Goal: Task Accomplishment & Management: Manage account settings

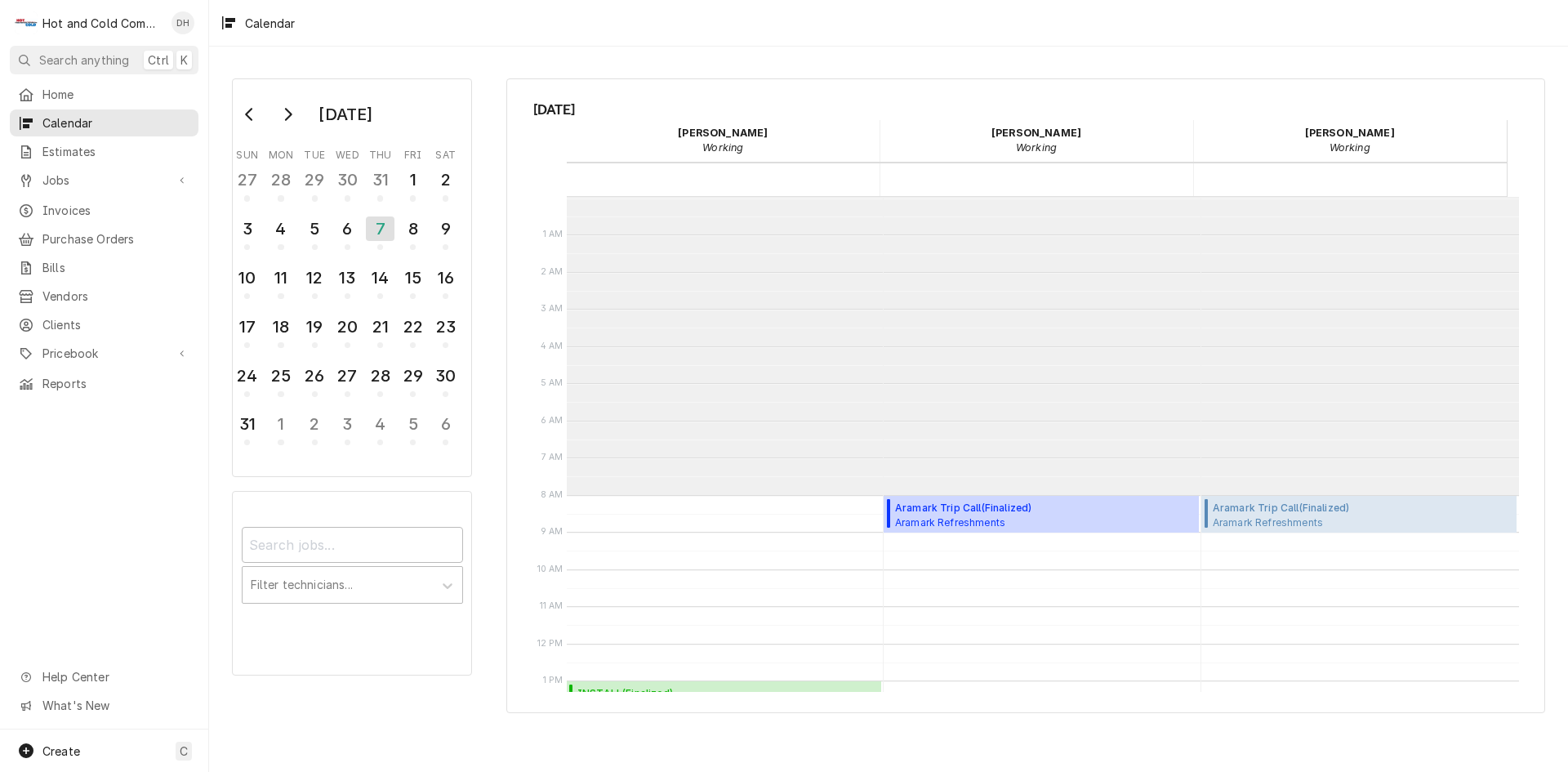
scroll to position [298, 0]
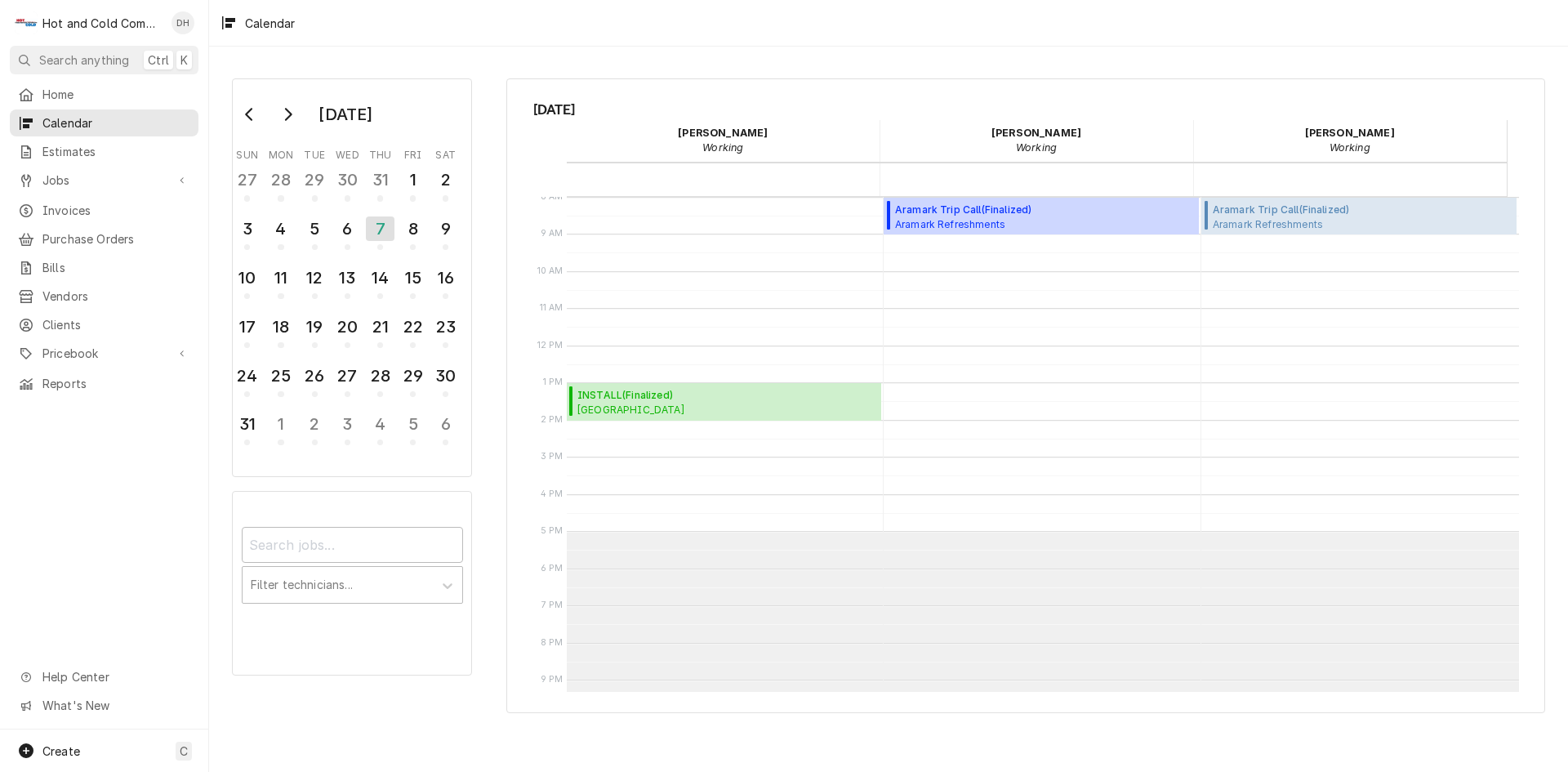
drag, startPoint x: 289, startPoint y: 120, endPoint x: 287, endPoint y: 129, distance: 9.2
click at [287, 122] on button "Go to next month" at bounding box center [286, 114] width 32 height 26
click at [286, 285] on div "15" at bounding box center [279, 278] width 28 height 27
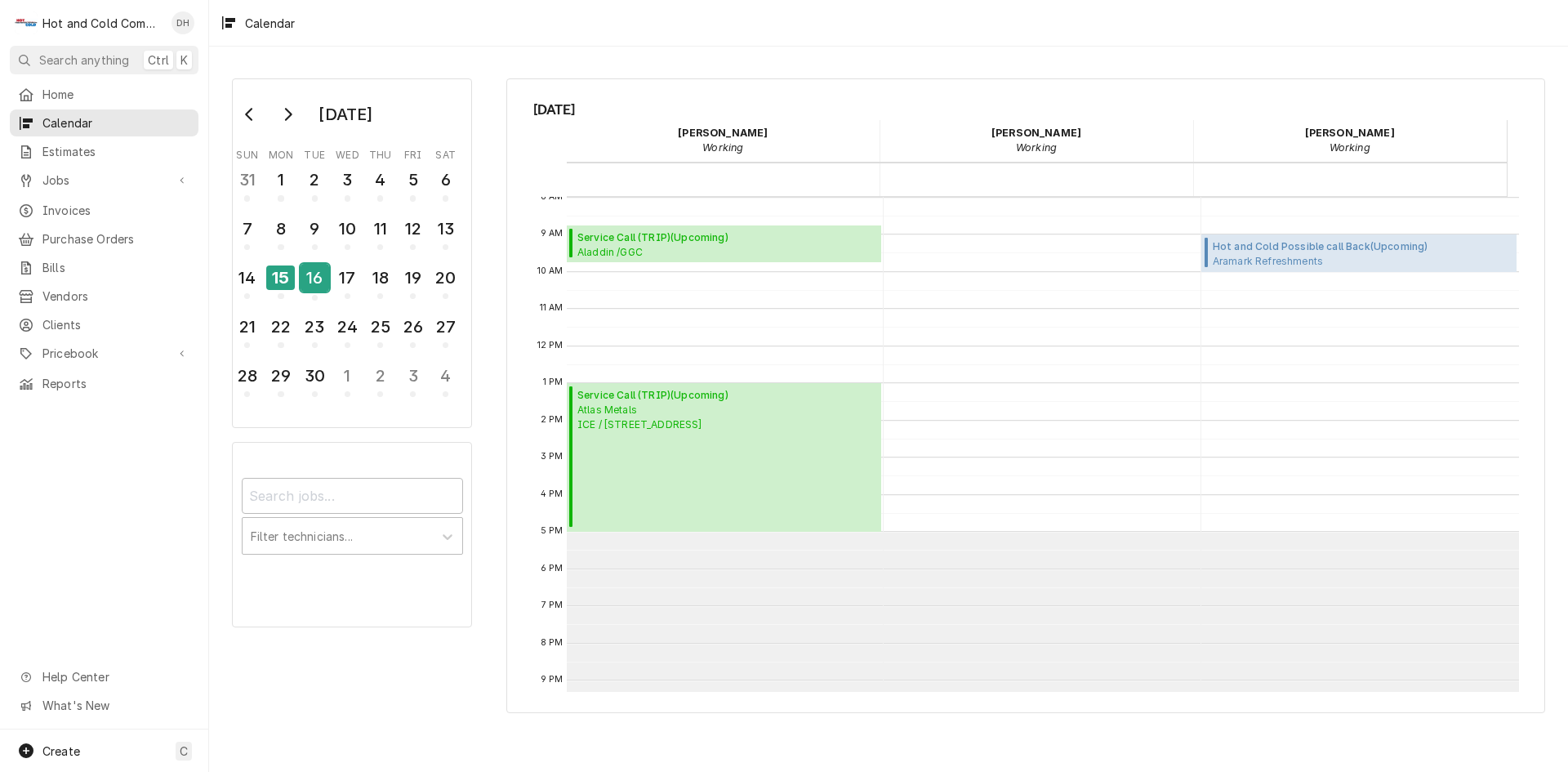
click at [322, 267] on div "16" at bounding box center [314, 278] width 28 height 27
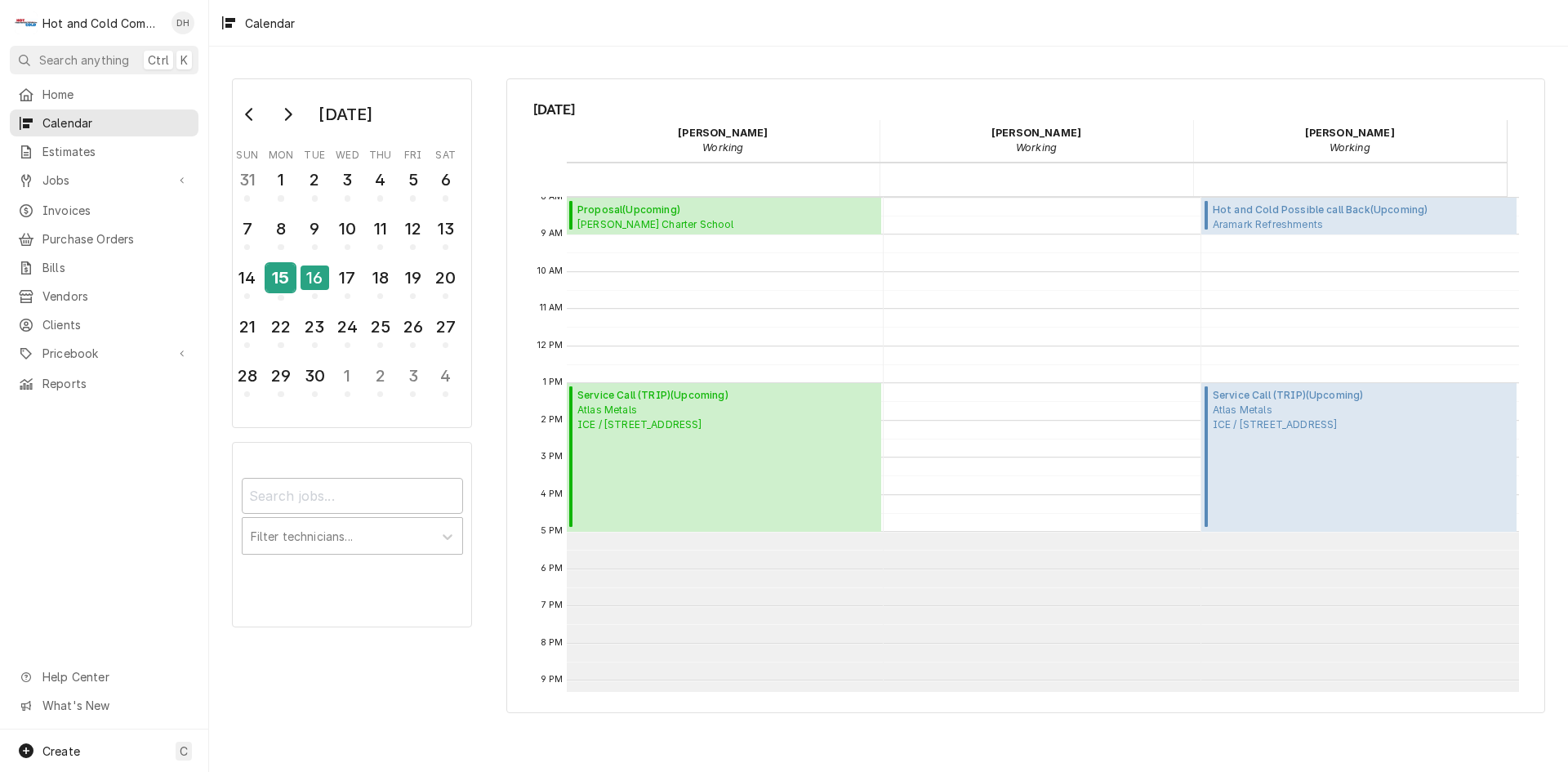
click at [282, 282] on div "15" at bounding box center [279, 278] width 28 height 27
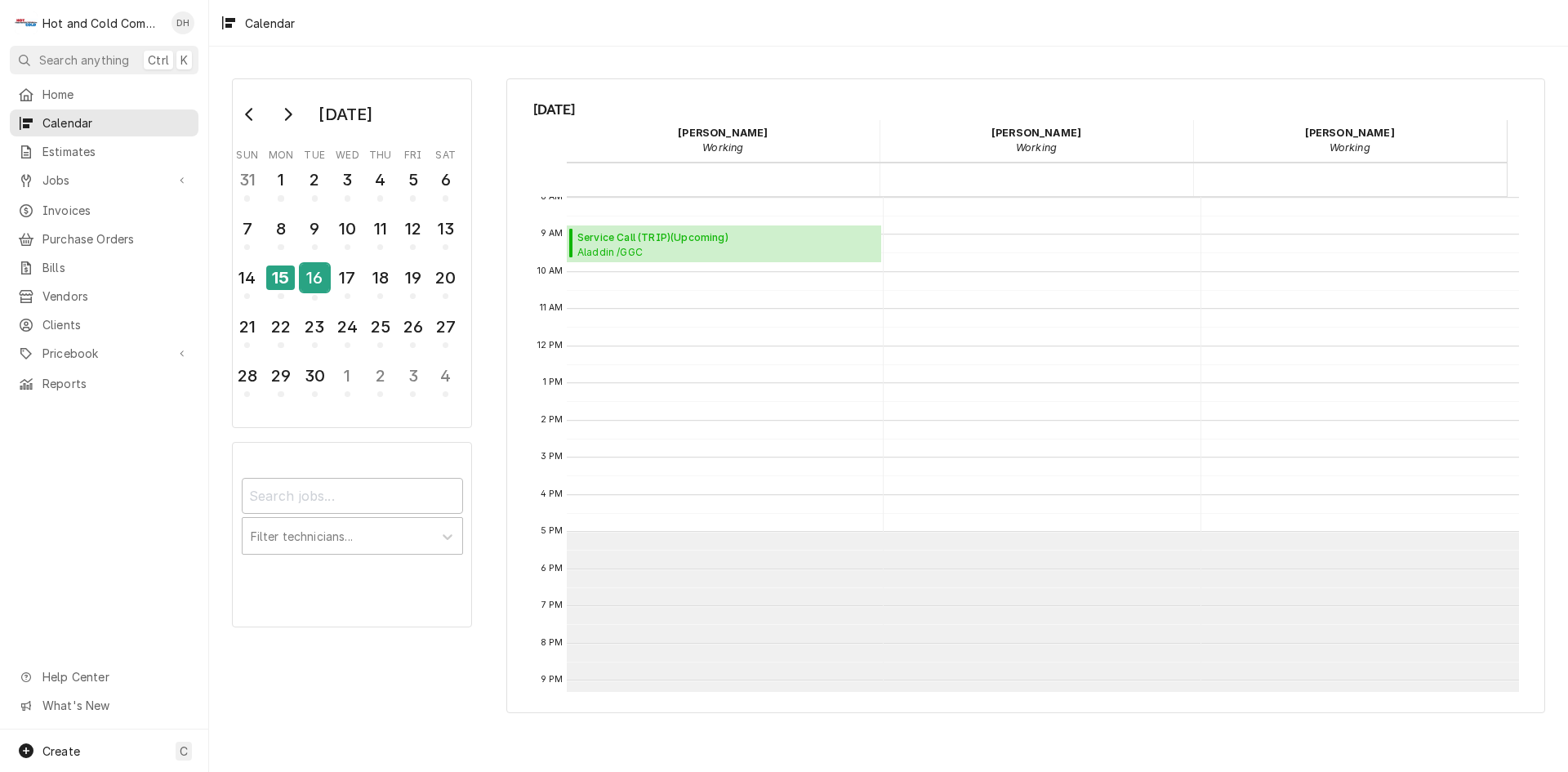
click at [325, 290] on div "16" at bounding box center [314, 278] width 28 height 27
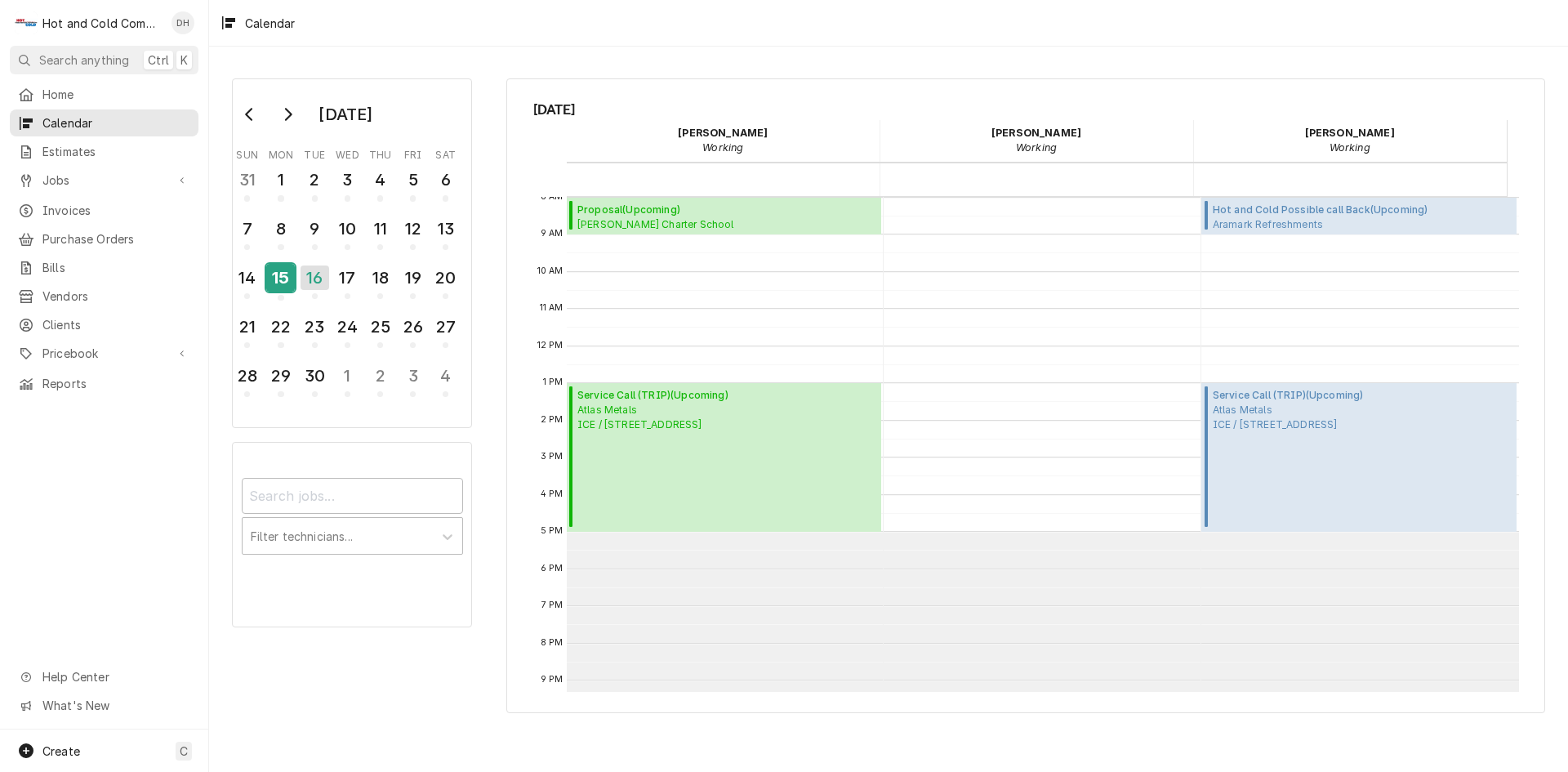
click at [290, 292] on div "15" at bounding box center [279, 281] width 28 height 40
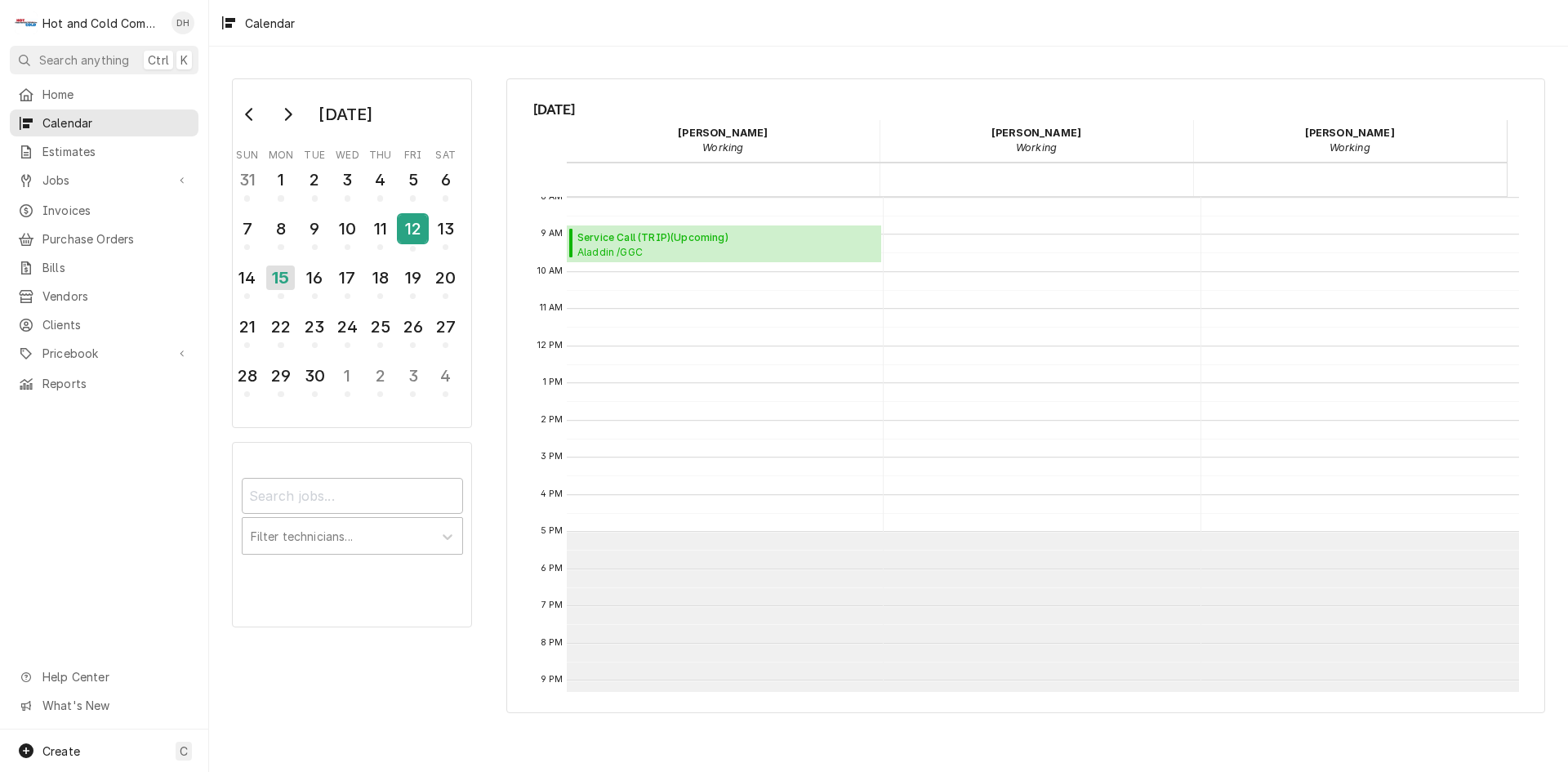
click at [407, 239] on div "12" at bounding box center [412, 229] width 28 height 27
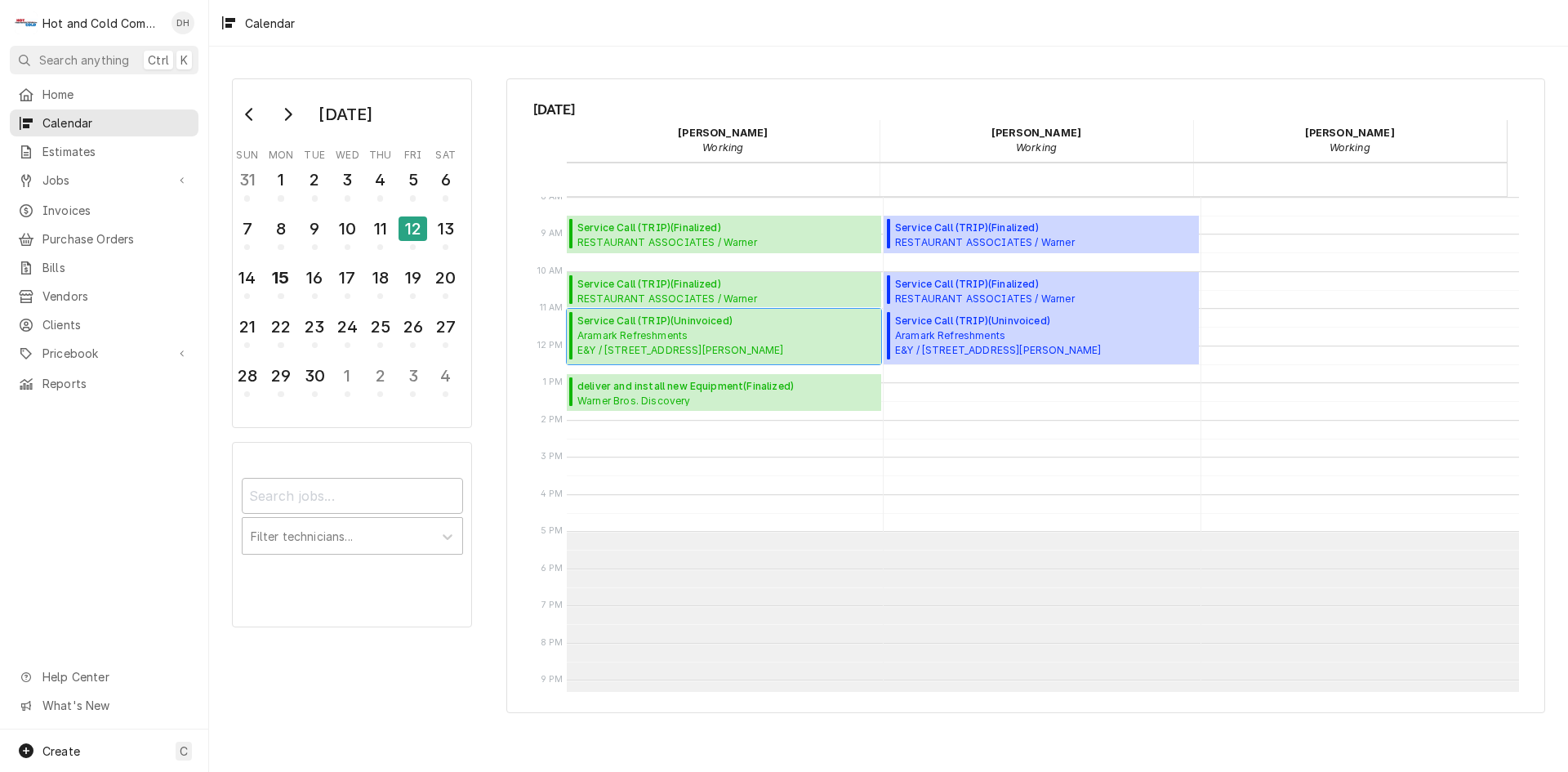
click at [651, 334] on span "Aramark Refreshments E&Y / 55 Ivan Allen Jr Blvd NE 10th floor, Atlanta, GA 303…" at bounding box center [681, 343] width 207 height 29
click at [380, 235] on div "11" at bounding box center [379, 229] width 28 height 27
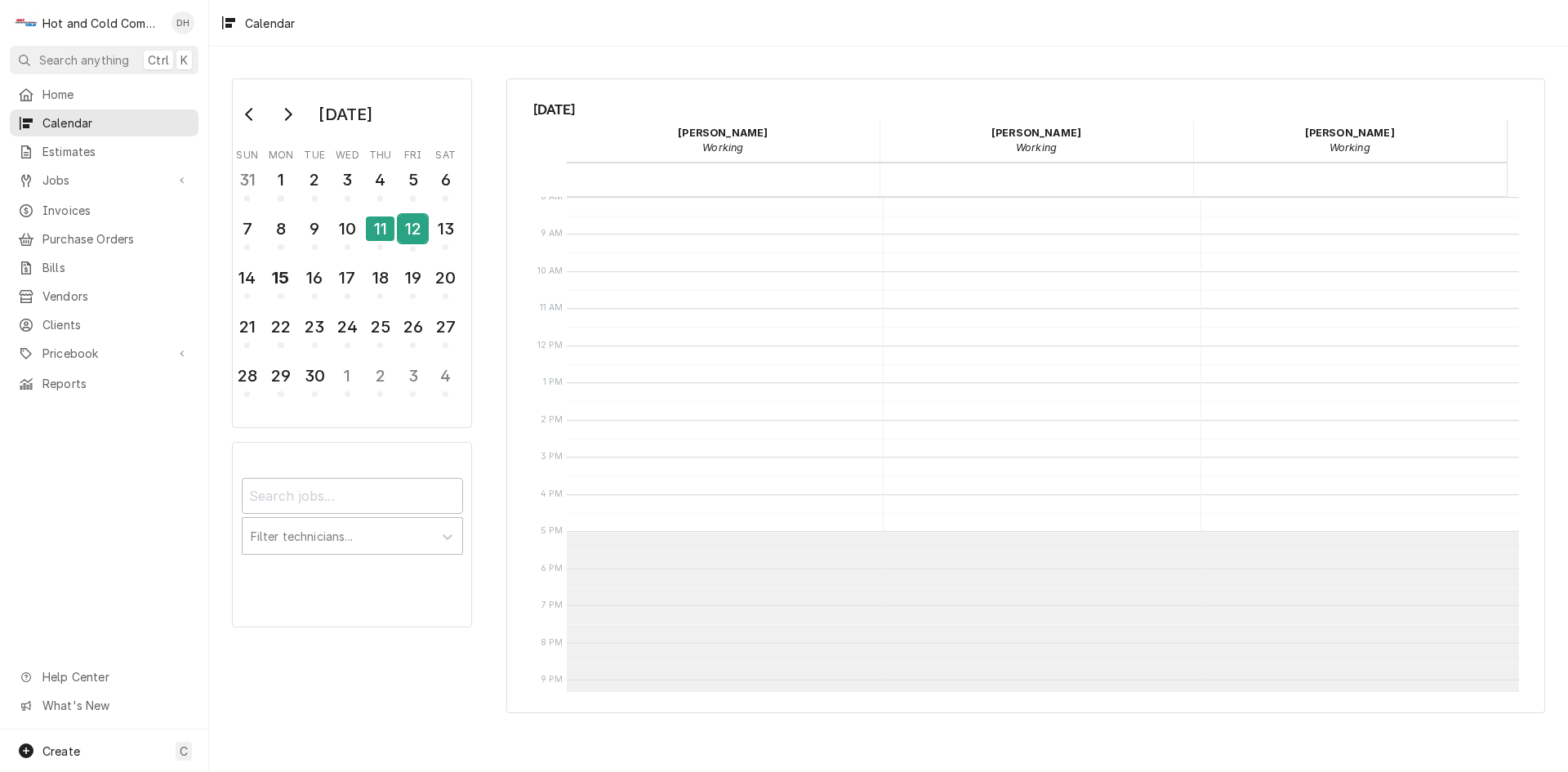
click at [410, 235] on div "12" at bounding box center [412, 229] width 28 height 27
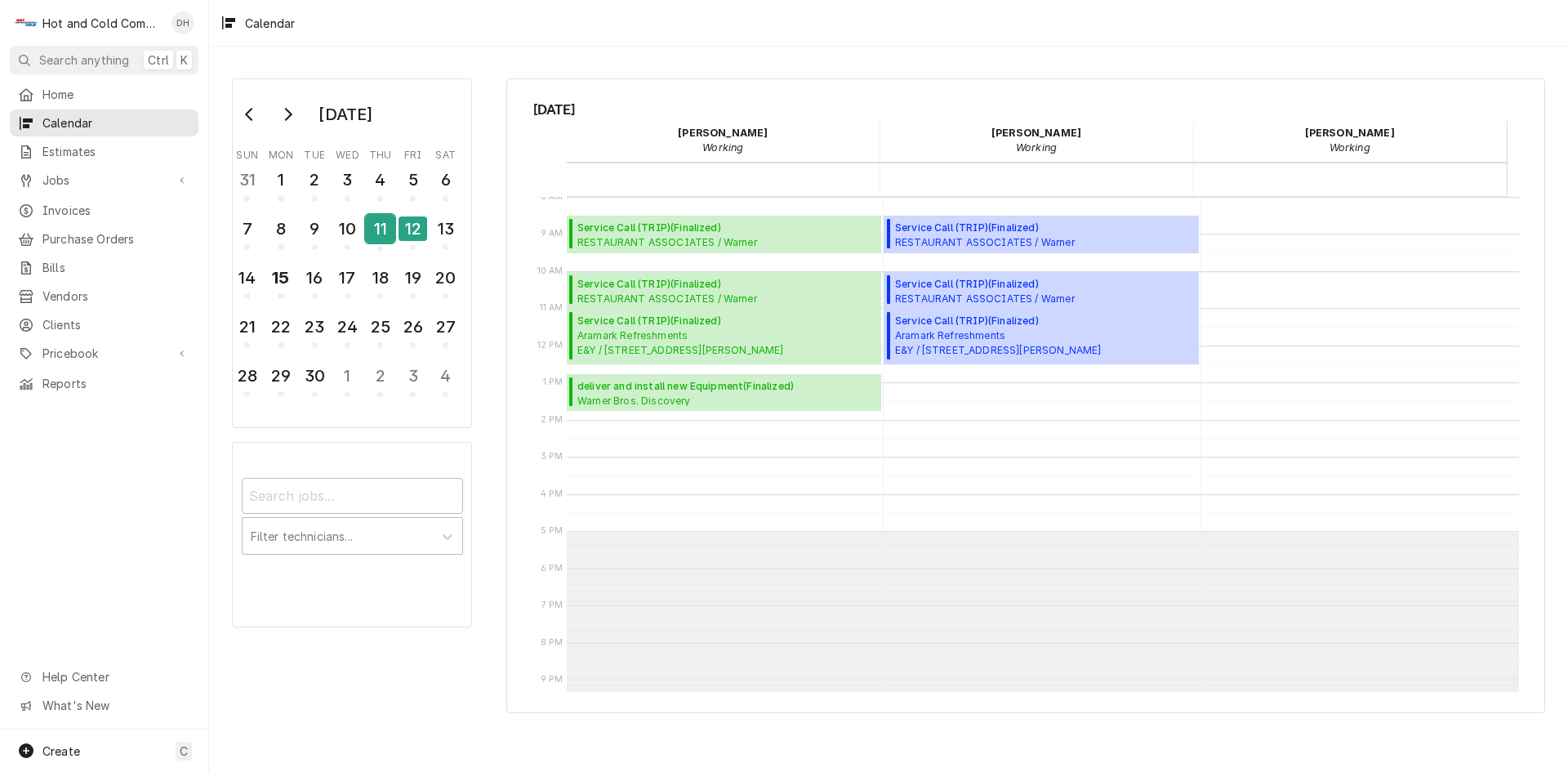
click at [380, 236] on div "11" at bounding box center [379, 229] width 28 height 27
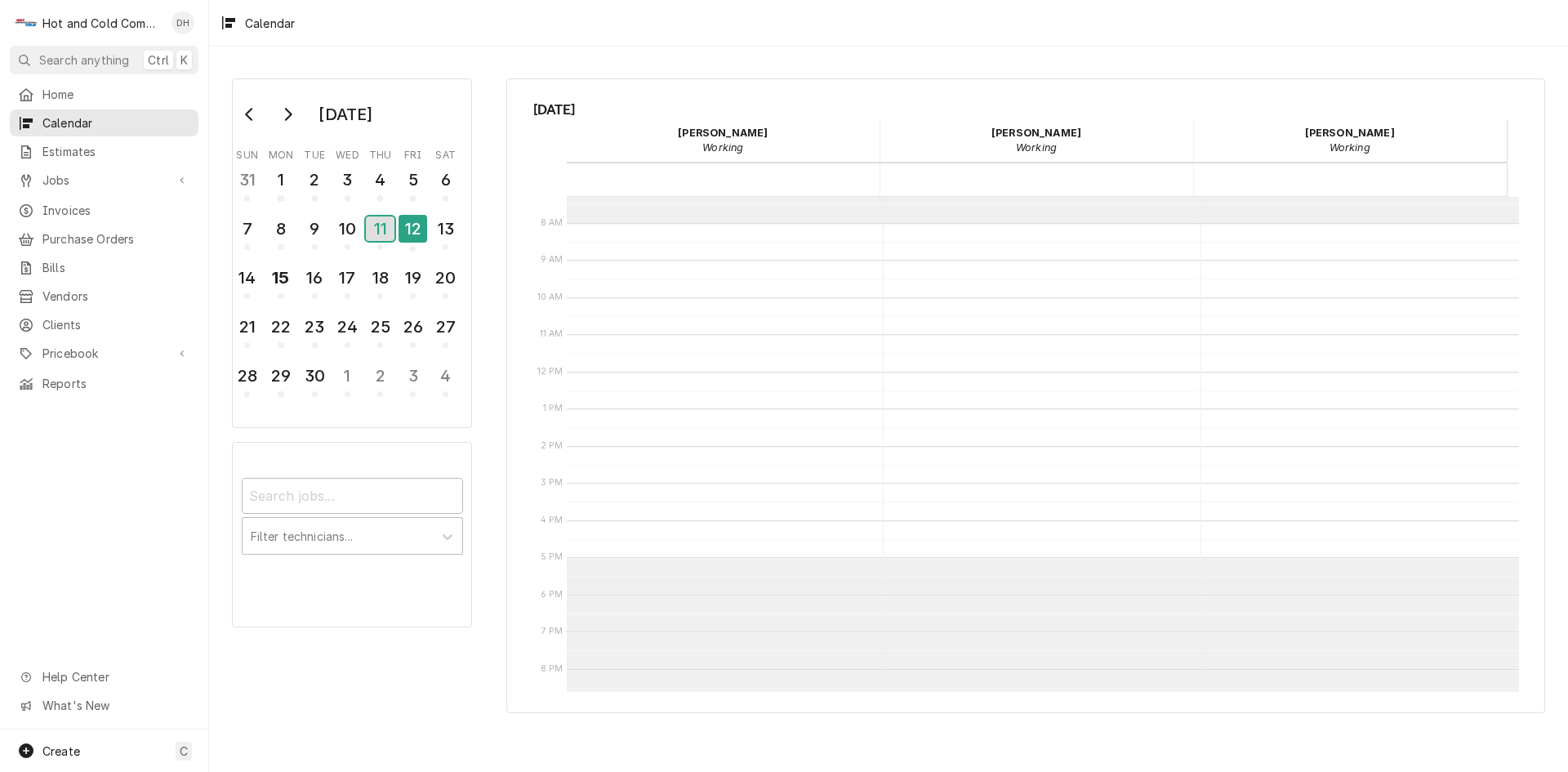
scroll to position [398, 0]
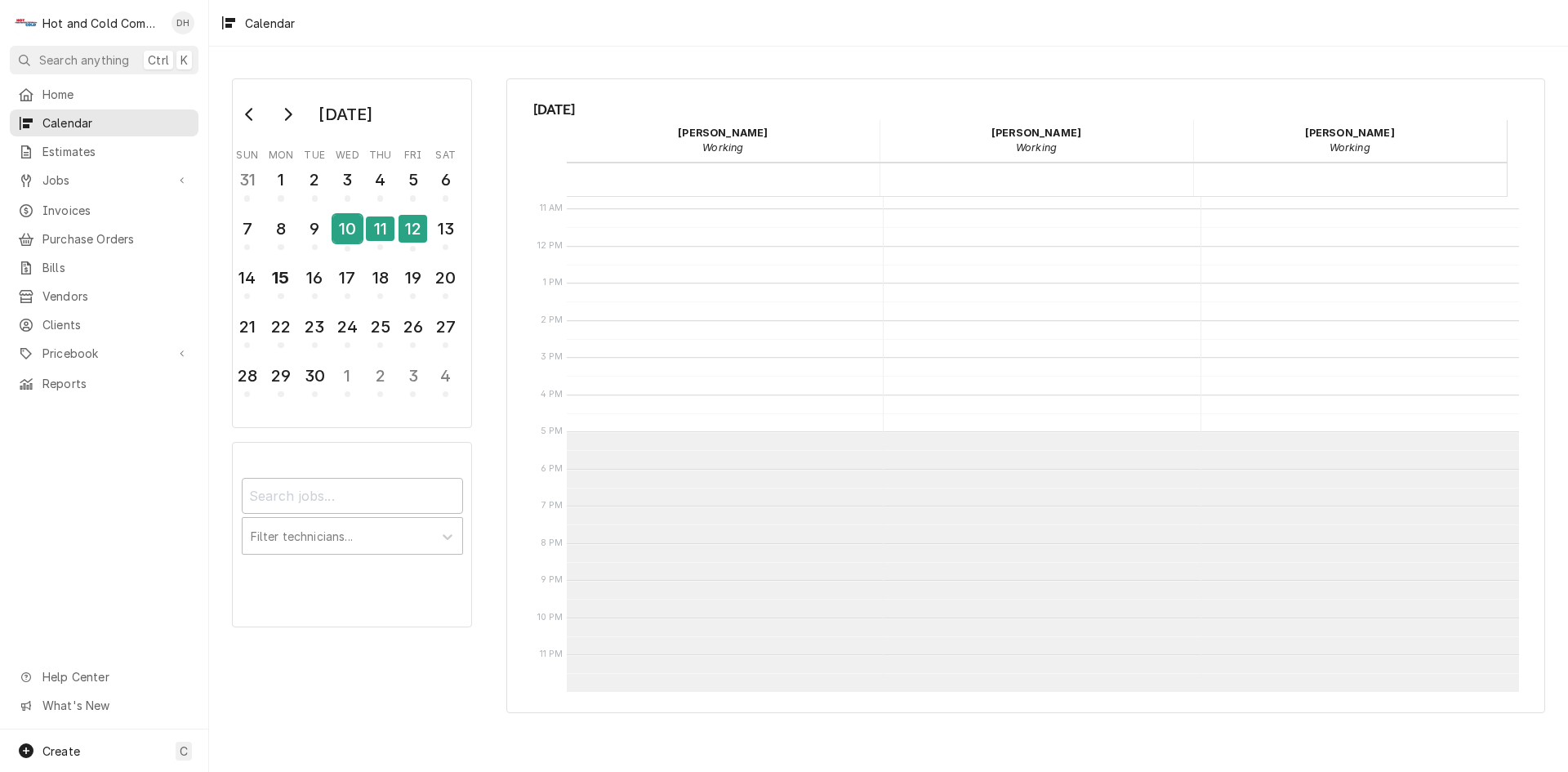
click at [347, 239] on div "10" at bounding box center [347, 229] width 28 height 27
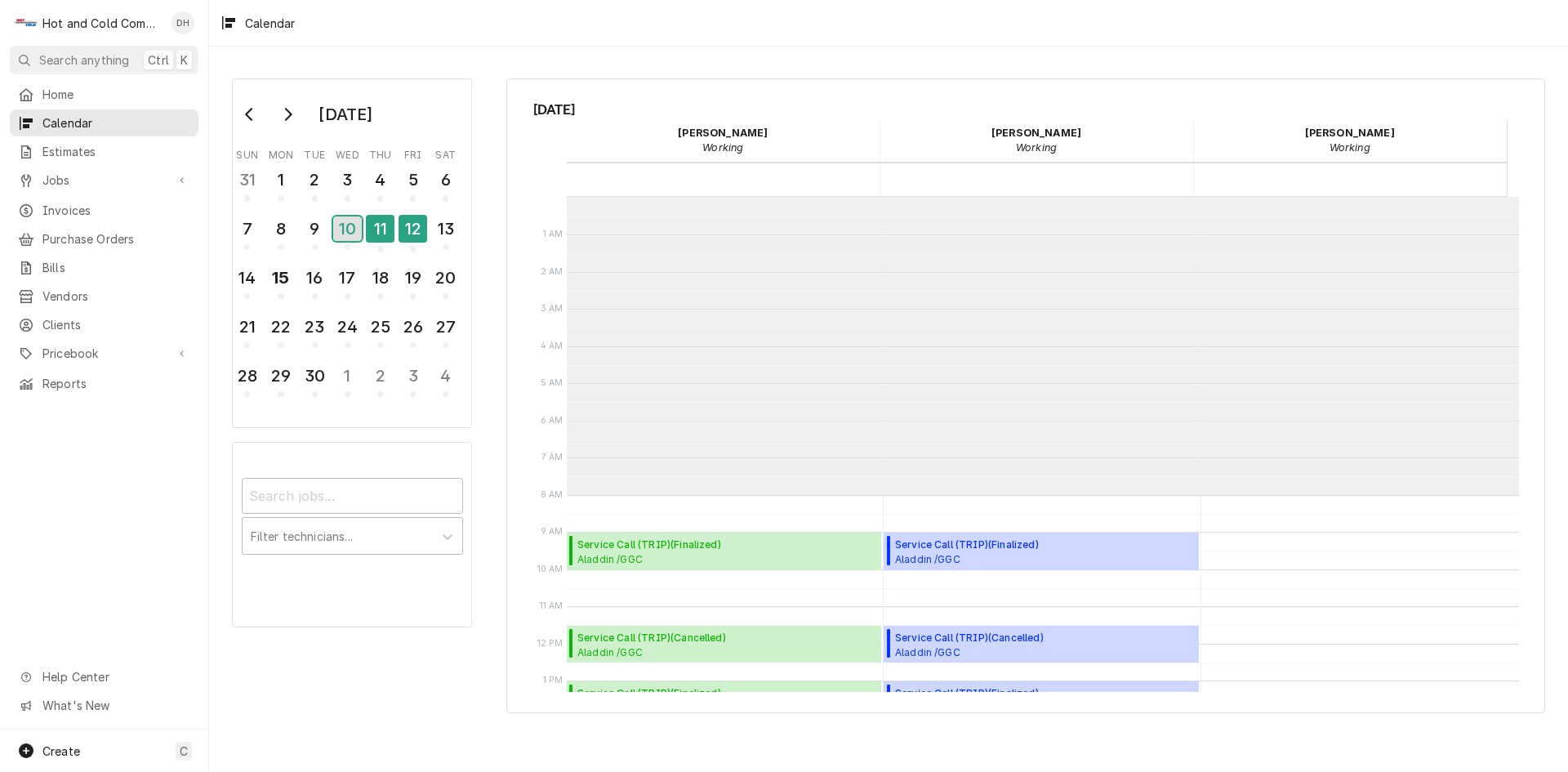
scroll to position [298, 0]
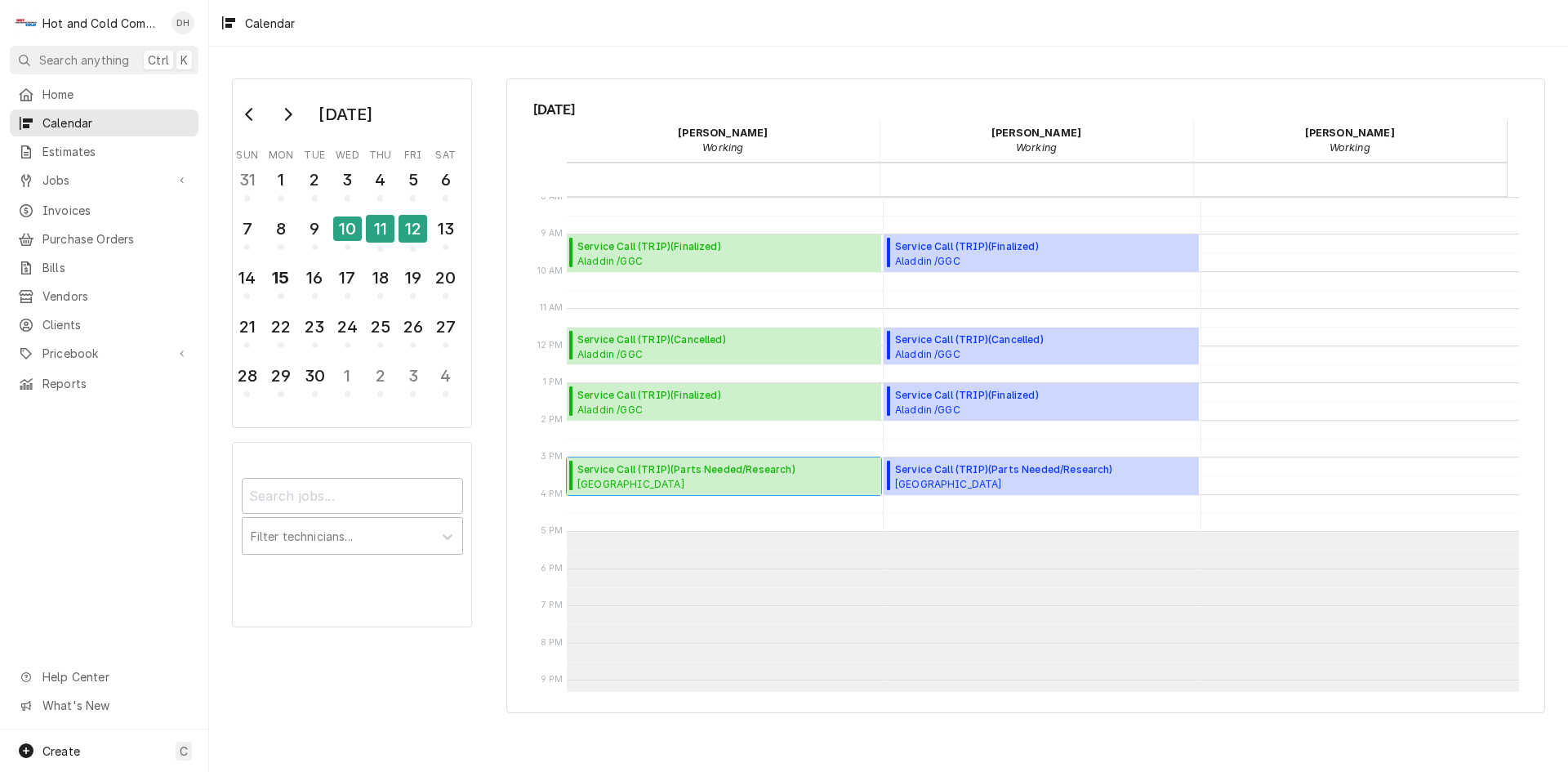
click at [684, 481] on span "Whitefield Academy Lower School / Whitefield Dr SE, Mableton, GA 30126" at bounding box center [686, 483] width 218 height 13
click at [392, 233] on div "11" at bounding box center [379, 229] width 28 height 27
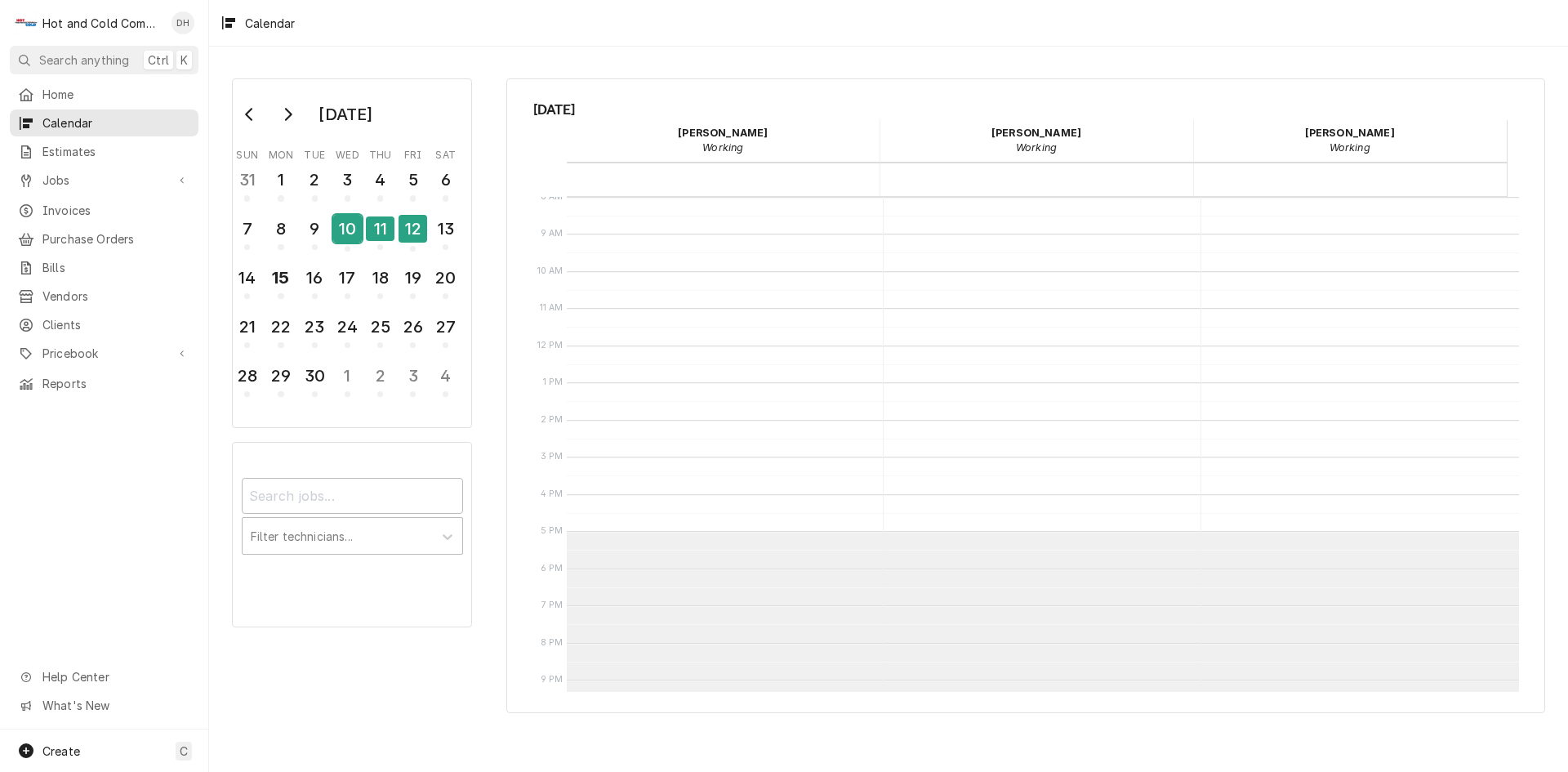
click at [354, 237] on div "10" at bounding box center [347, 229] width 28 height 27
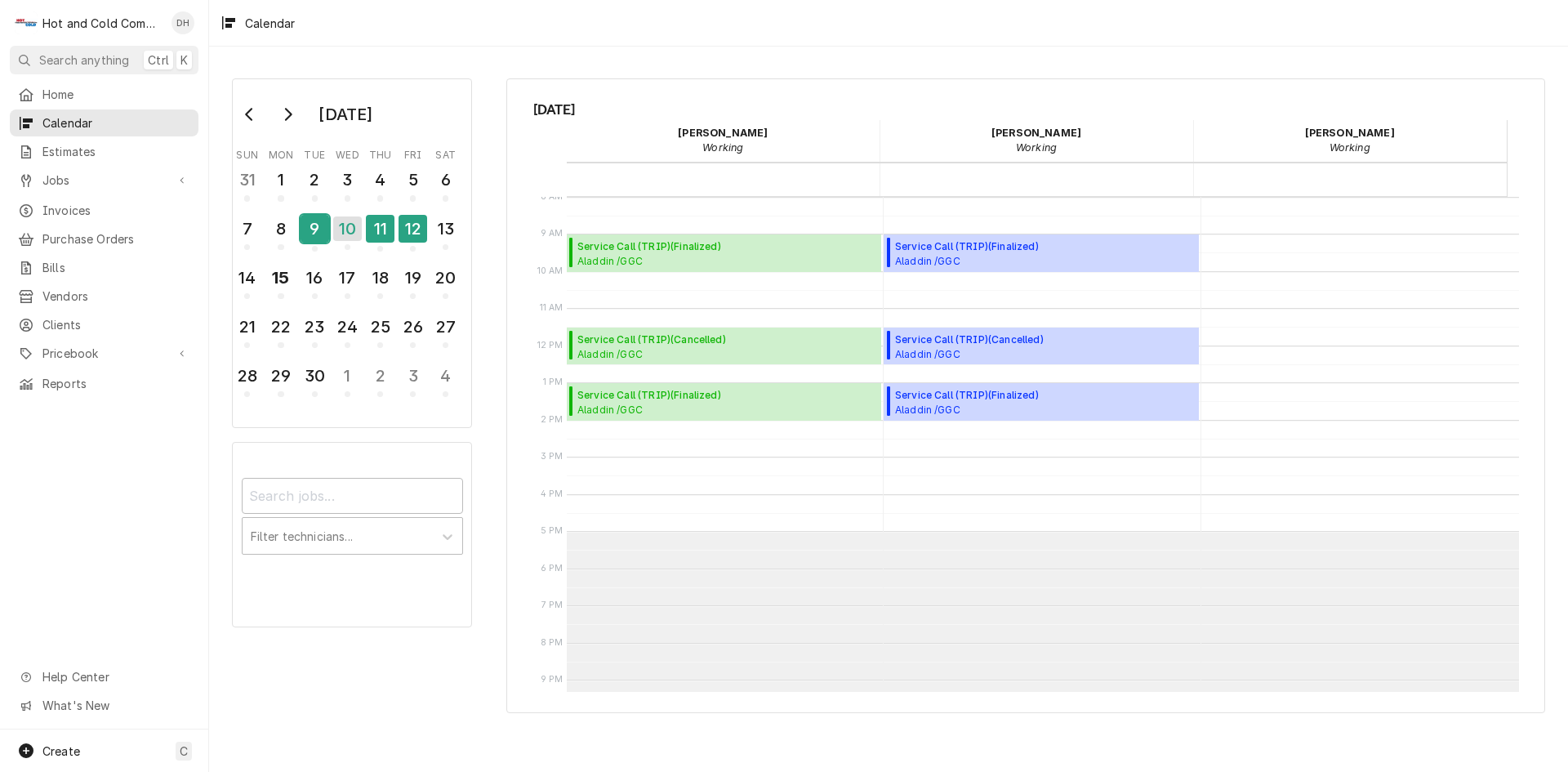
click at [315, 237] on div "9" at bounding box center [314, 229] width 28 height 27
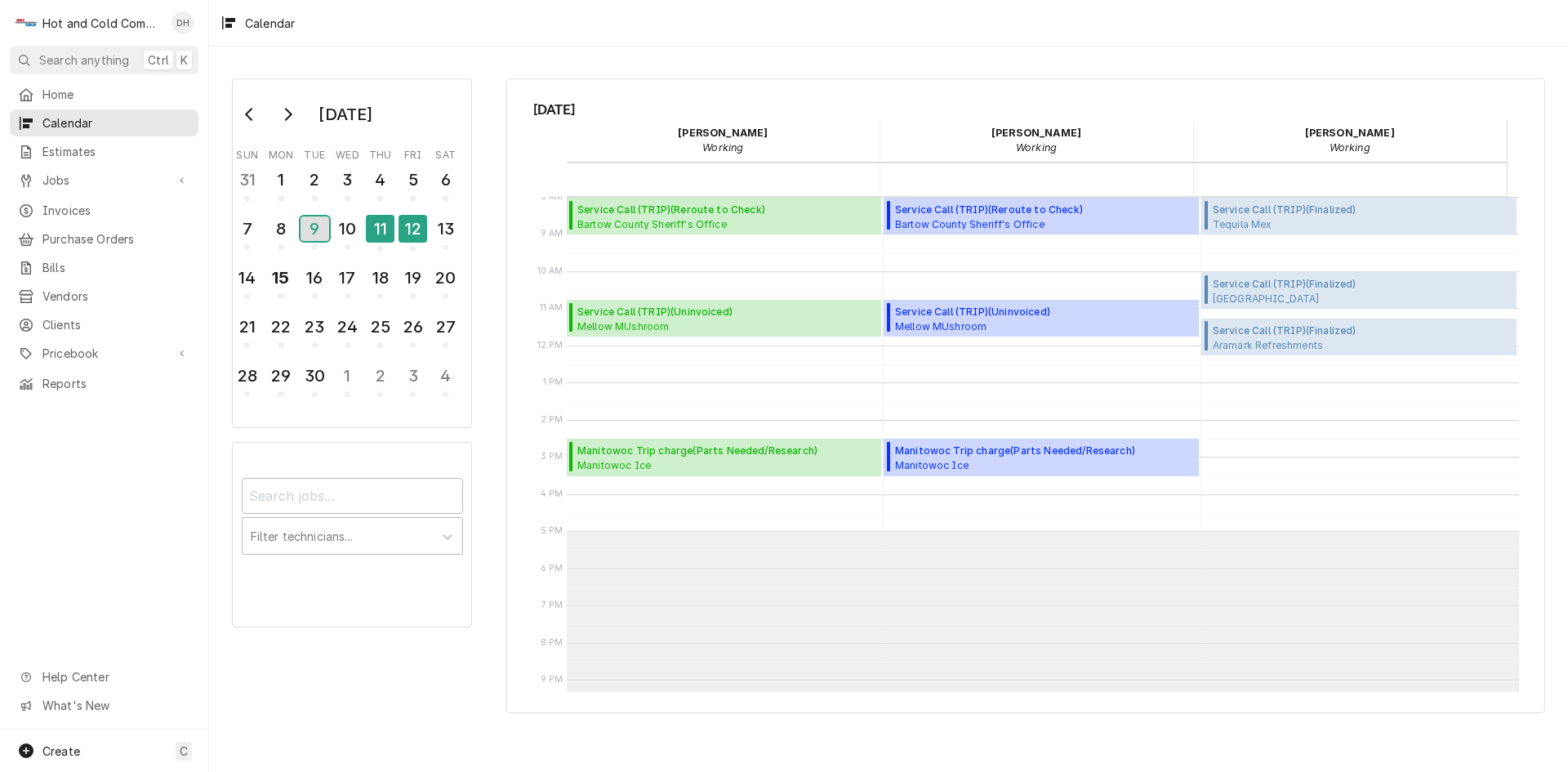
click at [320, 230] on div "9" at bounding box center [314, 229] width 28 height 25
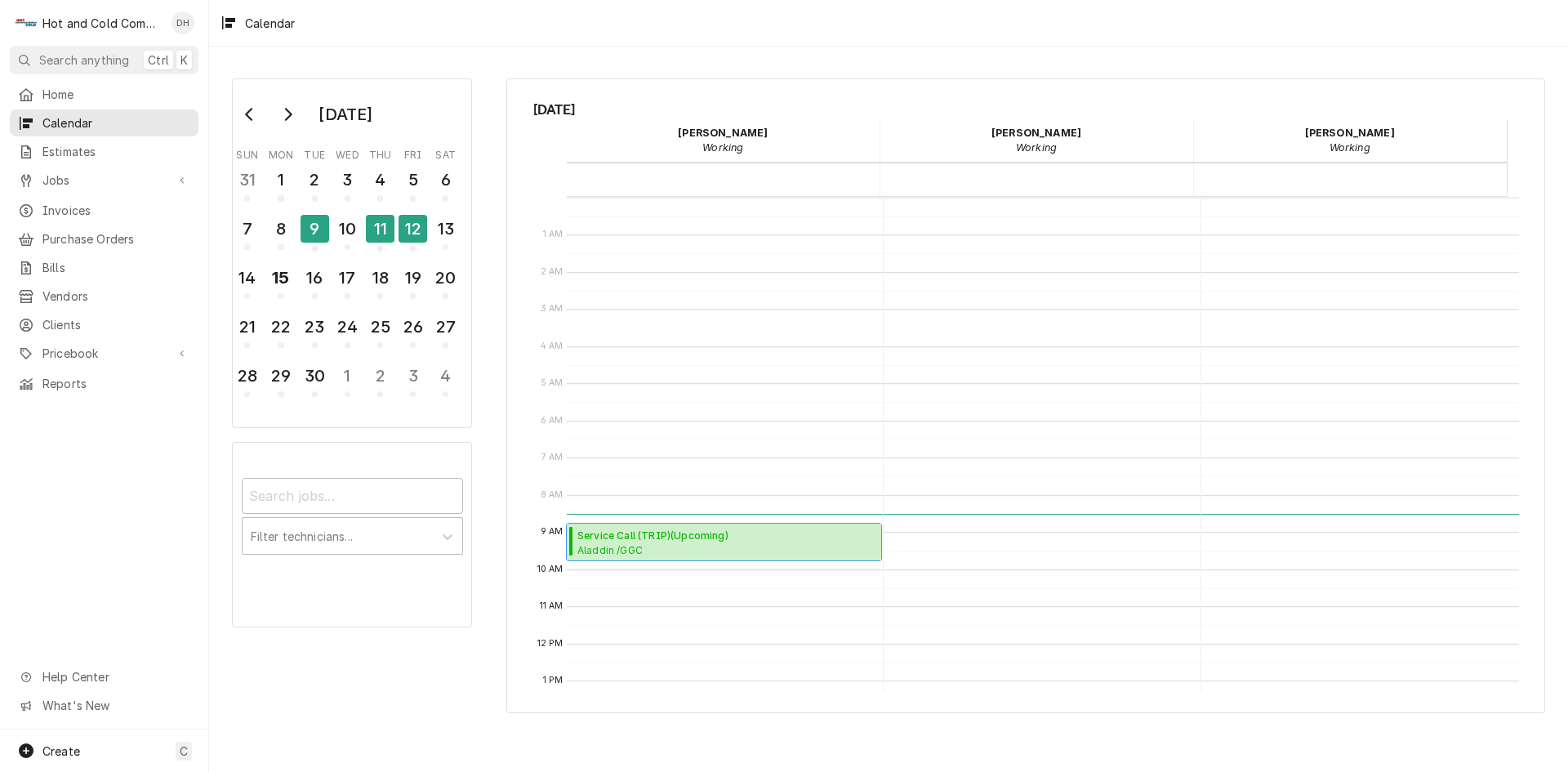
click at [706, 549] on span "Aladdin /GGC Dining / 1000 University Center Ln Bldg. D, Lawrenceville, GA 30043" at bounding box center [727, 549] width 299 height 13
click at [282, 276] on div "15" at bounding box center [279, 278] width 28 height 27
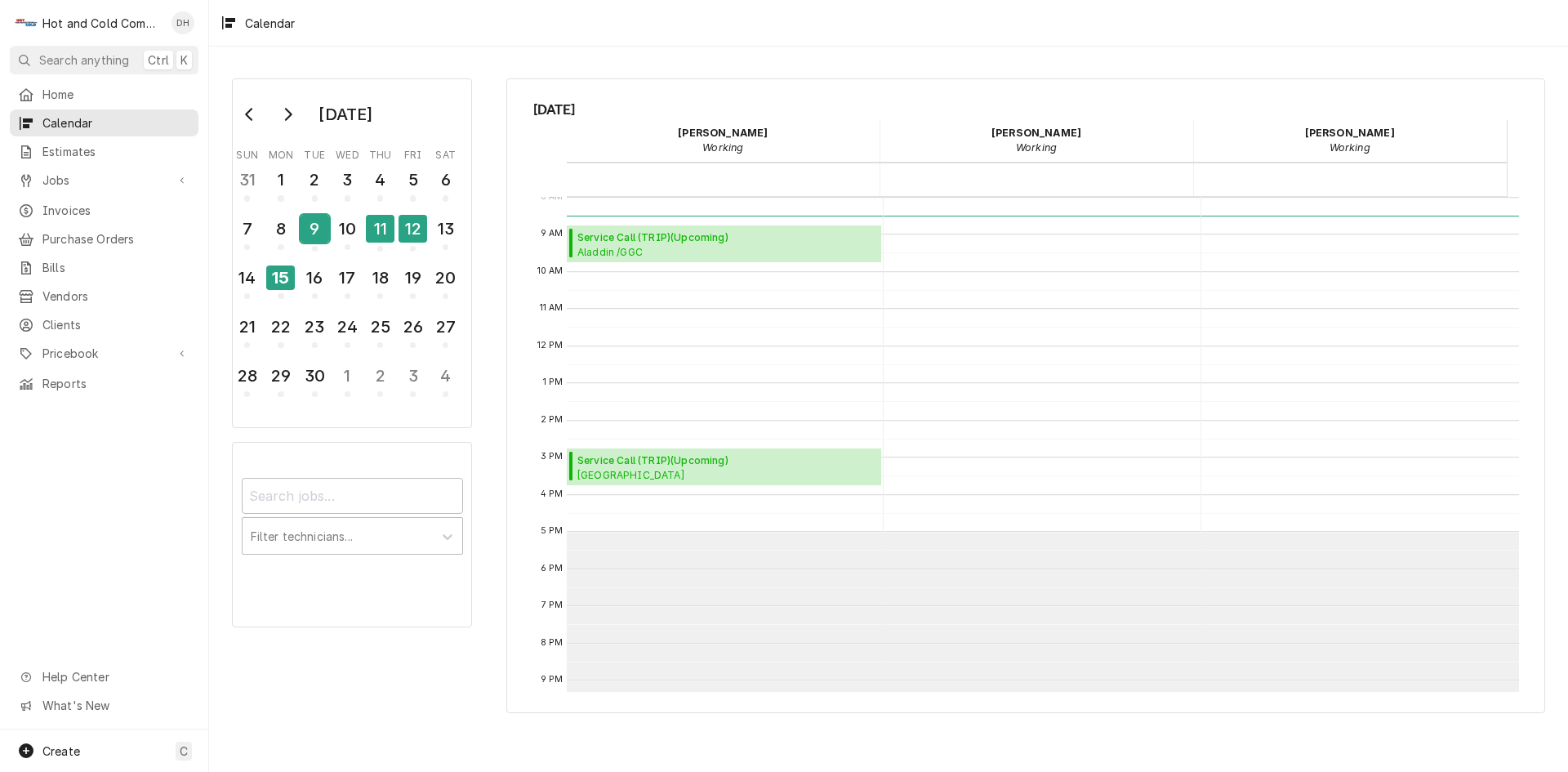
click at [320, 229] on div "9" at bounding box center [314, 229] width 28 height 27
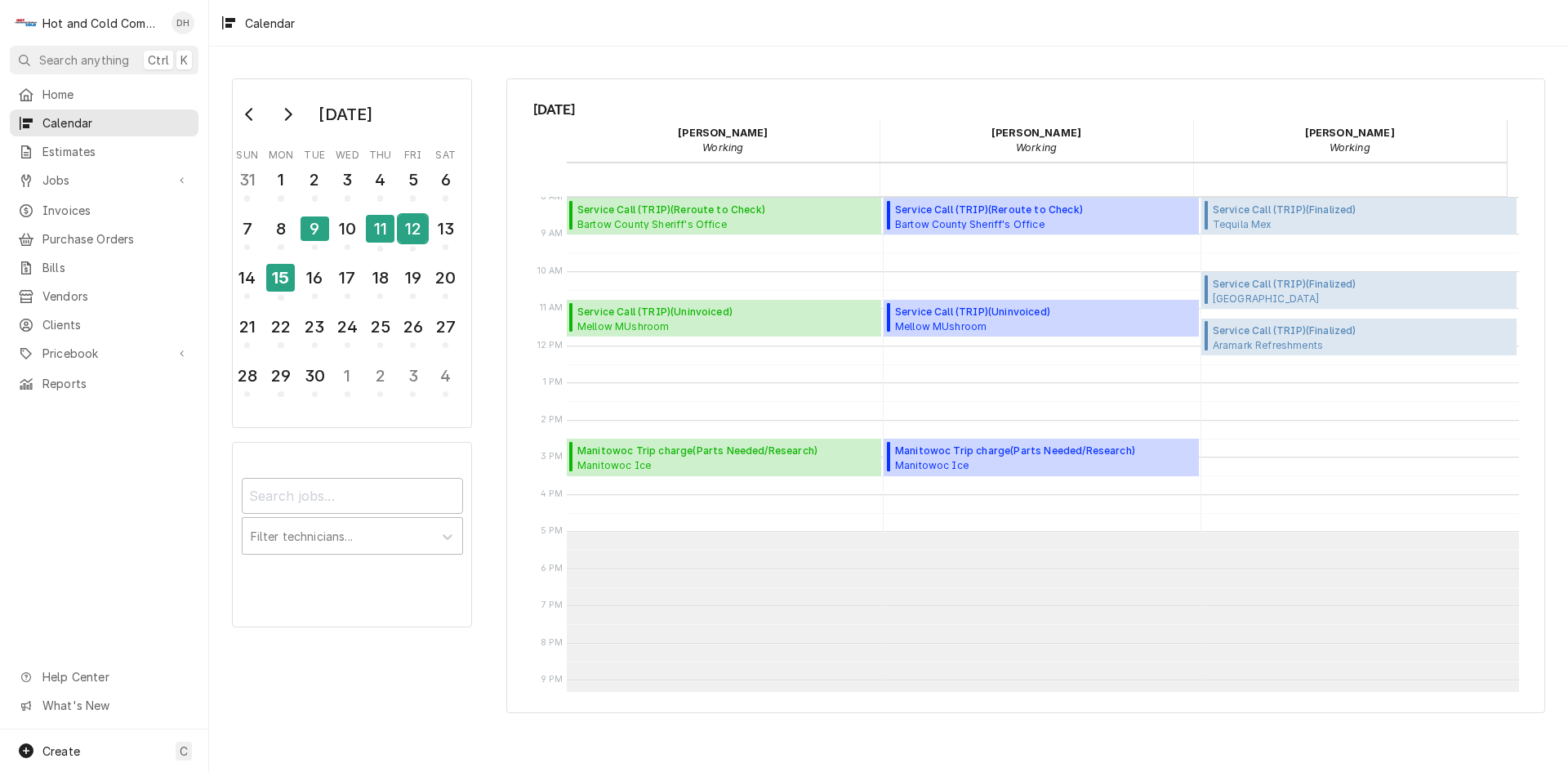
click at [418, 239] on div "12" at bounding box center [412, 229] width 28 height 27
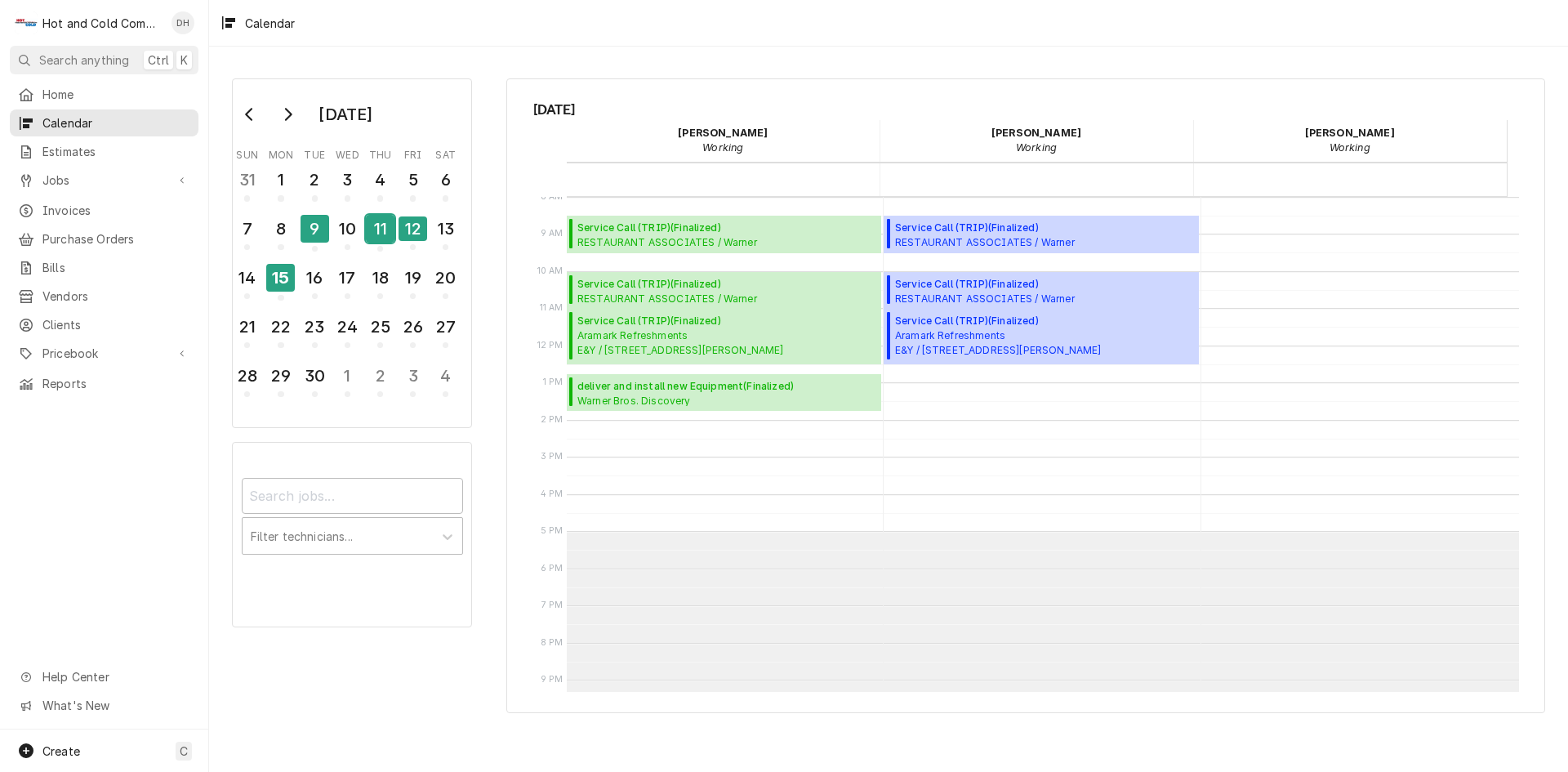
click at [383, 242] on div "11" at bounding box center [379, 229] width 28 height 27
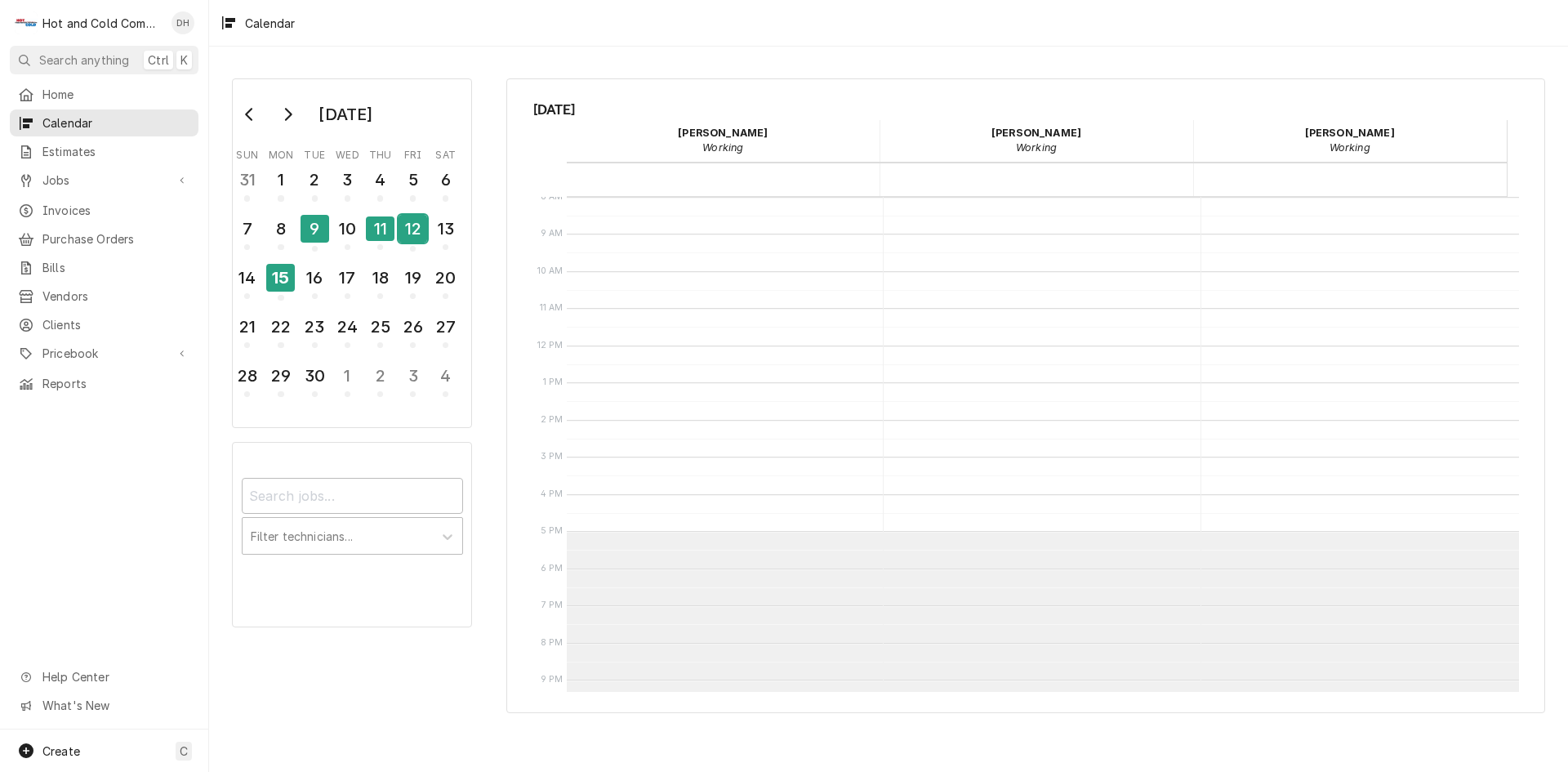
click at [411, 242] on div "12" at bounding box center [412, 229] width 28 height 27
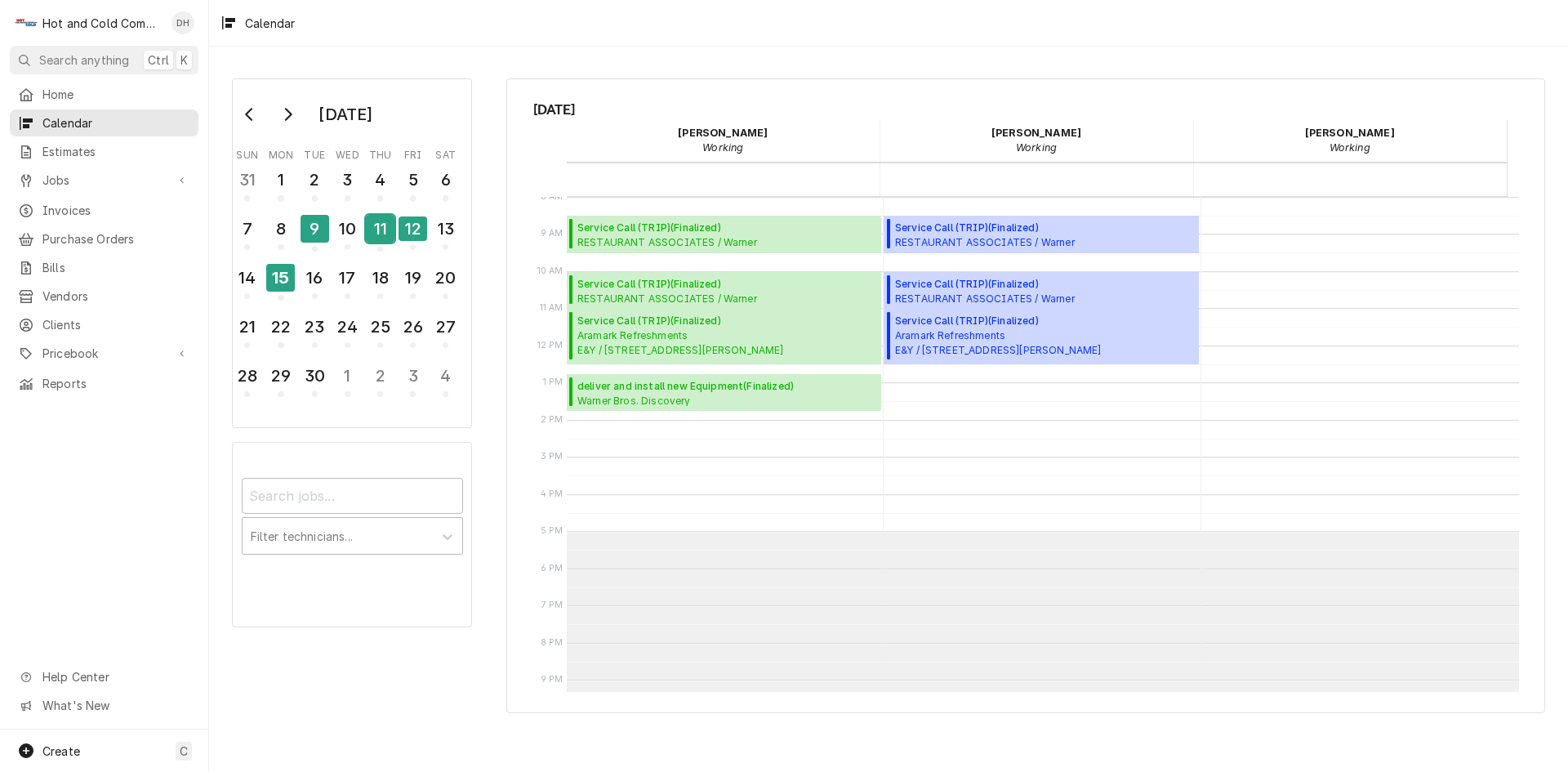
click at [372, 228] on div "11" at bounding box center [379, 229] width 28 height 27
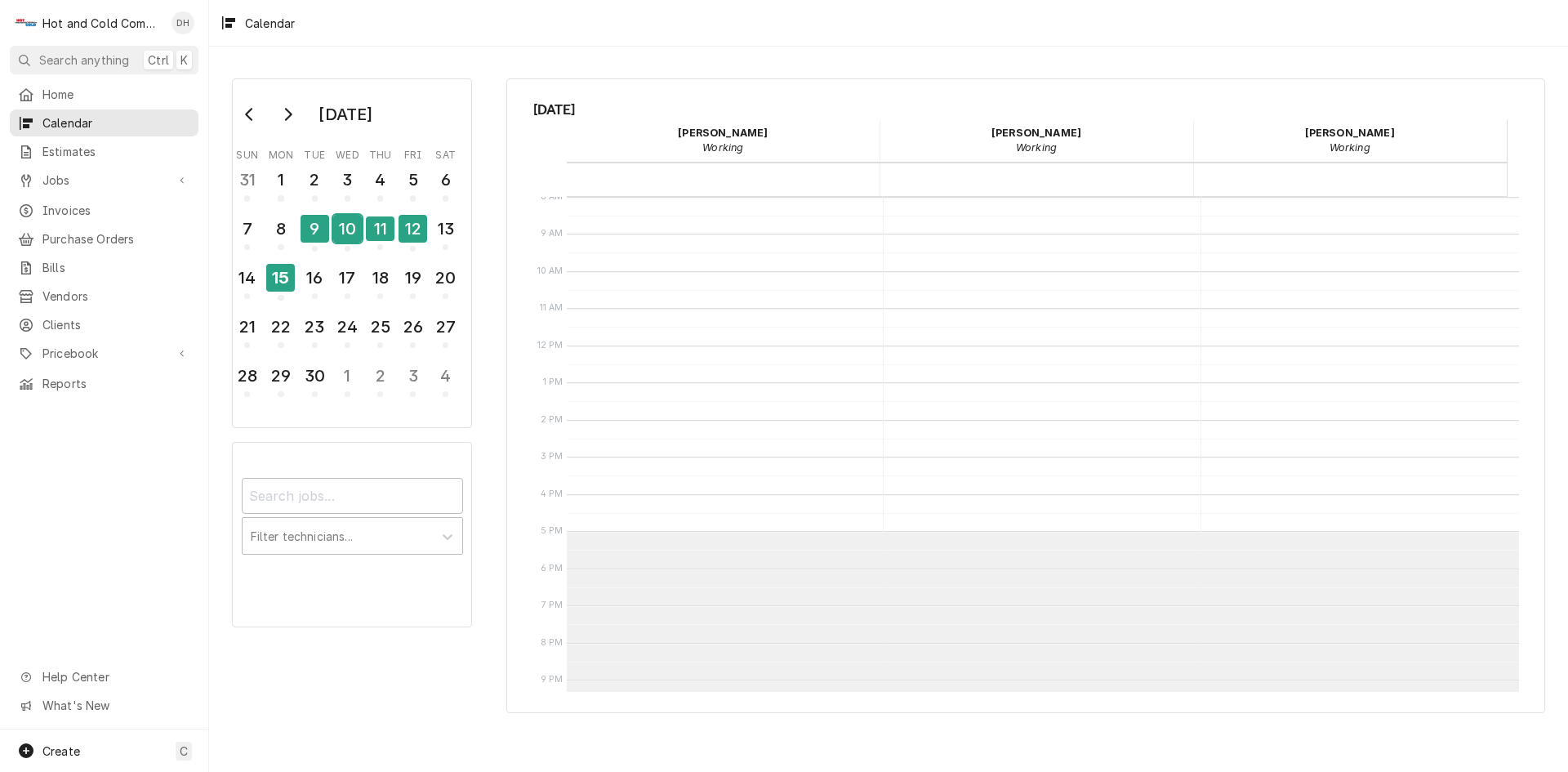
click at [342, 232] on div "10" at bounding box center [347, 229] width 28 height 27
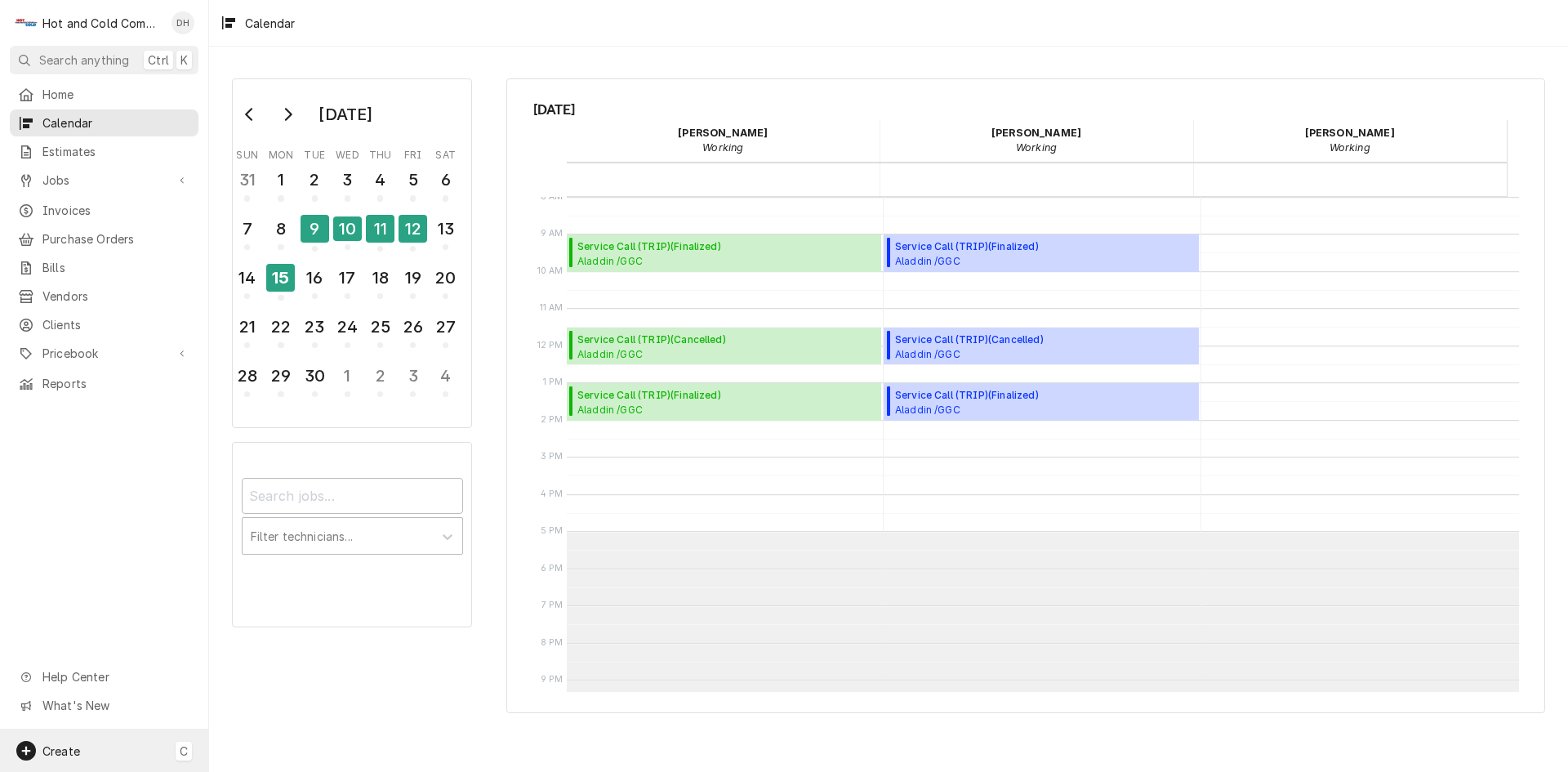
click at [84, 746] on div "Create C" at bounding box center [104, 750] width 208 height 42
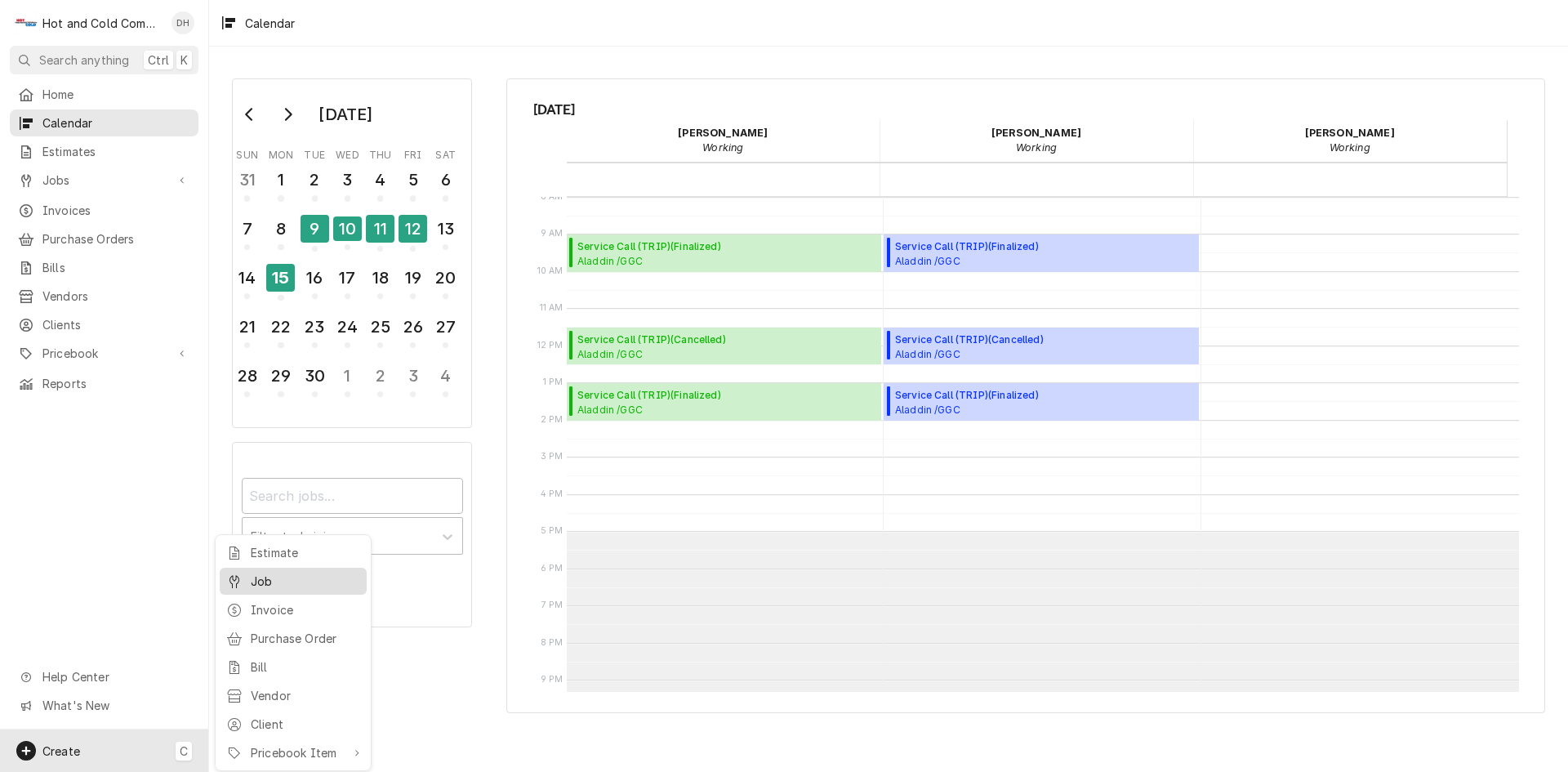
click at [308, 589] on div "Job" at bounding box center [292, 581] width 140 height 21
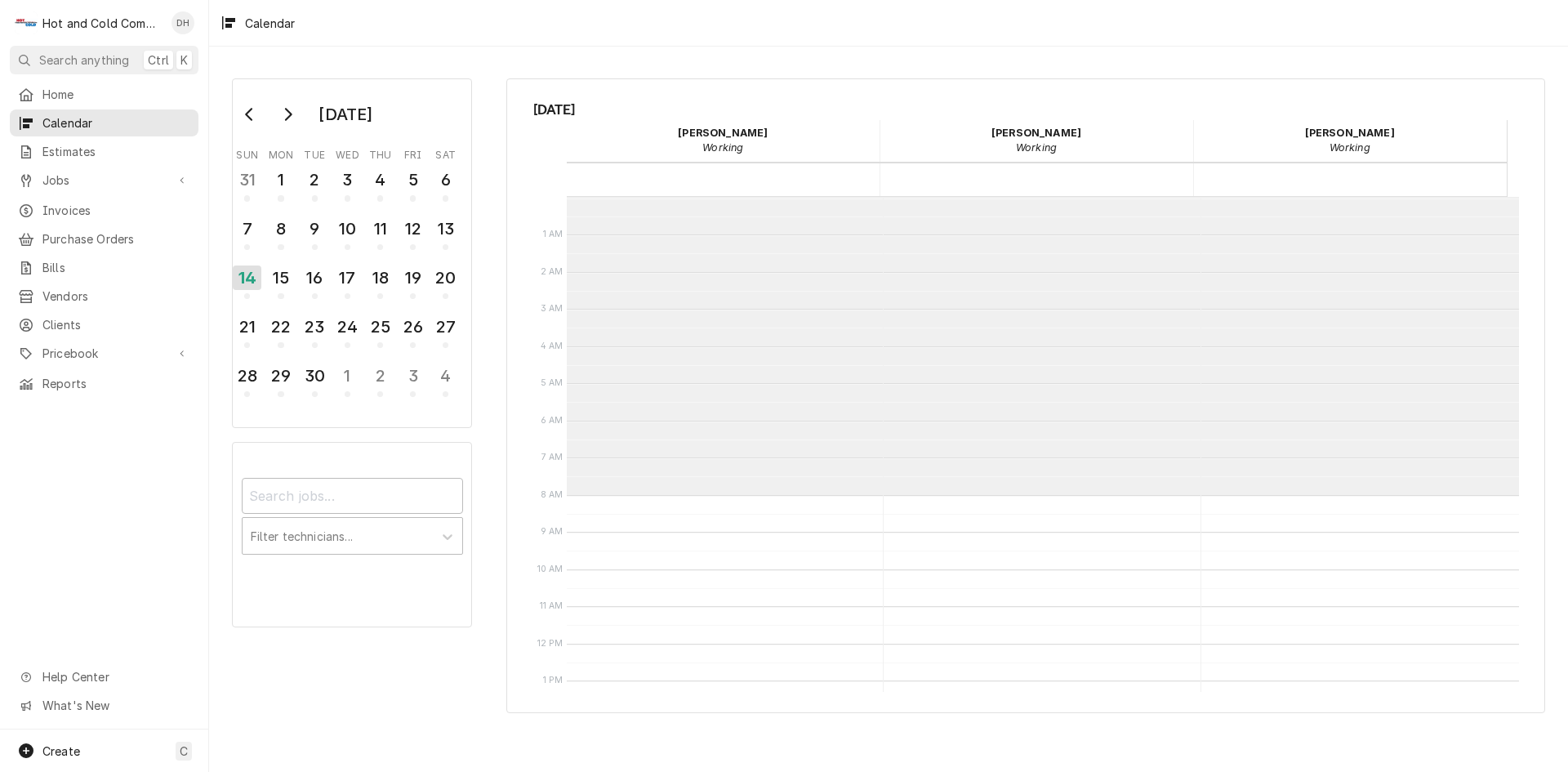
scroll to position [298, 0]
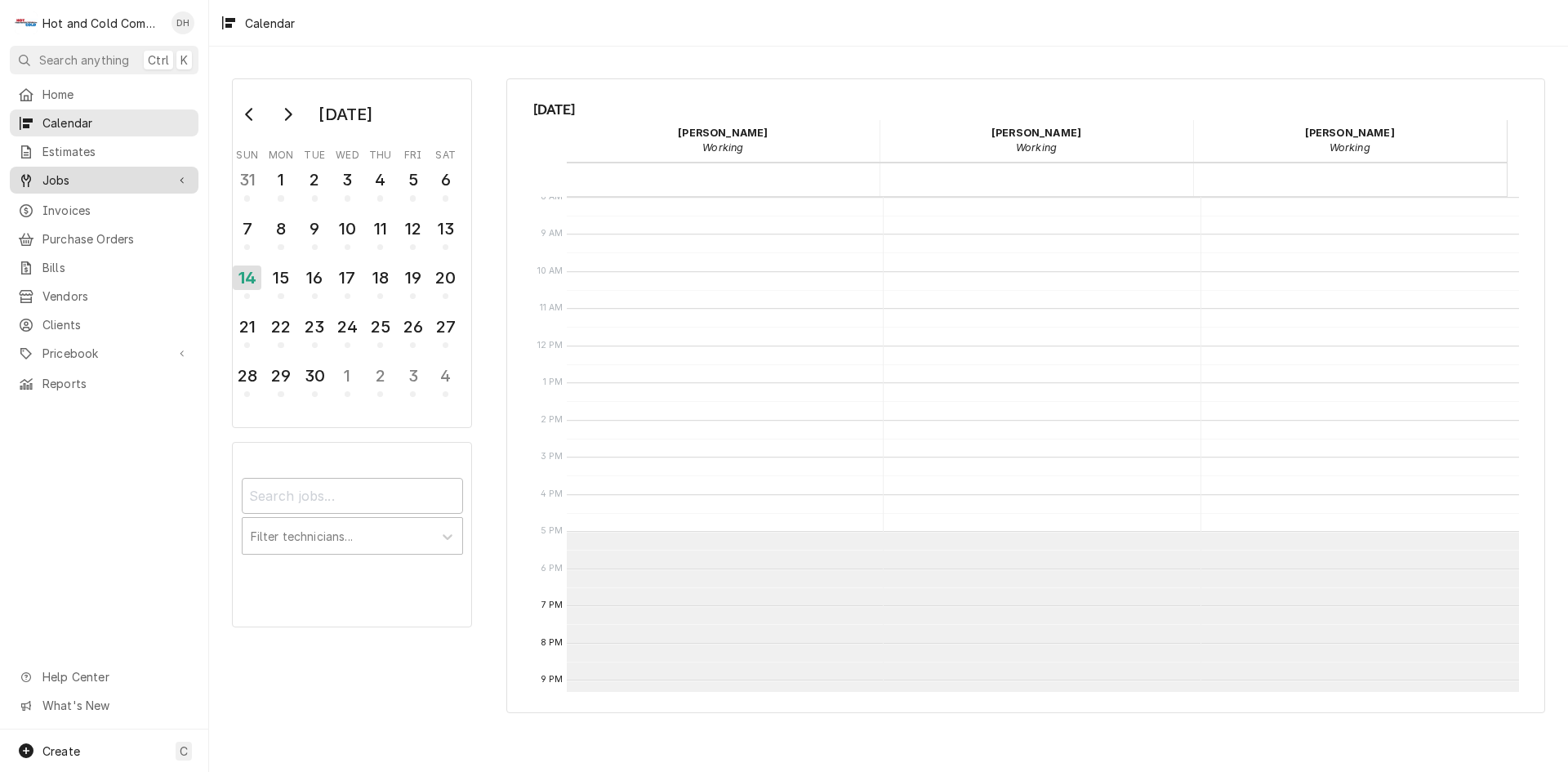
click at [79, 175] on span "Jobs" at bounding box center [104, 180] width 124 height 17
click at [90, 205] on span "Jobs" at bounding box center [116, 208] width 148 height 17
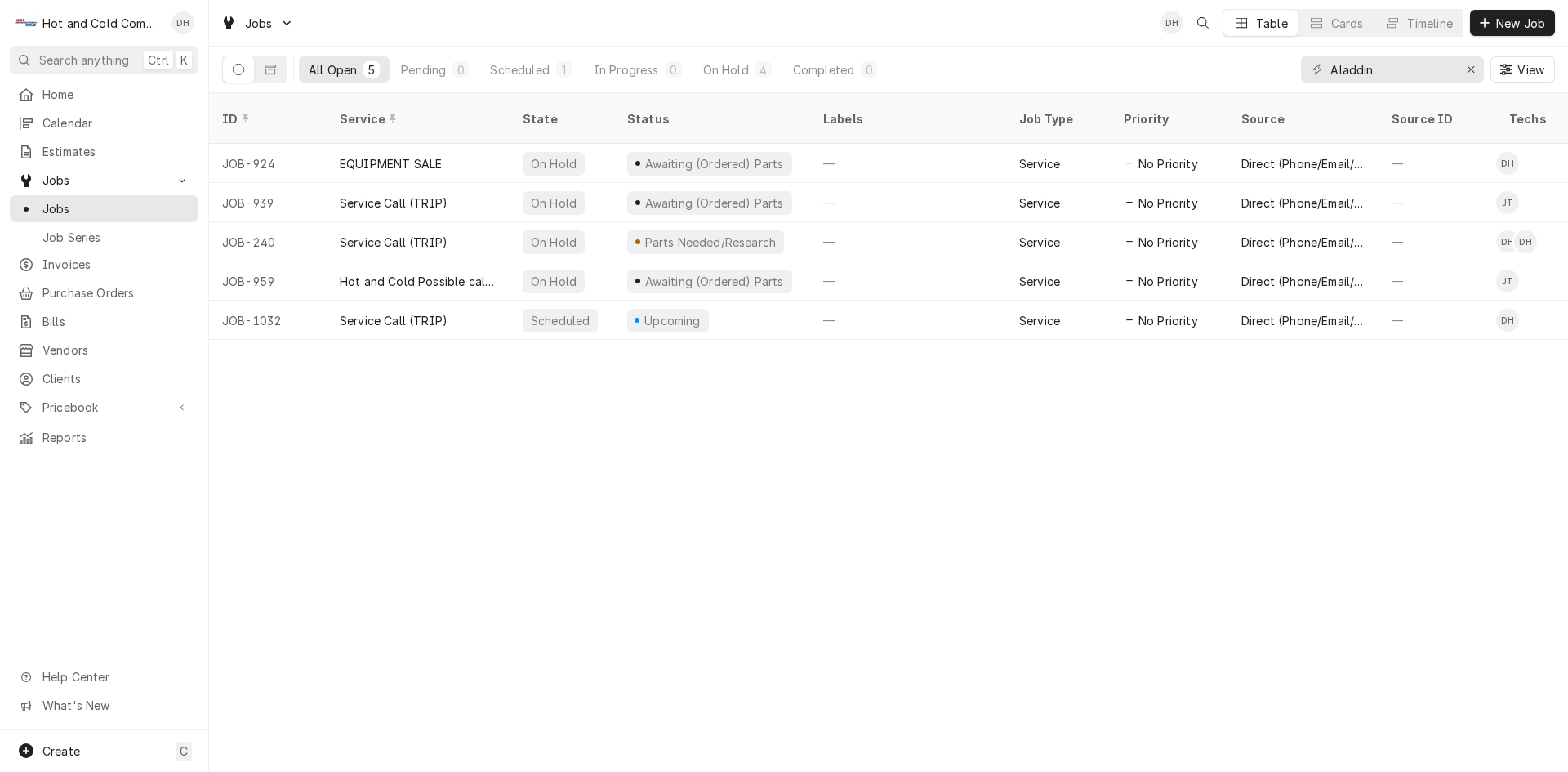
drag, startPoint x: 1425, startPoint y: 17, endPoint x: 1448, endPoint y: 36, distance: 29.8
click at [1427, 19] on div "Timeline" at bounding box center [1430, 23] width 46 height 17
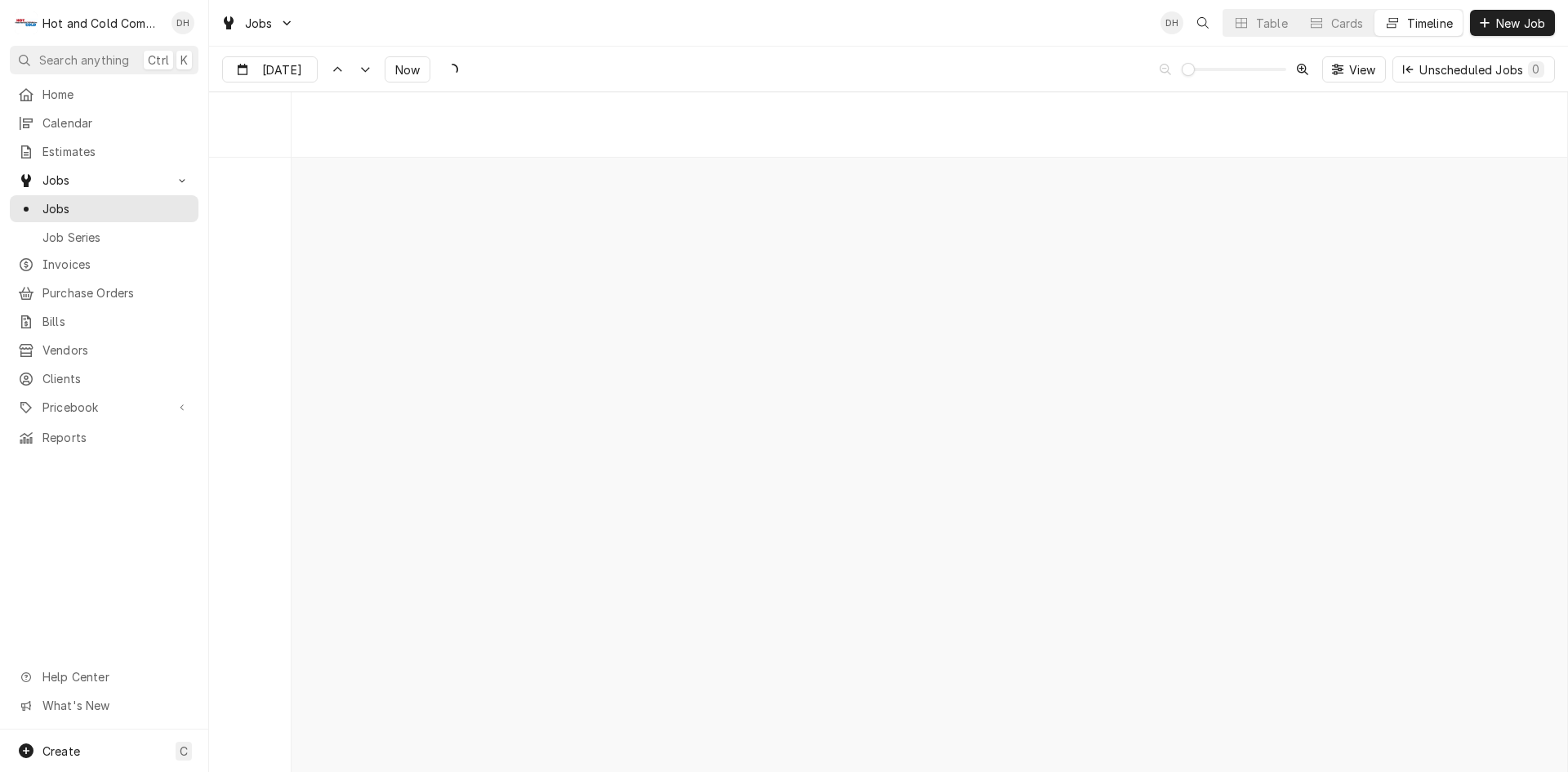
scroll to position [12790, 0]
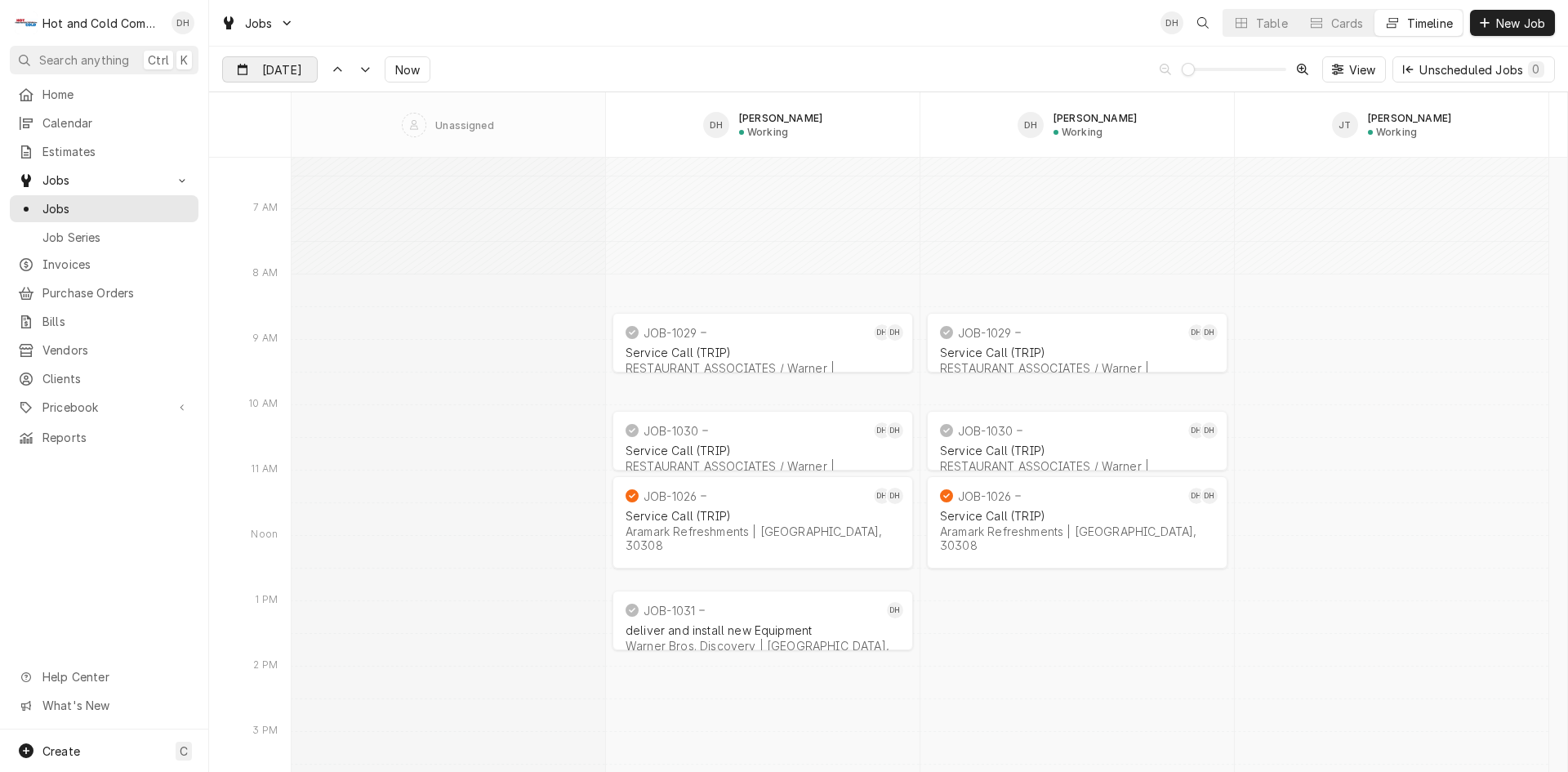
click at [285, 71] on input "Sep 12" at bounding box center [258, 73] width 71 height 31
click at [271, 236] on div "15" at bounding box center [267, 232] width 23 height 23
type input "Sep 15"
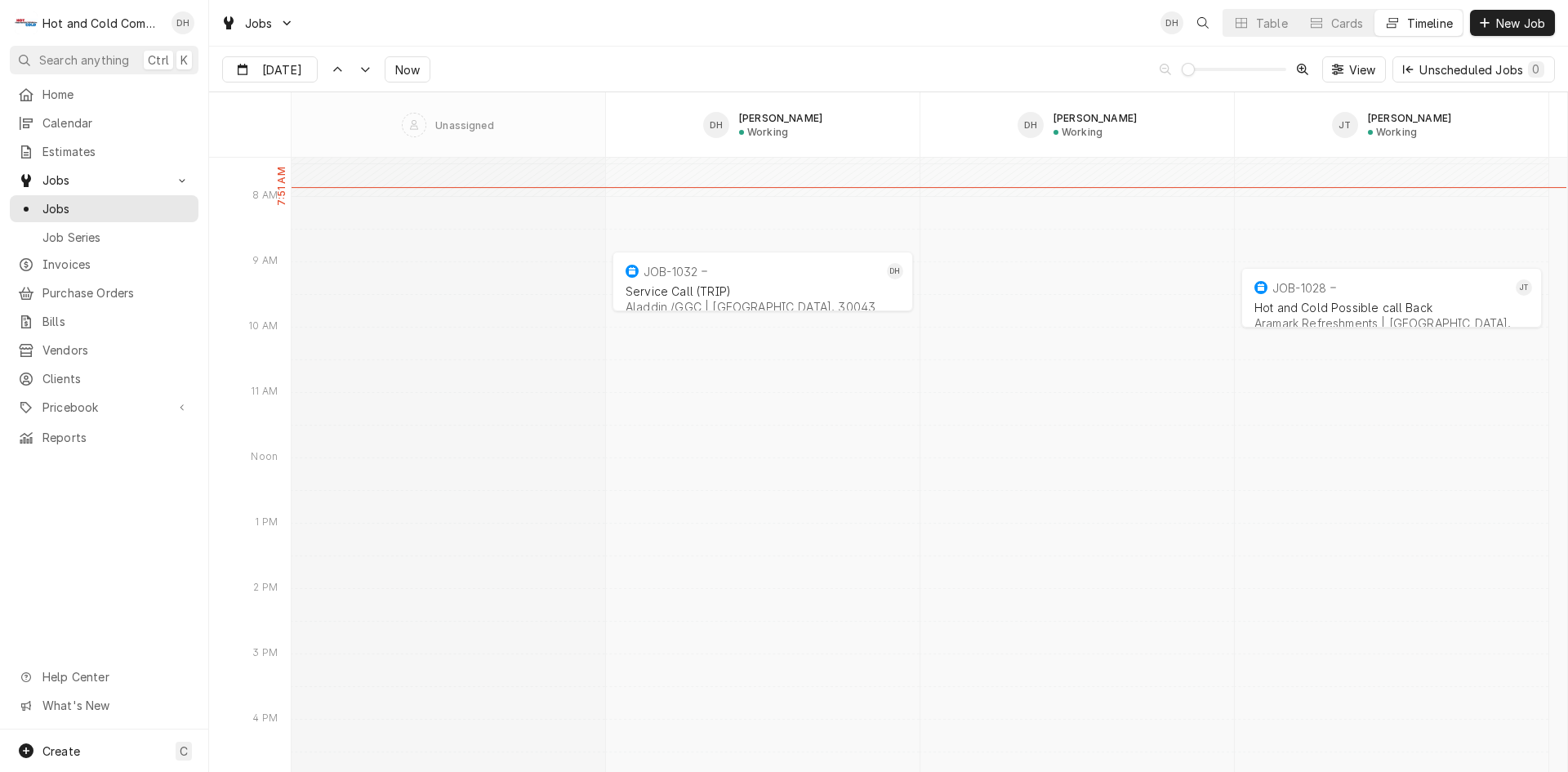
scroll to position [17576, 0]
click at [1370, 290] on div "JOB-1028" at bounding box center [1382, 285] width 261 height 20
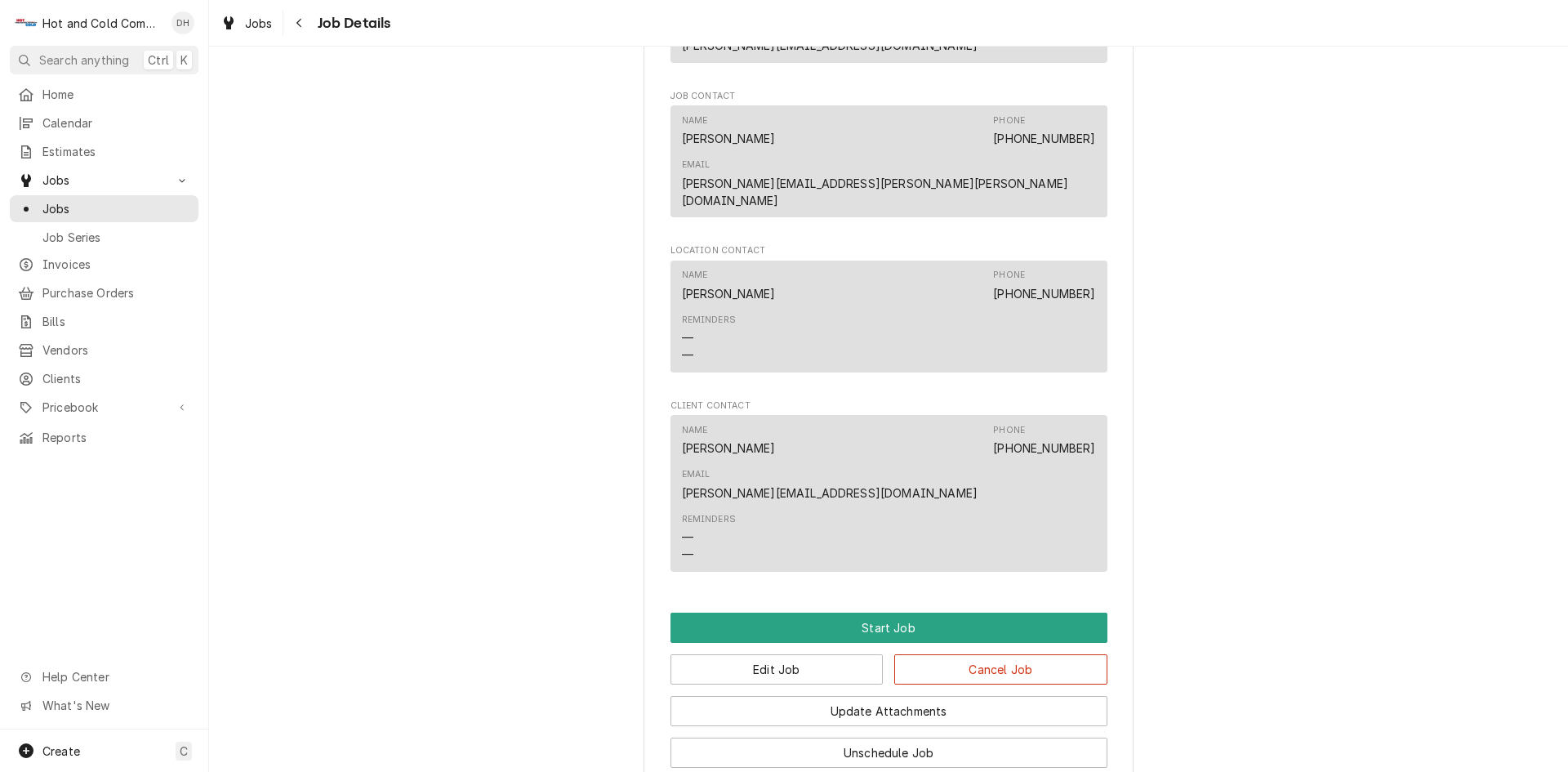
scroll to position [1045, 0]
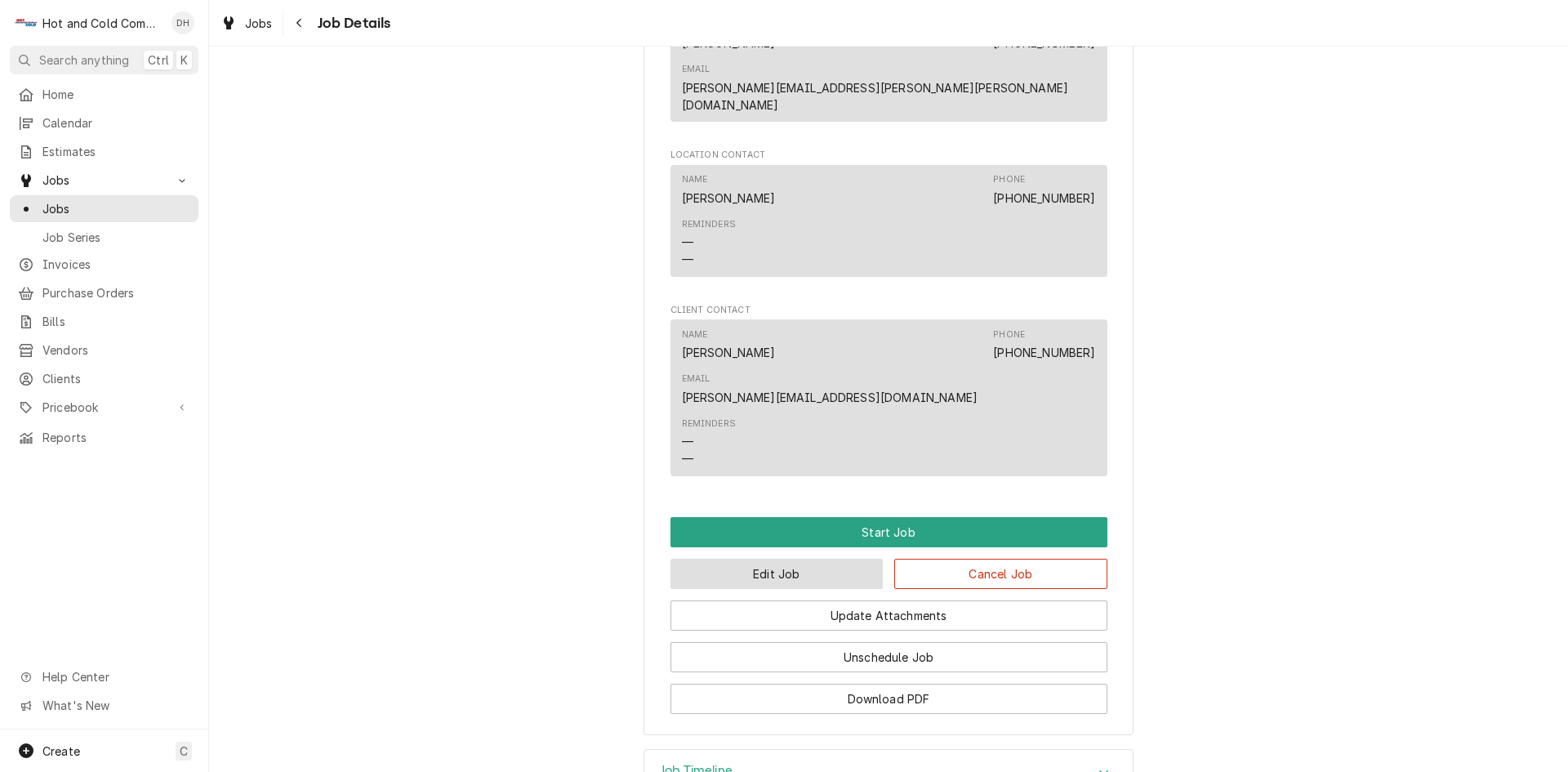
click at [805, 559] on button "Edit Job" at bounding box center [777, 574] width 213 height 30
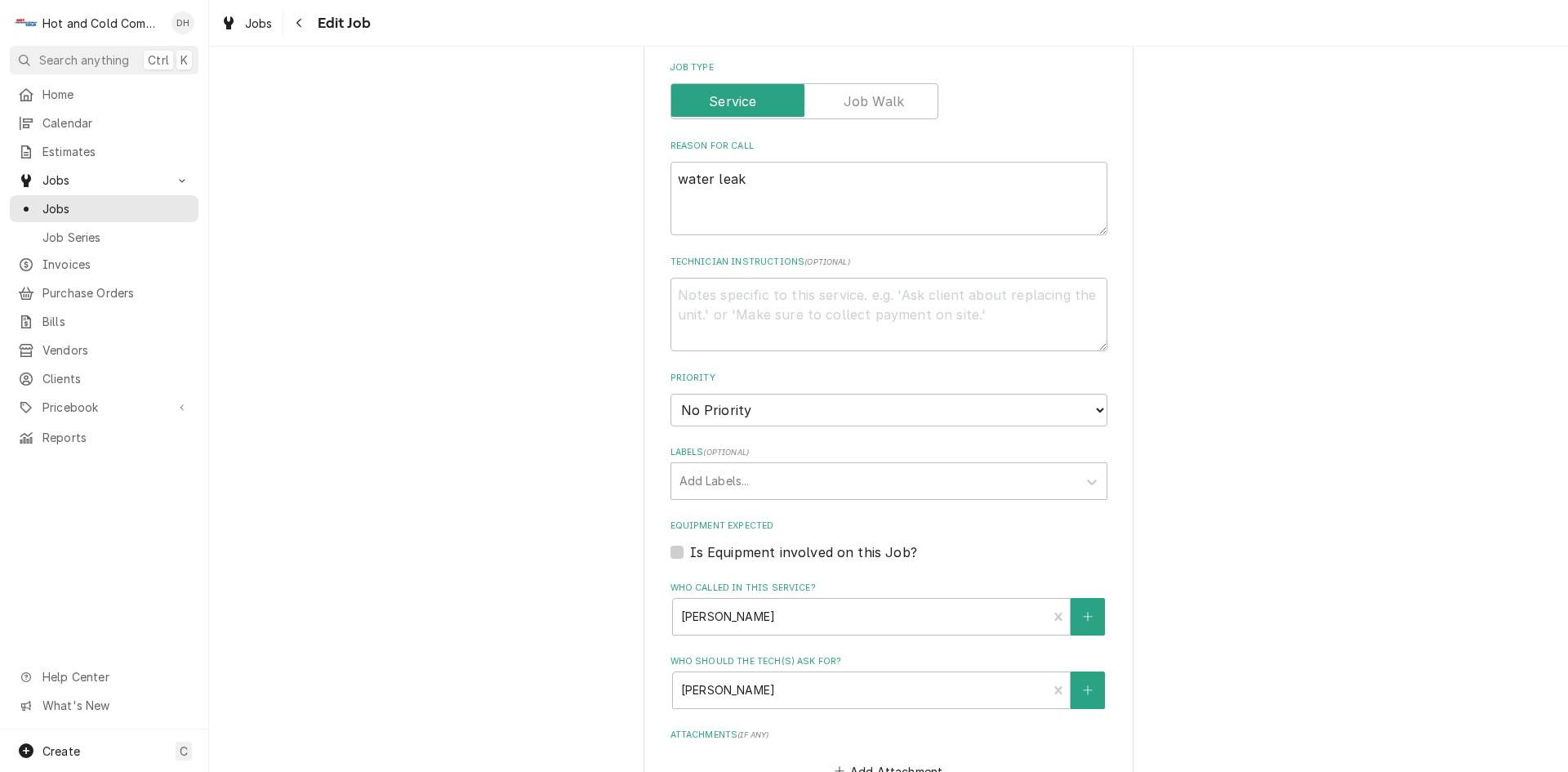
scroll to position [817, 0]
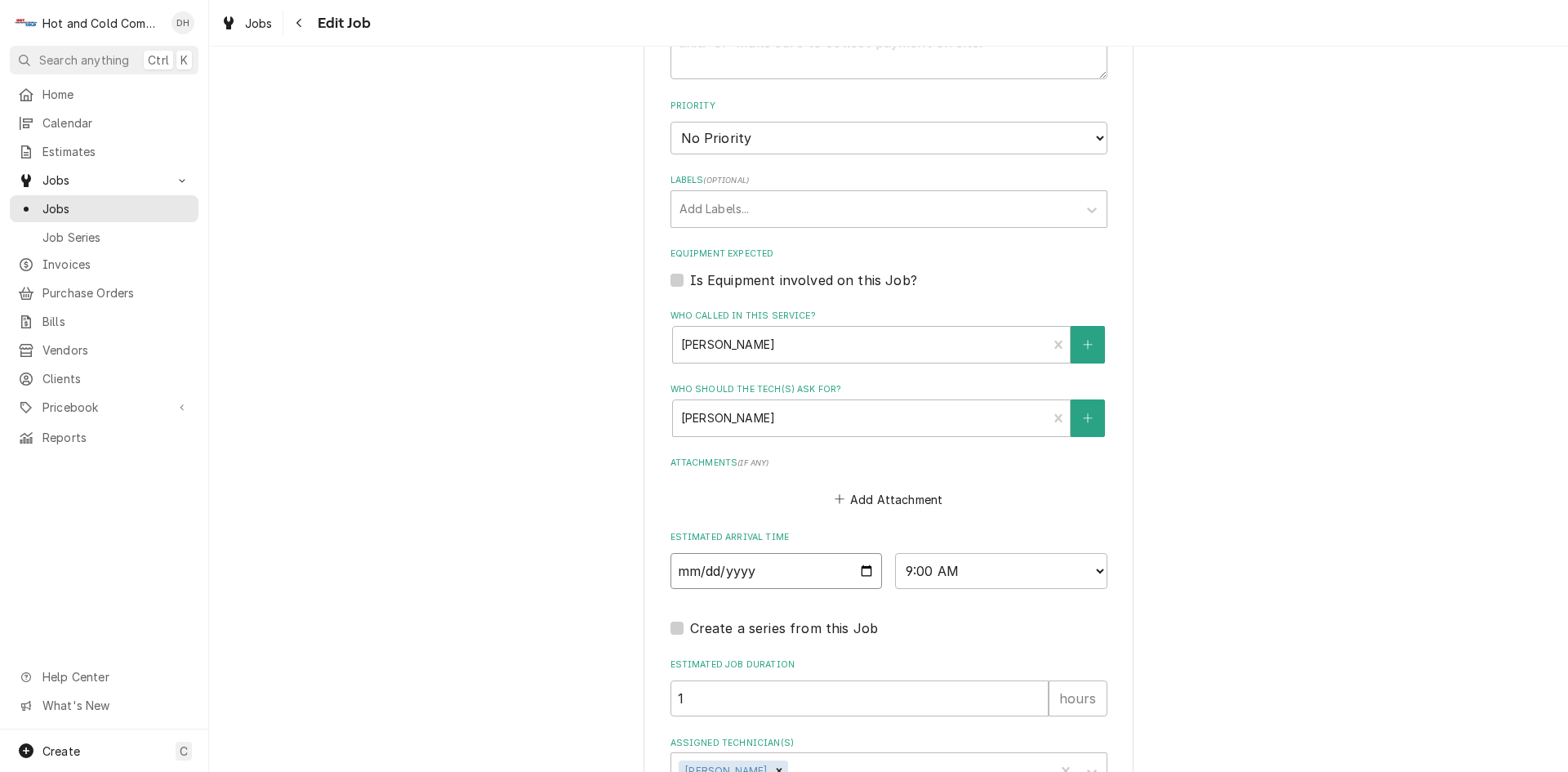
click at [861, 569] on input "2025-09-15" at bounding box center [777, 571] width 213 height 36
type textarea "x"
type input "2025-09-16"
type textarea "x"
click at [1088, 569] on select "AM / PM 6:00 AM 6:15 AM 6:30 AM 6:45 AM 7:00 AM 7:15 AM 7:30 AM 7:45 AM 8:00 AM…" at bounding box center [1001, 571] width 213 height 36
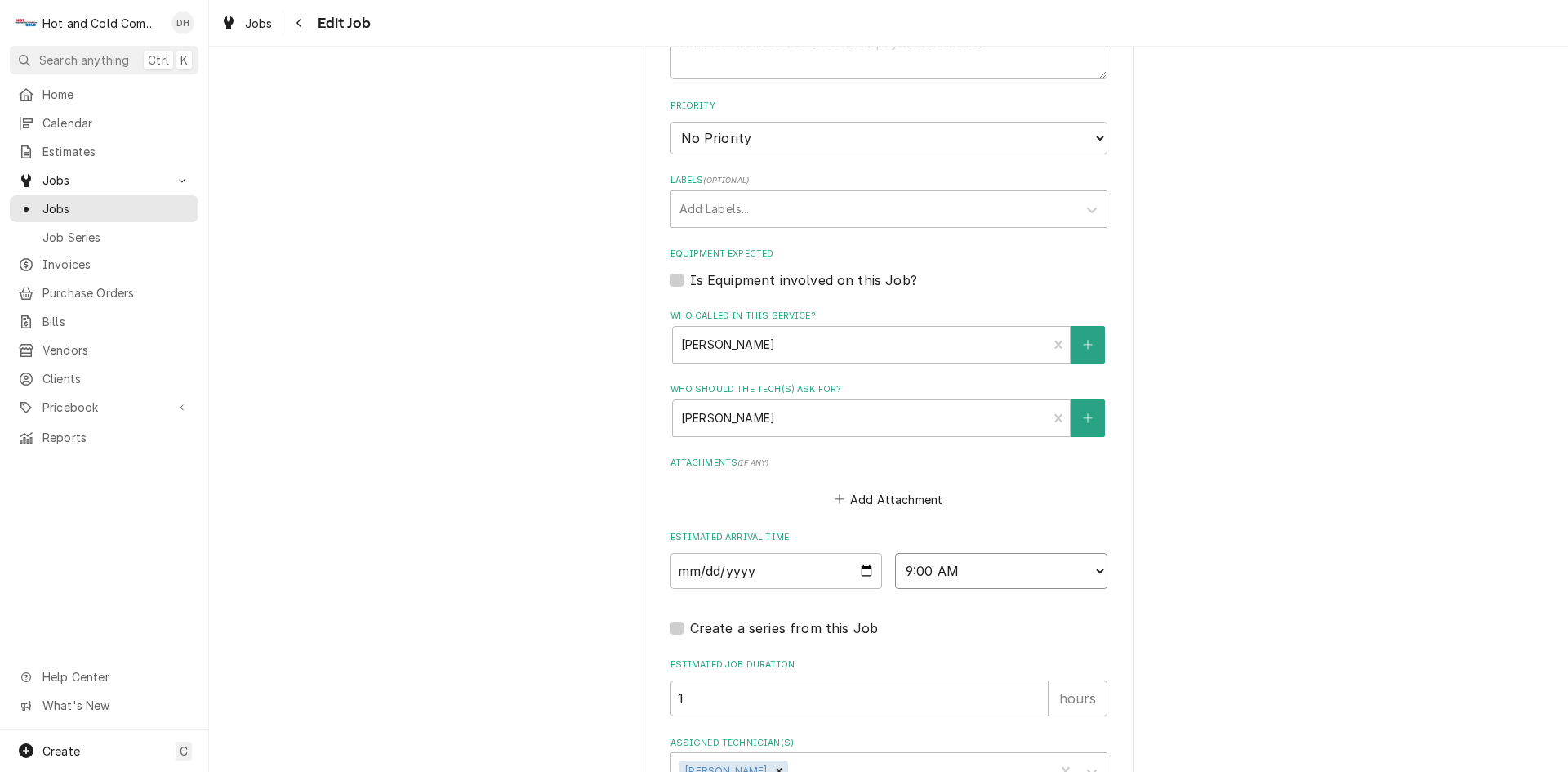
select select "08:00:00"
click at [895, 553] on select "AM / PM 6:00 AM 6:15 AM 6:30 AM 6:45 AM 7:00 AM 7:15 AM 7:30 AM 7:45 AM 8:00 AM…" at bounding box center [1001, 571] width 213 height 36
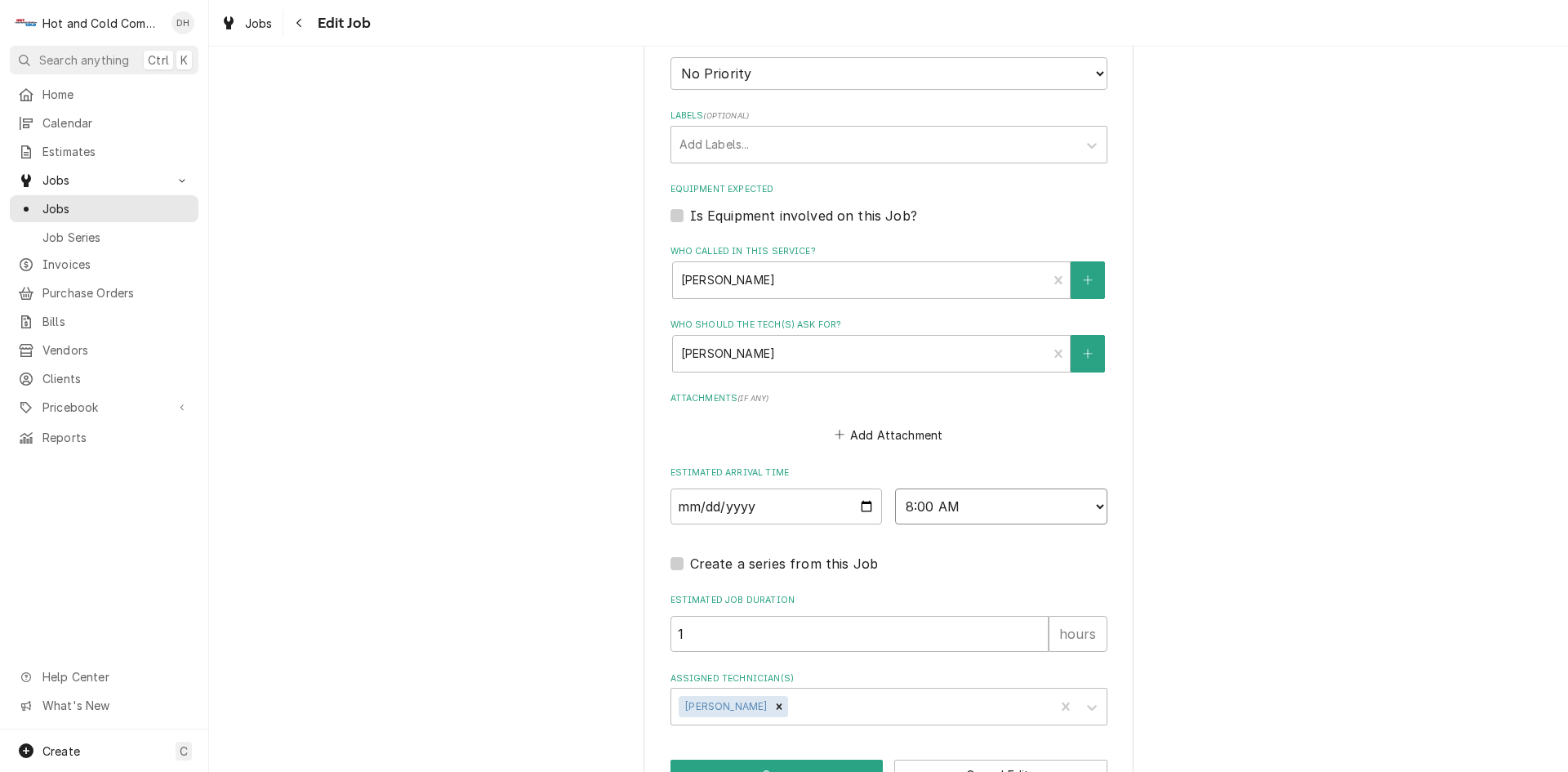
scroll to position [935, 0]
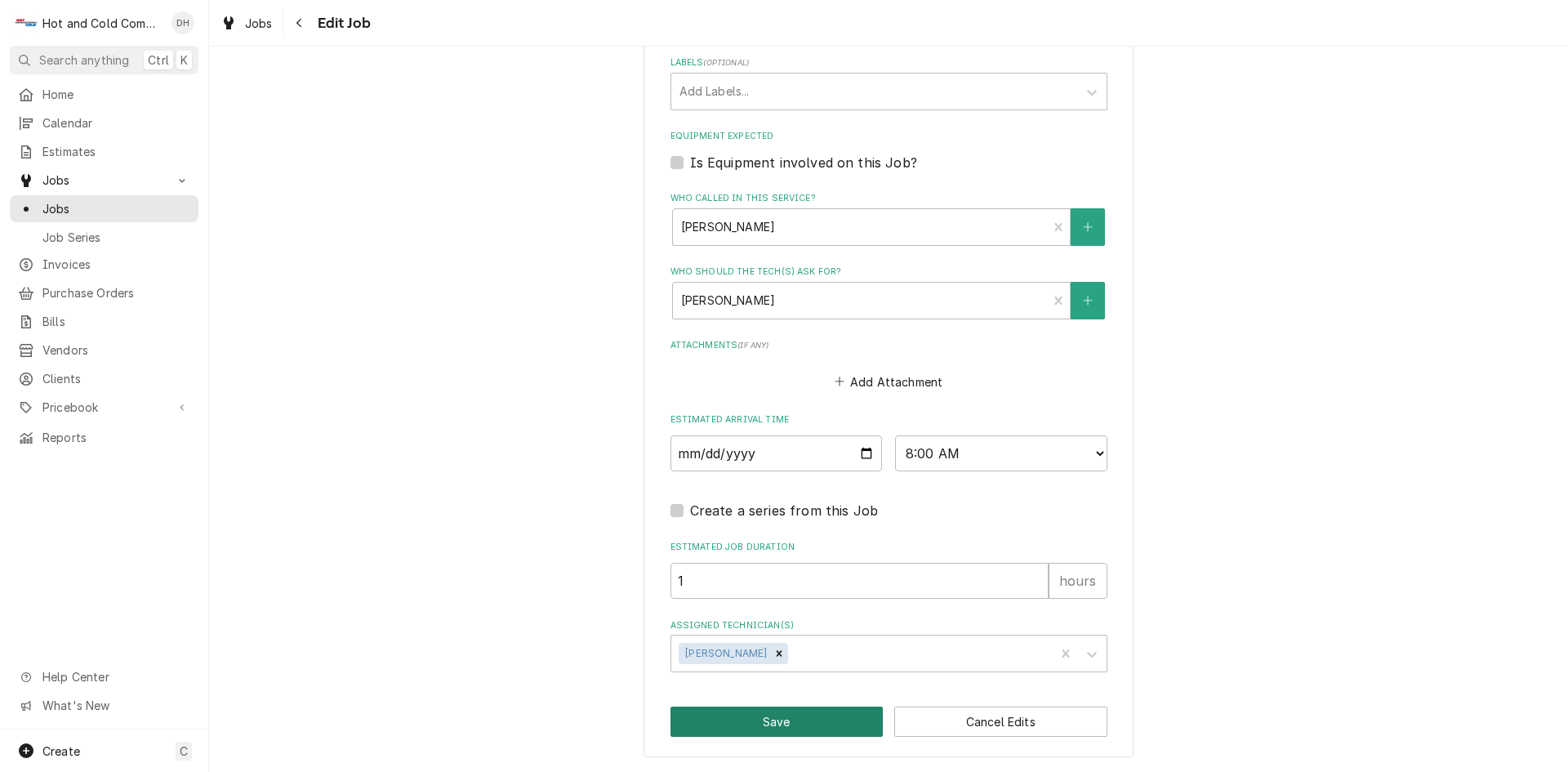
drag, startPoint x: 774, startPoint y: 725, endPoint x: 823, endPoint y: 706, distance: 52.6
click at [777, 725] on button "Save" at bounding box center [777, 721] width 213 height 30
type textarea "x"
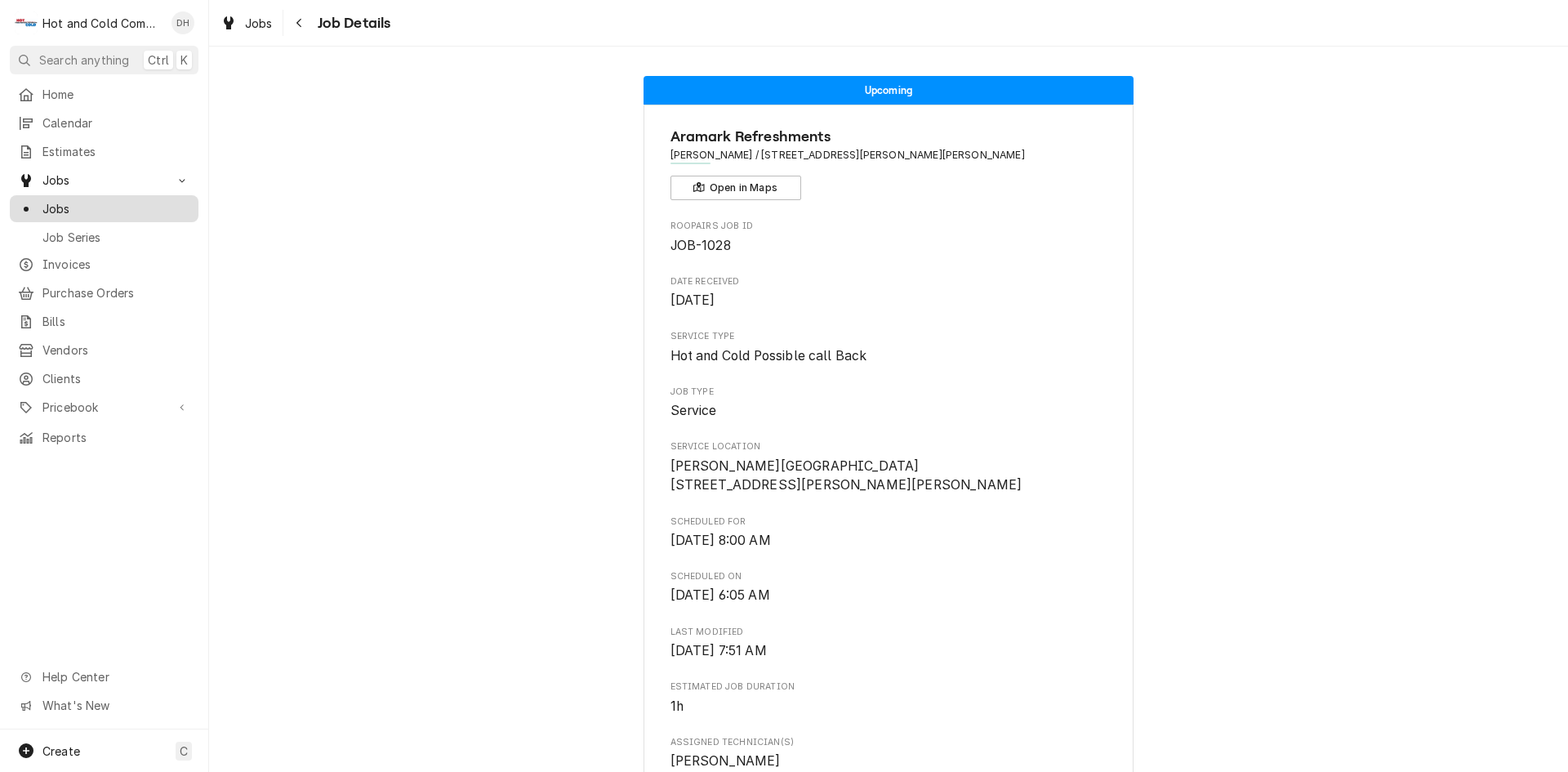
click at [67, 200] on span "Jobs" at bounding box center [116, 208] width 148 height 17
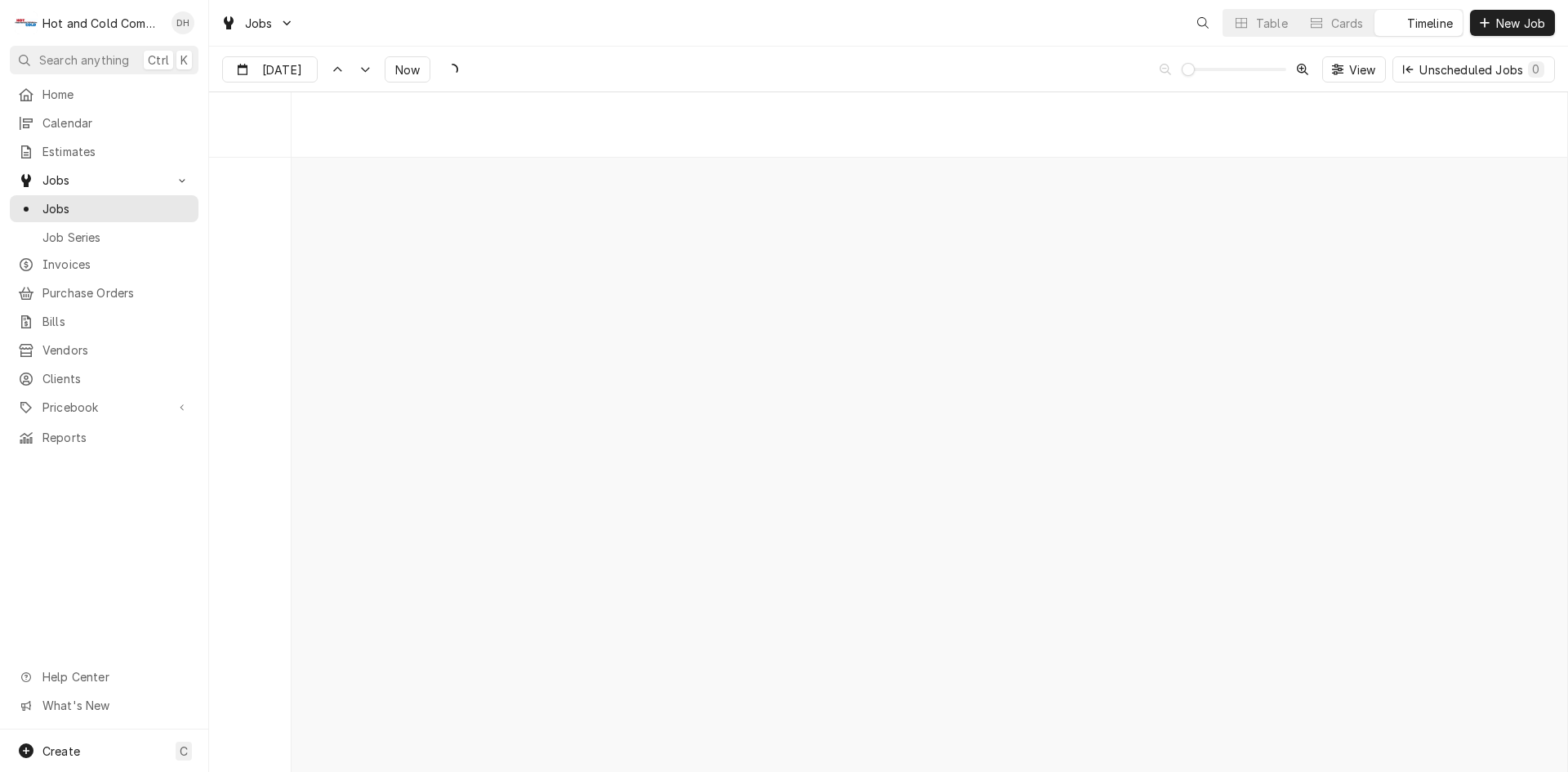
scroll to position [12789, 0]
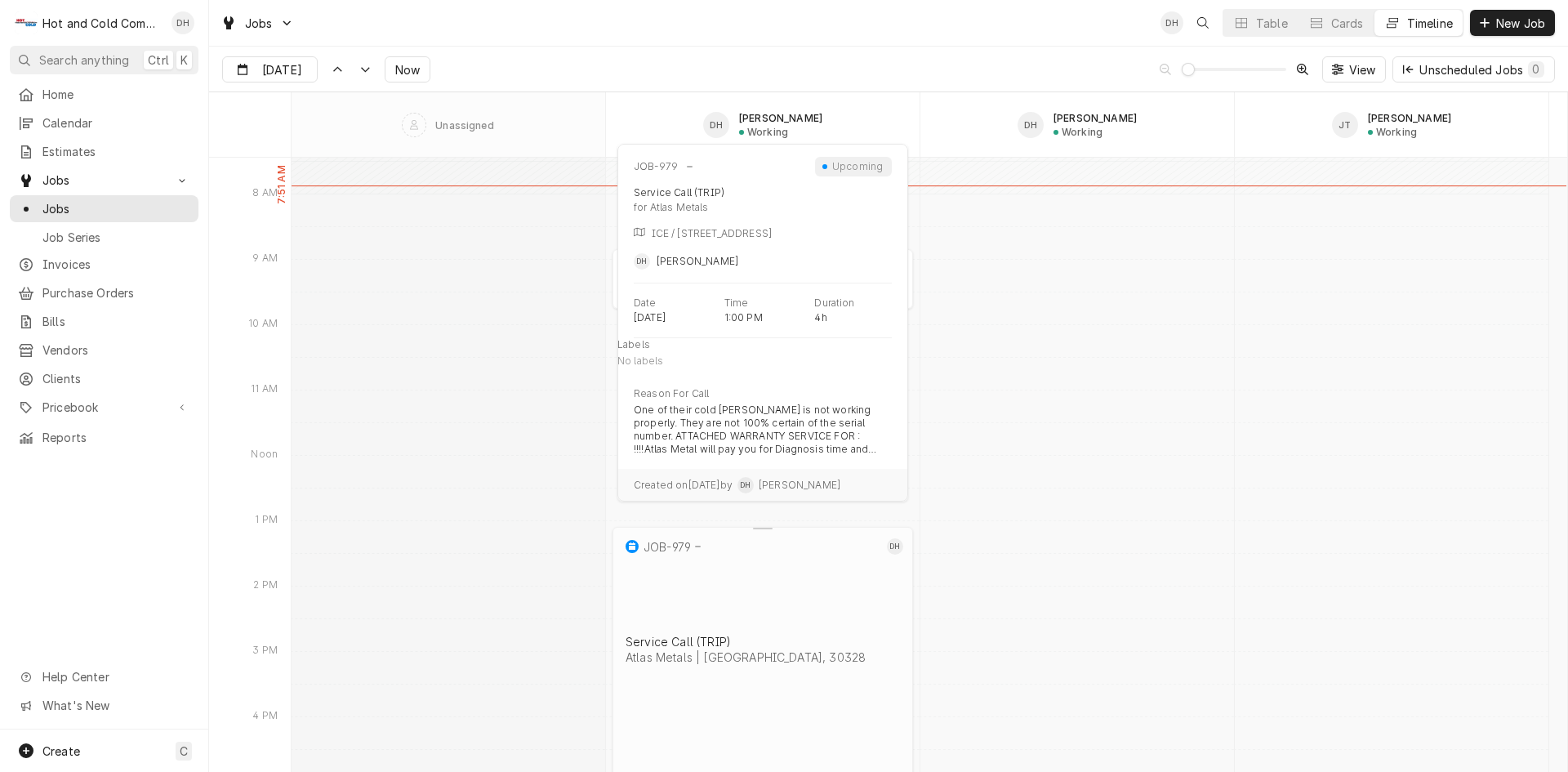
click at [749, 650] on div "Atlas Metals | [GEOGRAPHIC_DATA], 30328" at bounding box center [763, 657] width 275 height 14
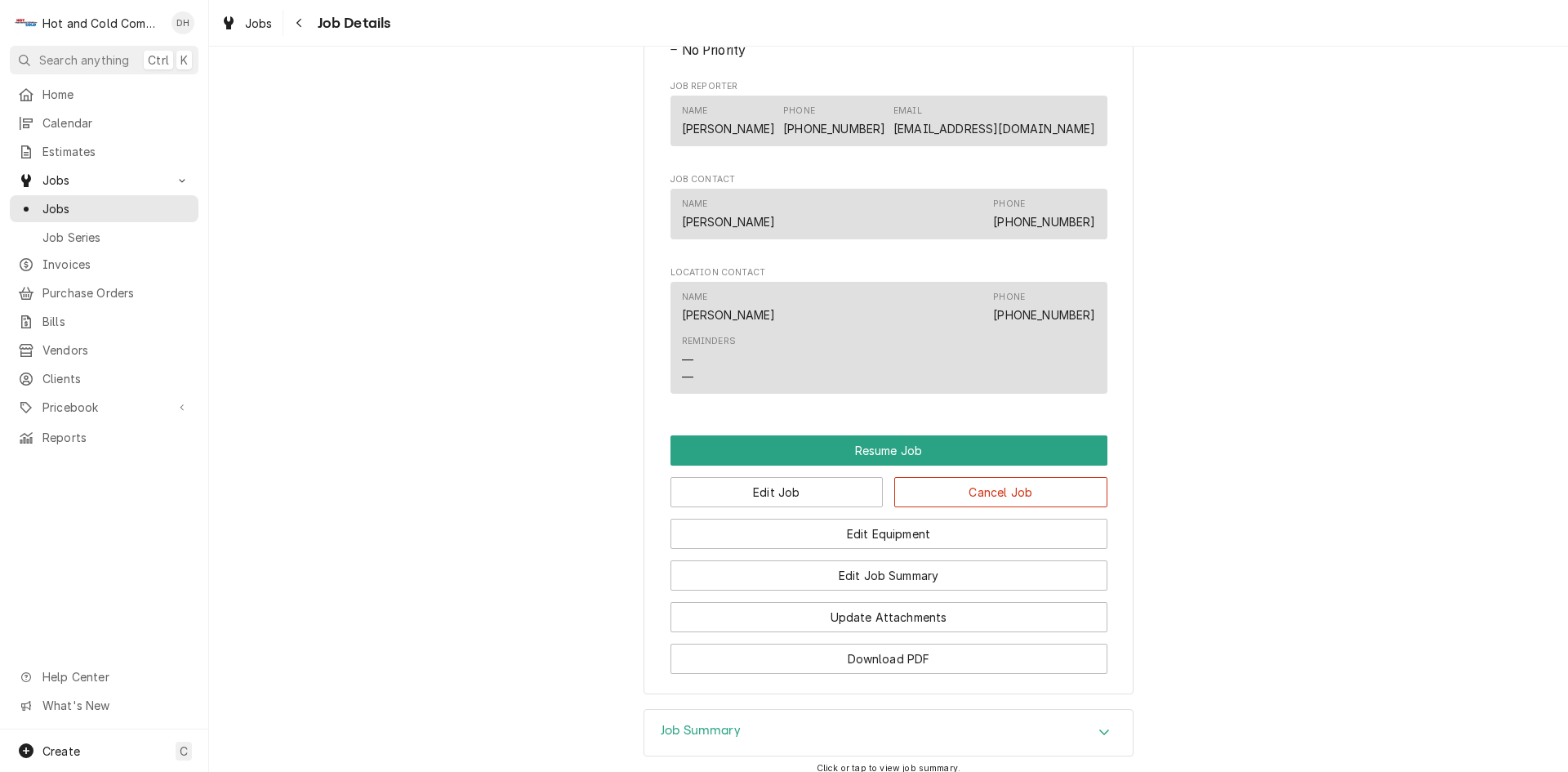
scroll to position [1634, 0]
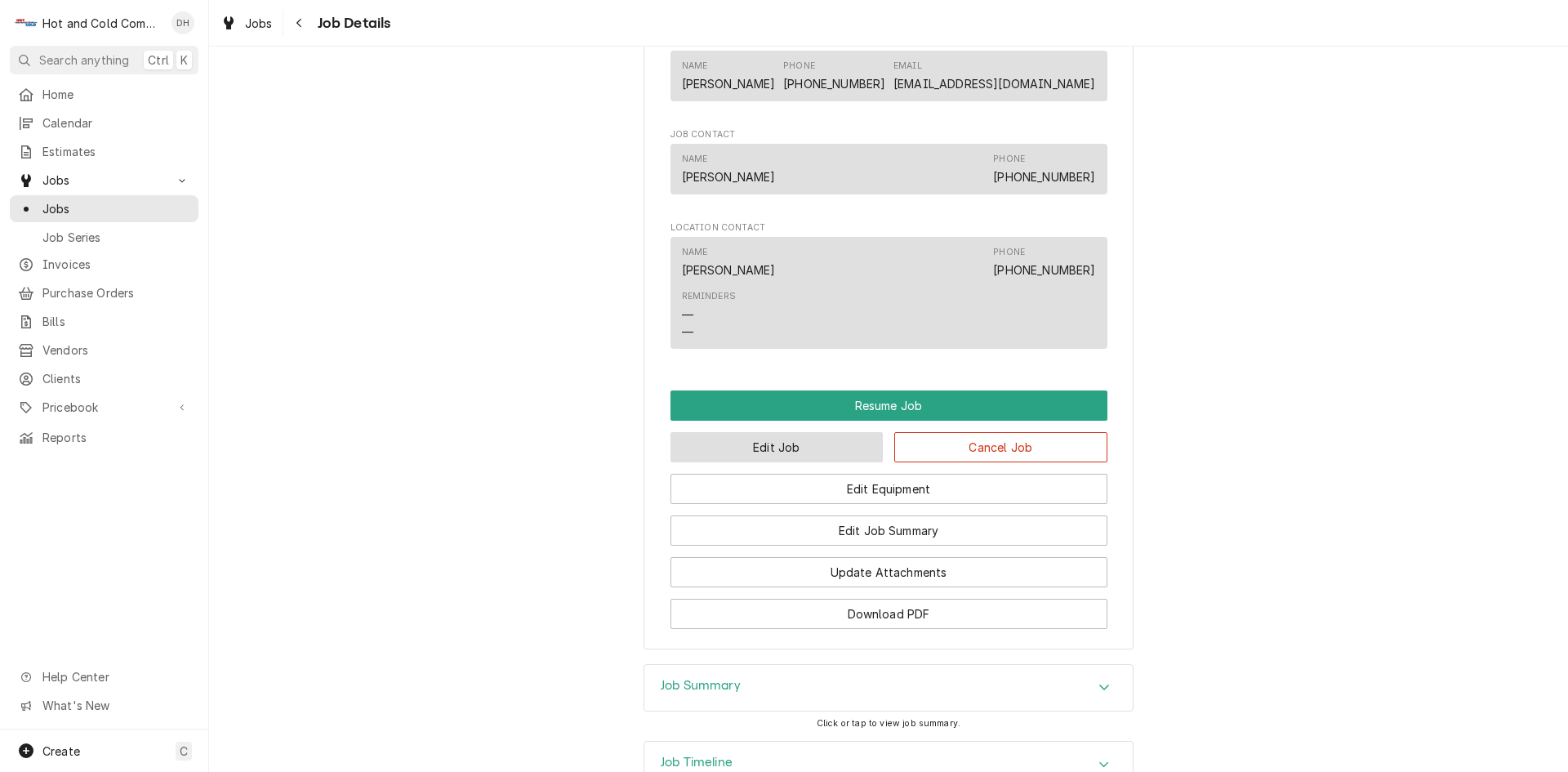
click at [779, 433] on button "Edit Job" at bounding box center [777, 447] width 213 height 30
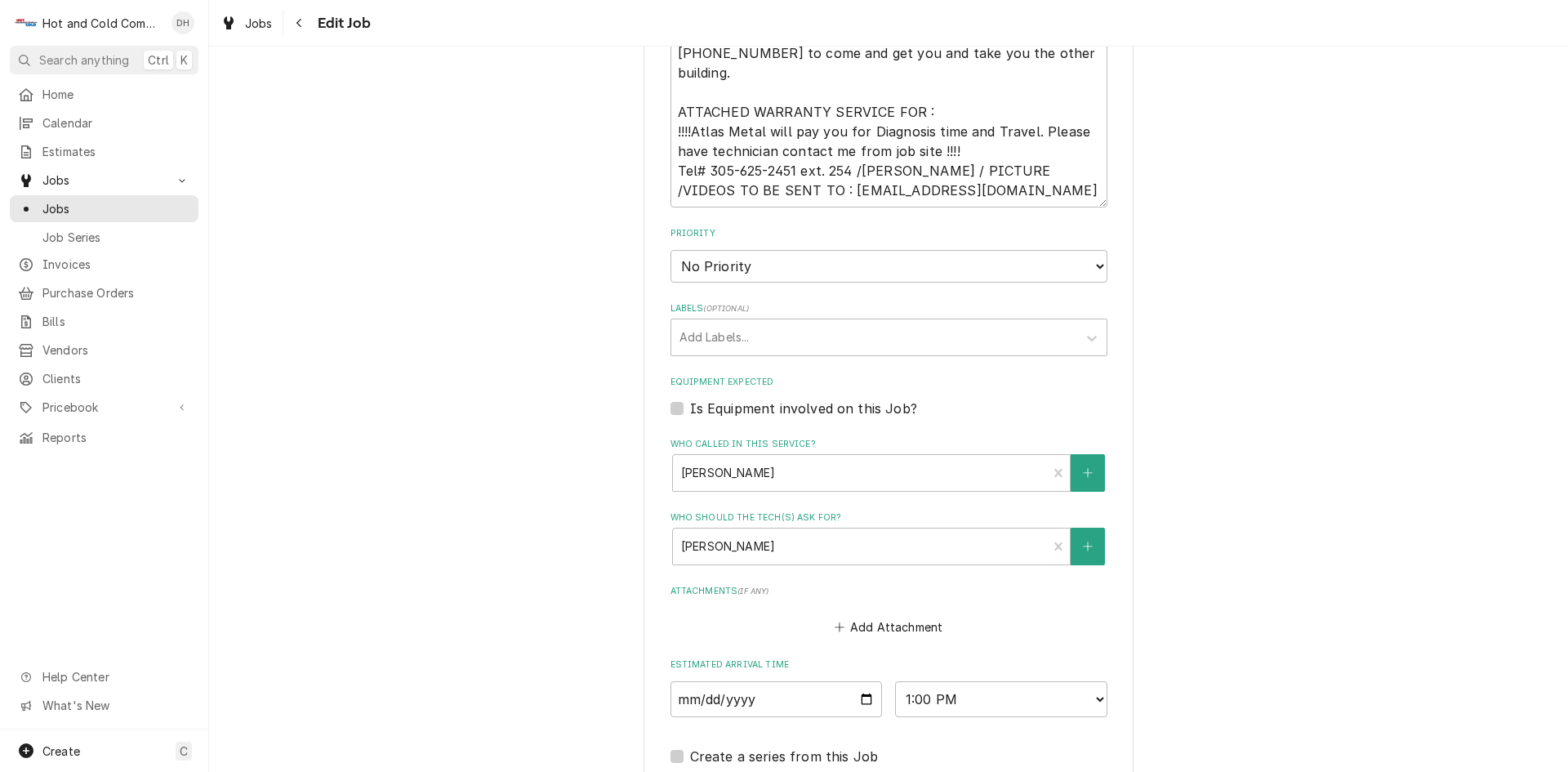
scroll to position [1067, 0]
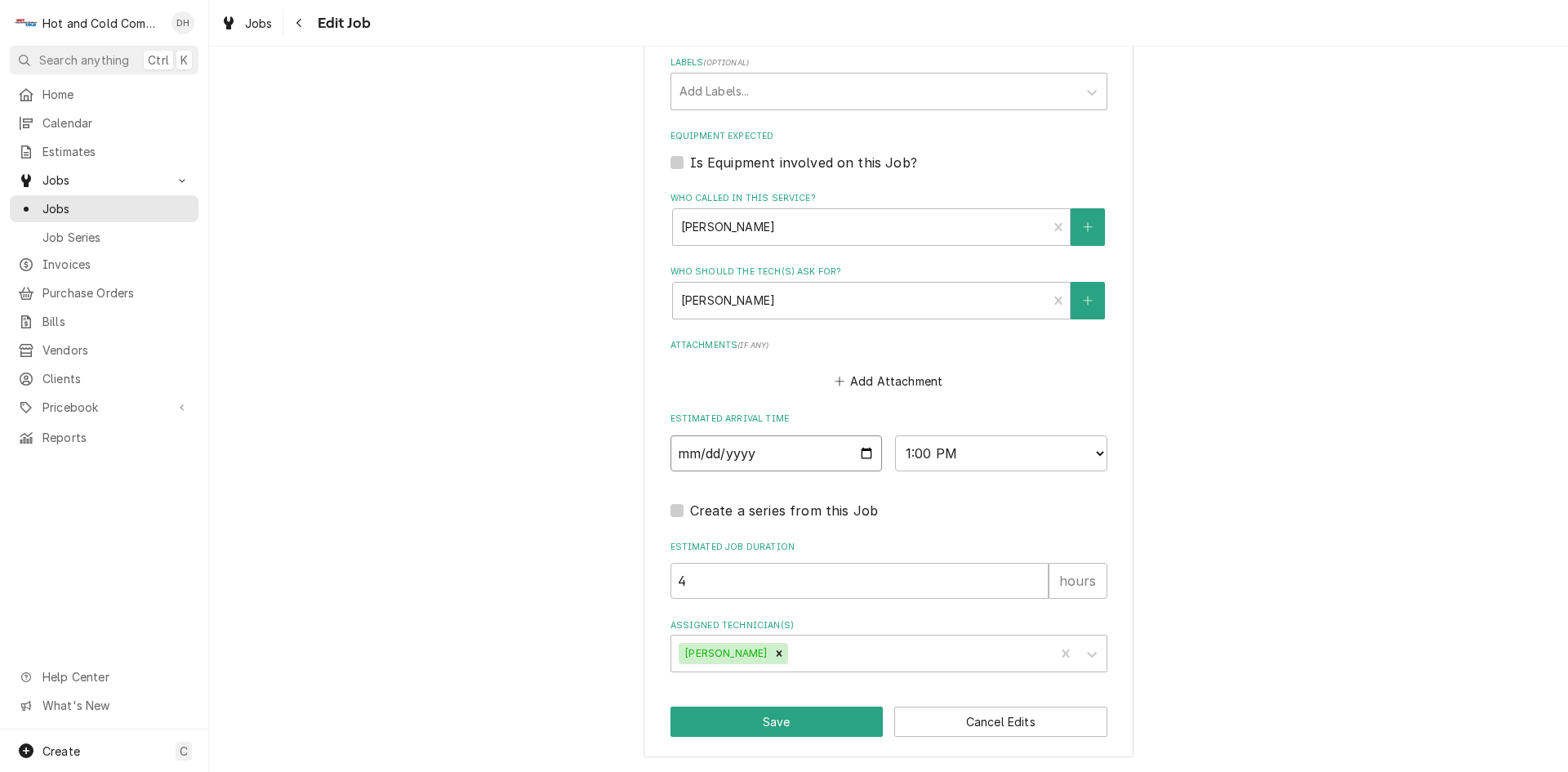
click at [867, 452] on input "2025-09-15" at bounding box center [777, 453] width 213 height 36
type textarea "x"
type input "2025-09-16"
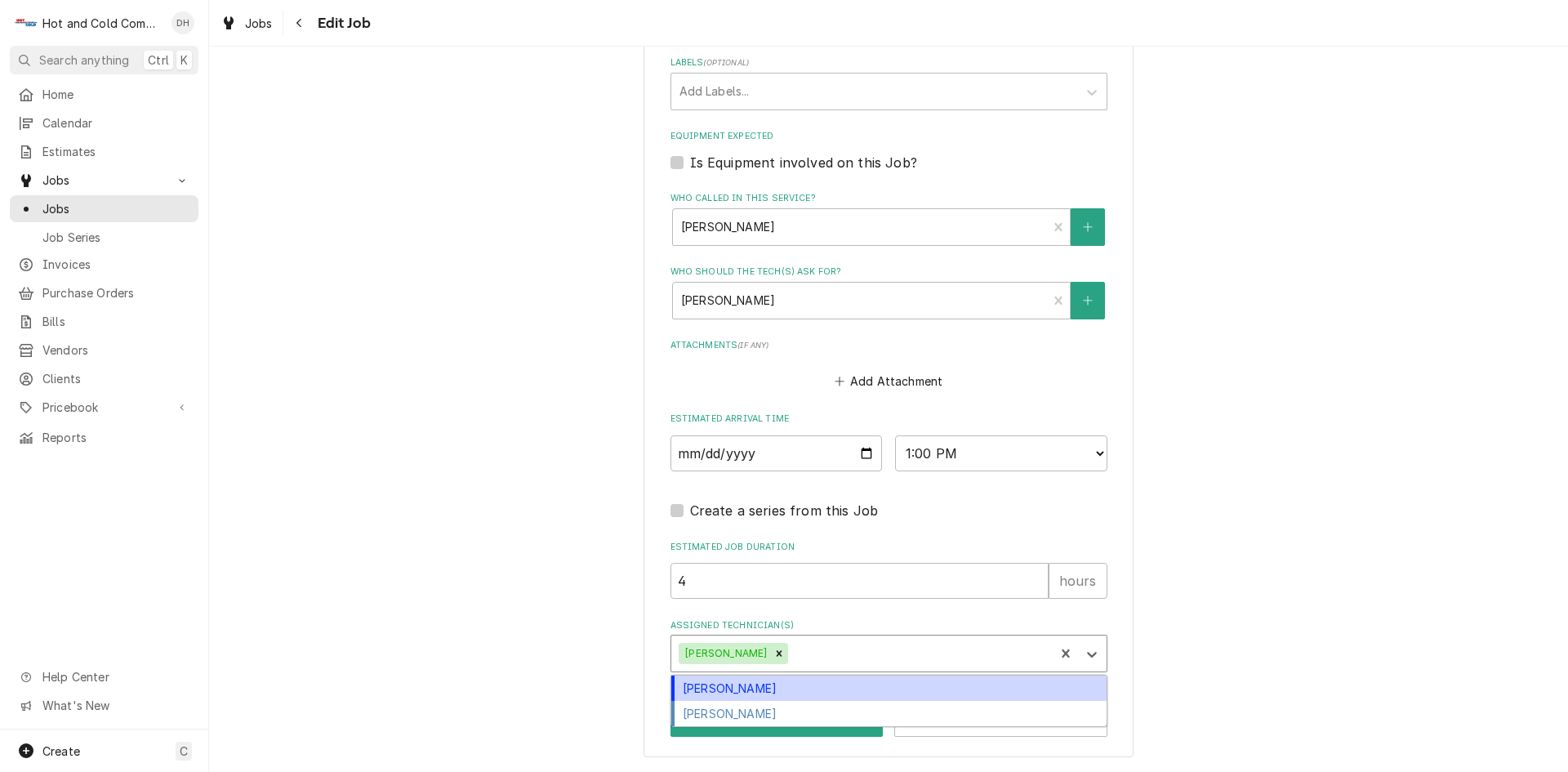
click at [917, 652] on div "Assigned Technician(s)" at bounding box center [919, 653] width 255 height 29
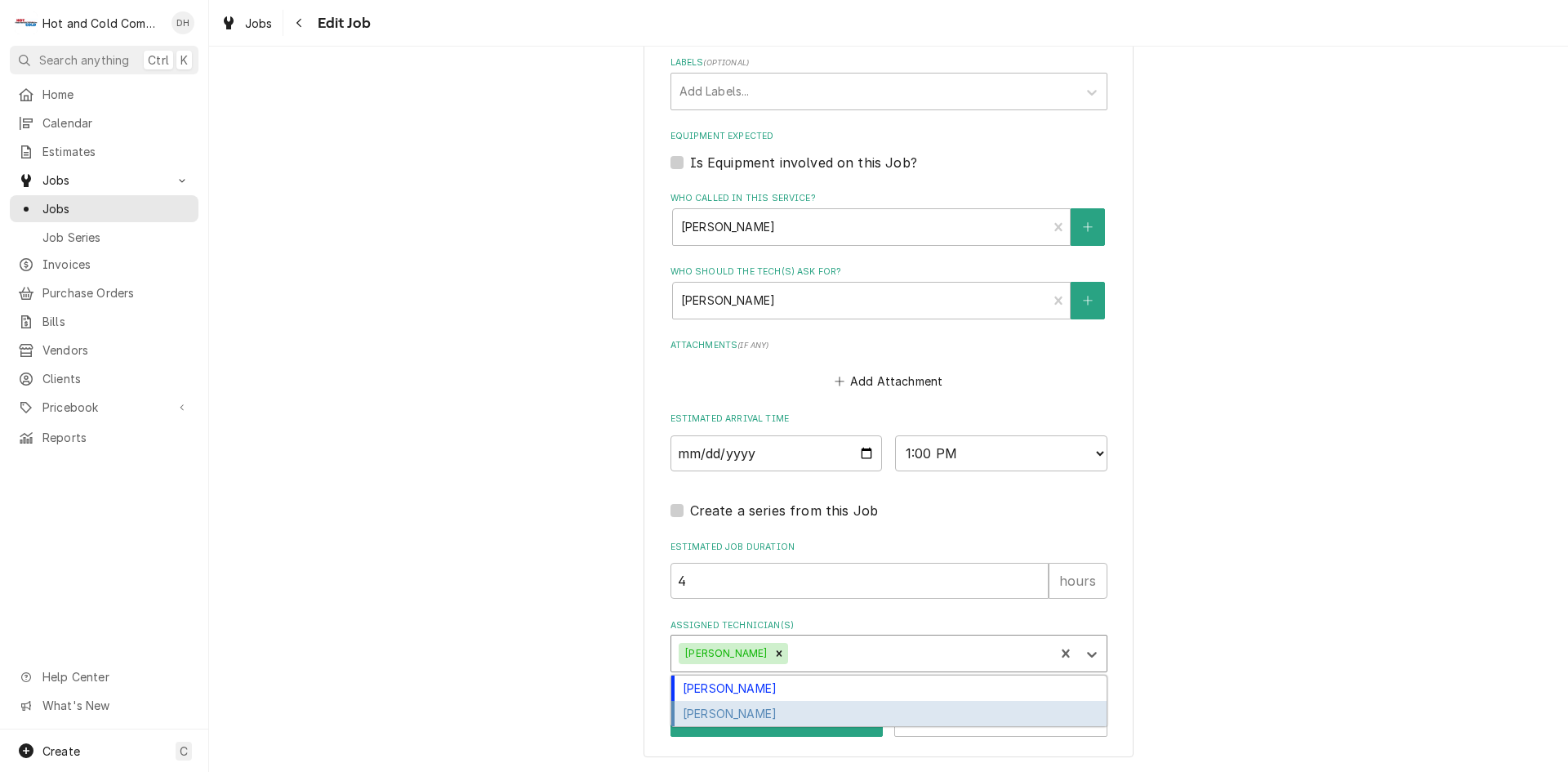
click at [779, 712] on div "[PERSON_NAME]" at bounding box center [889, 714] width 435 height 26
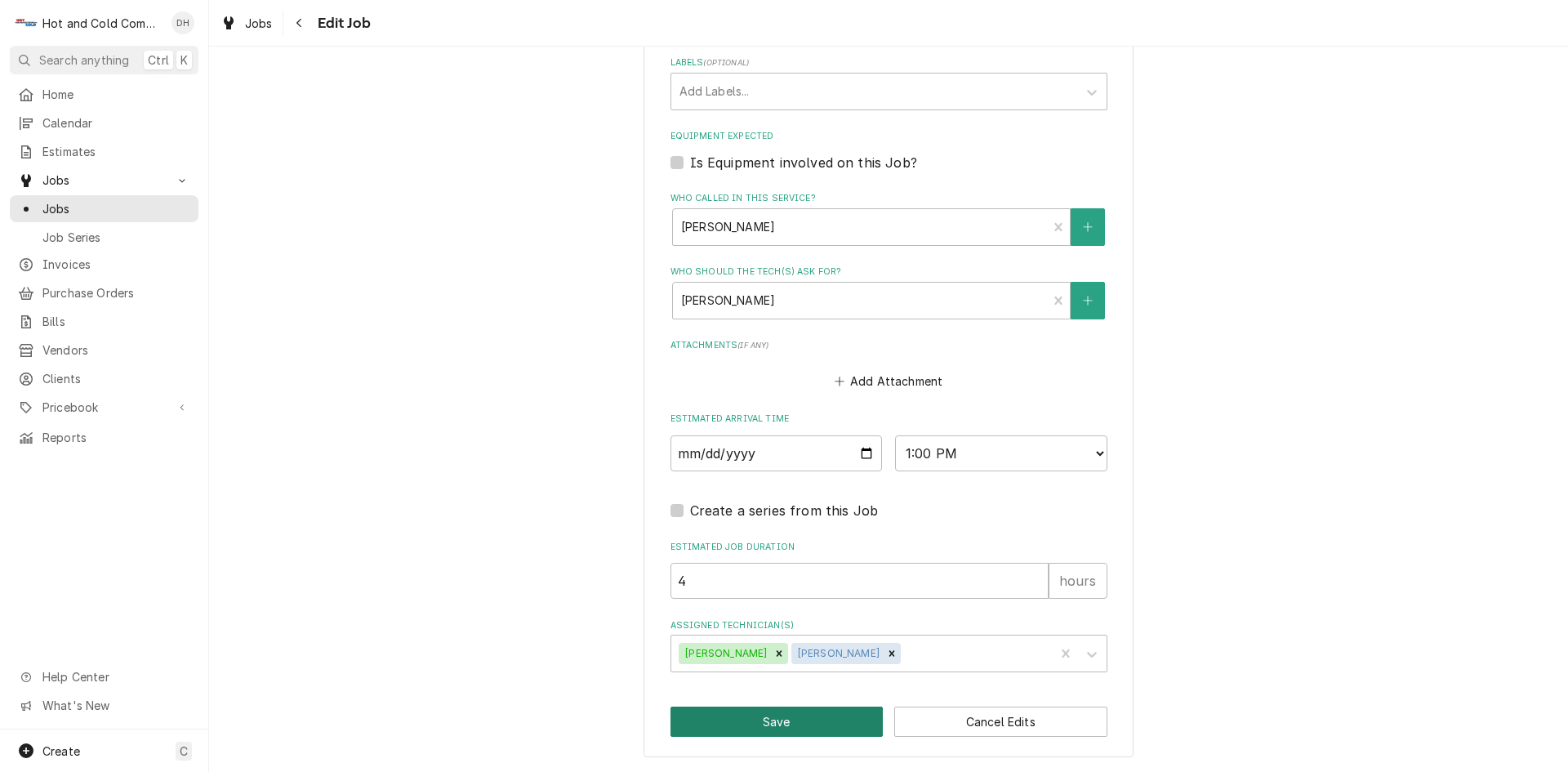
click at [764, 724] on button "Save" at bounding box center [777, 721] width 213 height 30
type textarea "x"
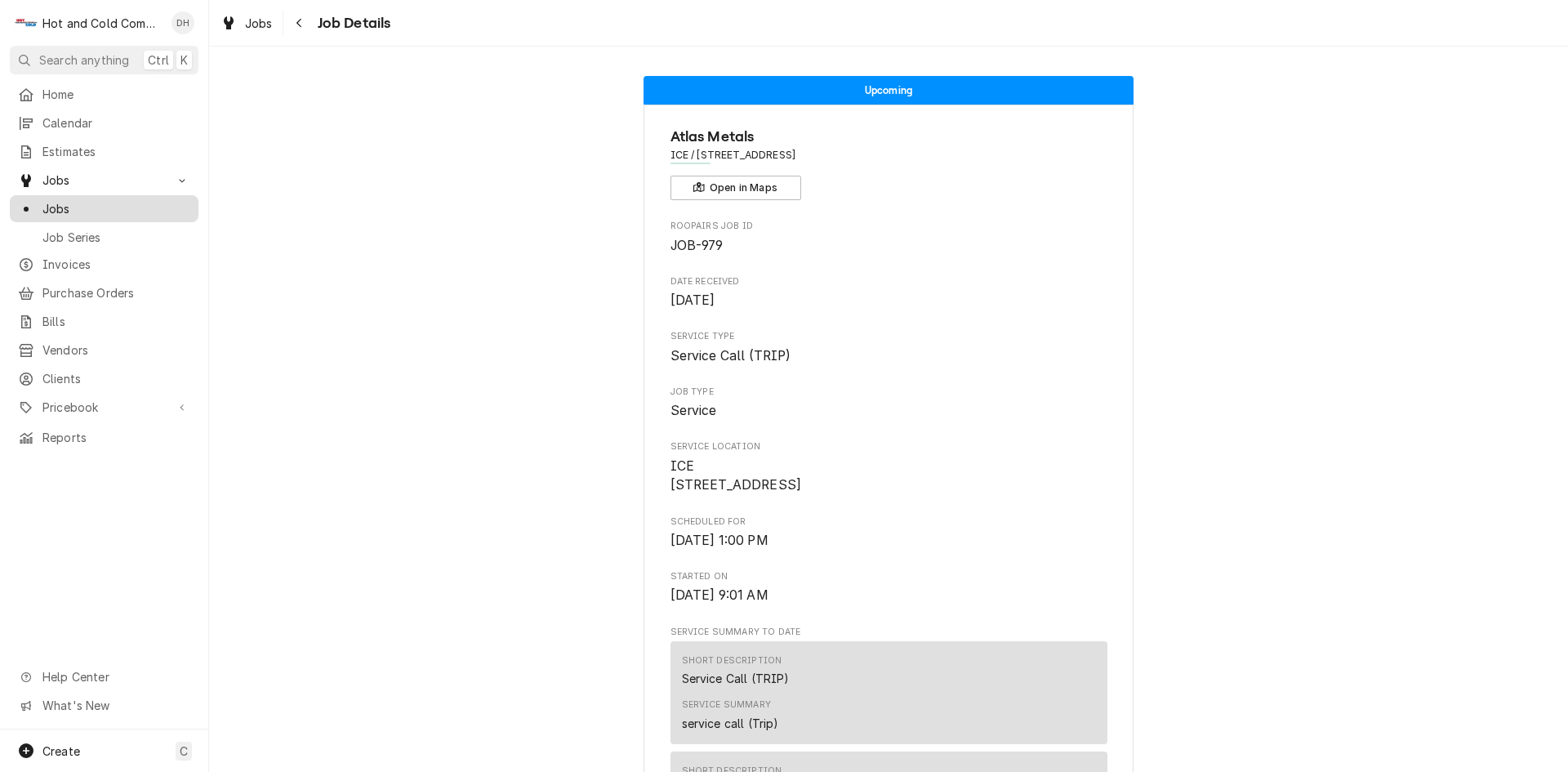
click at [82, 204] on span "Jobs" at bounding box center [116, 208] width 148 height 17
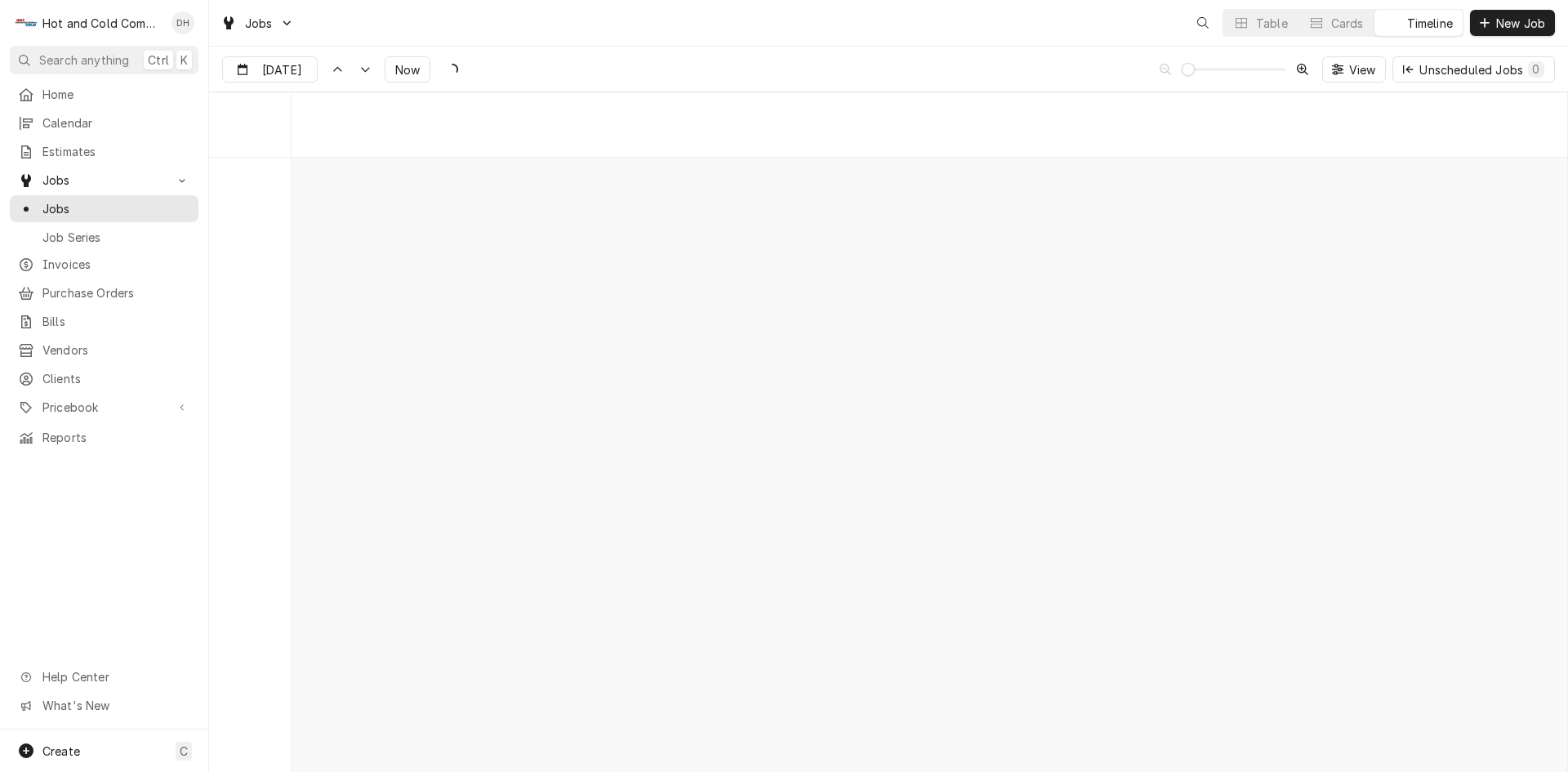
scroll to position [12789, 0]
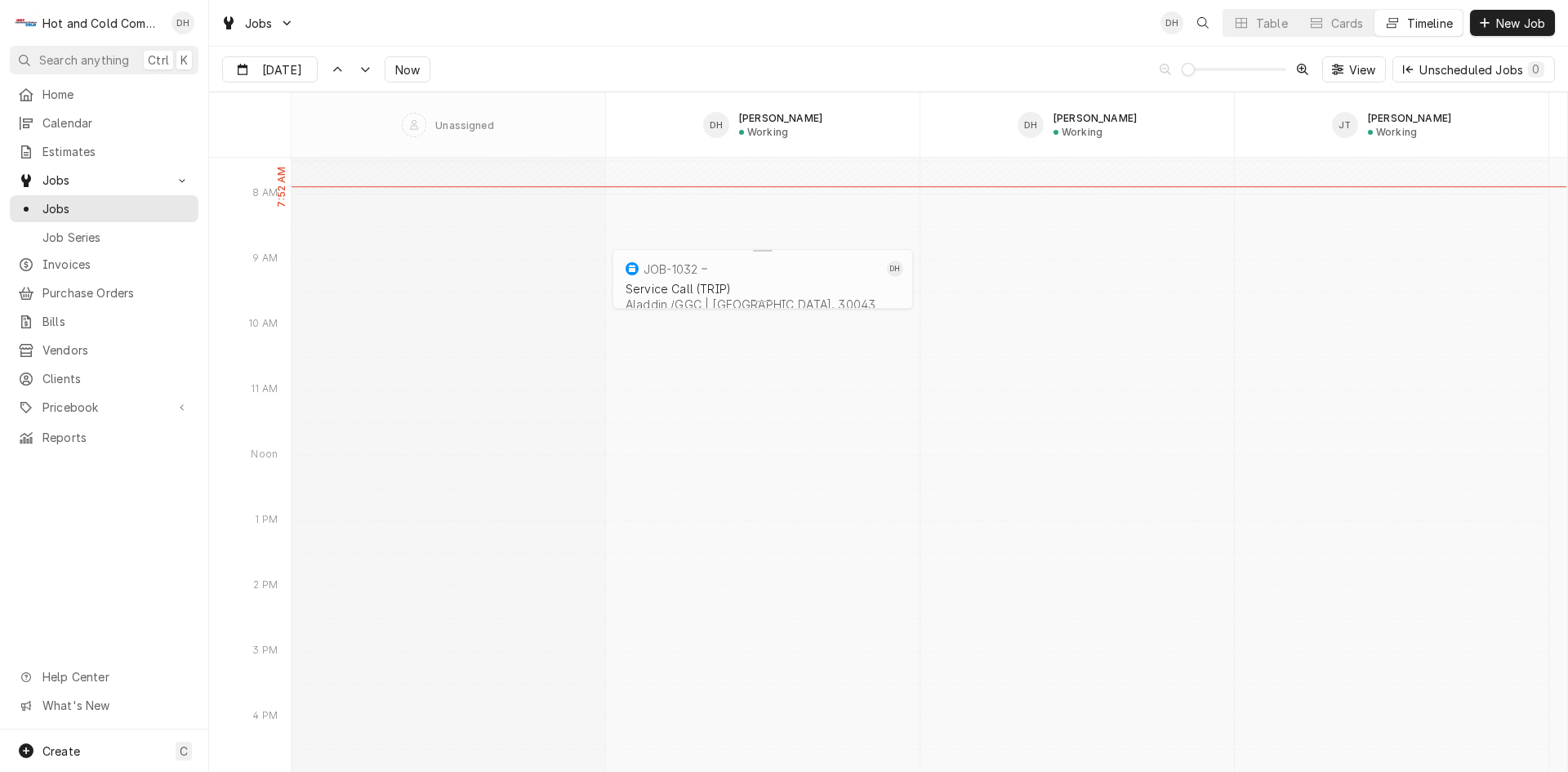
click at [788, 287] on div "Service Call (TRIP)" at bounding box center [763, 288] width 275 height 14
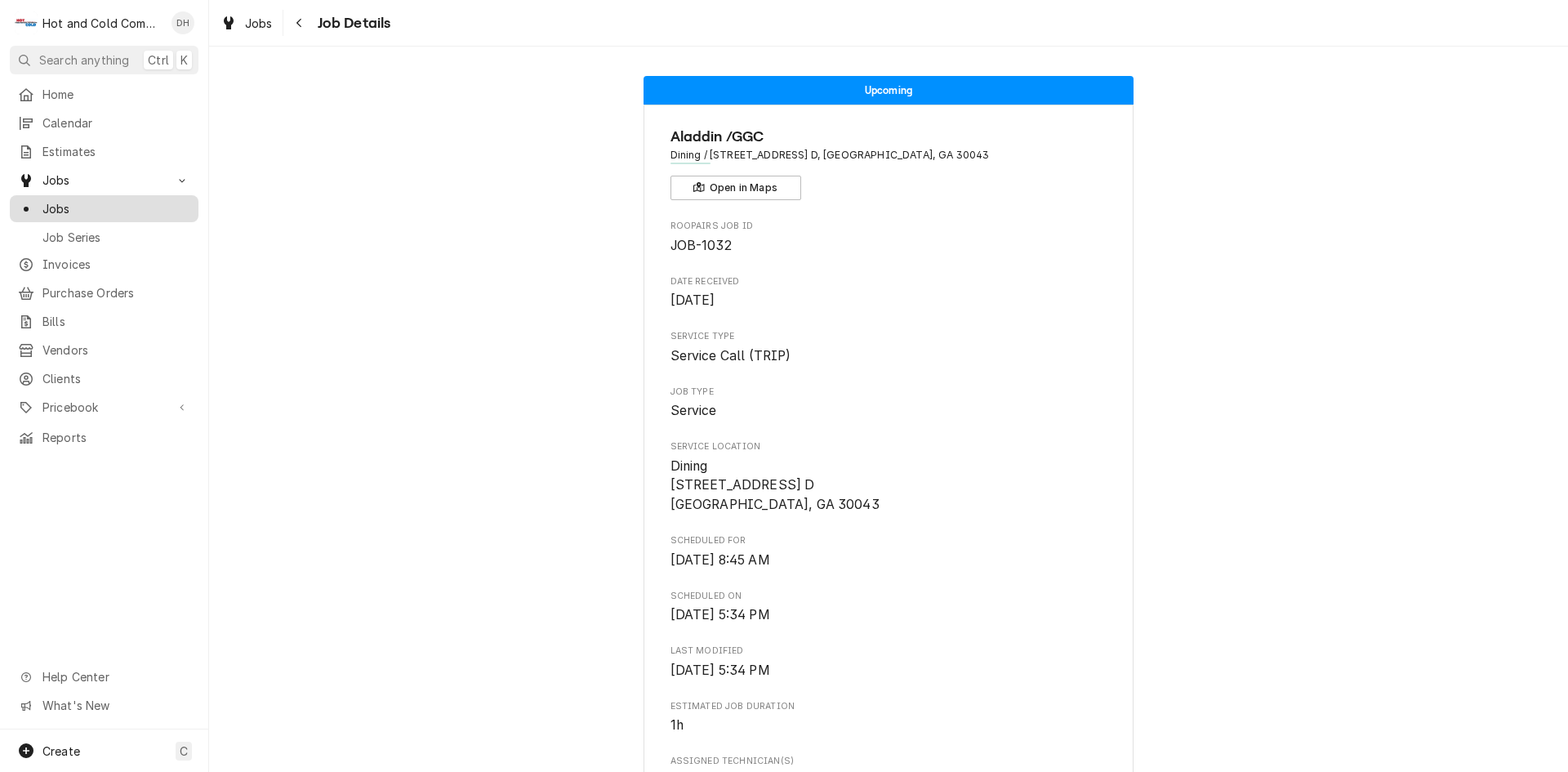
click at [66, 203] on span "Jobs" at bounding box center [116, 208] width 148 height 17
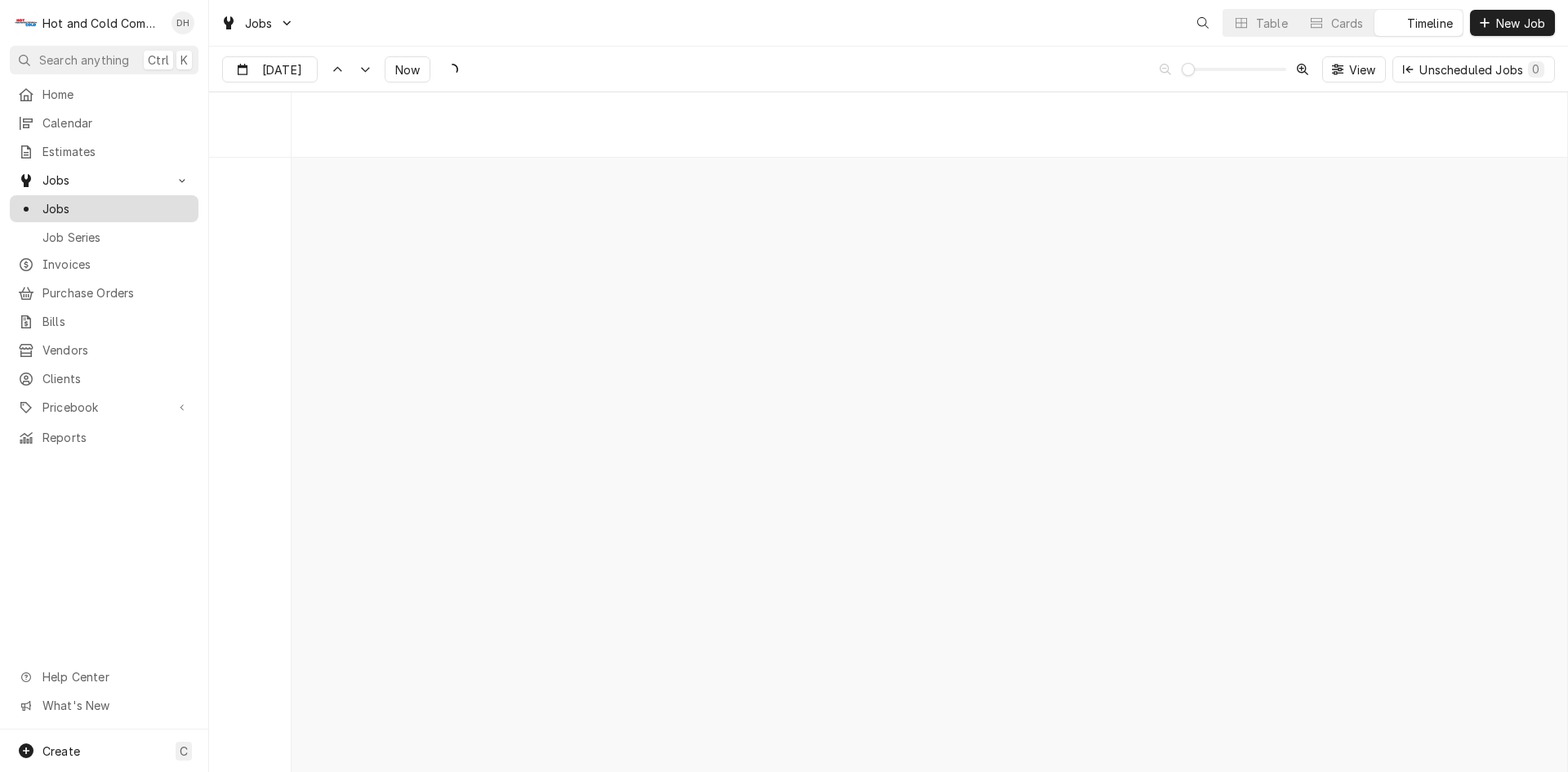
scroll to position [12789, 0]
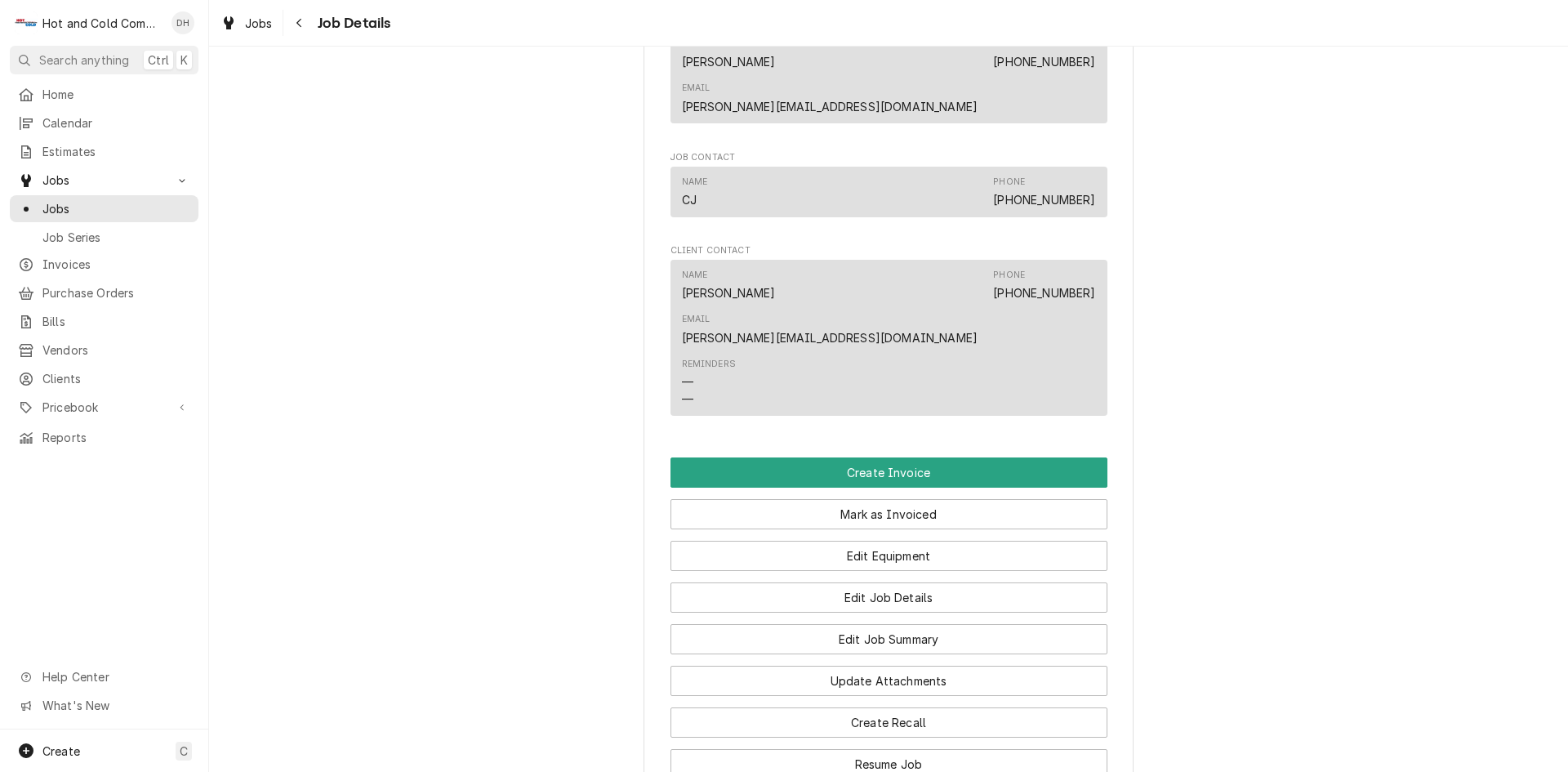
scroll to position [1228, 0]
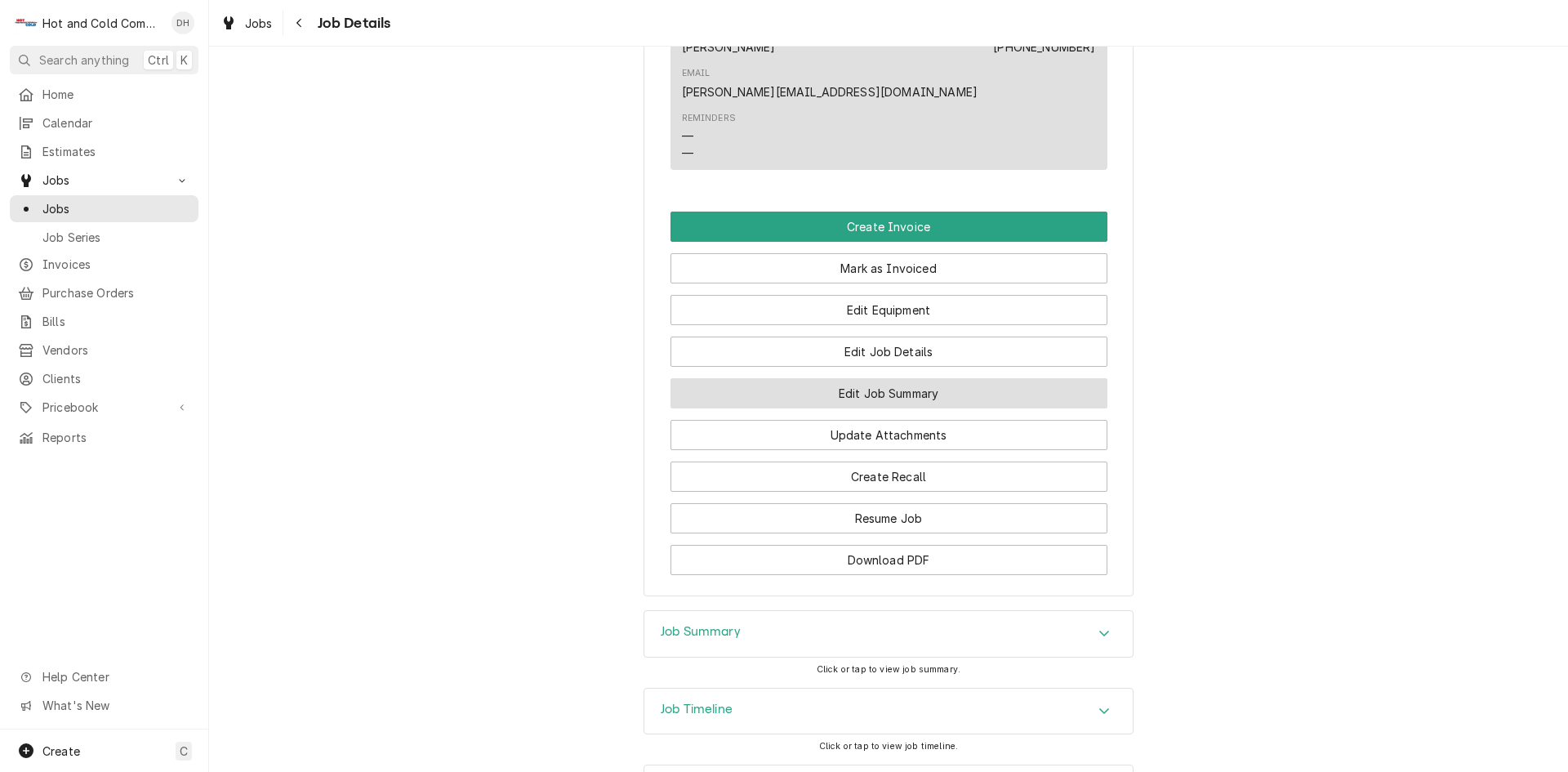
click at [945, 379] on button "Edit Job Summary" at bounding box center [889, 393] width 437 height 30
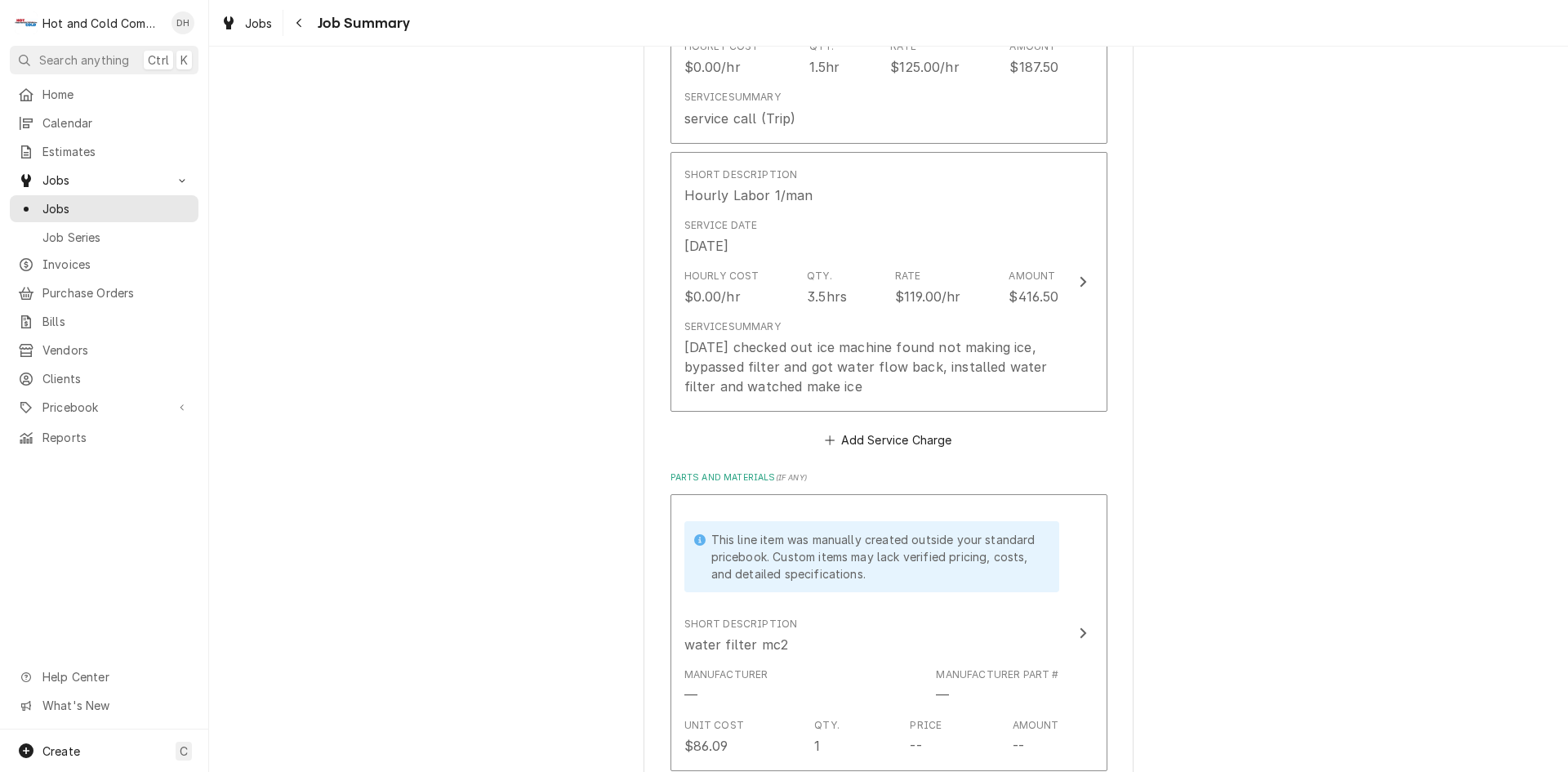
scroll to position [817, 0]
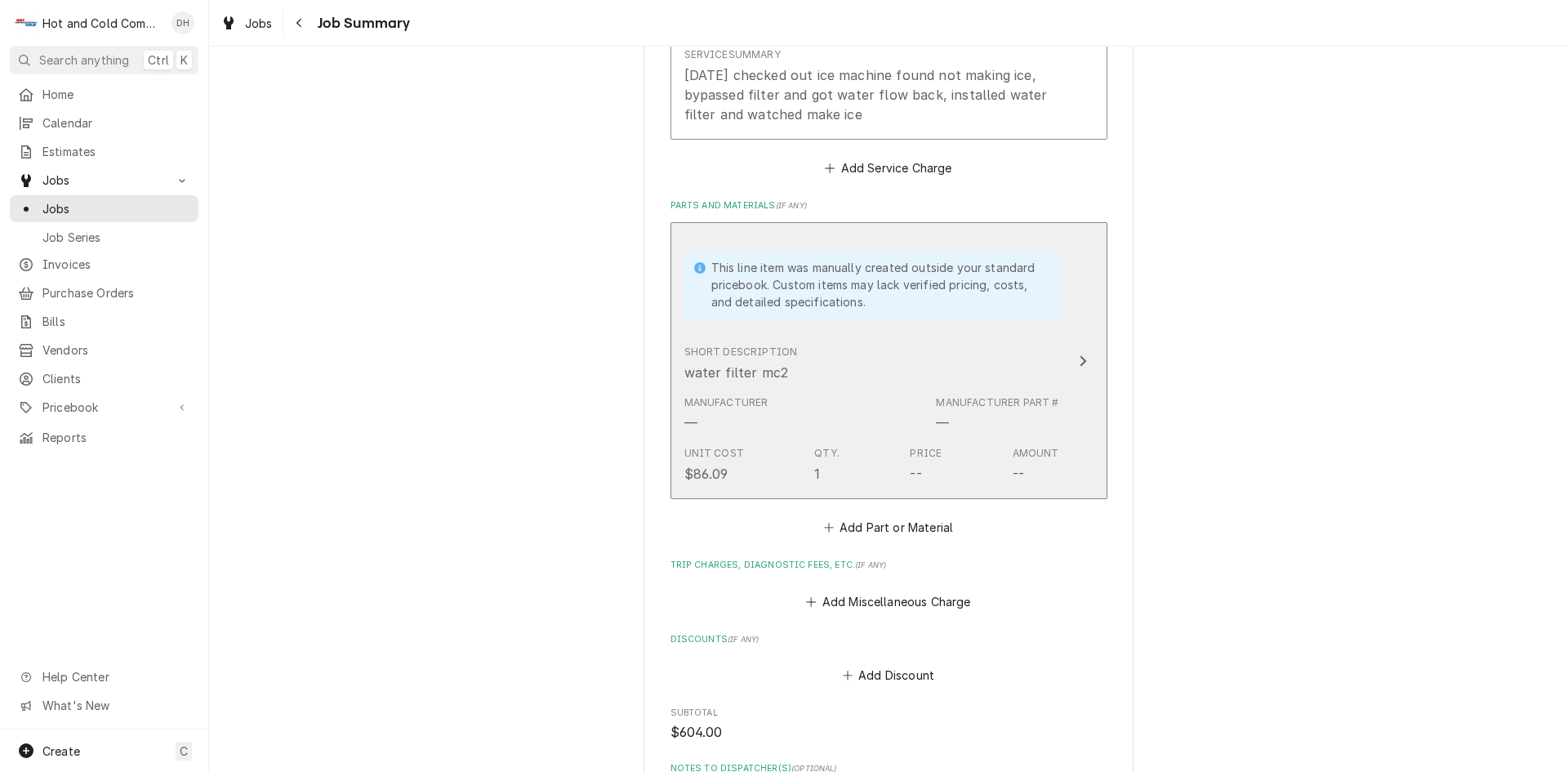
click at [960, 354] on div "Short Description water filter mc2" at bounding box center [872, 364] width 375 height 51
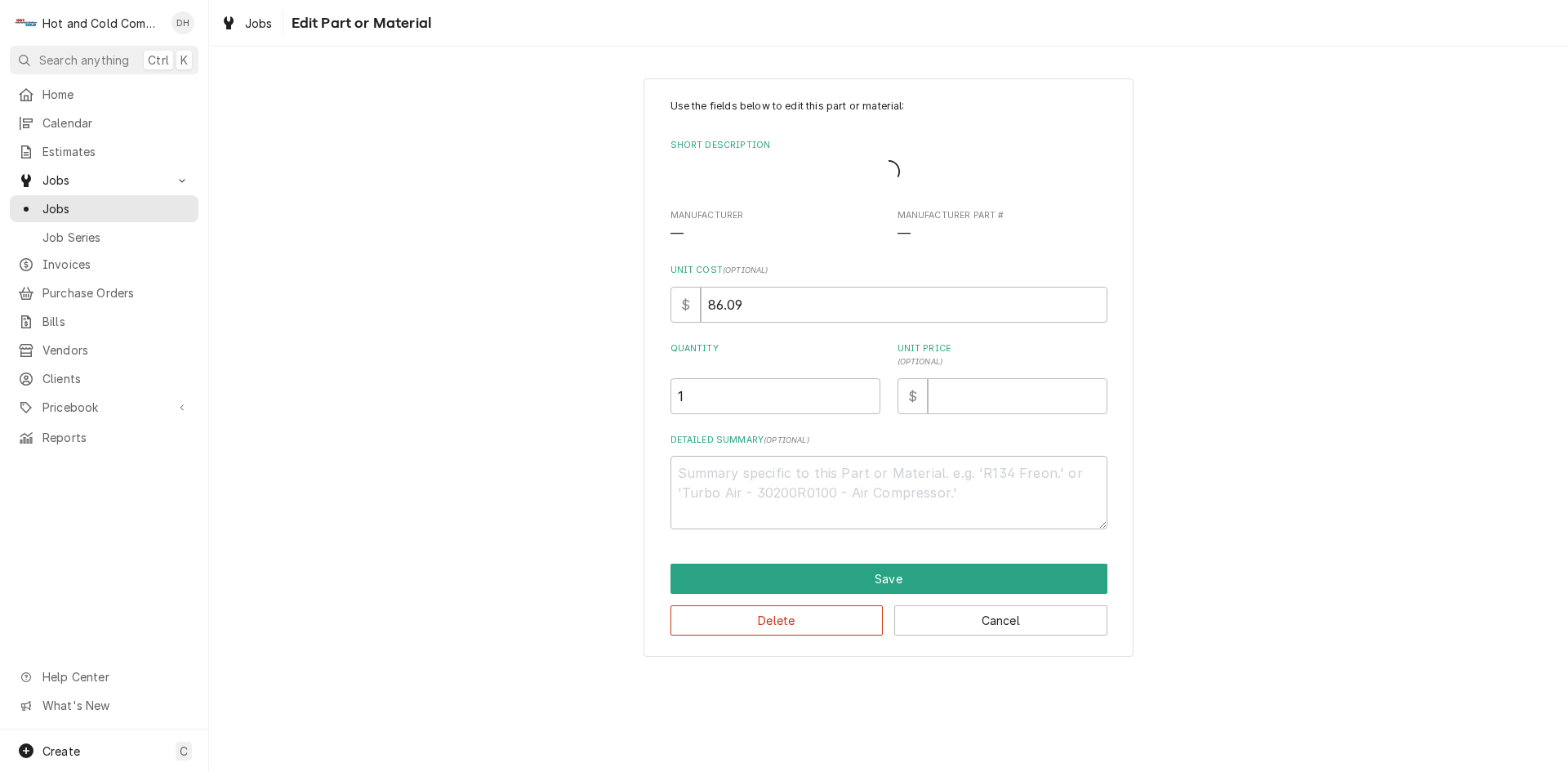
type textarea "x"
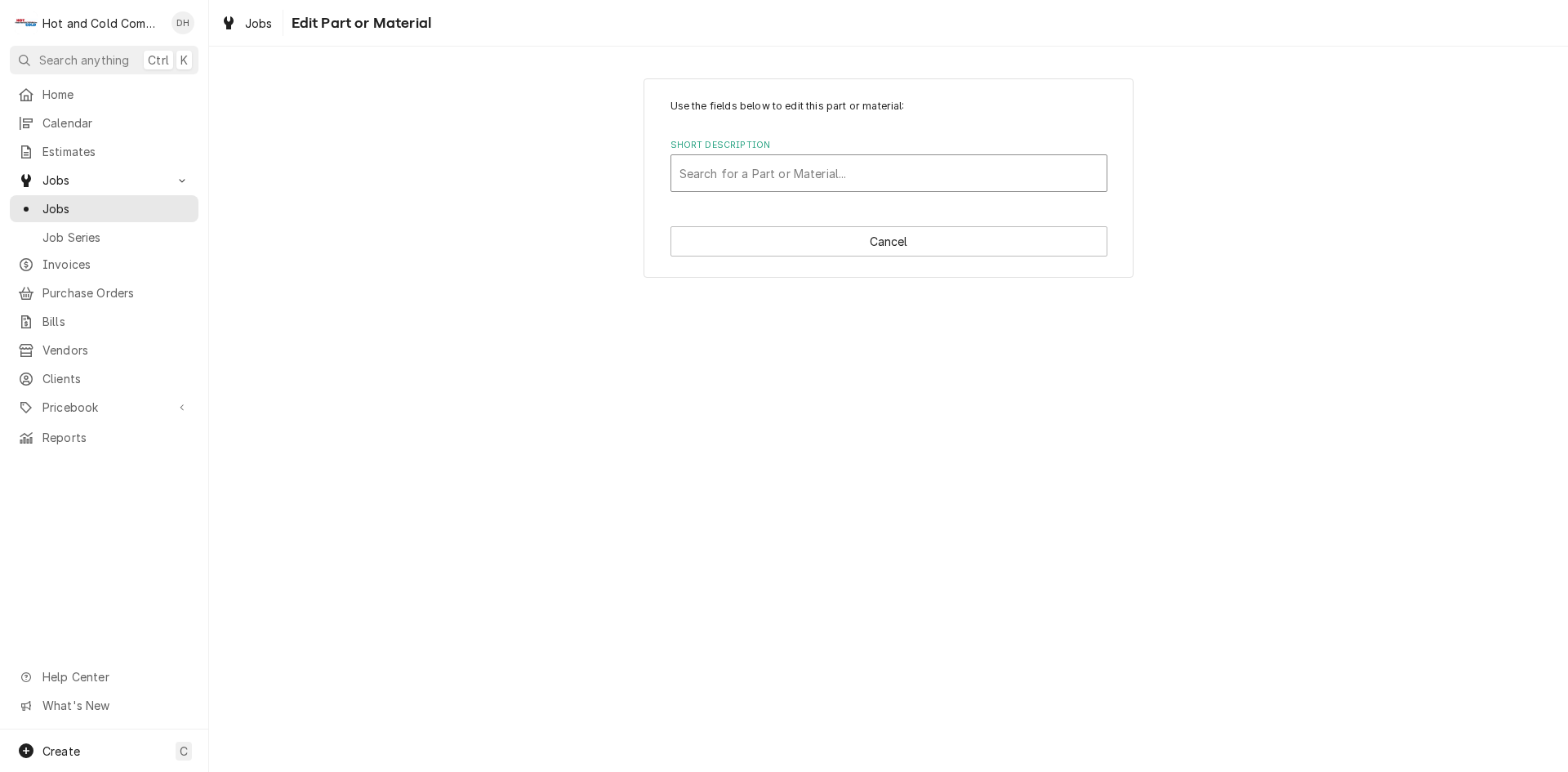
click at [716, 174] on div "Short Description" at bounding box center [888, 174] width 419 height 29
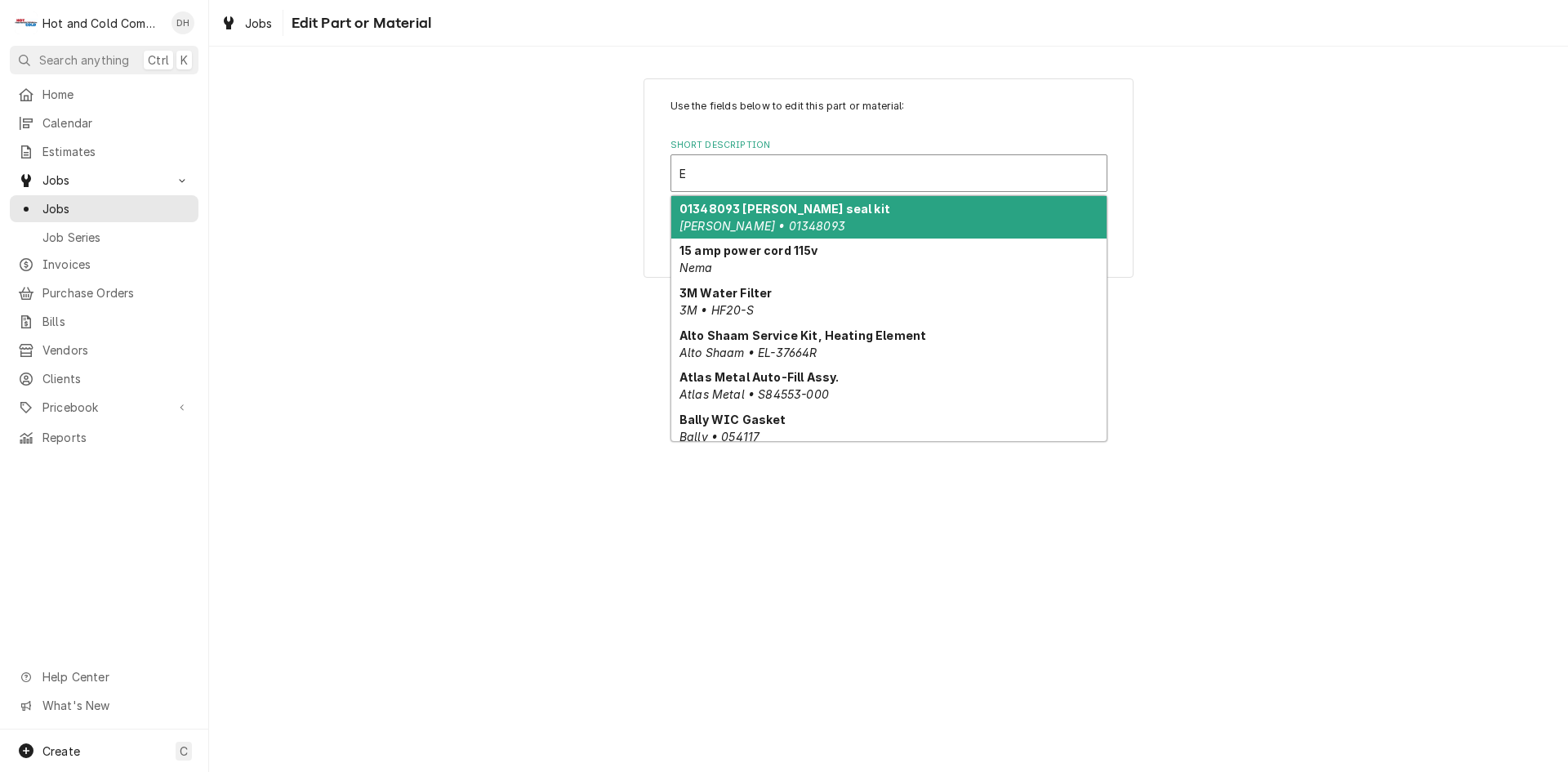
type input "Ev"
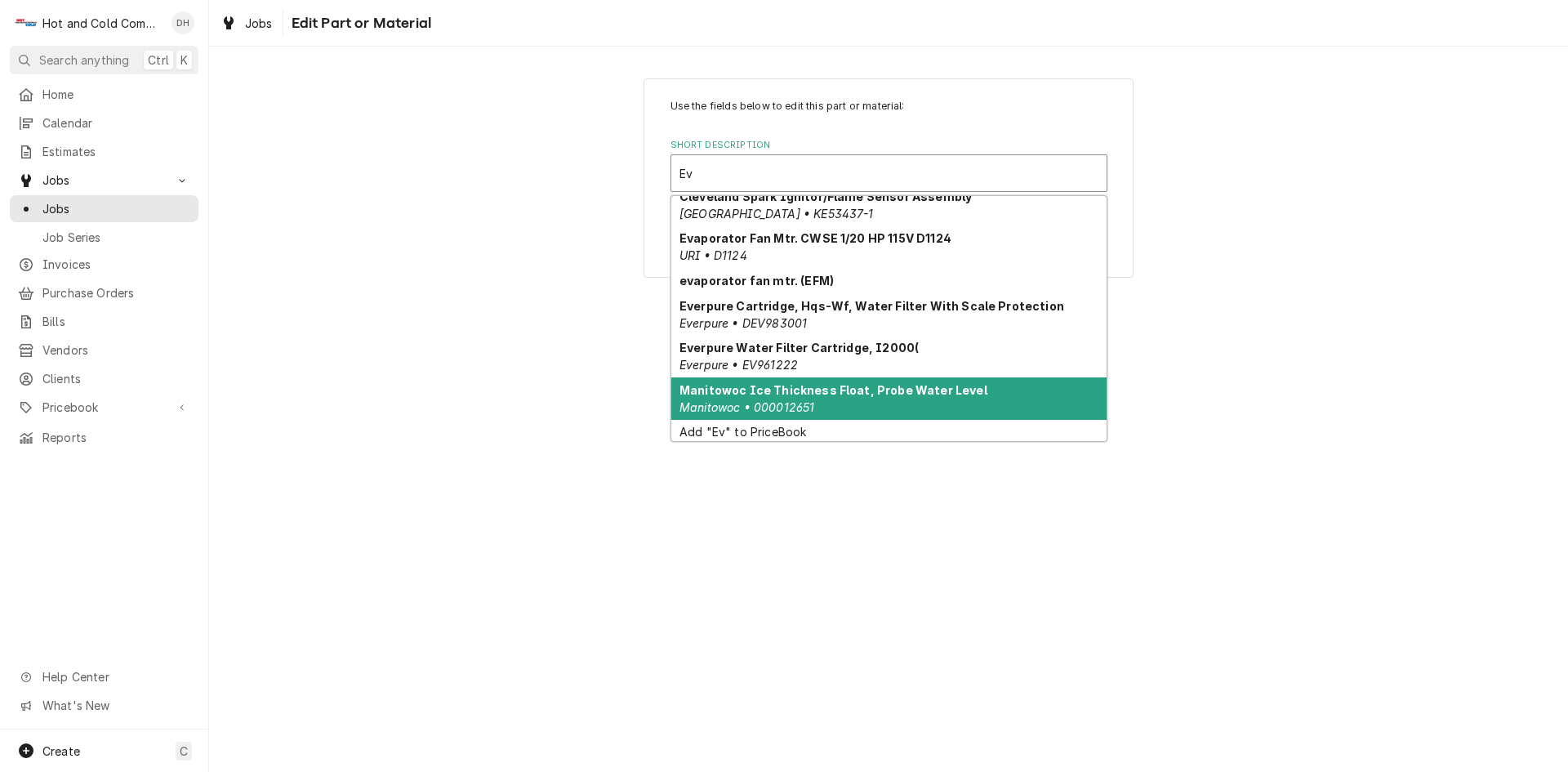
scroll to position [16, 0]
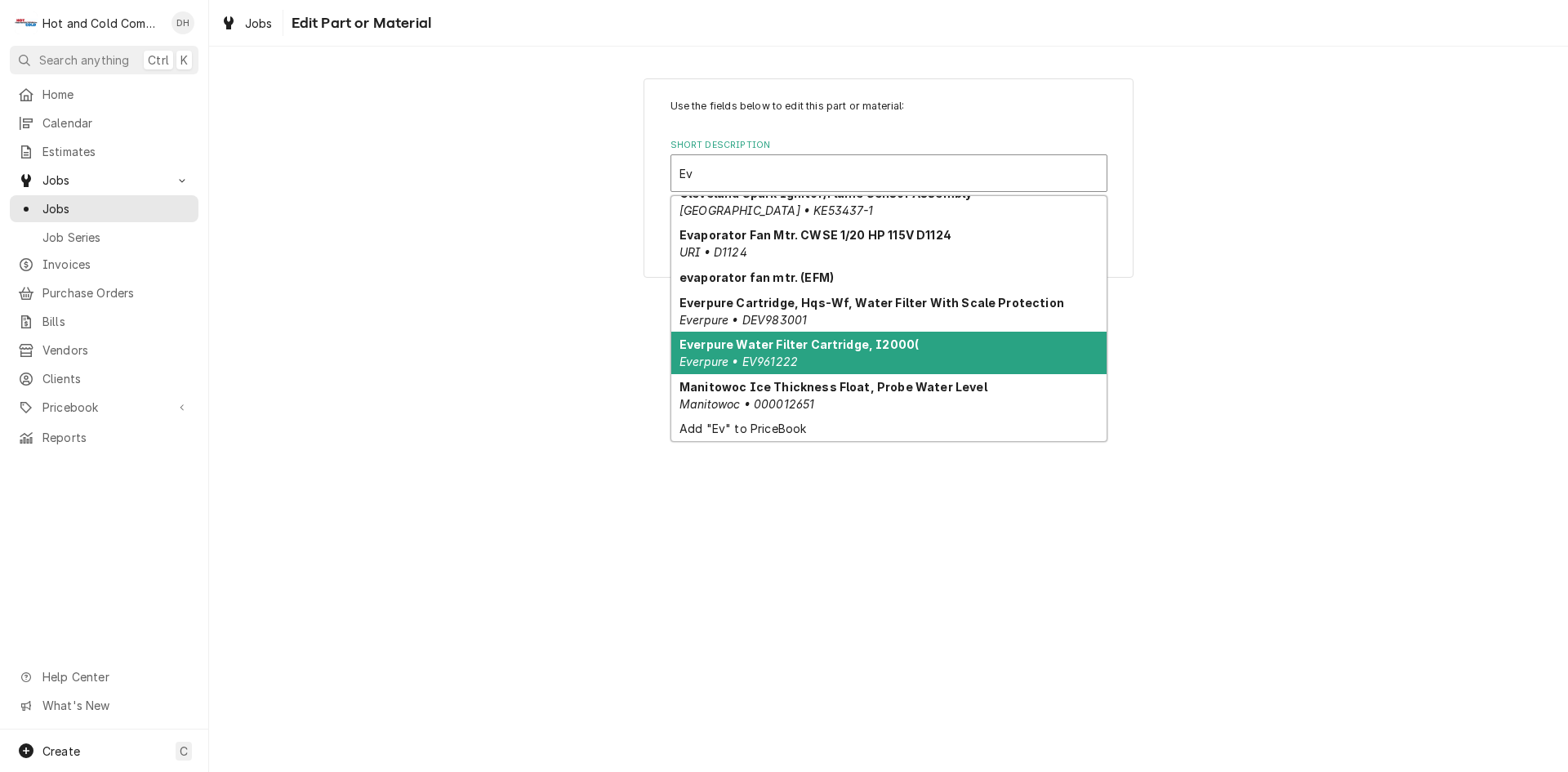
click at [794, 351] on strong "Everpure Water Filter Cartridge, I2000(" at bounding box center [799, 344] width 239 height 14
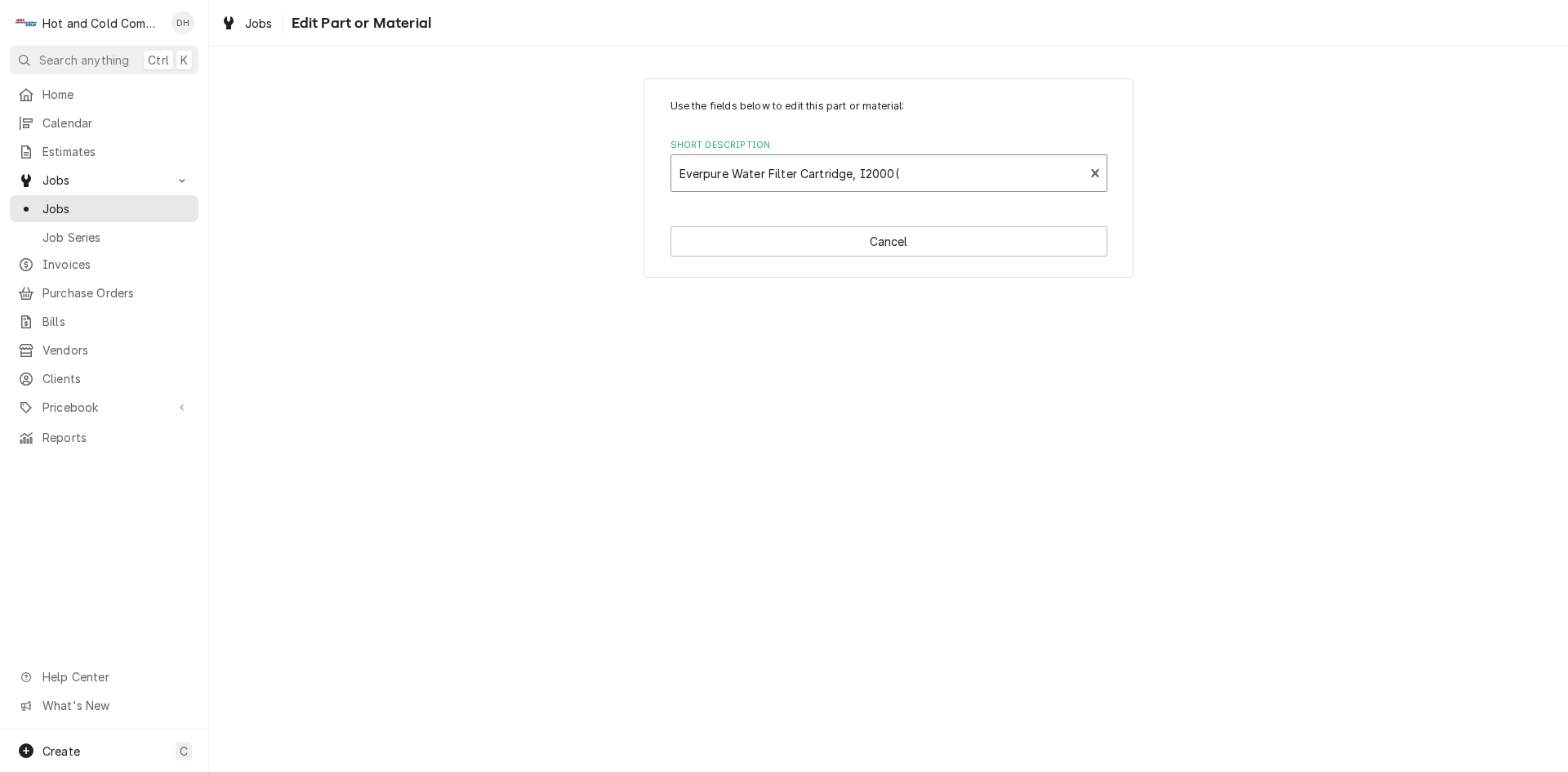
type textarea "x"
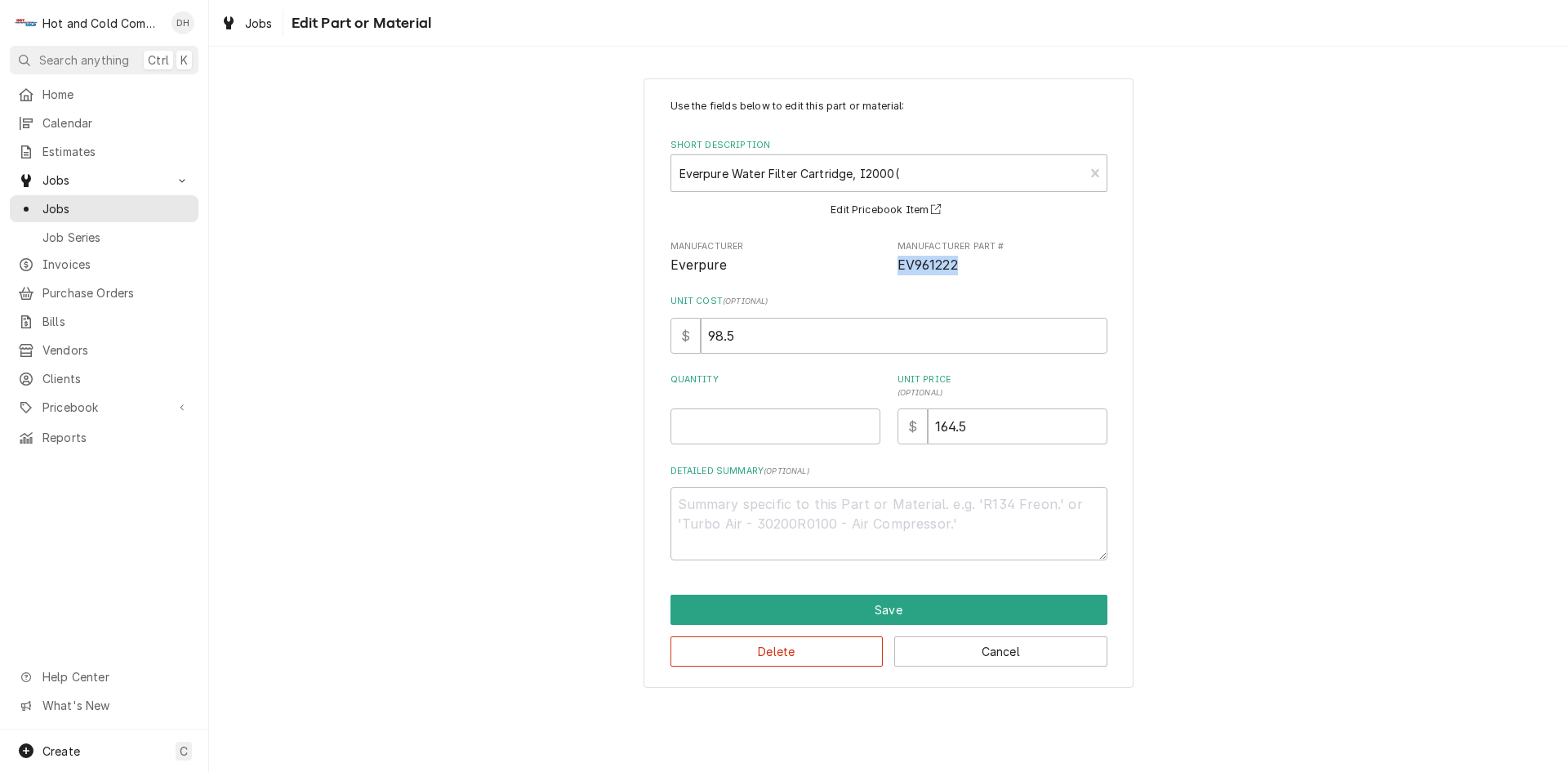
drag, startPoint x: 964, startPoint y: 265, endPoint x: 894, endPoint y: 275, distance: 70.7
click at [894, 275] on div "Manufacturer Everpure Manufacturer Part # EV961222" at bounding box center [889, 258] width 437 height 35
copy span "EV961222"
click at [992, 281] on div "Use the fields below to edit this part or material: Short Description Everpure …" at bounding box center [889, 330] width 437 height 462
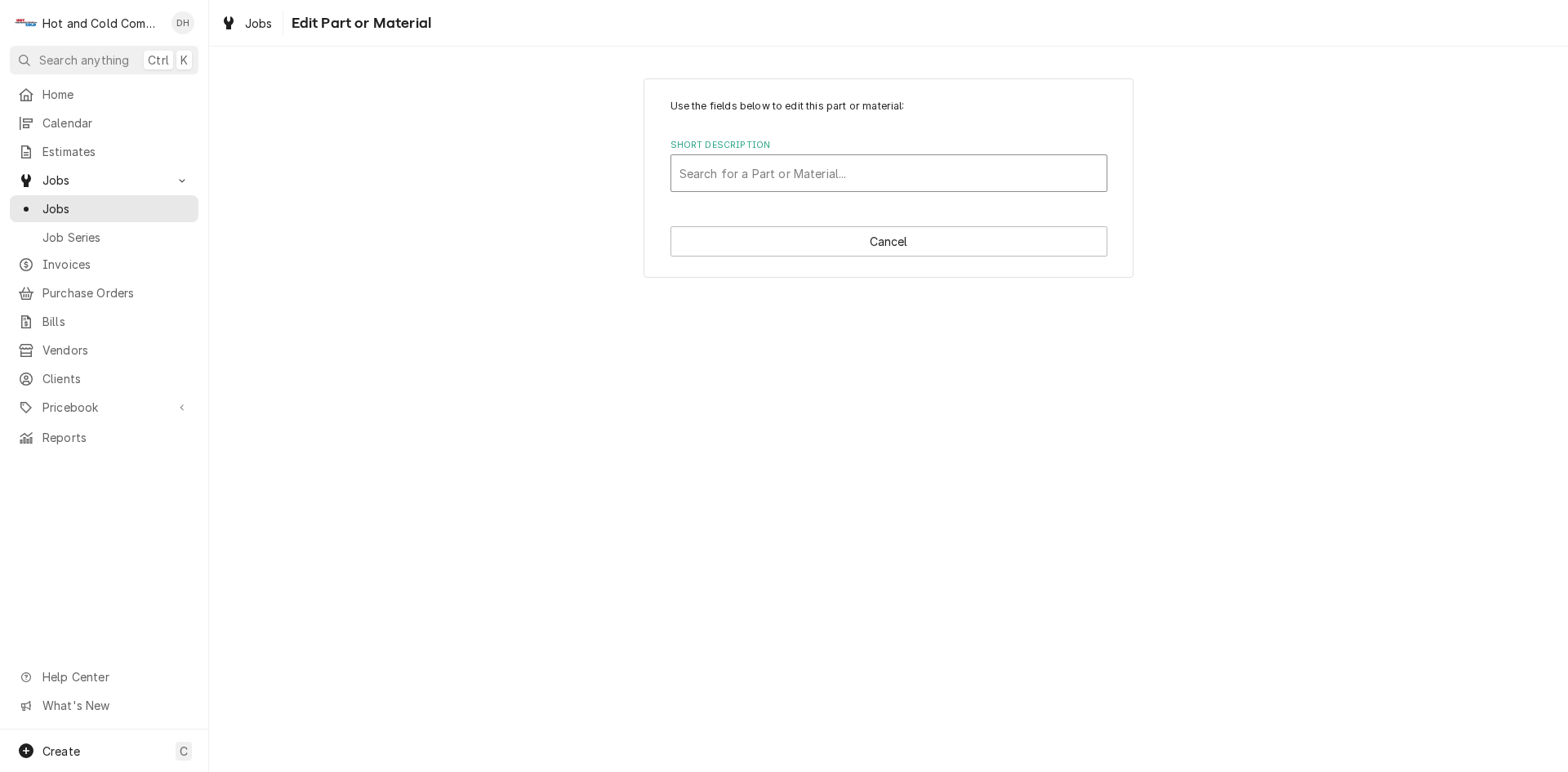
click at [880, 171] on div "Short Description" at bounding box center [888, 174] width 419 height 29
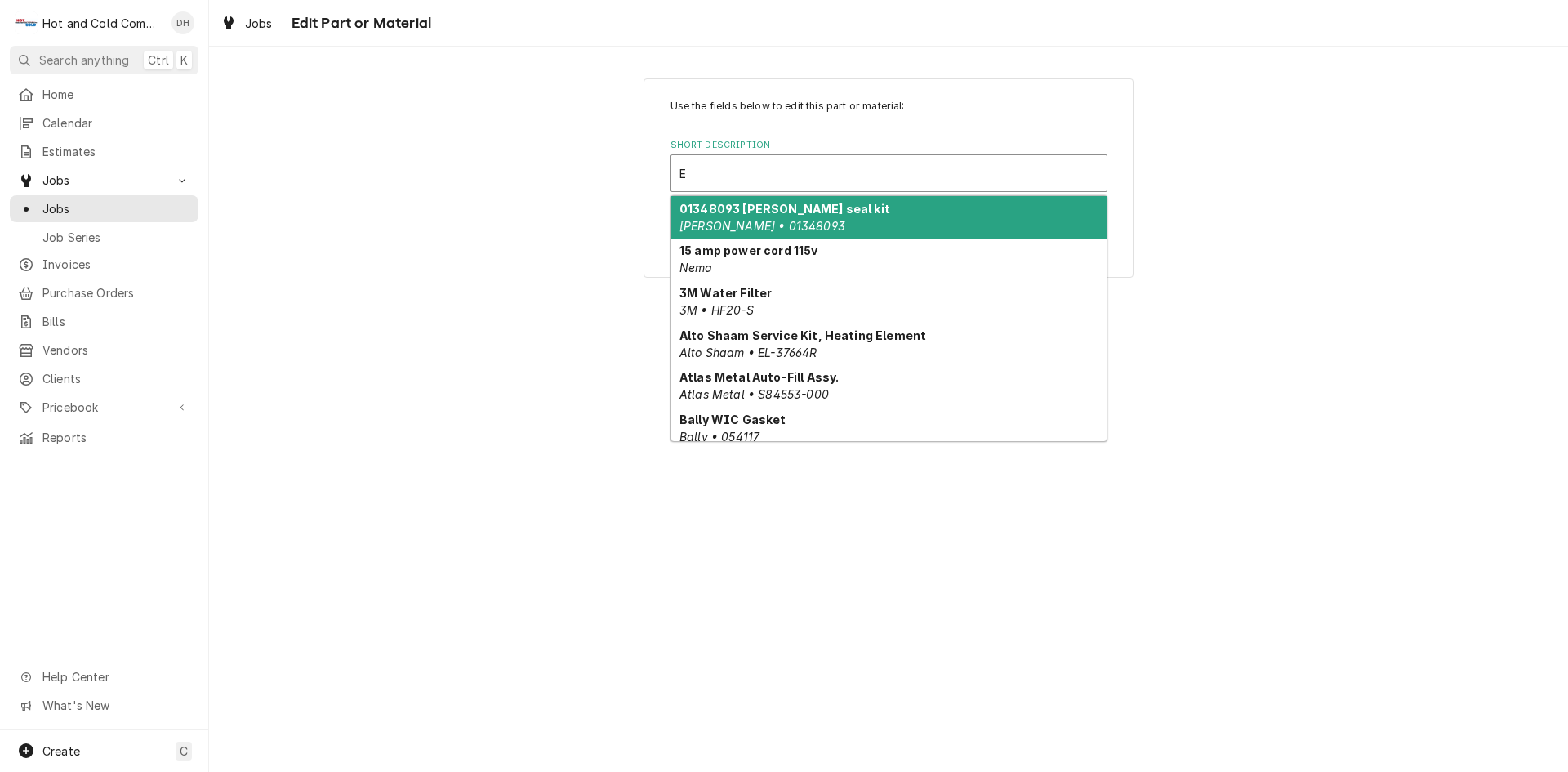
type input "Ev"
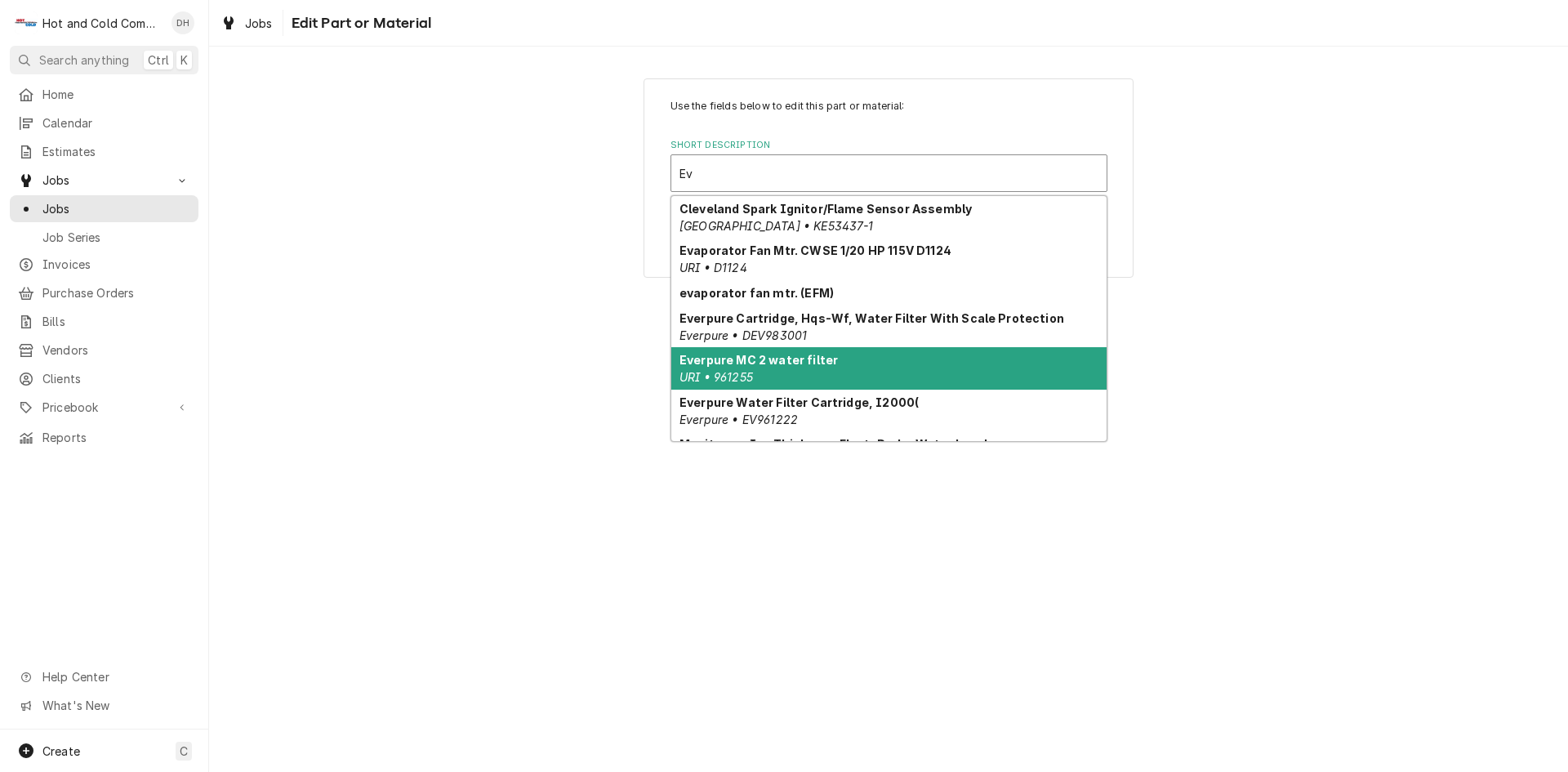
click at [889, 364] on div "Everpure MC 2 water filter URI • 961255" at bounding box center [889, 368] width 435 height 42
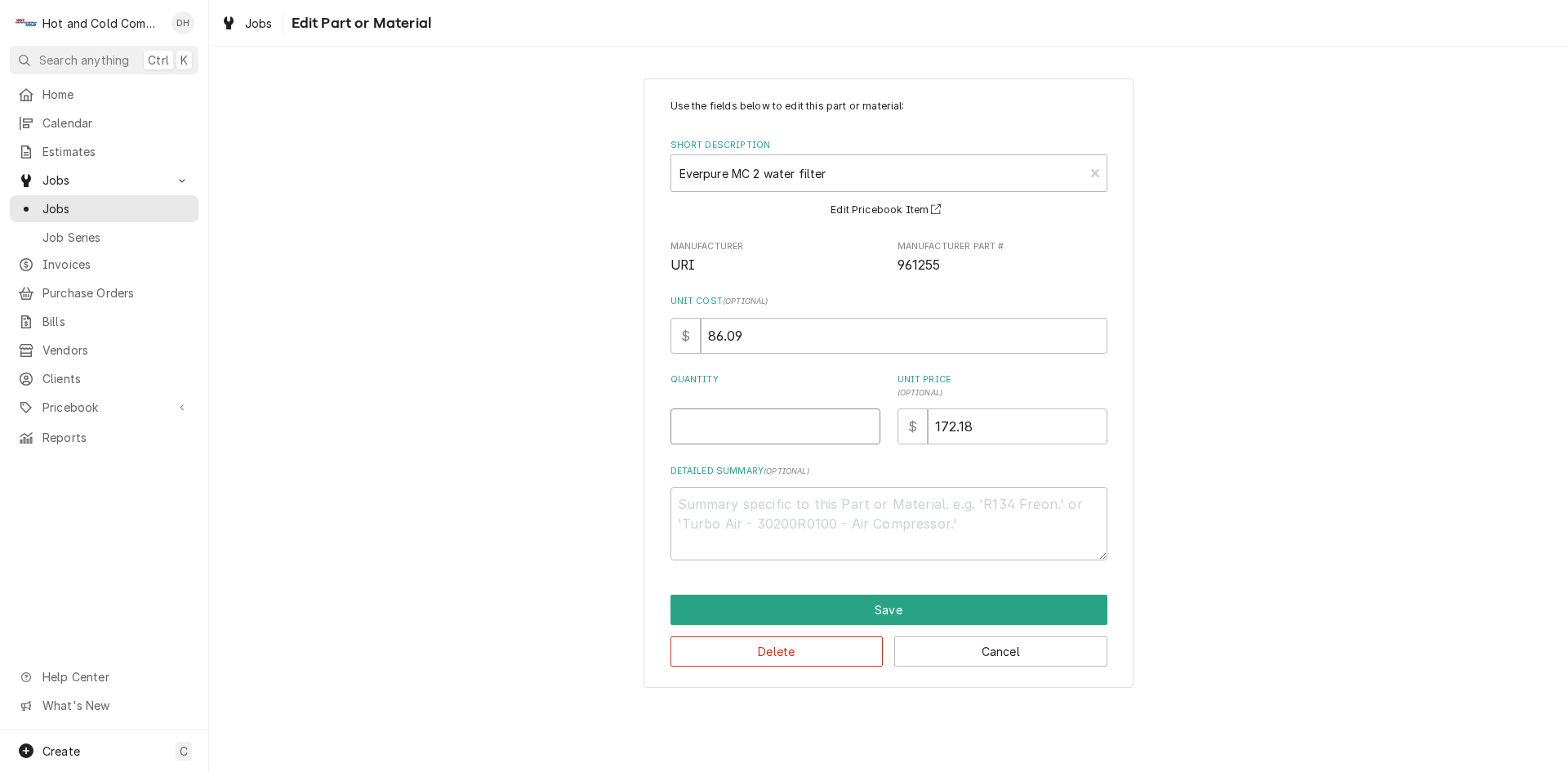
click at [693, 429] on input "Quantity" at bounding box center [776, 426] width 210 height 36
type textarea "x"
type input "1"
click at [764, 513] on textarea "Detailed Summary ( optional )" at bounding box center [889, 523] width 437 height 74
type textarea "x"
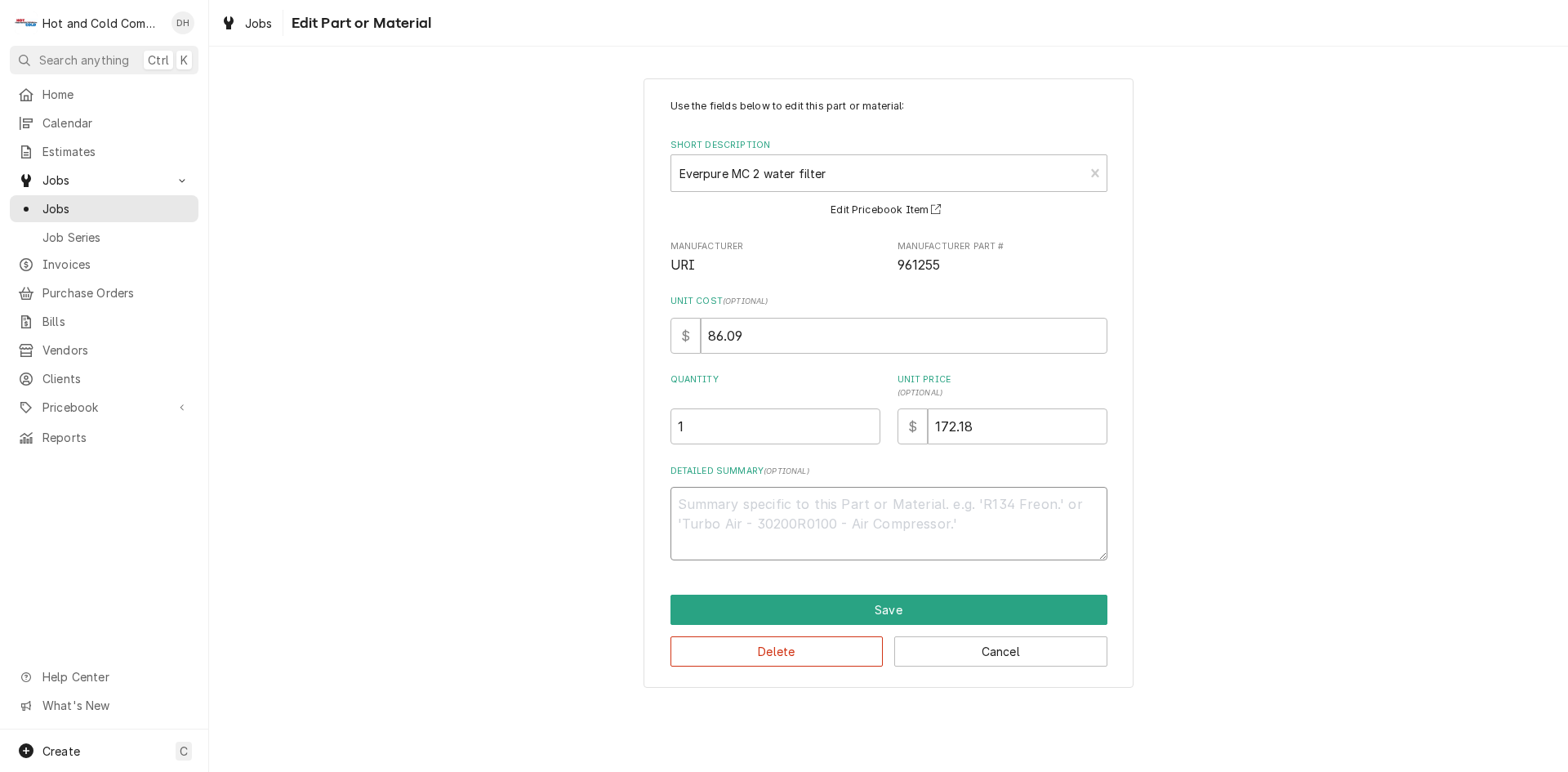
type textarea "P"
type textarea "x"
type textarea "Pe"
type textarea "x"
type textarea "Pen"
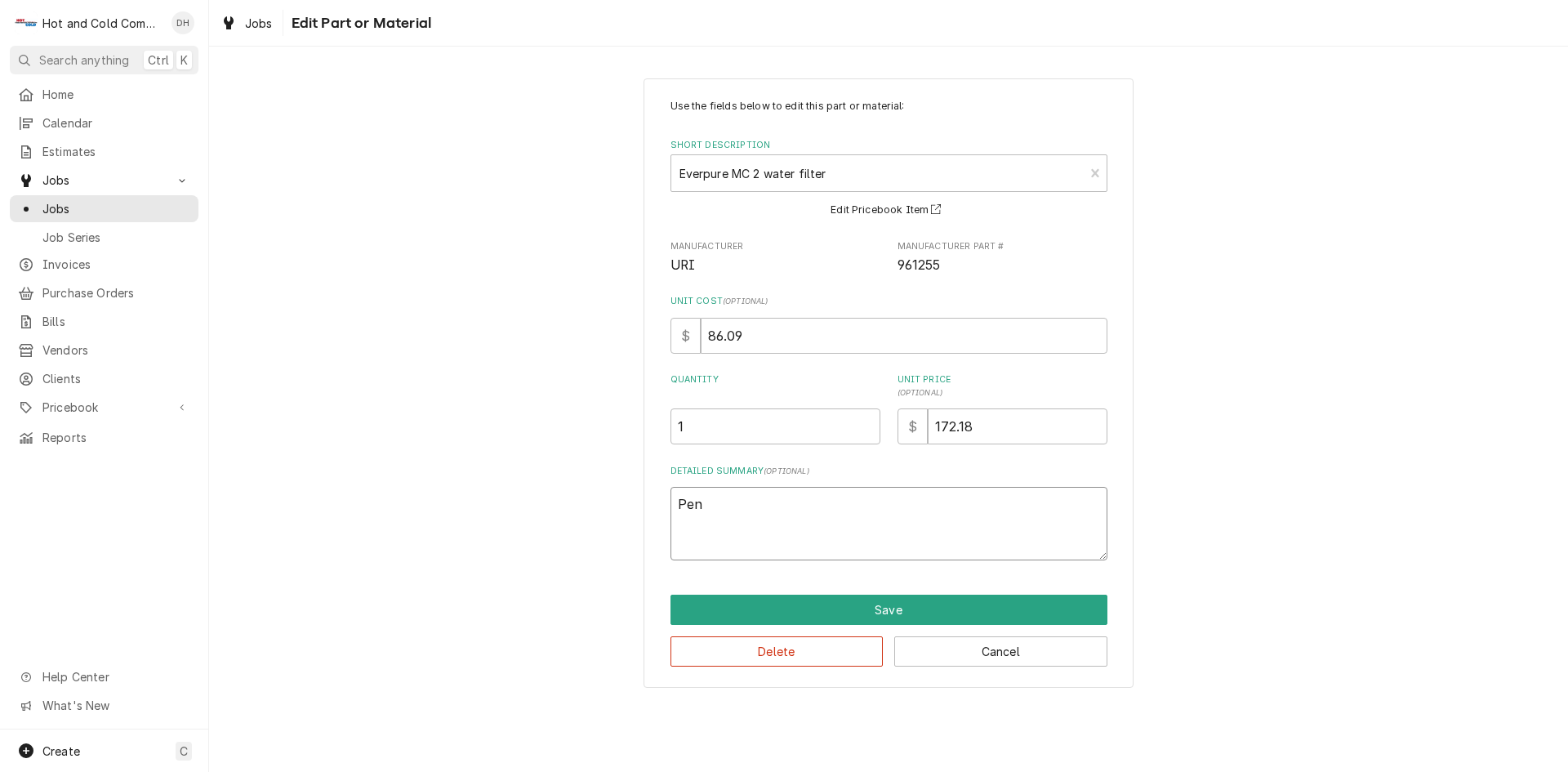
type textarea "x"
type textarea "Pent"
type textarea "x"
type textarea "Penta"
type textarea "x"
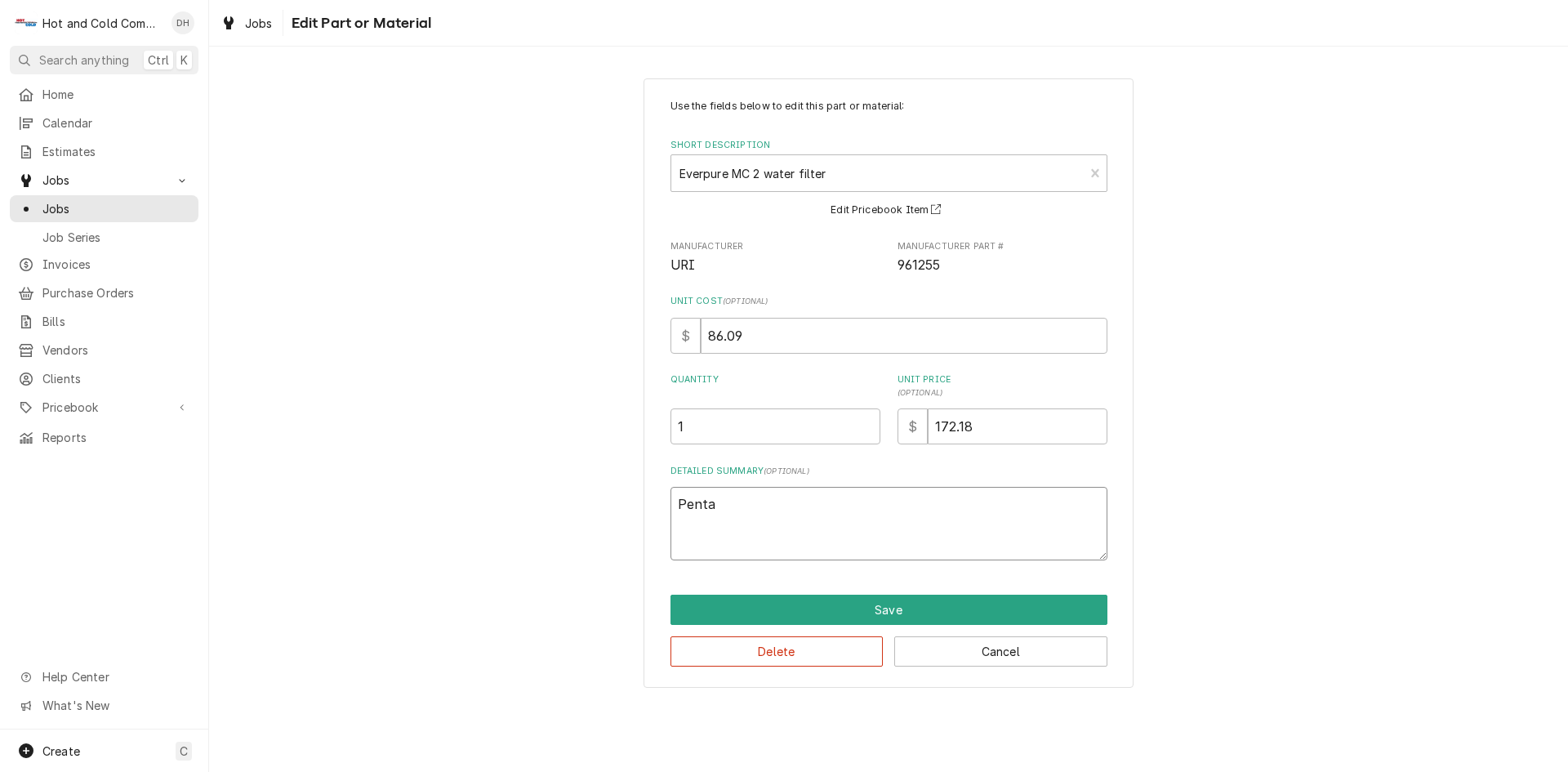
type textarea "Pentai"
type textarea "x"
type textarea "Pentaio"
type textarea "x"
type textarea "Pentaior"
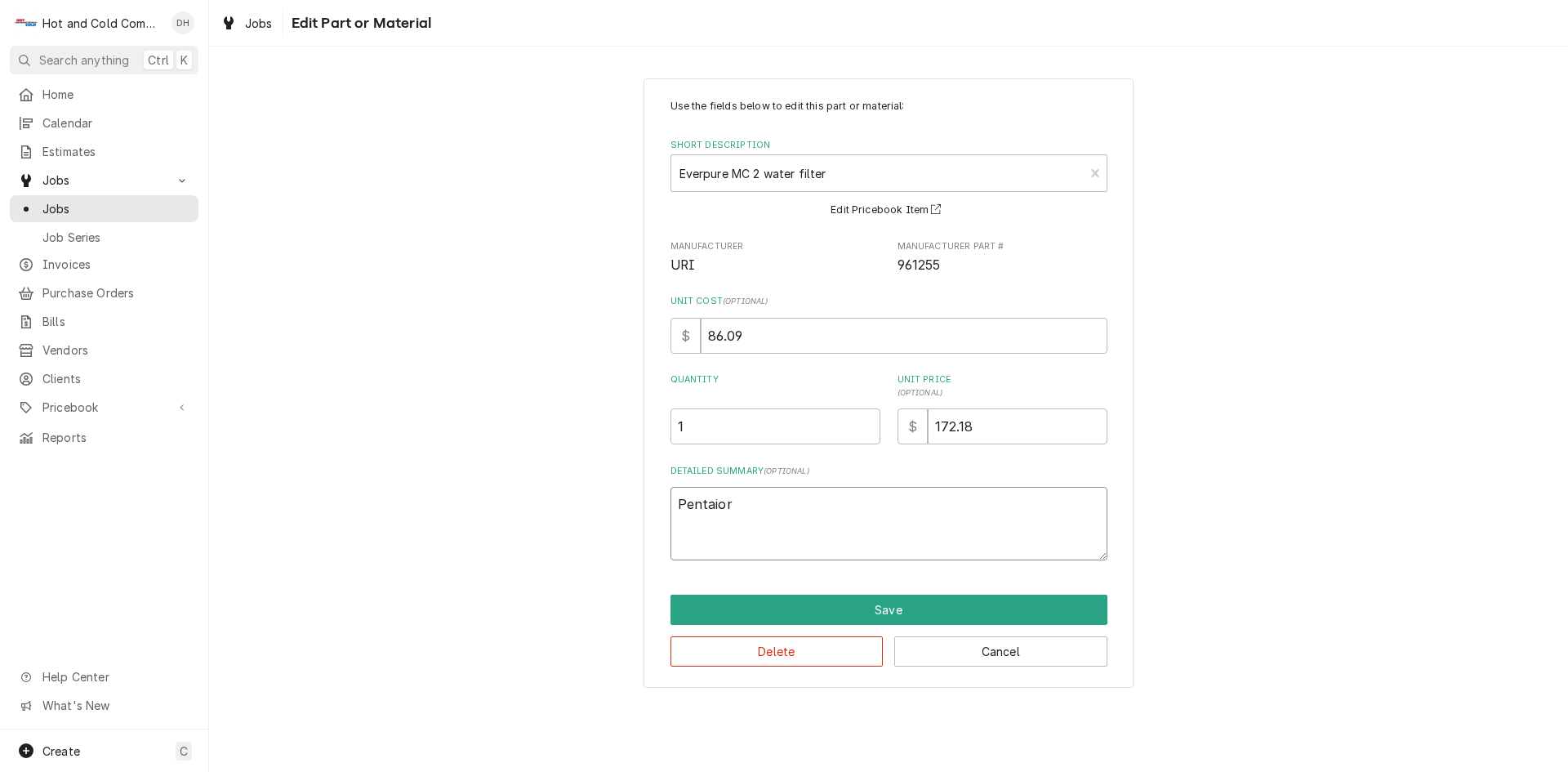
type textarea "x"
type textarea "Pentaior"
type textarea "x"
type textarea "Pentaior w"
type textarea "x"
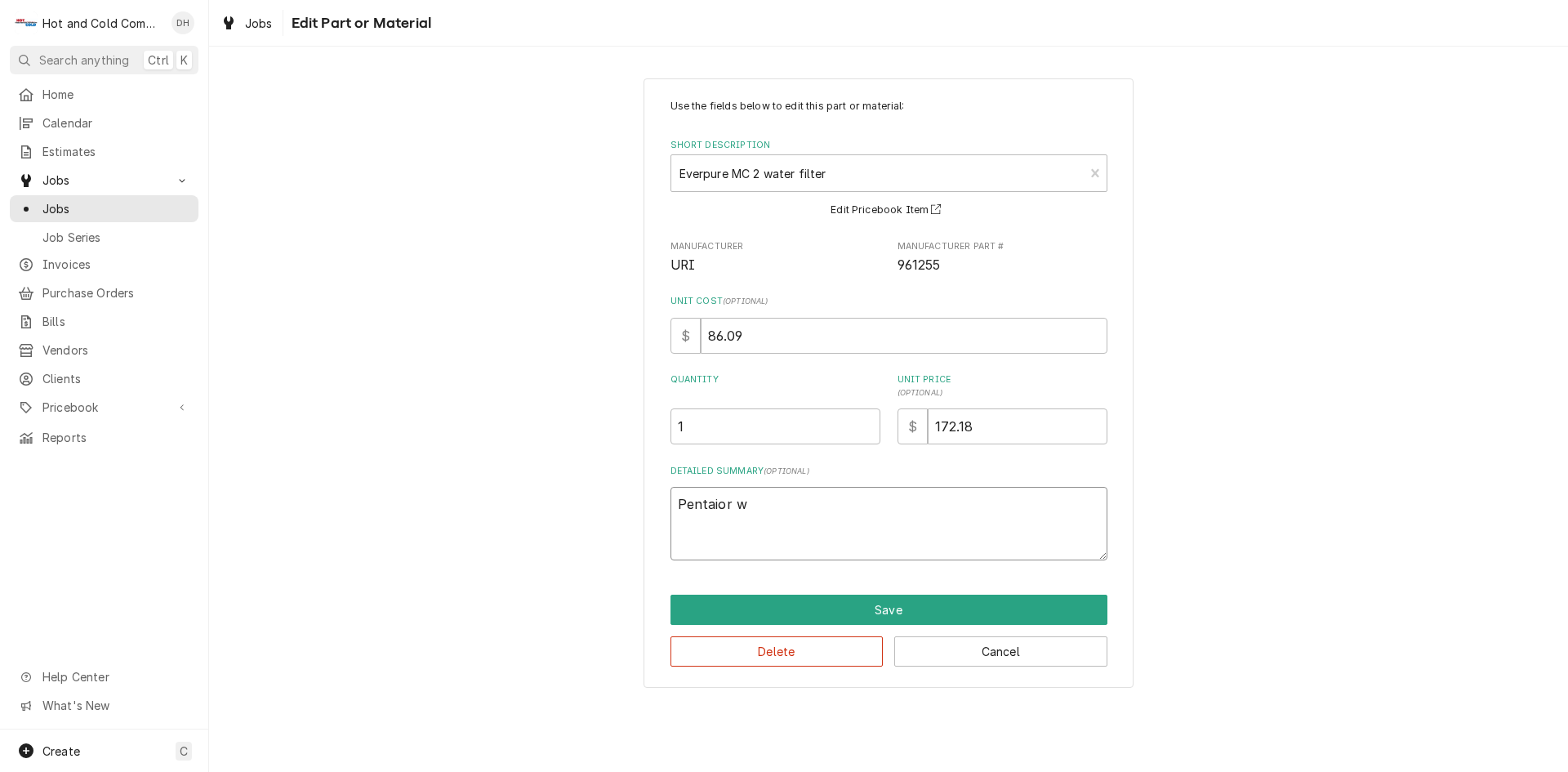
type textarea "Pentaior wa"
type textarea "x"
type textarea "Pentaior wat"
type textarea "x"
type textarea "Pentaior wate"
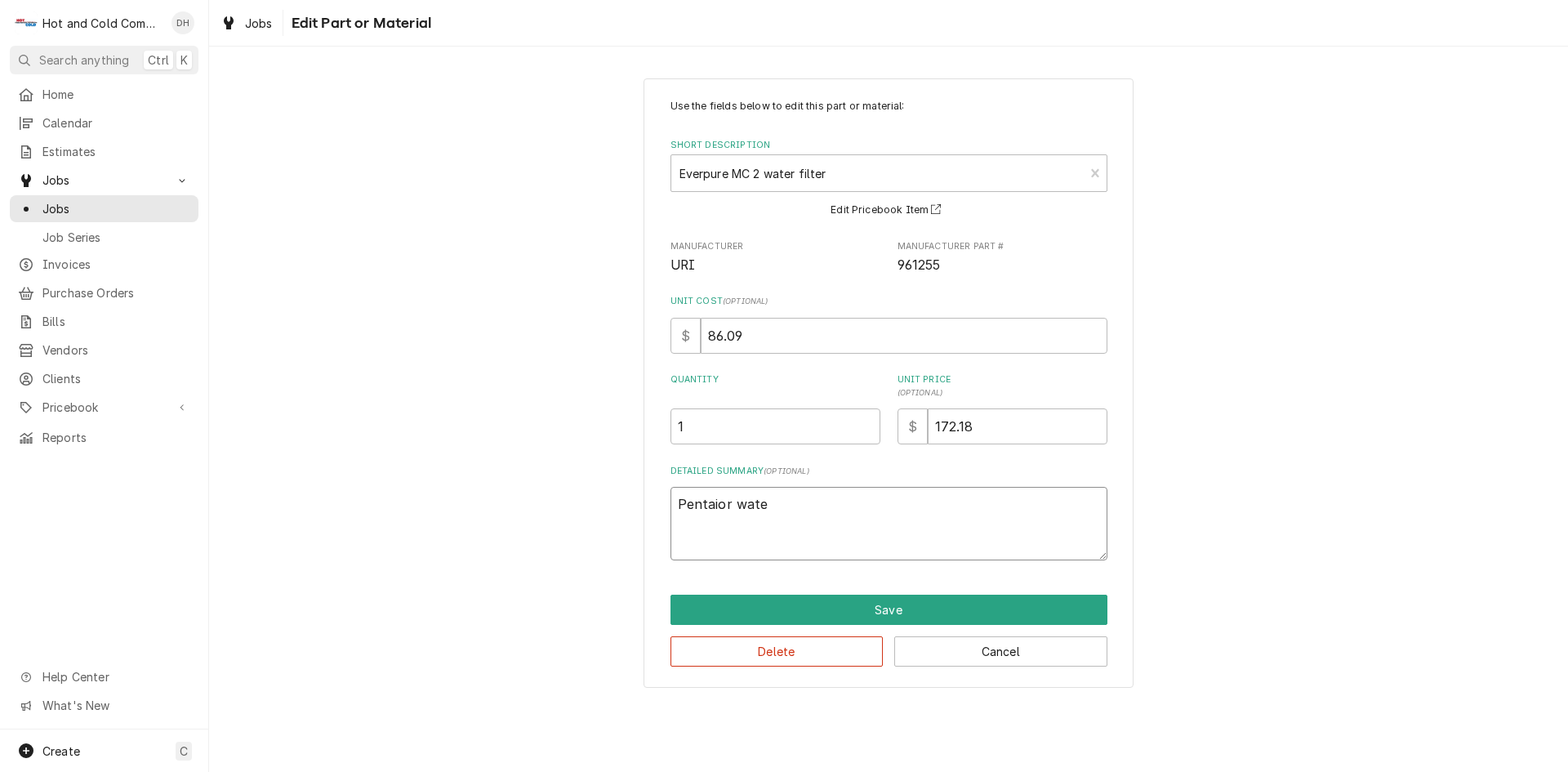
type textarea "x"
type textarea "Pentaior water"
type textarea "x"
type textarea "Pentaior water"
type textarea "x"
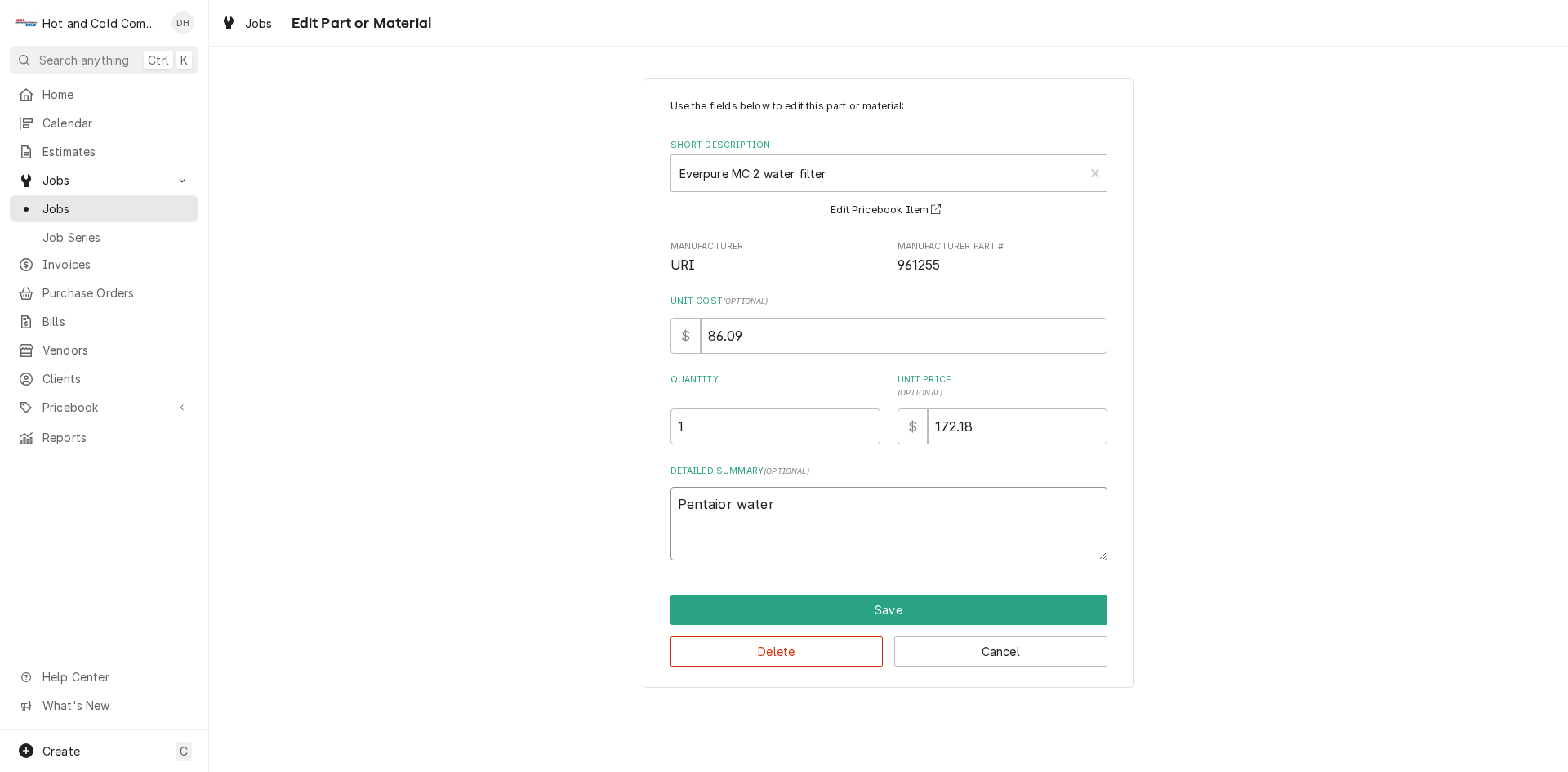
type textarea "Pentaior water f"
type textarea "x"
type textarea "Pentaior water fi"
type textarea "x"
type textarea "Pentaior water fil"
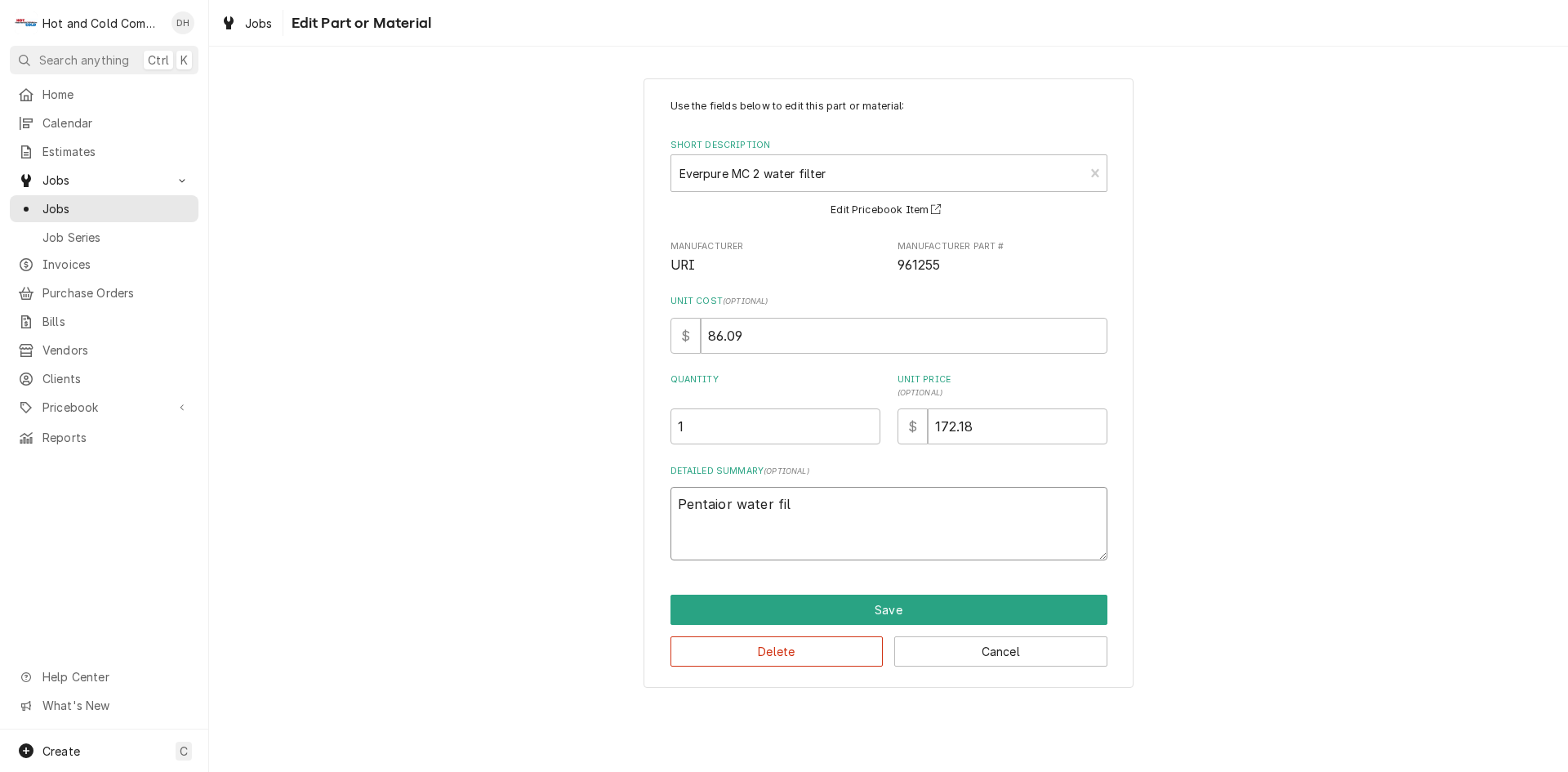
type textarea "x"
type textarea "Pentaior water filt"
type textarea "x"
type textarea "Pentaior water filte"
type textarea "x"
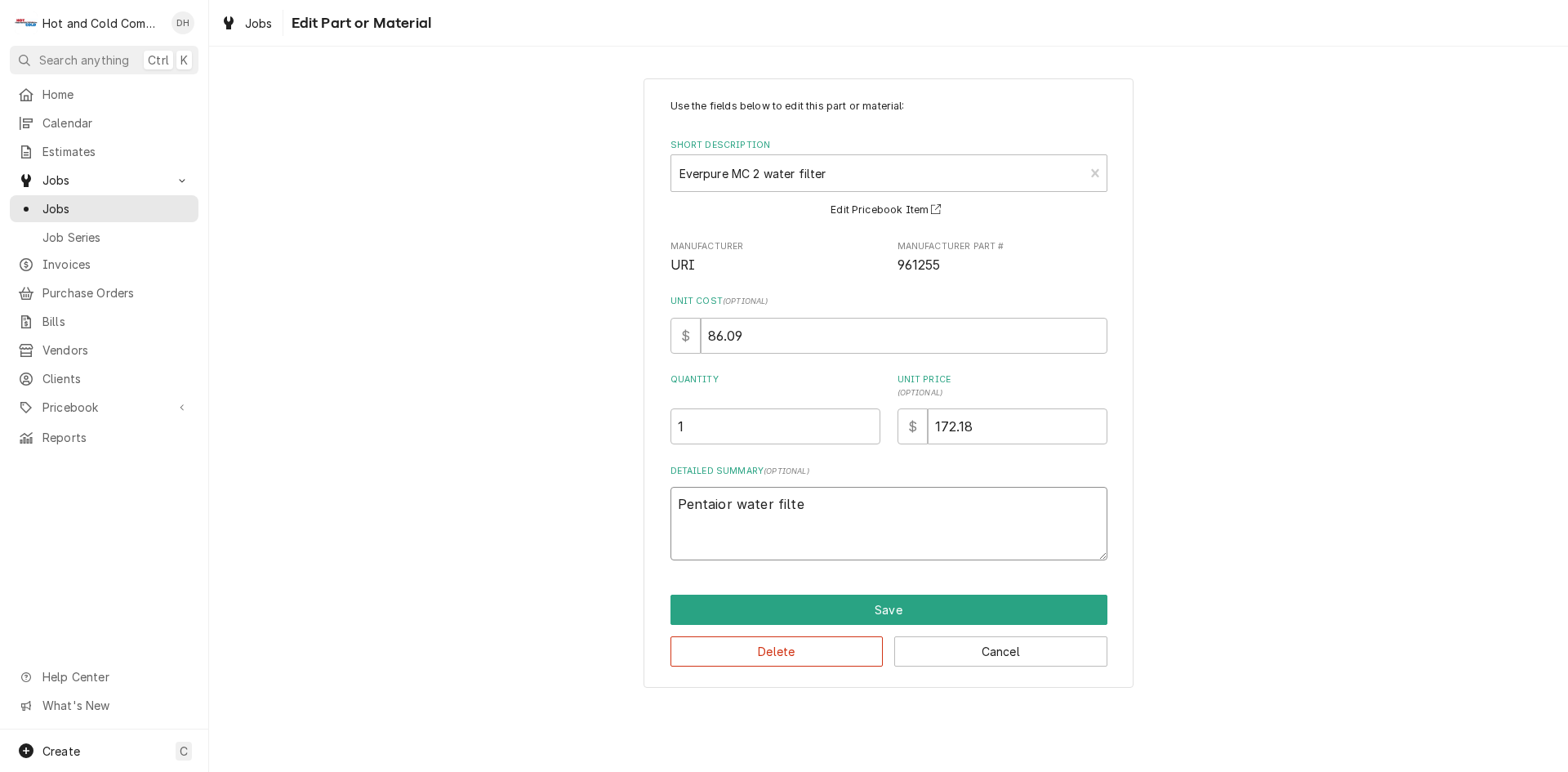
type textarea "Pentaior water filter"
type textarea "x"
type textarea "Pentair water filter"
click at [915, 610] on button "Save" at bounding box center [889, 609] width 437 height 30
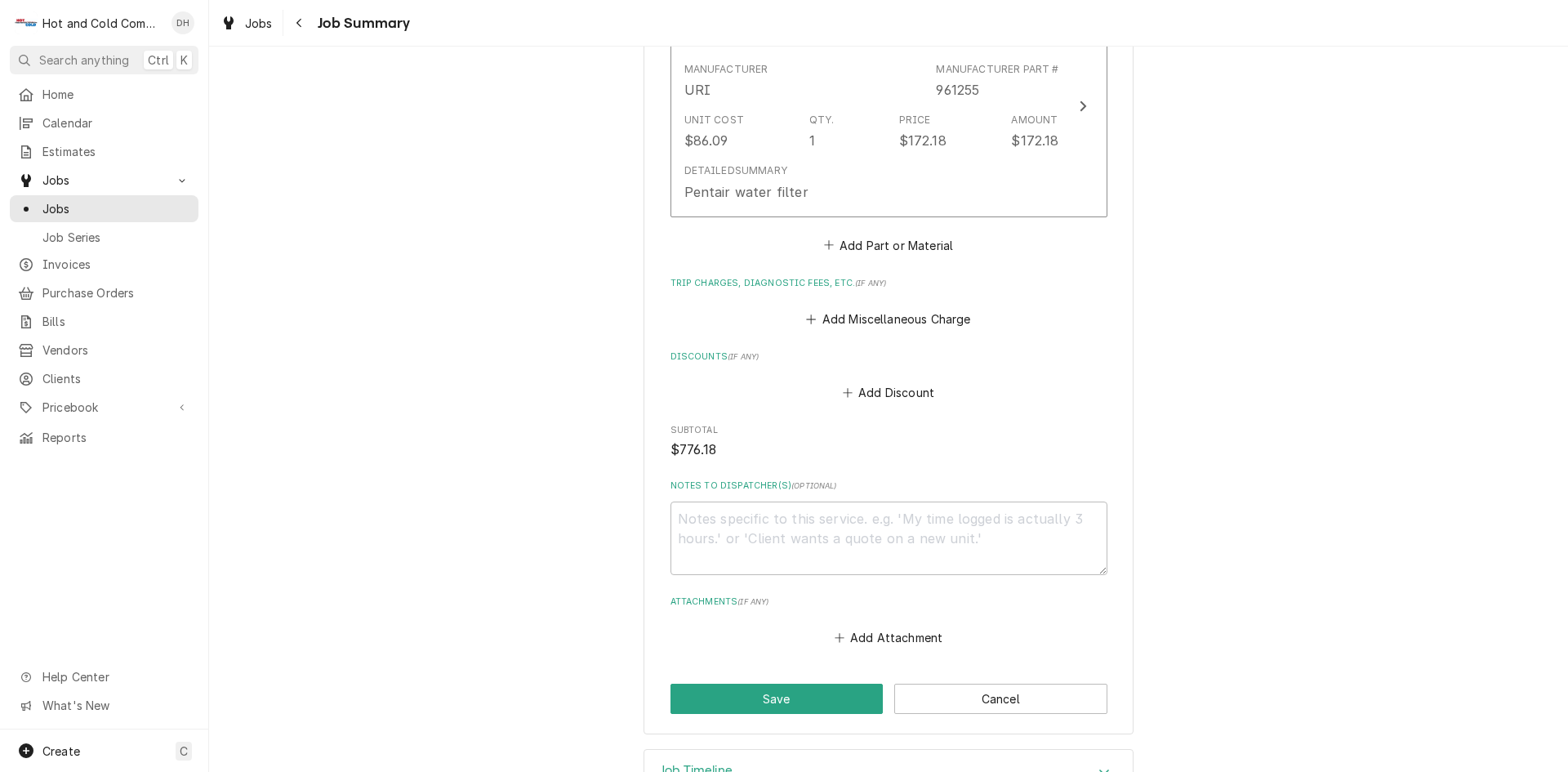
scroll to position [1097, 0]
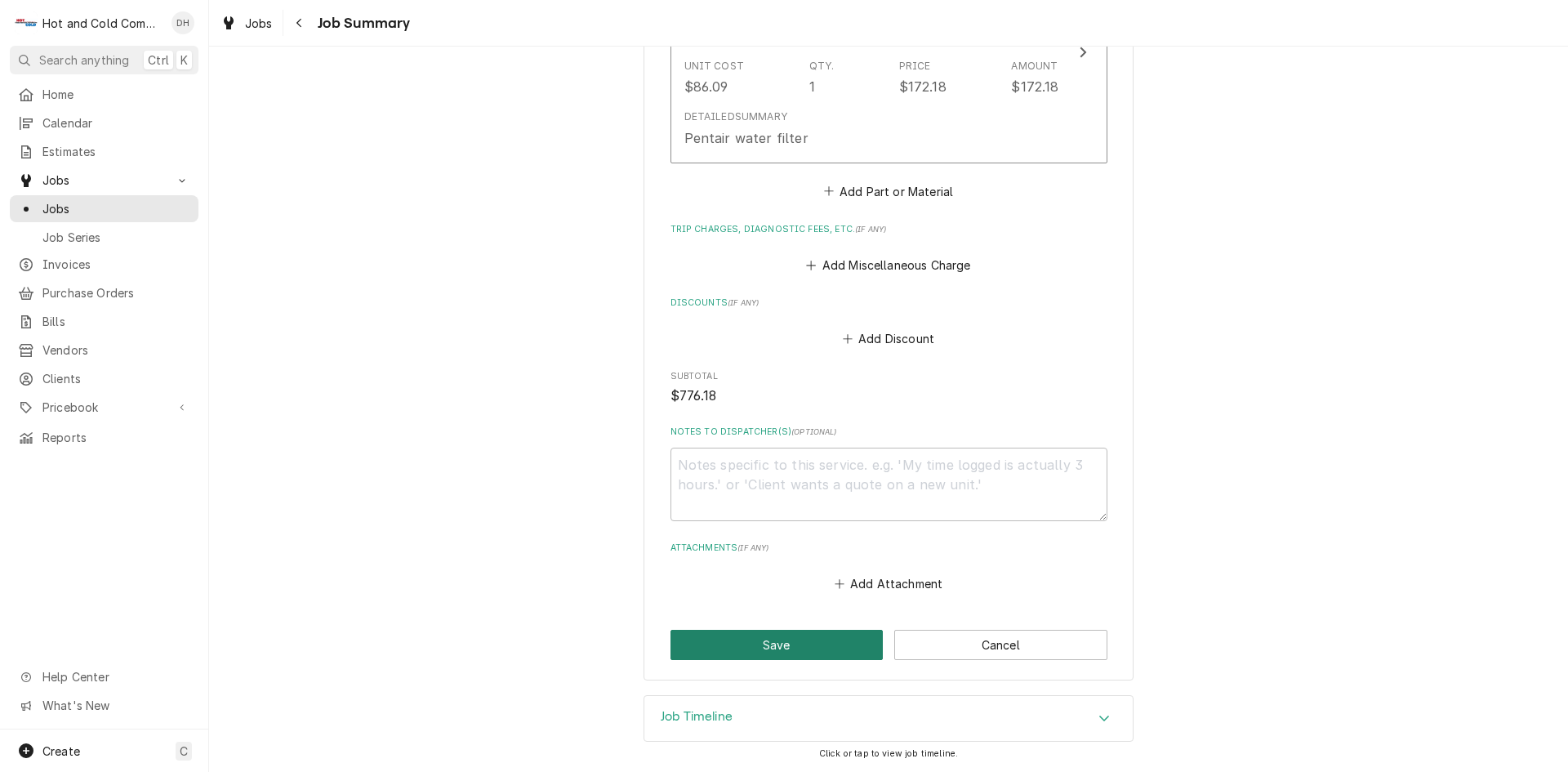
click at [750, 643] on button "Save" at bounding box center [777, 644] width 213 height 30
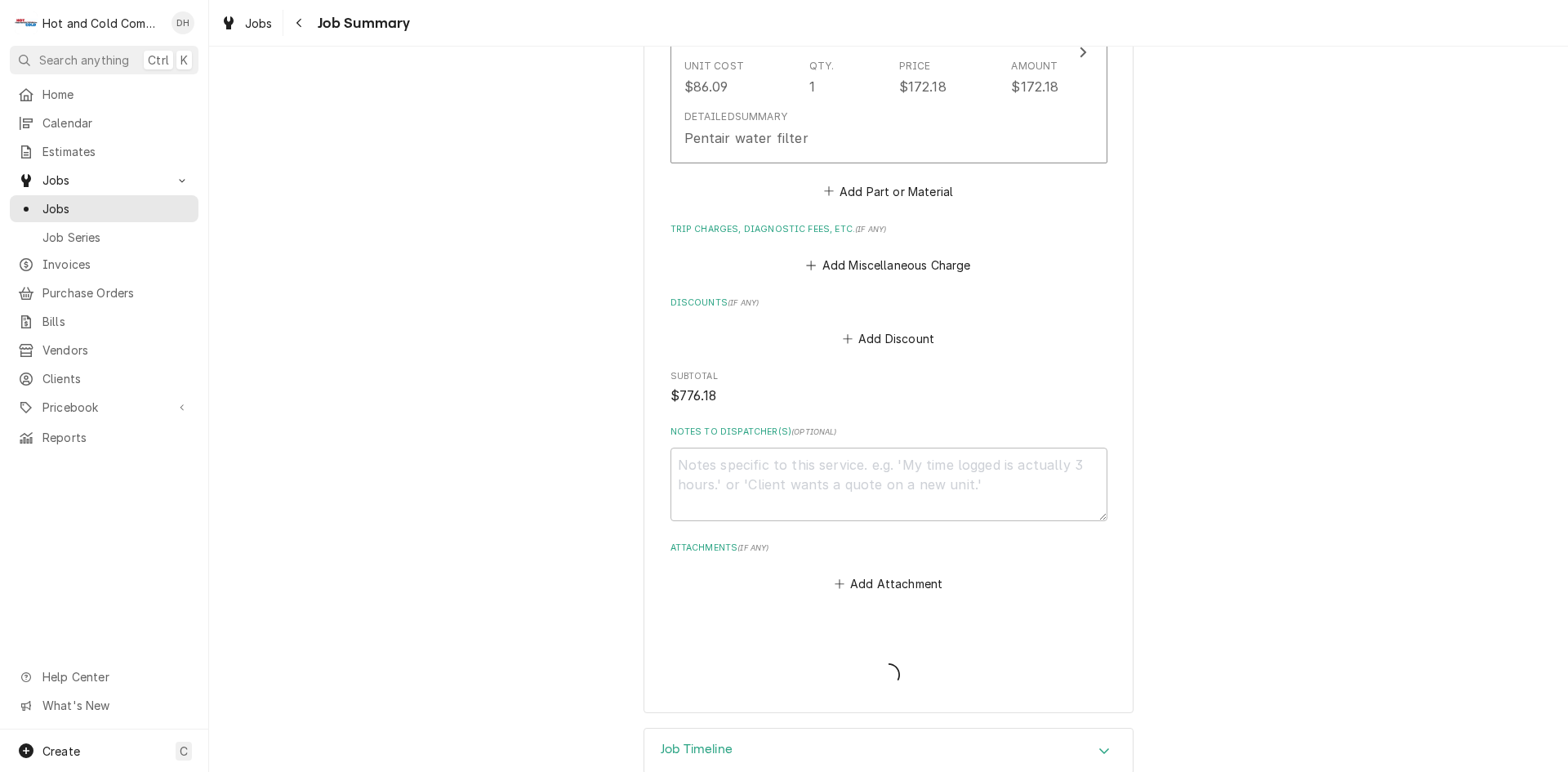
type textarea "x"
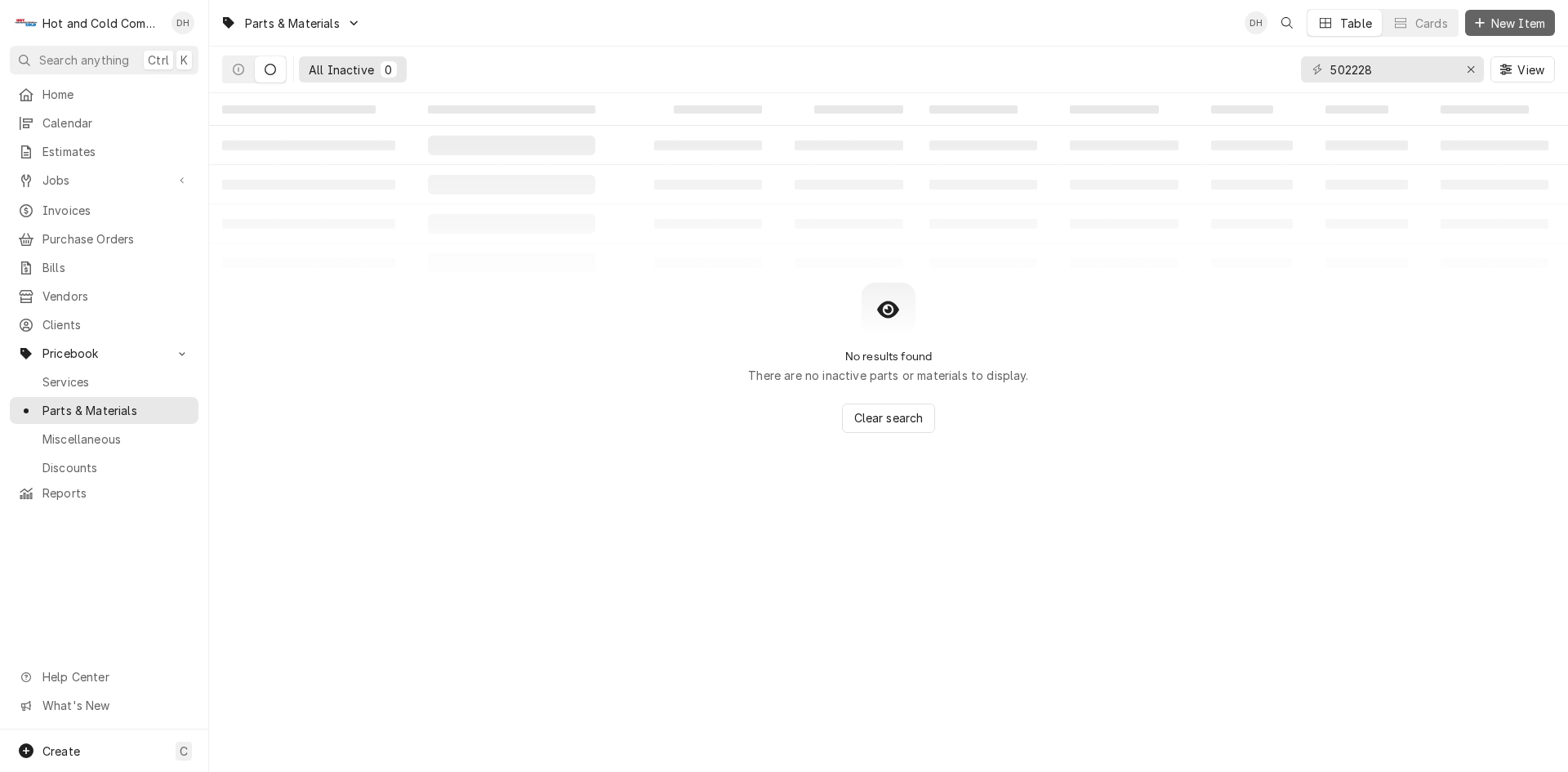
click at [1536, 22] on span "New Item" at bounding box center [1518, 23] width 61 height 17
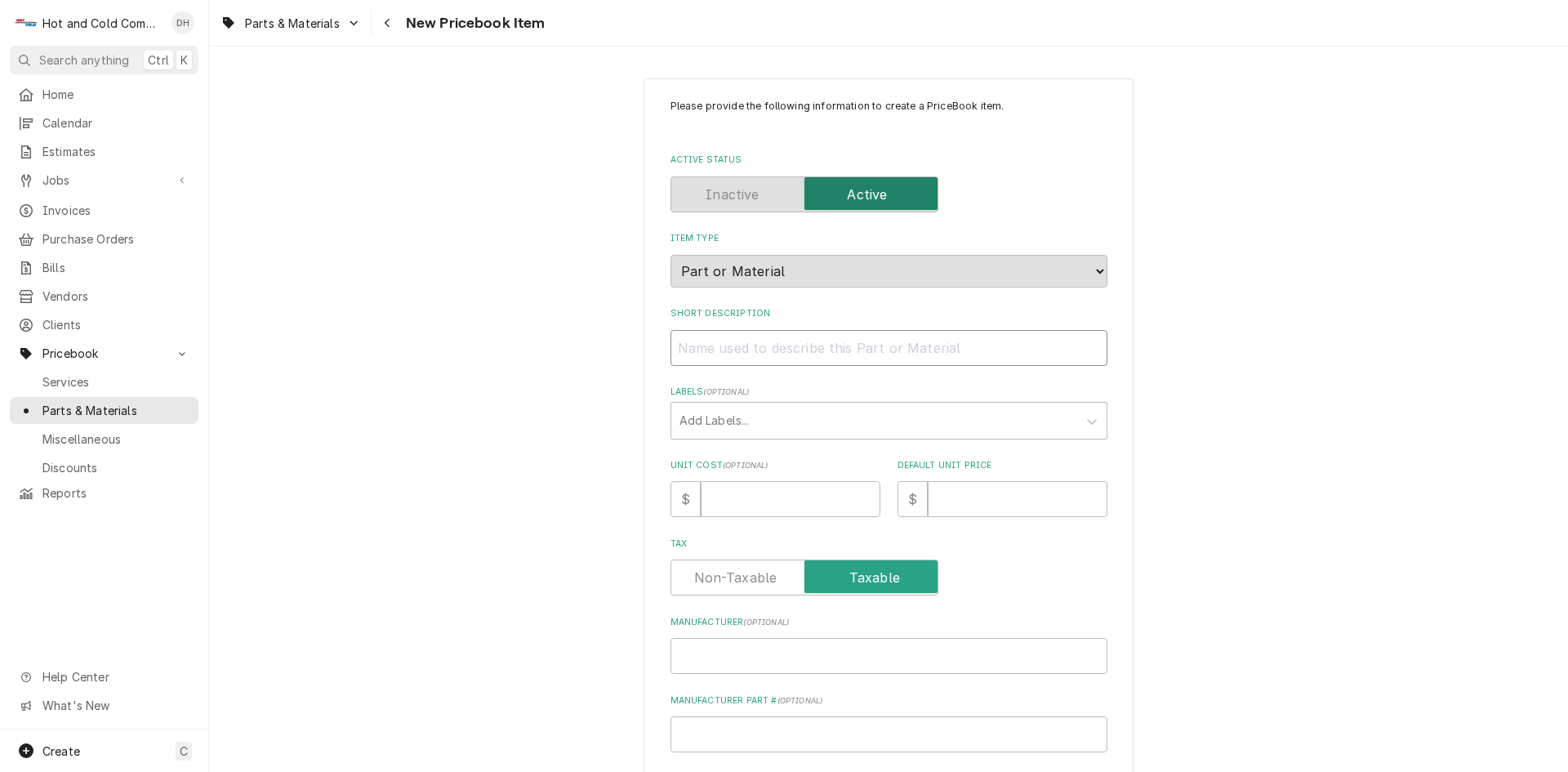
click at [736, 354] on input "Short Description" at bounding box center [889, 347] width 437 height 36
type input "E"
type textarea "x"
type input "Ev"
type textarea "x"
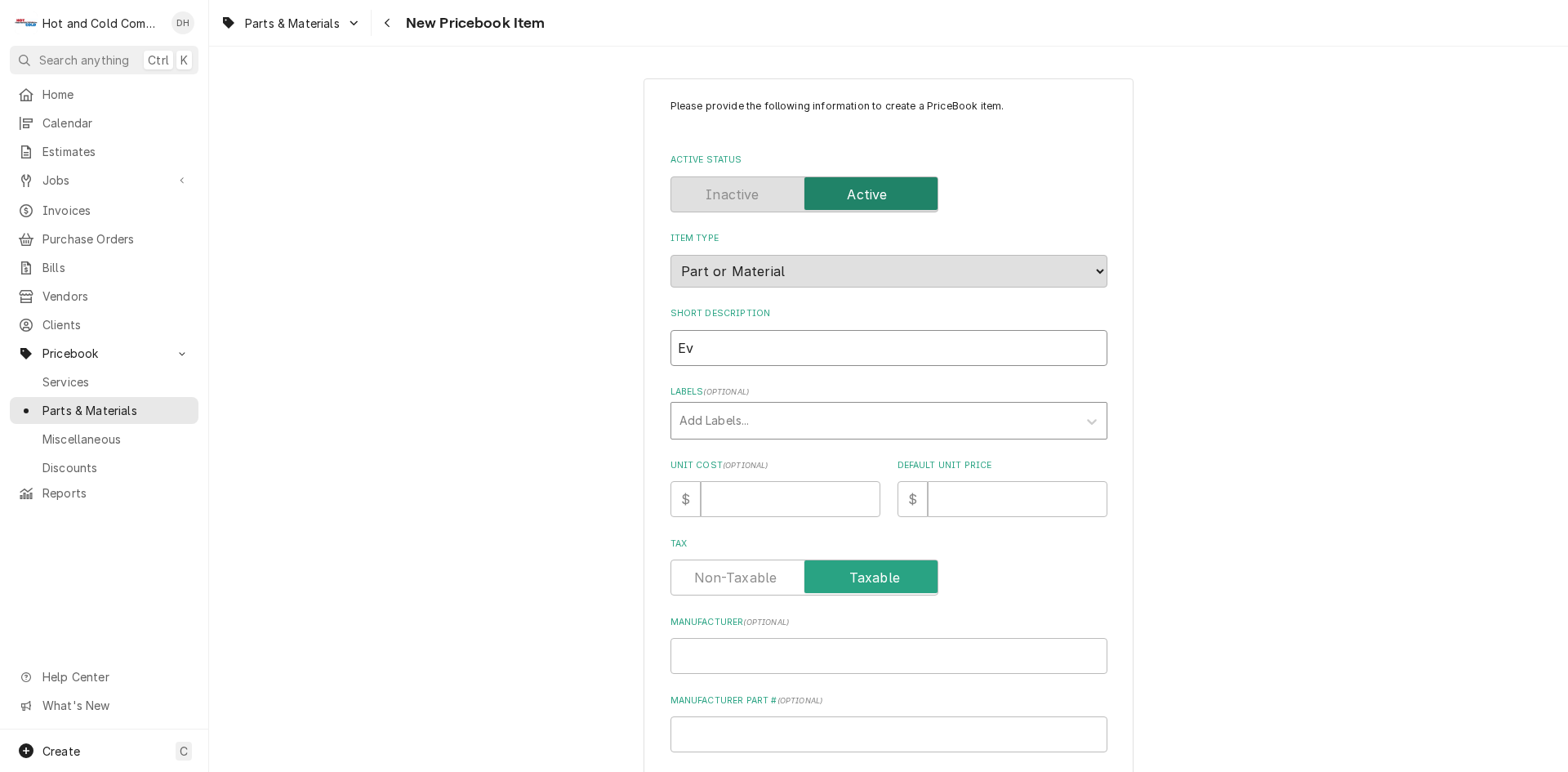
type input "Eve"
type textarea "x"
type input "Ever"
type textarea "x"
type input "Everp"
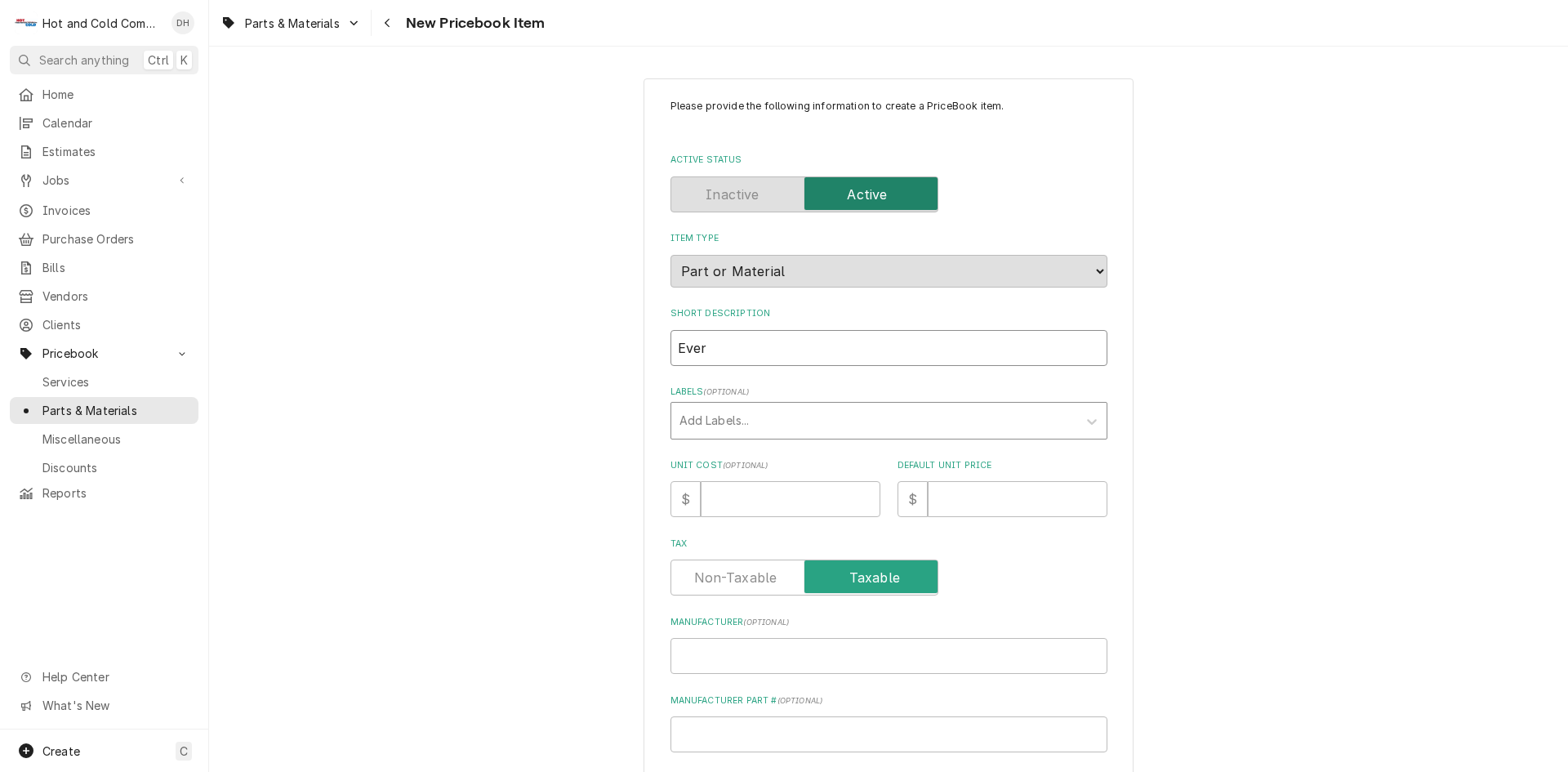
type textarea "x"
type input "Everpu"
type textarea "x"
type input "Everpur"
type textarea "x"
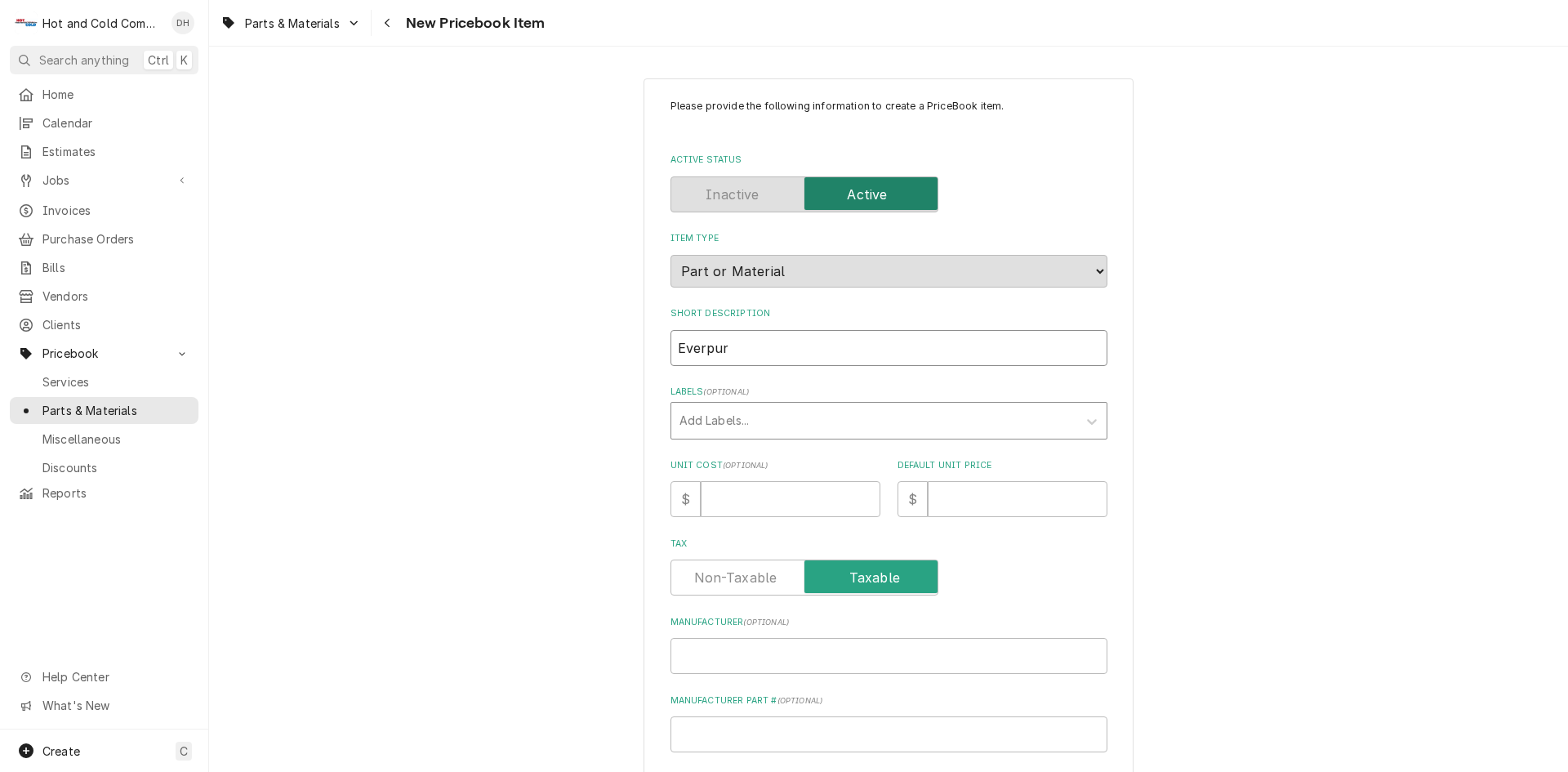
type input "Everpure"
type textarea "x"
type input "Everpure"
type textarea "x"
type input "Everpure M"
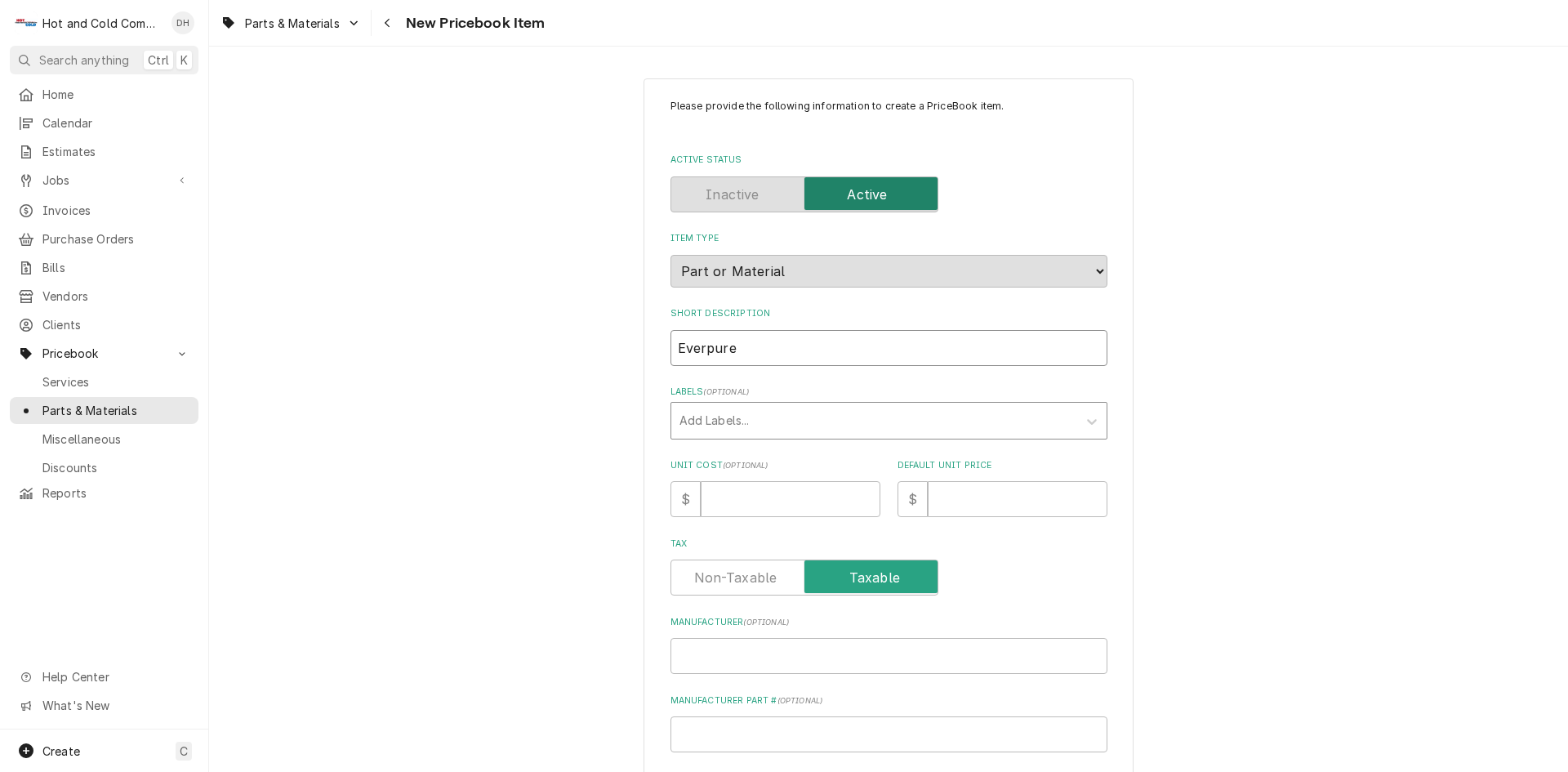
type textarea "x"
type input "Everpure MC"
type textarea "x"
type input "Everpure MC"
type textarea "x"
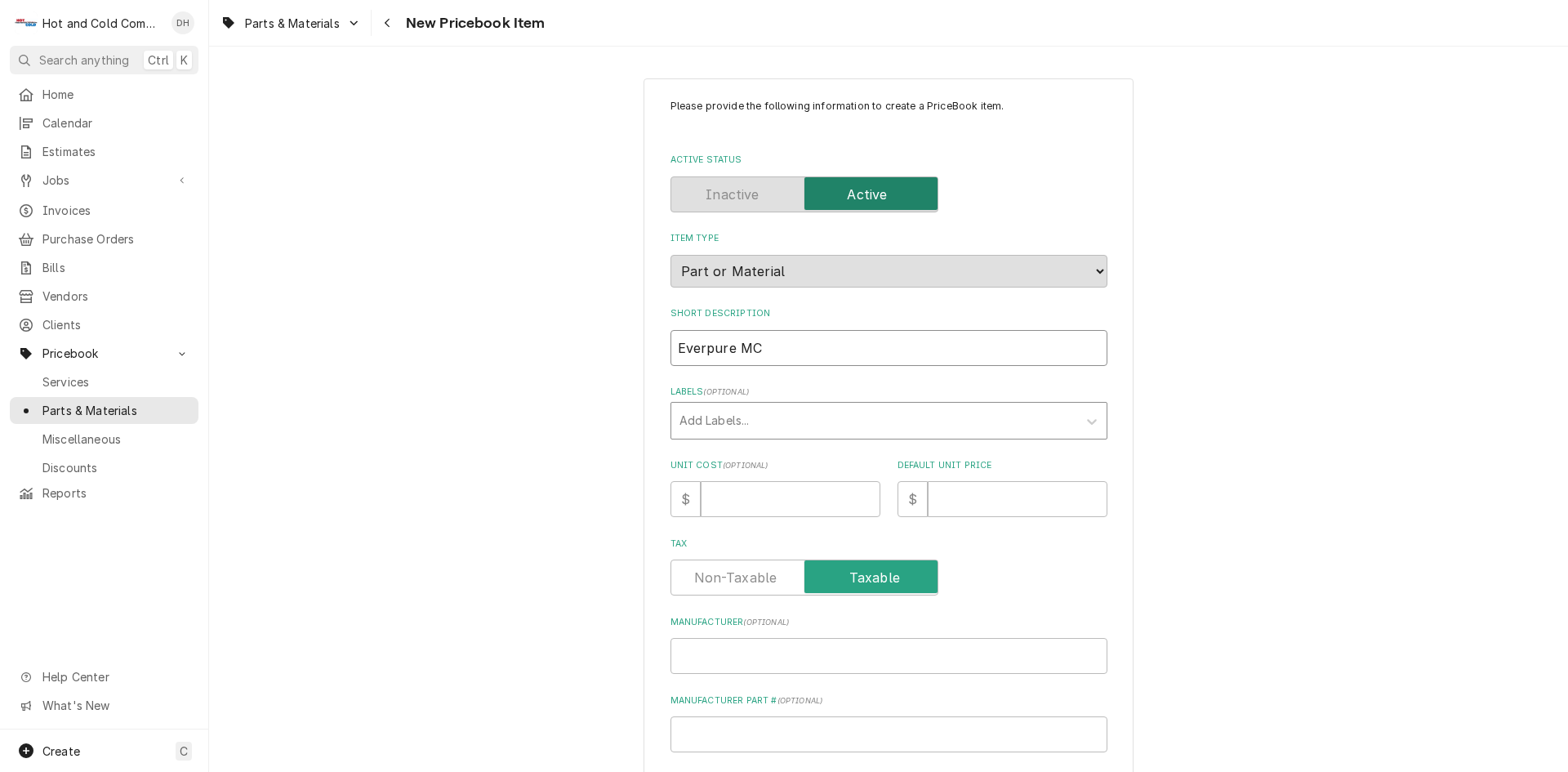
type input "Everpure MC 2"
type textarea "x"
type input "Everpure MC 2"
type textarea "x"
type input "Everpure MC 2 f"
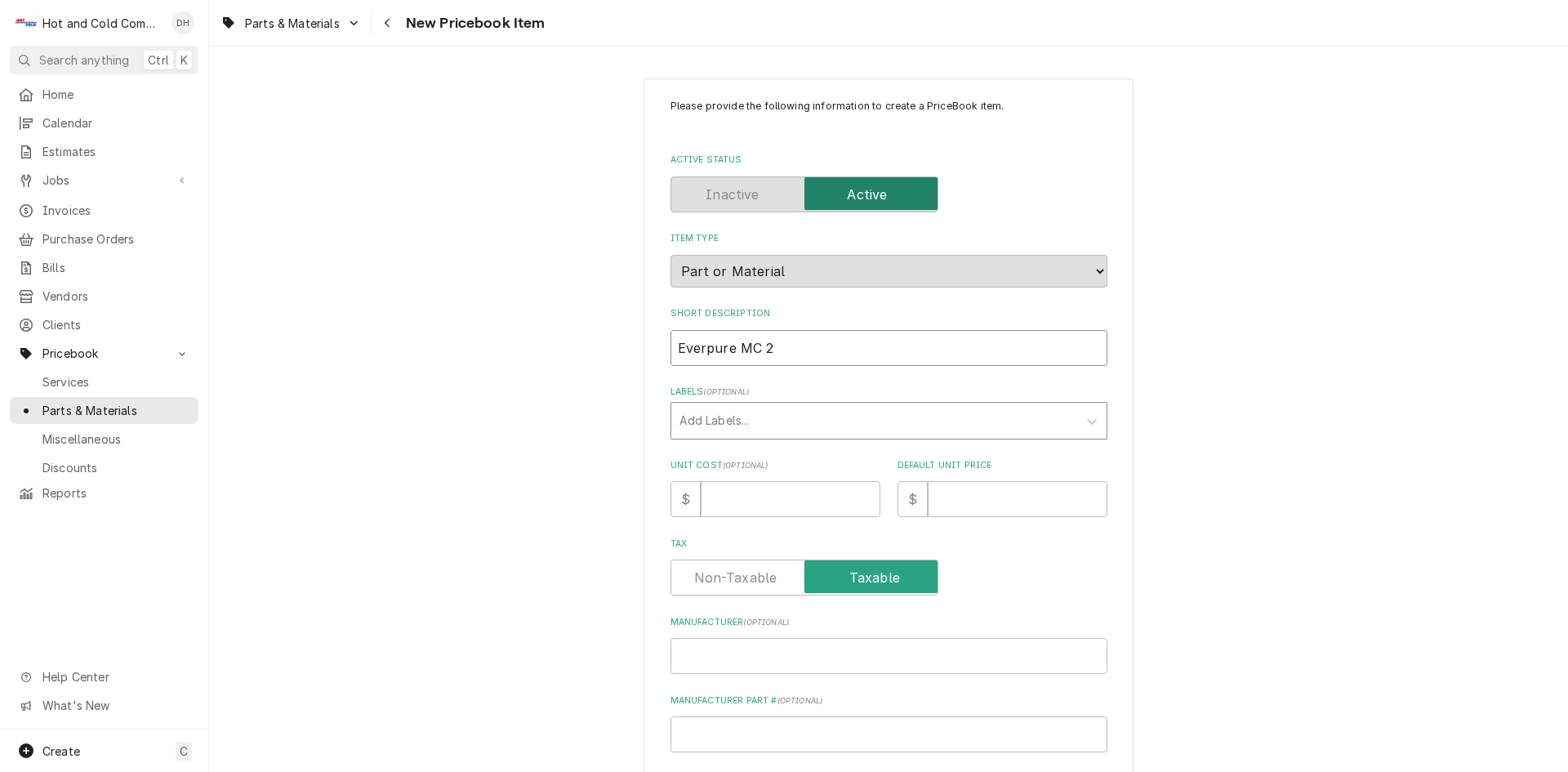
type textarea "x"
type input "Everpure MC 2 fi"
type textarea "x"
type input "Everpure MC 2 f"
type textarea "x"
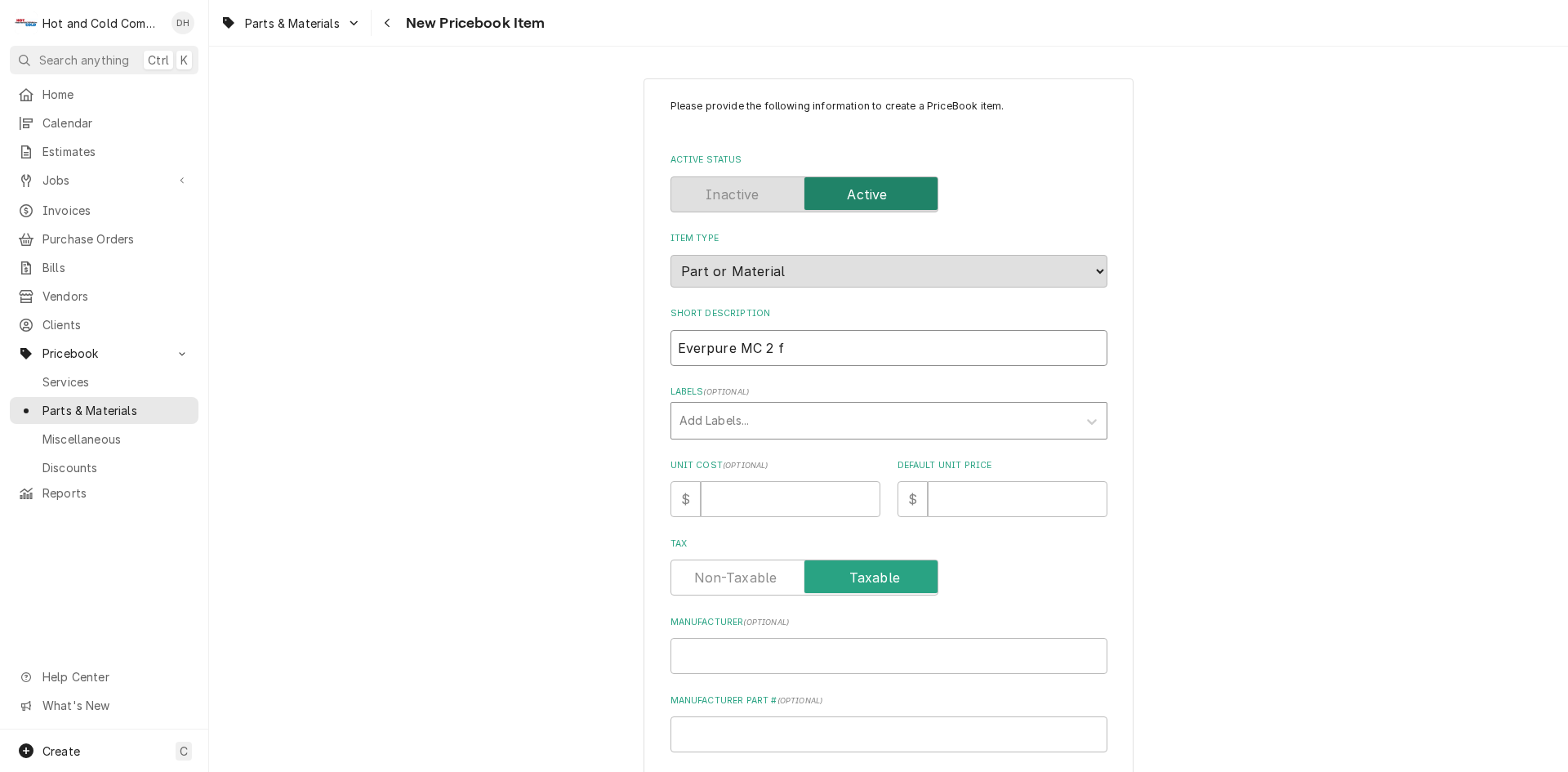
type input "Everpure MC 2"
type textarea "x"
type input "Everpure MC 2 w"
type textarea "x"
type input "Everpure MC 2 wa"
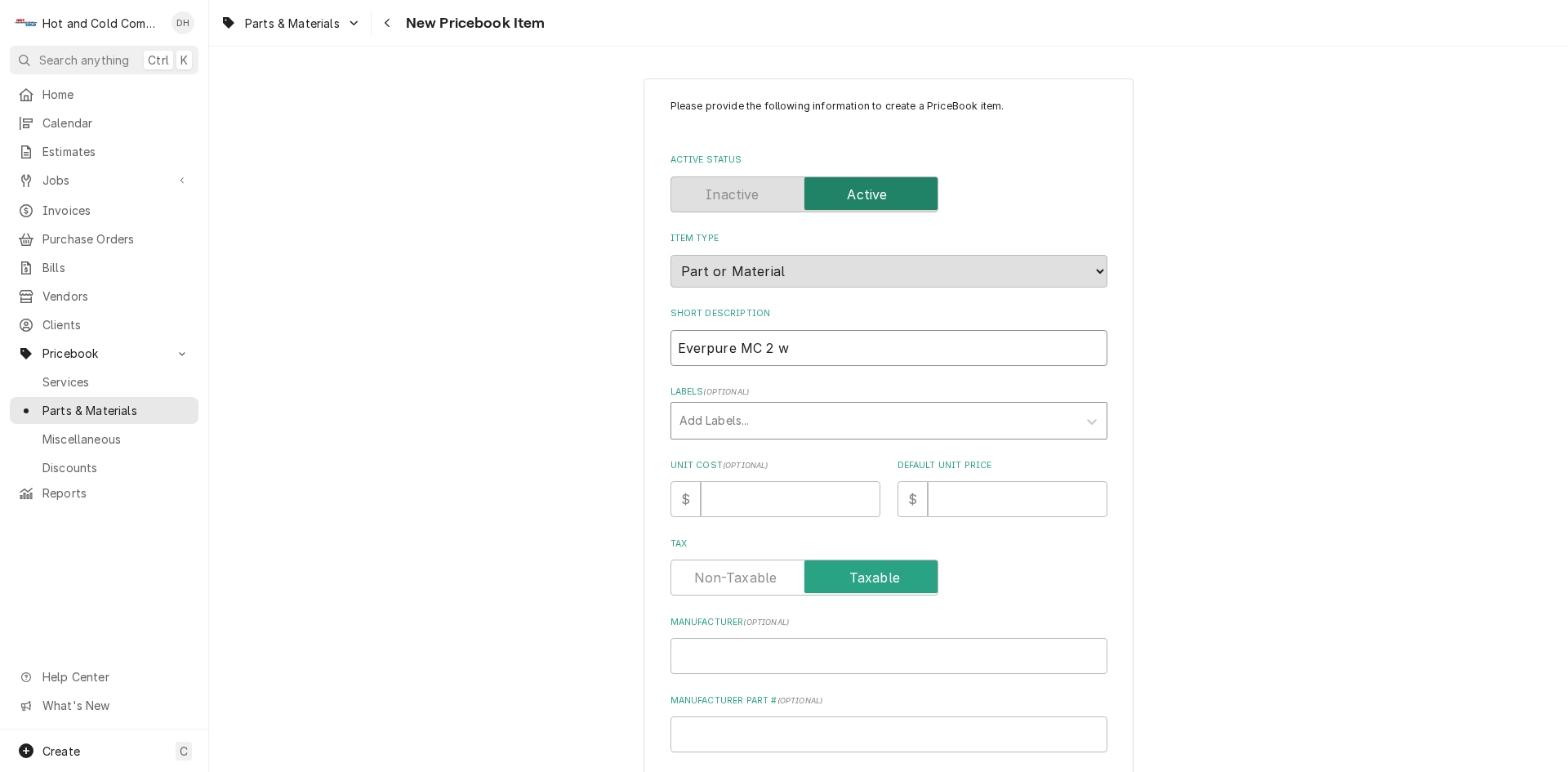
type textarea "x"
type input "Everpure MC 2 wat"
type textarea "x"
type input "Everpure MC 2 wate"
type textarea "x"
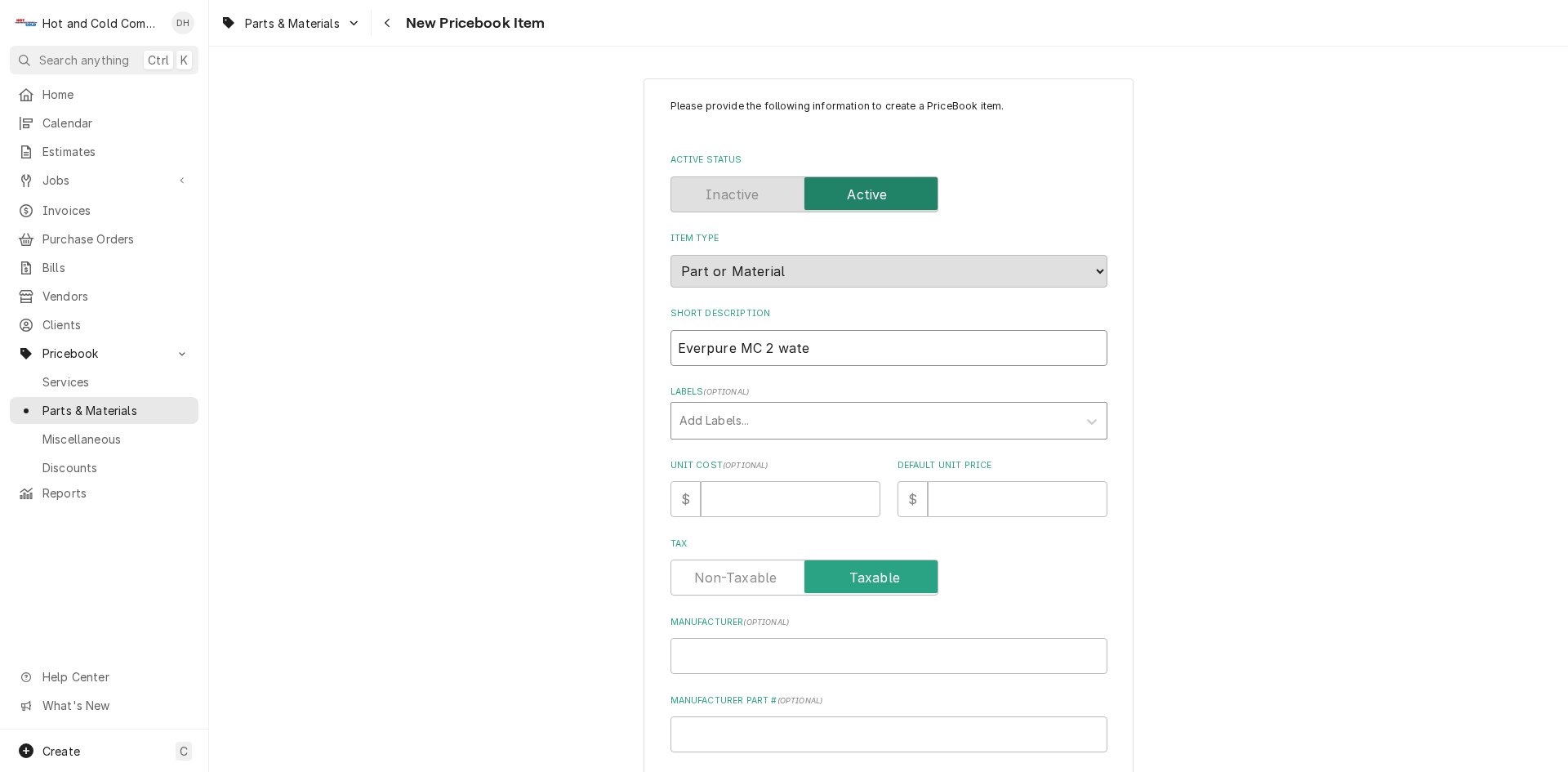
type input "Everpure MC 2 water"
type textarea "x"
type input "Everpure MC 2 water"
type textarea "x"
type input "Everpure MC 2 water f"
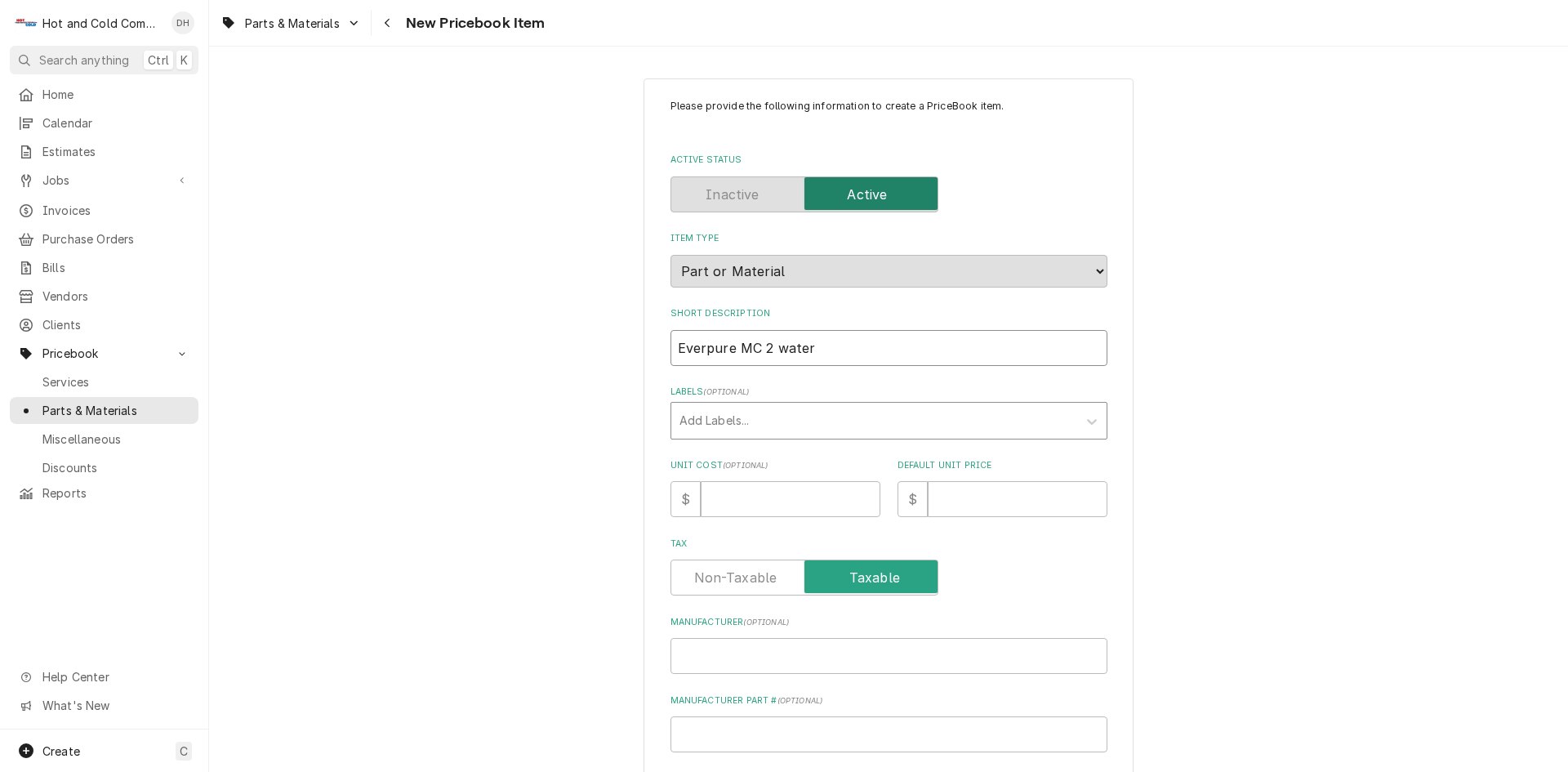
type textarea "x"
type input "Everpure MC 2 water fi"
type textarea "x"
type input "Everpure MC 2 water fil"
type textarea "x"
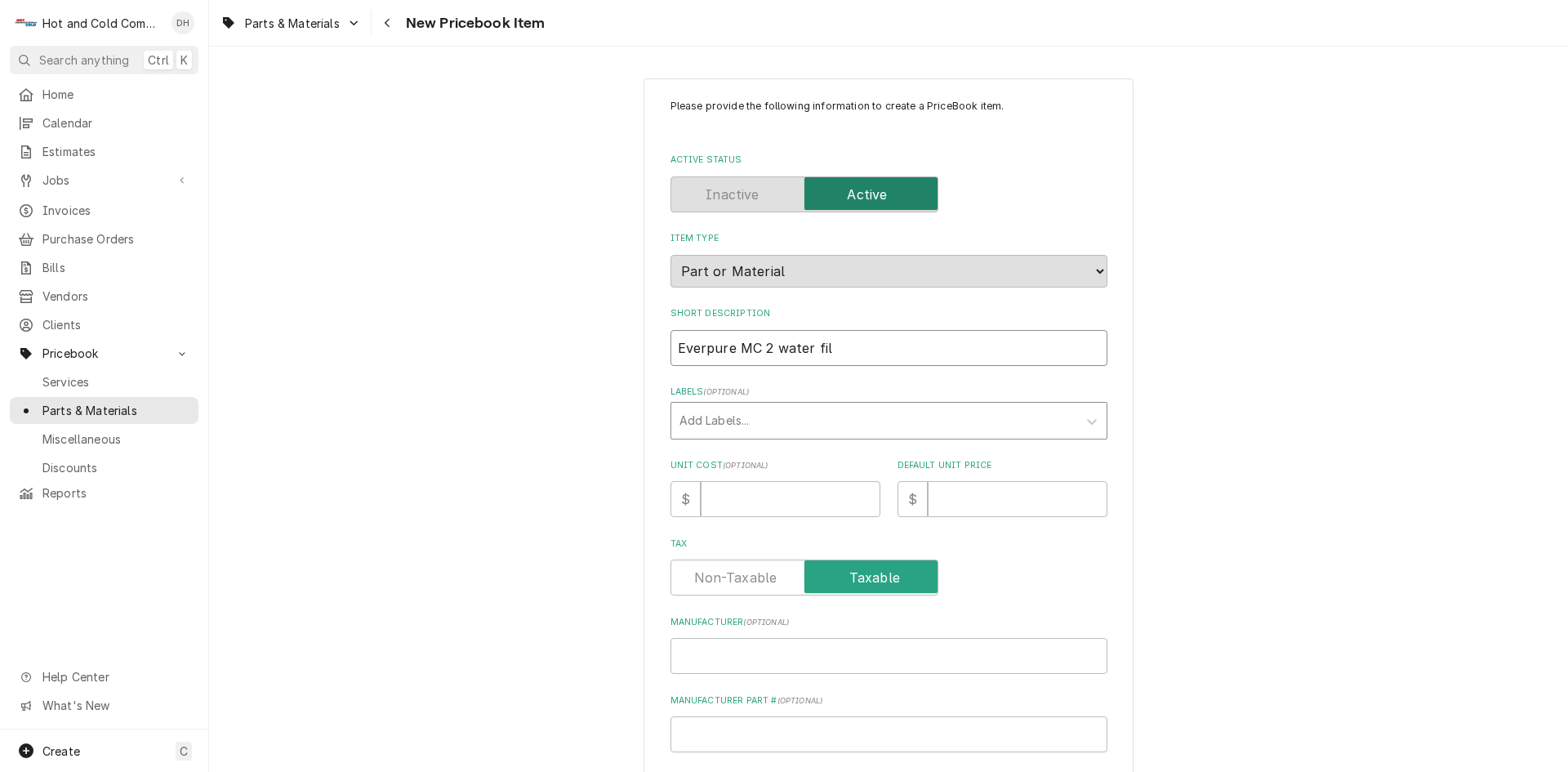
type input "Everpure MC 2 water filt"
type textarea "x"
type input "Everpure MC 2 water filte"
type textarea "x"
type input "Everpure MC 2 water filter"
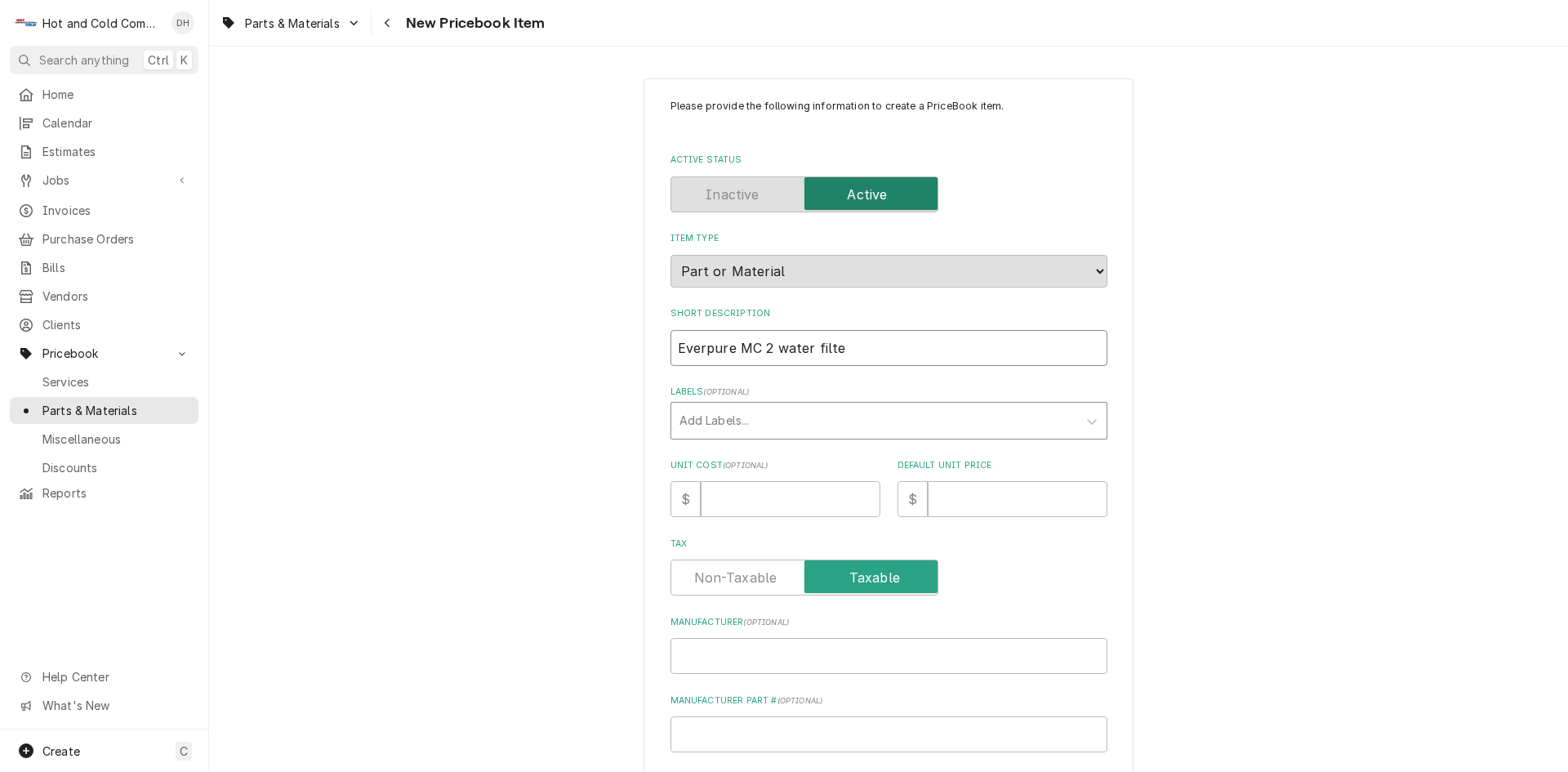
type textarea "x"
type input "Everpure MC 2 water filter"
click at [808, 495] on input "Unit Cost ( optional )" at bounding box center [790, 498] width 179 height 36
type input "8"
type textarea "x"
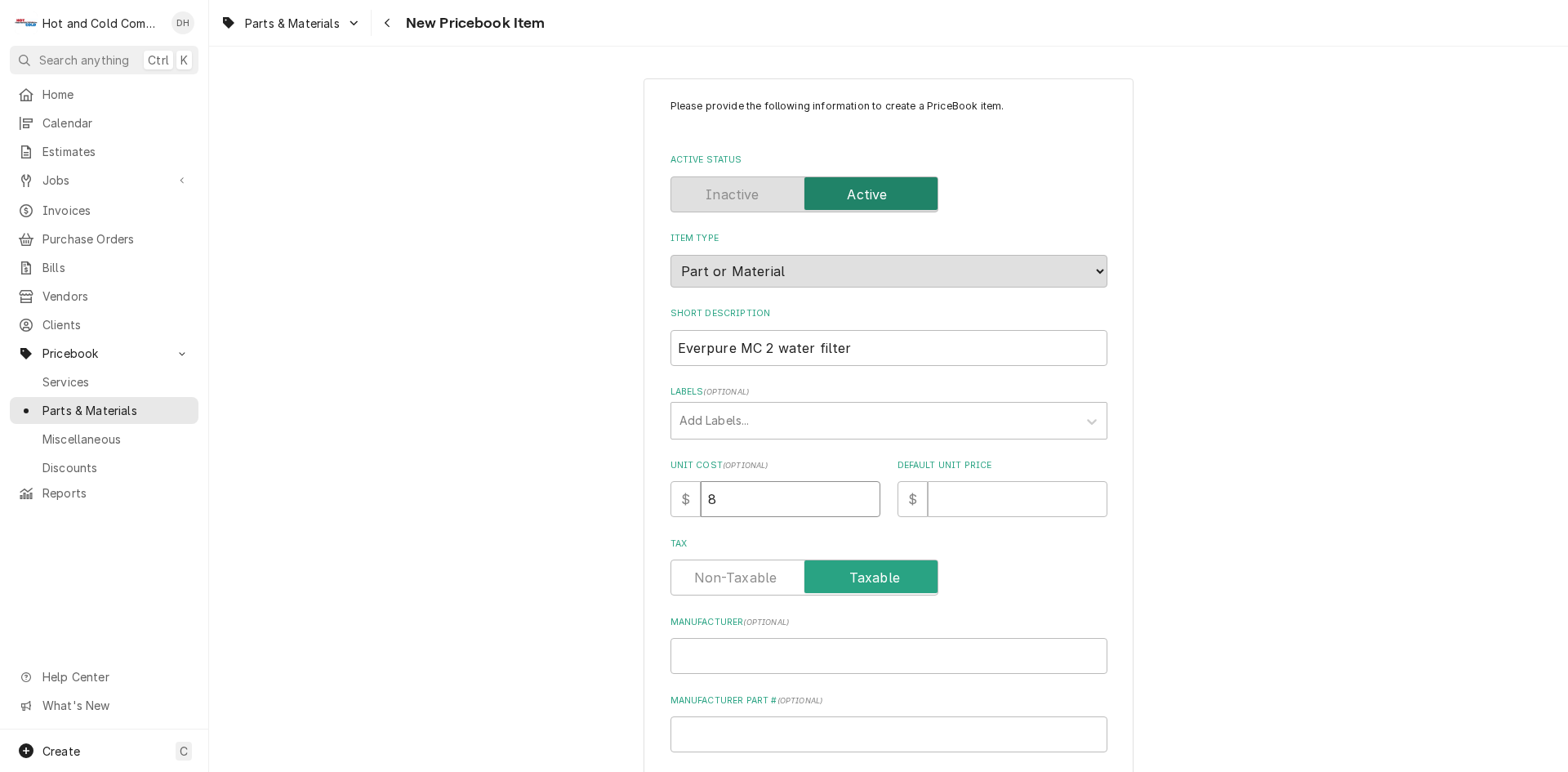
type input "86"
type textarea "x"
type input "86.0"
type textarea "x"
type input "86.09"
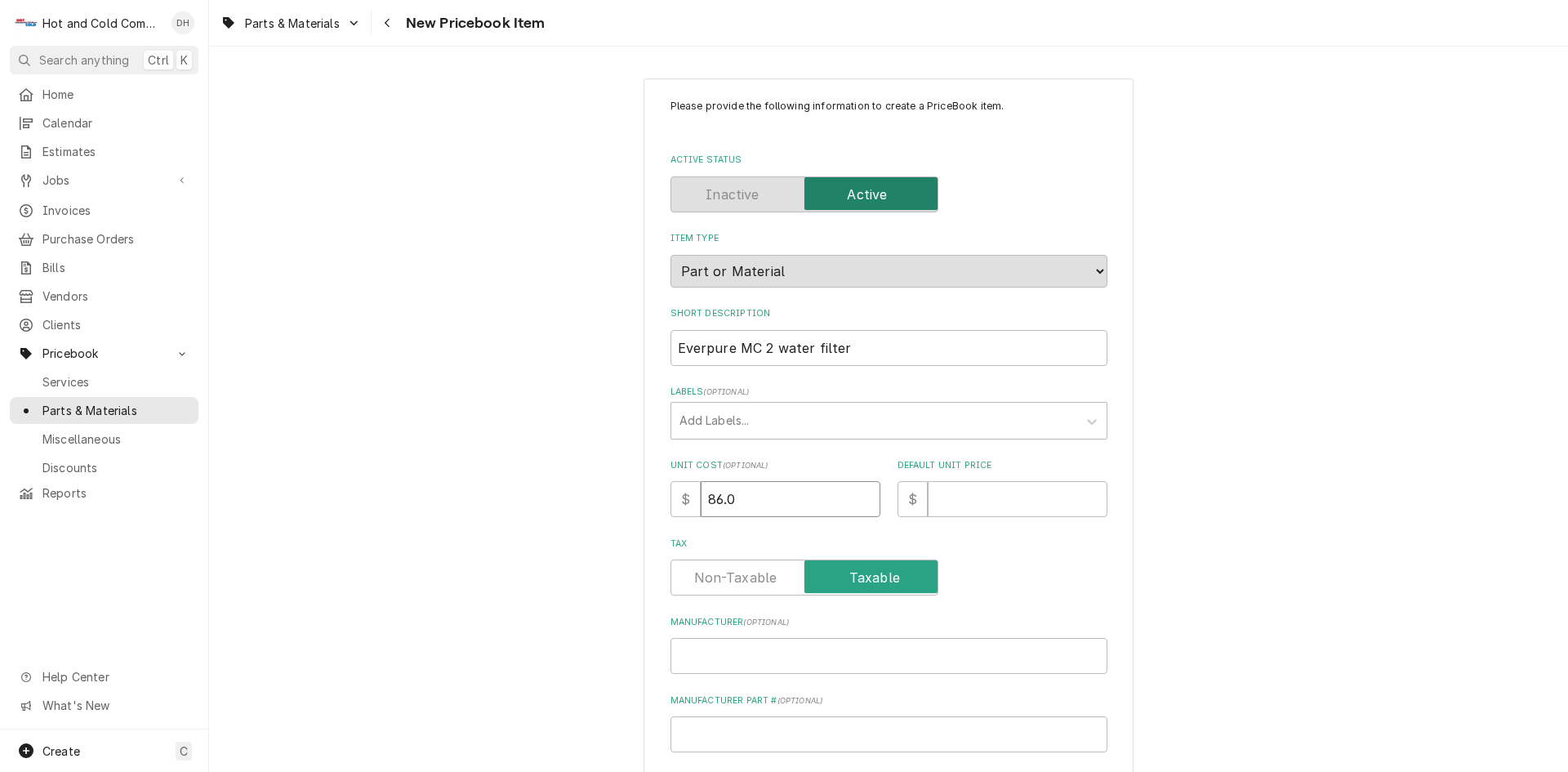
type textarea "x"
type input "86.09"
type input "1"
type textarea "x"
type input "17"
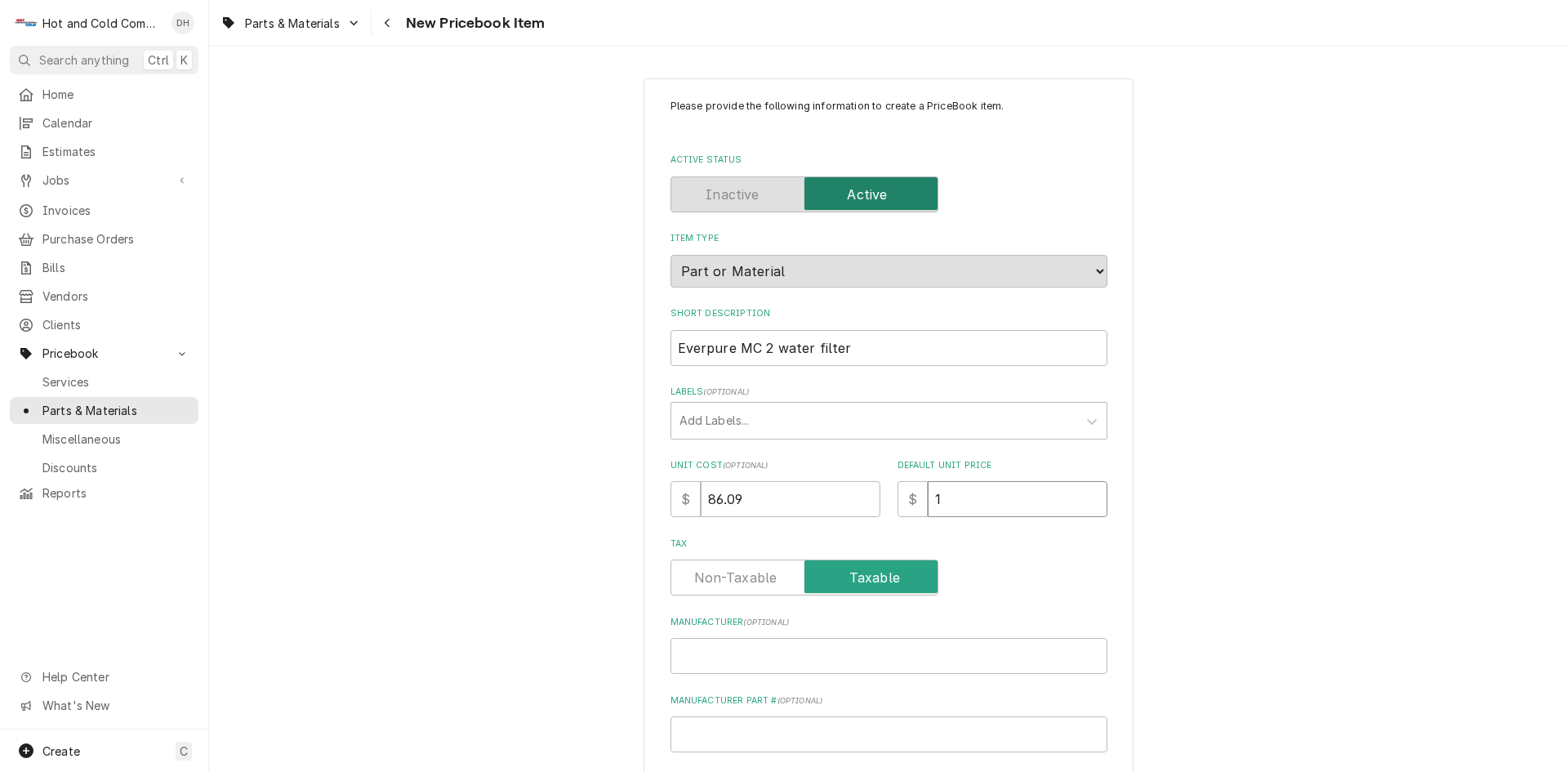
type textarea "x"
type input "172"
type textarea "x"
type input "172.1"
type textarea "x"
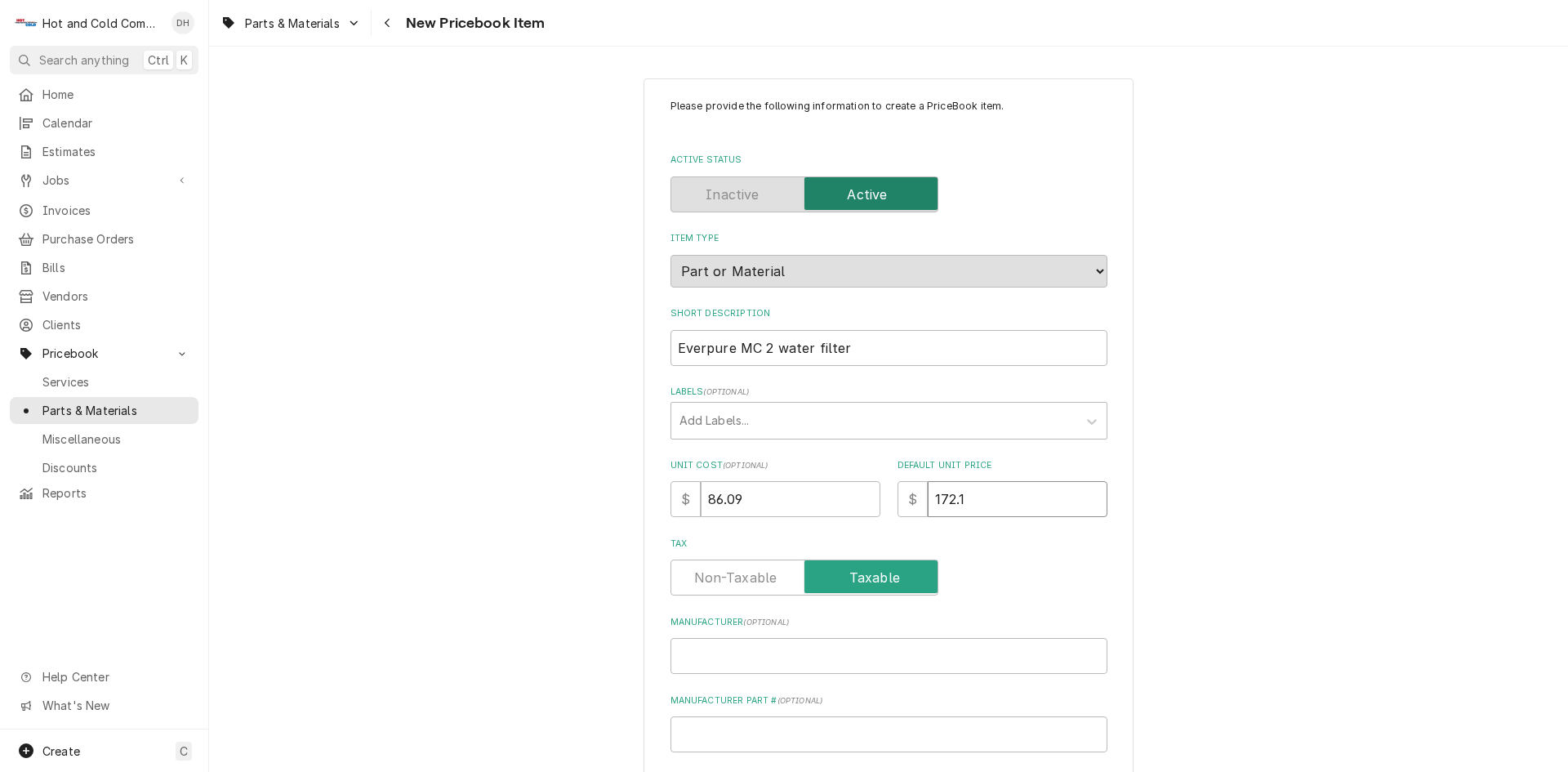
type input "172.18"
type textarea "x"
type input "172.18"
click at [733, 659] on input "Manufacturer ( optional )" at bounding box center [889, 655] width 437 height 36
type input "U"
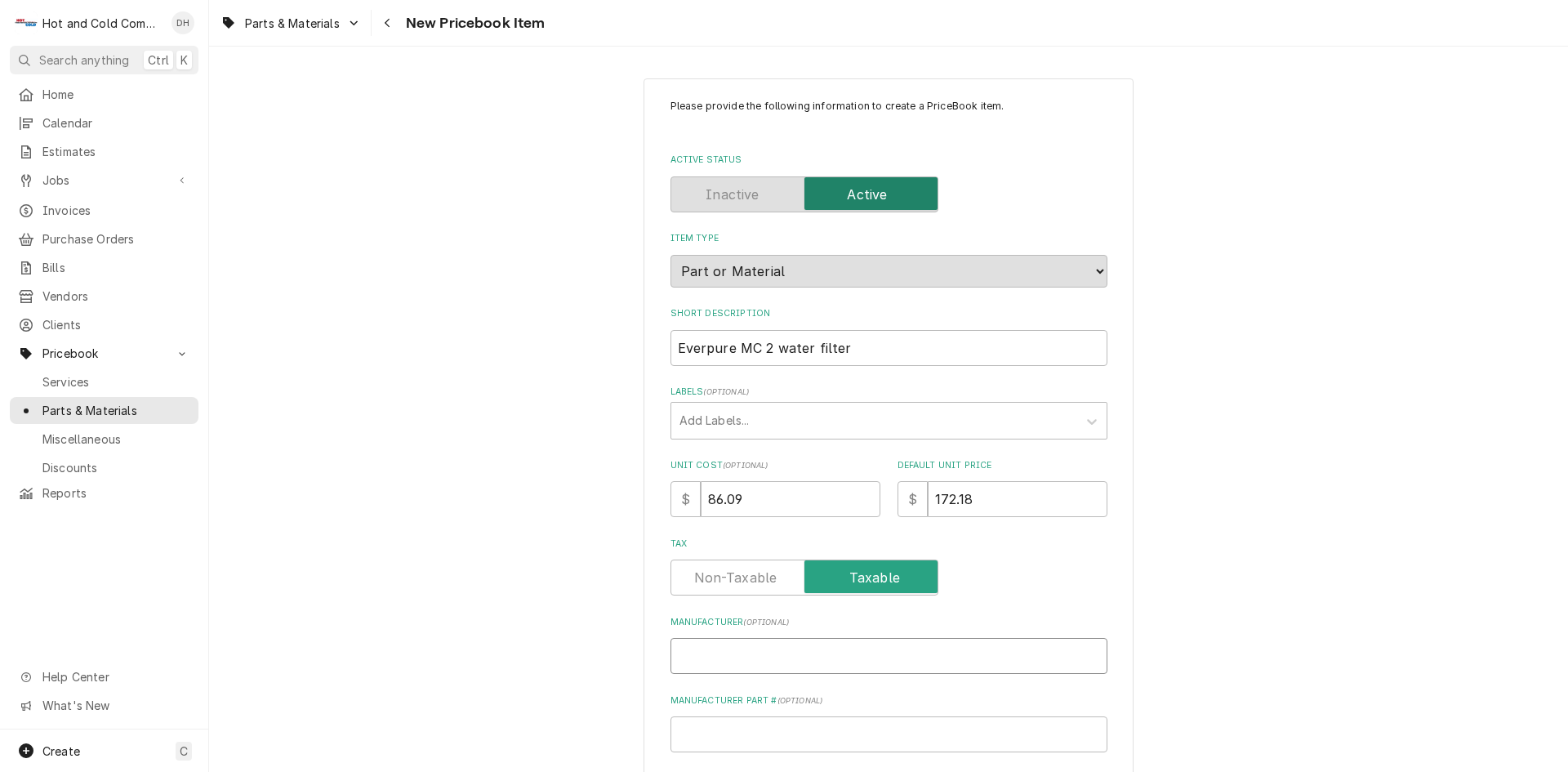
type textarea "x"
type input "UR"
type textarea "x"
type input "URI"
type textarea "x"
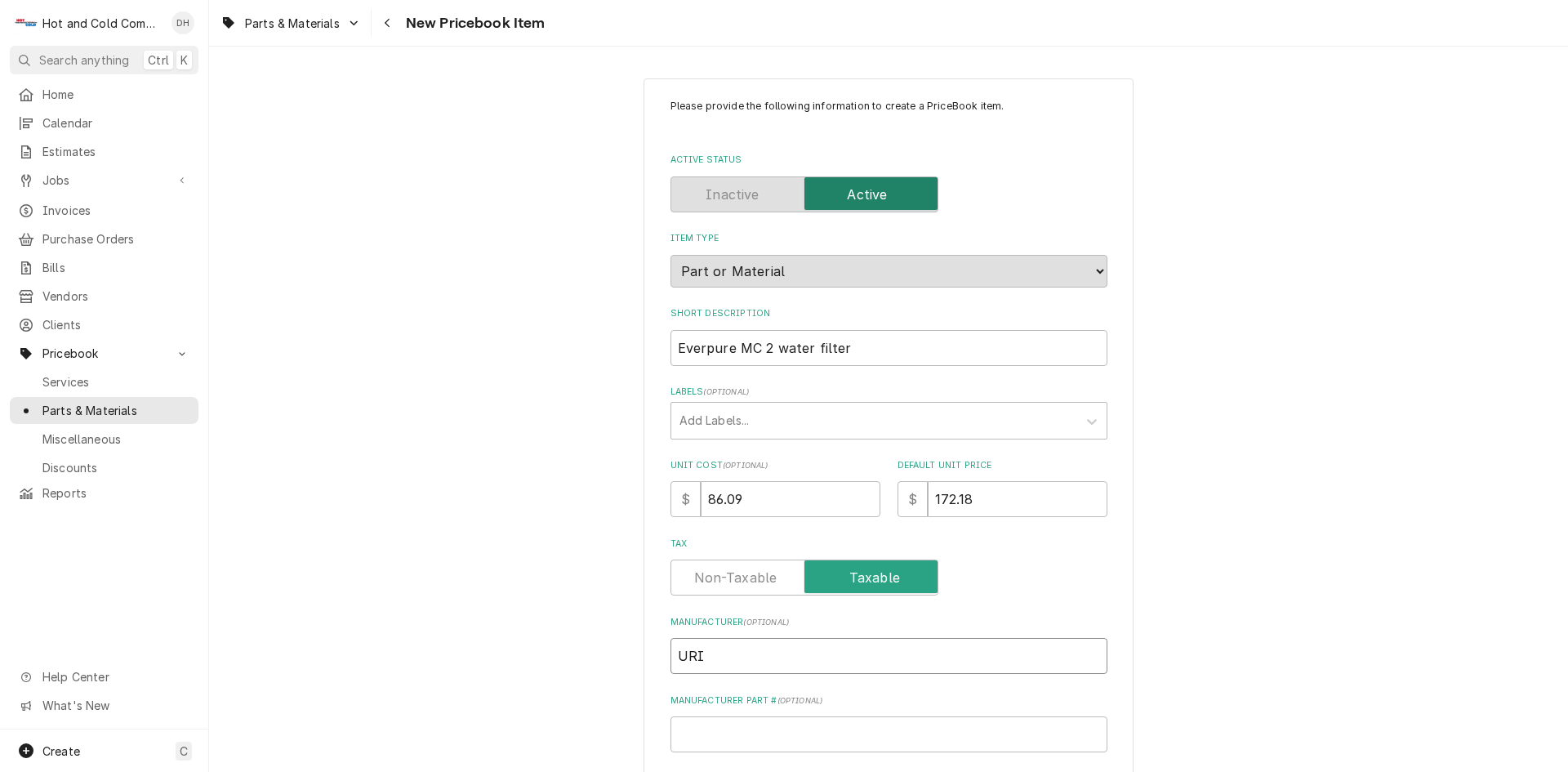
type input "URI"
type textarea "x"
type input "URI"
type textarea "x"
type input "URI ("
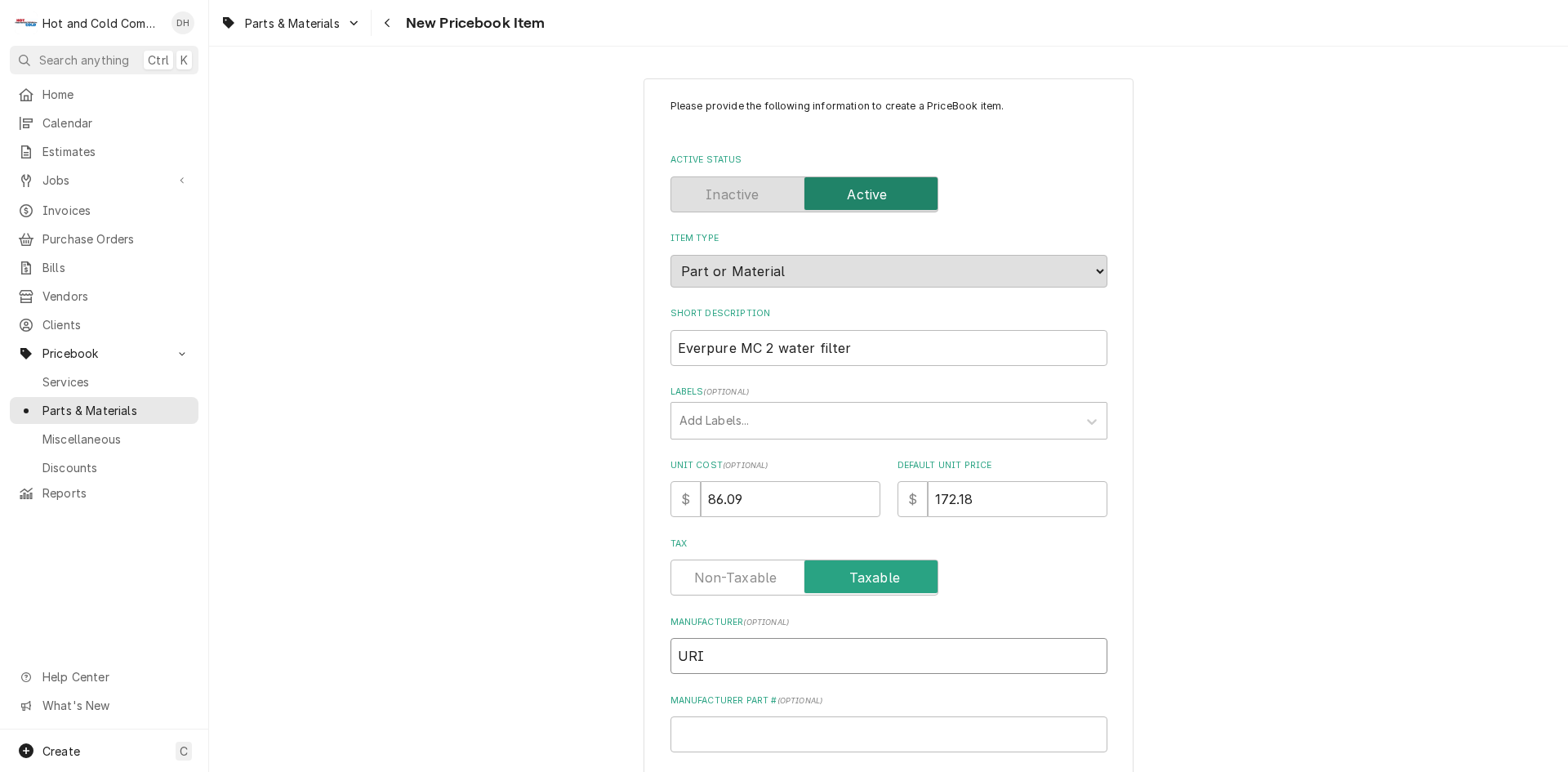
type textarea "x"
type input "URI (e"
type textarea "x"
type input "URI (ev"
type textarea "x"
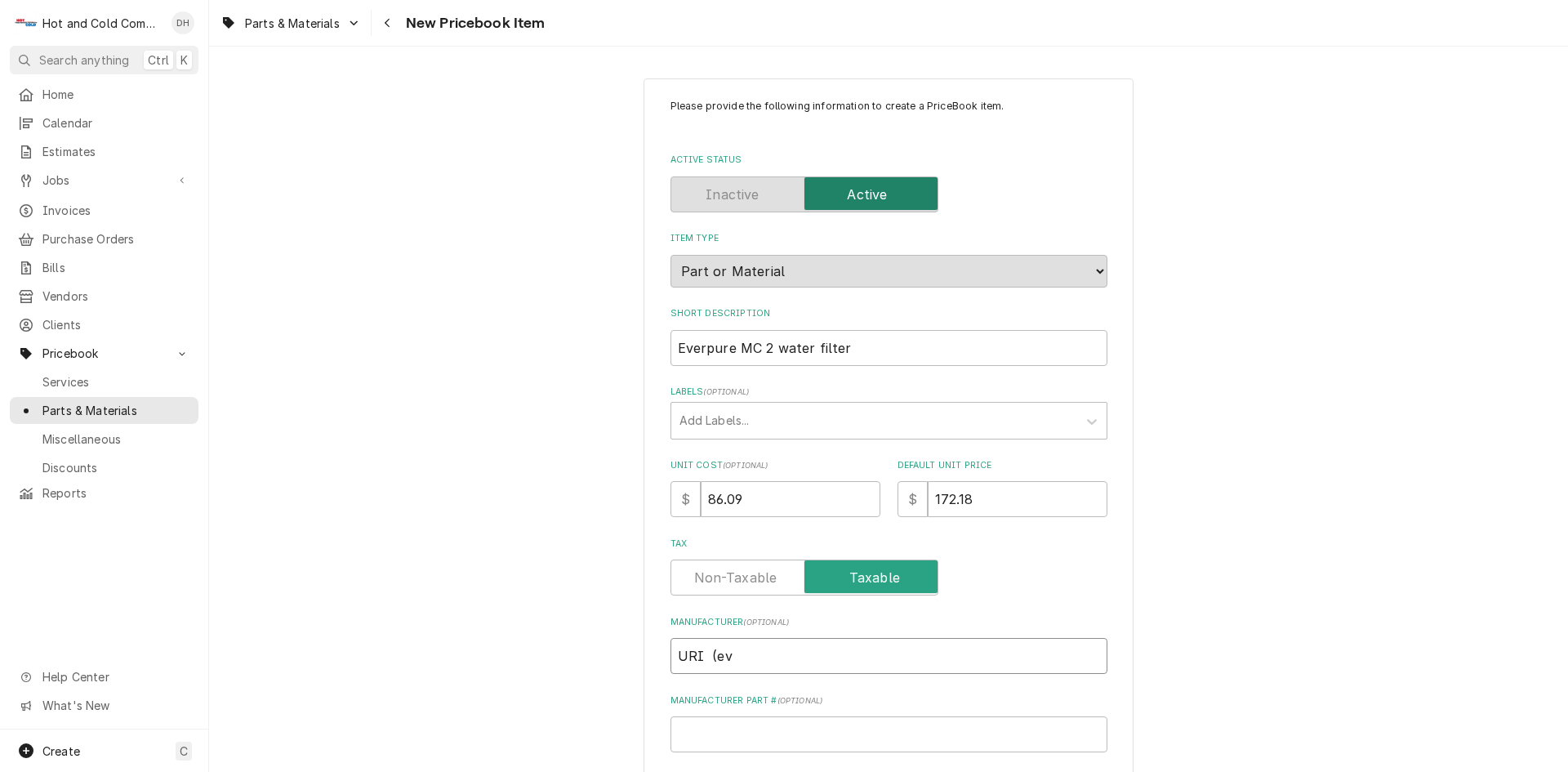
type input "URI (eve"
type textarea "x"
type input "URI (ever"
type textarea "x"
type input "URI (eve"
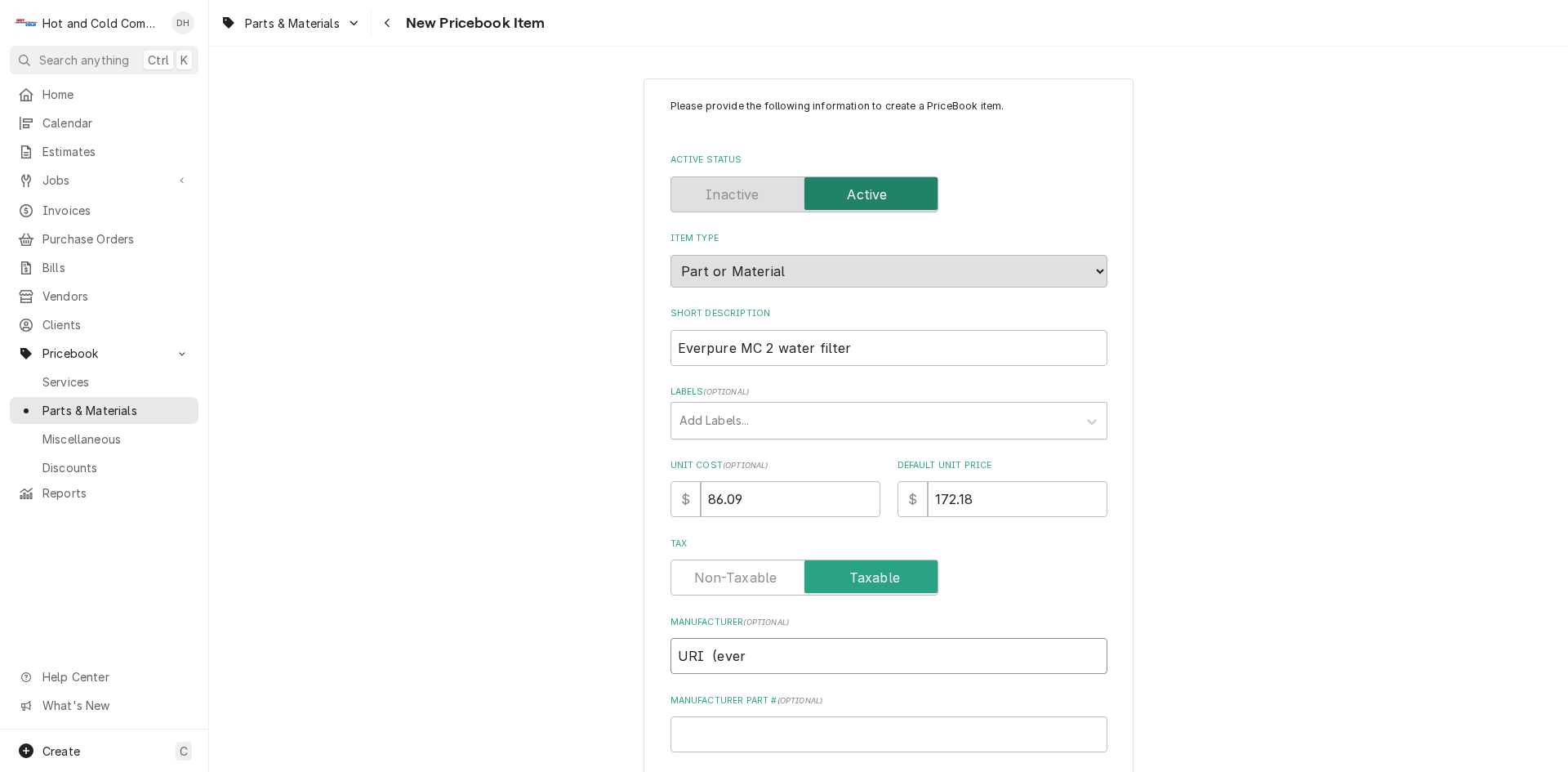
type textarea "x"
type input "URI (ev"
type textarea "x"
type input "URI (e"
type textarea "x"
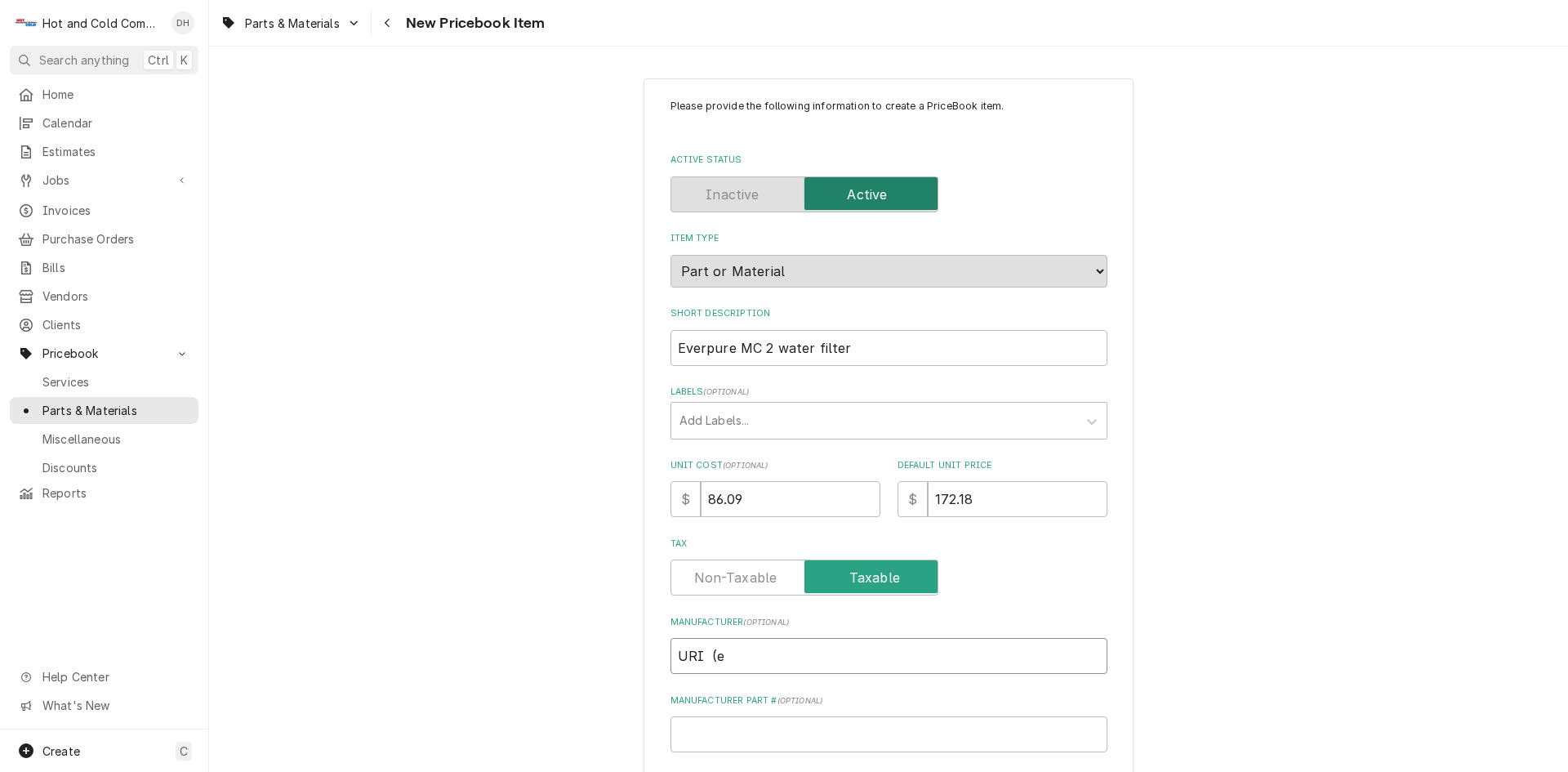
type input "URI ("
type textarea "x"
type input "URI"
type textarea "x"
type input "URI"
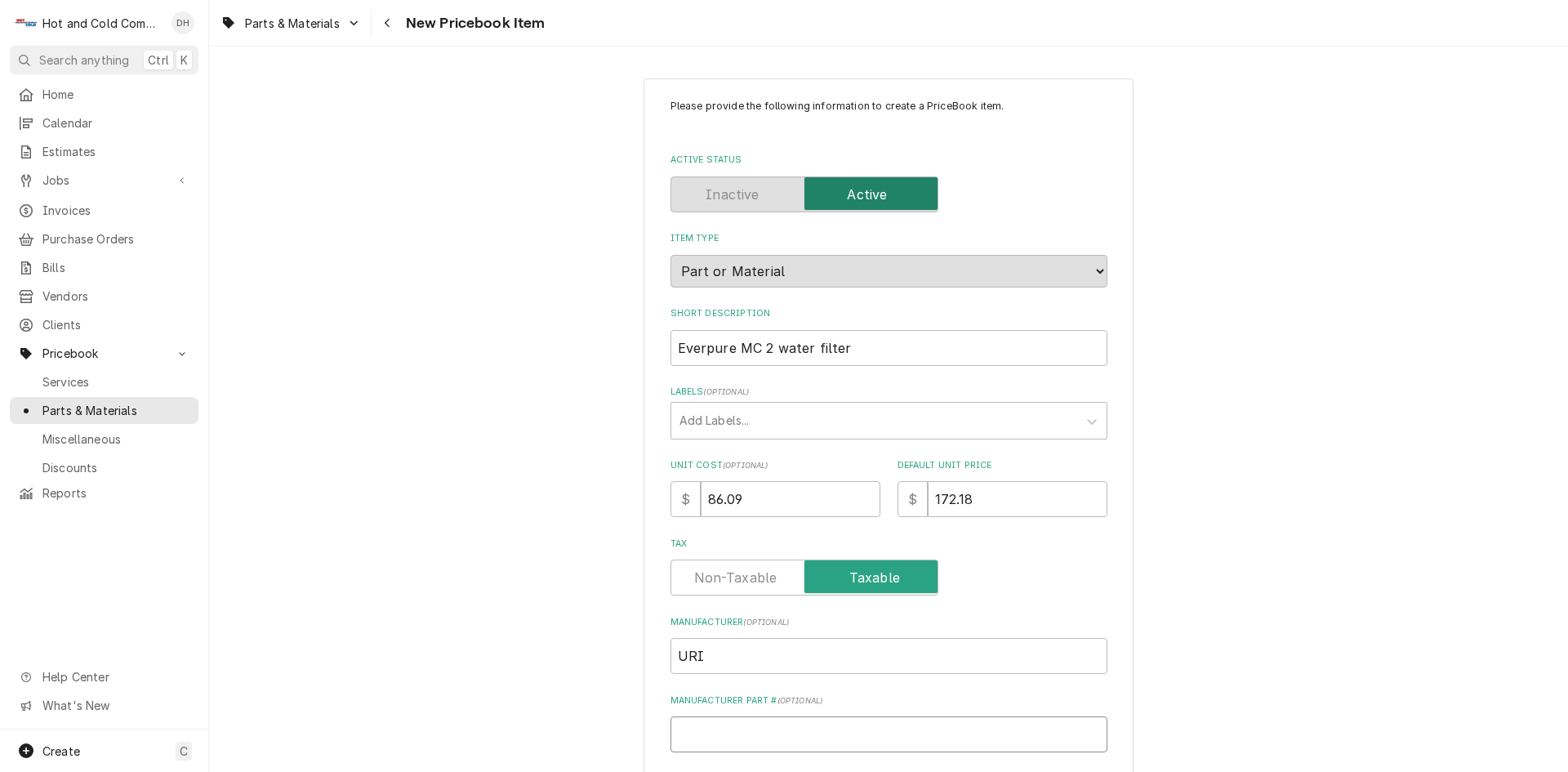
click at [744, 735] on input "Manufacturer Part # ( optional )" at bounding box center [889, 734] width 437 height 36
paste input "961255"
type input "961255"
type textarea "x"
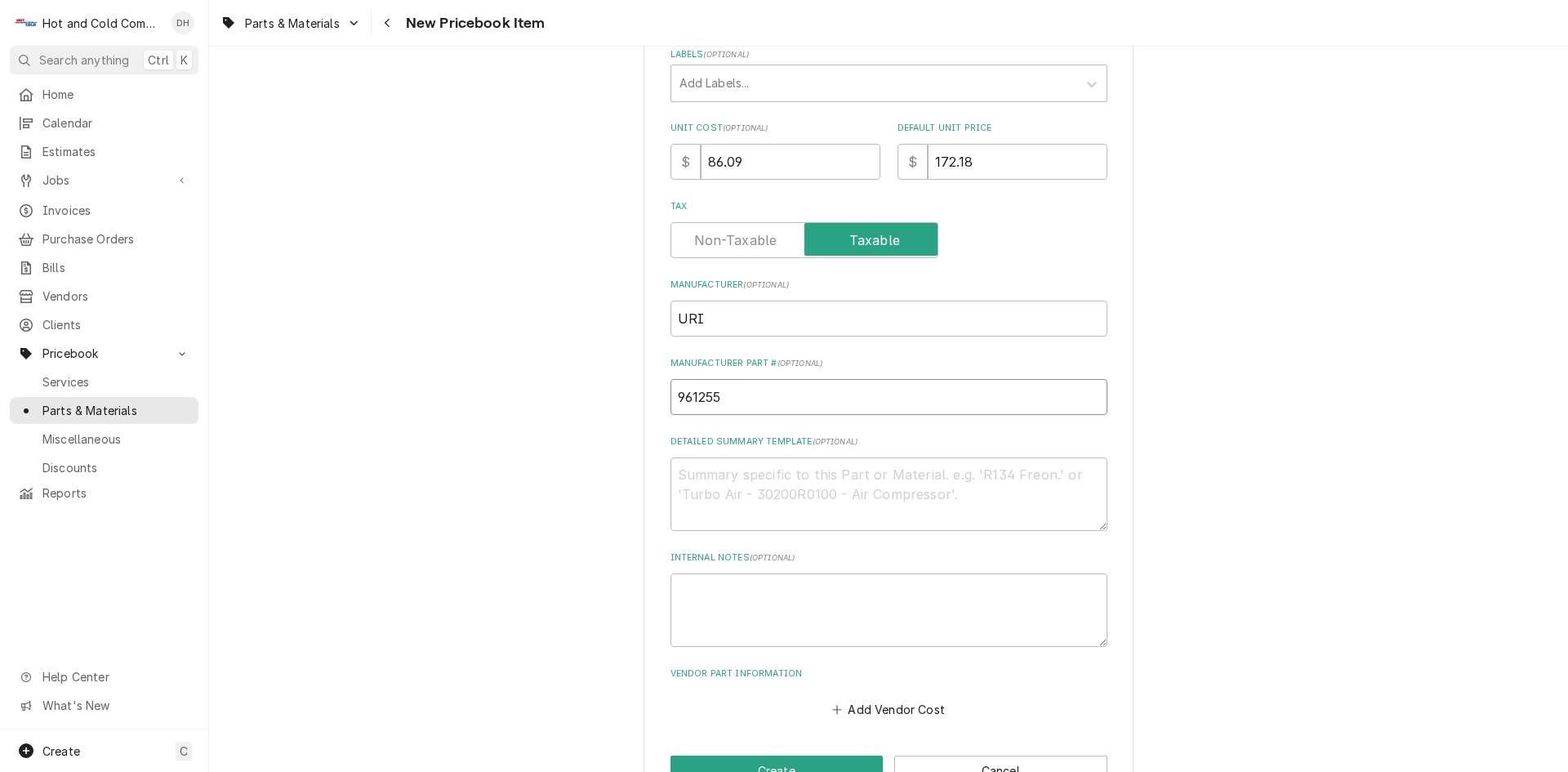
scroll to position [386, 0]
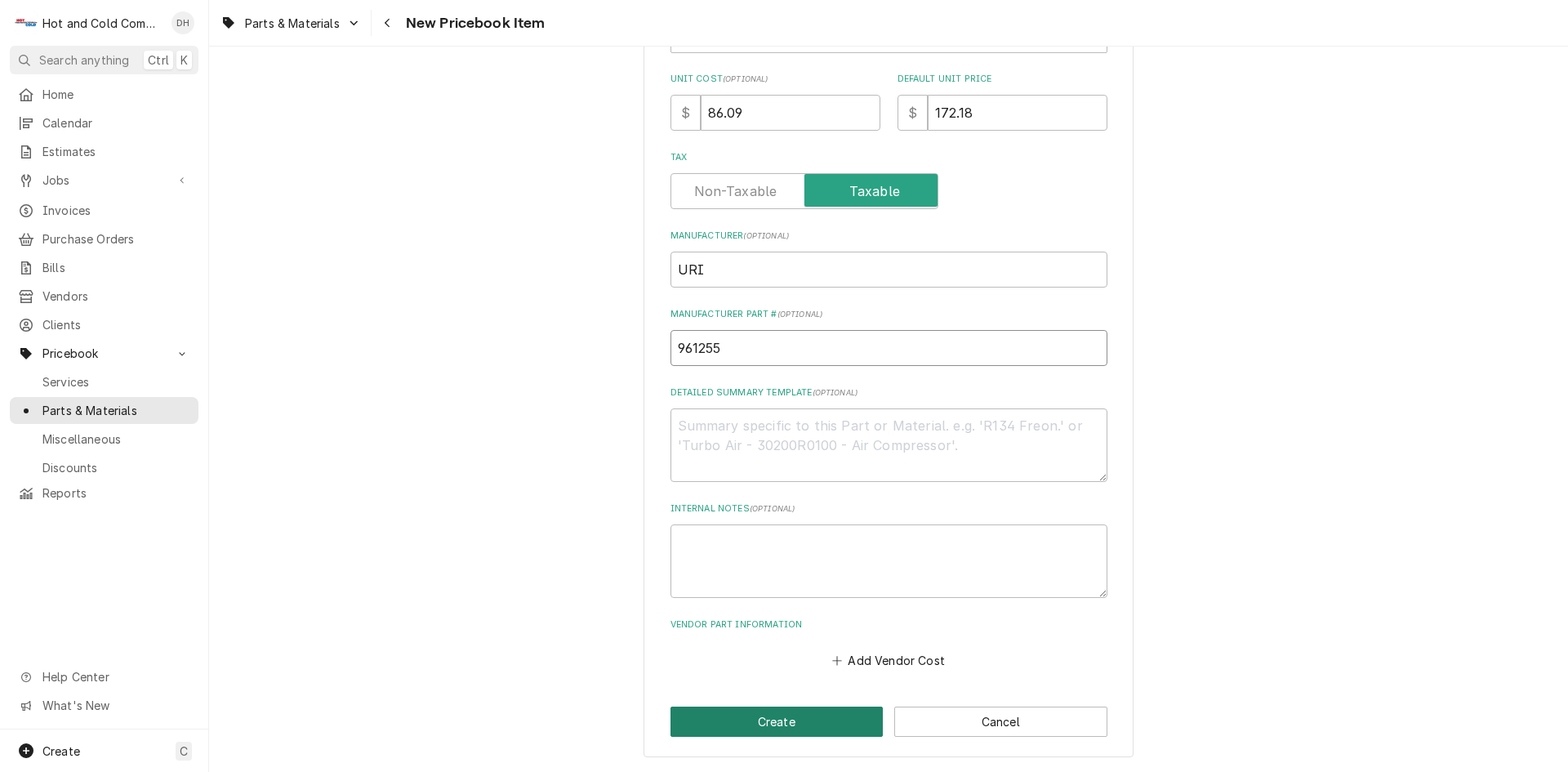
type input "961255"
click at [780, 726] on button "Create" at bounding box center [777, 721] width 213 height 30
type textarea "x"
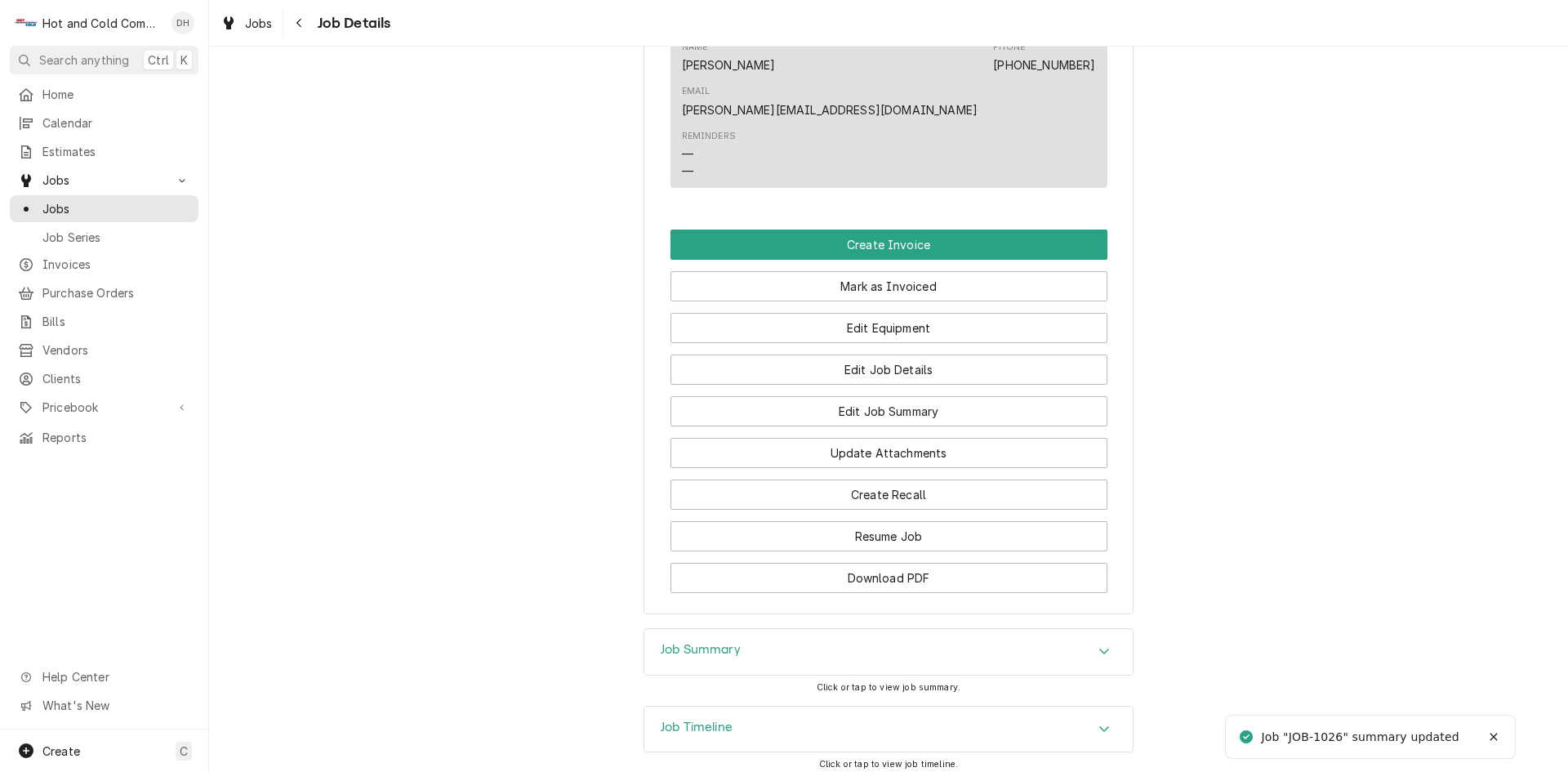
scroll to position [1228, 0]
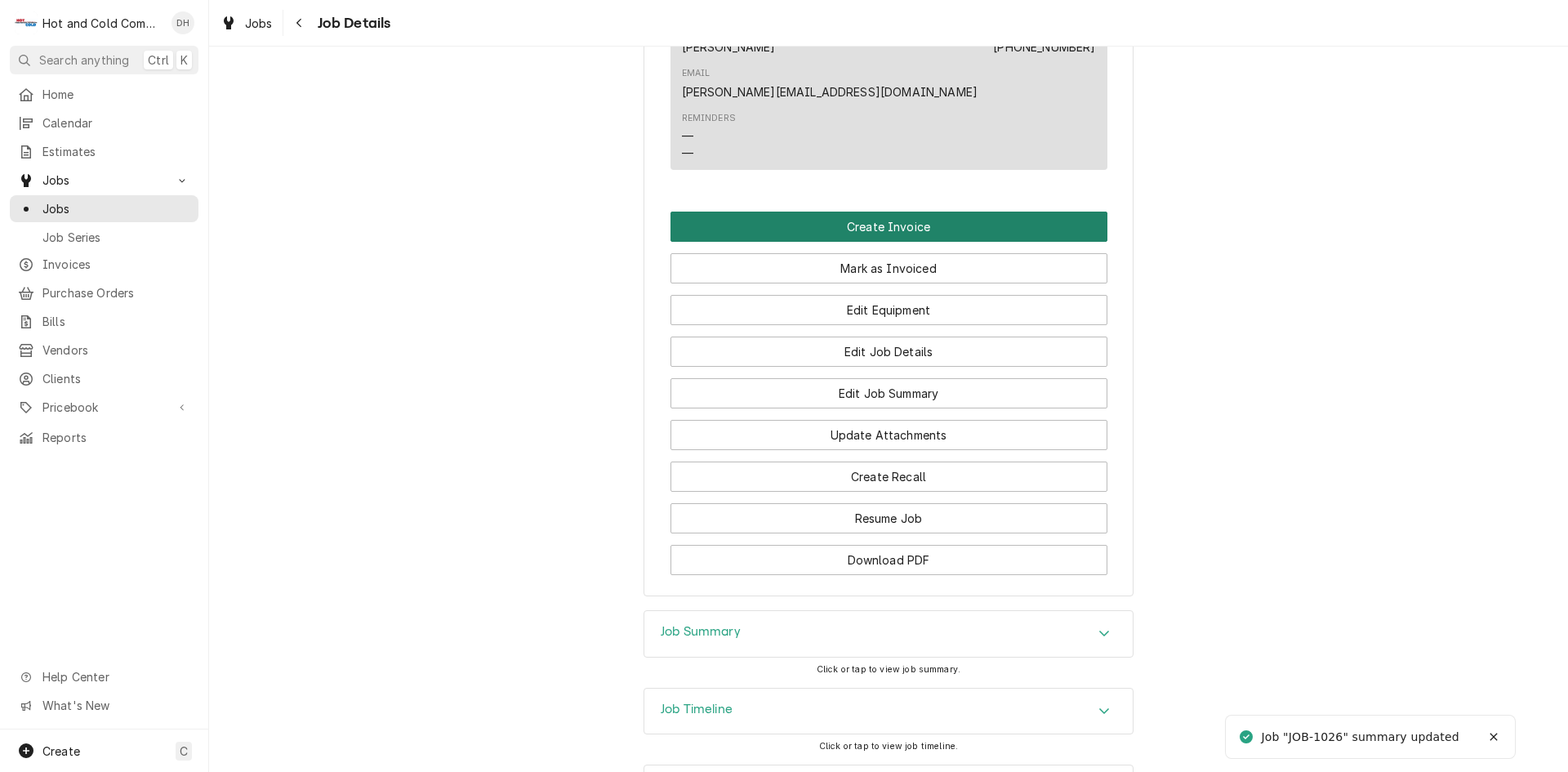
click at [910, 212] on button "Create Invoice" at bounding box center [889, 227] width 437 height 30
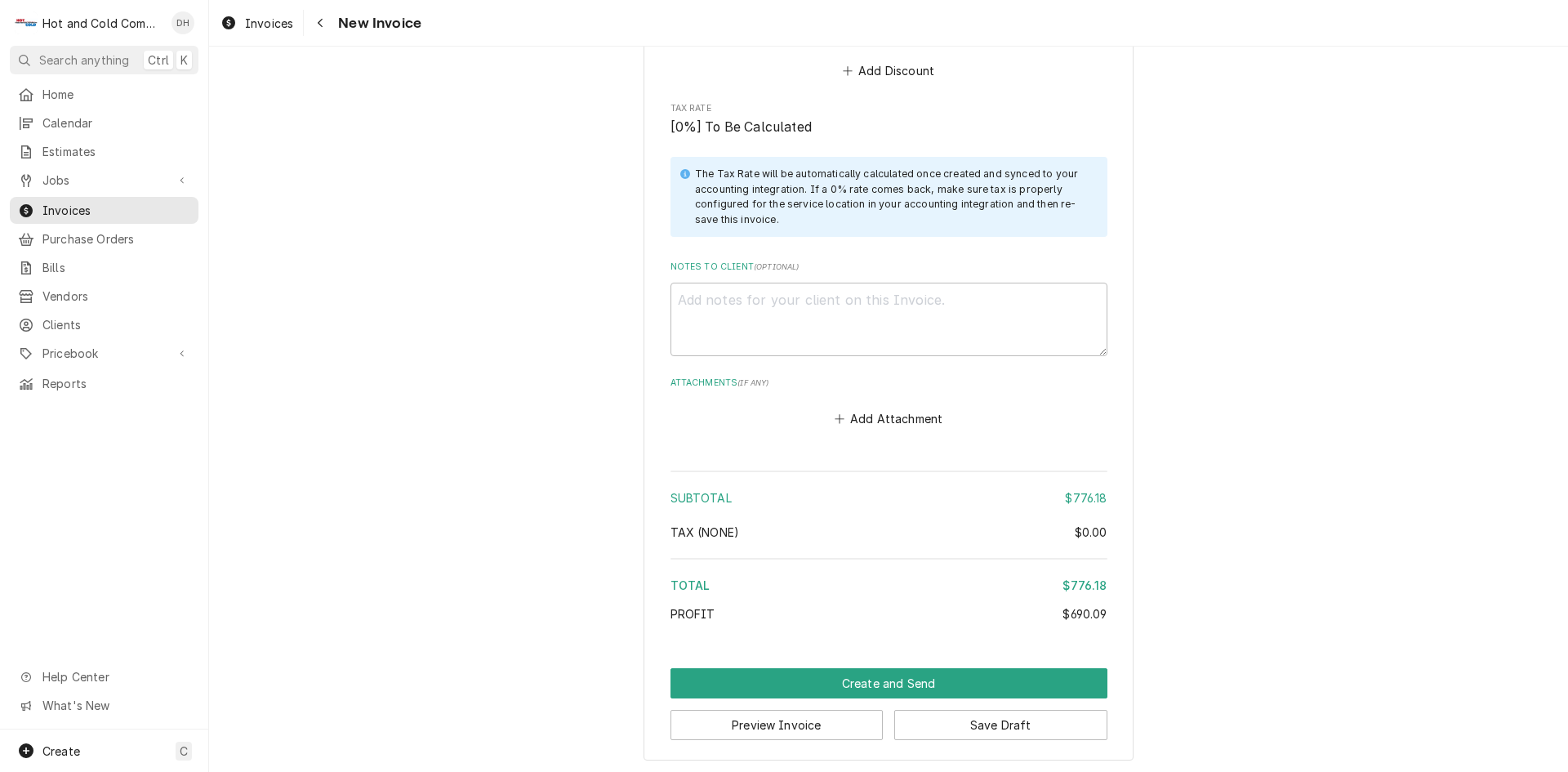
scroll to position [2454, 0]
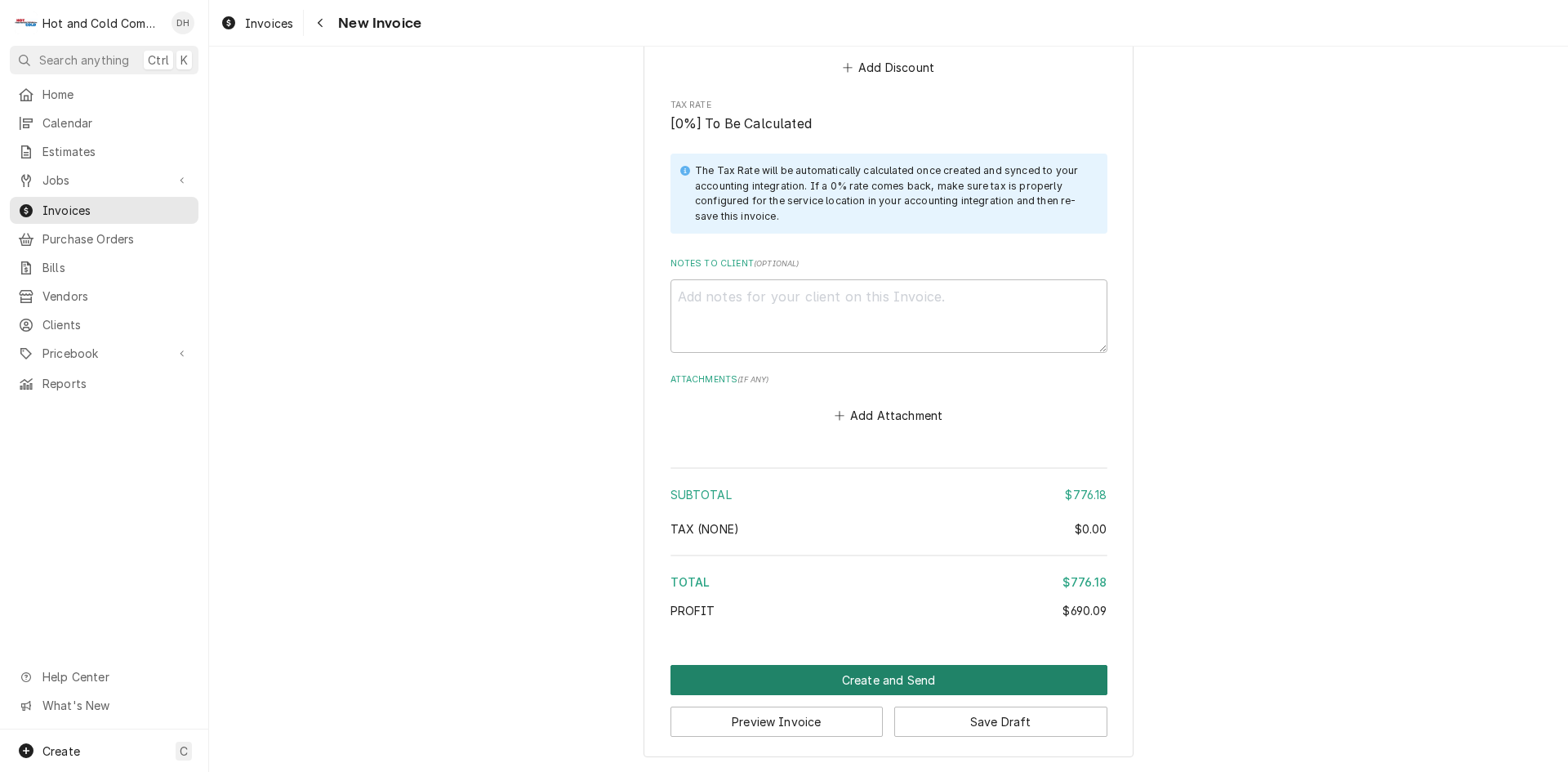
click at [860, 675] on button "Create and Send" at bounding box center [889, 680] width 437 height 30
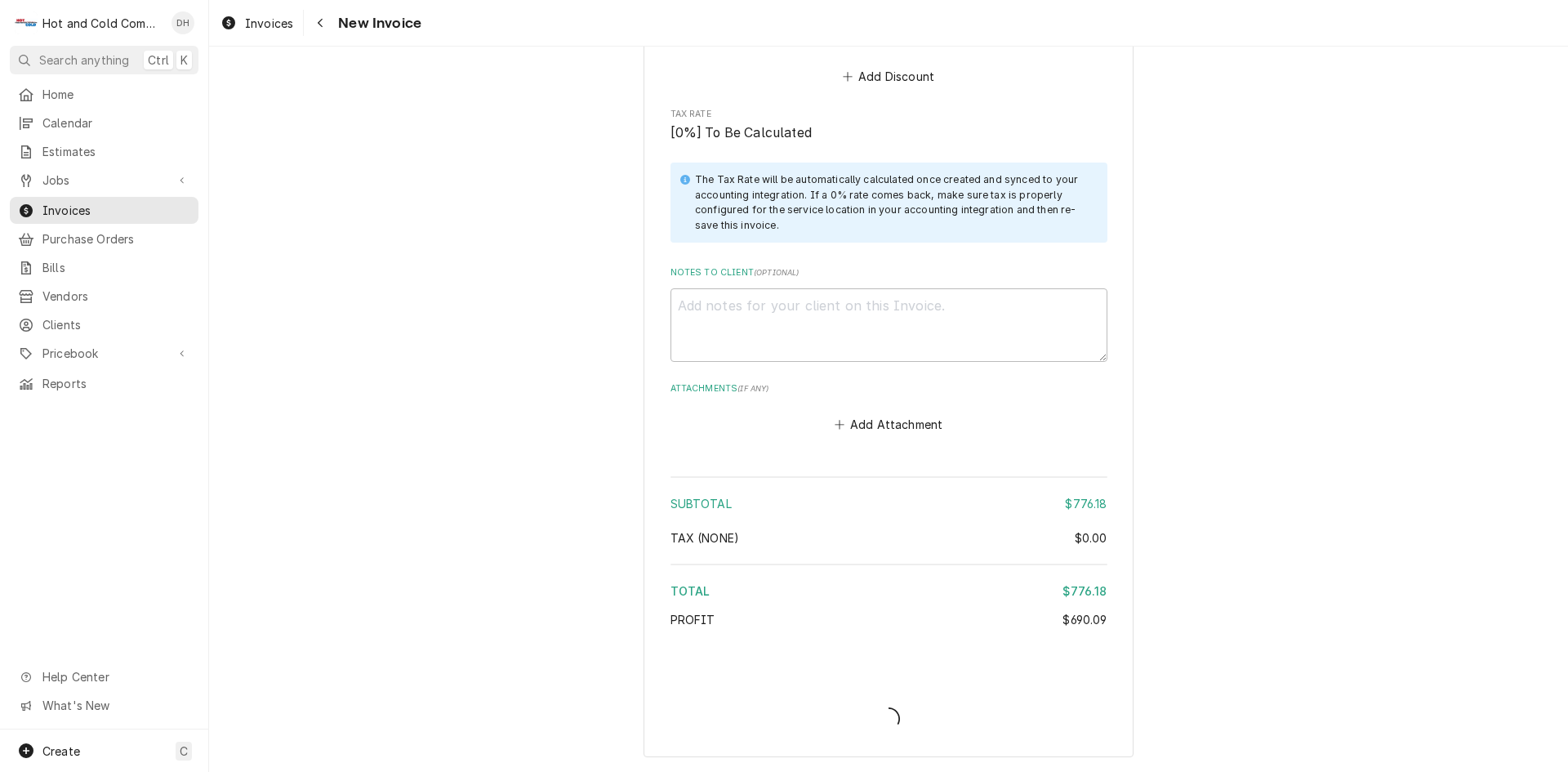
scroll to position [2445, 0]
type textarea "x"
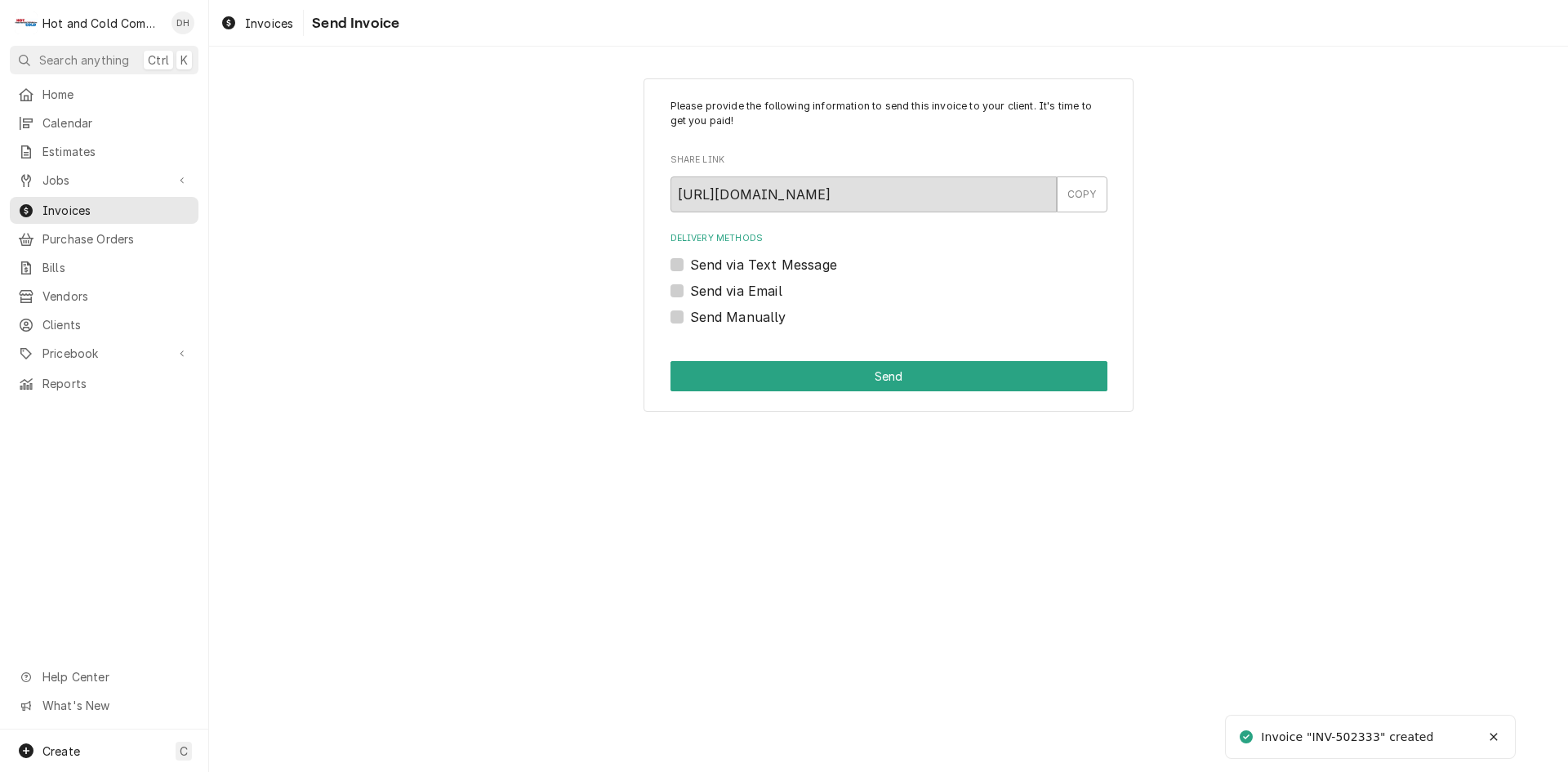
click at [690, 289] on label "Send via Email" at bounding box center [736, 290] width 92 height 20
click at [690, 289] on input "Send via Email" at bounding box center [909, 298] width 437 height 36
checkbox input "true"
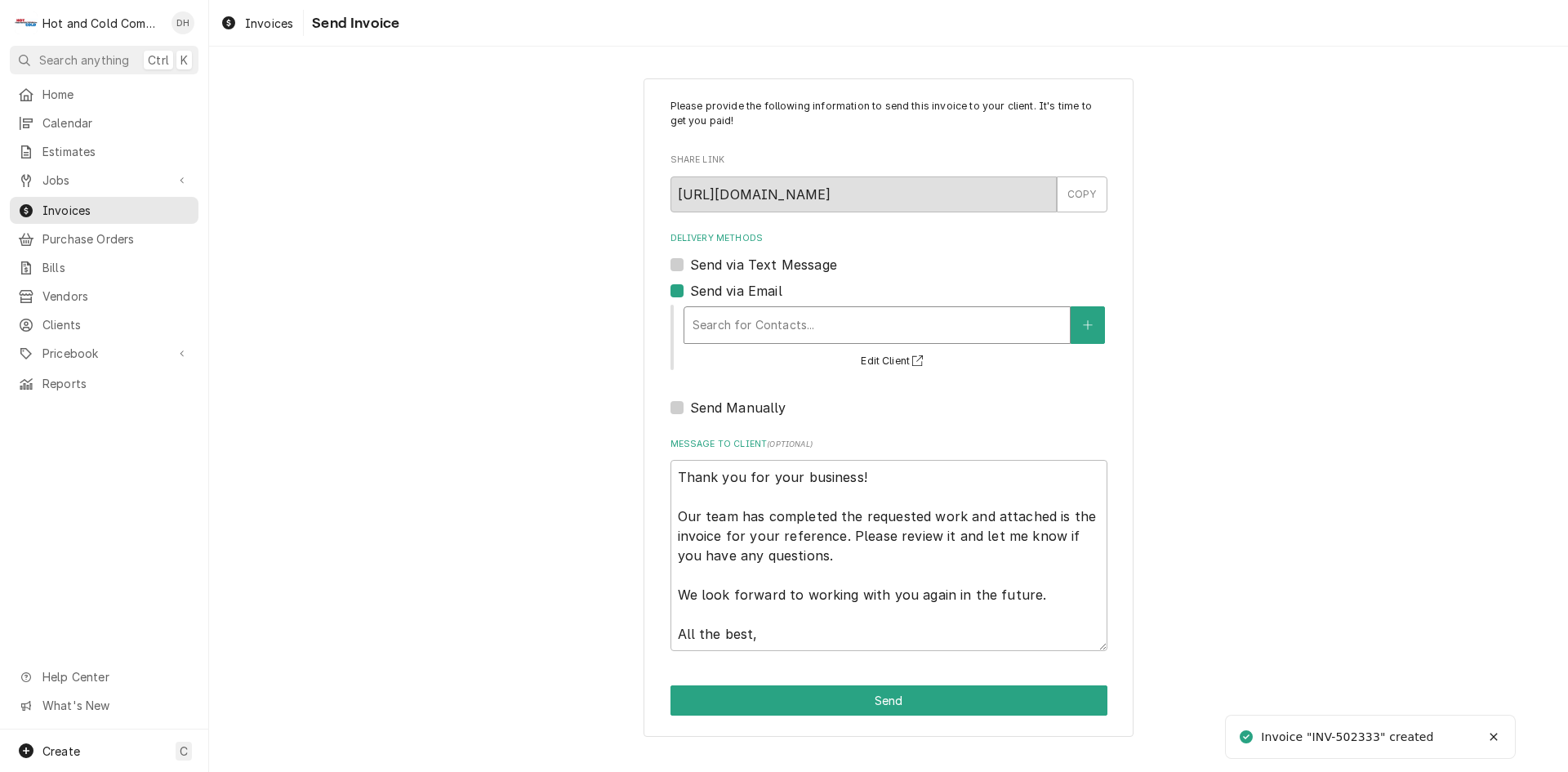
click at [787, 322] on div "Delivery Methods" at bounding box center [877, 325] width 369 height 29
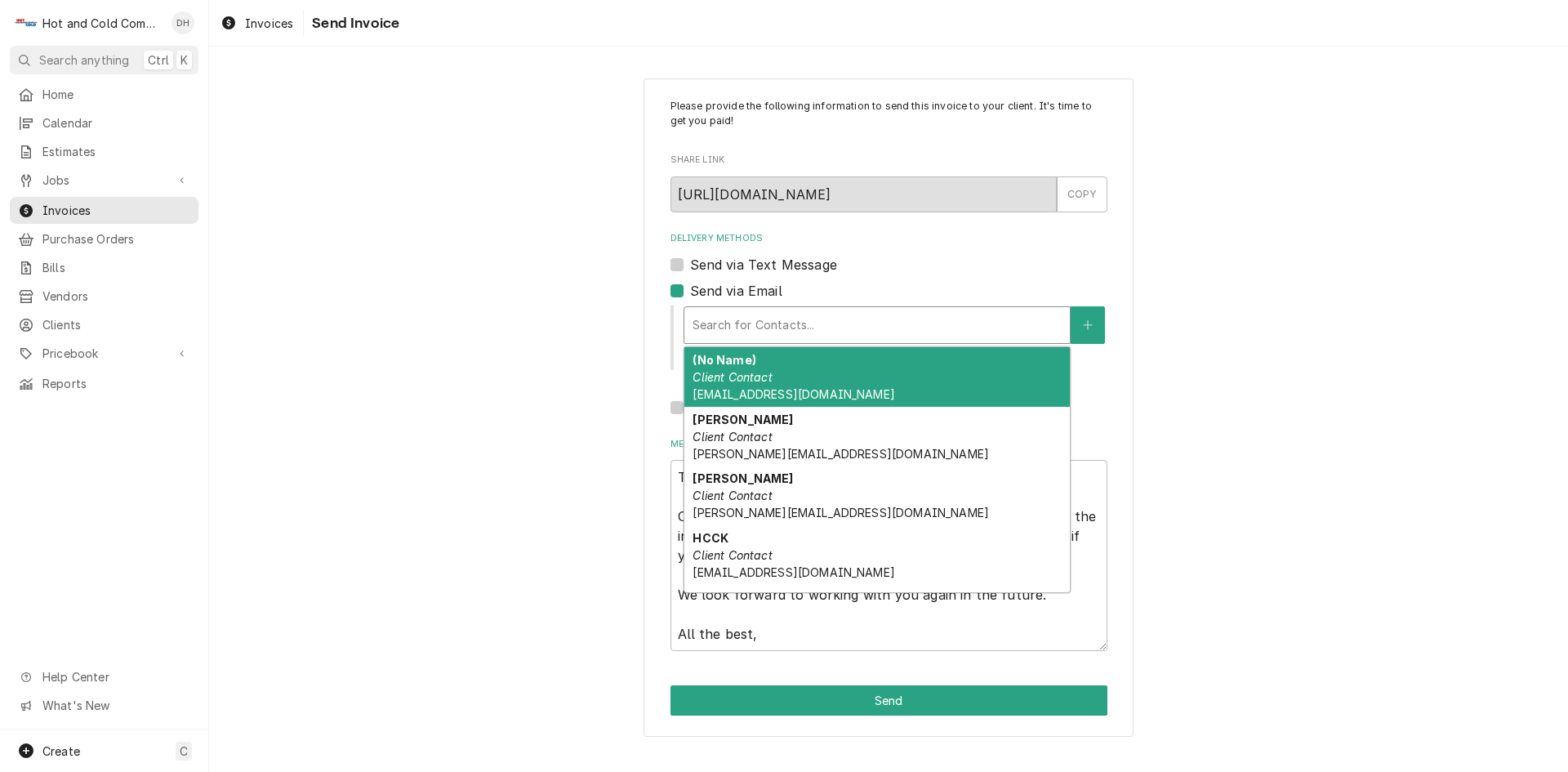
click at [807, 390] on span "[EMAIL_ADDRESS][DOMAIN_NAME]" at bounding box center [793, 394] width 202 height 14
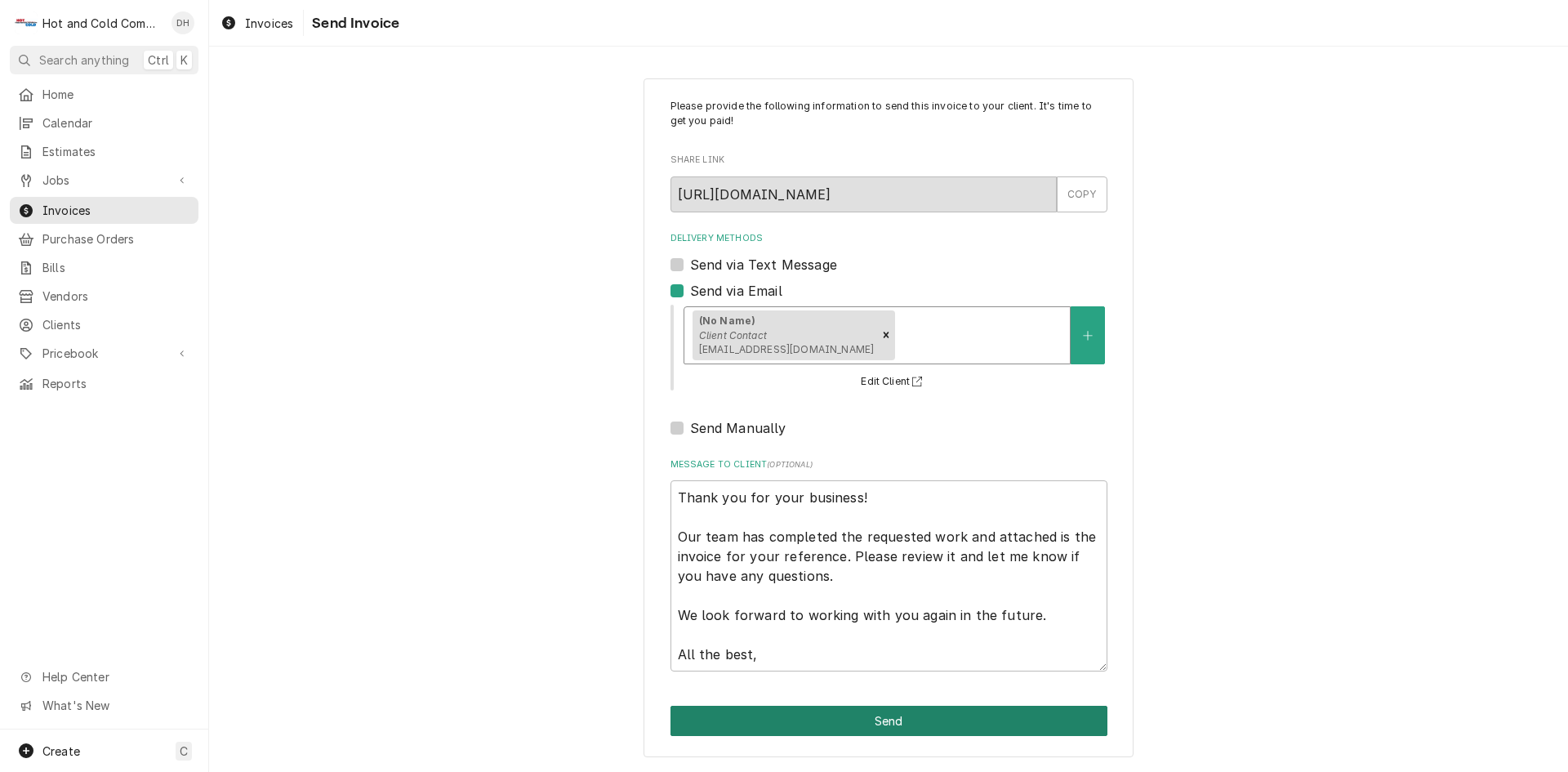
click at [903, 717] on button "Send" at bounding box center [889, 721] width 437 height 30
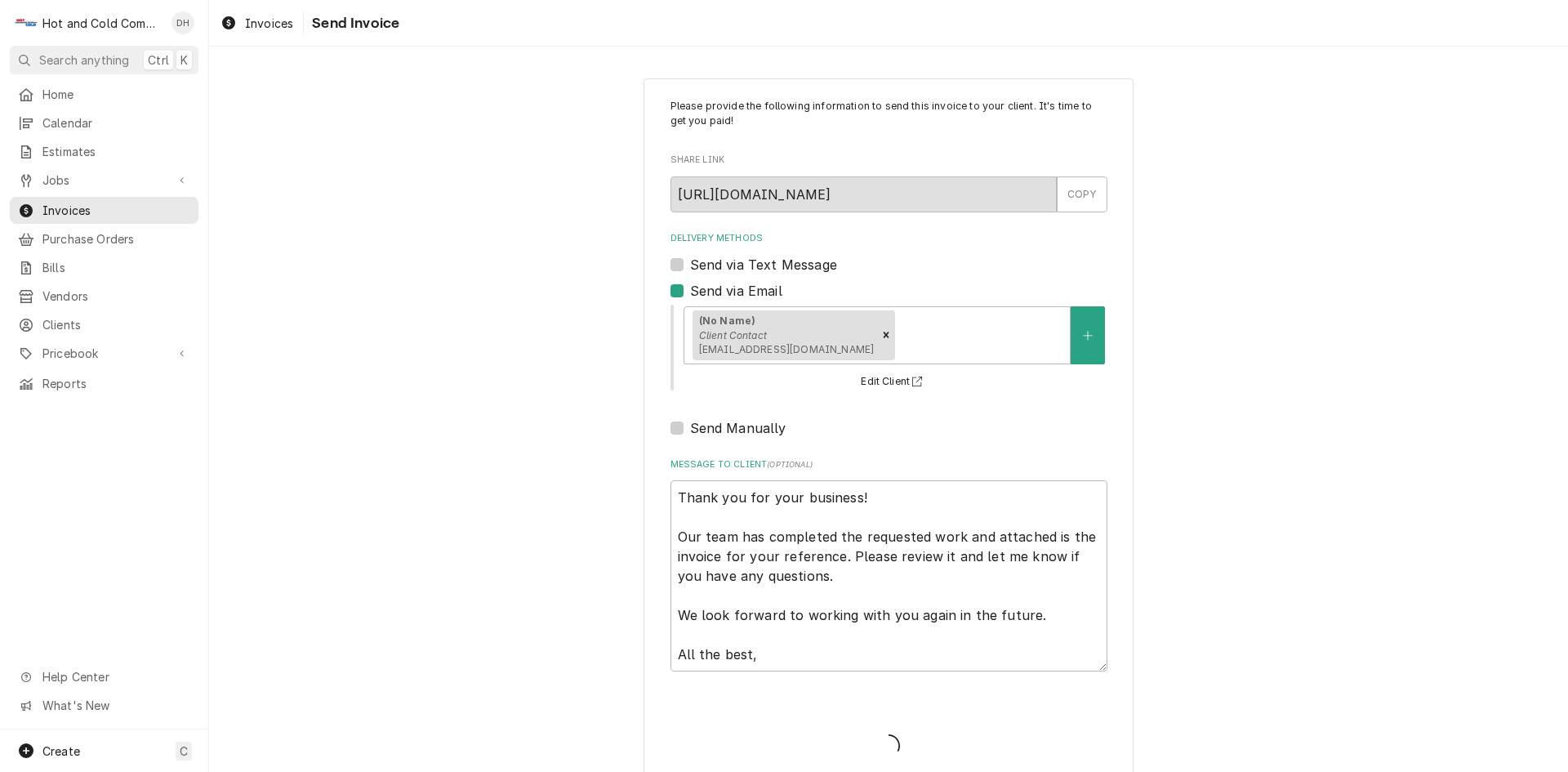
type textarea "x"
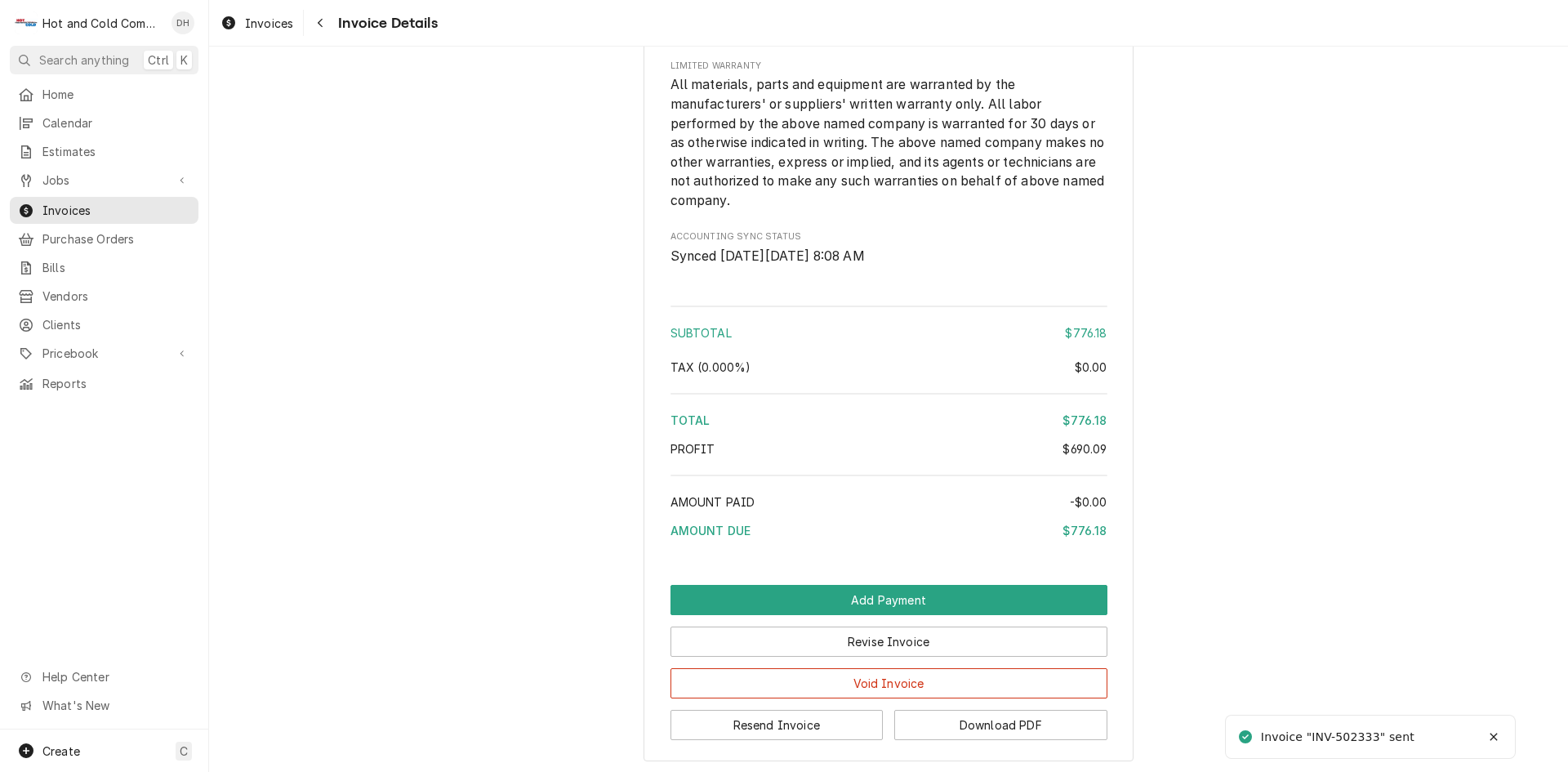
scroll to position [2103, 0]
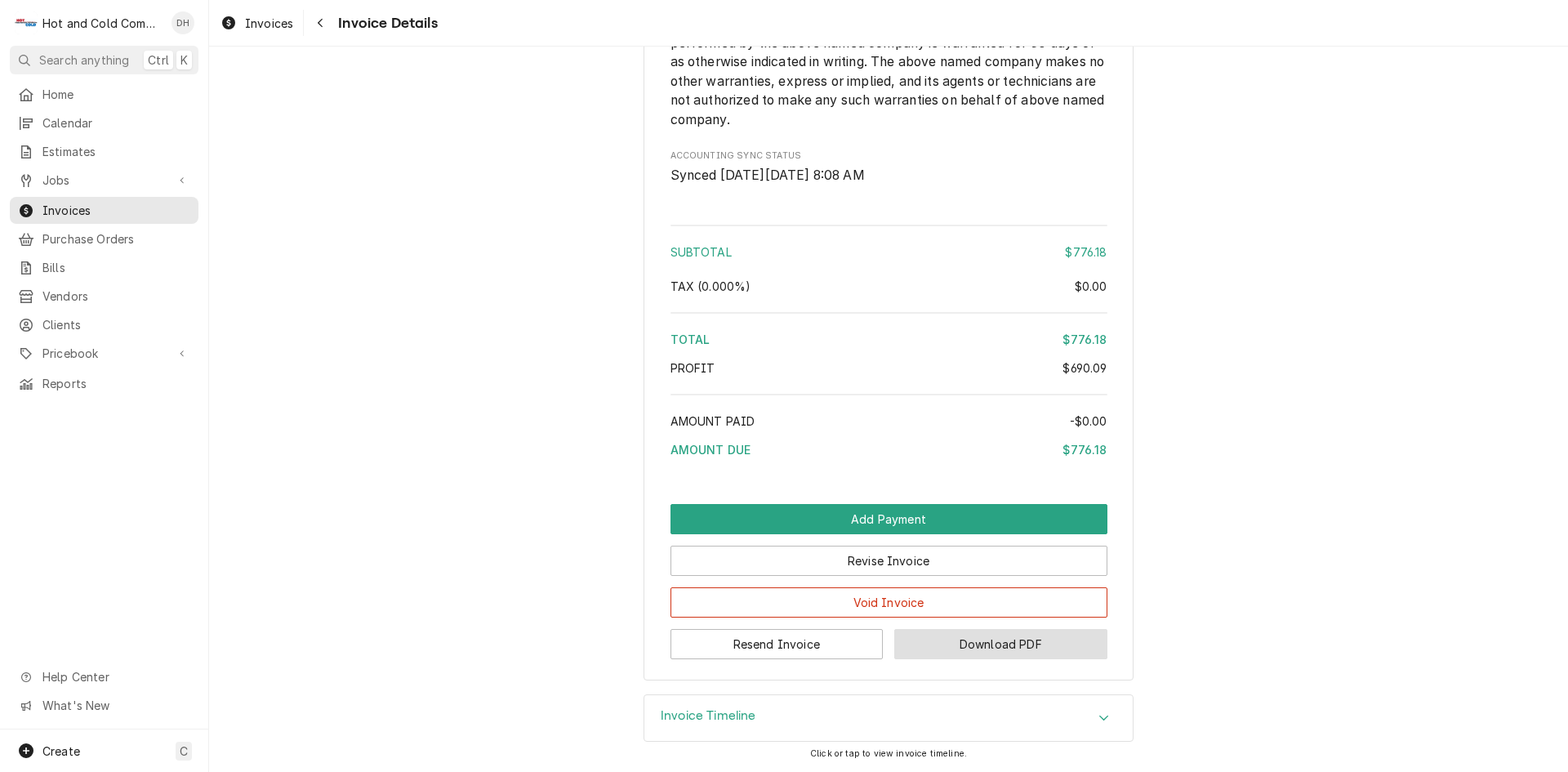
click at [994, 646] on button "Download PDF" at bounding box center [1000, 643] width 213 height 30
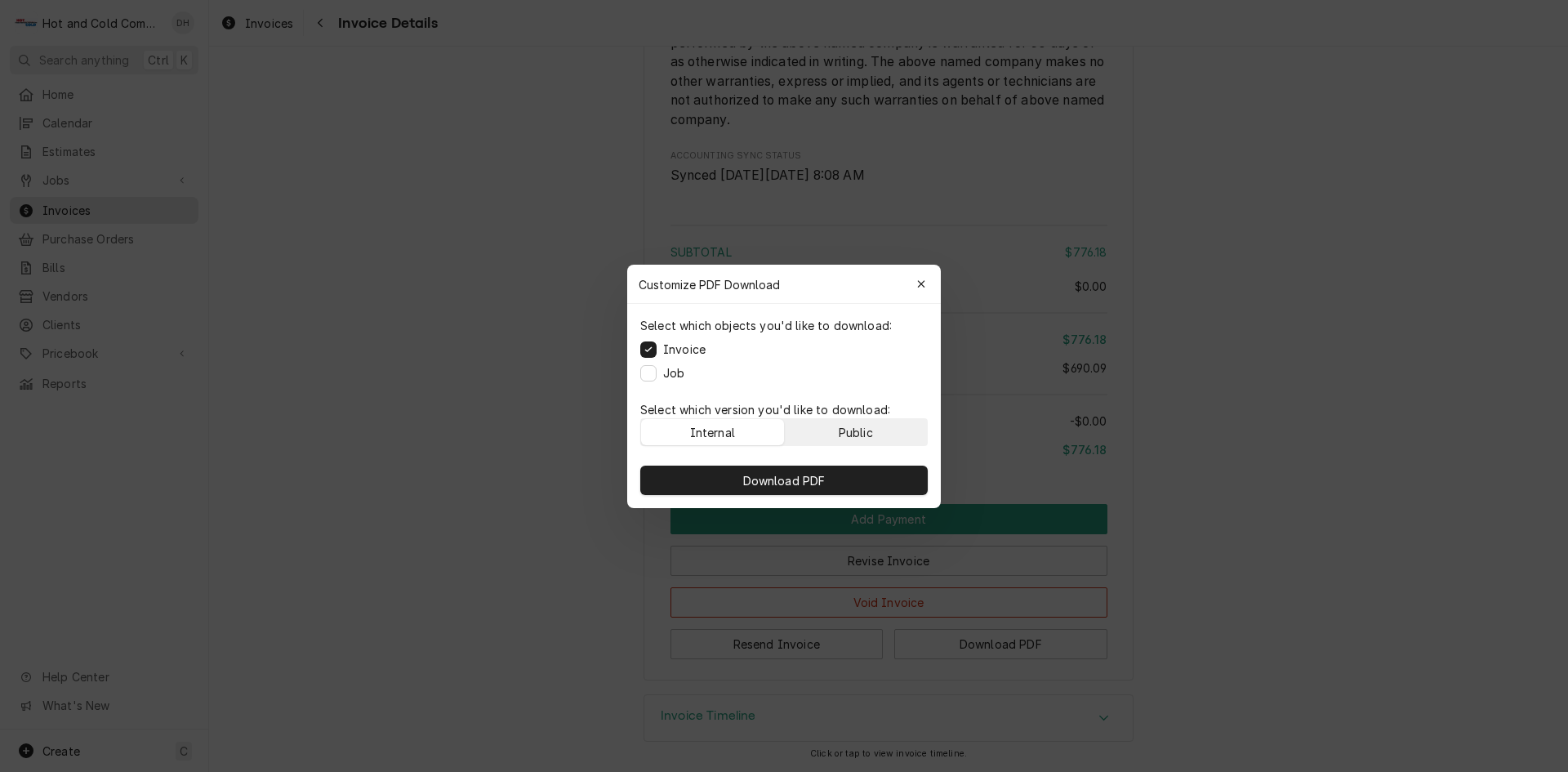
drag, startPoint x: 899, startPoint y: 433, endPoint x: 912, endPoint y: 433, distance: 13.0
click at [900, 433] on button "Public" at bounding box center [856, 432] width 143 height 26
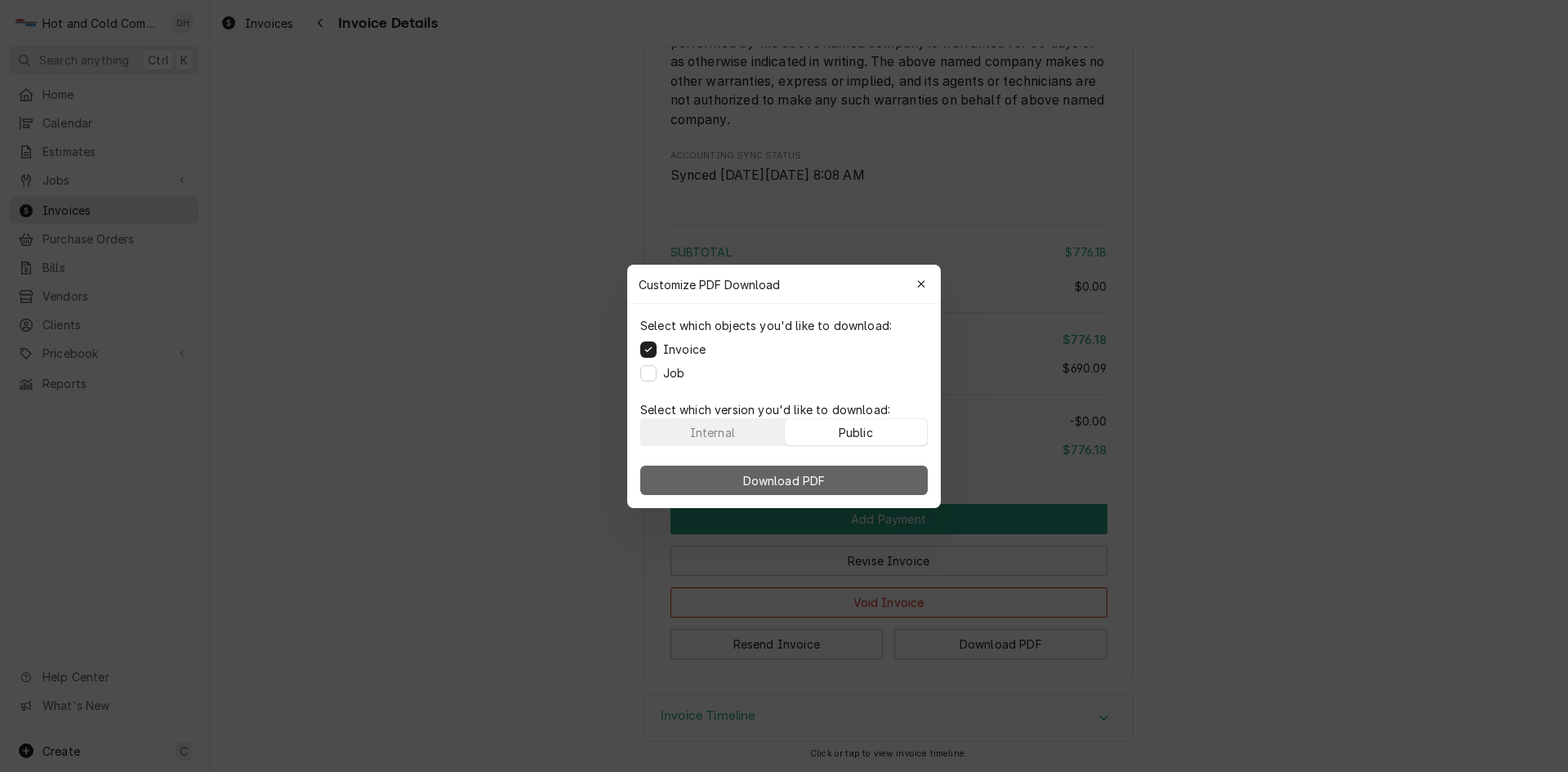
click at [840, 488] on button "Download PDF" at bounding box center [784, 481] width 287 height 29
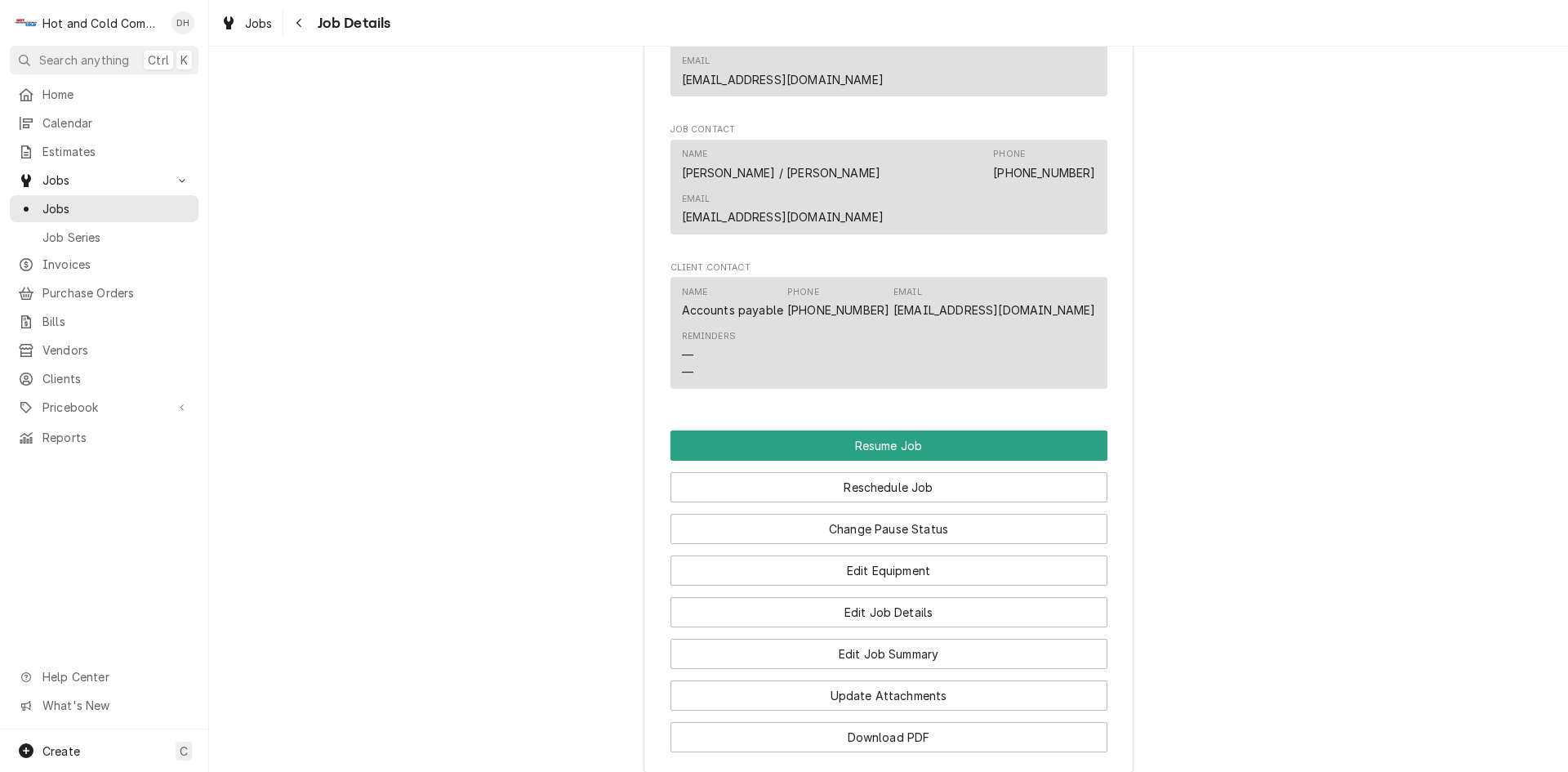
scroll to position [1634, 0]
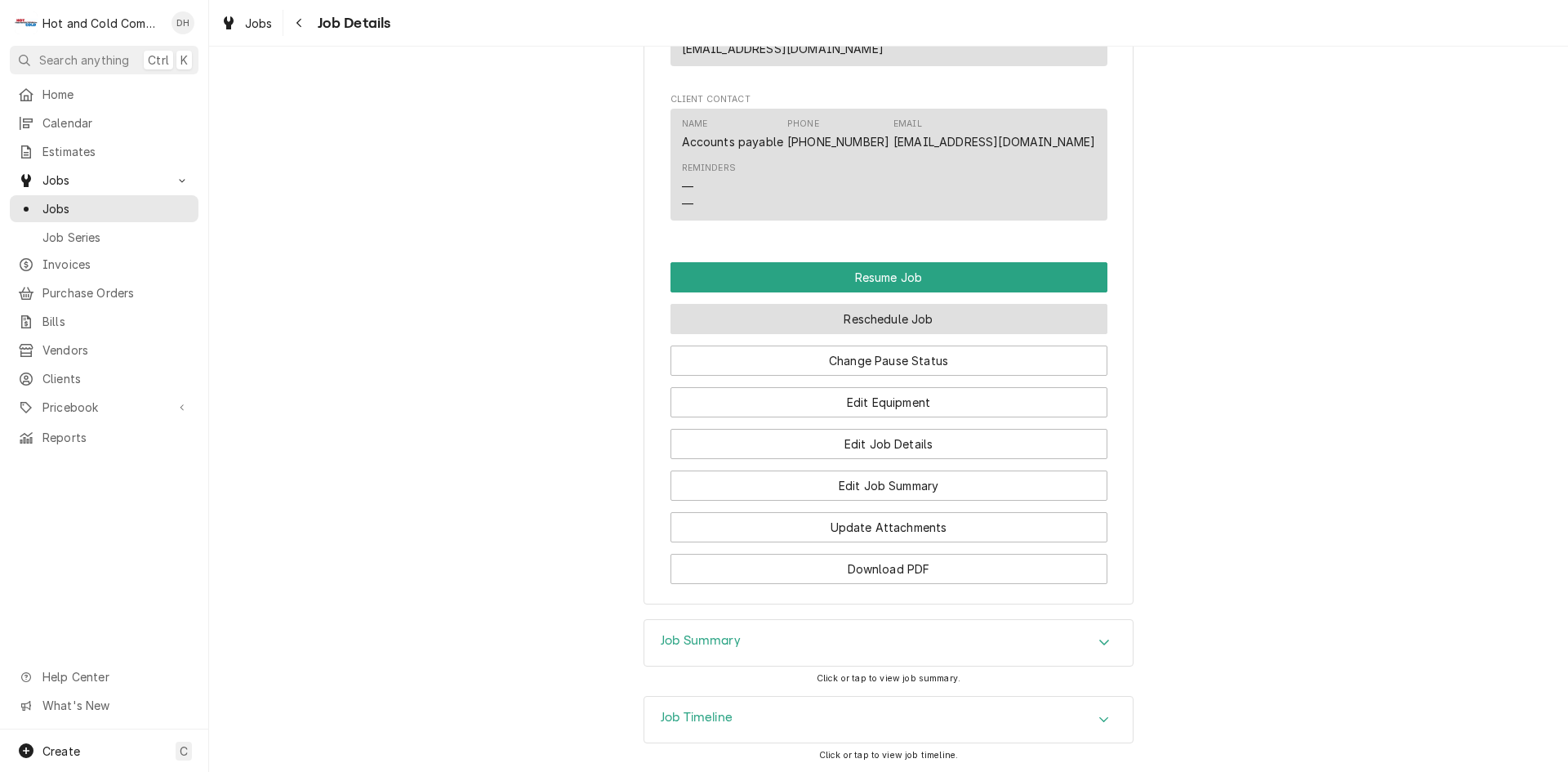
click at [949, 312] on button "Reschedule Job" at bounding box center [889, 319] width 437 height 30
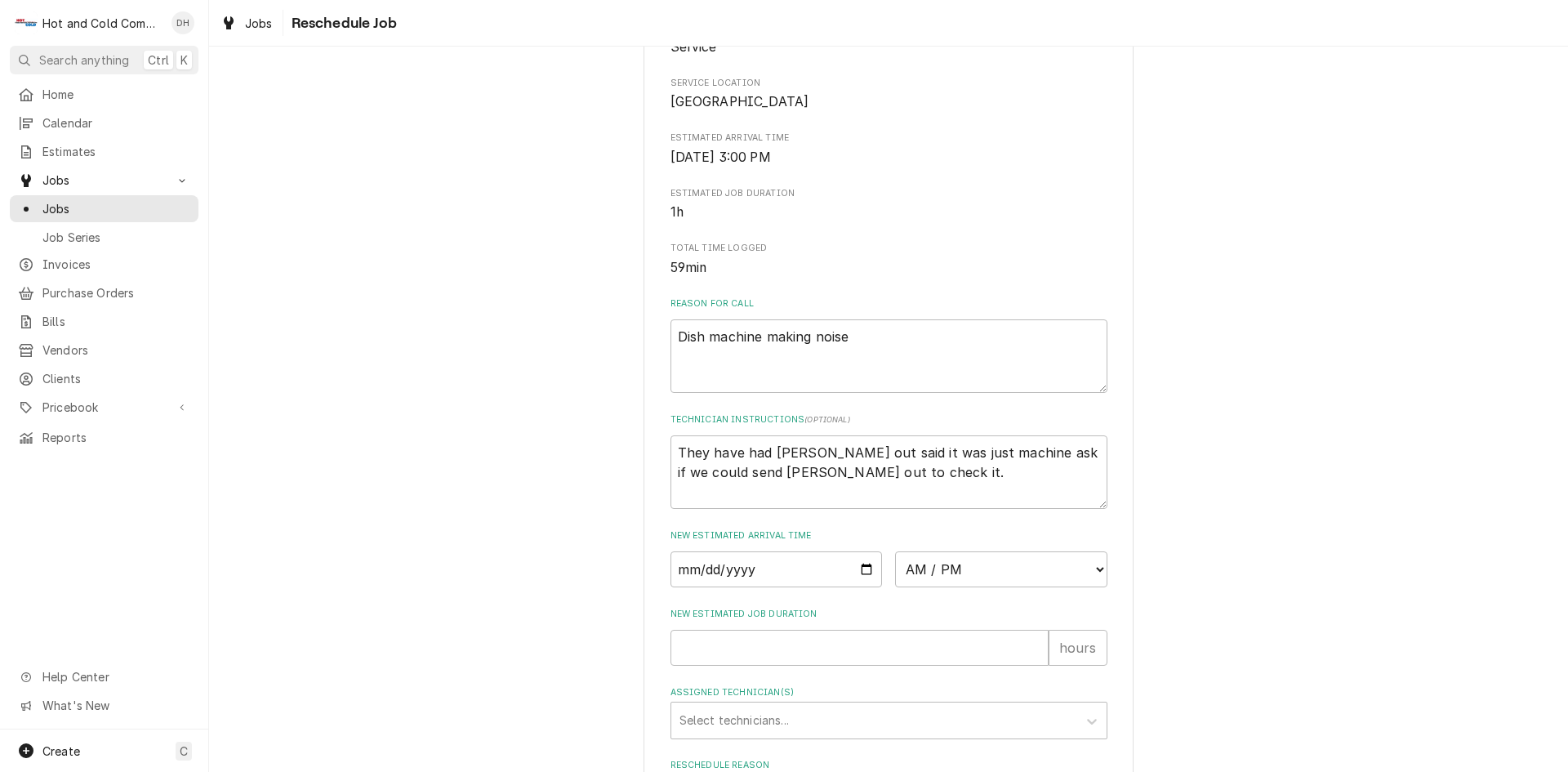
scroll to position [272, 0]
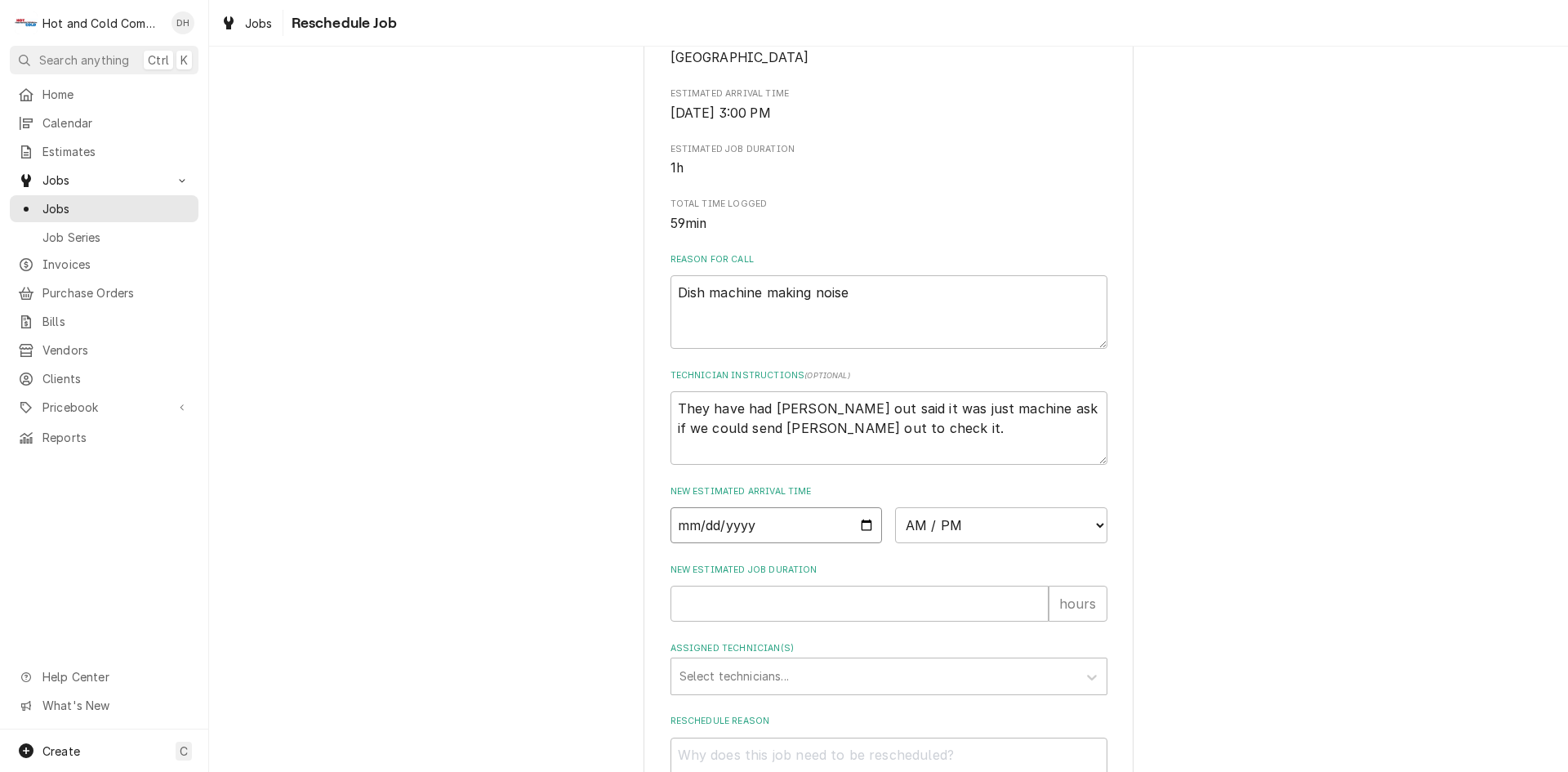
click at [857, 543] on input "Date" at bounding box center [777, 525] width 213 height 36
type input "2025-09-15"
click at [734, 622] on input "New Estimated Job Duration" at bounding box center [860, 603] width 379 height 36
type textarea "x"
type input "1"
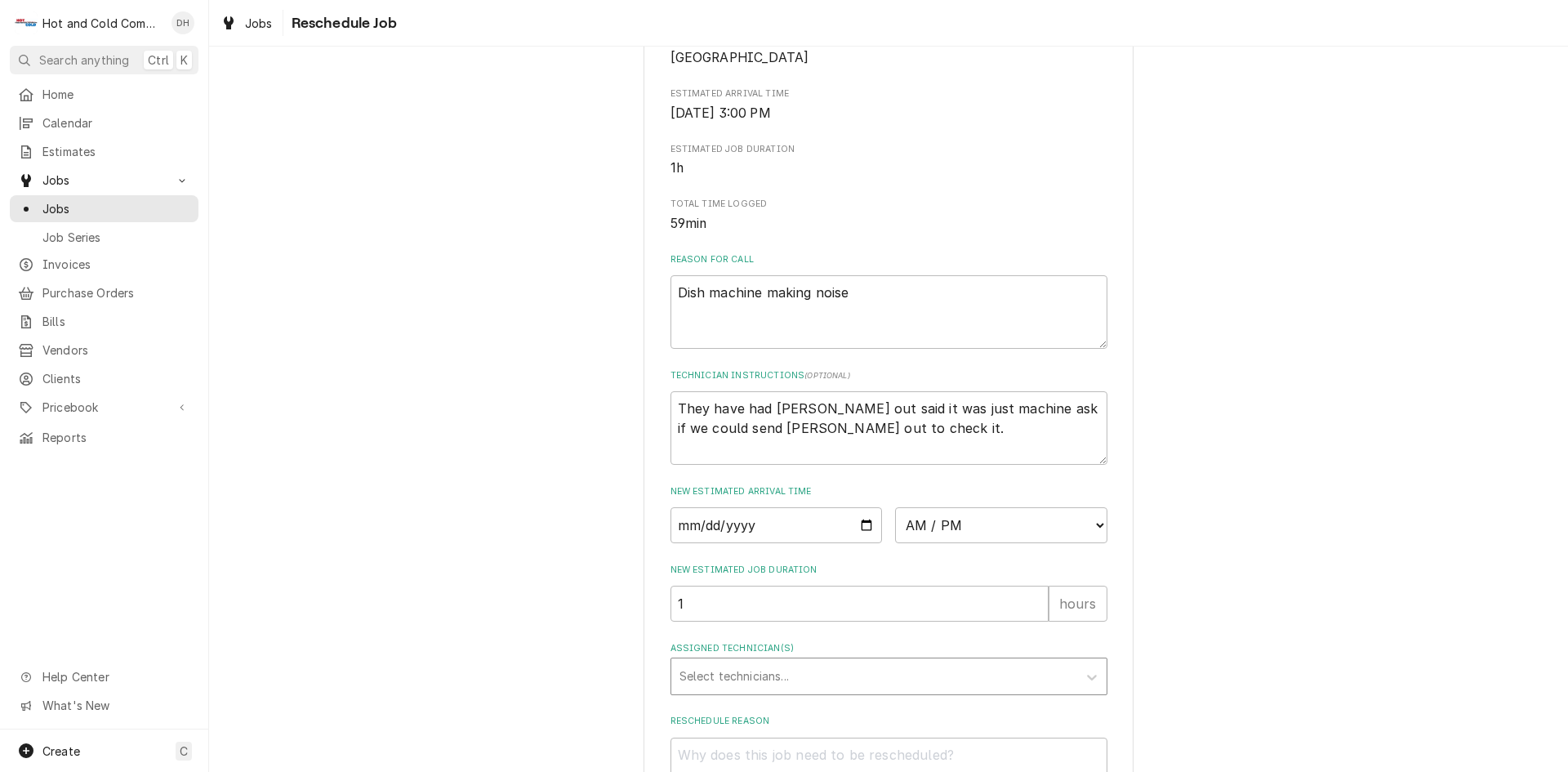
drag, startPoint x: 811, startPoint y: 705, endPoint x: 798, endPoint y: 711, distance: 14.3
click at [809, 692] on div "Assigned Technician(s)" at bounding box center [874, 677] width 389 height 29
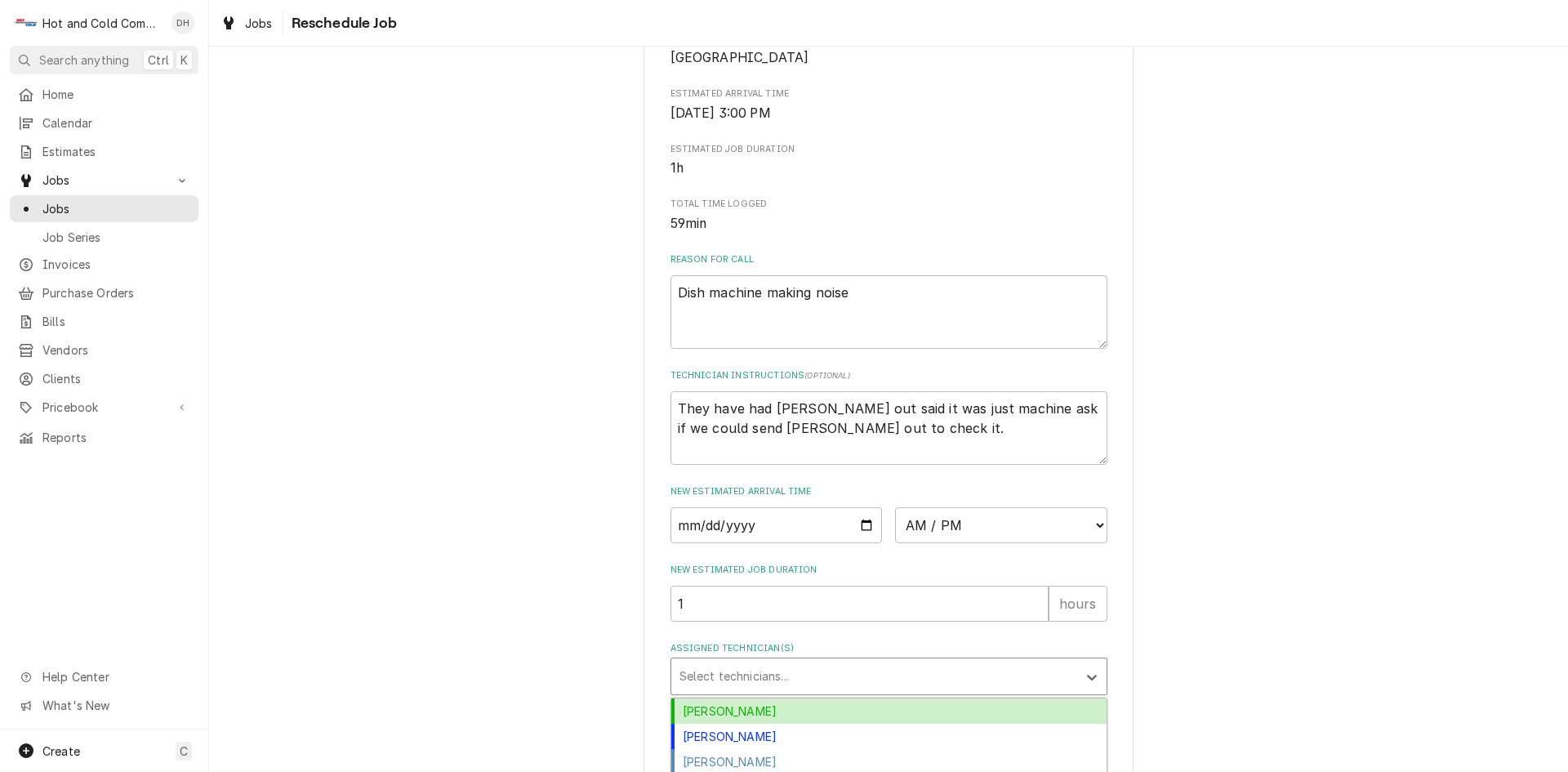
drag, startPoint x: 772, startPoint y: 745, endPoint x: 780, endPoint y: 741, distance: 8.9
click at [773, 724] on div "[PERSON_NAME]" at bounding box center [889, 711] width 435 height 26
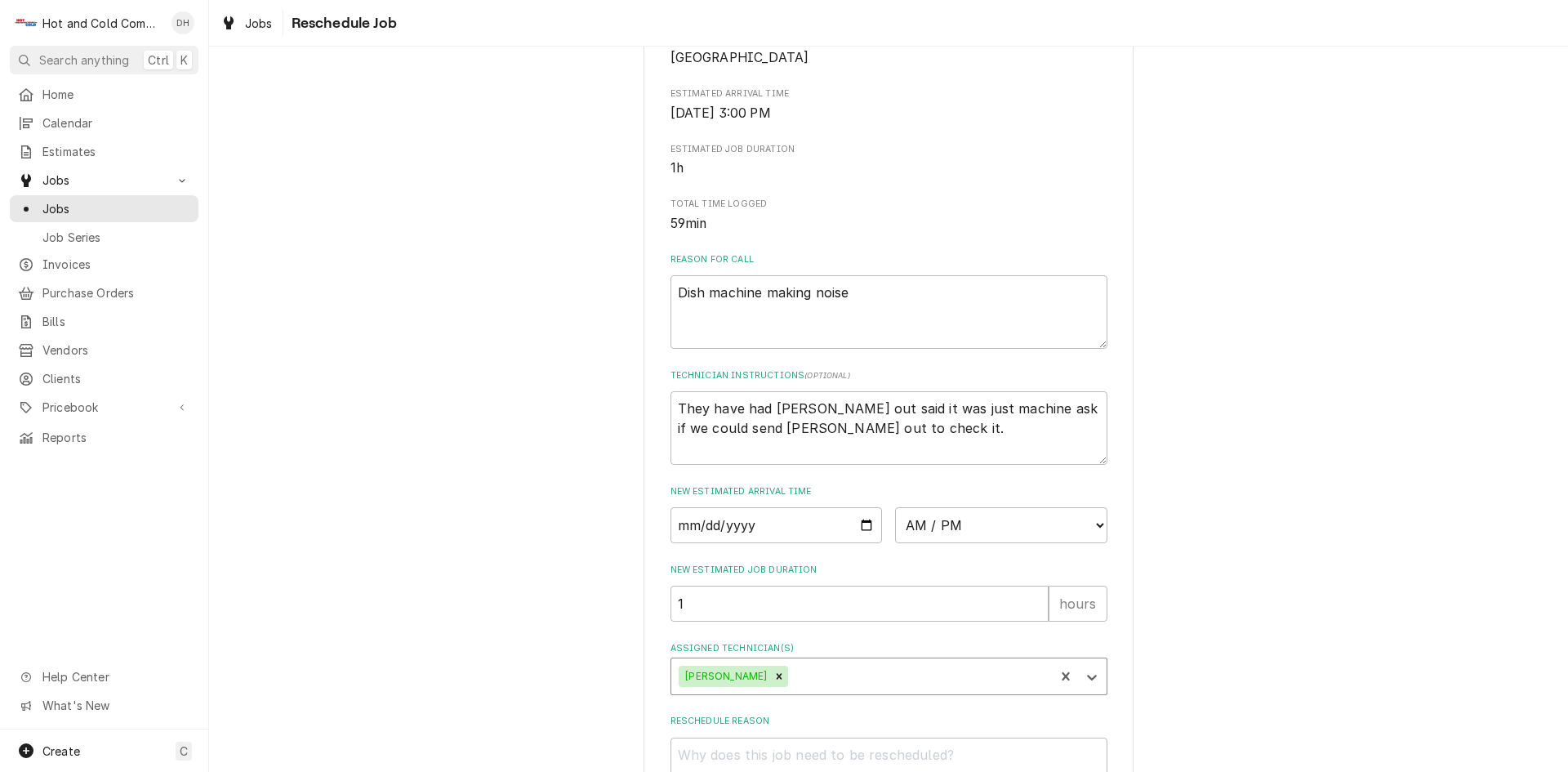
scroll to position [449, 0]
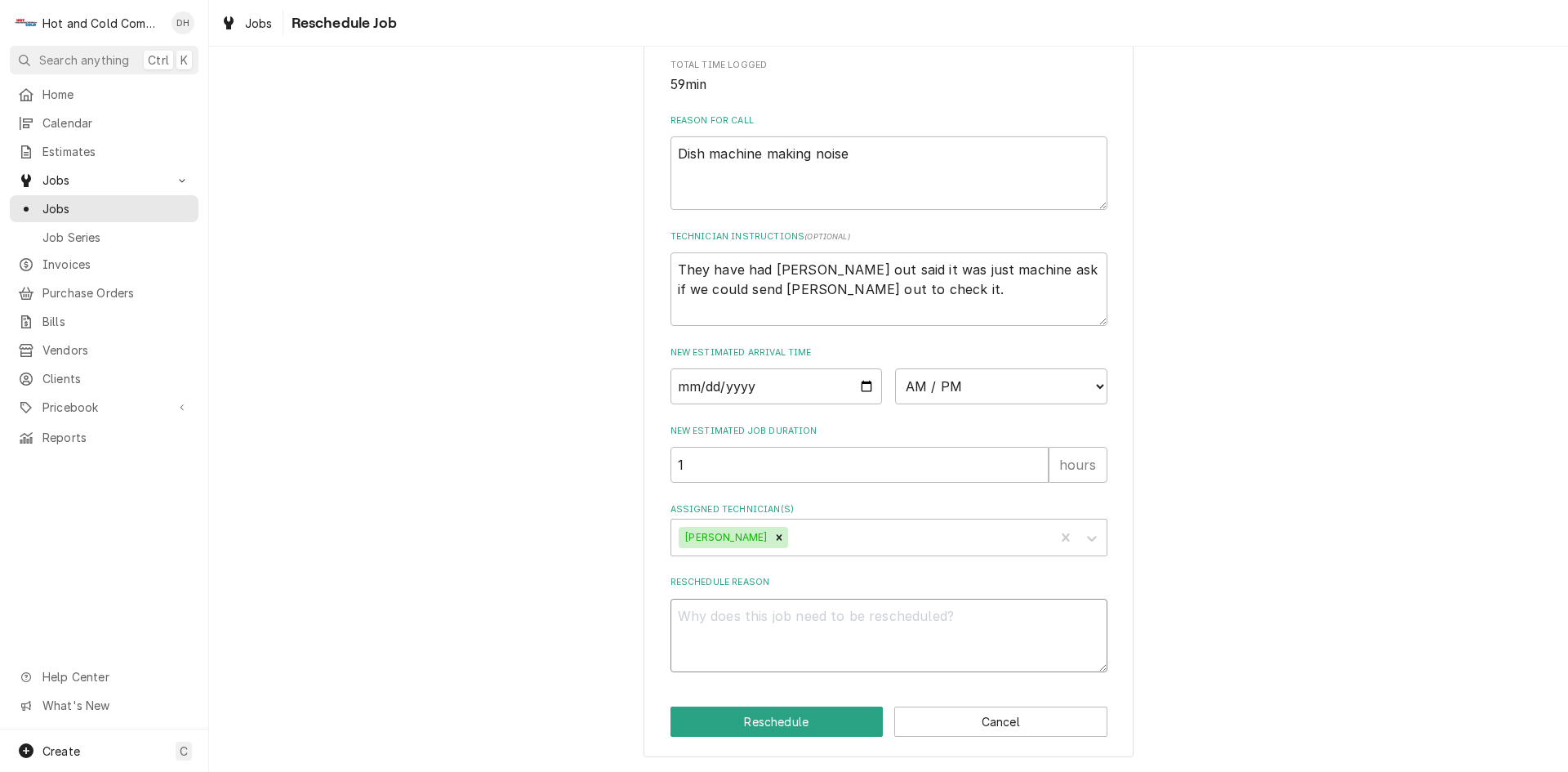
click at [781, 618] on textarea "Reschedule Reason" at bounding box center [889, 635] width 437 height 74
type textarea "x"
type textarea "p"
type textarea "x"
type textarea "pa"
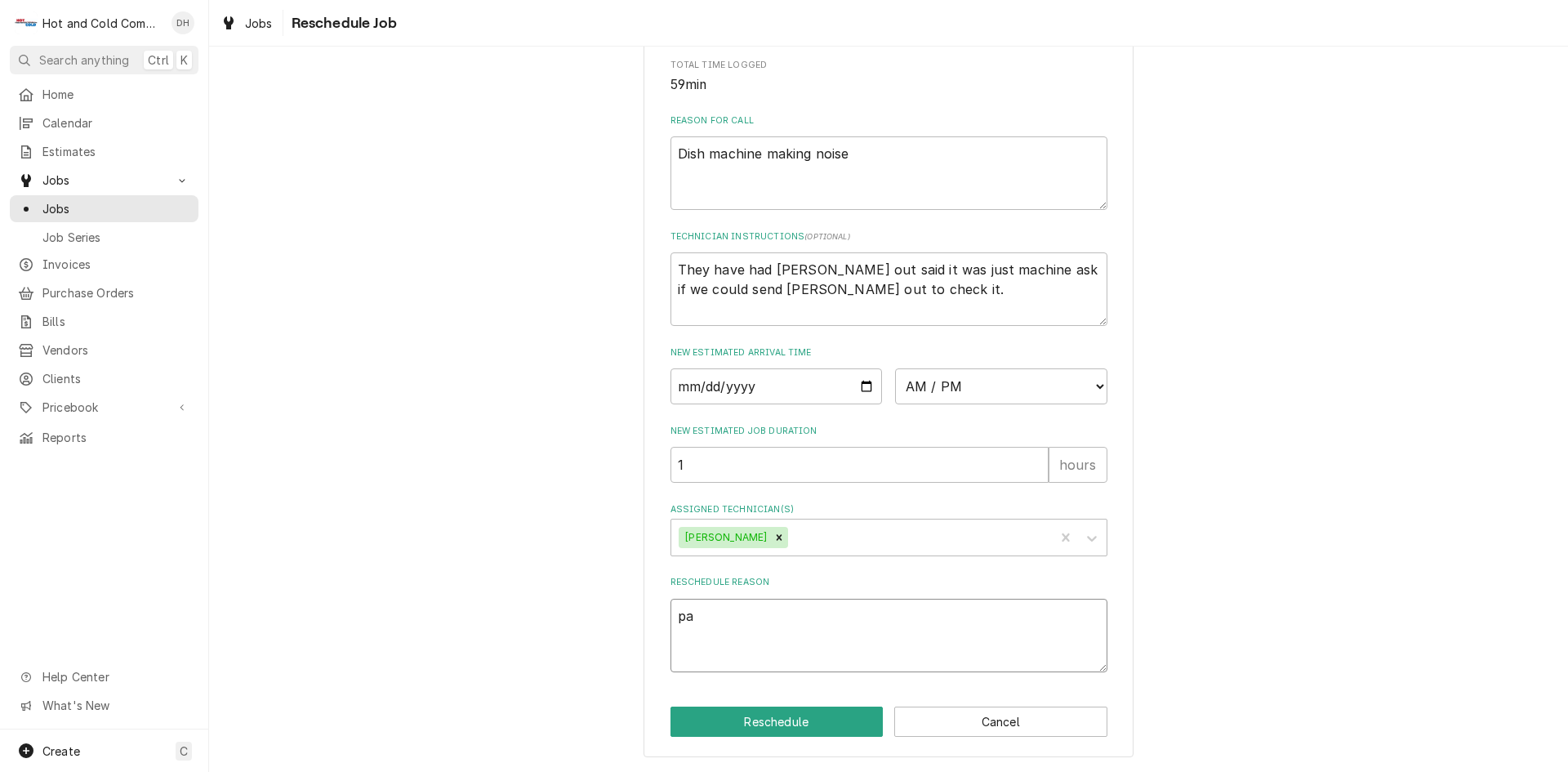
type textarea "x"
type textarea "par"
type textarea "x"
type textarea "part"
drag, startPoint x: 781, startPoint y: 722, endPoint x: 792, endPoint y: 716, distance: 12.5
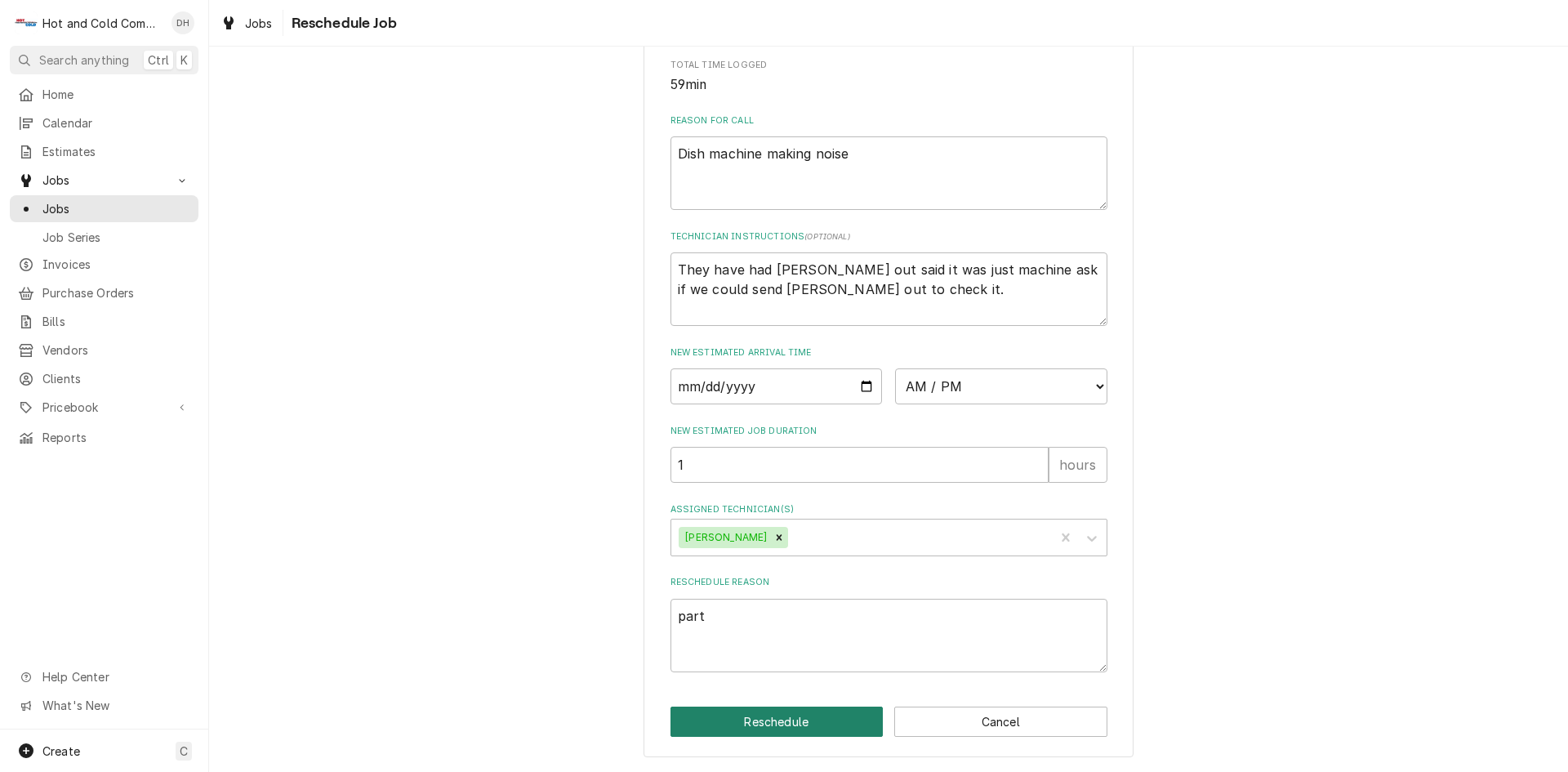
click at [784, 721] on button "Reschedule" at bounding box center [777, 721] width 213 height 30
type textarea "x"
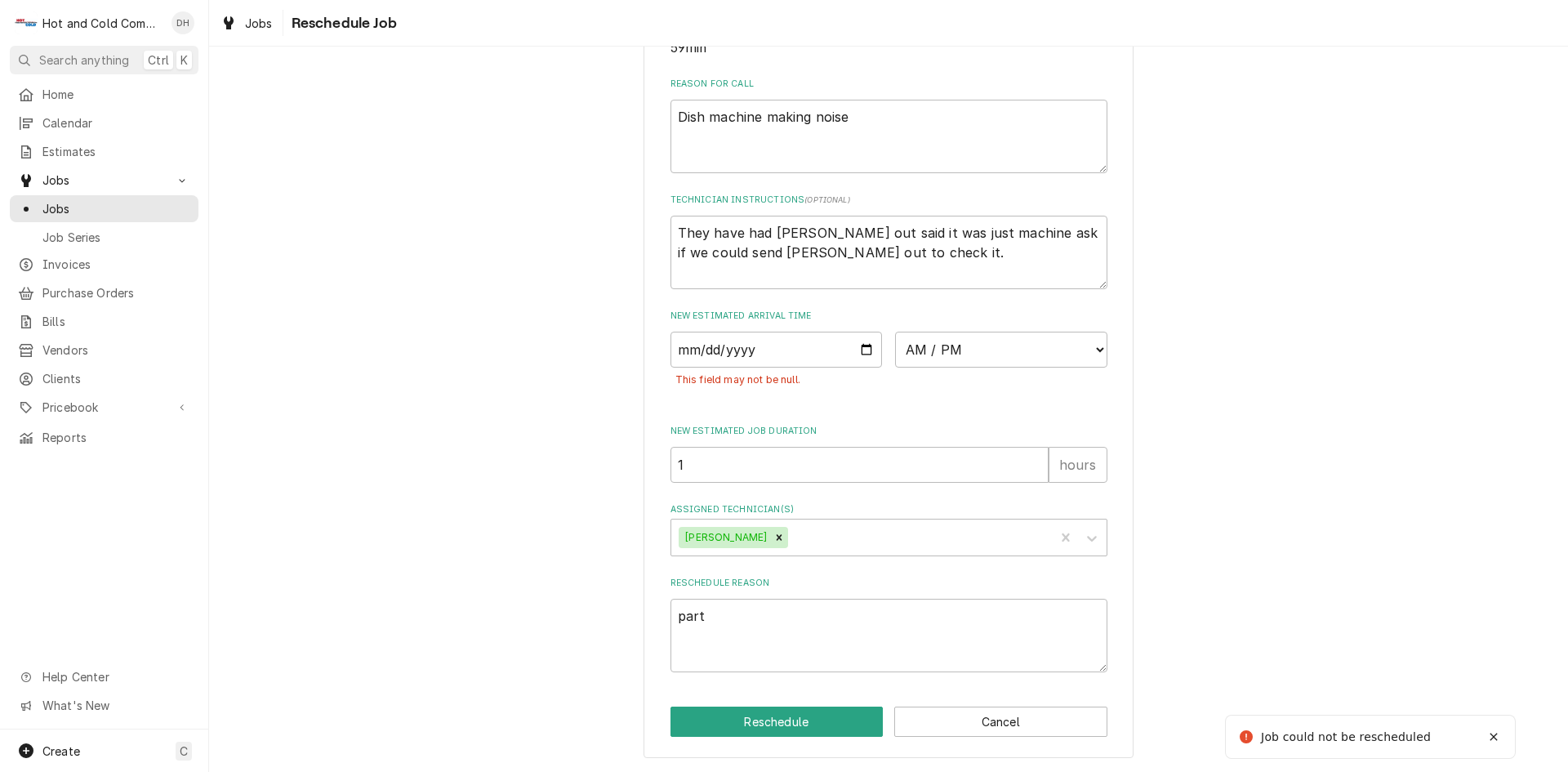
scroll to position [351, 0]
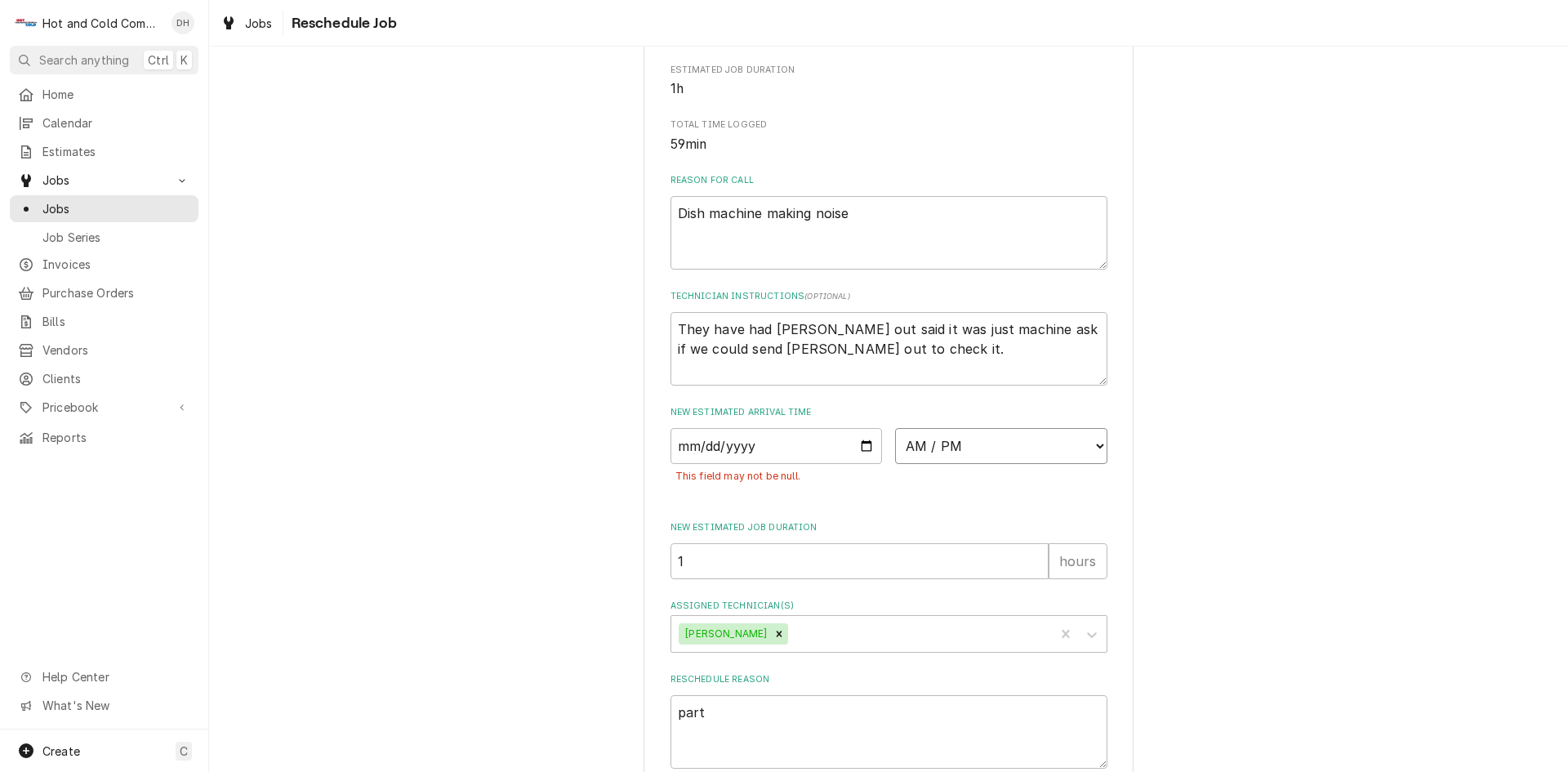
click at [1097, 464] on select "AM / PM 6:00 AM 6:15 AM 6:30 AM 6:45 AM 7:00 AM 7:15 AM 7:30 AM 7:45 AM 8:00 AM…" at bounding box center [1001, 445] width 213 height 36
select select "14:45:00"
click at [895, 464] on select "AM / PM 6:00 AM 6:15 AM 6:30 AM 6:45 AM 7:00 AM 7:15 AM 7:30 AM 7:45 AM 8:00 AM…" at bounding box center [1001, 445] width 213 height 36
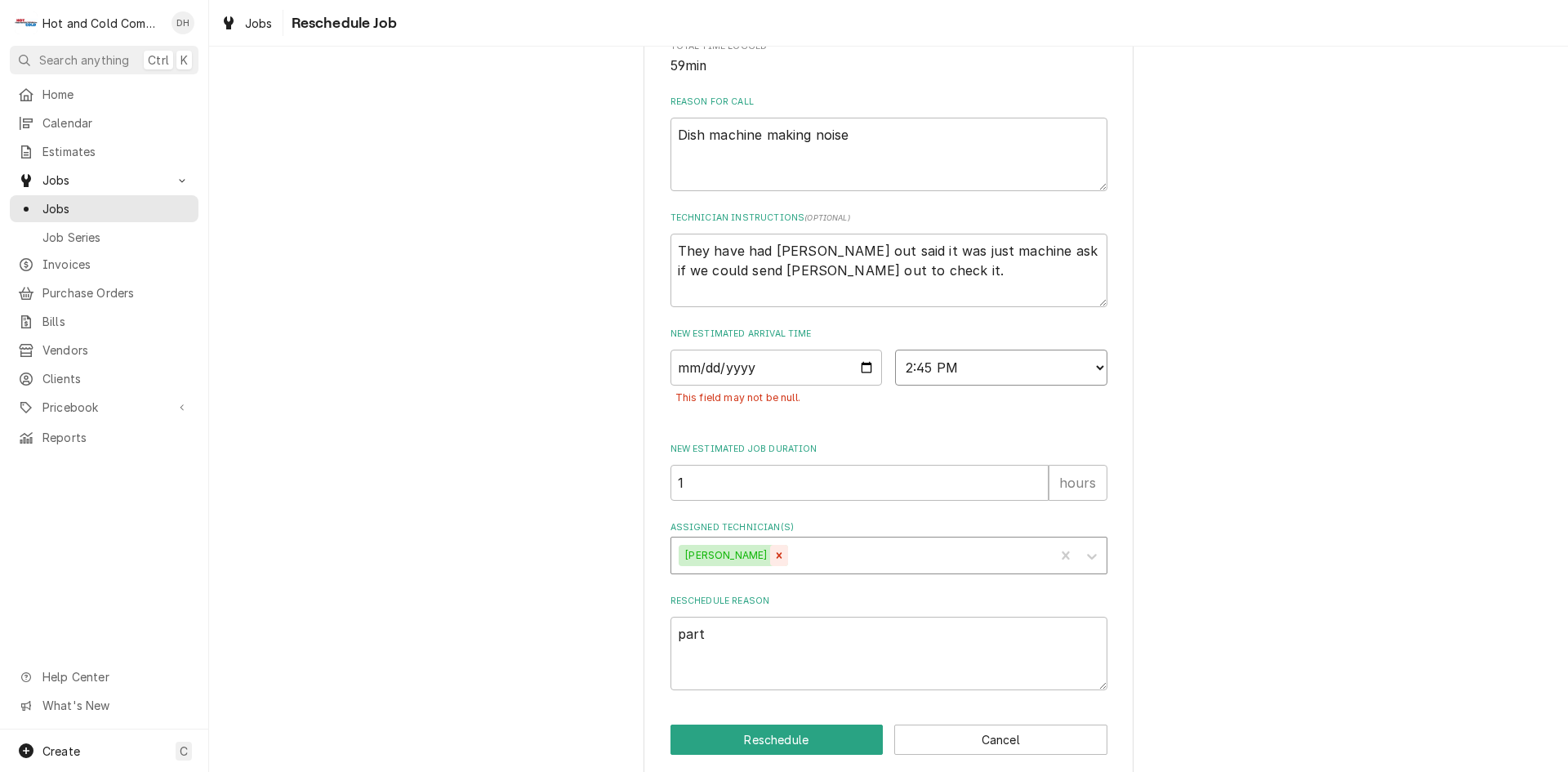
scroll to position [486, 0]
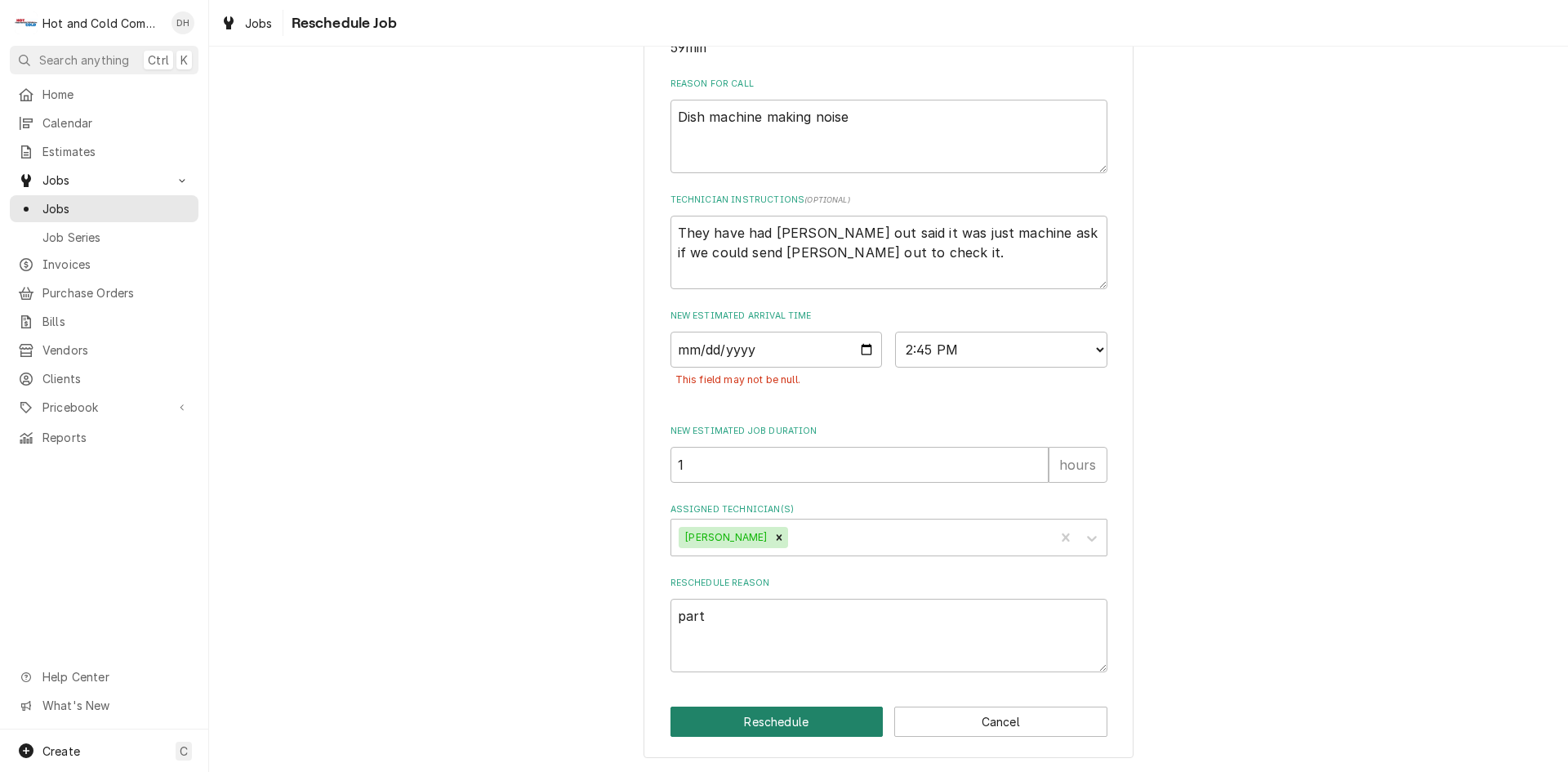
click at [769, 723] on button "Reschedule" at bounding box center [777, 721] width 213 height 30
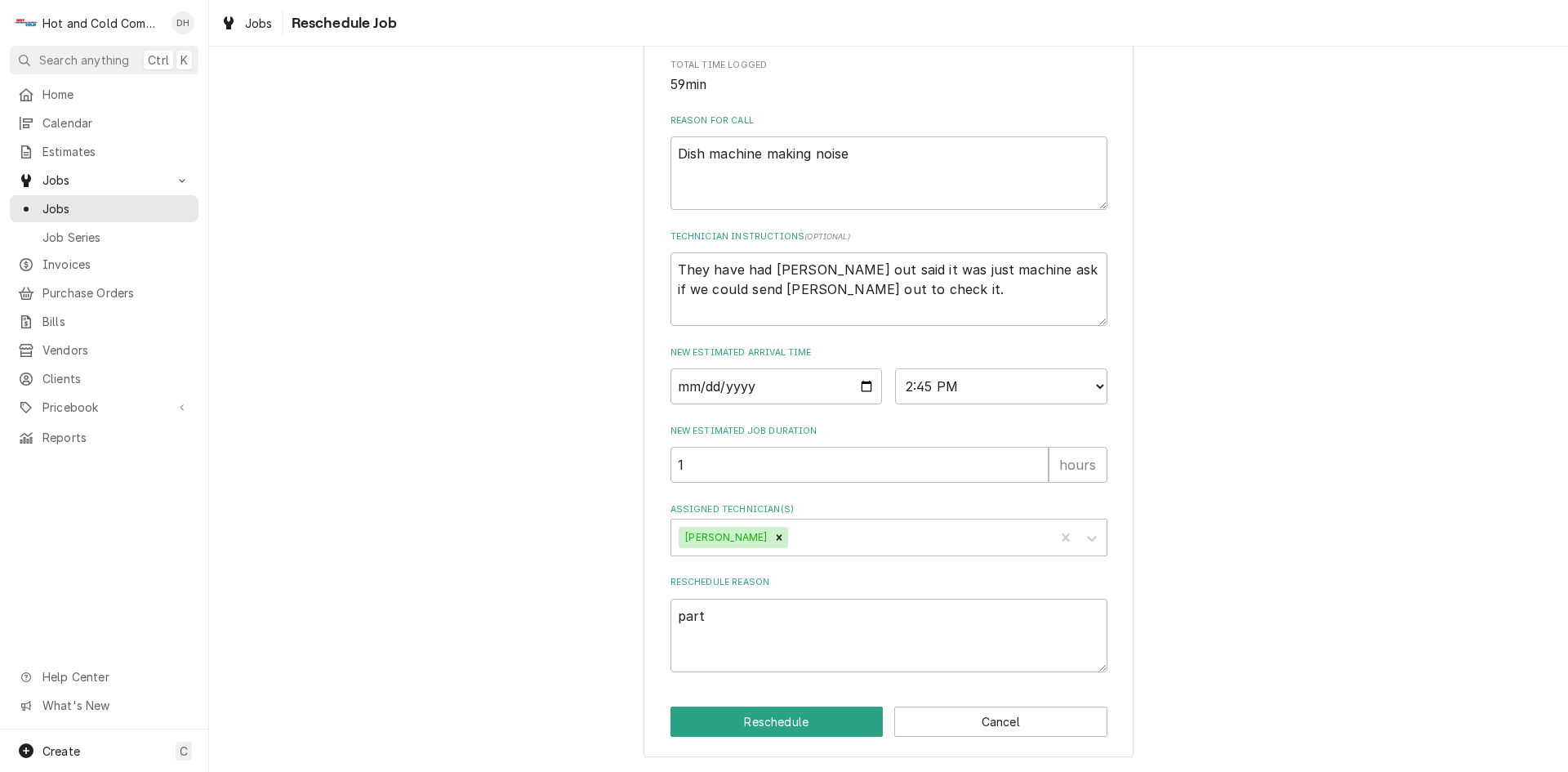
type textarea "x"
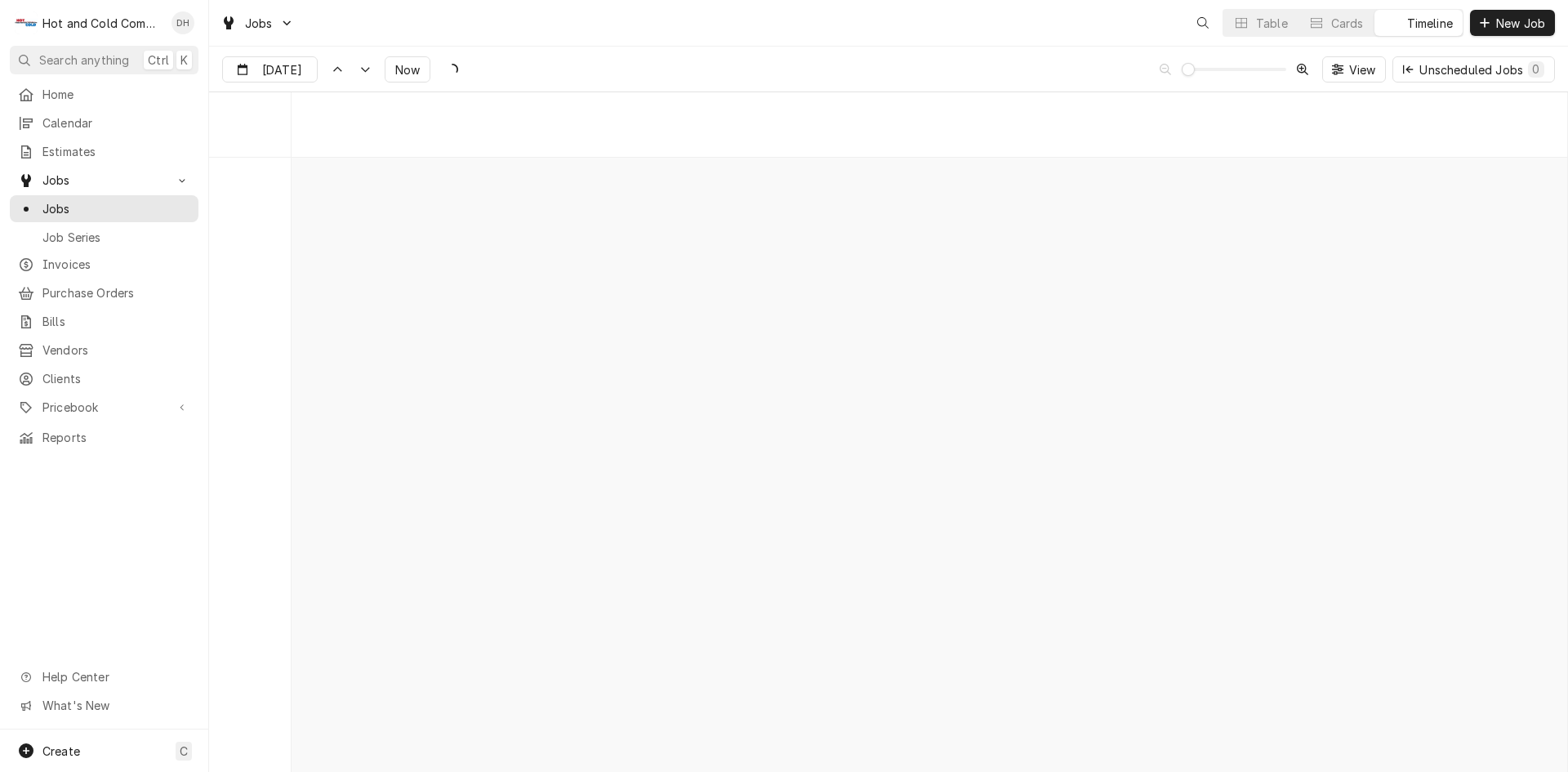
scroll to position [12789, 0]
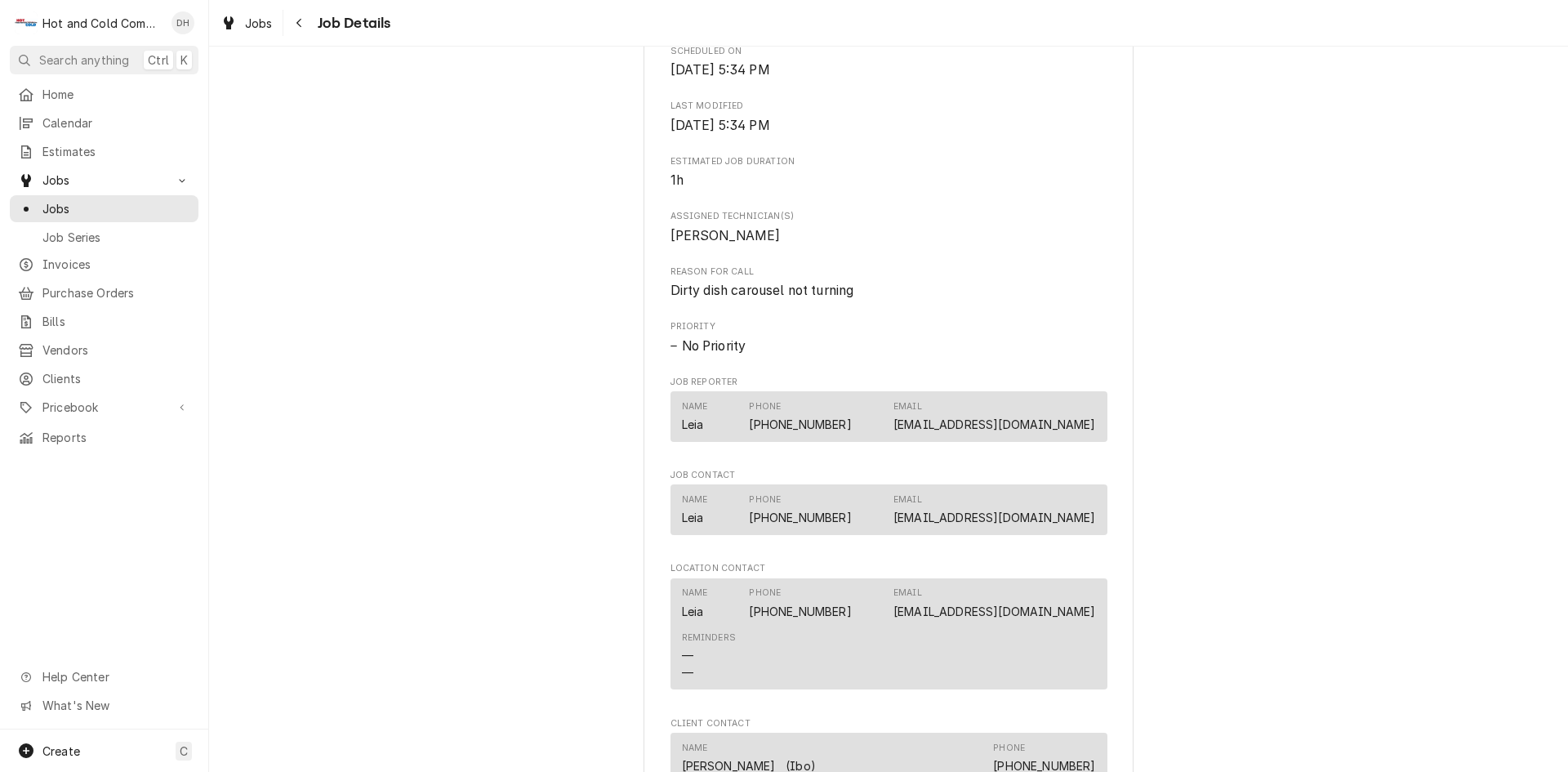
scroll to position [1045, 0]
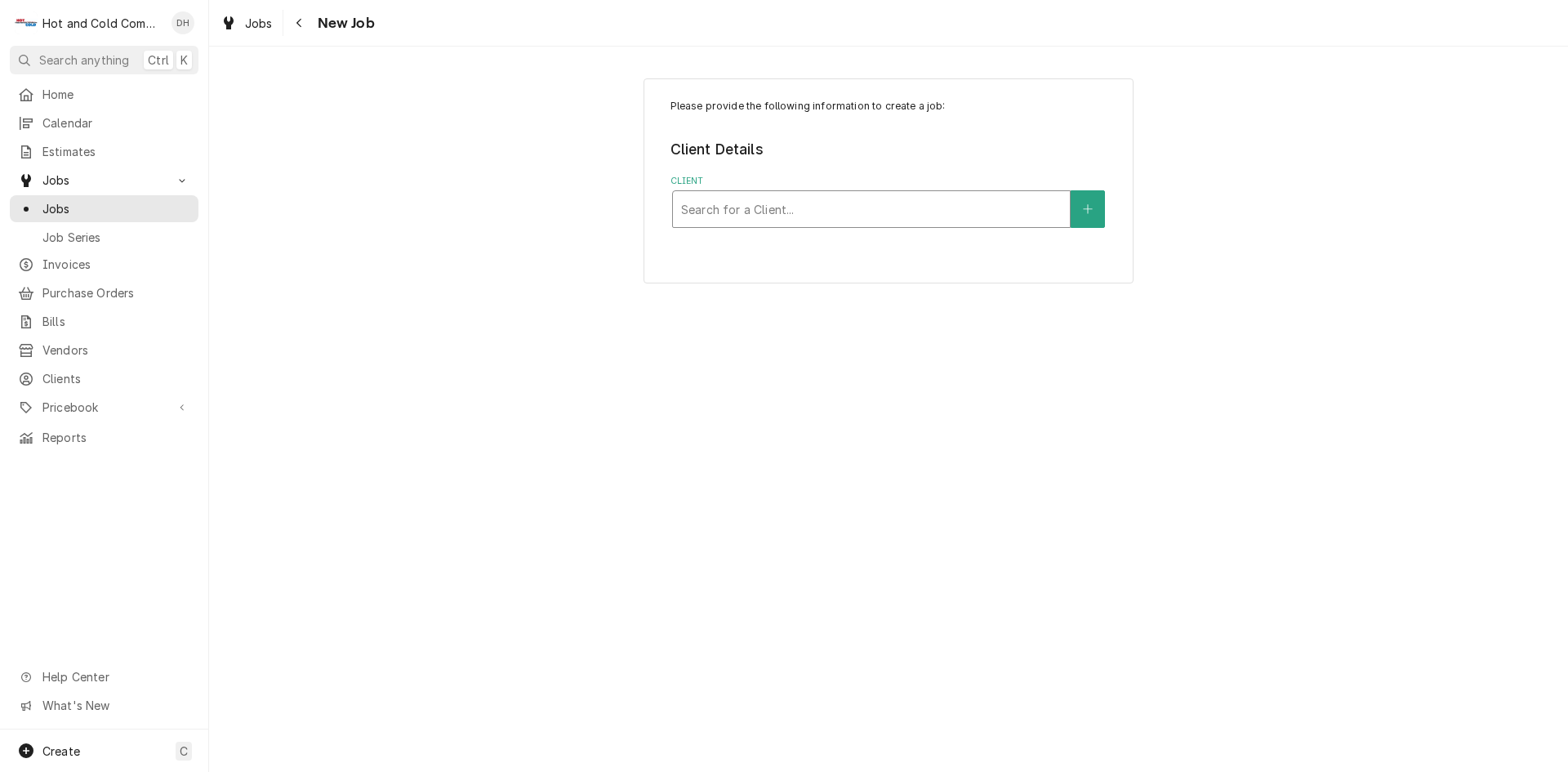
click at [906, 210] on div "Client" at bounding box center [872, 209] width 380 height 29
type input "Aramark"
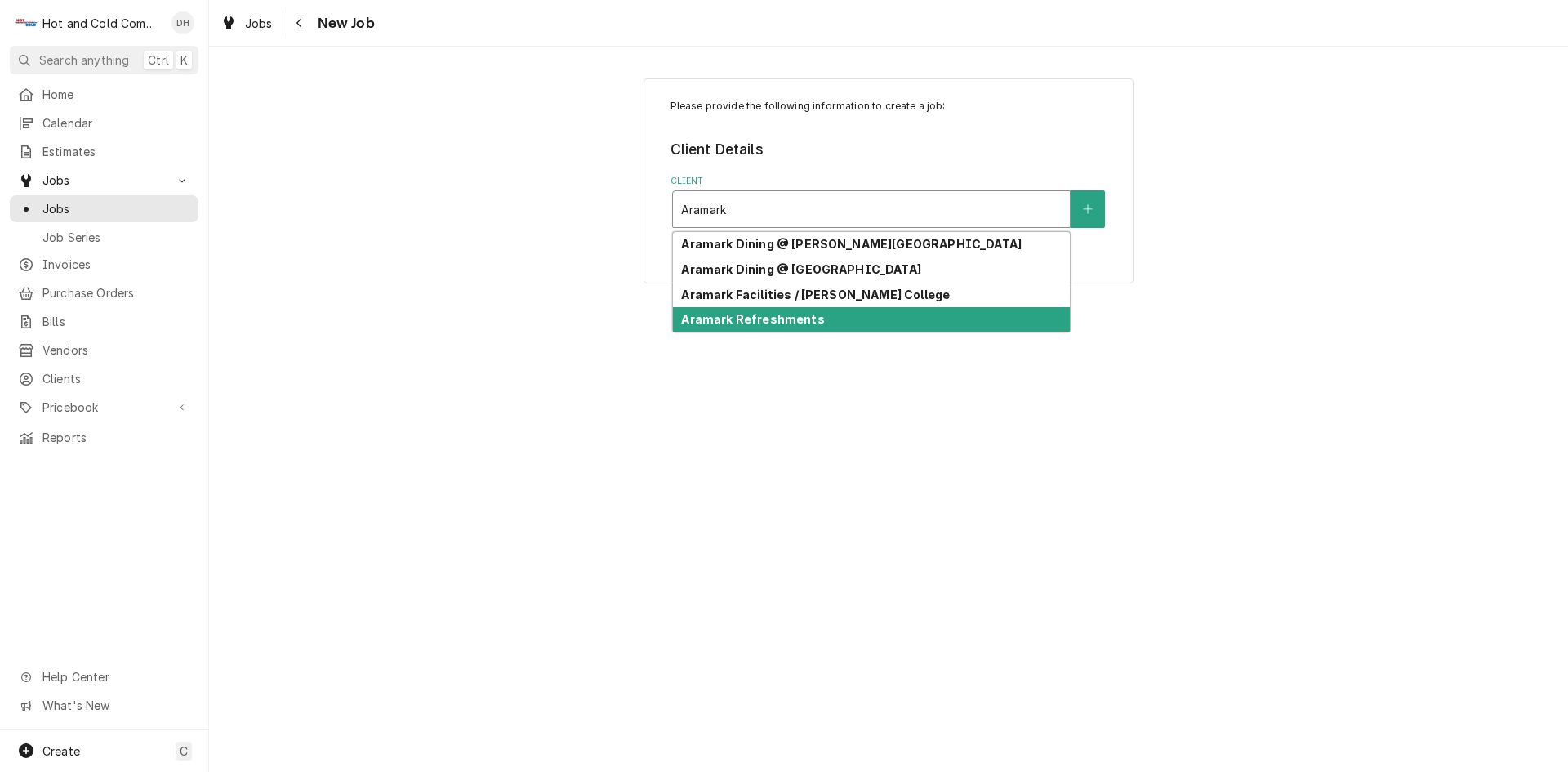
click at [857, 317] on div "Aramark Refreshments" at bounding box center [871, 320] width 397 height 26
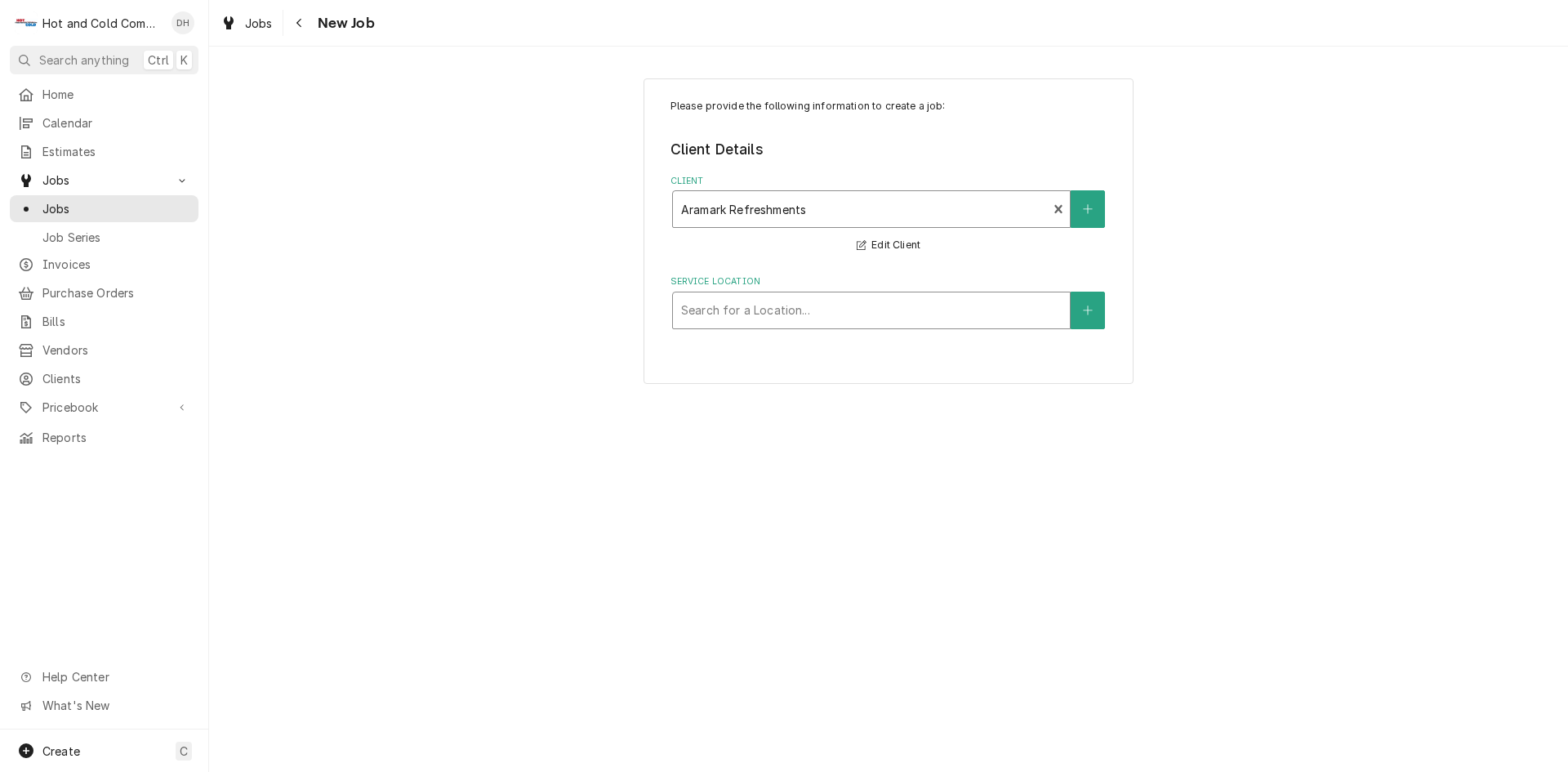
click at [1023, 315] on div "Service Location" at bounding box center [872, 310] width 380 height 29
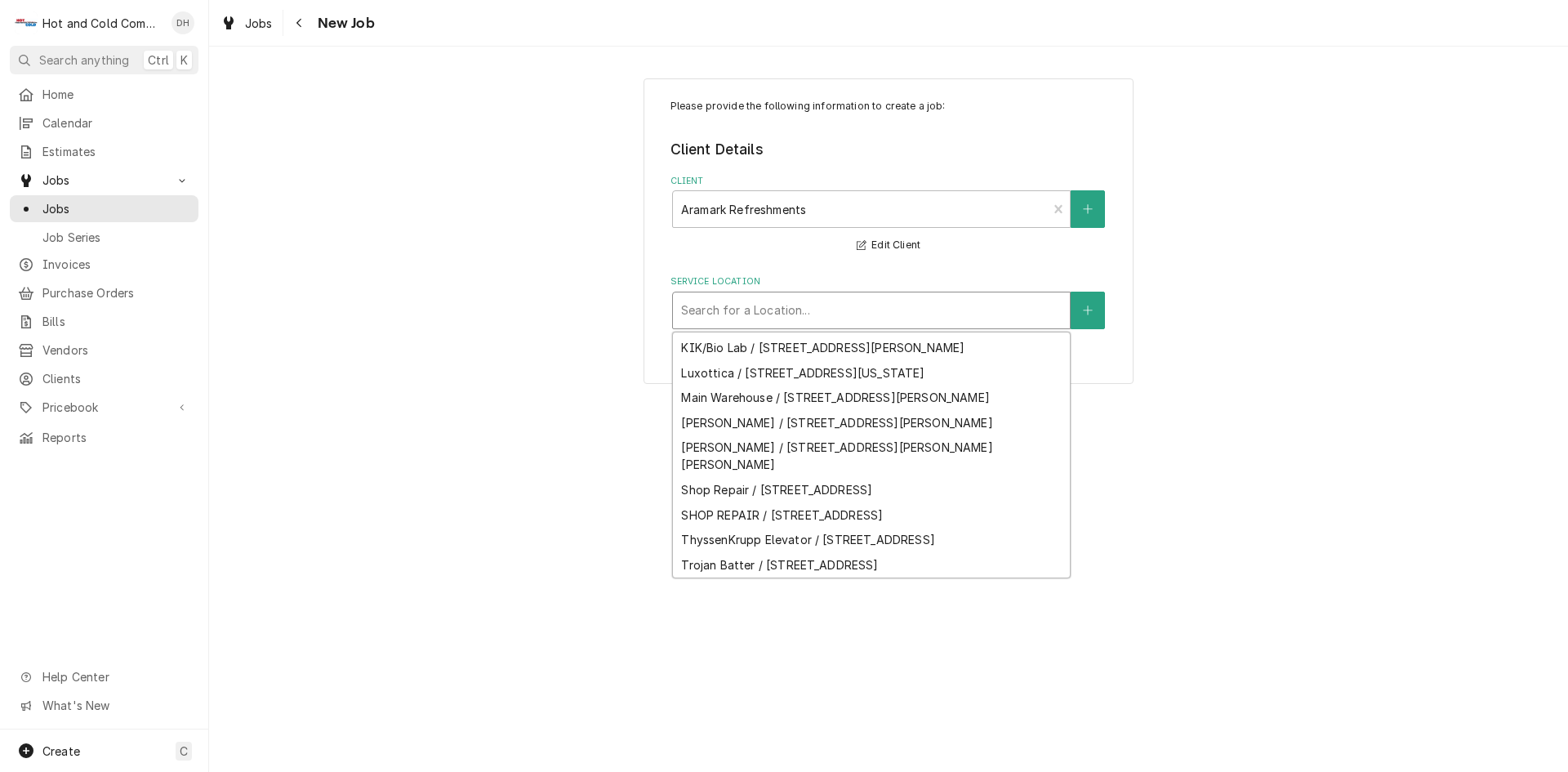
scroll to position [335, 0]
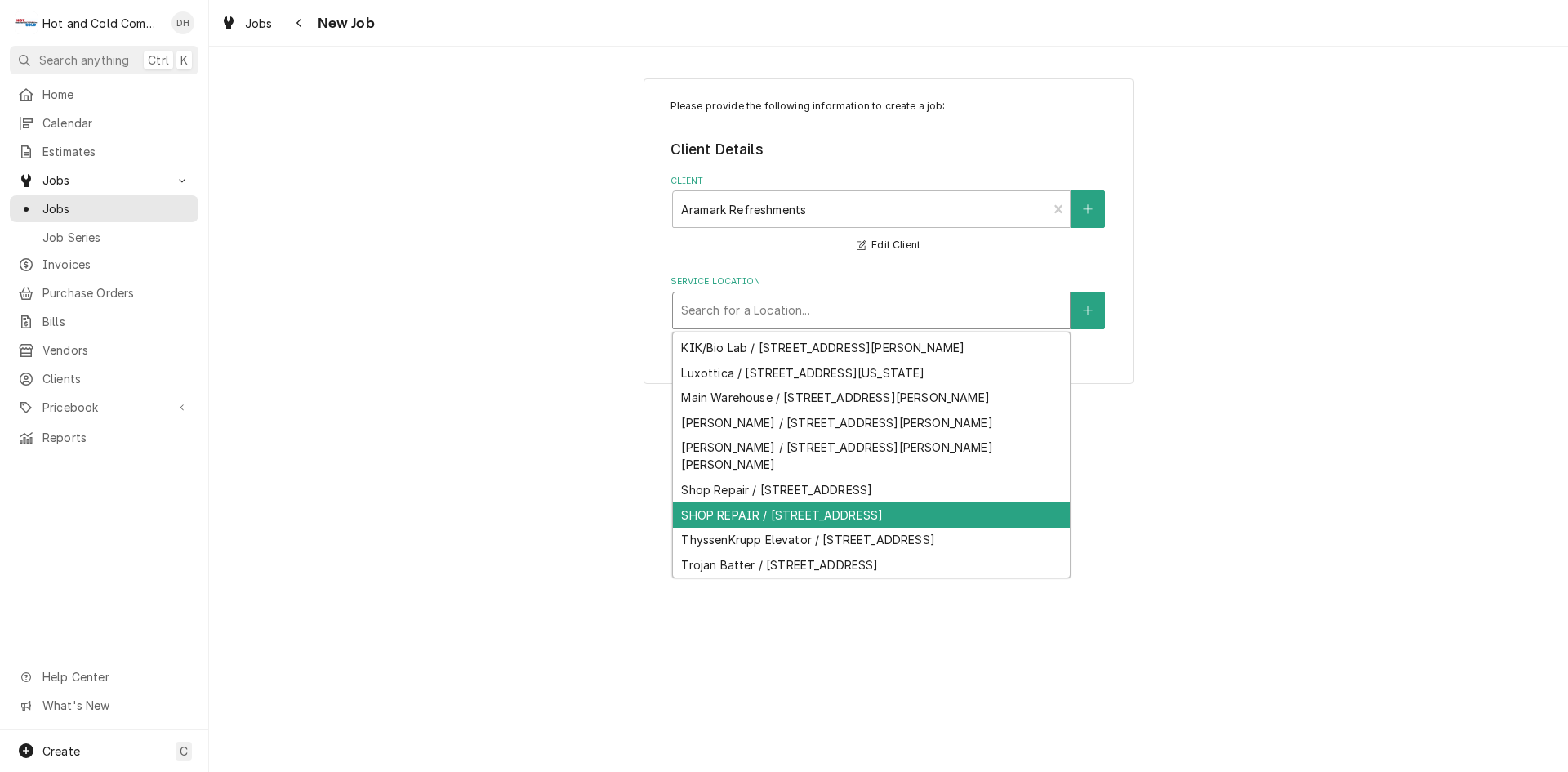
click at [1012, 525] on div "SHOP REPAIR / 2700 Hickory Grove Rd NW suite2, Acworth, GA 30101" at bounding box center [871, 515] width 397 height 26
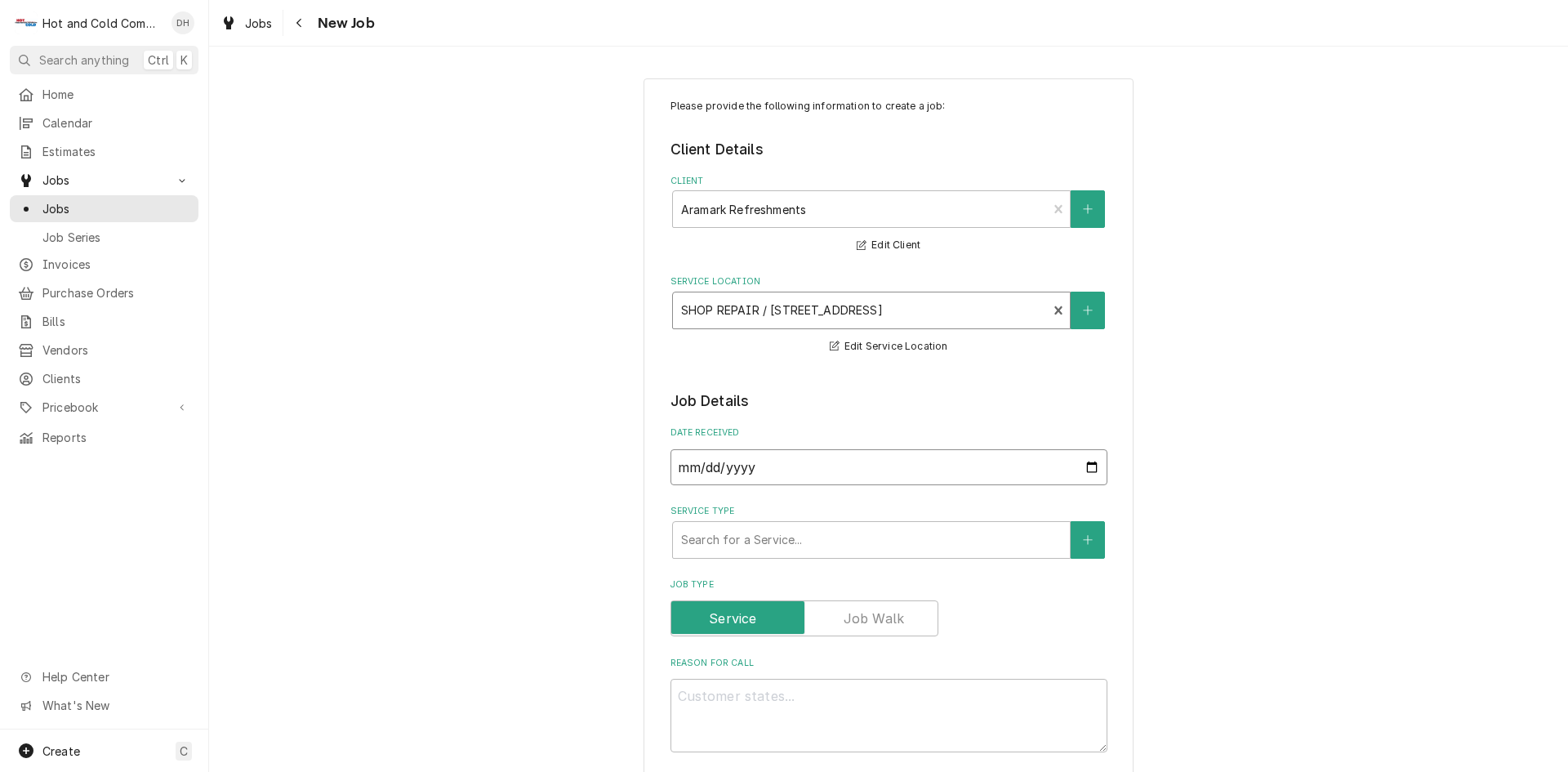
click at [1089, 468] on input "2025-09-15" at bounding box center [889, 467] width 437 height 36
type textarea "x"
type input "2025-08-15"
type textarea "x"
type input "2025-08-07"
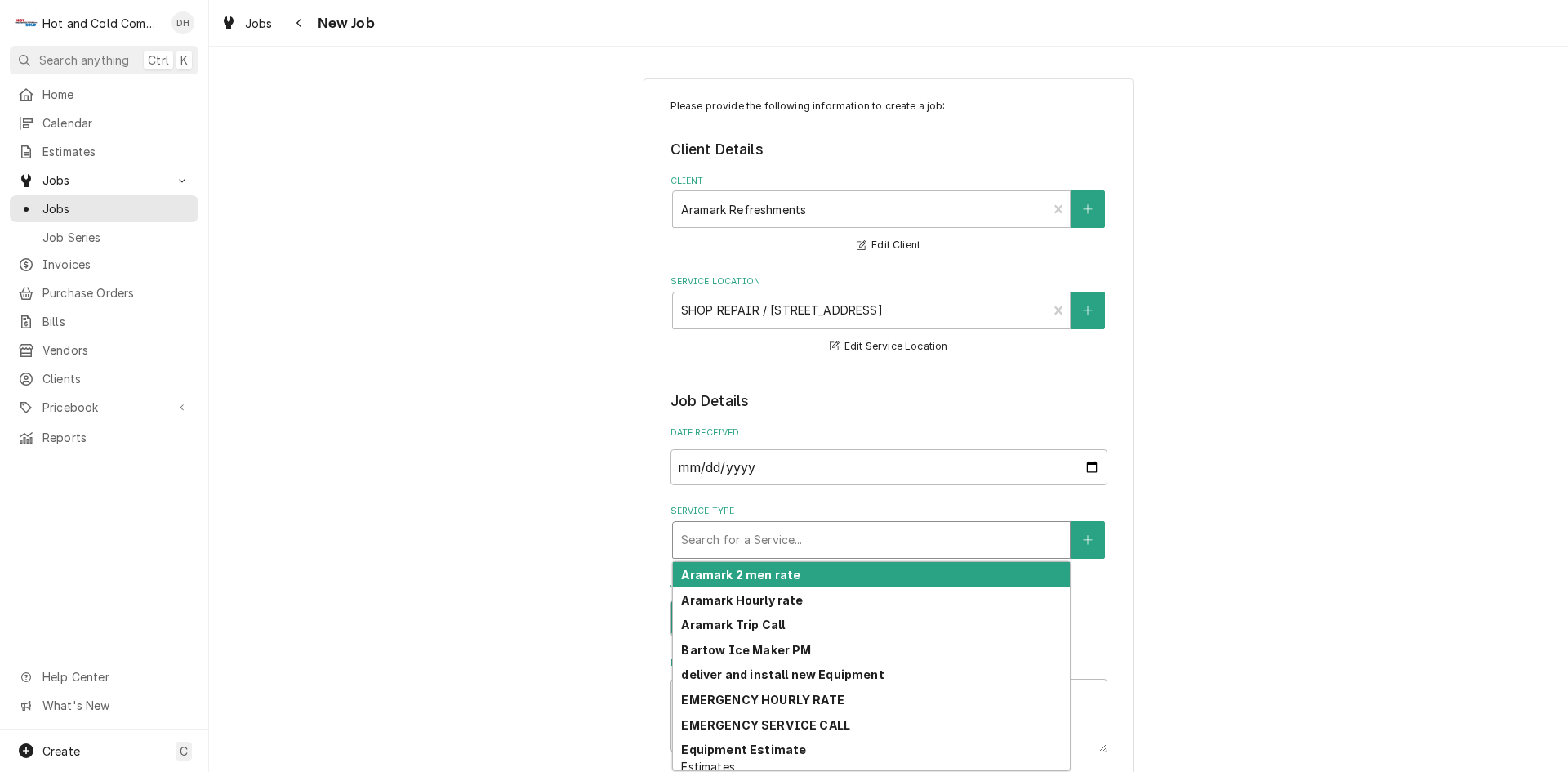
click at [860, 535] on div "Service Type" at bounding box center [872, 540] width 380 height 29
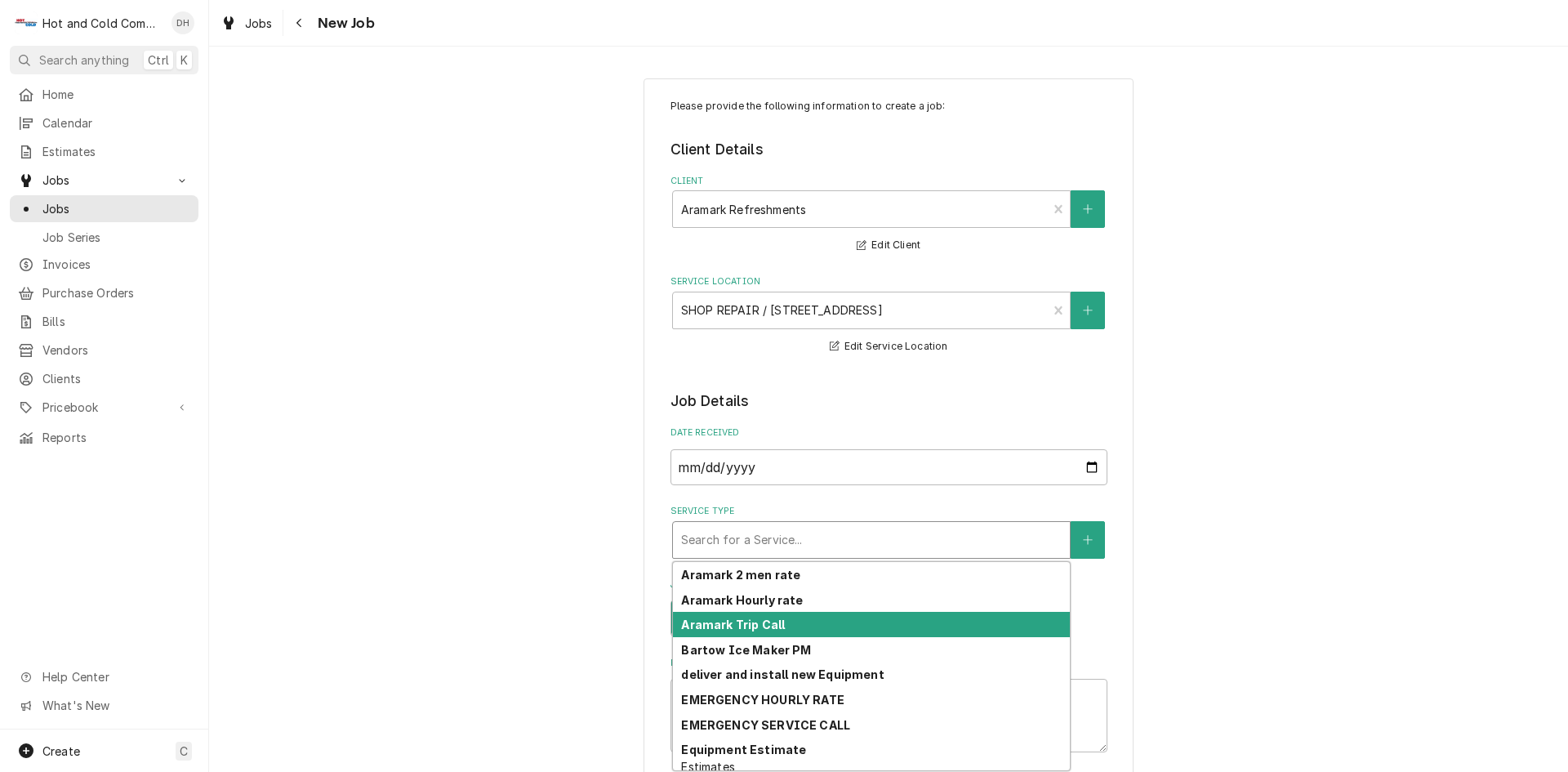
drag, startPoint x: 811, startPoint y: 613, endPoint x: 828, endPoint y: 613, distance: 17.0
click at [817, 614] on div "Aramark Trip Call" at bounding box center [871, 625] width 397 height 26
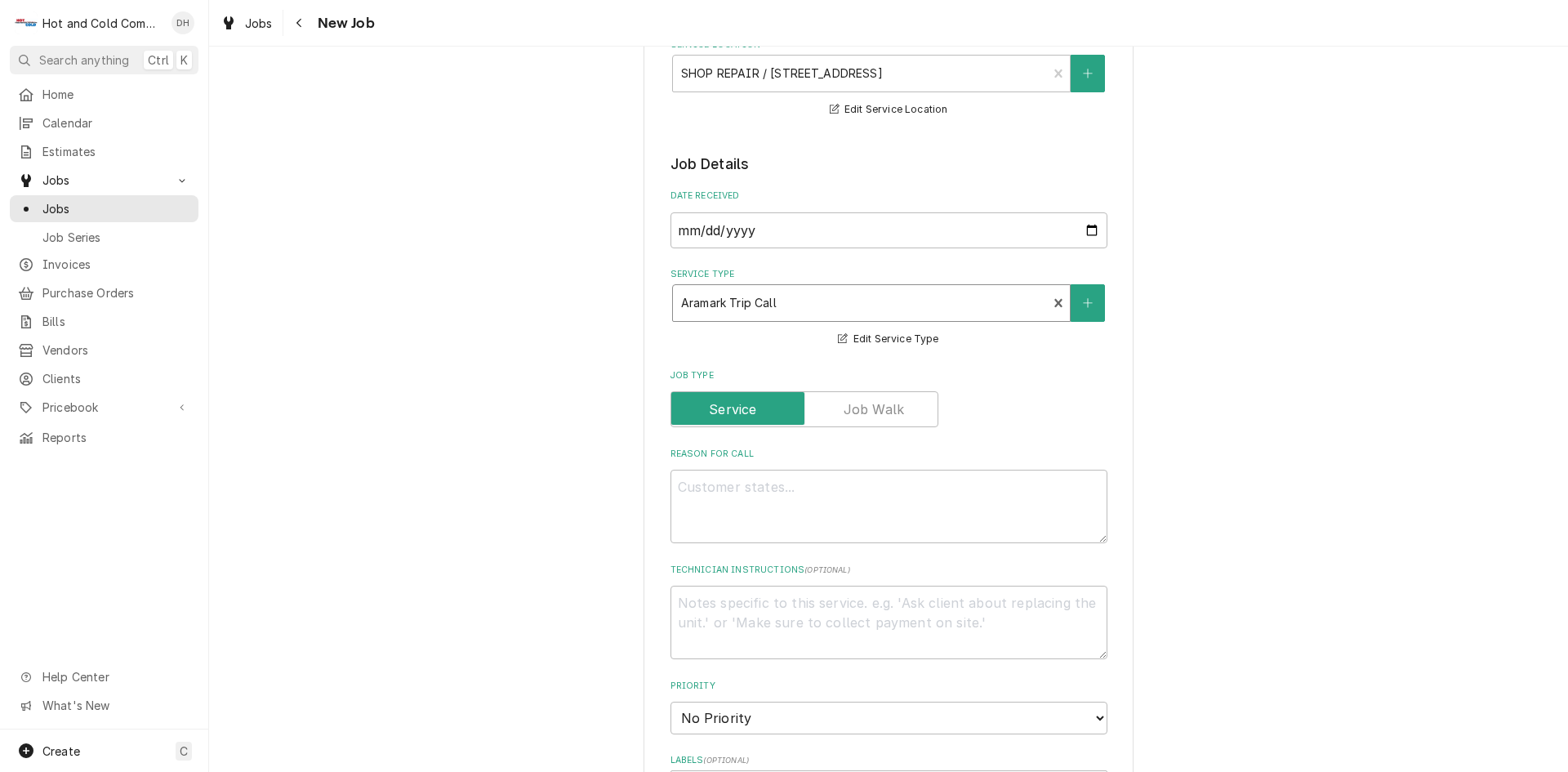
scroll to position [272, 0]
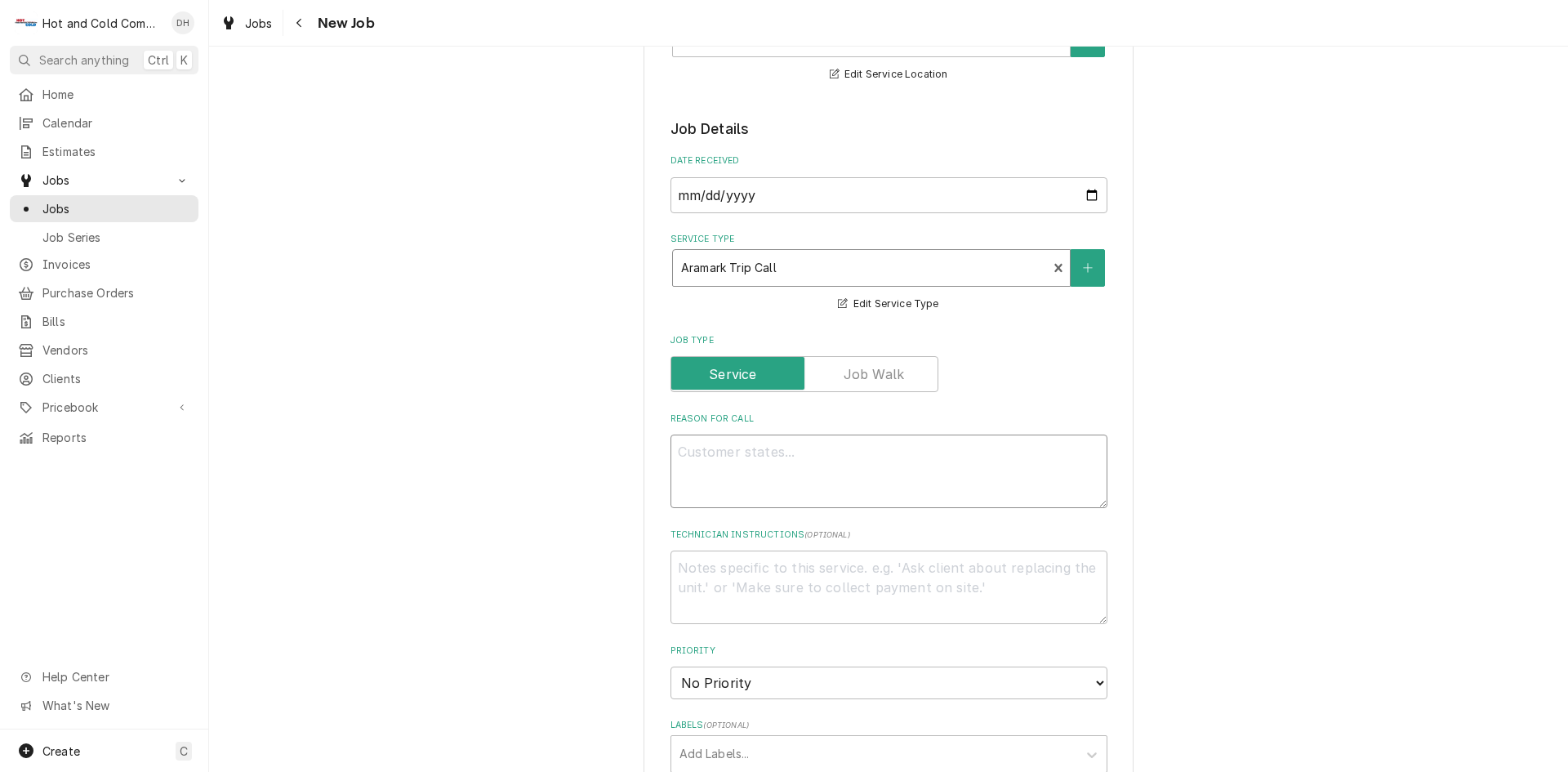
click at [847, 472] on textarea "Reason For Call" at bounding box center [889, 471] width 437 height 74
type textarea "x"
type textarea "P"
type textarea "x"
type textarea "Pi"
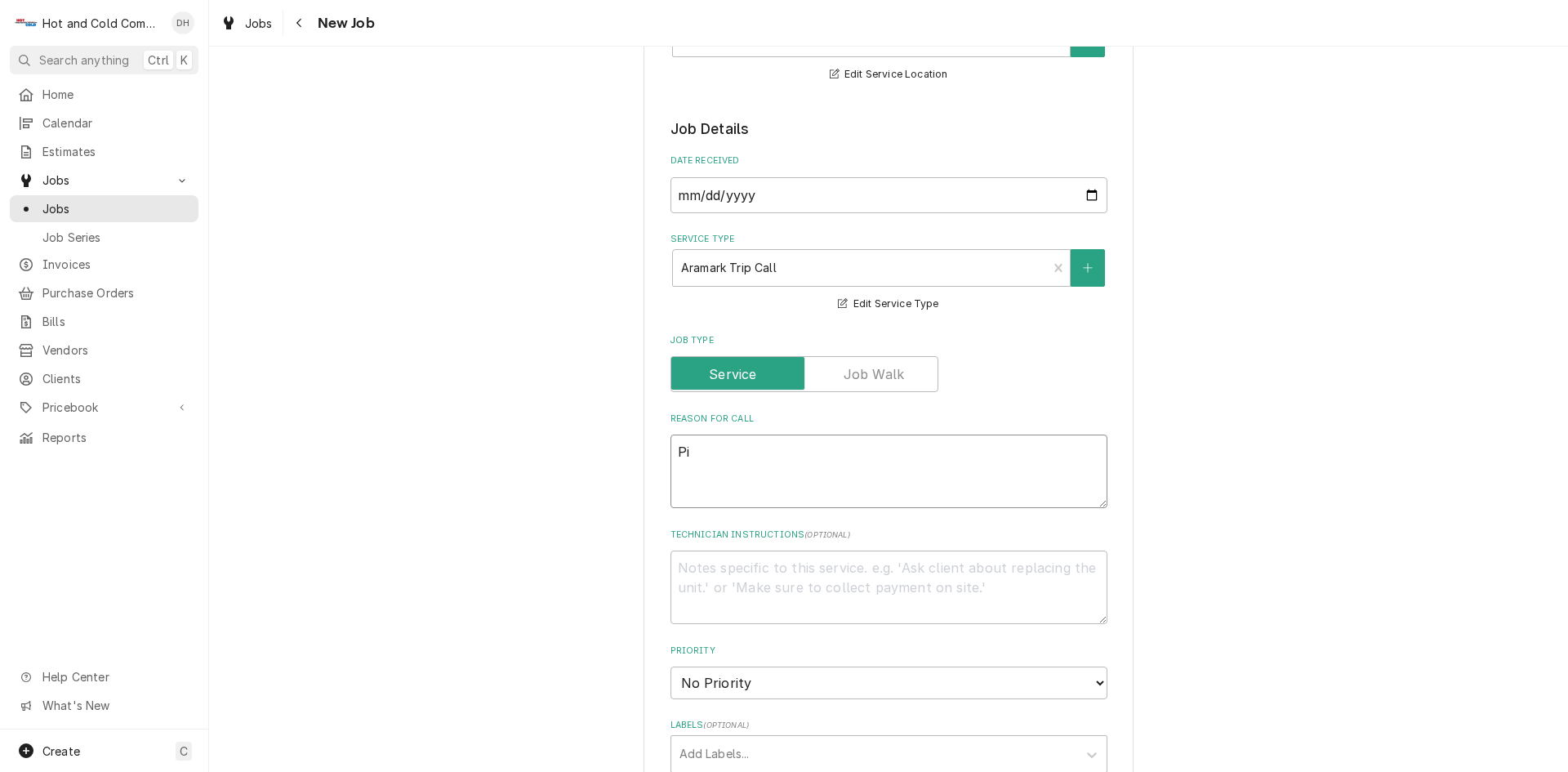
type textarea "x"
type textarea "Pic"
type textarea "x"
type textarea "Pick"
type textarea "x"
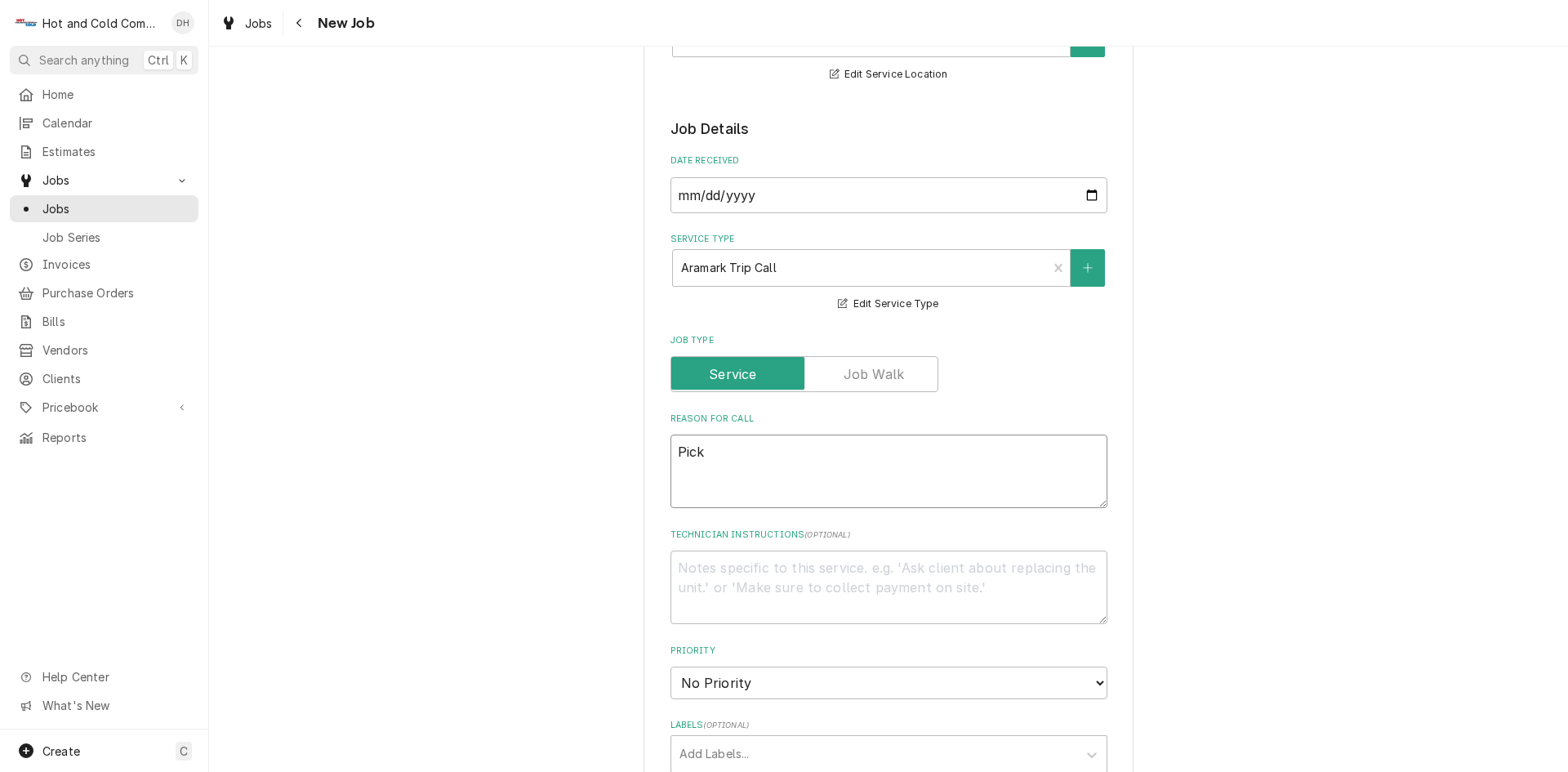
type textarea "Pick"
type textarea "x"
type textarea "Pick u"
type textarea "x"
type textarea "Pick up"
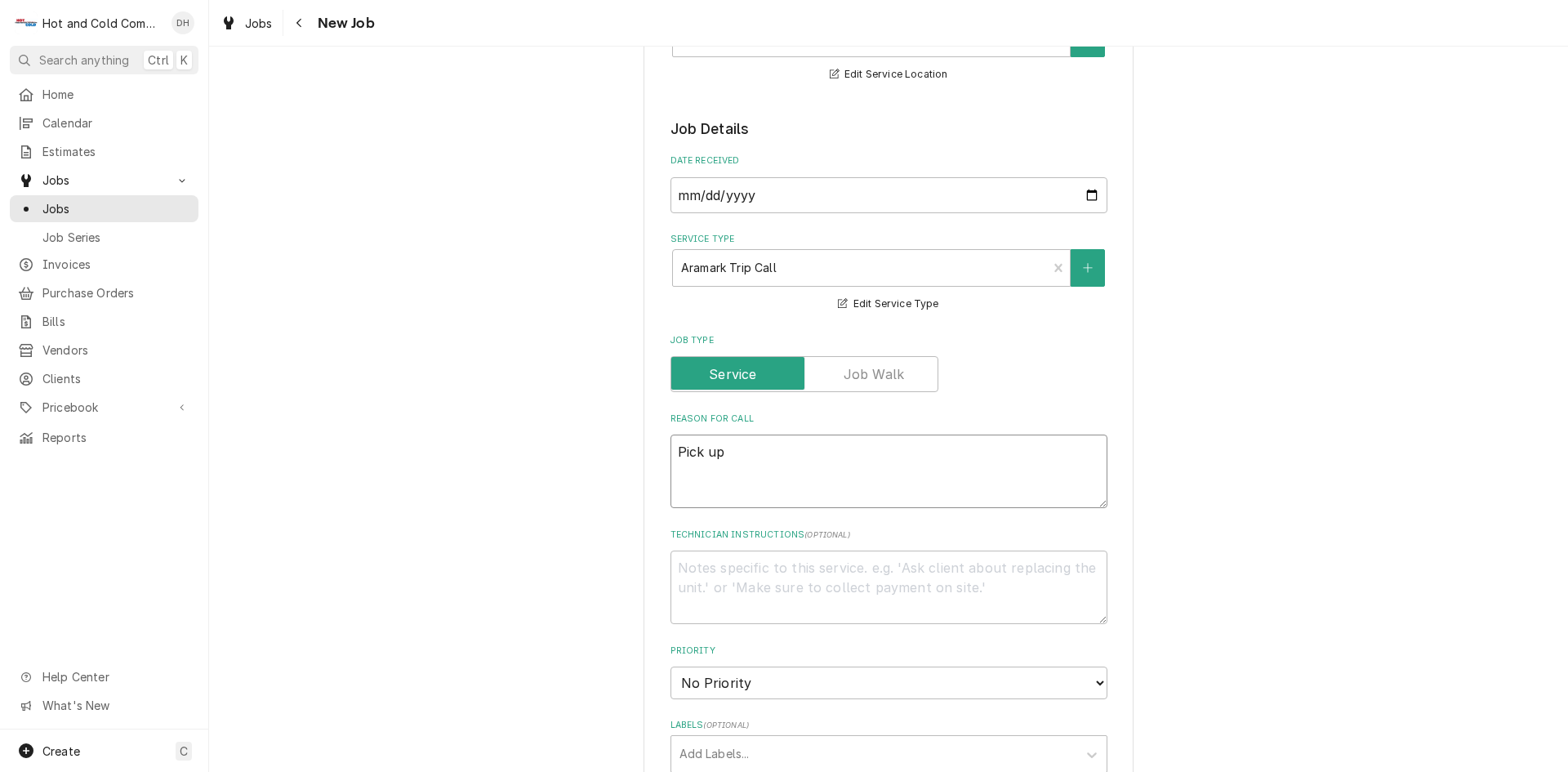
type textarea "x"
type textarea "Pick up"
type textarea "x"
type textarea "Pick up a"
type textarea "x"
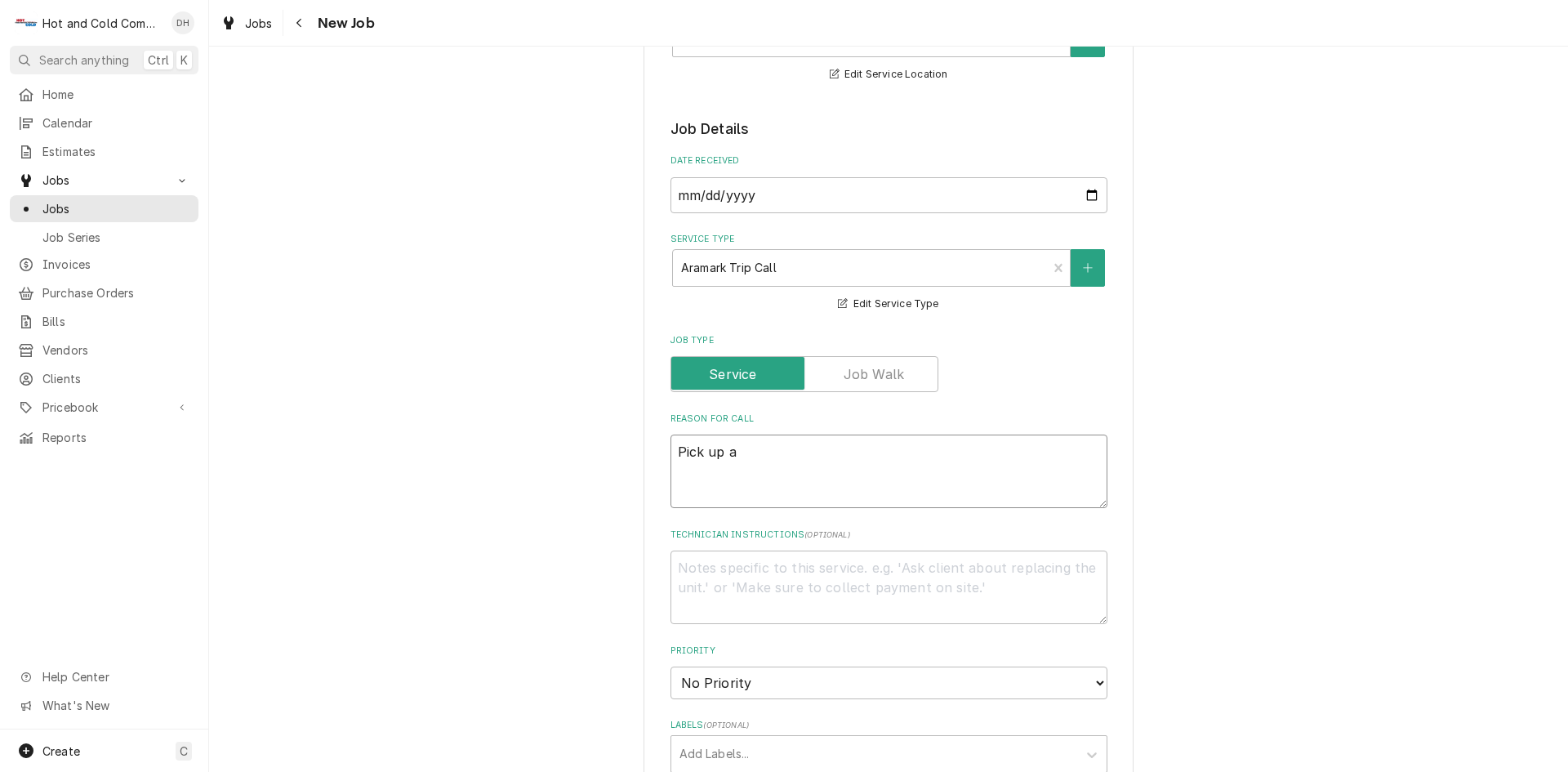
type textarea "Pick up an"
type textarea "x"
type textarea "Pick up and"
type textarea "x"
type textarea "Pick up and"
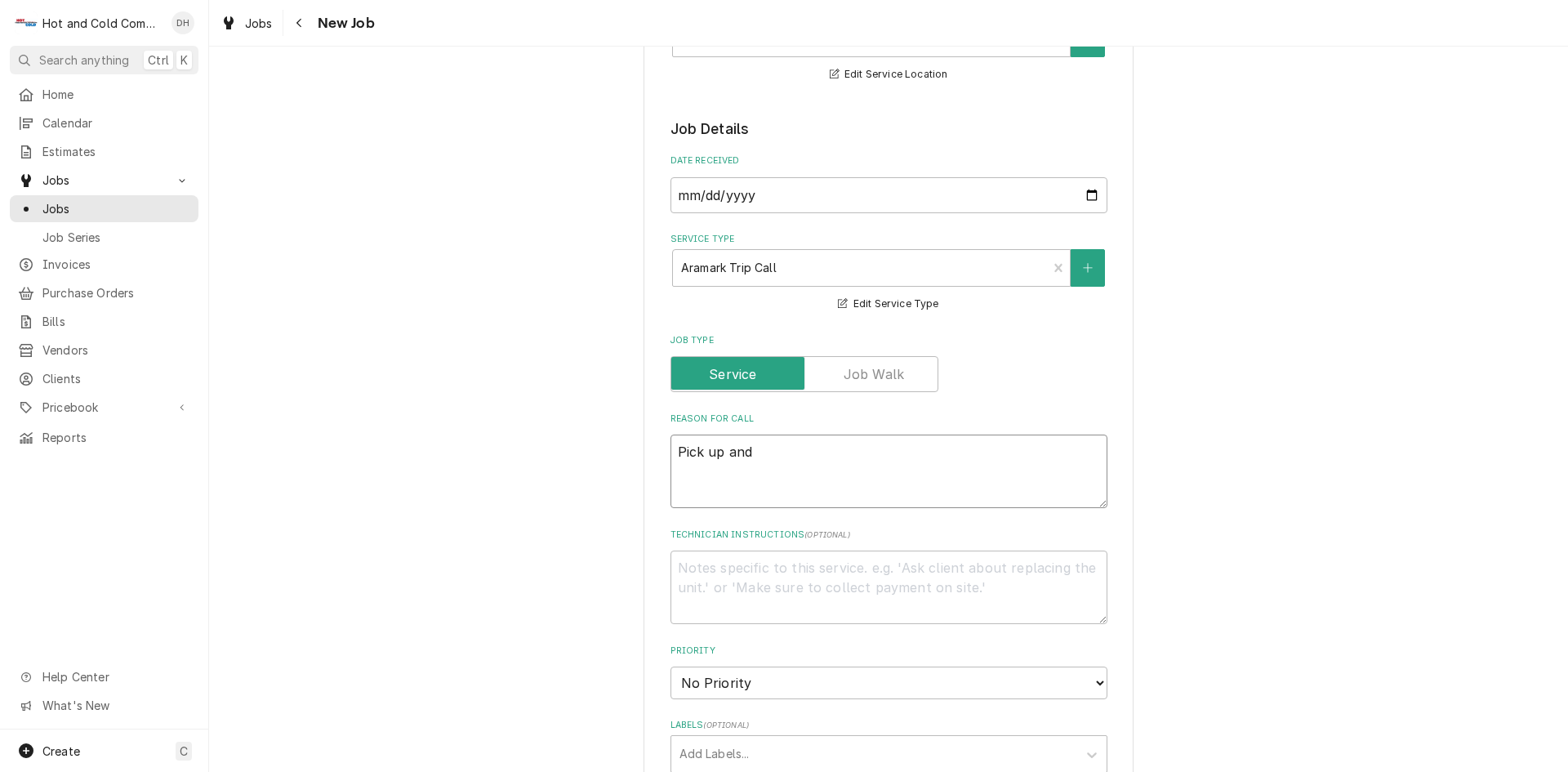
type textarea "x"
type textarea "Pick up and D"
type textarea "x"
type textarea "Pick up and De"
type textarea "x"
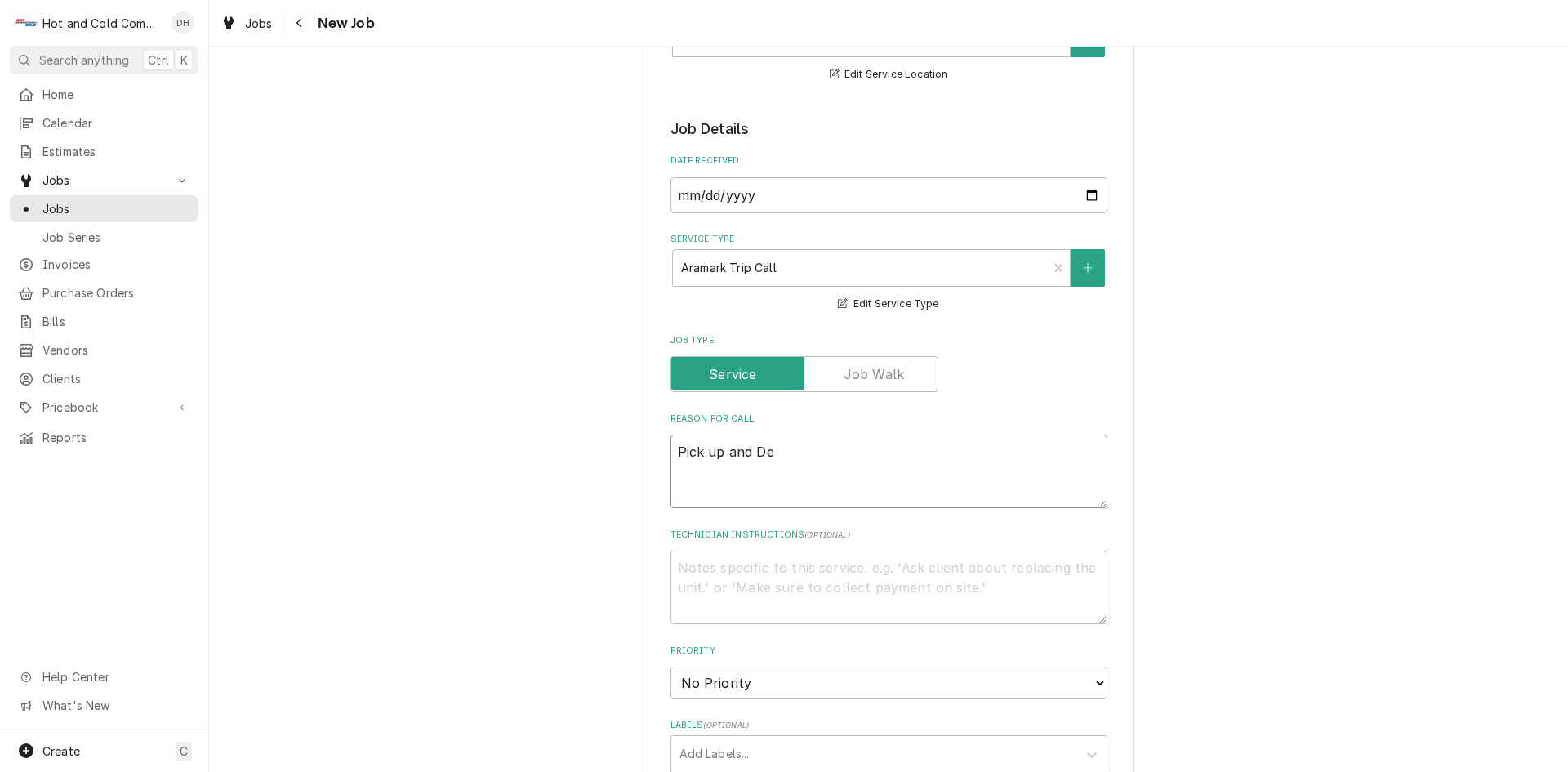
type textarea "Pick up and Del"
type textarea "x"
type textarea "Pick up and Deli"
type textarea "x"
type textarea "Pick up and Deliv"
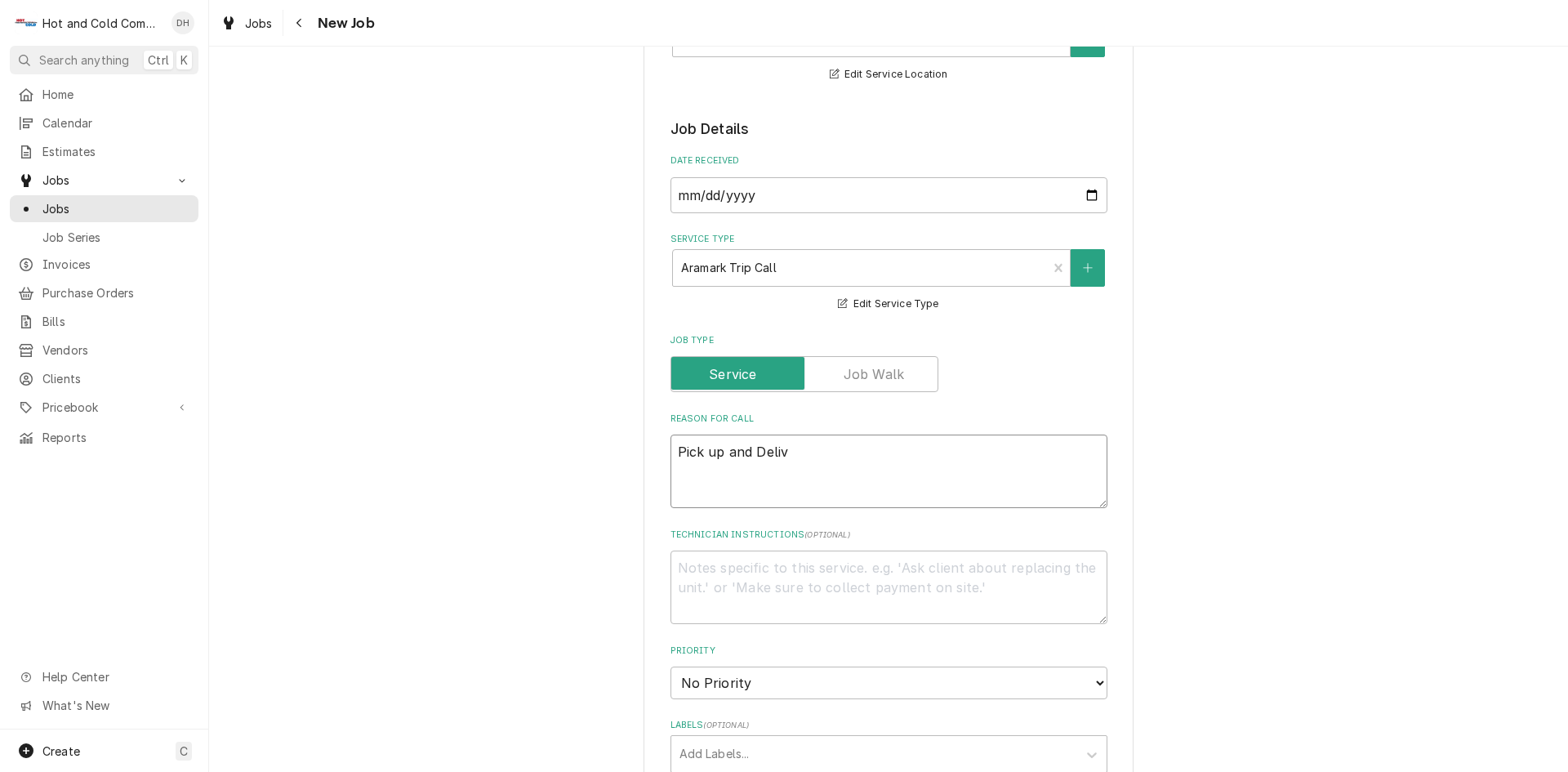
type textarea "x"
type textarea "Pick up and Delive"
type textarea "x"
type textarea "Pick up and Deliver"
type textarea "x"
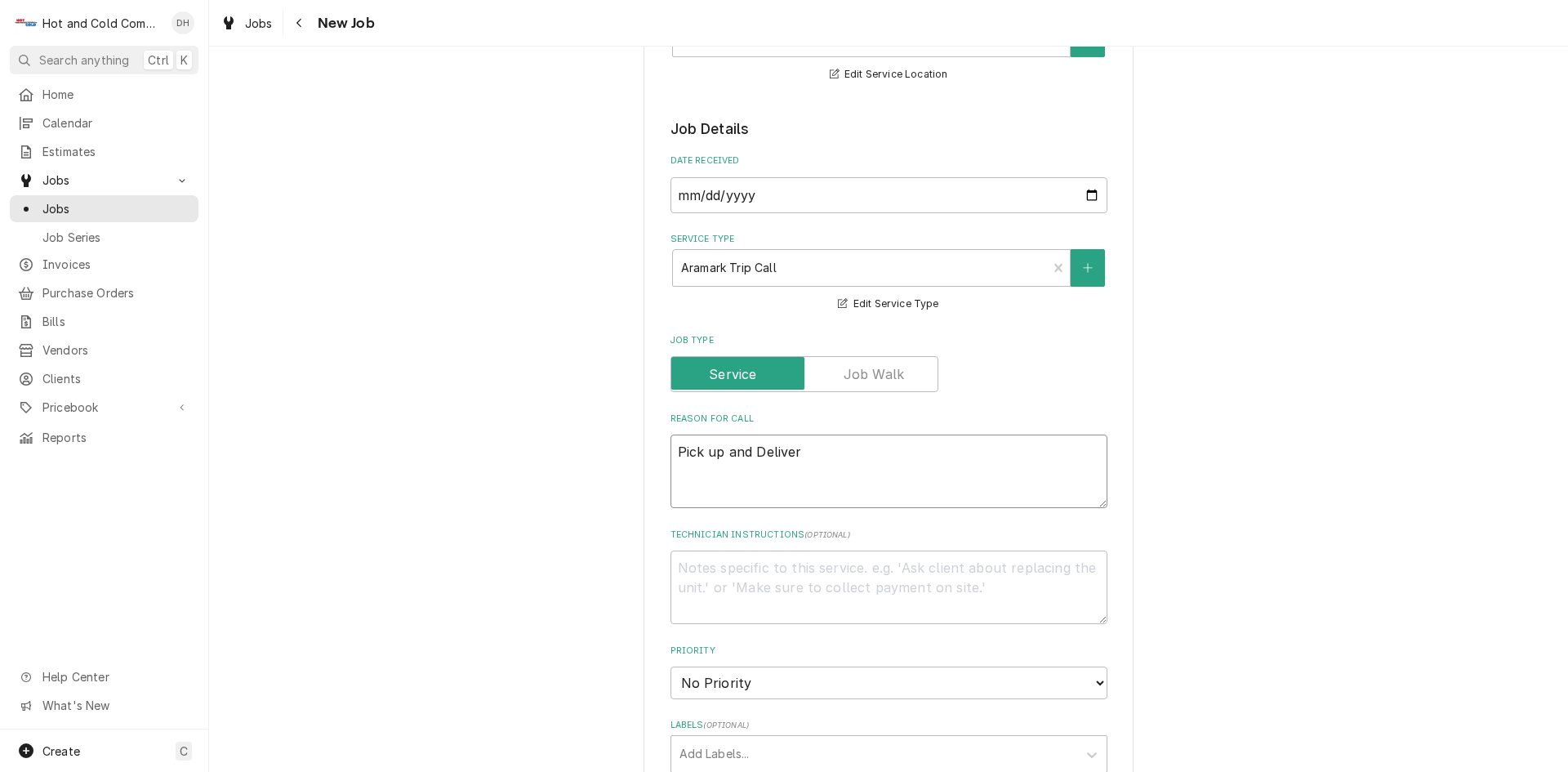
type textarea "Pick up and Delivery"
type textarea "x"
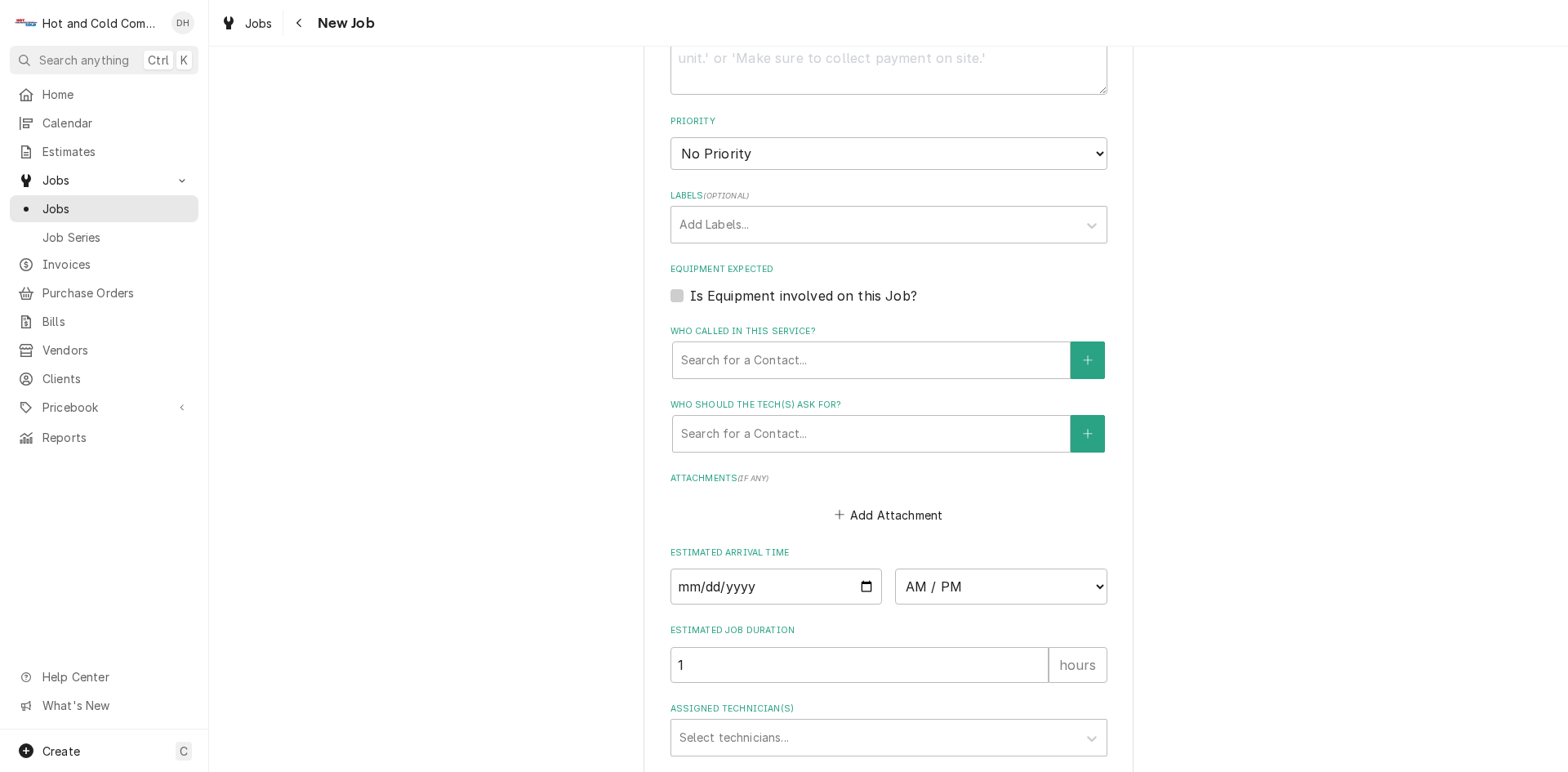
scroll to position [817, 0]
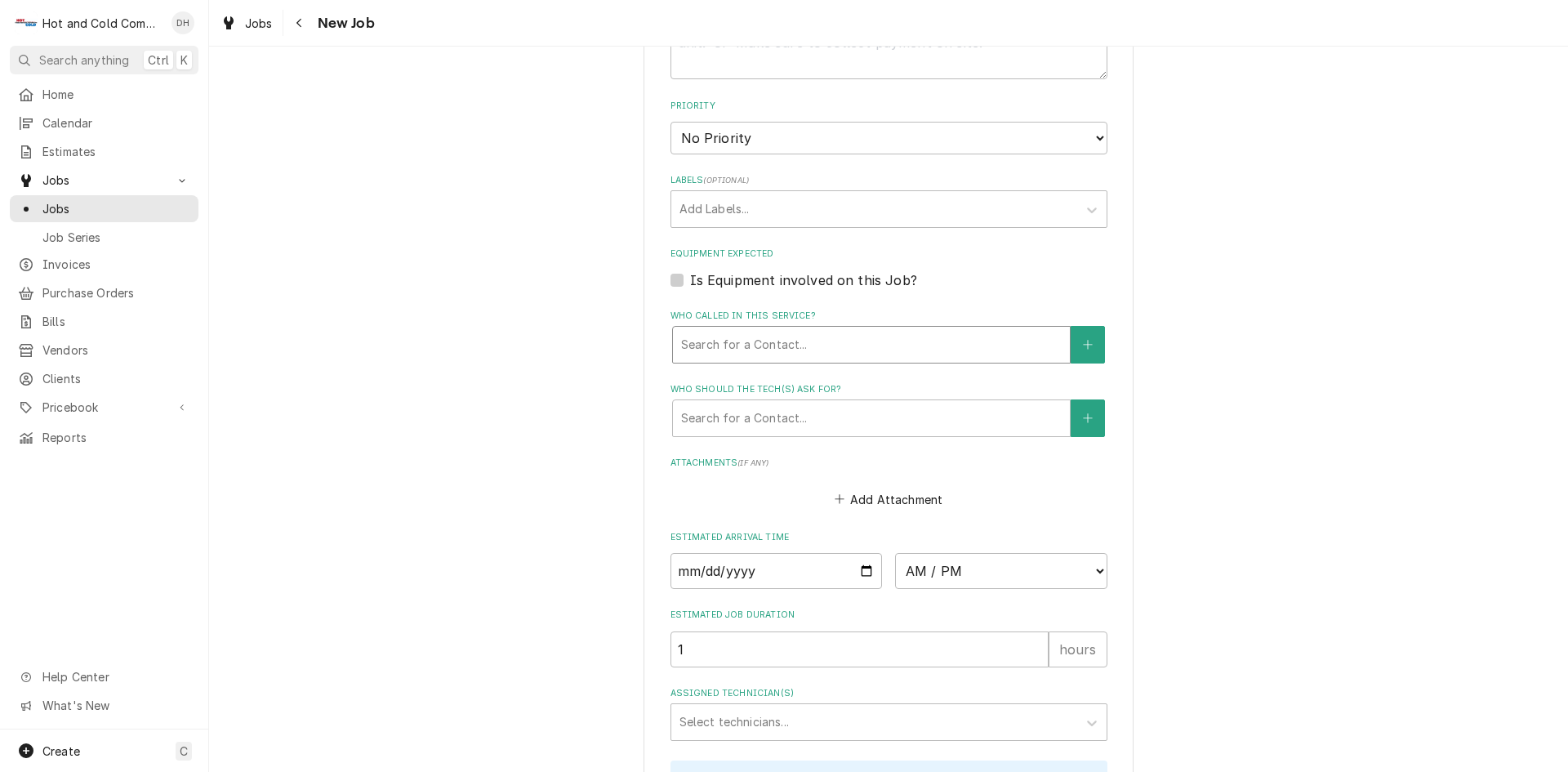
type textarea "Pick up and Delivery"
click at [749, 348] on div "Who called in this service?" at bounding box center [872, 344] width 380 height 29
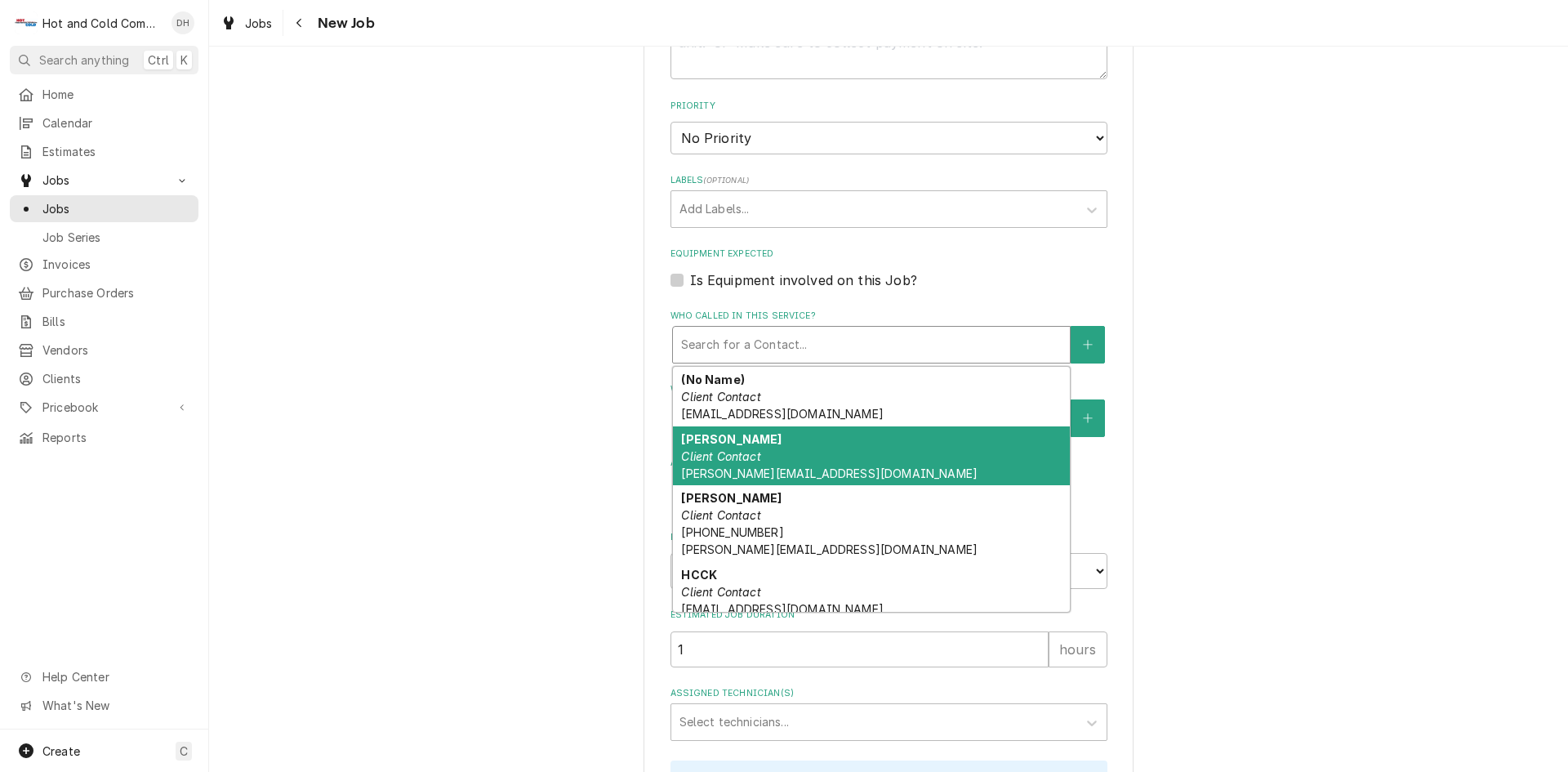
scroll to position [281, 0]
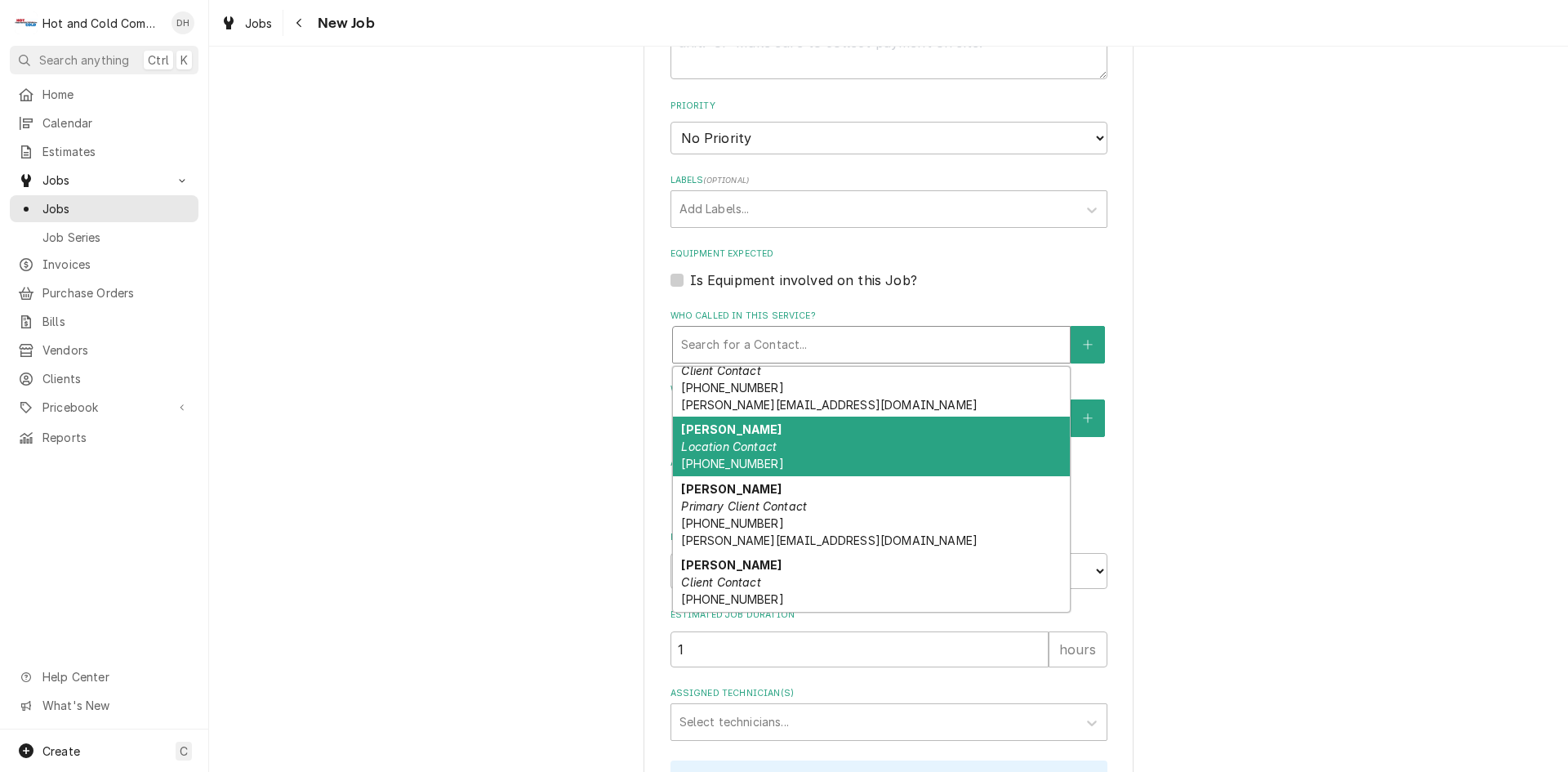
click at [771, 449] on div "Perry Location Contact (404) 353-4032" at bounding box center [871, 446] width 397 height 60
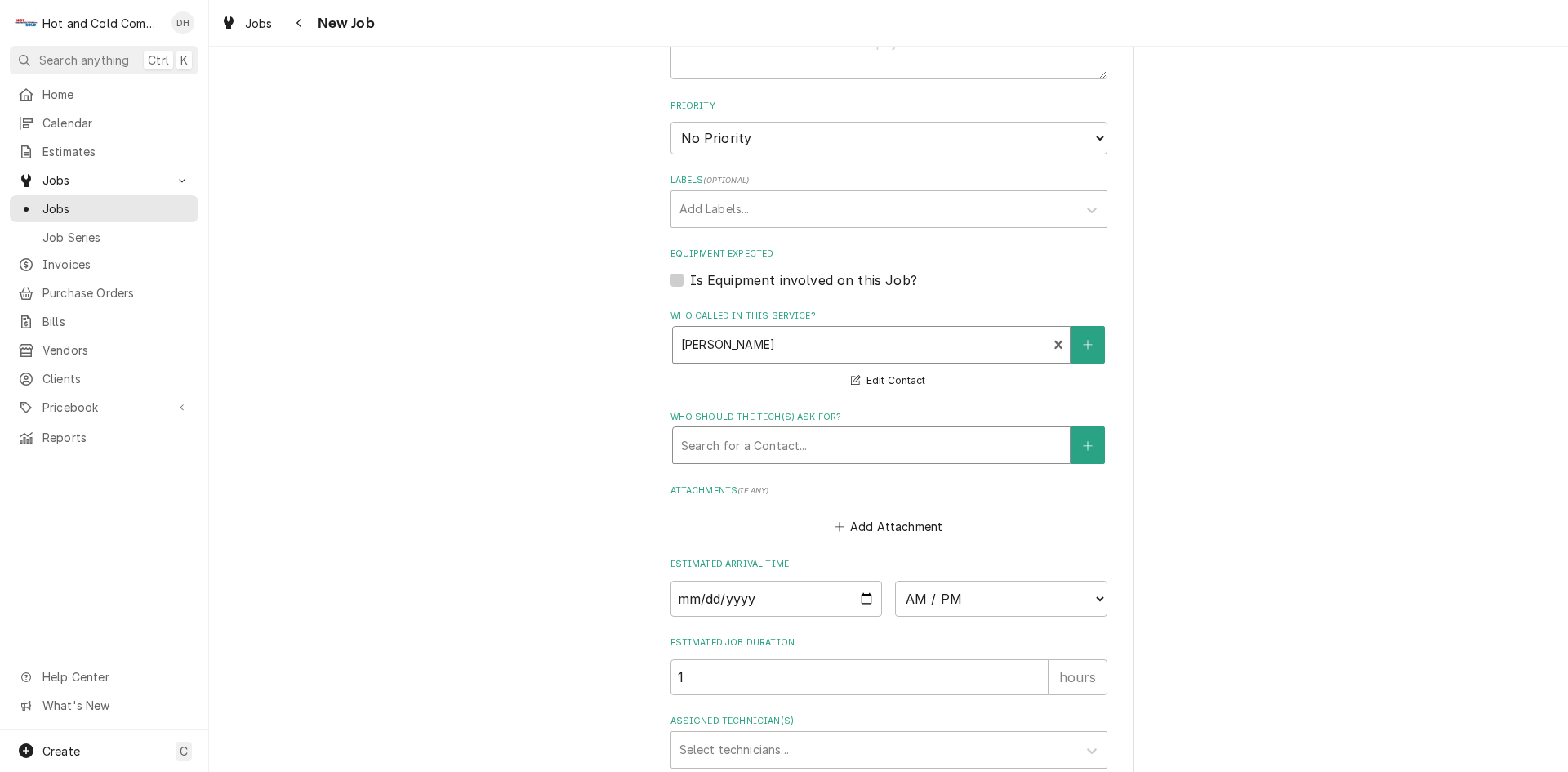
click at [891, 449] on div "Who should the tech(s) ask for?" at bounding box center [872, 445] width 380 height 29
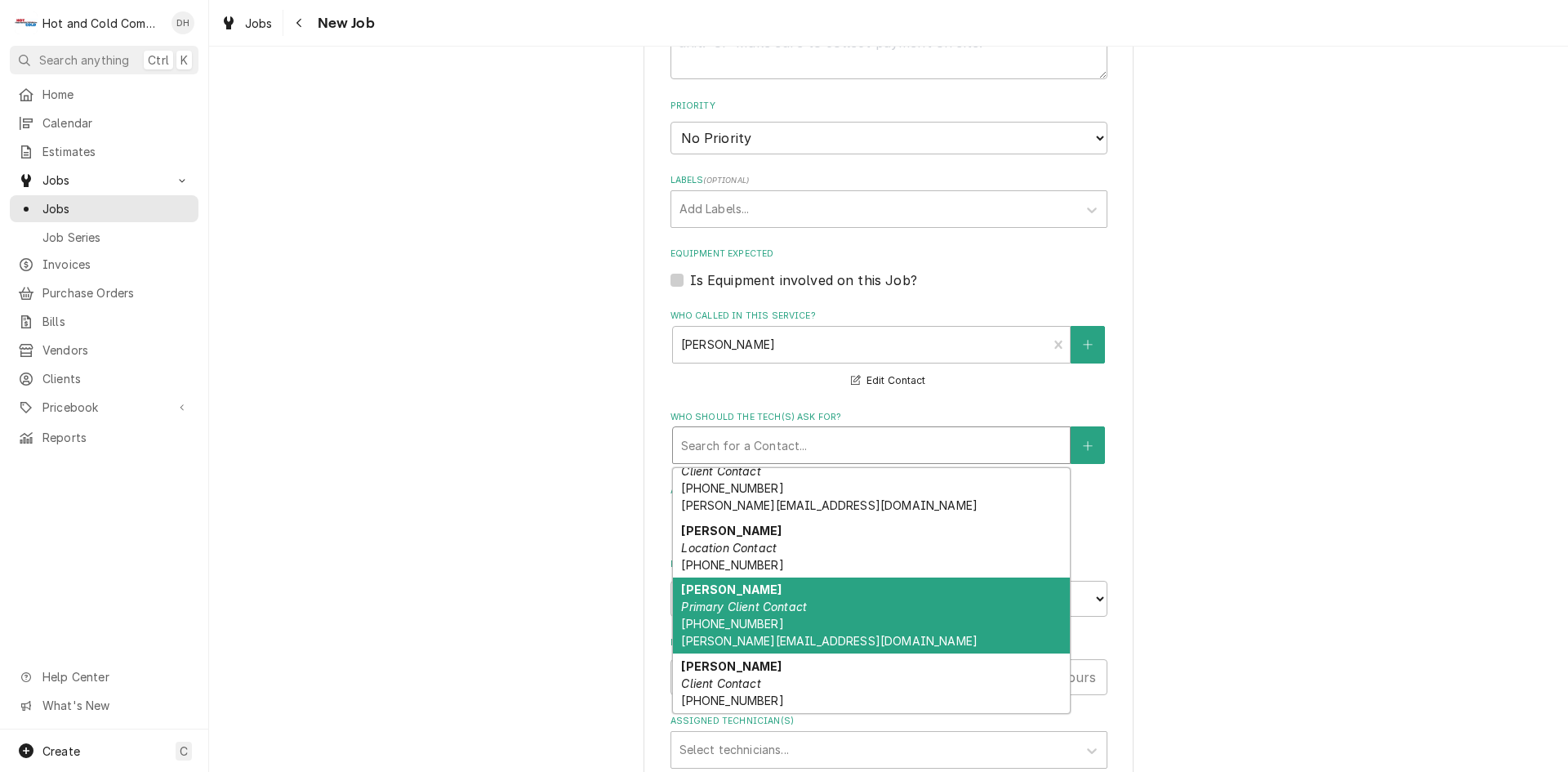
drag, startPoint x: 758, startPoint y: 603, endPoint x: 794, endPoint y: 583, distance: 41.2
click at [763, 603] on em "Primary Client Contact" at bounding box center [744, 606] width 126 height 14
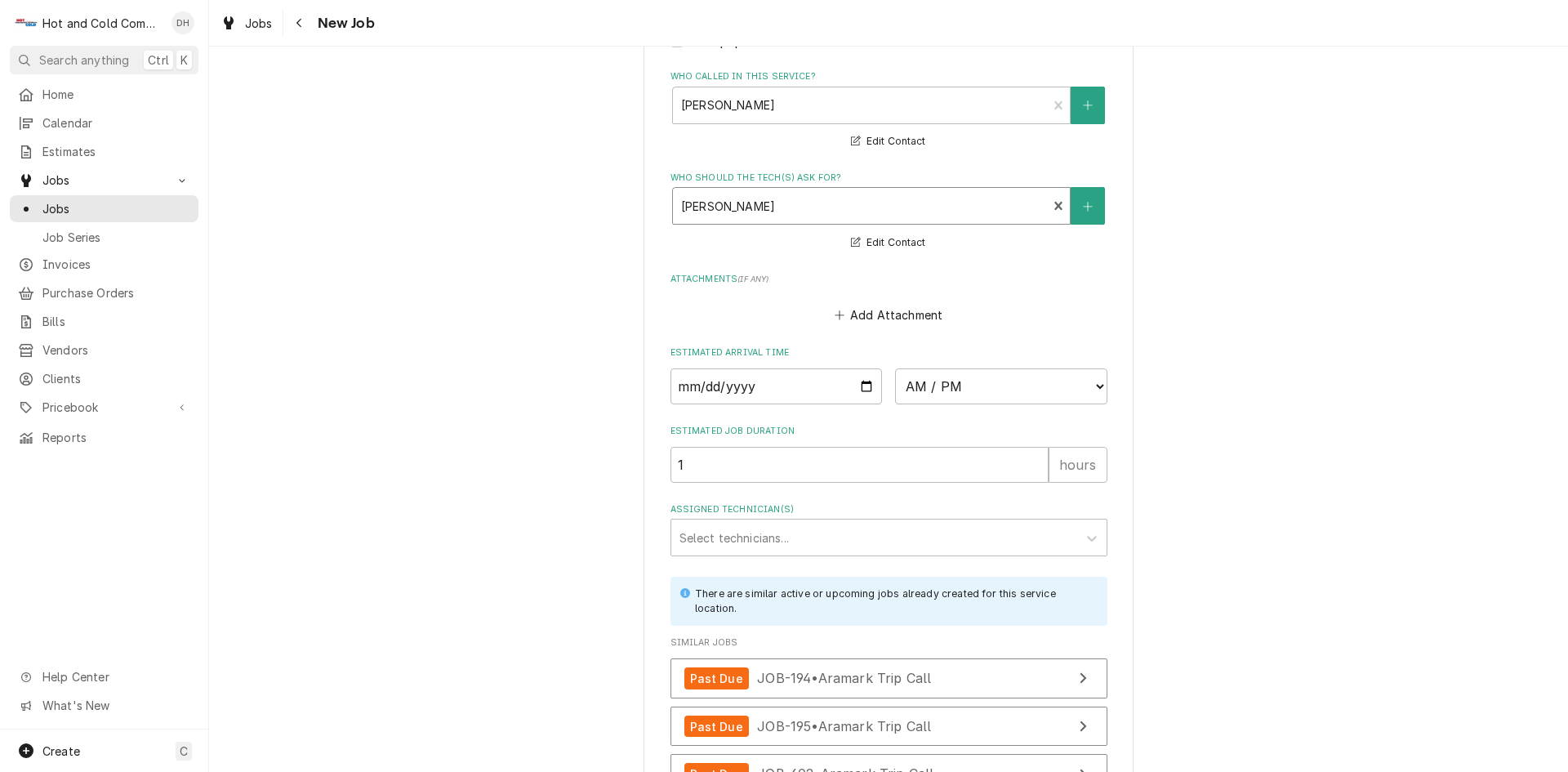
scroll to position [1089, 0]
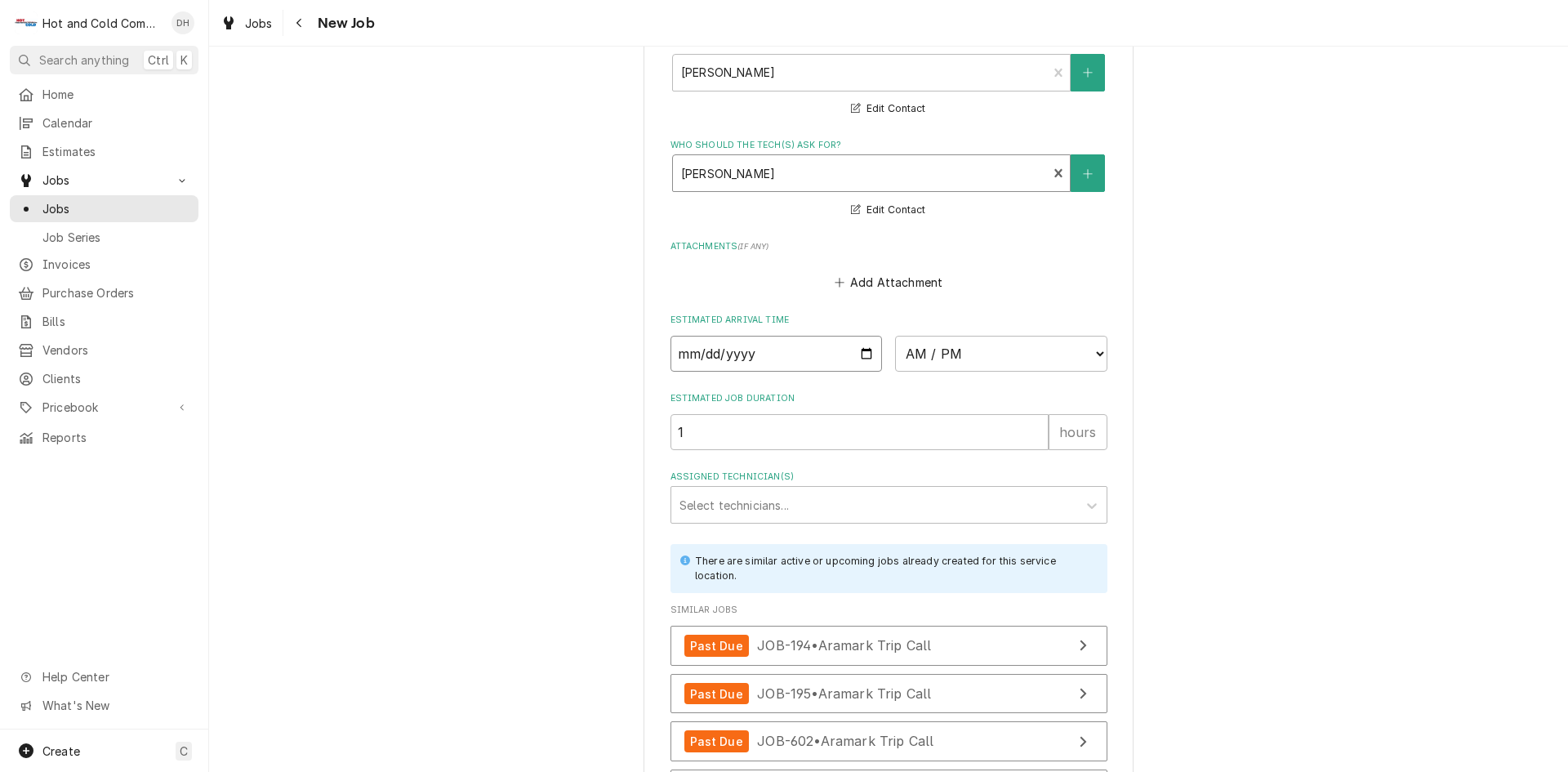
click at [860, 349] on input "Date" at bounding box center [777, 353] width 213 height 36
type textarea "x"
type input "2025-08-15"
type textarea "x"
type input "2025-08-15"
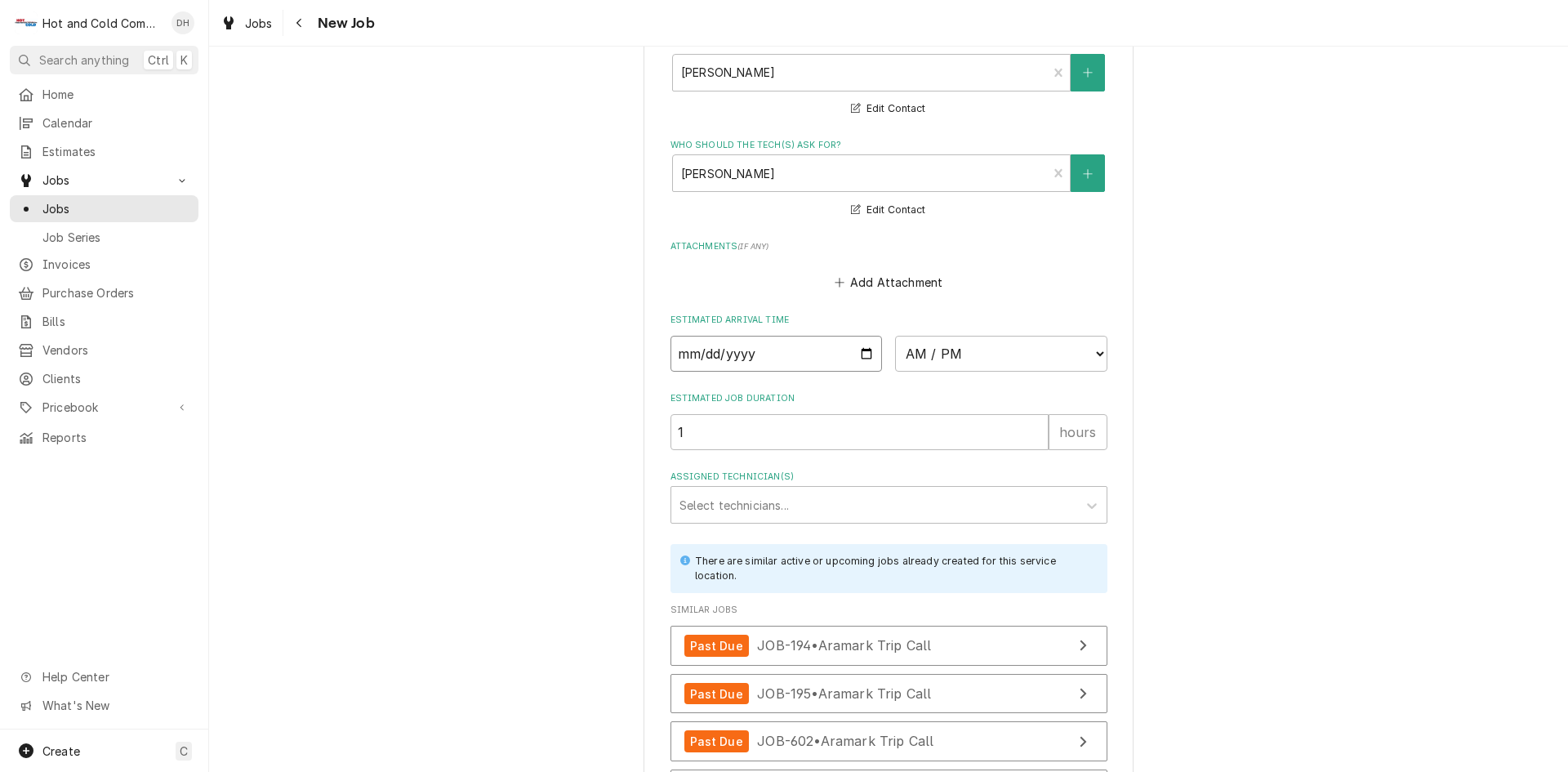
click at [864, 353] on input "2025-08-15" at bounding box center [777, 353] width 213 height 36
type textarea "x"
type input "2025-08-07"
type textarea "x"
click at [1094, 351] on select "AM / PM 6:00 AM 6:15 AM 6:30 AM 6:45 AM 7:00 AM 7:15 AM 7:30 AM 7:45 AM 8:00 AM…" at bounding box center [1001, 353] width 213 height 36
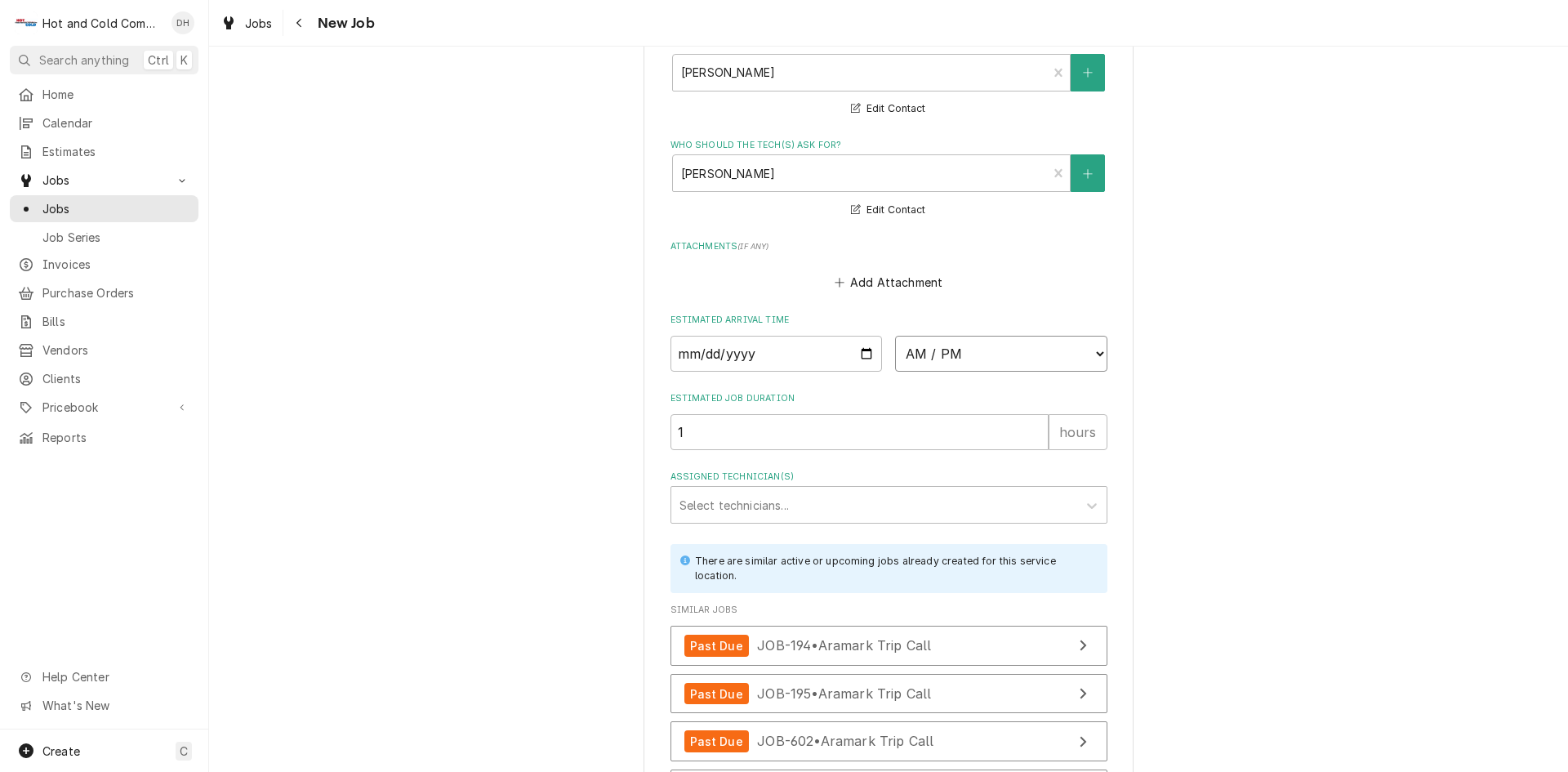
select select "11:45:00"
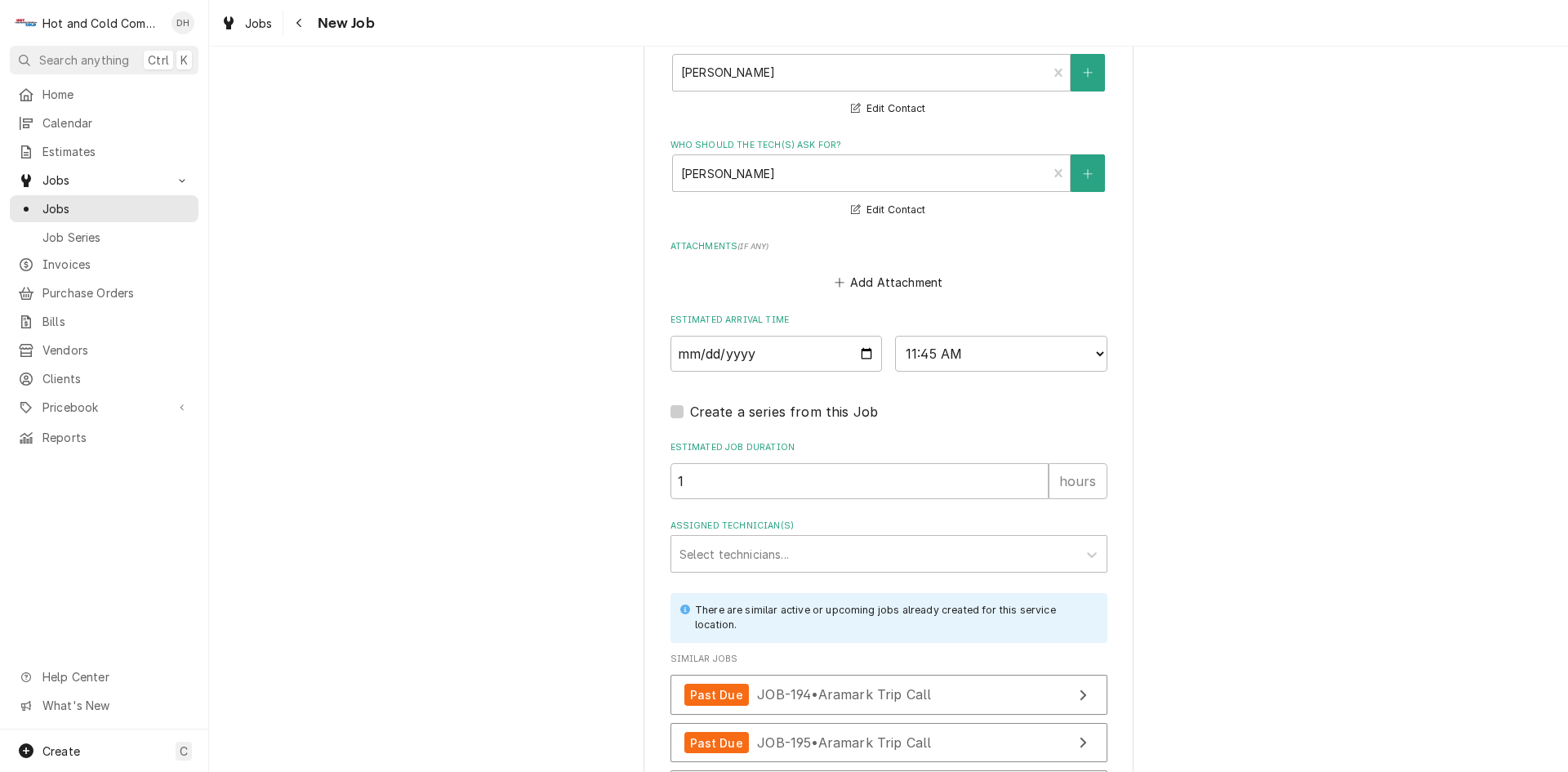
click at [1080, 327] on div "Estimated Arrival Time 2025-08-07 AM / PM 6:00 AM 6:15 AM 6:30 AM 6:45 AM 7:00 …" at bounding box center [889, 342] width 437 height 58
type textarea "x"
click at [1092, 348] on select "AM / PM 6:00 AM 6:15 AM 6:30 AM 6:45 AM 7:00 AM 7:15 AM 7:30 AM 7:45 AM 8:00 AM…" at bounding box center [1001, 353] width 213 height 36
select select "13:30:00"
click at [895, 335] on select "AM / PM 6:00 AM 6:15 AM 6:30 AM 6:45 AM 7:00 AM 7:15 AM 7:30 AM 7:45 AM 8:00 AM…" at bounding box center [1001, 353] width 213 height 36
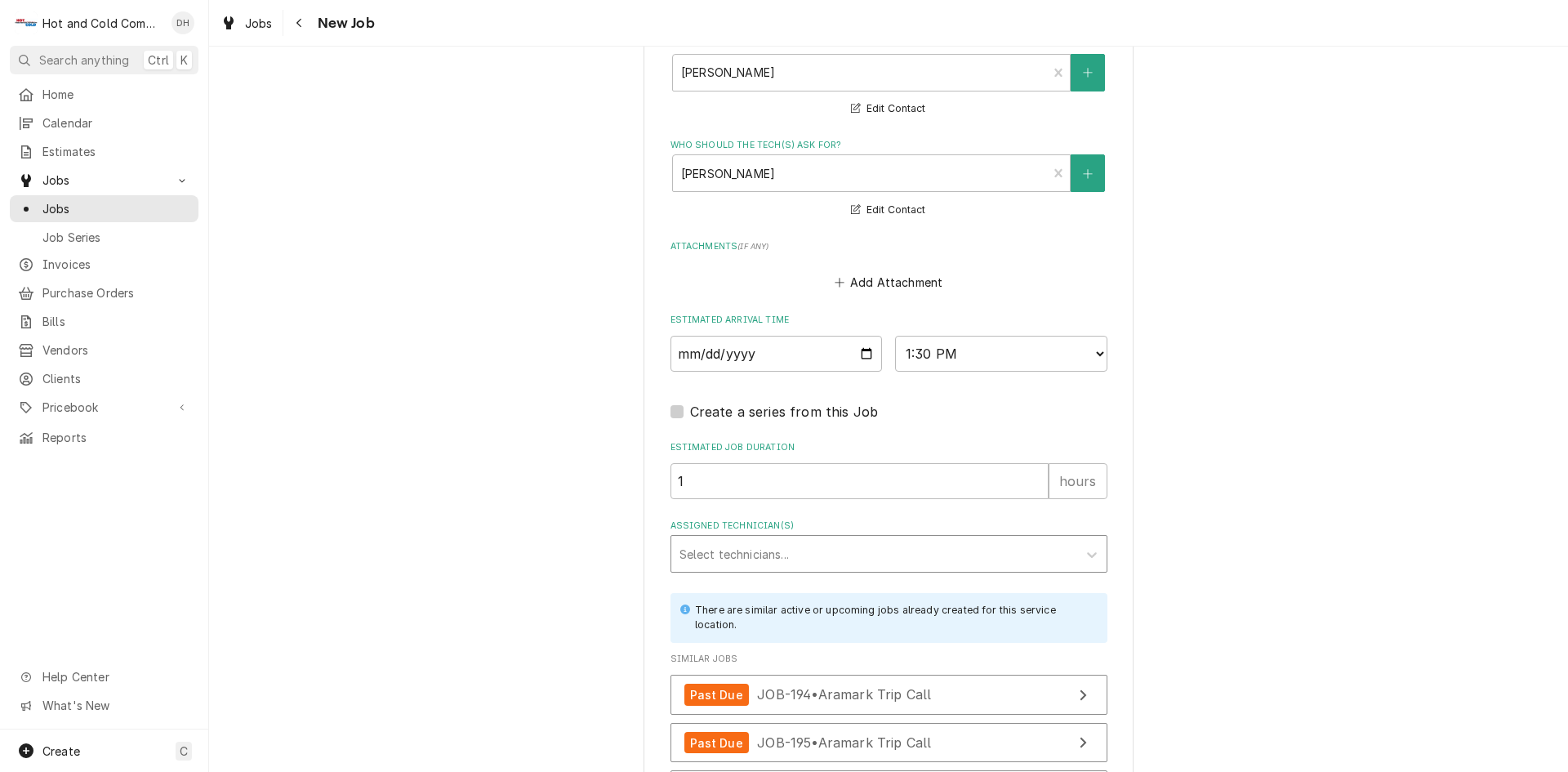
click at [762, 541] on div "Assigned Technician(s)" at bounding box center [874, 554] width 389 height 29
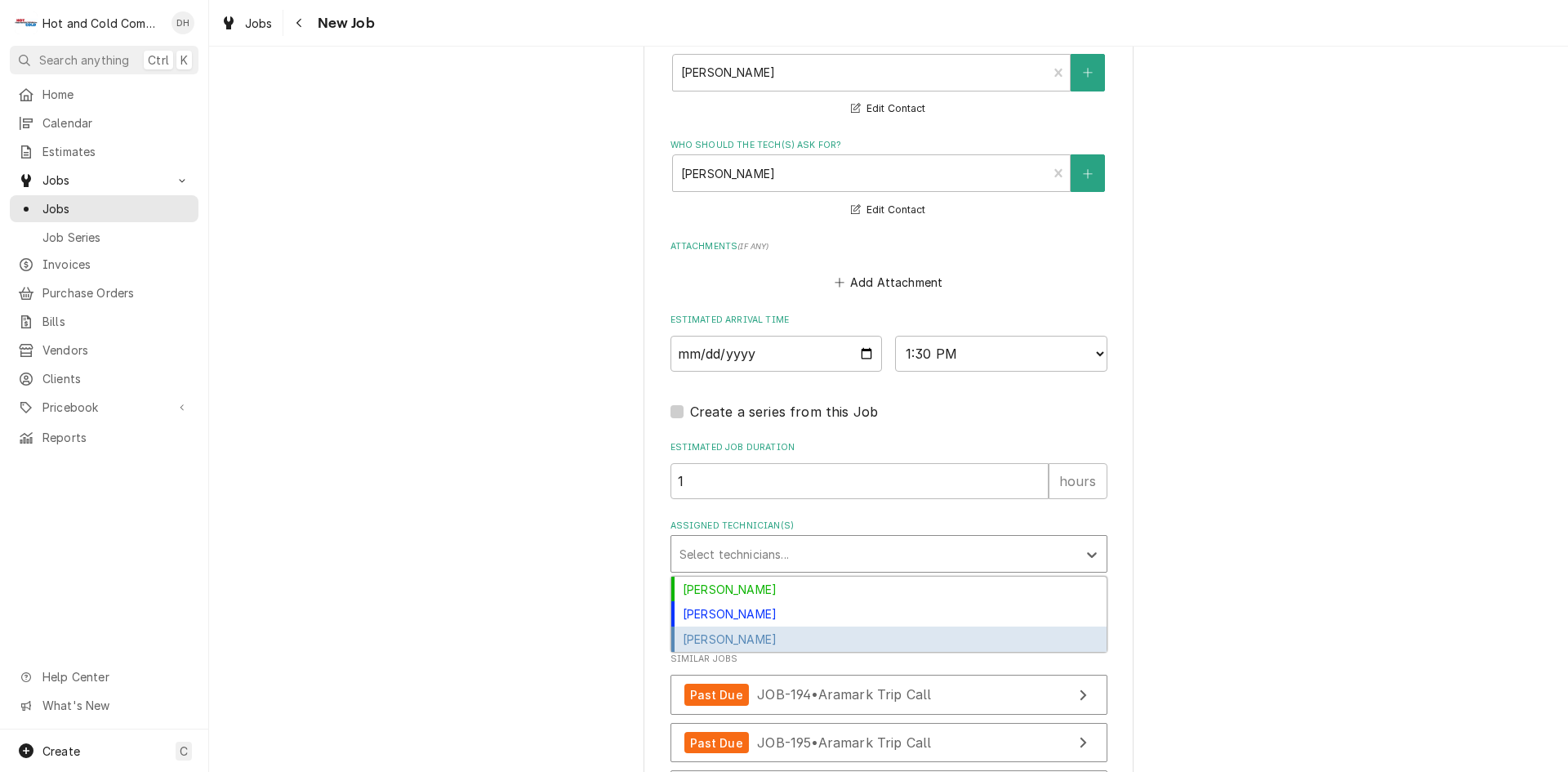
click at [765, 640] on div "[PERSON_NAME]" at bounding box center [889, 640] width 435 height 26
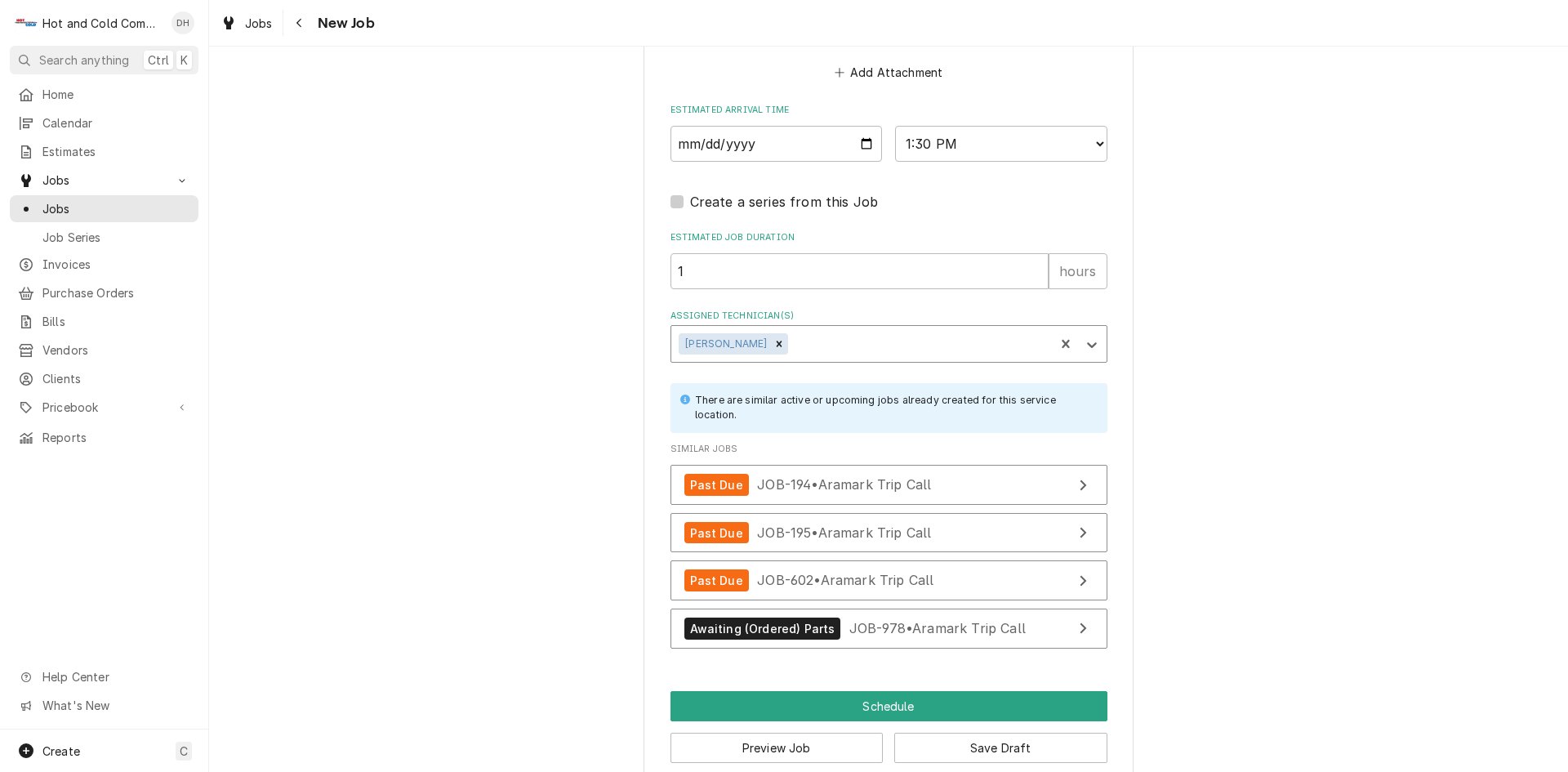
scroll to position [1325, 0]
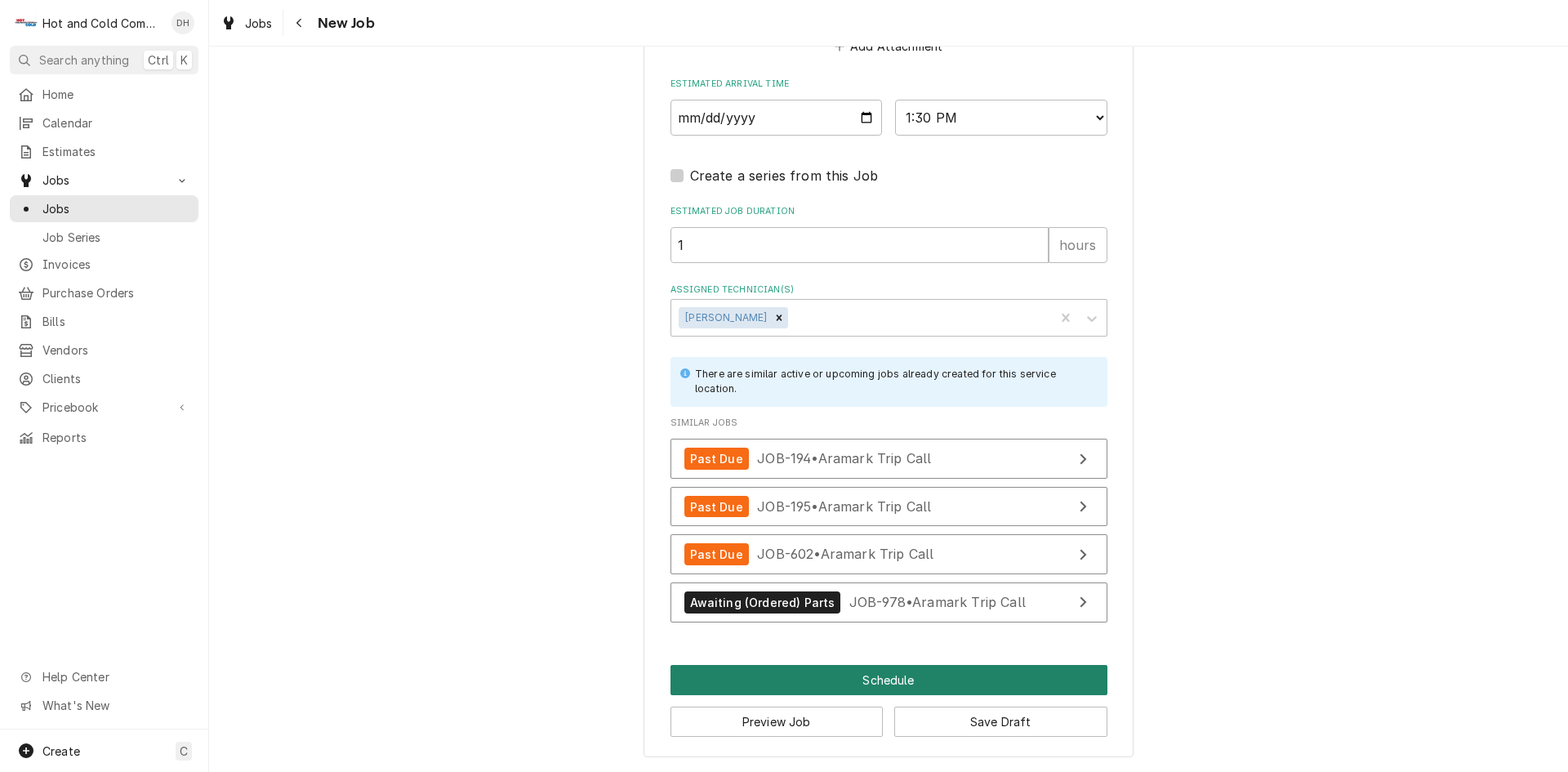
click at [888, 675] on button "Schedule" at bounding box center [889, 680] width 437 height 30
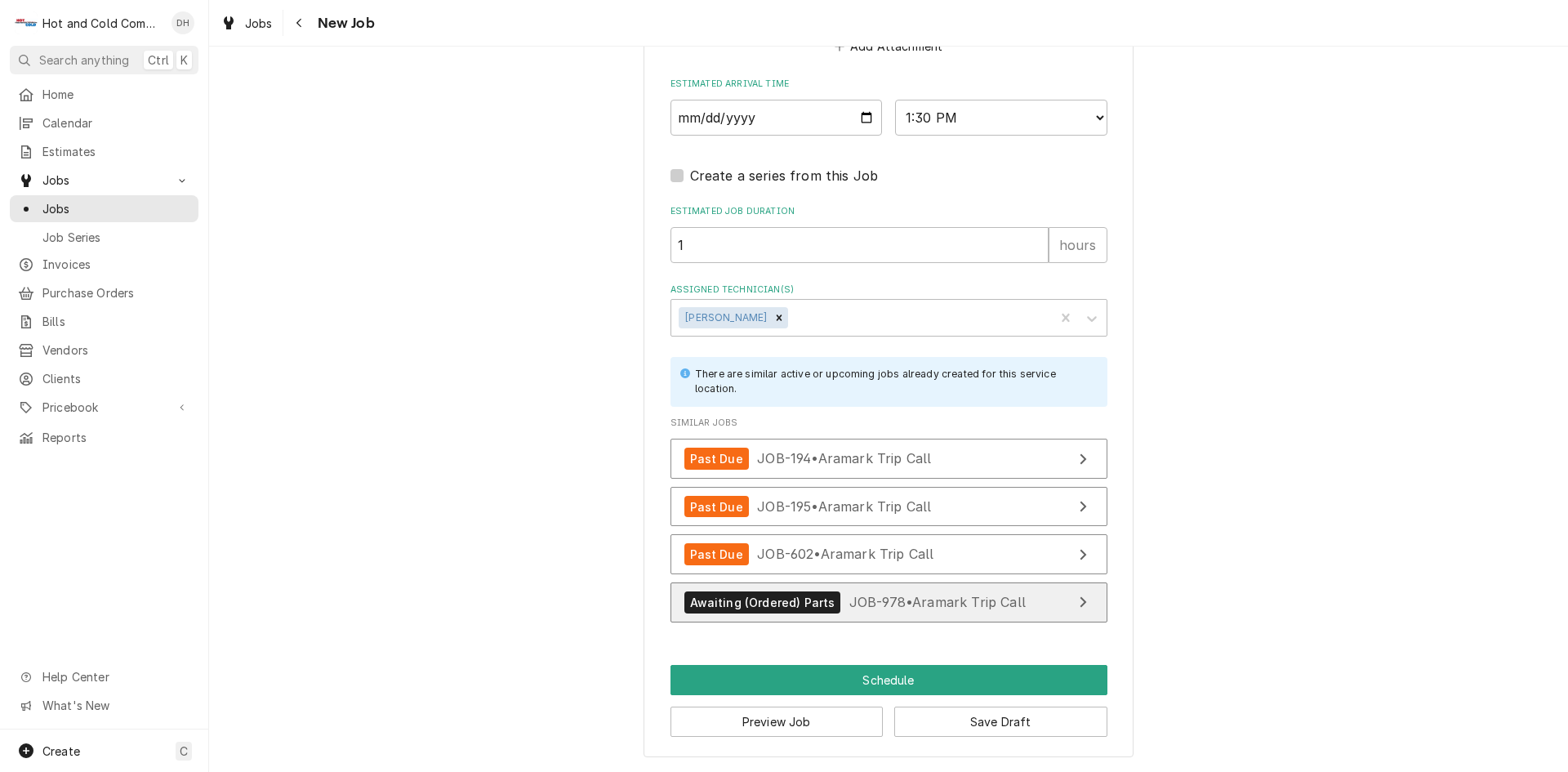
scroll to position [1311, 0]
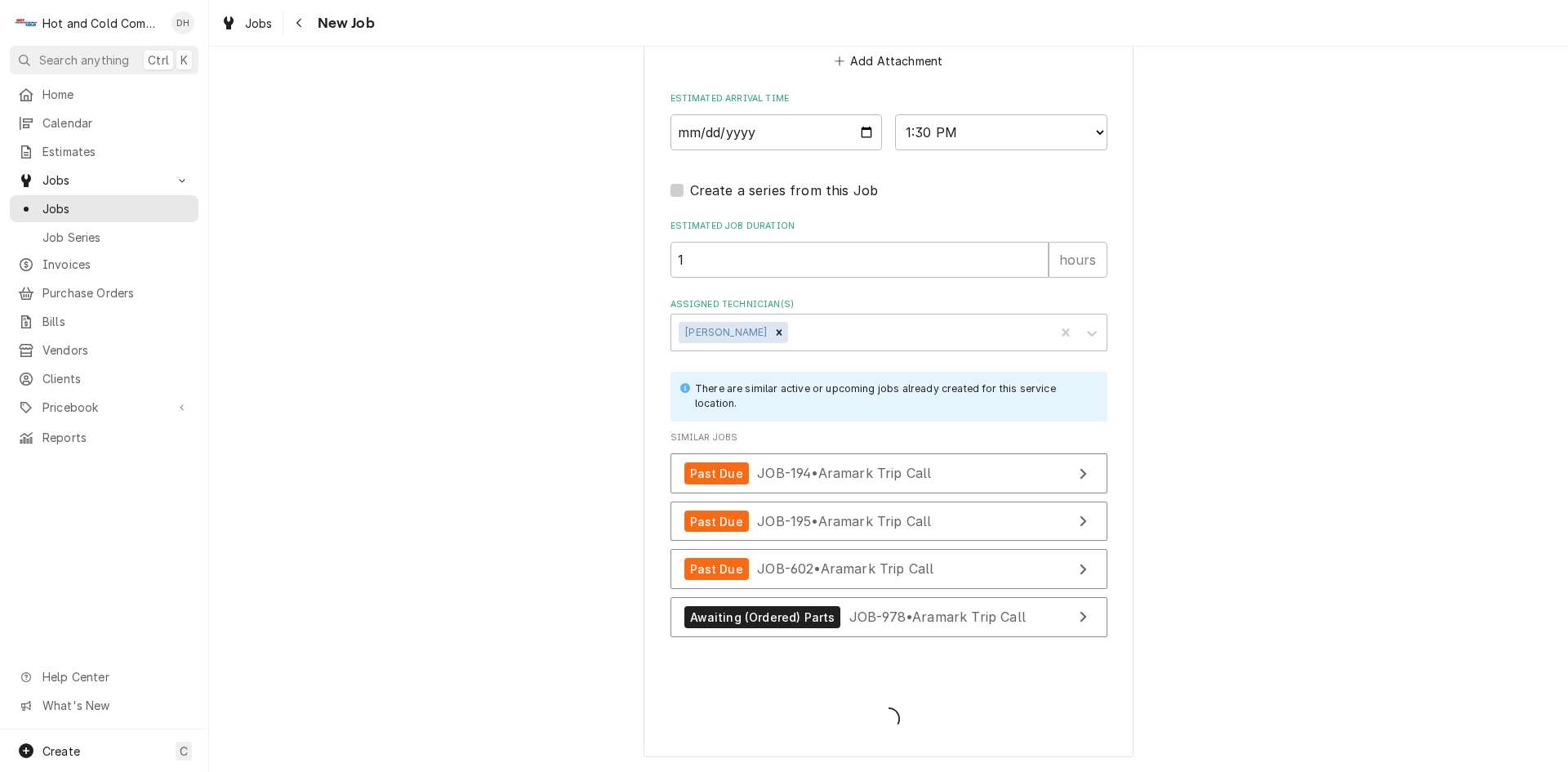
type textarea "x"
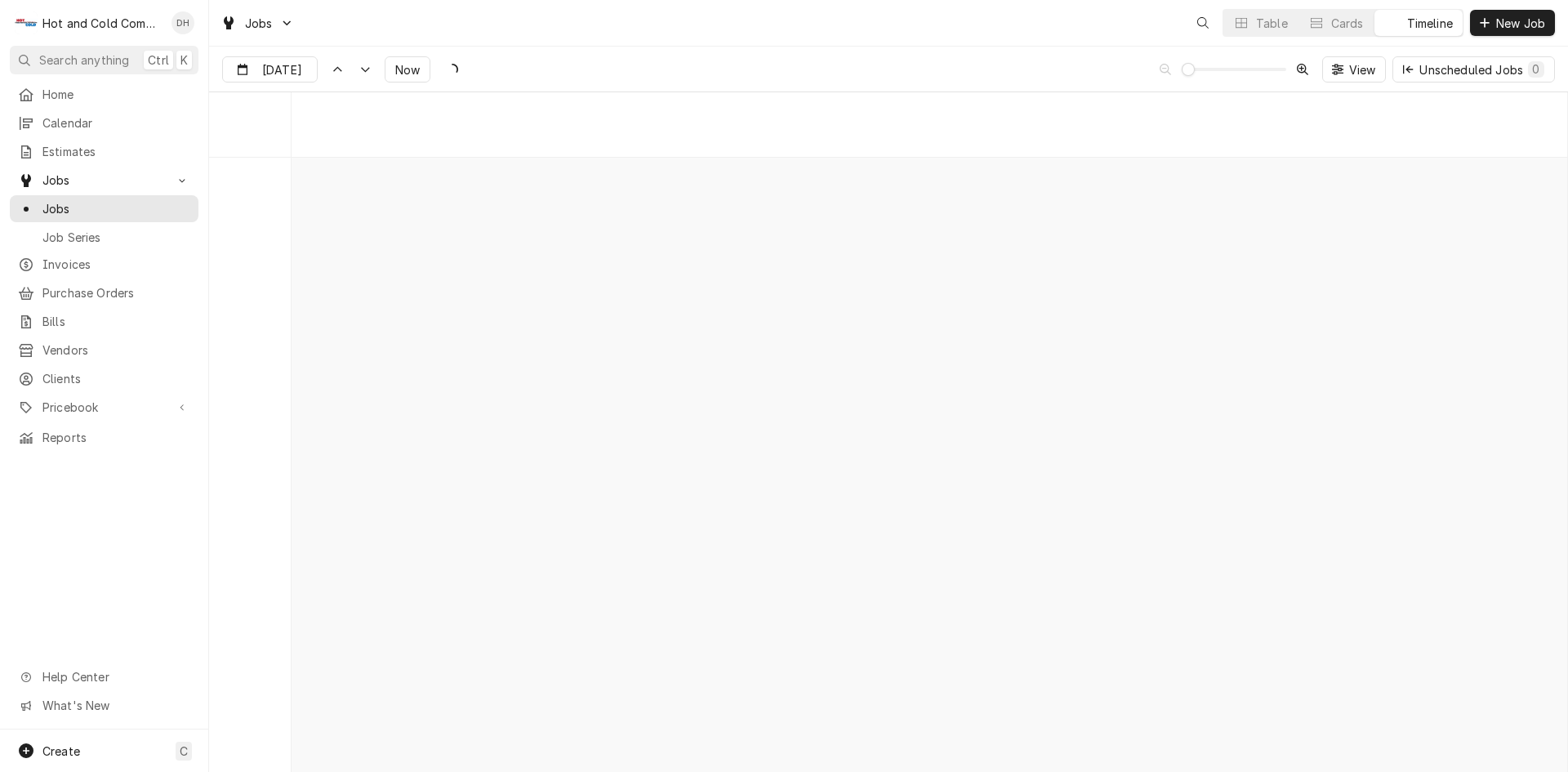
scroll to position [12789, 0]
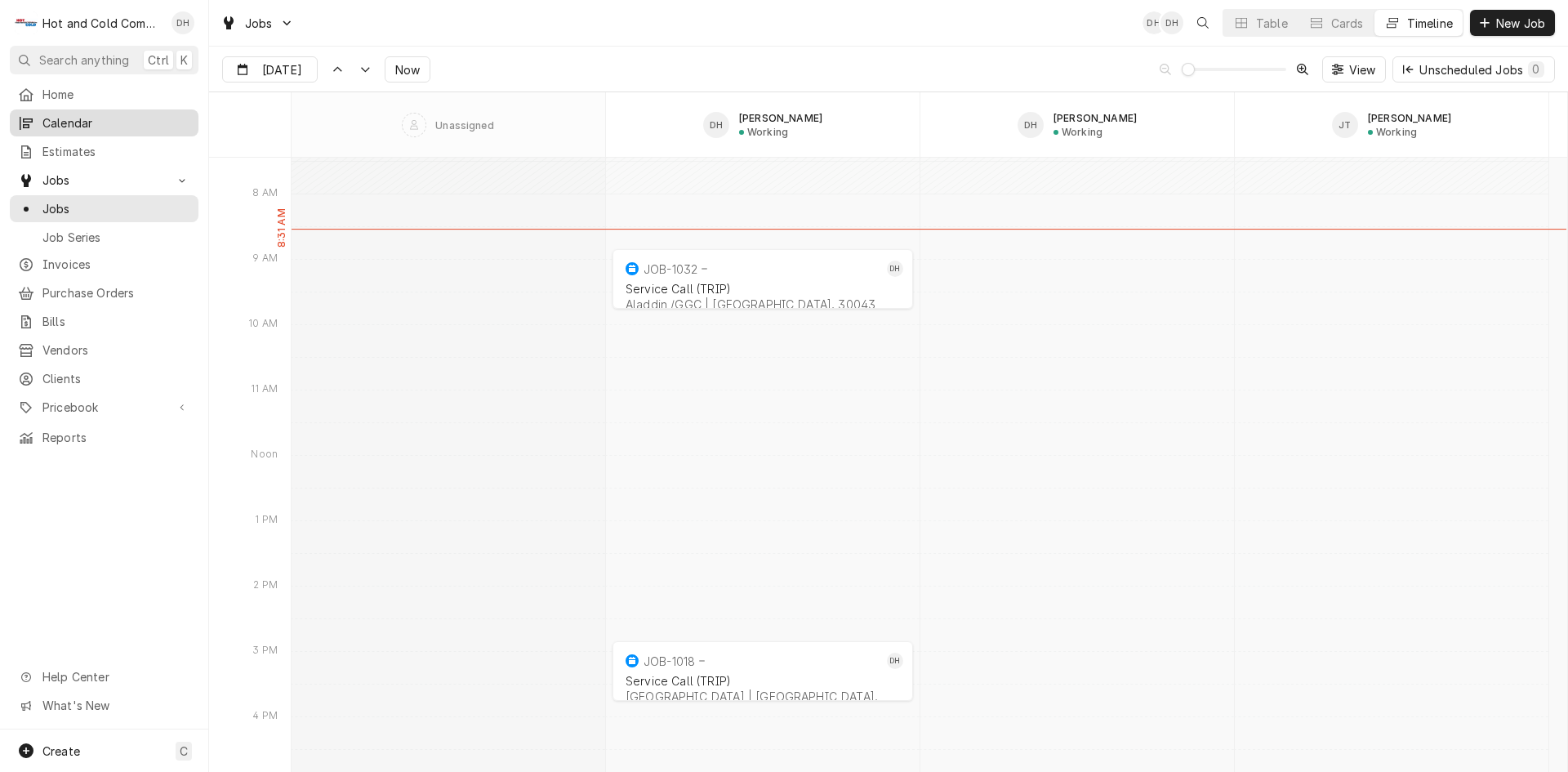
click at [104, 125] on span "Calendar" at bounding box center [116, 123] width 148 height 17
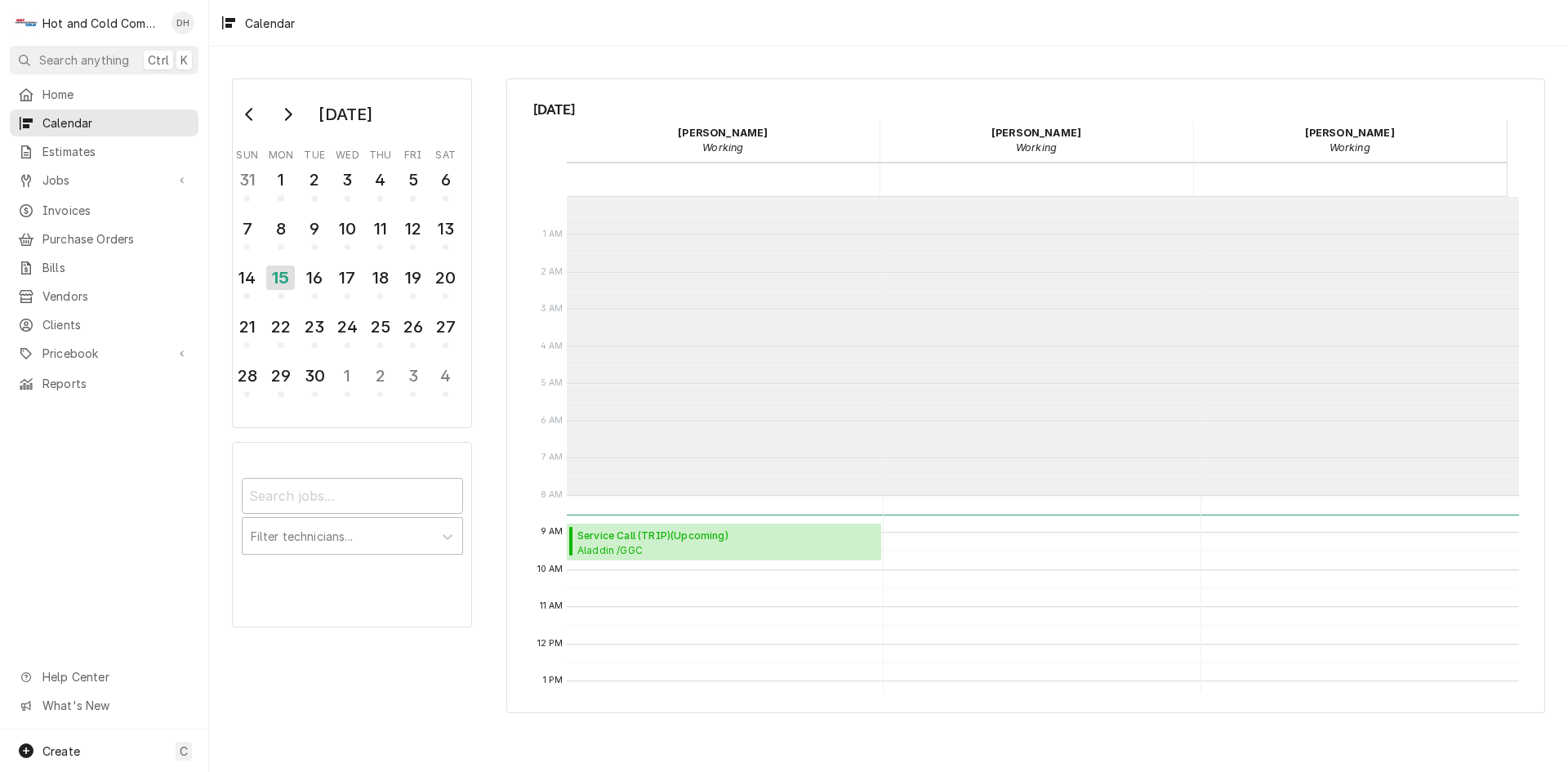
scroll to position [298, 0]
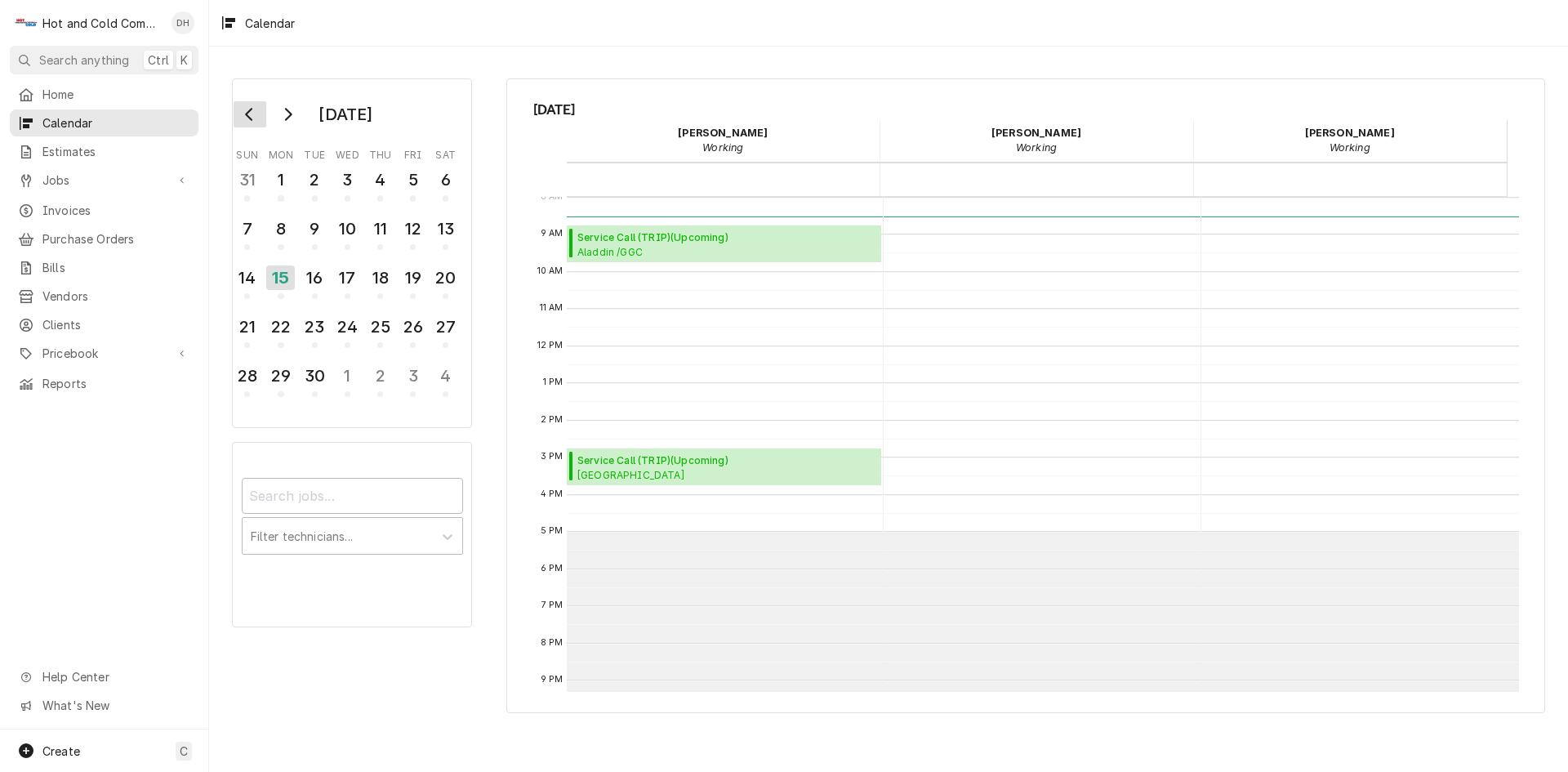
click at [246, 121] on icon "Go to previous month" at bounding box center [249, 114] width 13 height 13
click at [381, 235] on div "7" at bounding box center [379, 229] width 28 height 27
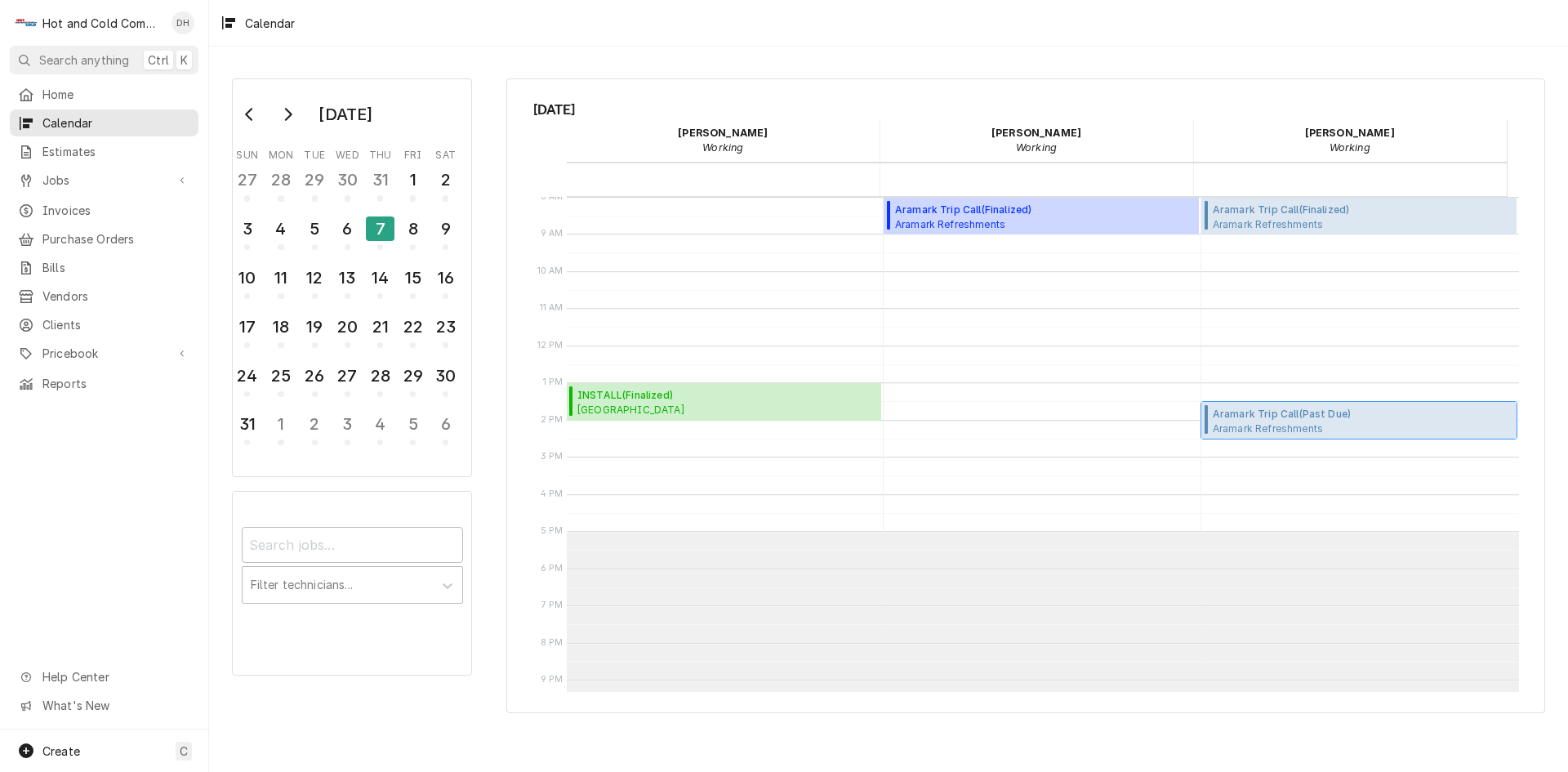
click at [1347, 422] on span "Aramark Refreshments SHOP REPAIR / [STREET_ADDRESS]" at bounding box center [1300, 428] width 175 height 13
click at [1301, 423] on span "Aramark Refreshments SHOP REPAIR / 2700 Hickory Grove Rd NW suite2, Acworth, GA…" at bounding box center [1300, 428] width 175 height 13
click at [409, 234] on div "8" at bounding box center [412, 229] width 28 height 27
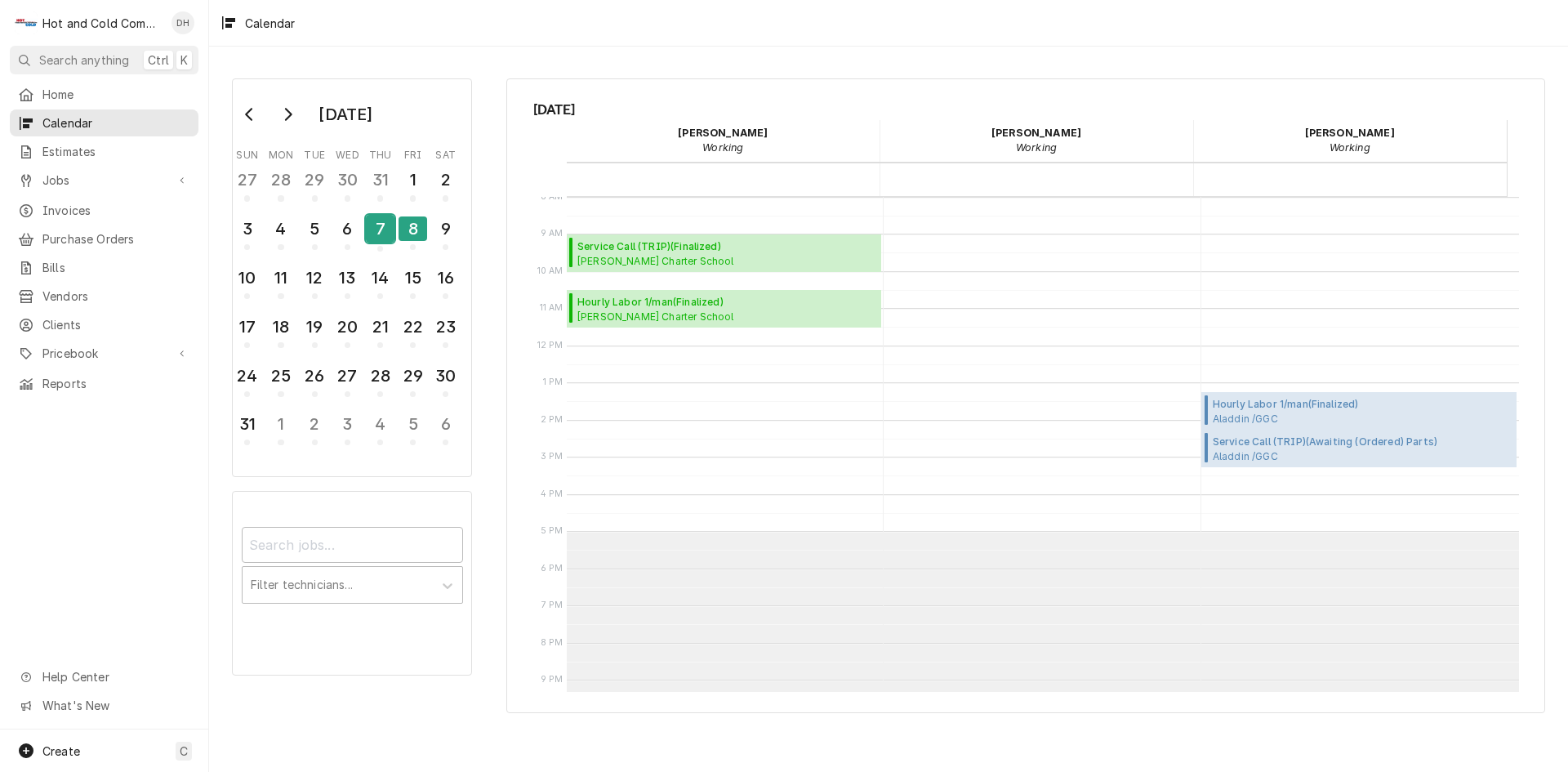
click at [385, 235] on div "7" at bounding box center [379, 229] width 28 height 27
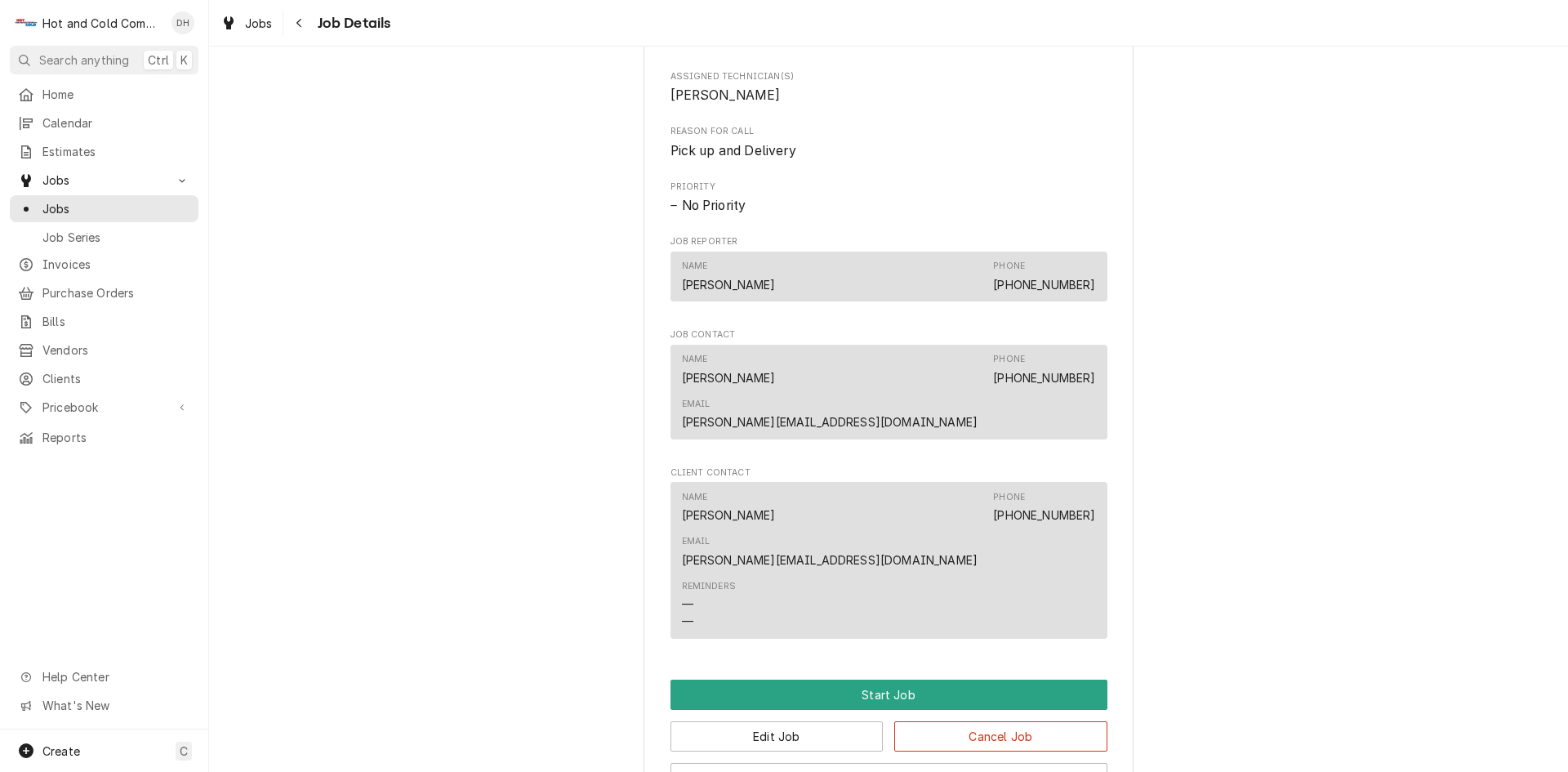
scroll to position [817, 0]
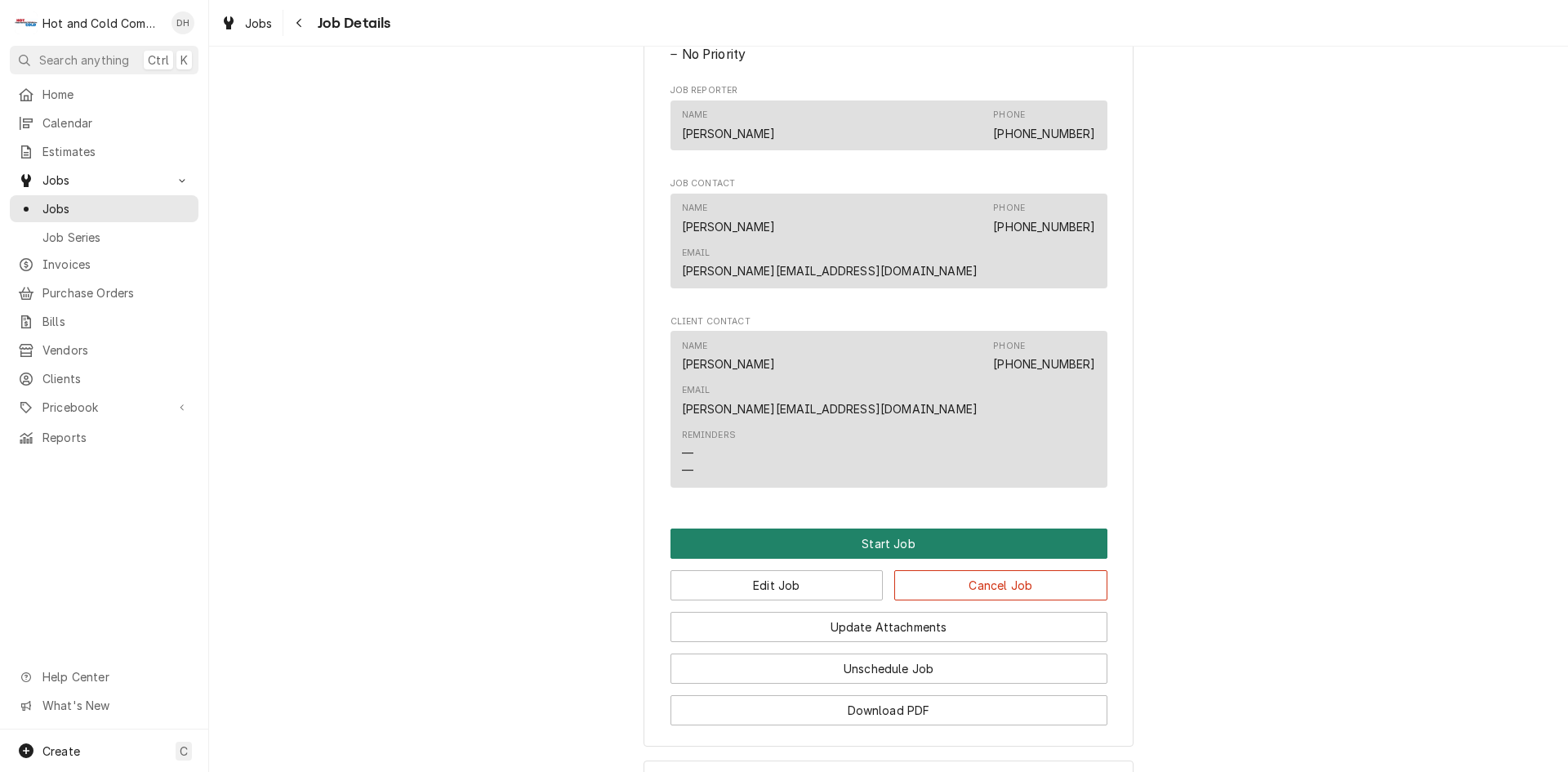
click at [913, 529] on button "Start Job" at bounding box center [889, 543] width 437 height 30
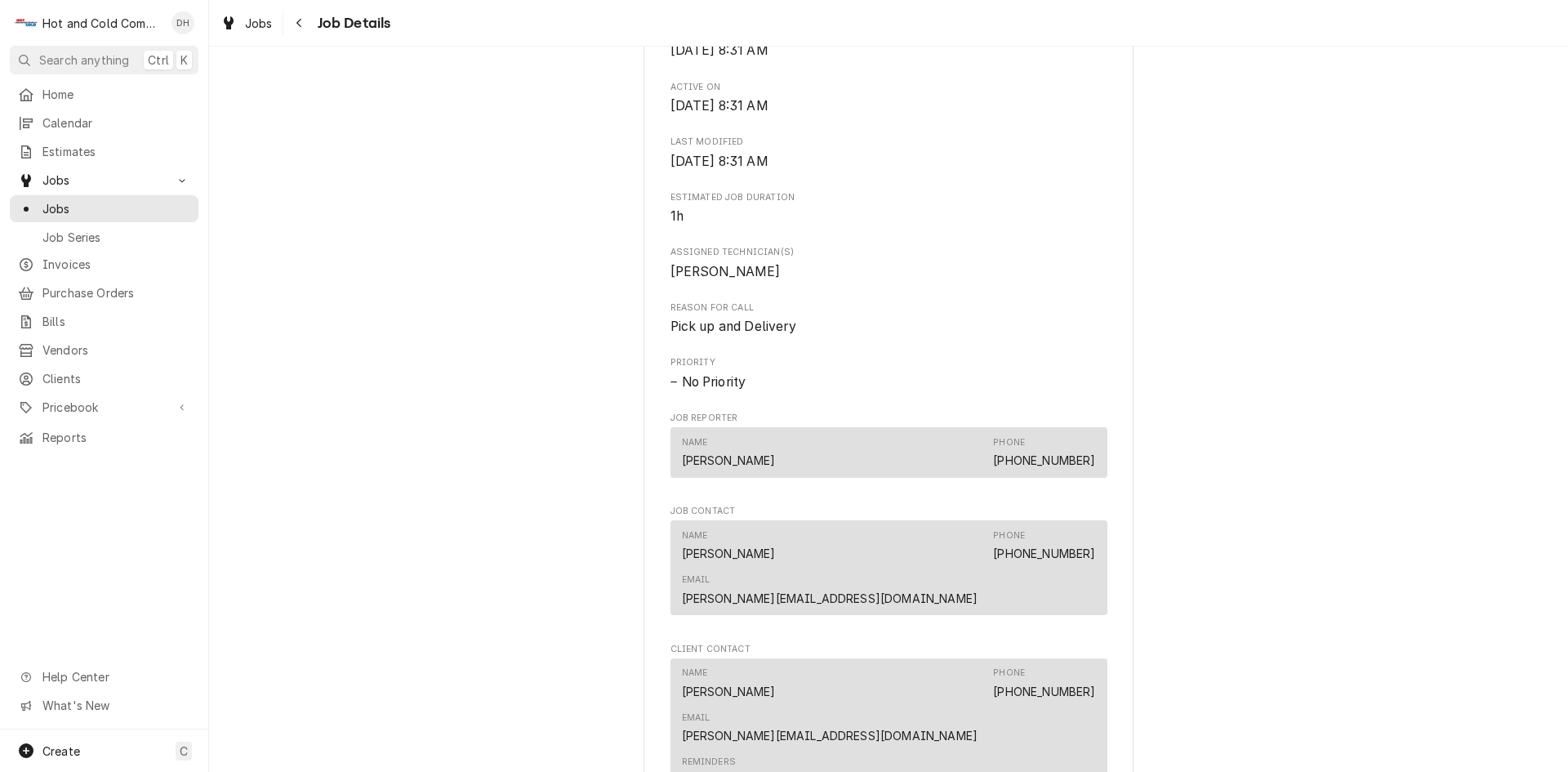
scroll to position [1107, 0]
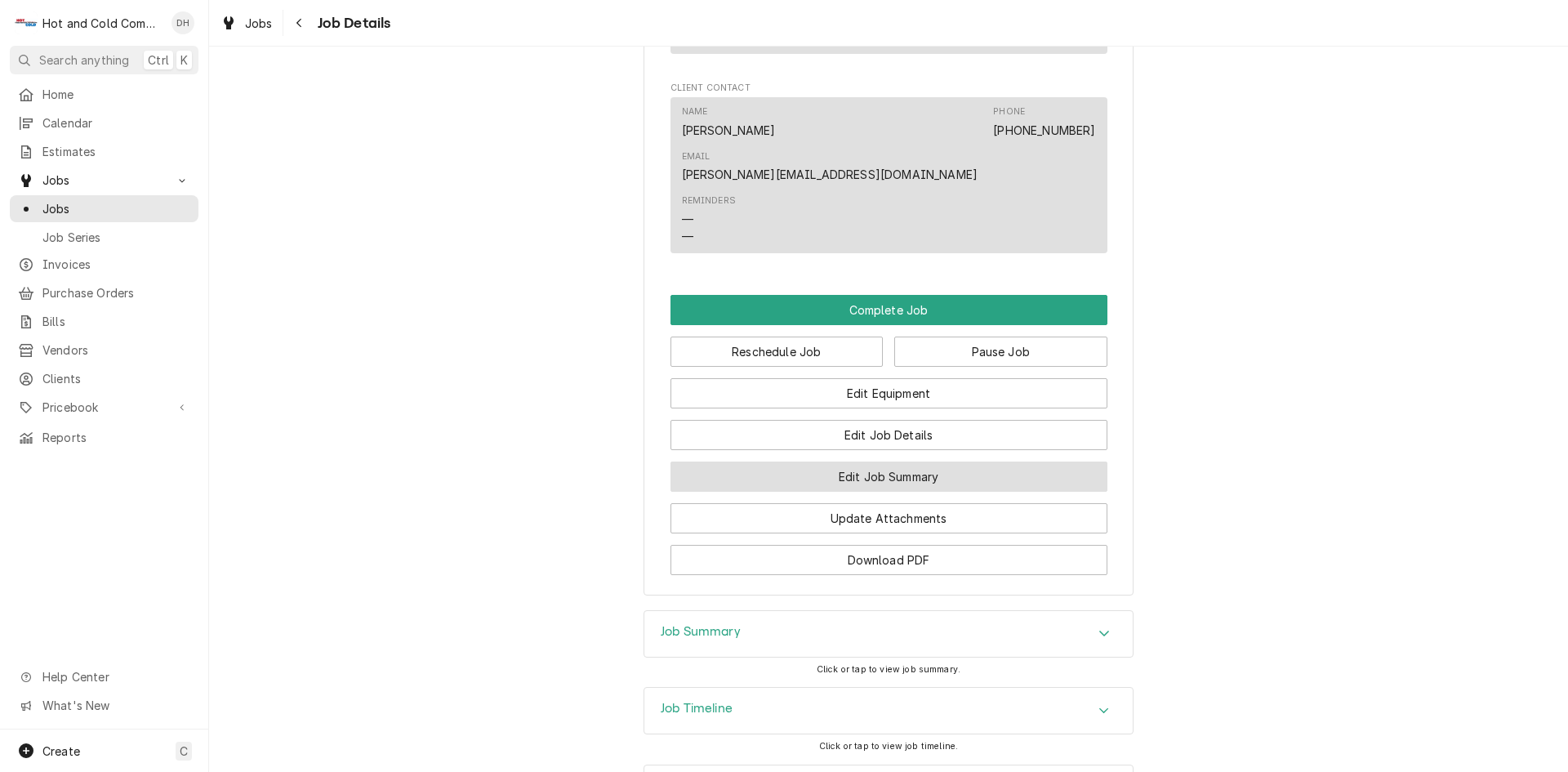
click at [930, 462] on button "Edit Job Summary" at bounding box center [889, 477] width 437 height 30
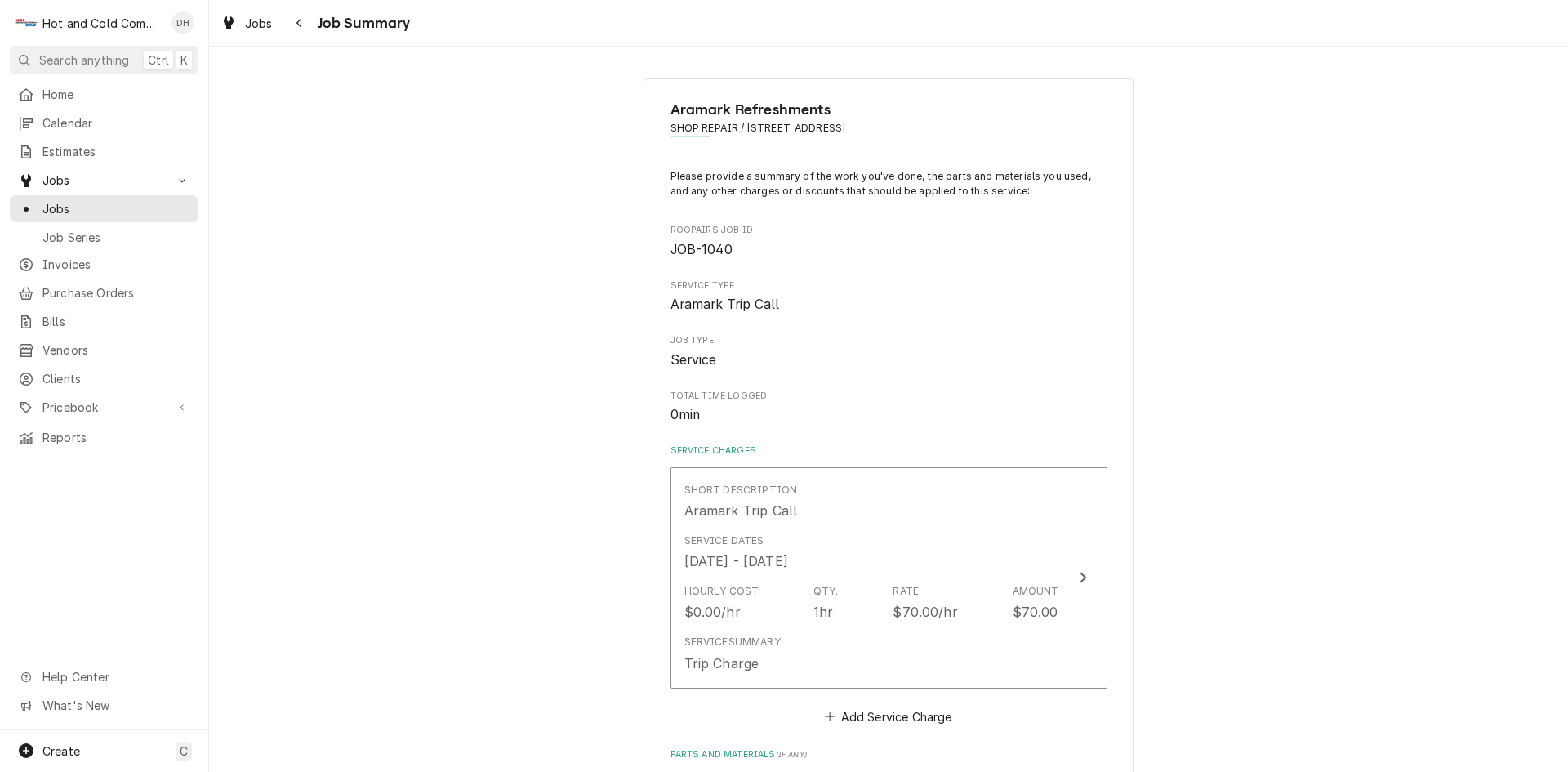
scroll to position [272, 0]
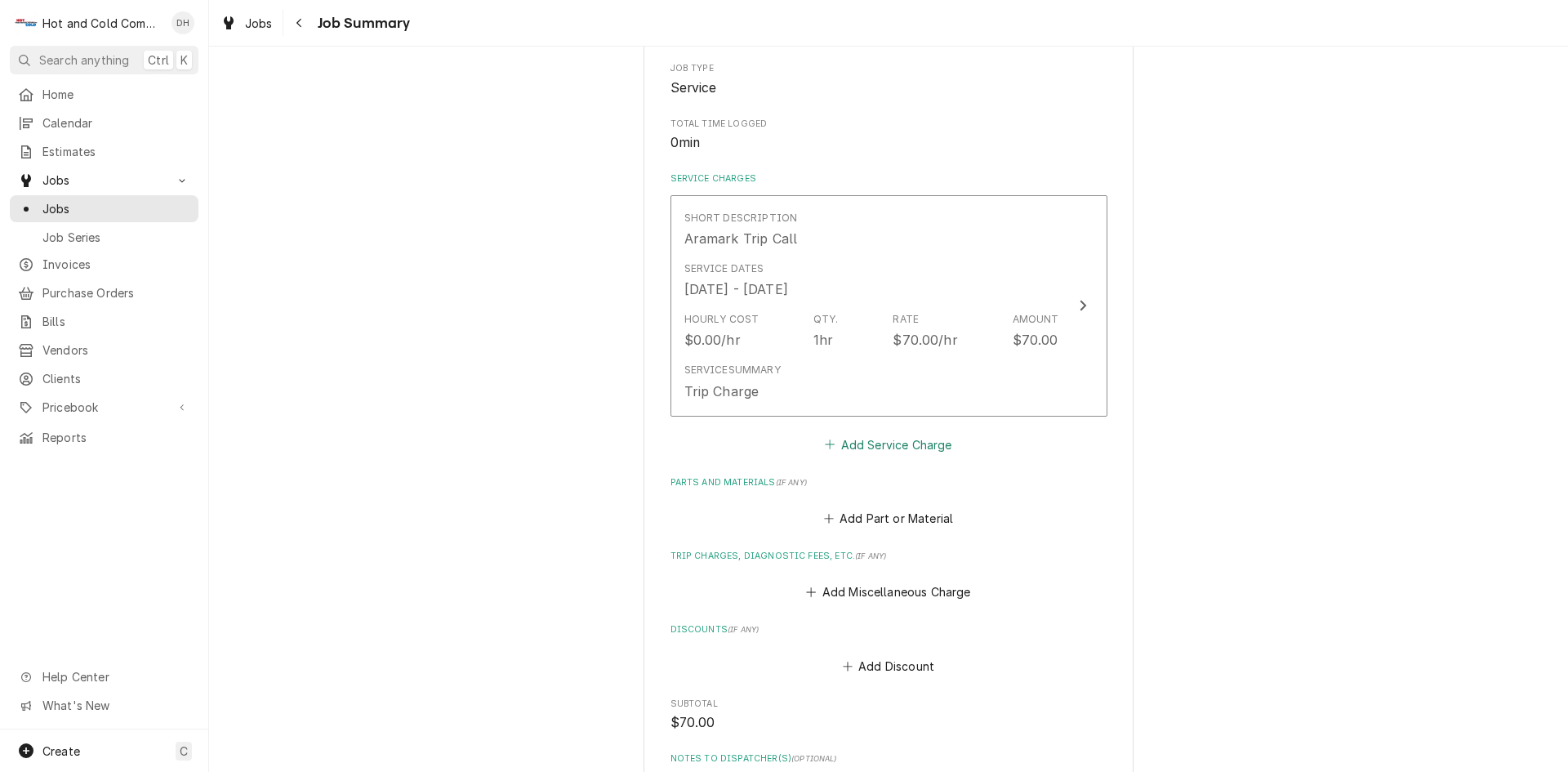
click at [890, 438] on button "Add Service Charge" at bounding box center [888, 443] width 132 height 23
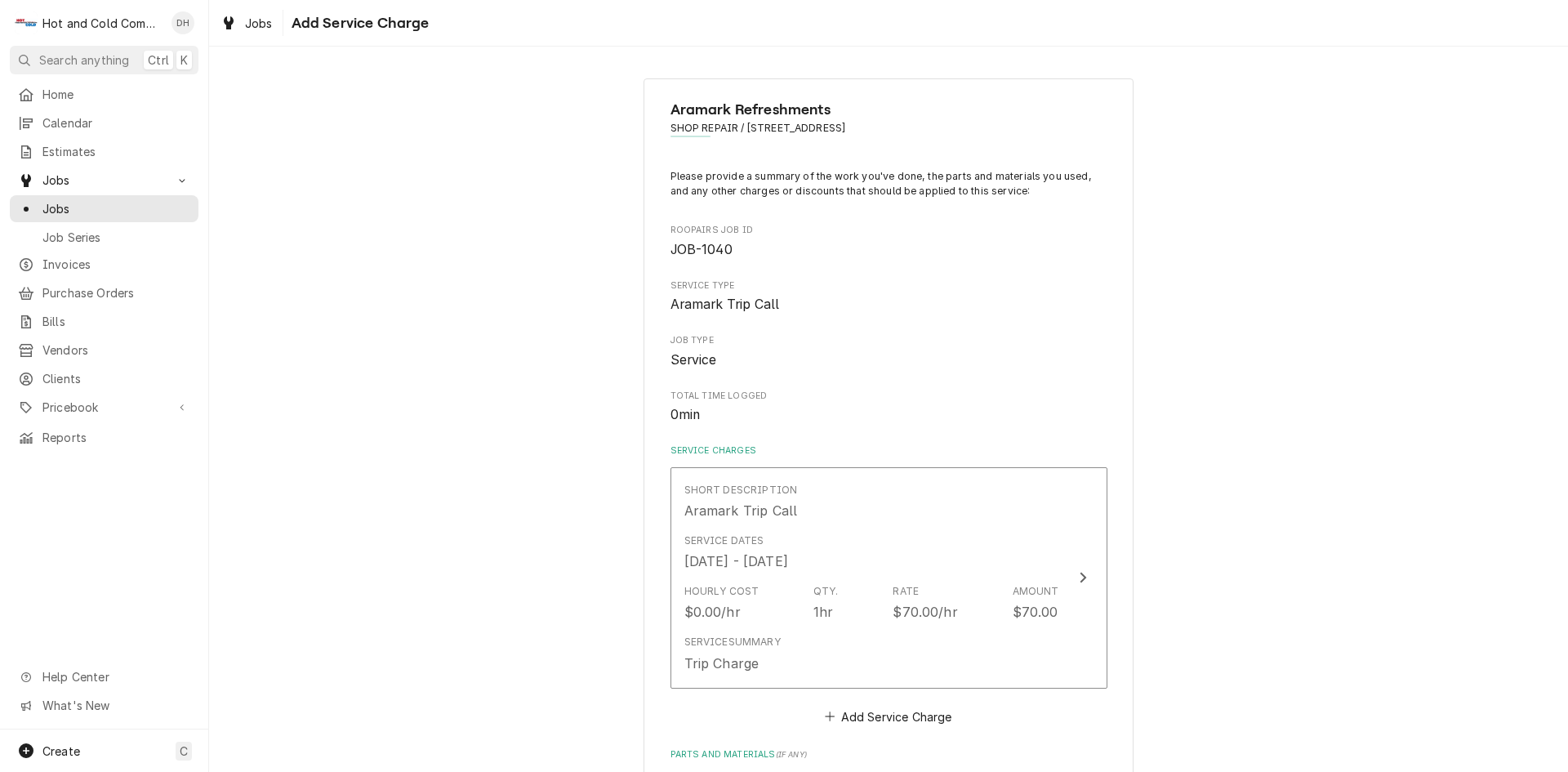
scroll to position [272, 0]
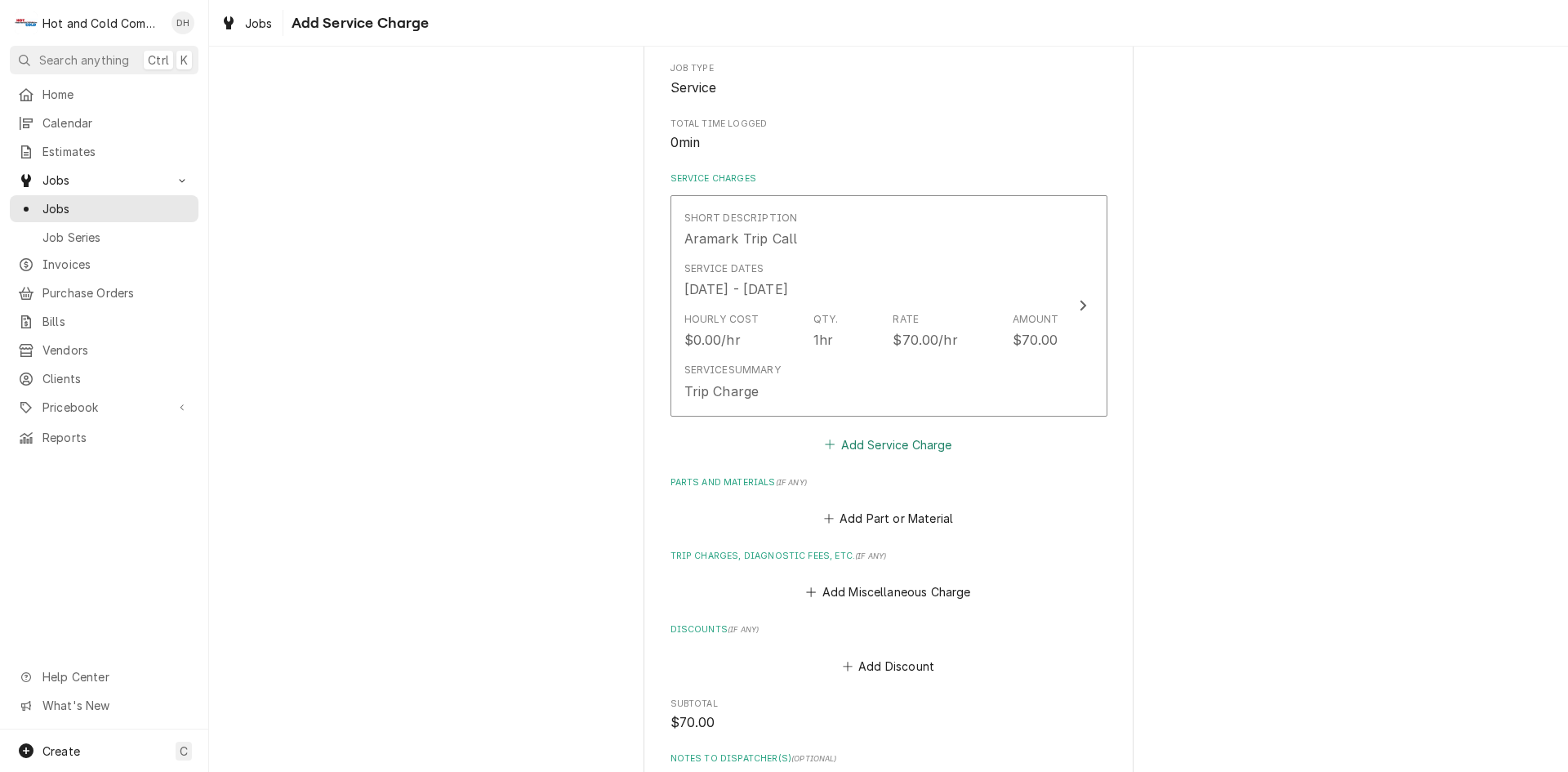
click at [936, 443] on button "Add Service Charge" at bounding box center [888, 443] width 132 height 23
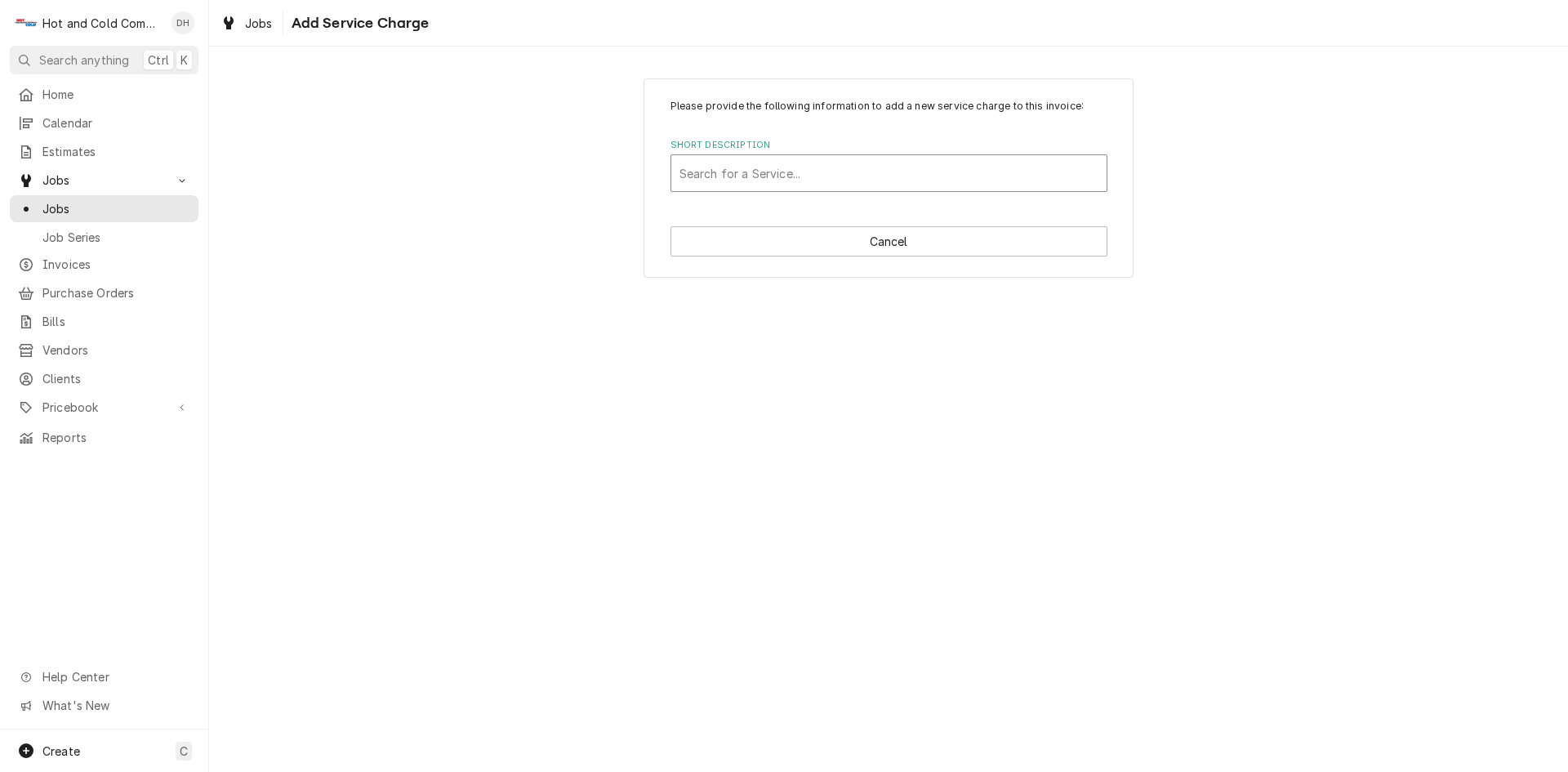
click at [938, 176] on div "Short Description" at bounding box center [888, 174] width 419 height 29
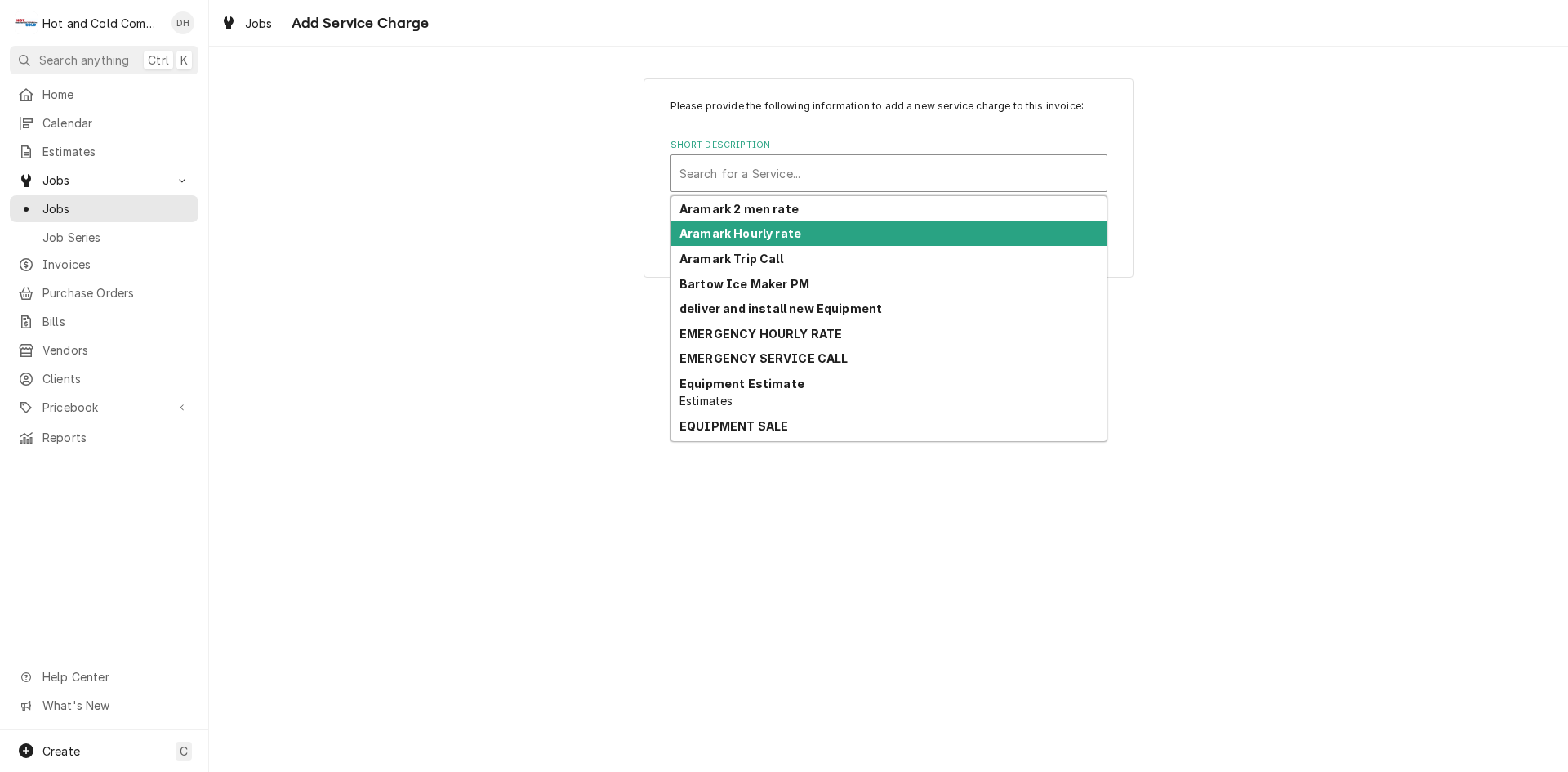
click at [818, 232] on div "Aramark Hourly rate" at bounding box center [889, 234] width 435 height 26
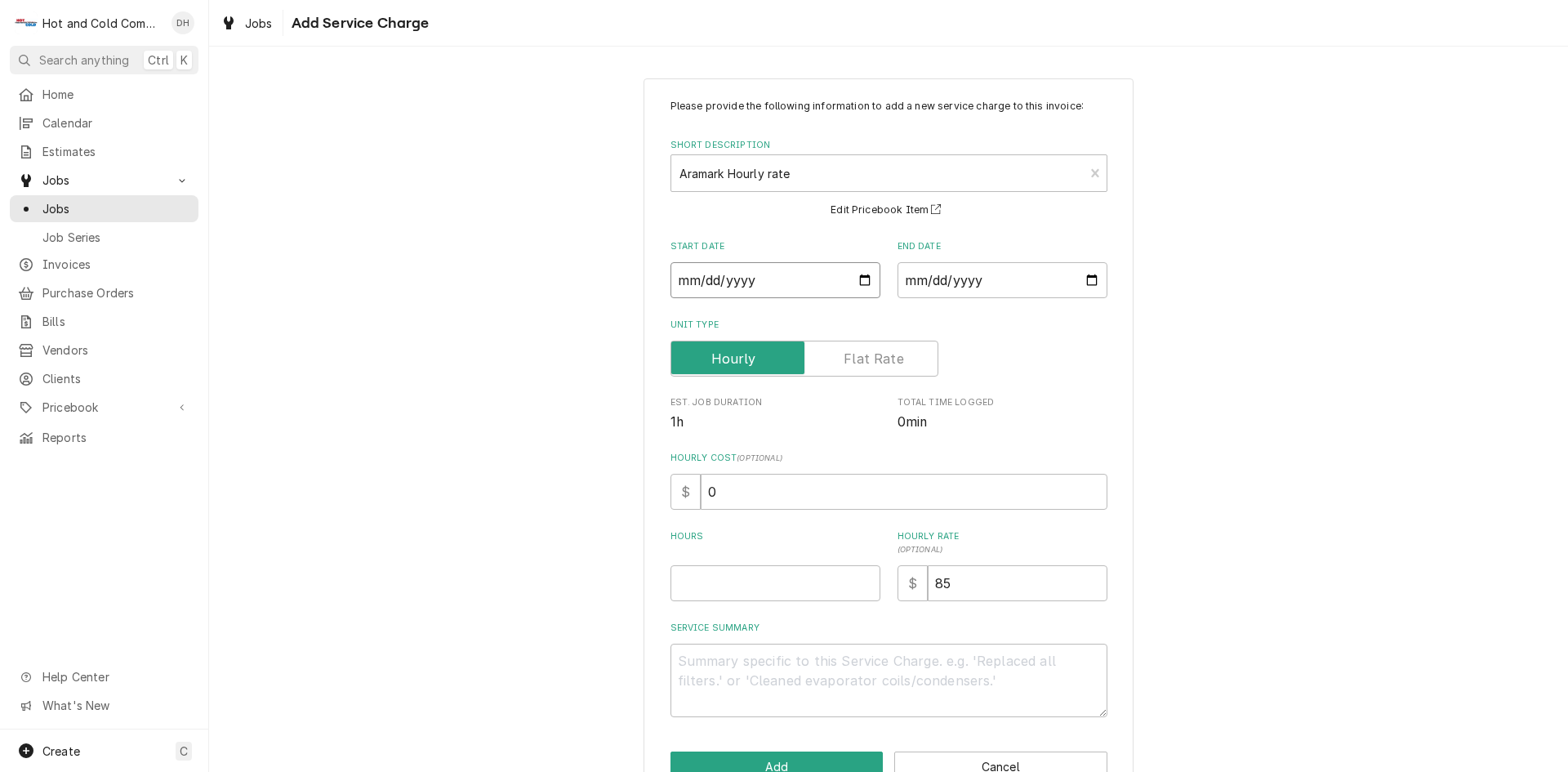
click at [861, 280] on input "Start Date" at bounding box center [776, 280] width 210 height 36
type textarea "x"
type input "2025-08-07"
click at [1086, 283] on input "End Date" at bounding box center [1002, 280] width 210 height 36
type textarea "x"
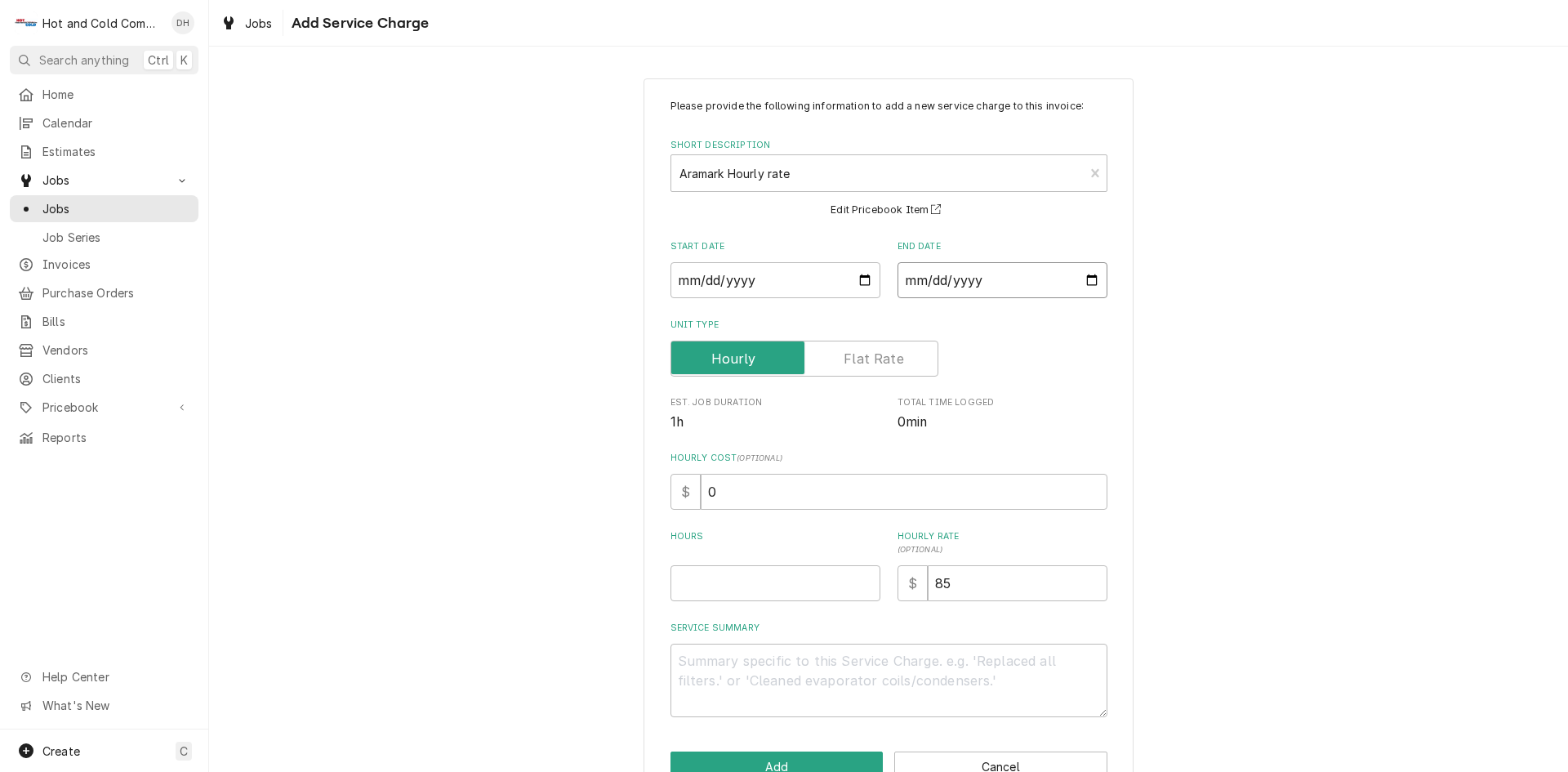
type input "2025-08-15"
type textarea "x"
type input "2025-08-07"
click at [788, 578] on input "Hours" at bounding box center [776, 583] width 210 height 36
type textarea "x"
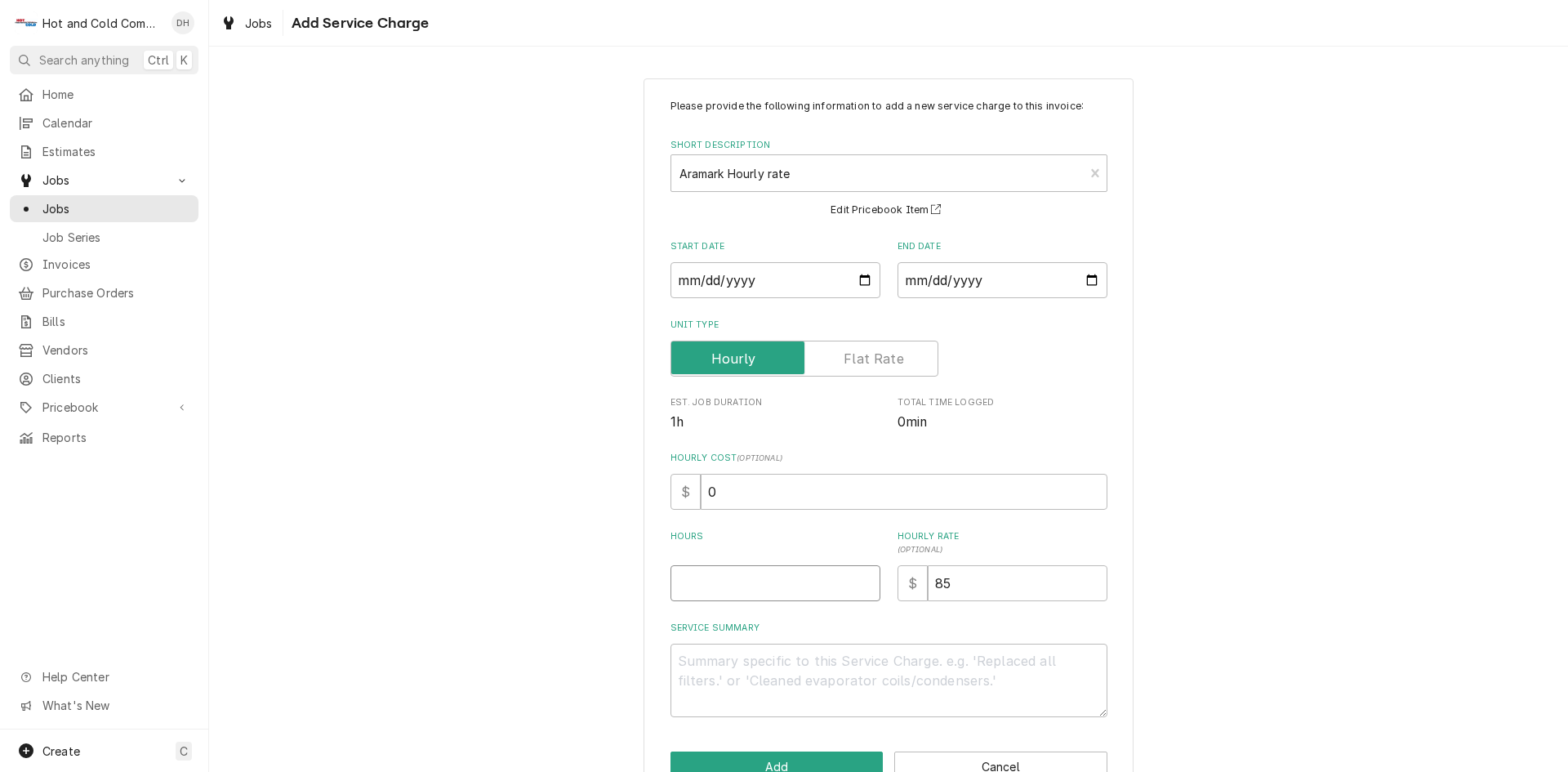
type input "4"
type textarea "x"
type input "4.5"
type textarea "x"
type textarea "A"
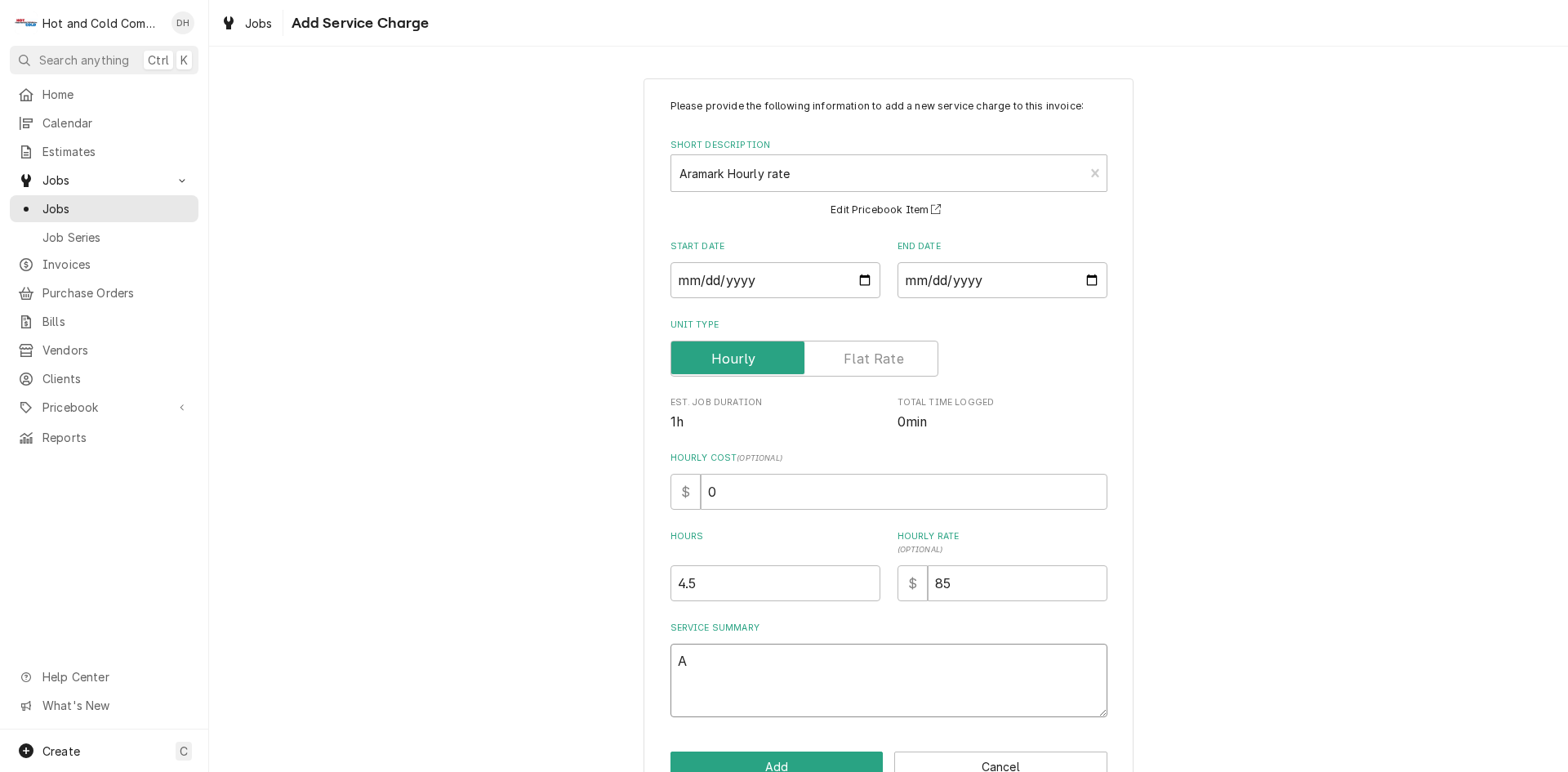
type textarea "x"
type textarea "As"
type textarea "x"
type textarea "Ass"
type textarea "x"
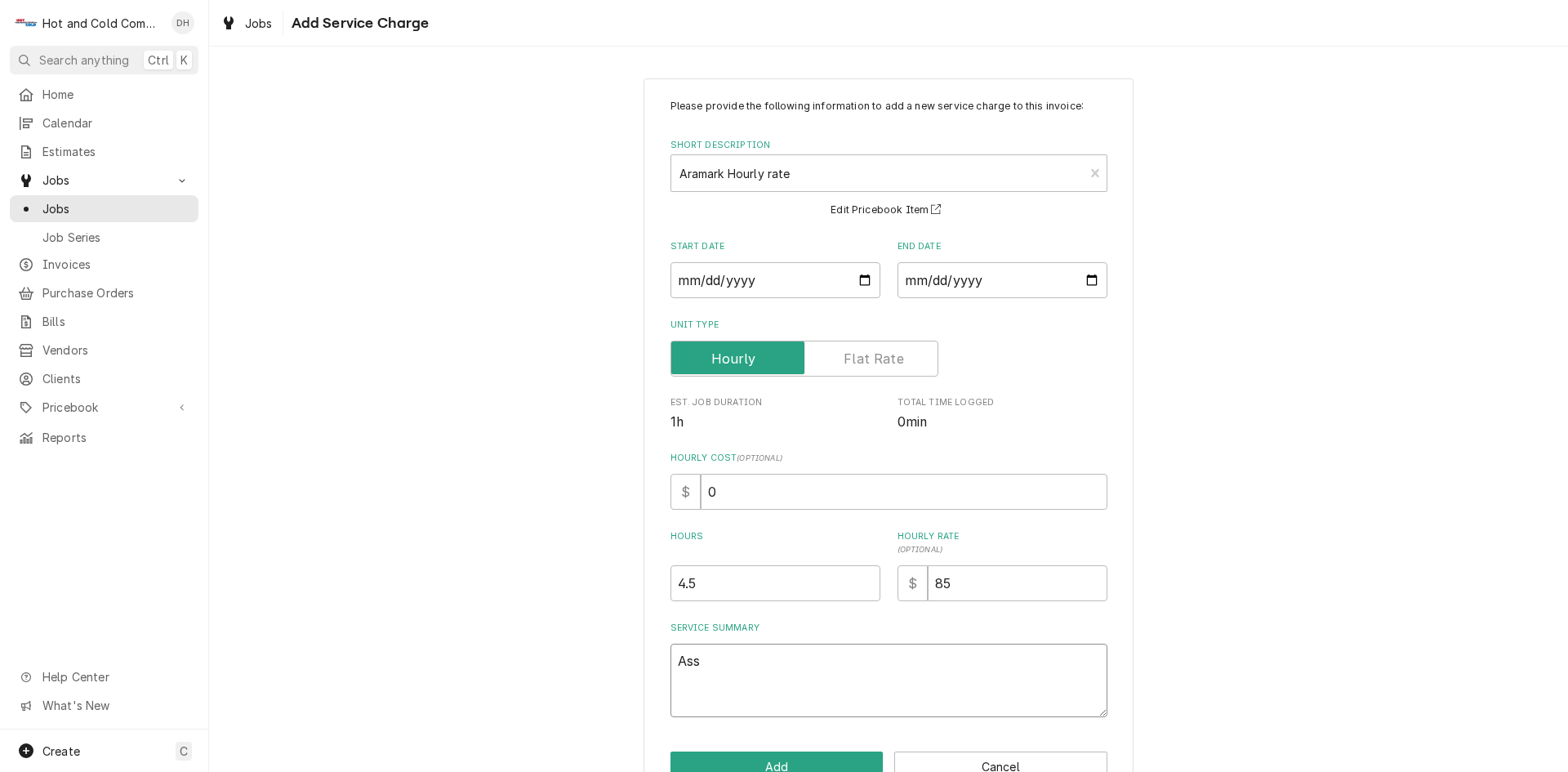
type textarea "Asse"
type textarea "x"
type textarea "Asset"
type textarea "x"
type textarea "Asset"
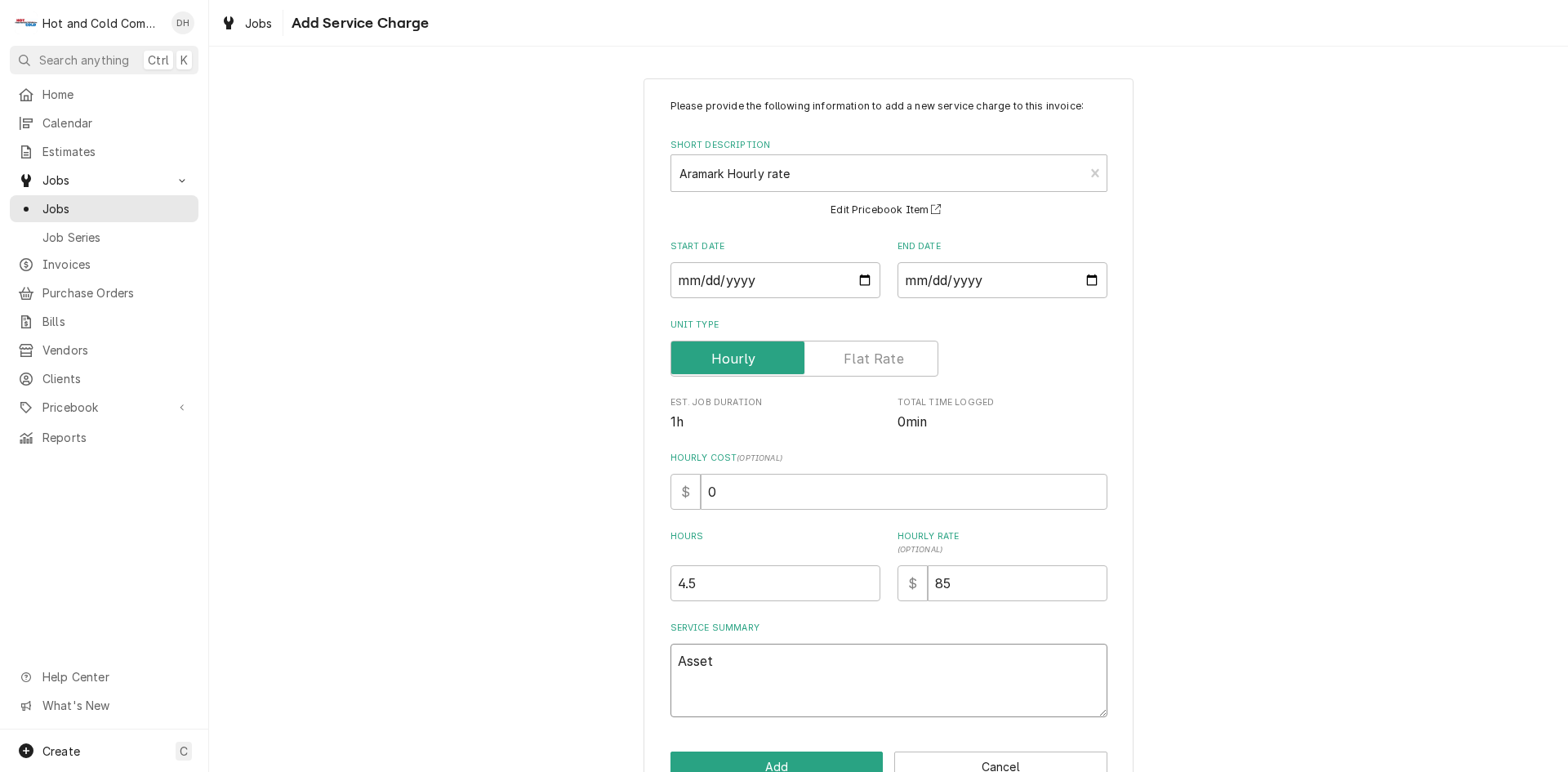
type textarea "x"
type textarea "Asset 2"
type textarea "x"
type textarea "Asset 24"
type textarea "x"
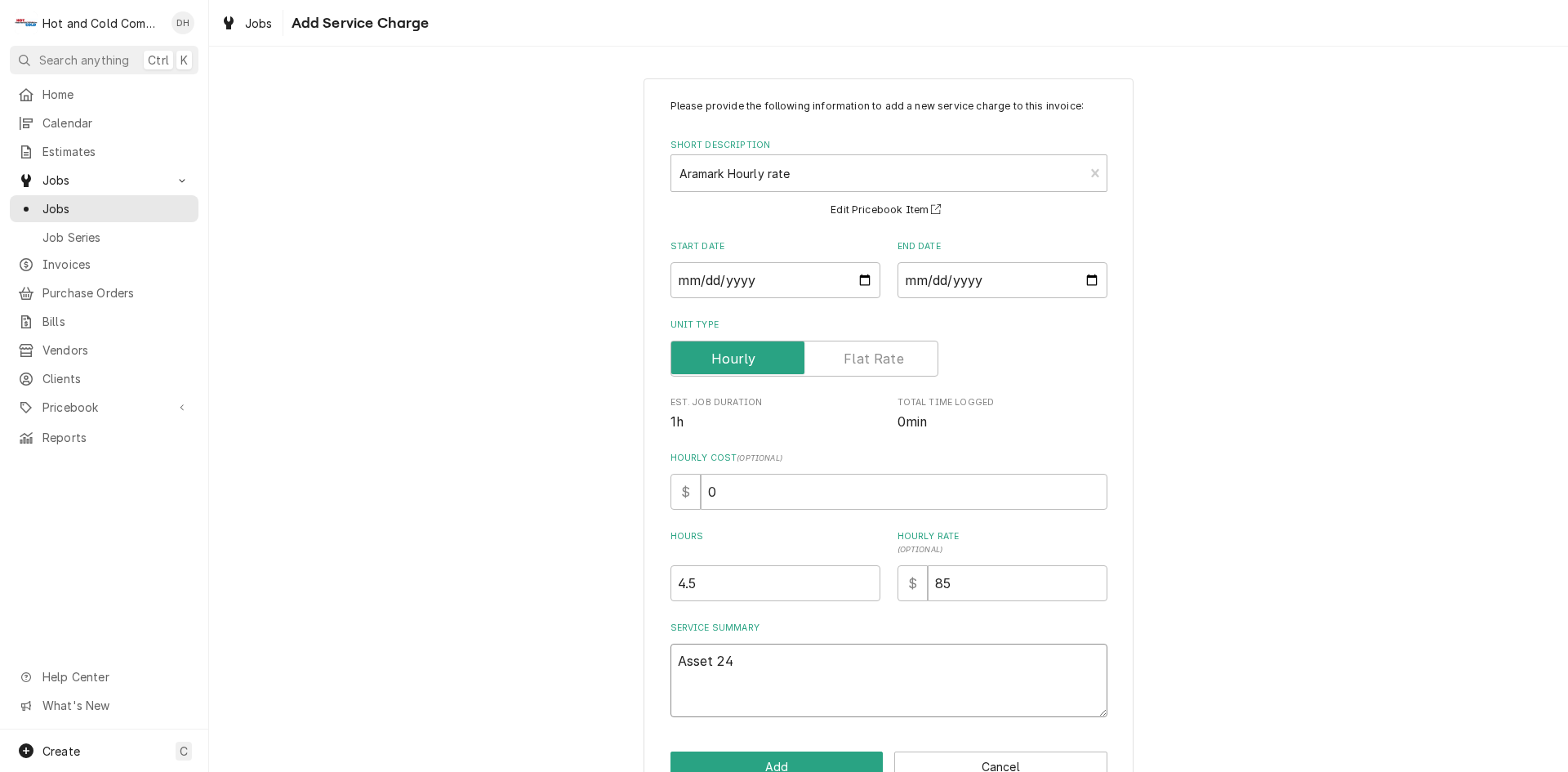
type textarea "Asset 245"
type textarea "x"
type textarea "Asset 2459"
type textarea "x"
type textarea "Asset 24597"
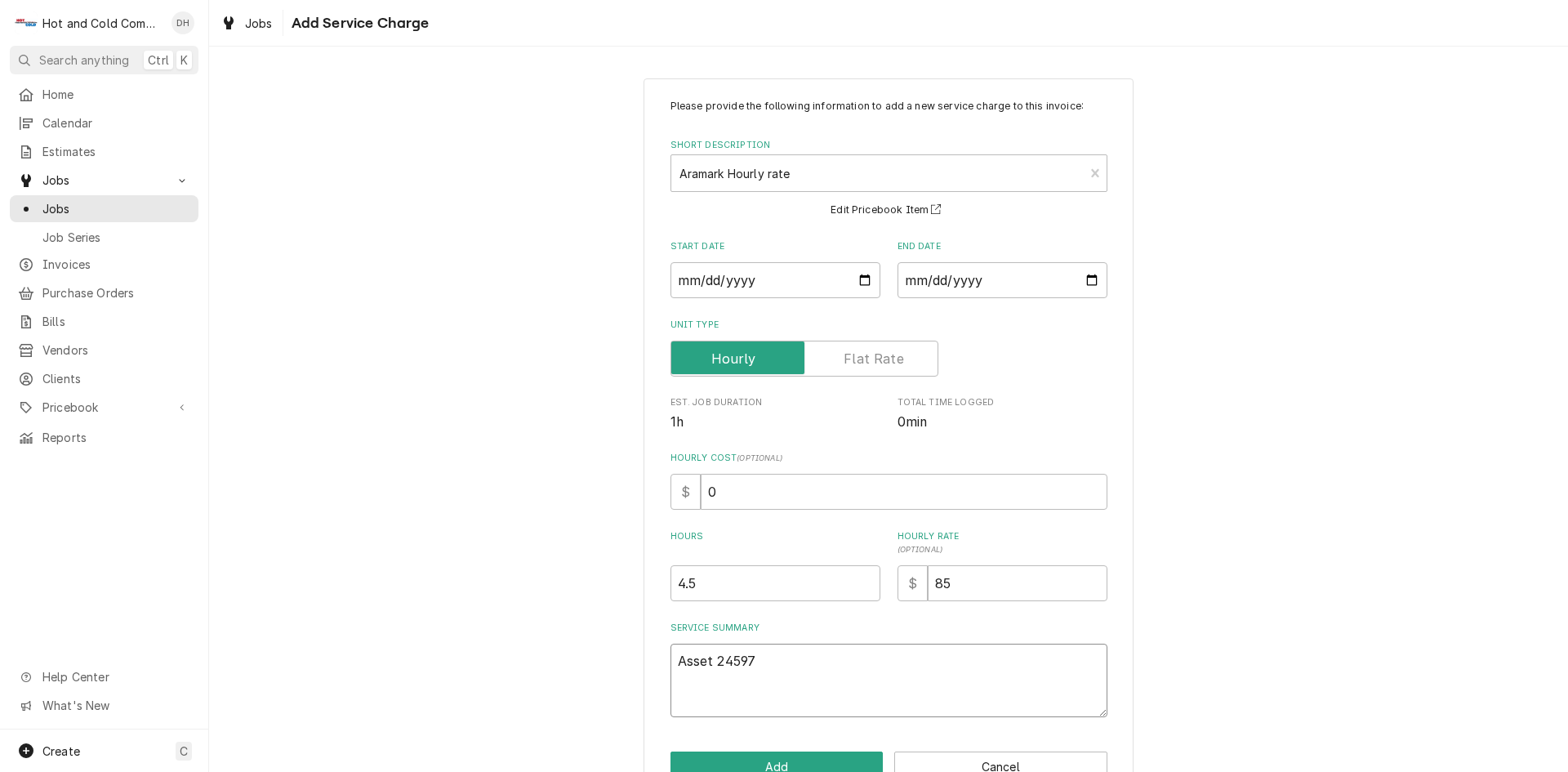
type textarea "x"
type textarea "Asset 245971"
type textarea "x"
type textarea "Asset 2459710"
type textarea "x"
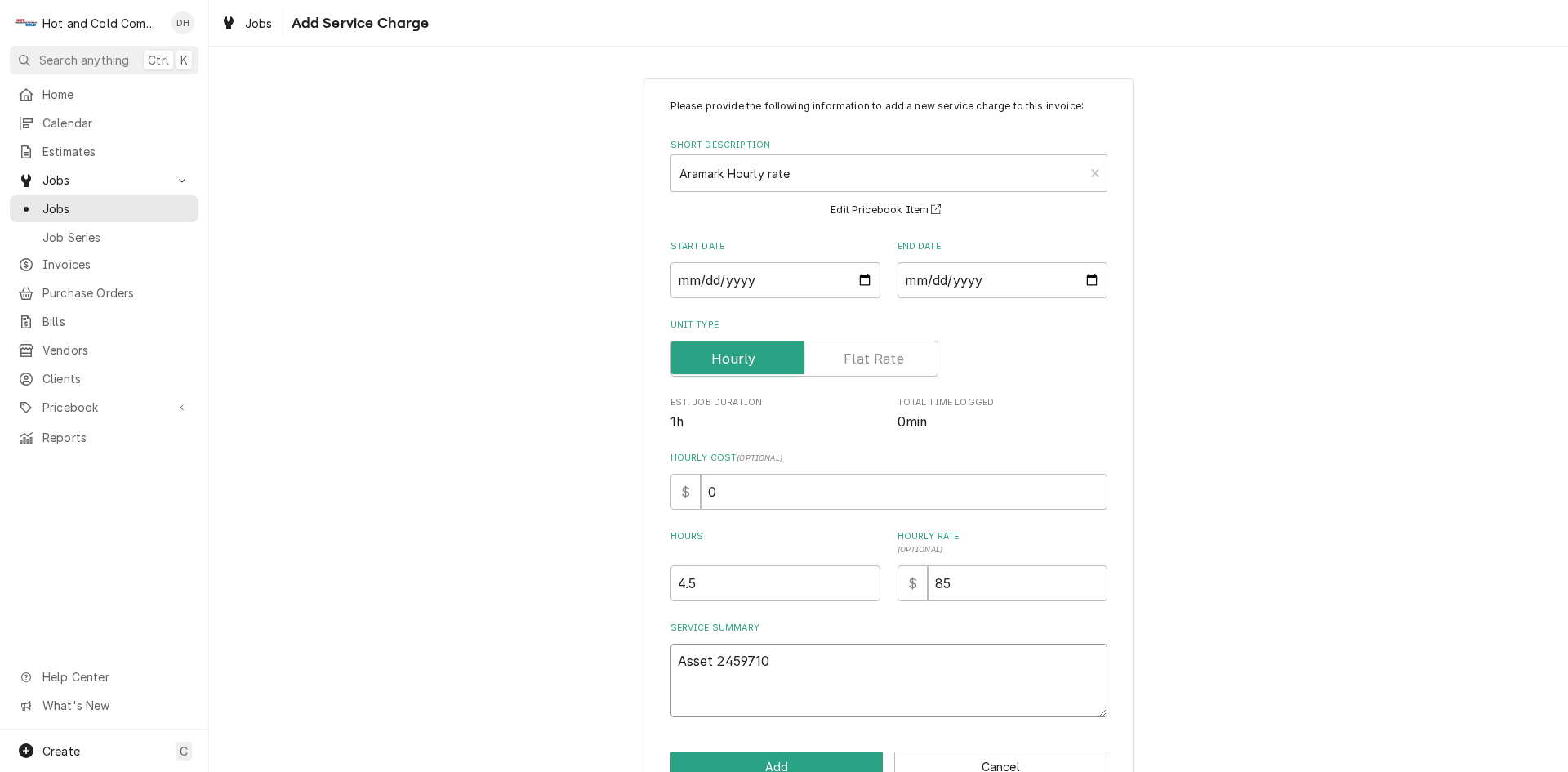
type textarea "Asset 2459710"
type textarea "x"
type textarea "Asset 2459710"
type textarea "x"
type textarea "Asset 2459710 s"
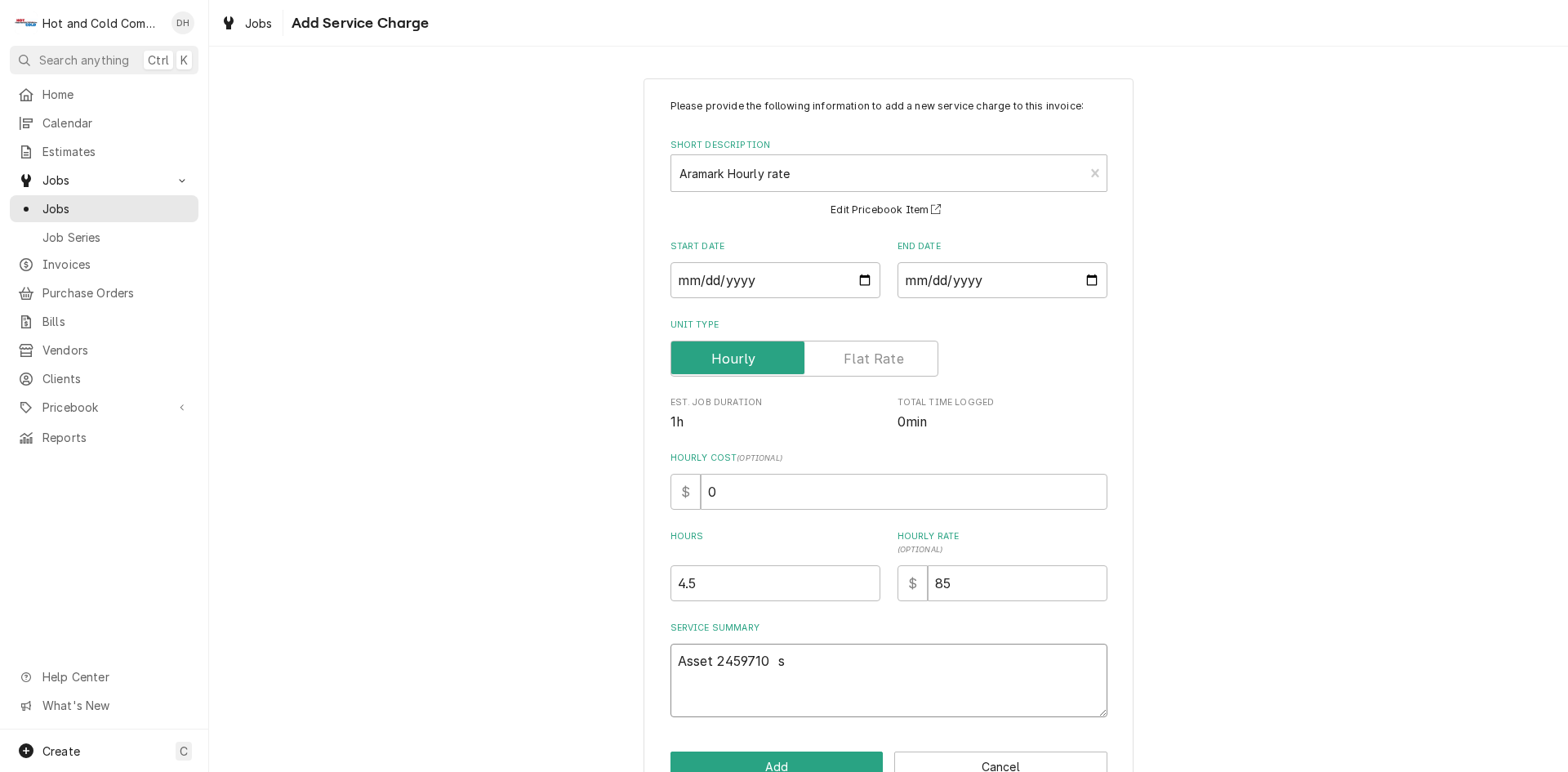
type textarea "x"
type textarea "Asset 2459710 se"
type textarea "x"
type textarea "Asset 2459710 ser"
type textarea "x"
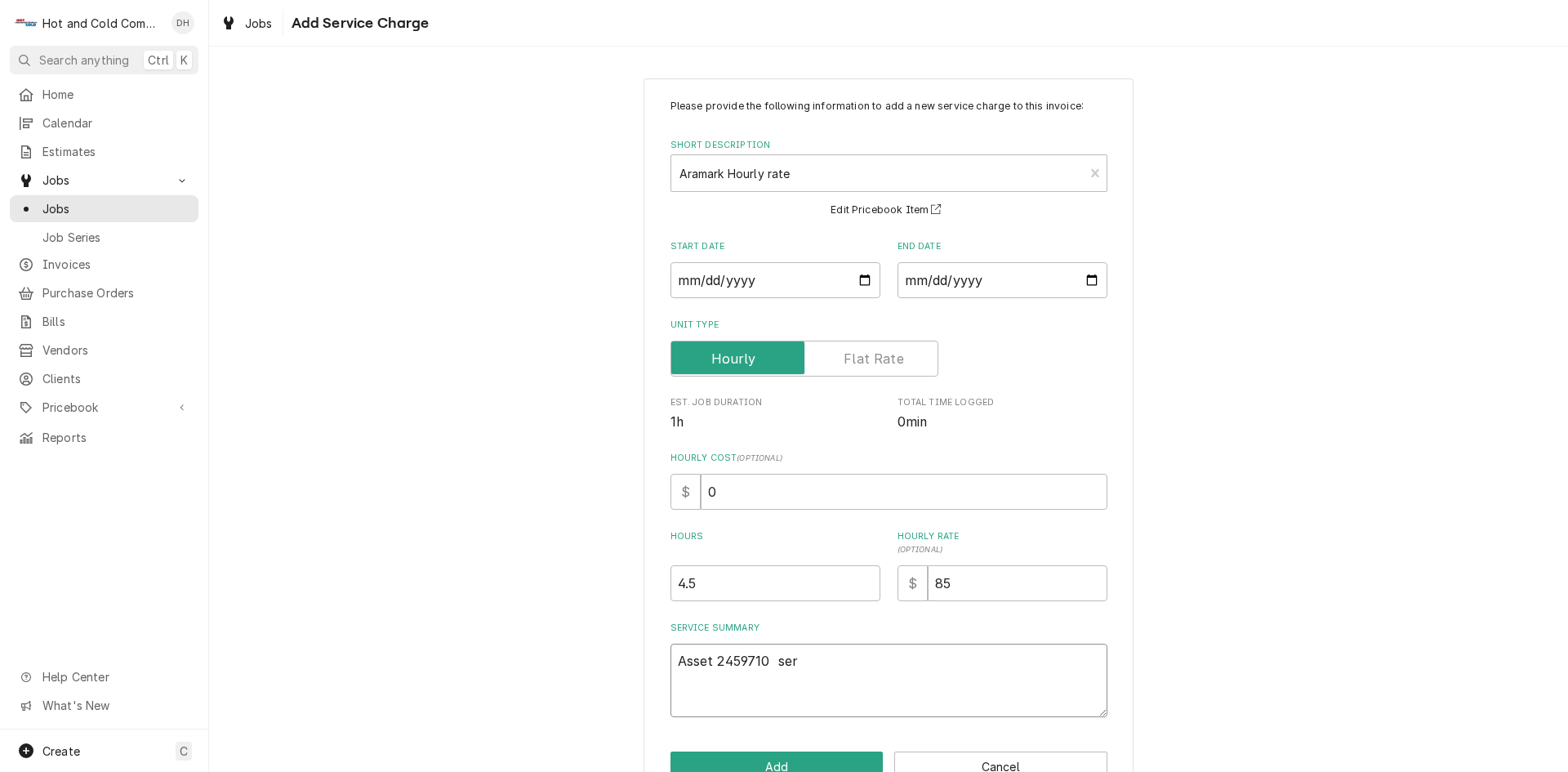
type textarea "Asset 2459710 seri"
type textarea "x"
type textarea "Asset 2459710 seria"
type textarea "x"
type textarea "Asset 2459710 serial"
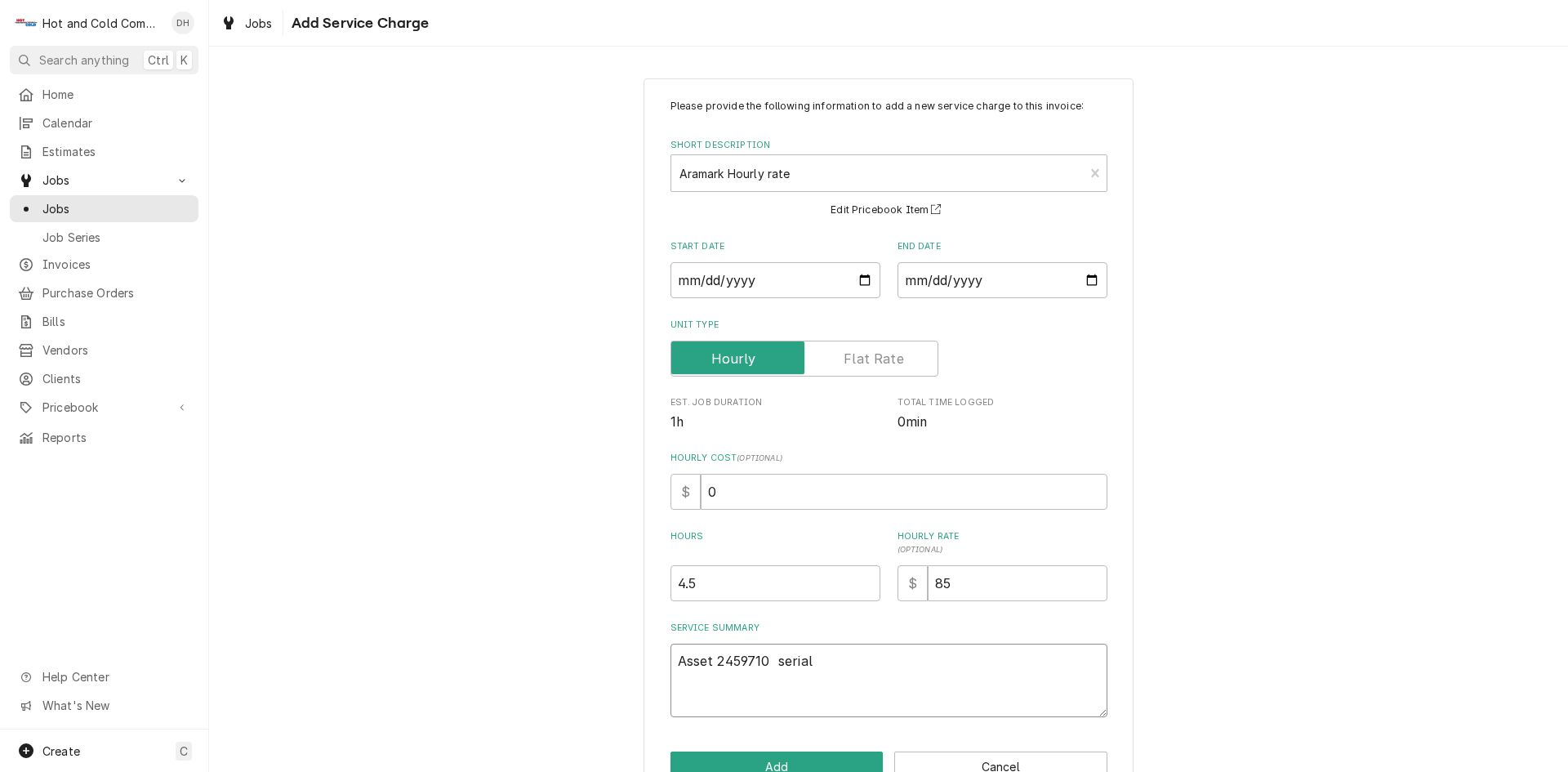
type textarea "x"
type textarea "Asset 2459710 serial"
type textarea "x"
type textarea "Asset 2459710 serial E"
type textarea "x"
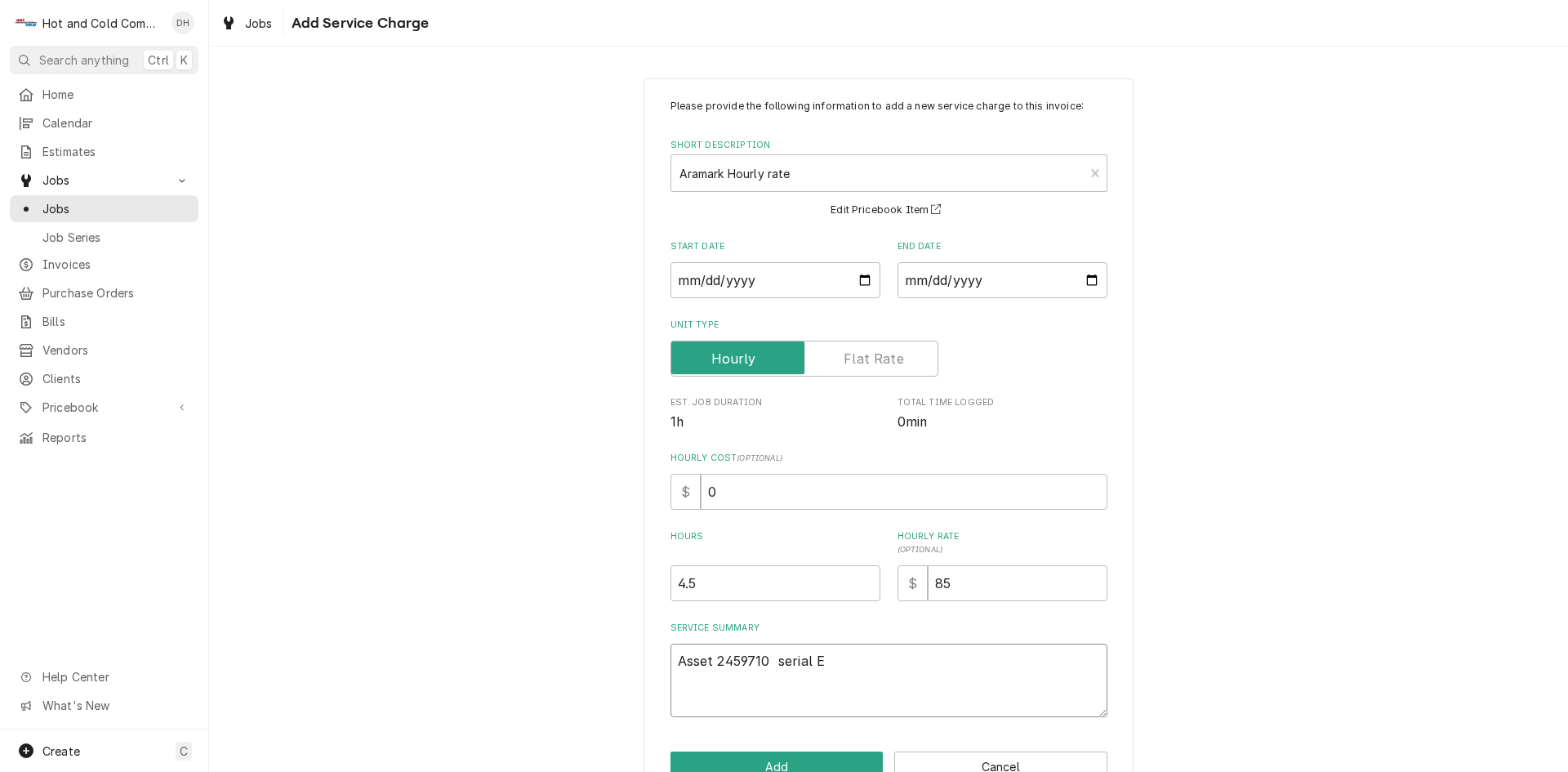
type textarea "Asset 2459710 serial E5"
type textarea "x"
type textarea "Asset 2459710 serial E56"
type textarea "x"
type textarea "Asset 2459710 serial E565"
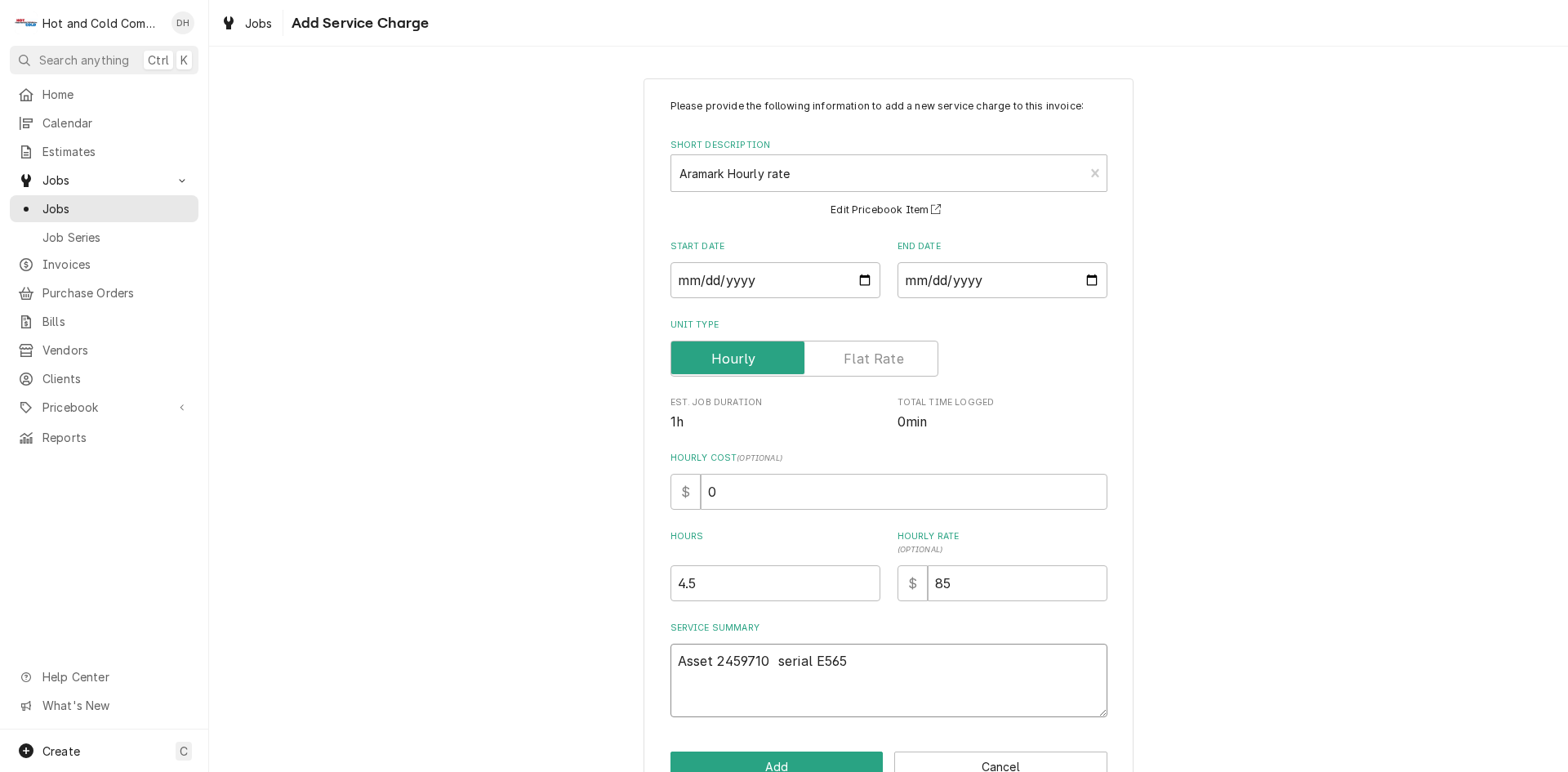
type textarea "x"
type textarea "Asset 2459710 serial E5656"
type textarea "x"
type textarea "Asset 2459710 serial E56569"
type textarea "x"
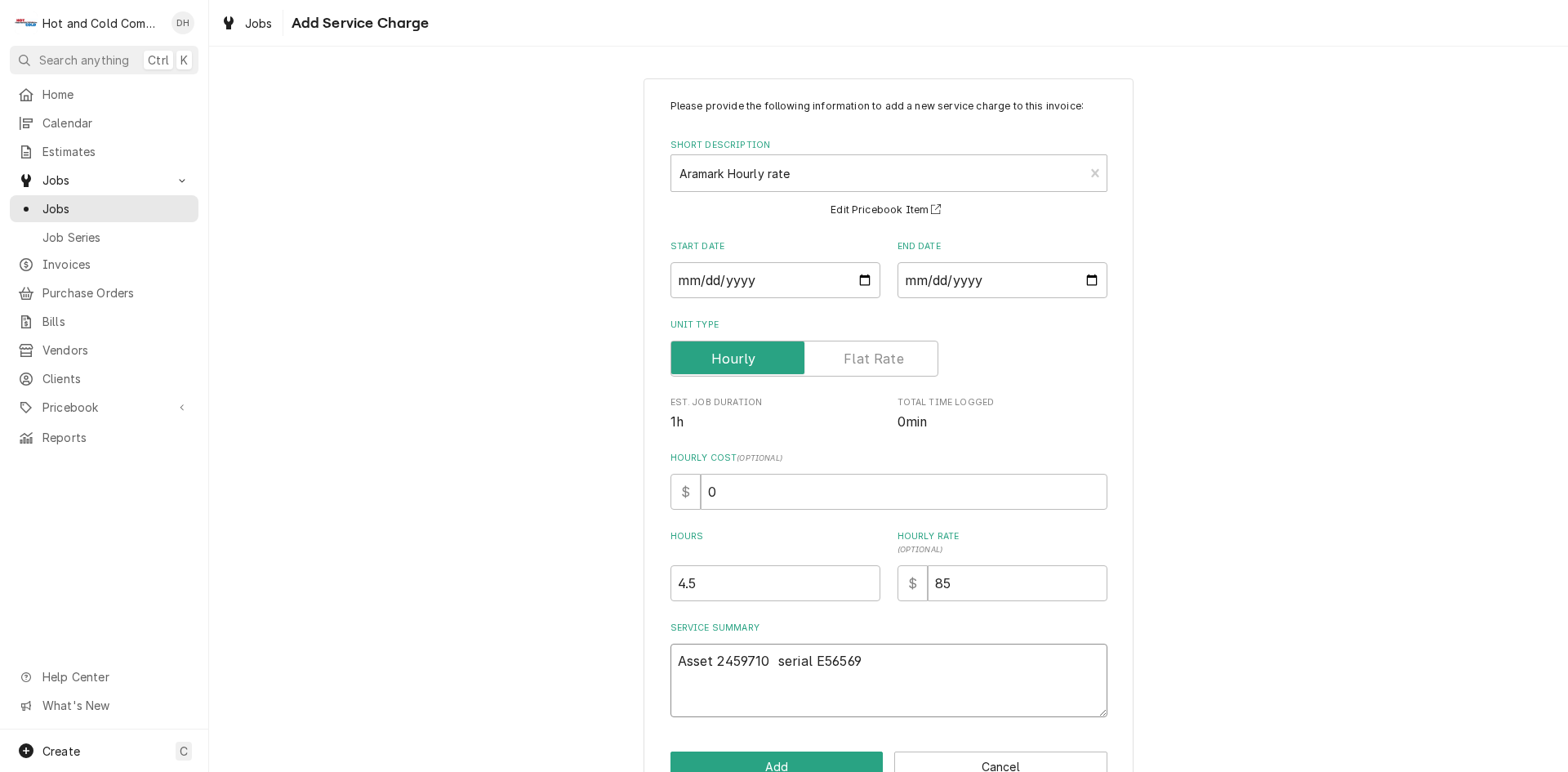
type textarea "Asset 2459710 serial E56569-"
type textarea "x"
type textarea "Asset 2459710 serial E56569-2"
type textarea "x"
type textarea "Asset 2459710 serial E56569-25"
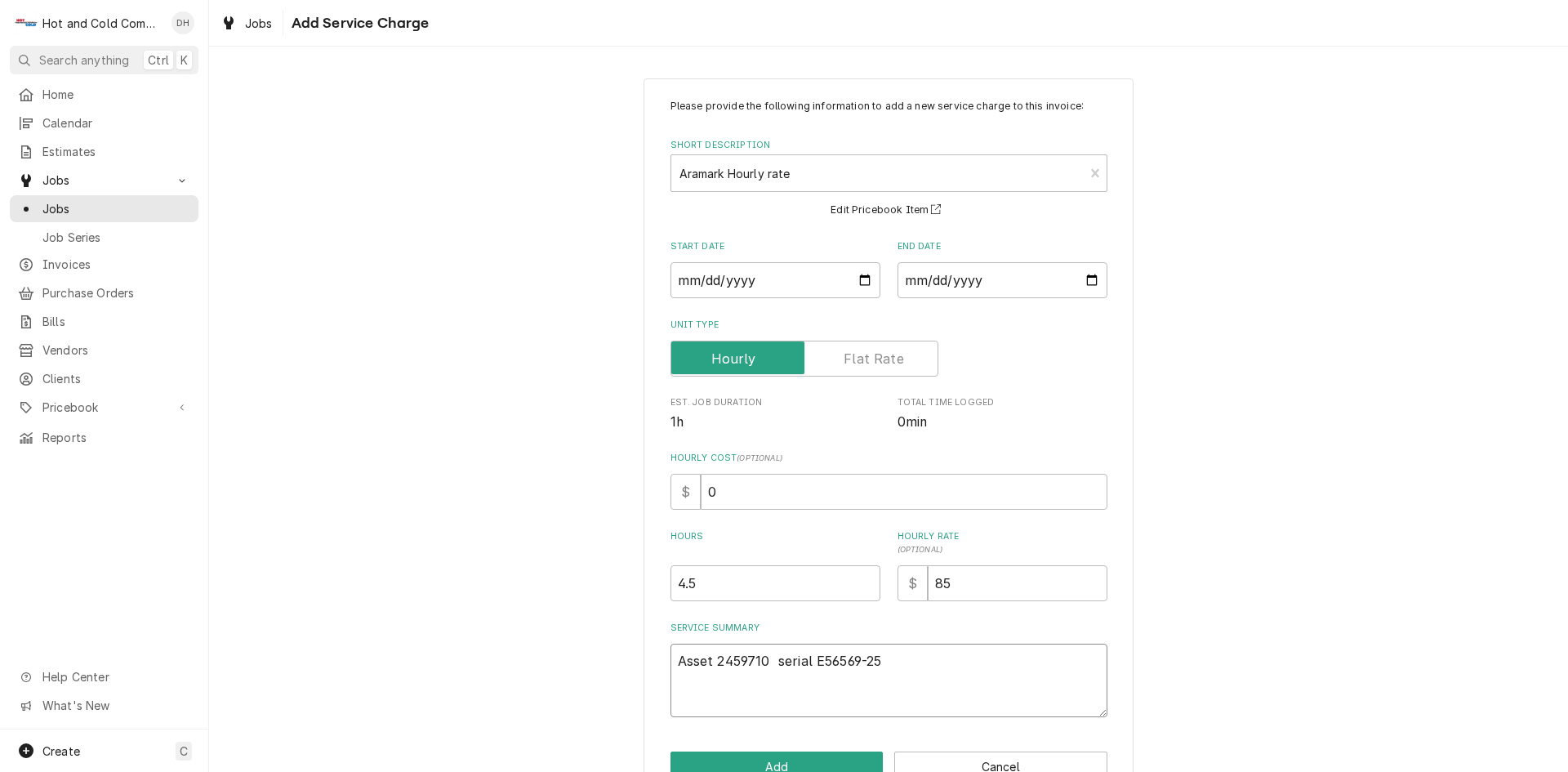
type textarea "x"
type textarea "Asset 2459710 serial E56569-258"
type textarea "x"
type textarea "Asset 2459710 serial E56569-258-"
type textarea "x"
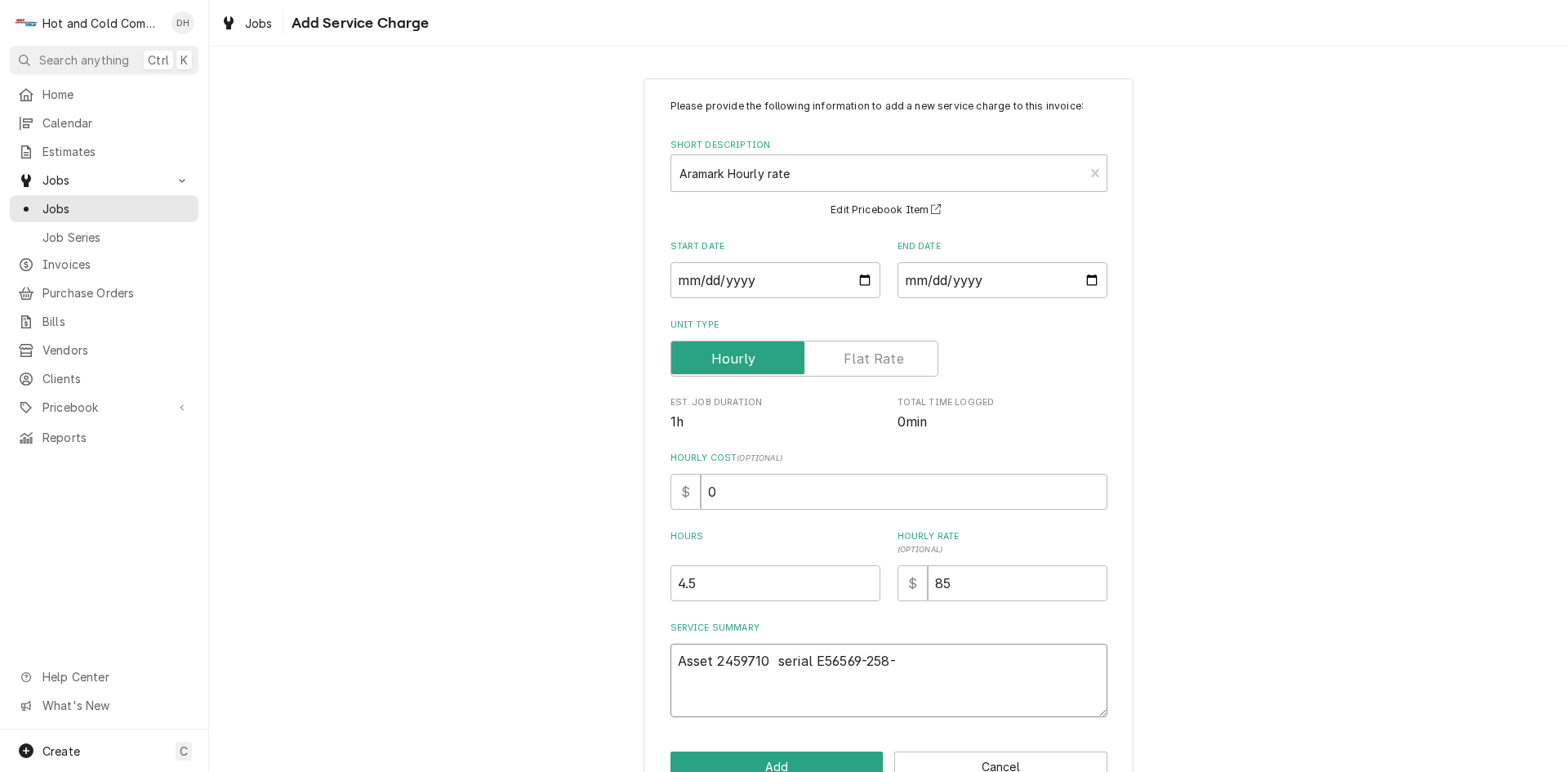
type textarea "Asset 2459710 serial E56569-258-1"
type textarea "x"
type textarea "Asset 2459710 serial E56569-258-14"
type textarea "x"
type textarea "Asset 2459710 serial E56569-258-14"
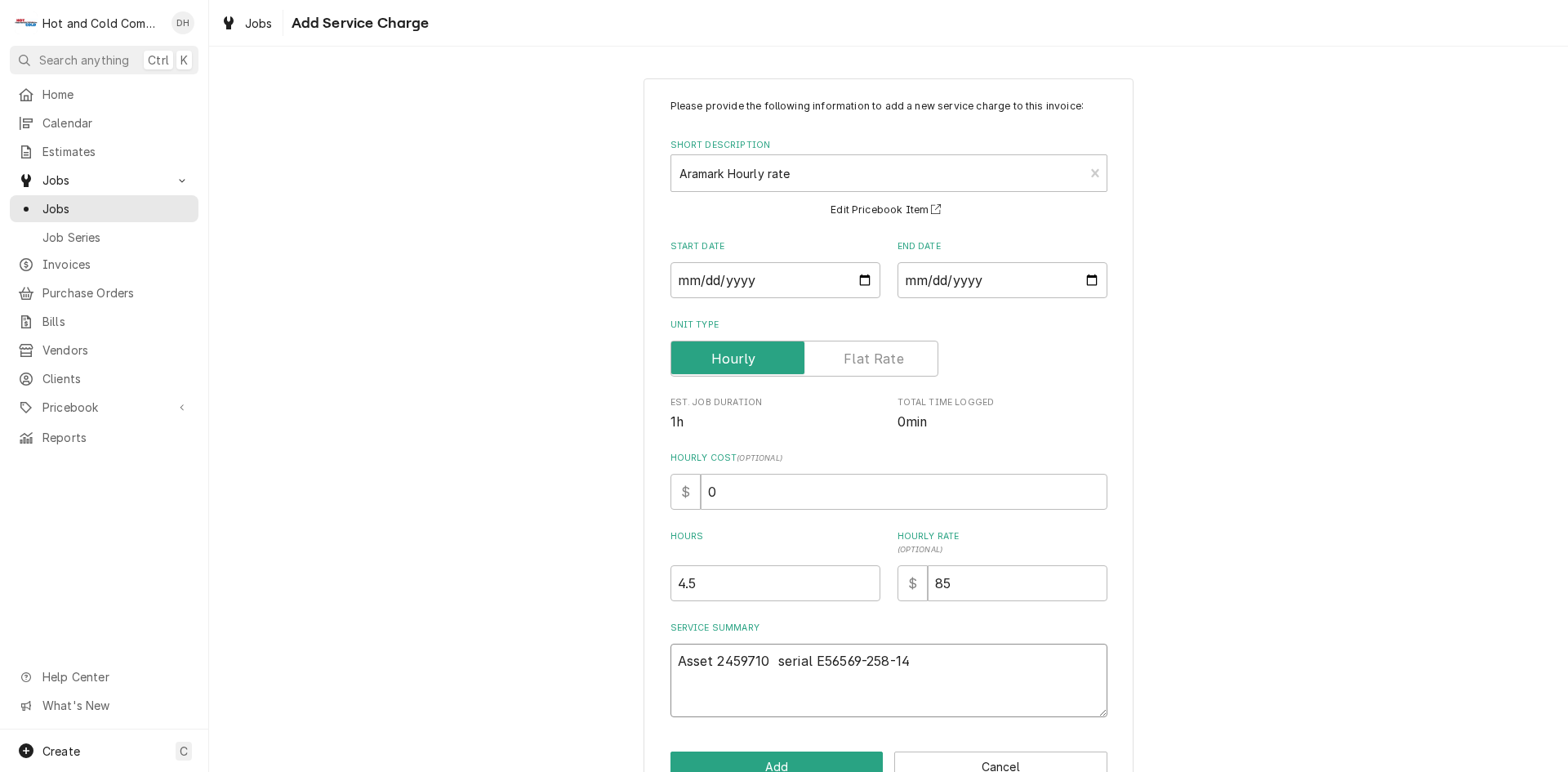
type textarea "x"
type textarea "Asset 2459710 serial E56569-258-14 8"
type textarea "x"
type textarea "Asset 2459710 serial E56569-258-14 8/"
type textarea "x"
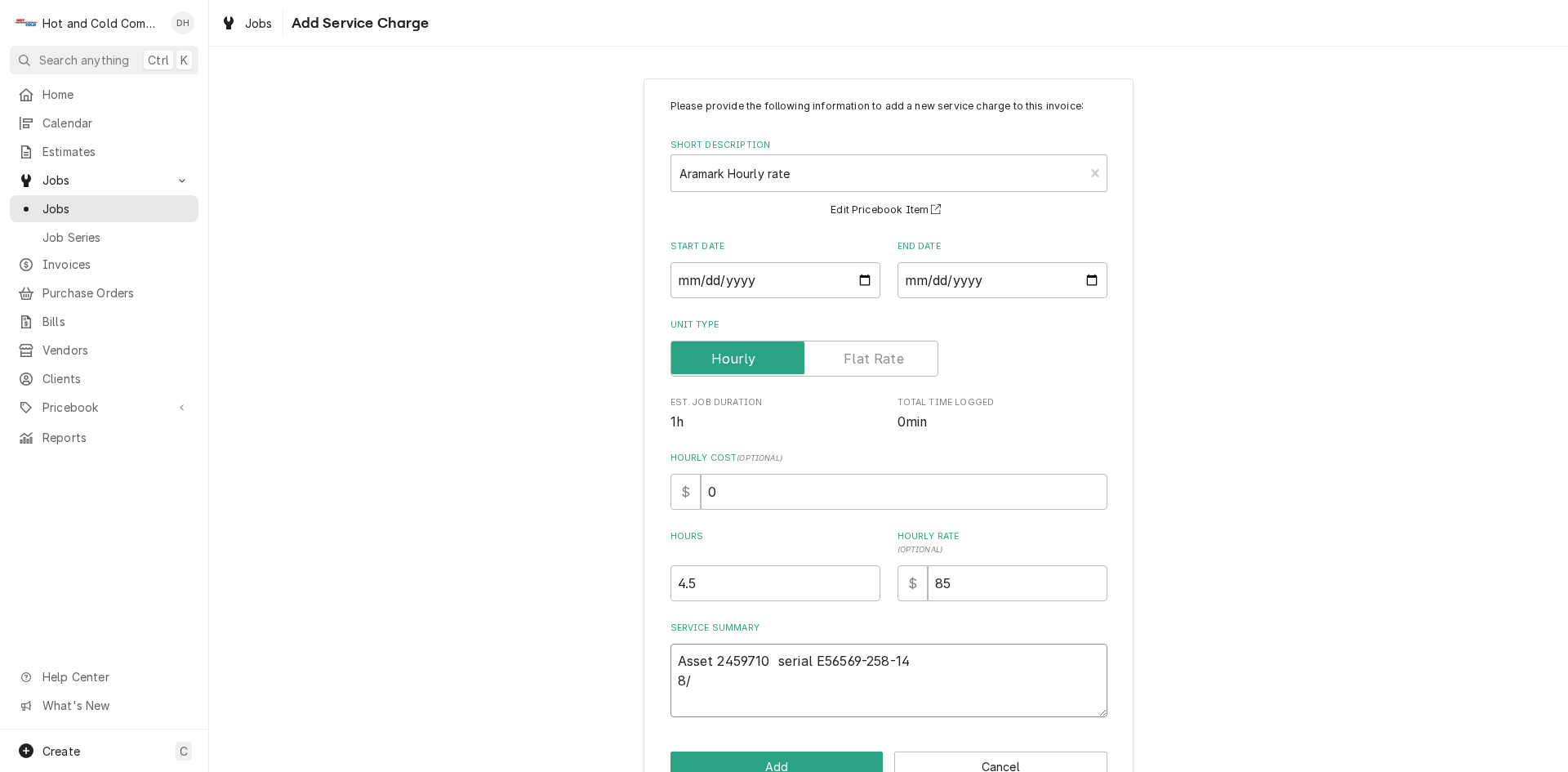
type textarea "Asset 2459710 serial E56569-258-14 8/7"
type textarea "x"
type textarea "Asset 2459710 serial E56569-258-14 8/7/"
type textarea "x"
type textarea "Asset 2459710 serial E56569-258-14 8/7/2"
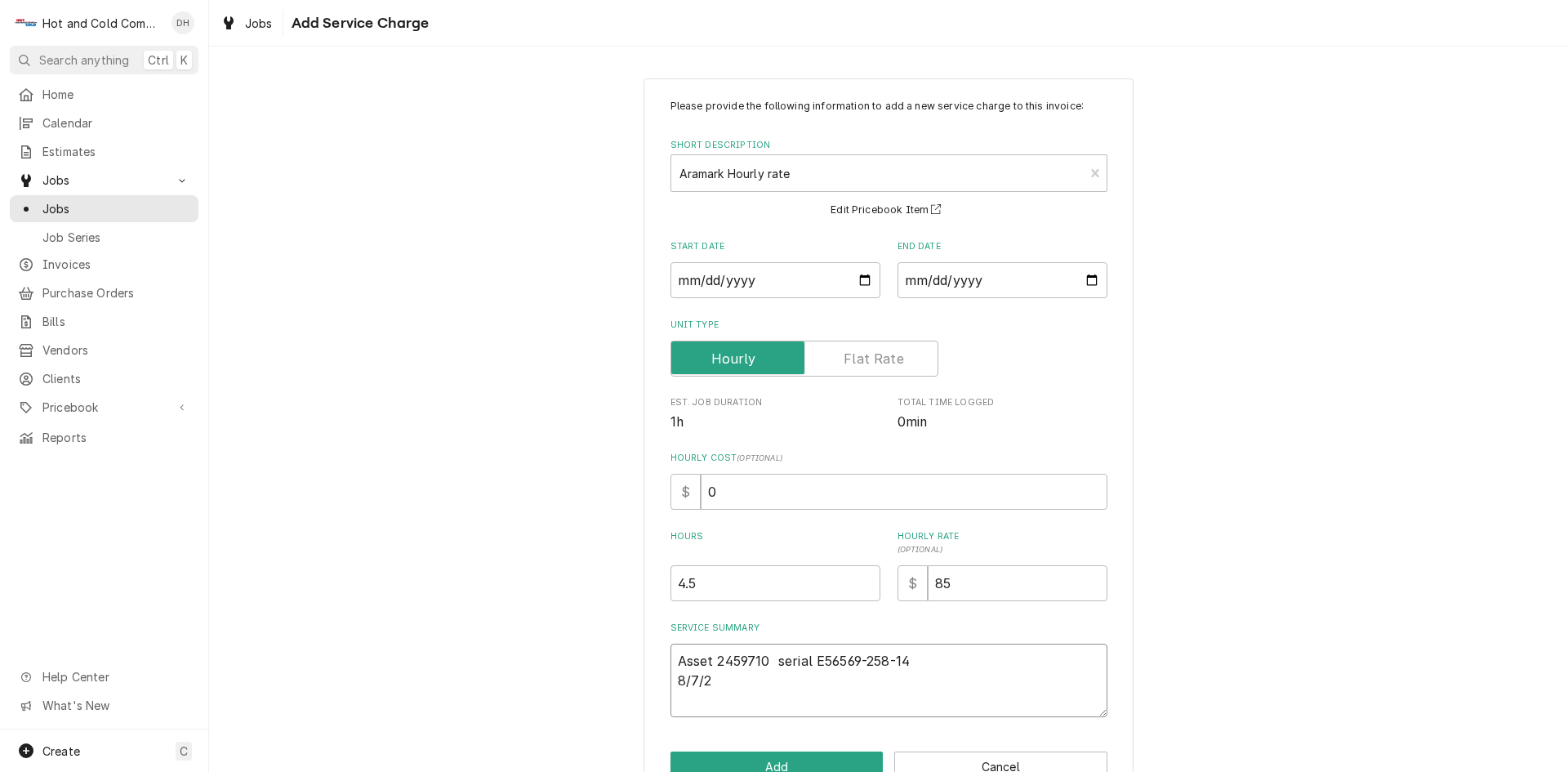
type textarea "x"
type textarea "Asset 2459710 serial E56569-258-14 8/7/25"
type textarea "x"
type textarea "Asset 2459710 serial E56569-258-14 8/7/25"
type textarea "x"
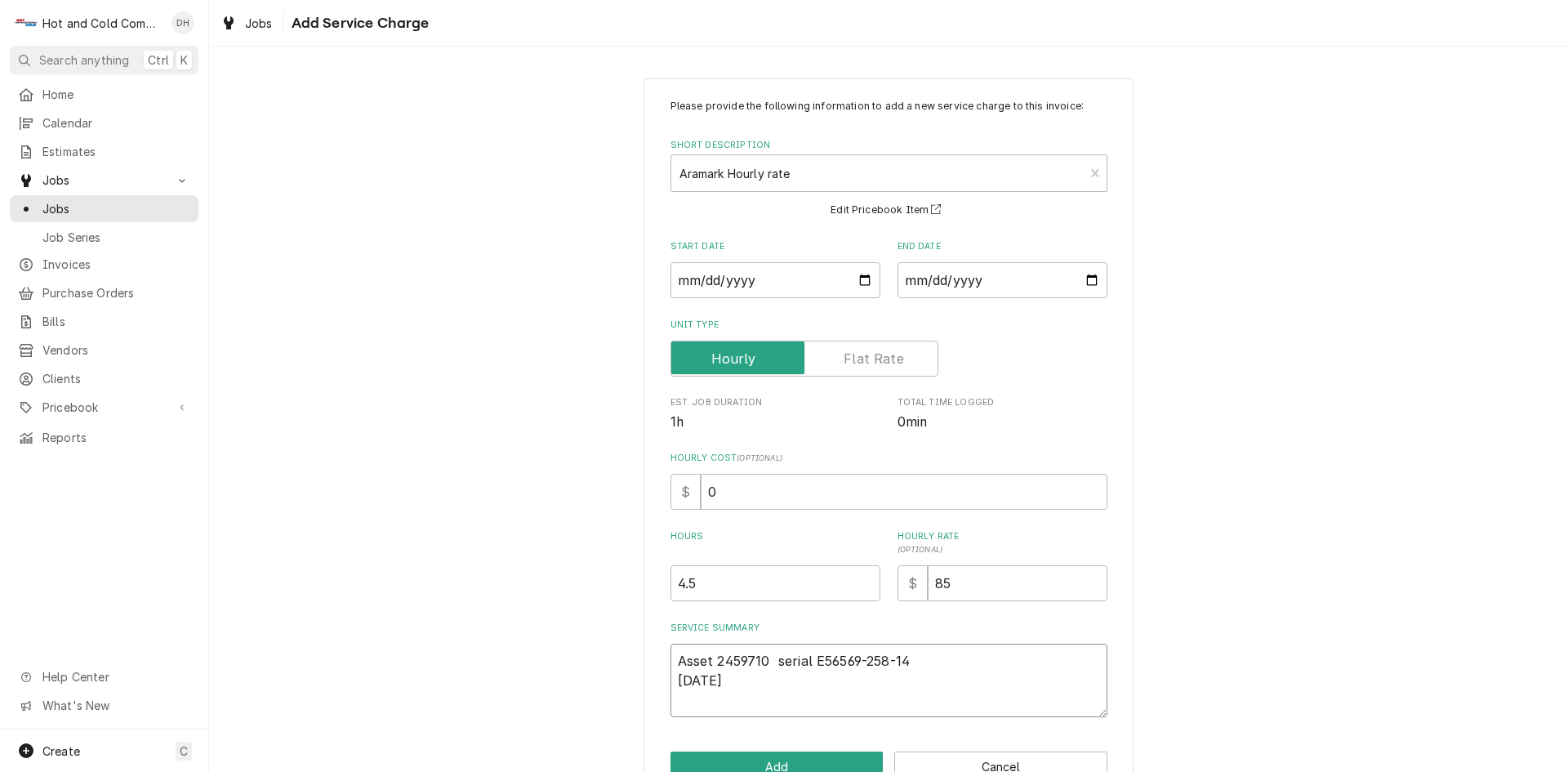
type textarea "Asset 2459710 serial E56569-258-14 8/7/25 C"
type textarea "x"
type textarea "Asset 2459710 serial E56569-258-14 8/7/25 Ch"
type textarea "x"
type textarea "Asset 2459710 serial E56569-258-14 8/7/25 Che"
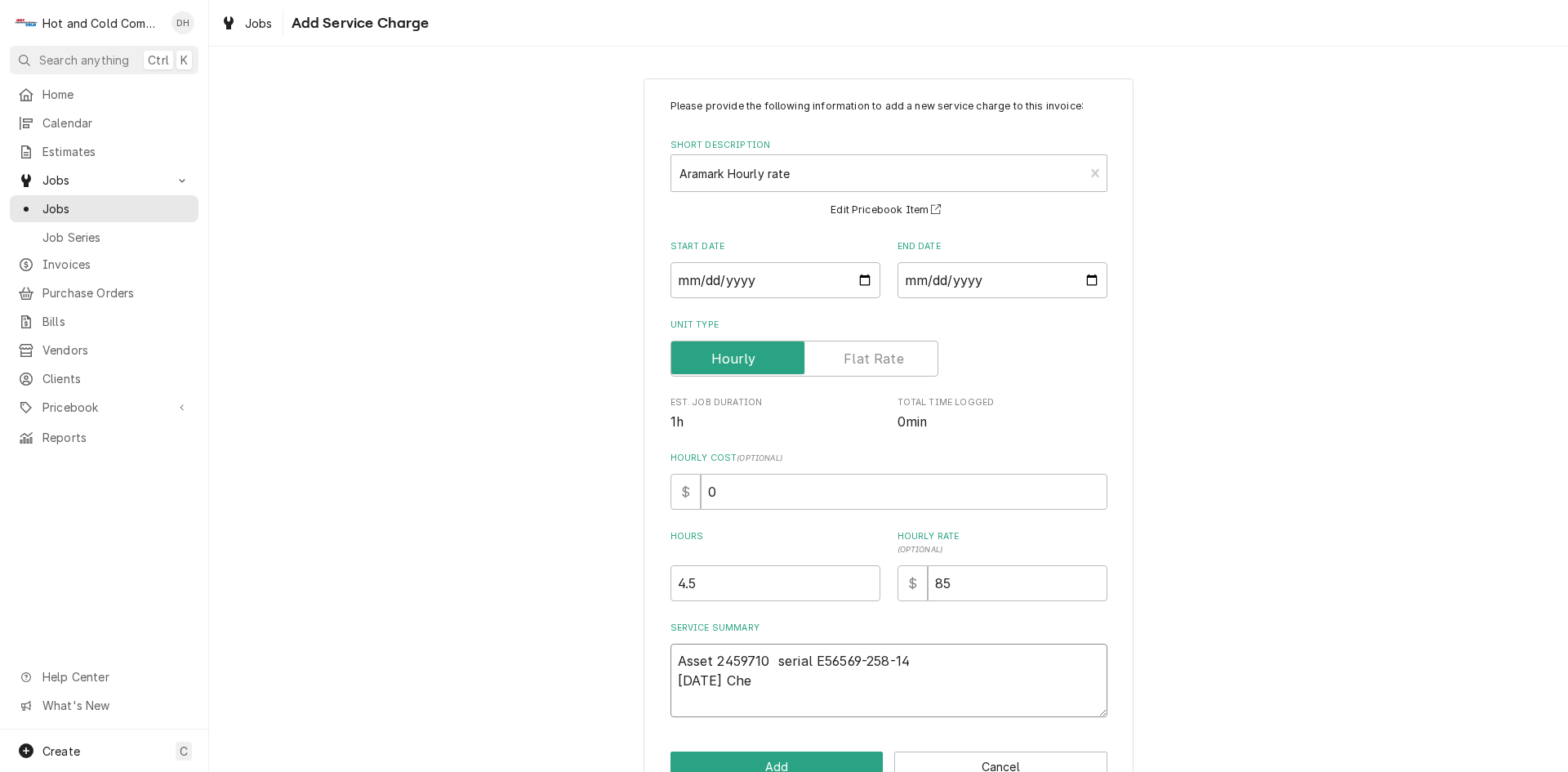
type textarea "x"
type textarea "Asset 2459710 serial E56569-258-14 8/7/25 Chec"
type textarea "x"
type textarea "Asset 2459710 serial E56569-258-14 8/7/25 Check"
type textarea "x"
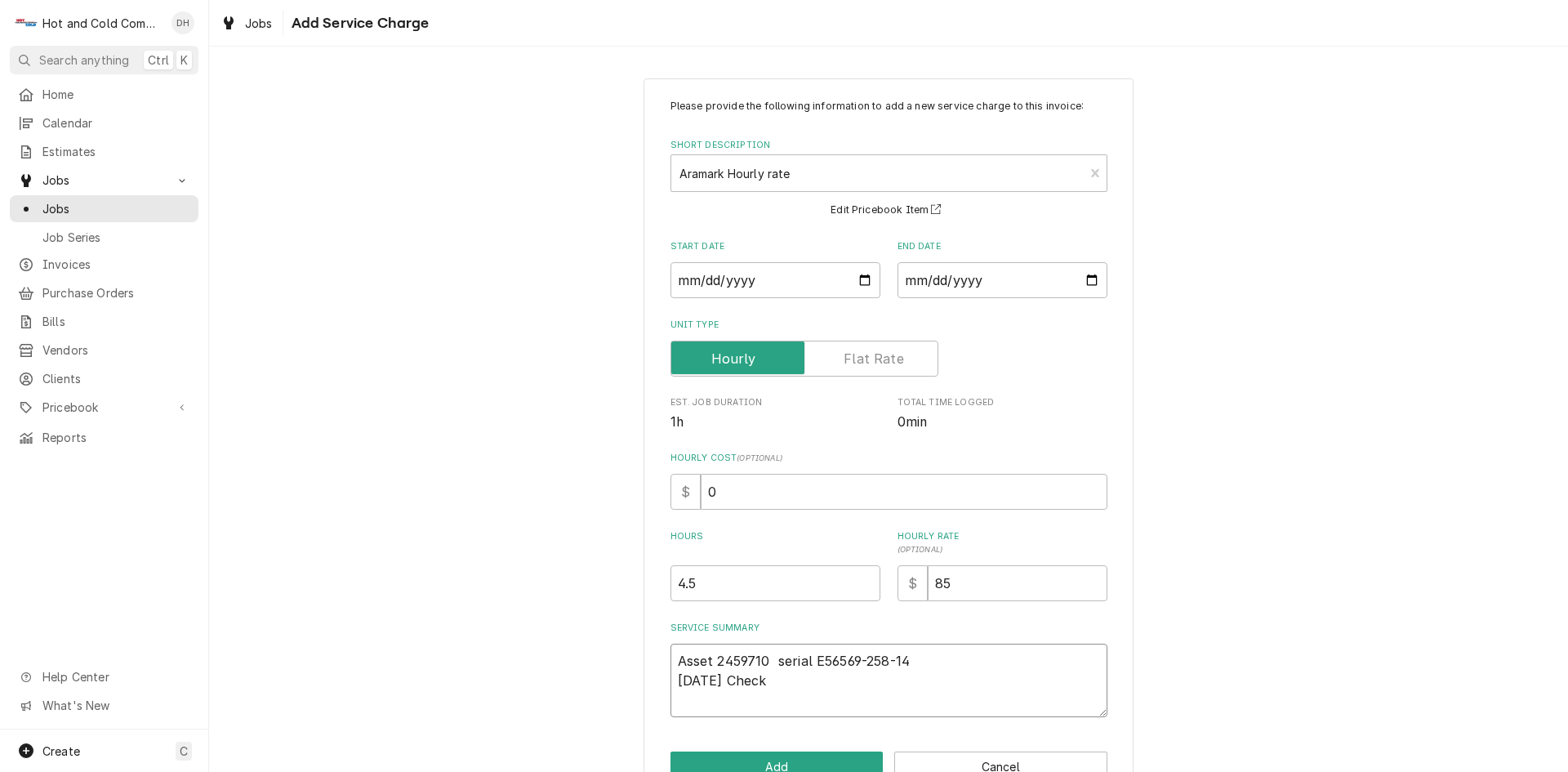
type textarea "Asset 2459710 serial E56569-258-14 8/7/25 Checke"
type textarea "x"
type textarea "Asset 2459710 serial E56569-258-14 8/7/25 Checked"
type textarea "x"
type textarea "Asset 2459710 serial E56569-258-14 8/7/25 Checked"
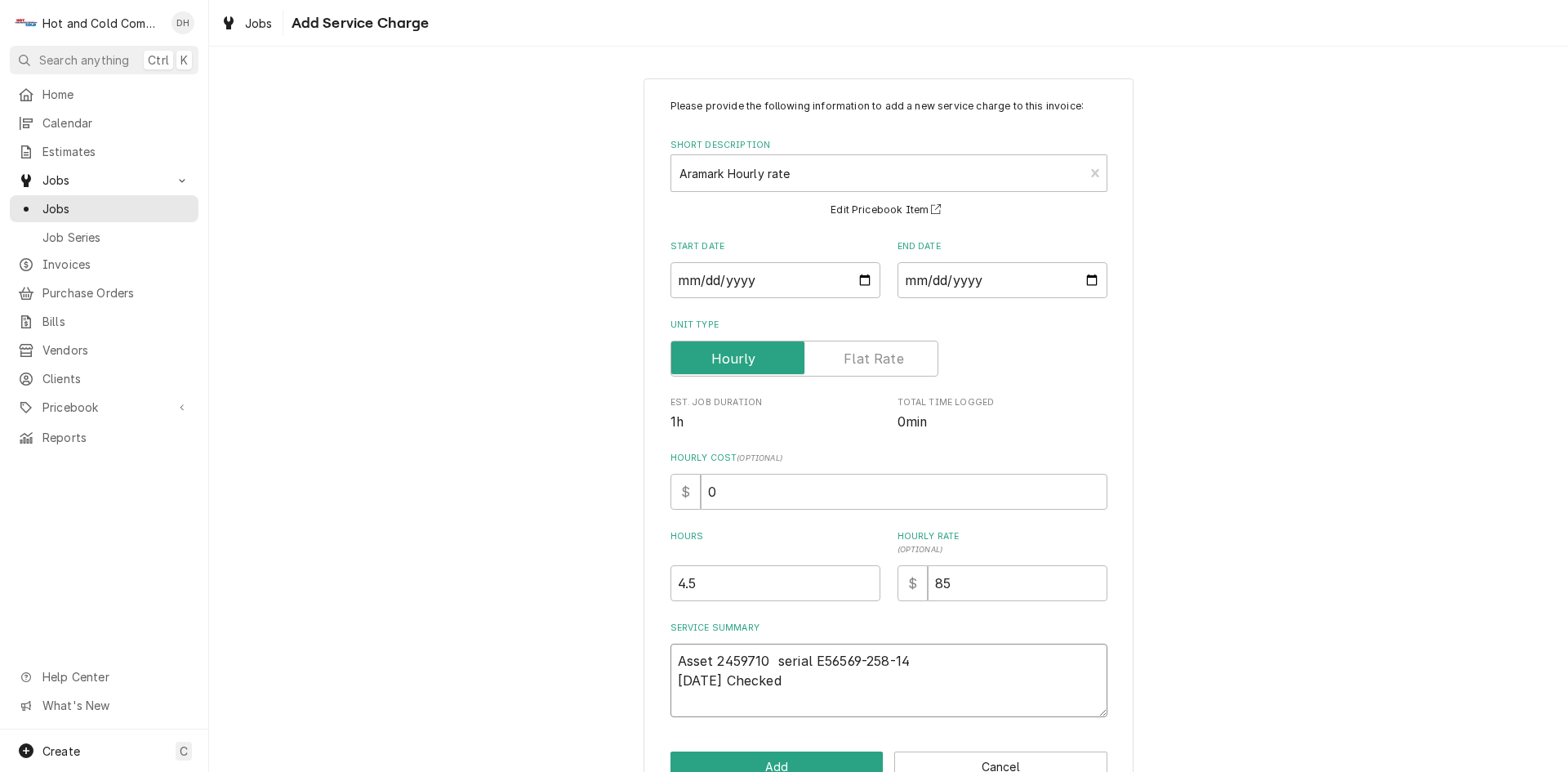
type textarea "x"
type textarea "Asset 2459710 serial E56569-258-14 8/7/25 Checked o"
type textarea "x"
type textarea "Asset 2459710 serial E56569-258-14 8/7/25 Checked ou"
type textarea "x"
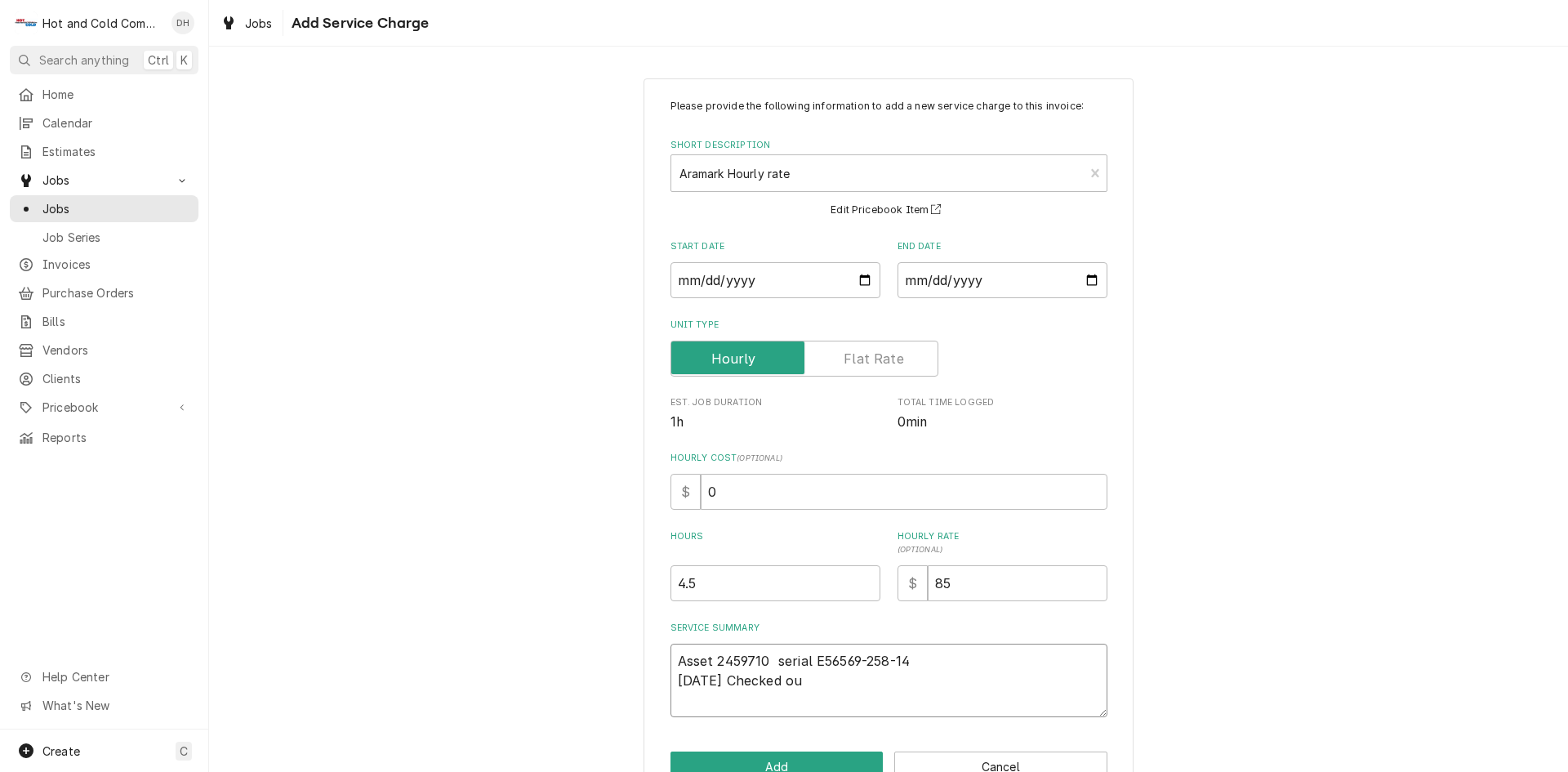
type textarea "Asset 2459710 serial E56569-258-14 8/7/25 Checked out"
type textarea "x"
type textarea "Asset 2459710 serial E56569-258-14 8/7/25 Checked out"
type textarea "x"
type textarea "Asset 2459710 serial E56569-258-14 8/7/25 Checked out i"
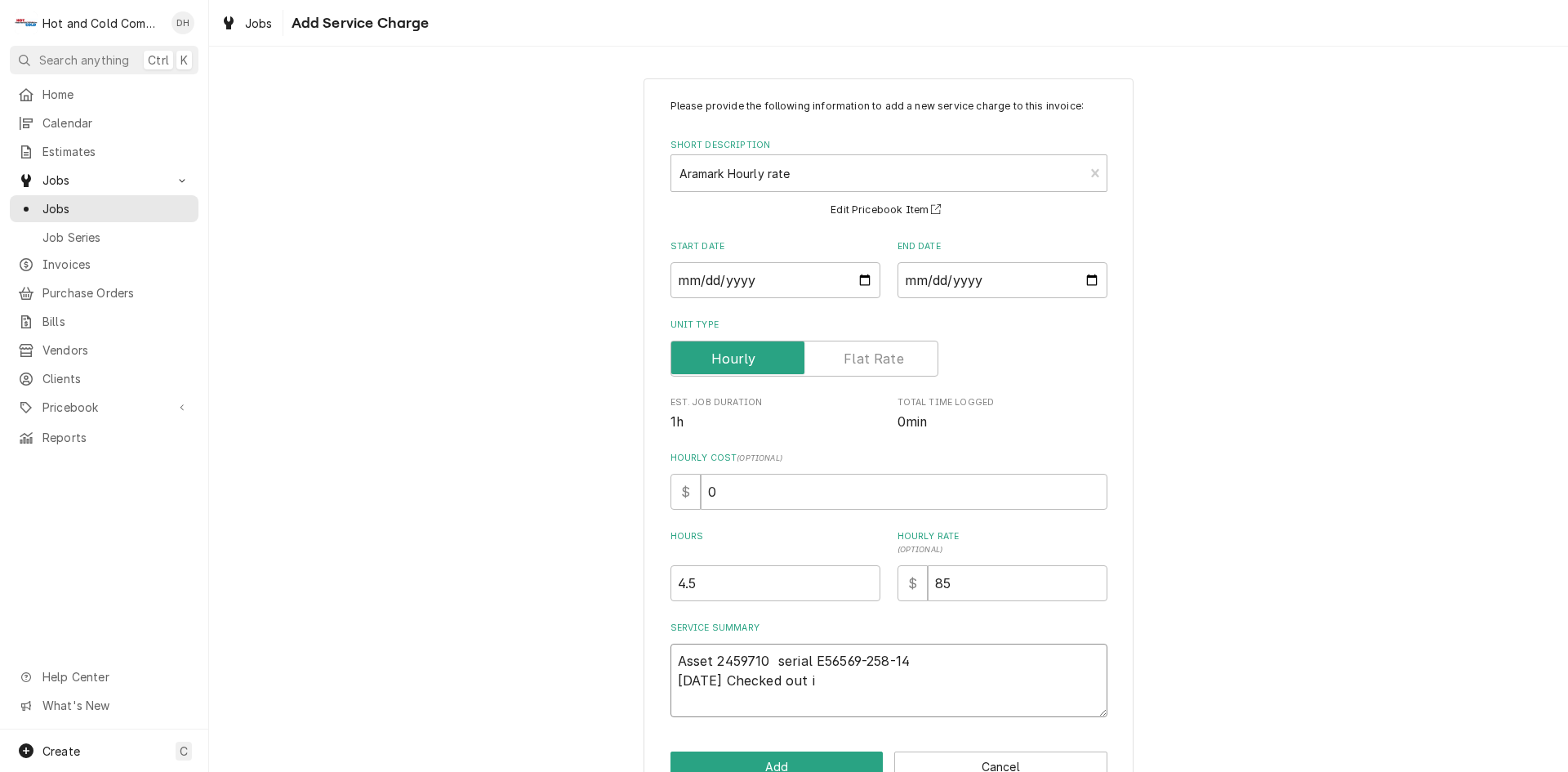
type textarea "x"
type textarea "Asset 2459710 serial E56569-258-14 8/7/25 Checked out ic"
type textarea "x"
type textarea "Asset 2459710 serial E56569-258-14 8/7/25 Checked out ice"
type textarea "x"
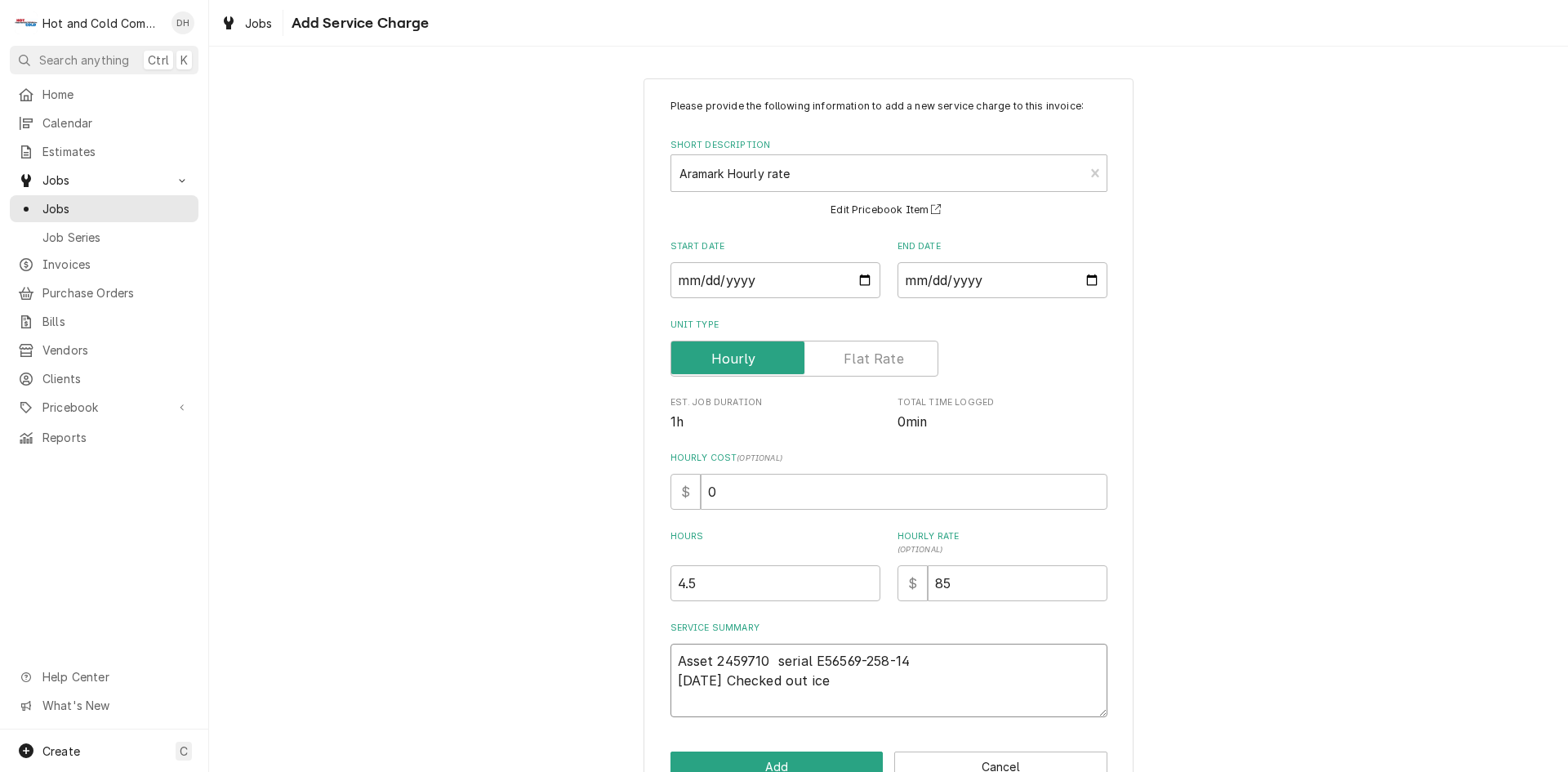
type textarea "Asset 2459710 serial E56569-258-14 8/7/25 Checked out ice"
type textarea "x"
type textarea "Asset 2459710 serial E56569-258-14 8/7/25 Checked out ice m"
type textarea "x"
type textarea "Asset 2459710 serial E56569-258-14 8/7/25 Checked out ice ma"
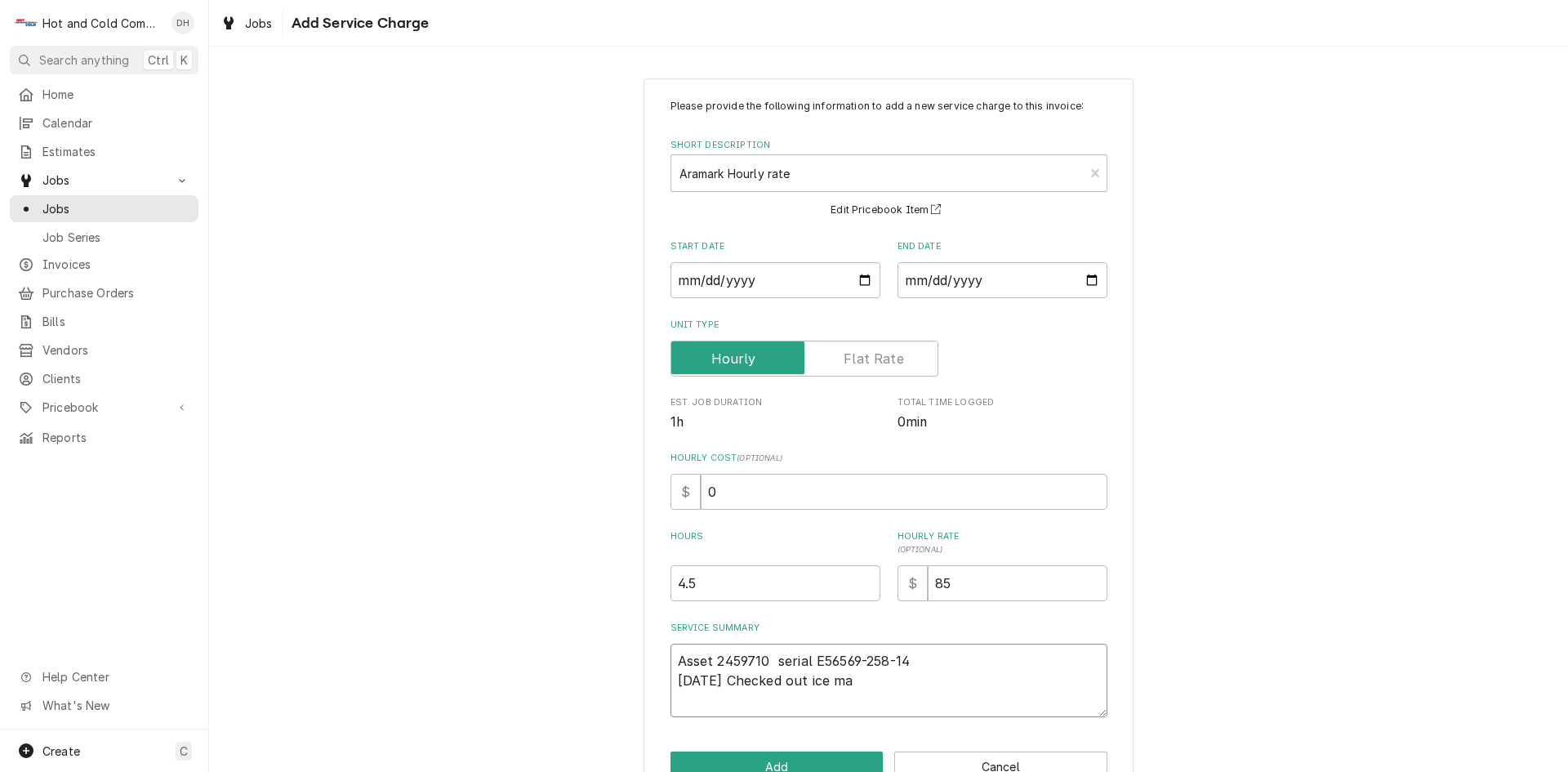
type textarea "x"
type textarea "Asset 2459710 serial E56569-258-14 8/7/25 Checked out ice mak"
type textarea "x"
type textarea "Asset 2459710 serial E56569-258-14 8/7/25 Checked out ice make"
type textarea "x"
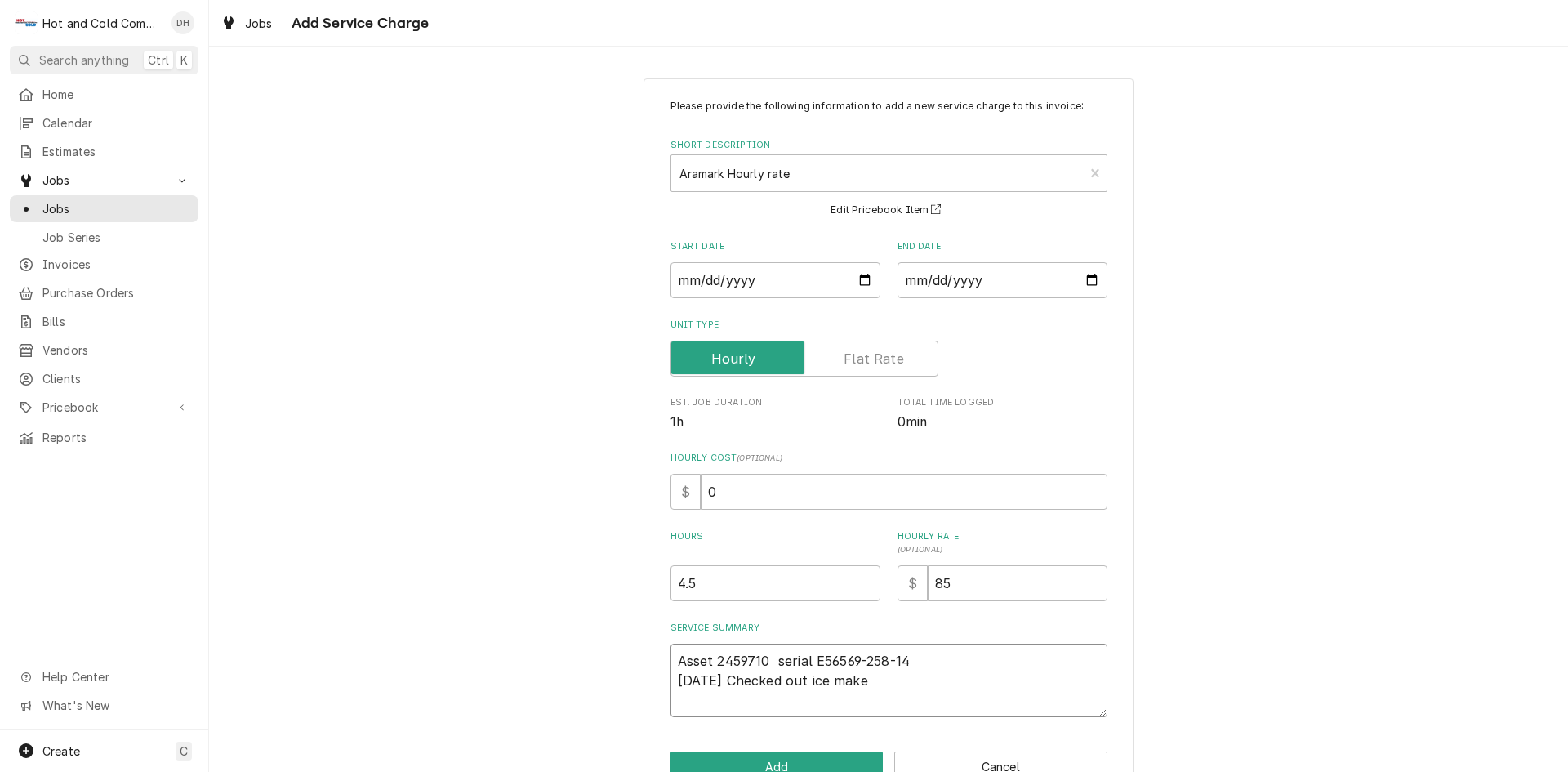
type textarea "Asset 2459710 serial E56569-258-14 8/7/25 Checked out ice maker"
type textarea "x"
type textarea "Asset 2459710 serial E56569-258-14 8/7/25 Checked out ice maker"
type textarea "x"
type textarea "Asset 2459710 serial E56569-258-14 8/7/25 Checked out ice maker a"
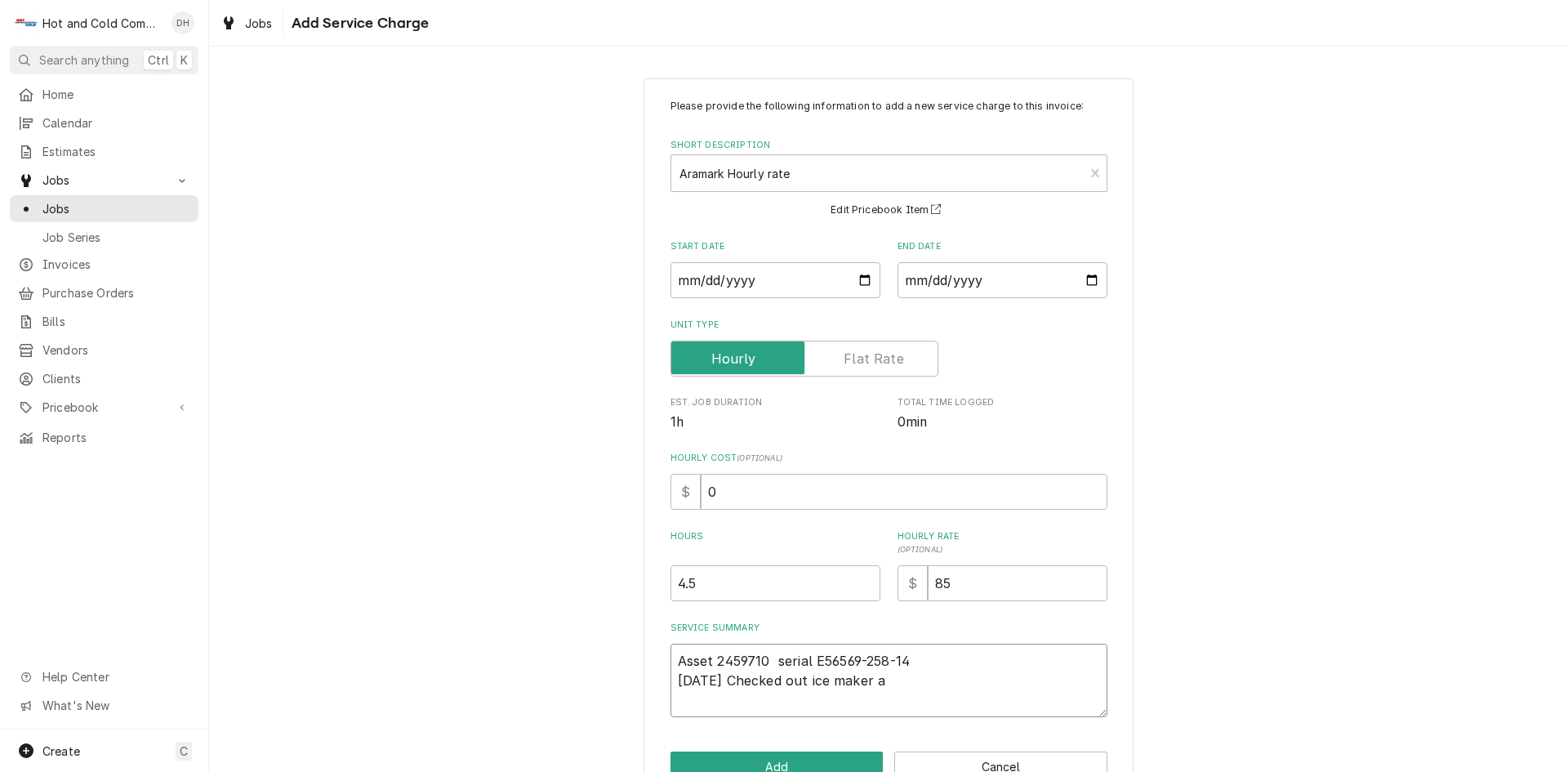
type textarea "x"
type textarea "Asset 2459710 serial E56569-258-14 8/7/25 Checked out ice maker ad"
type textarea "x"
type textarea "Asset 2459710 serial E56569-258-14 8/7/25 Checked out ice maker add"
type textarea "x"
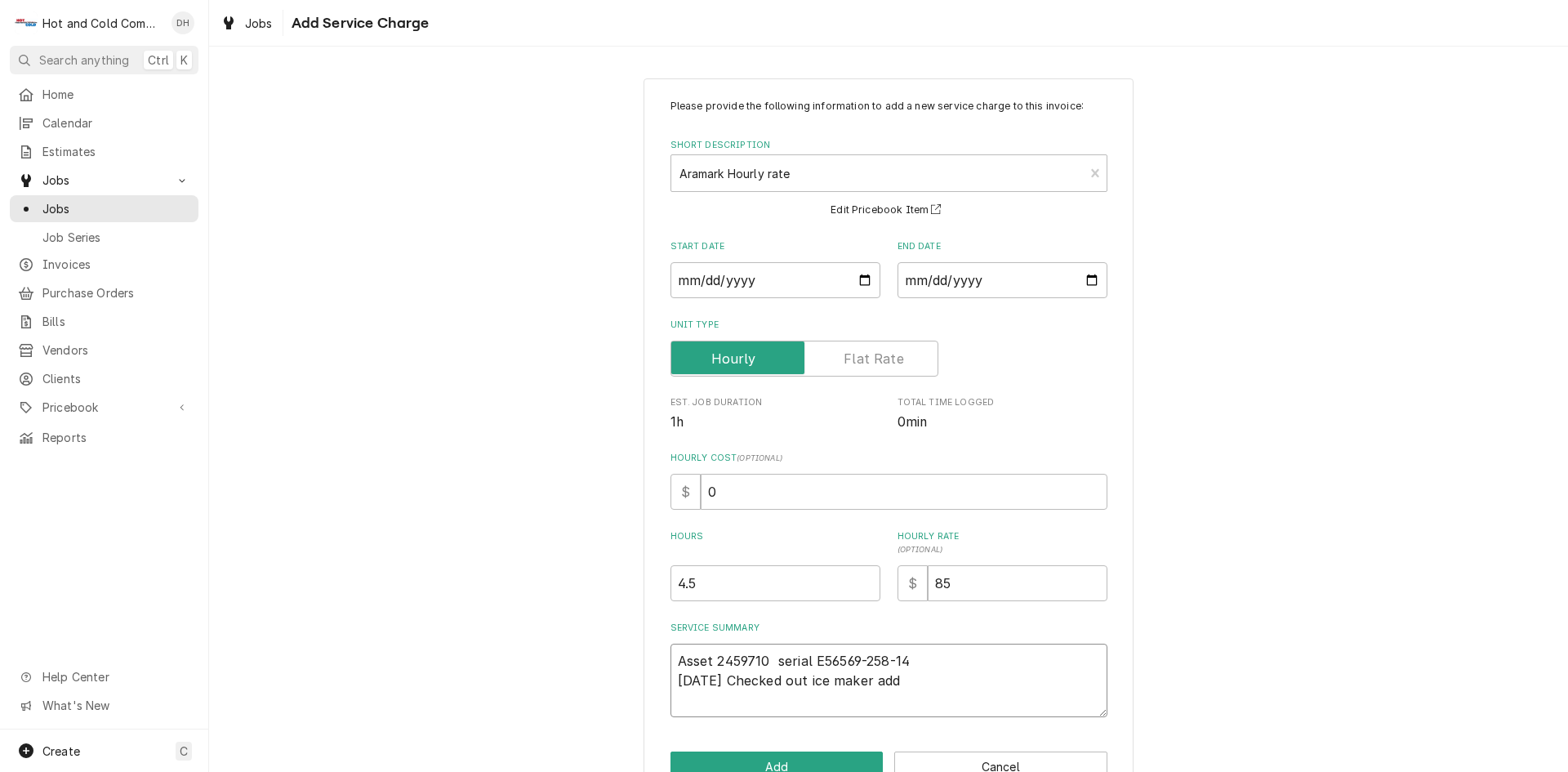
type textarea "Asset 2459710 serial E56569-258-14 8/7/25 Checked out ice maker adde"
type textarea "x"
type textarea "Asset 2459710 serial E56569-258-14 8/7/25 Checked out ice maker added"
type textarea "x"
type textarea "Asset 2459710 serial E56569-258-14 8/7/25 Checked out ice maker added"
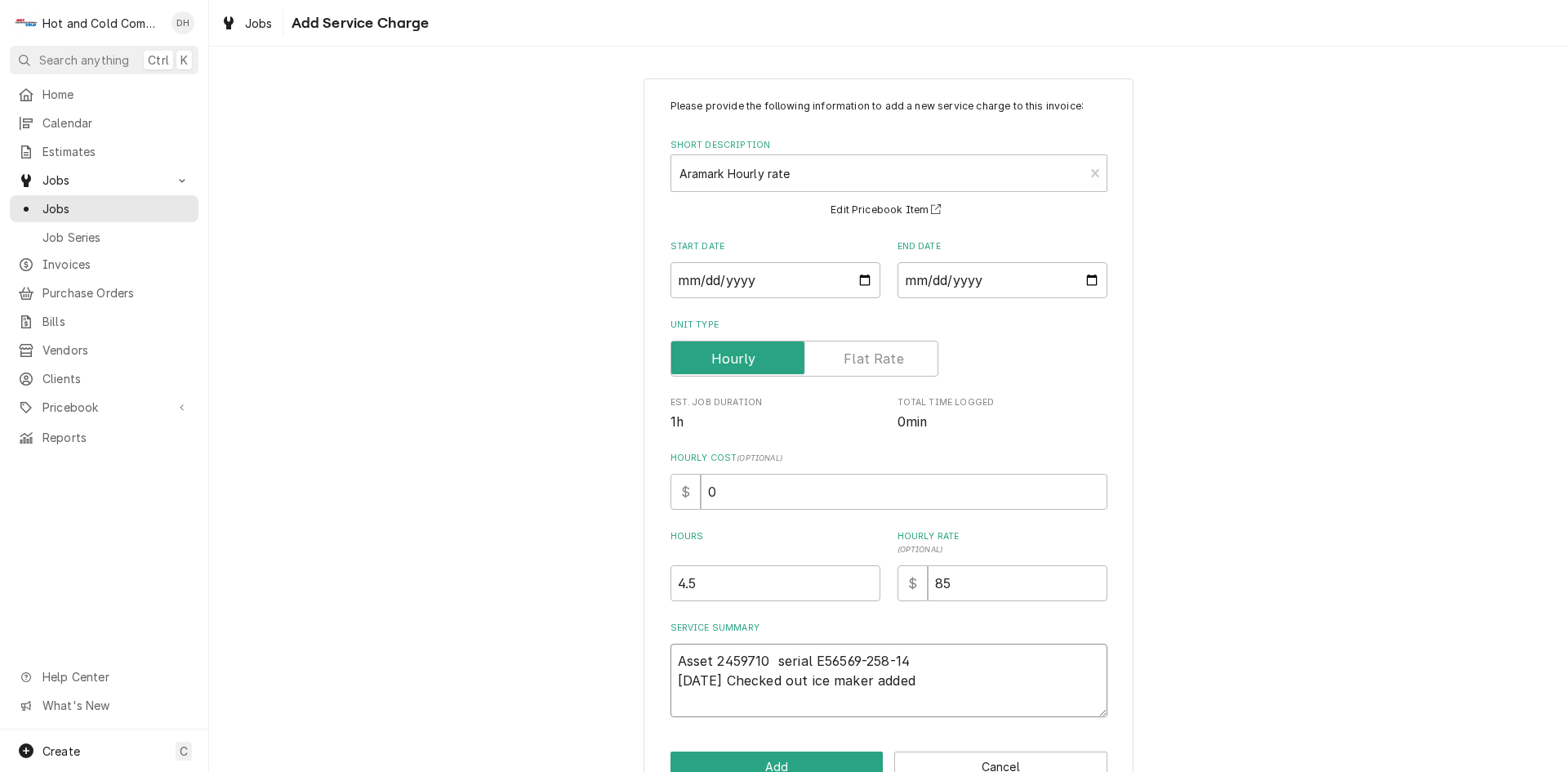
type textarea "x"
type textarea "Asset 2459710 serial E56569-258-14 8/7/25 Checked out ice maker added h"
type textarea "x"
type textarea "Asset 2459710 serial E56569-258-14 8/7/25 Checked out ice maker added ho"
type textarea "x"
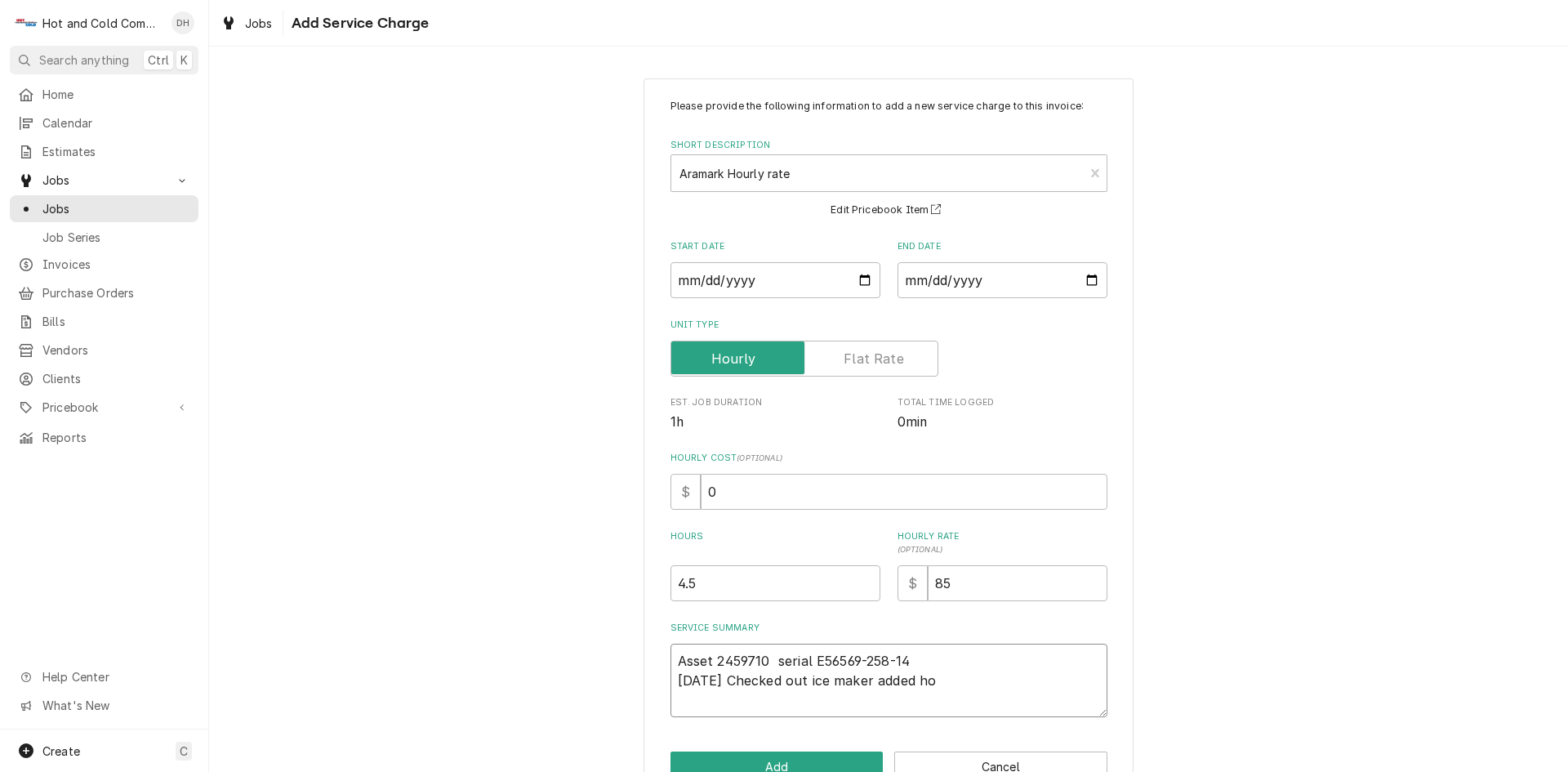
type textarea "Asset 2459710 serial E56569-258-14 8/7/25 Checked out ice maker added hot"
type textarea "x"
type textarea "Asset 2459710 serial E56569-258-14 8/7/25 Checked out ice maker added hot"
type textarea "x"
type textarea "Asset 2459710 serial E56569-258-14 8/7/25 Checked out ice maker added hot w"
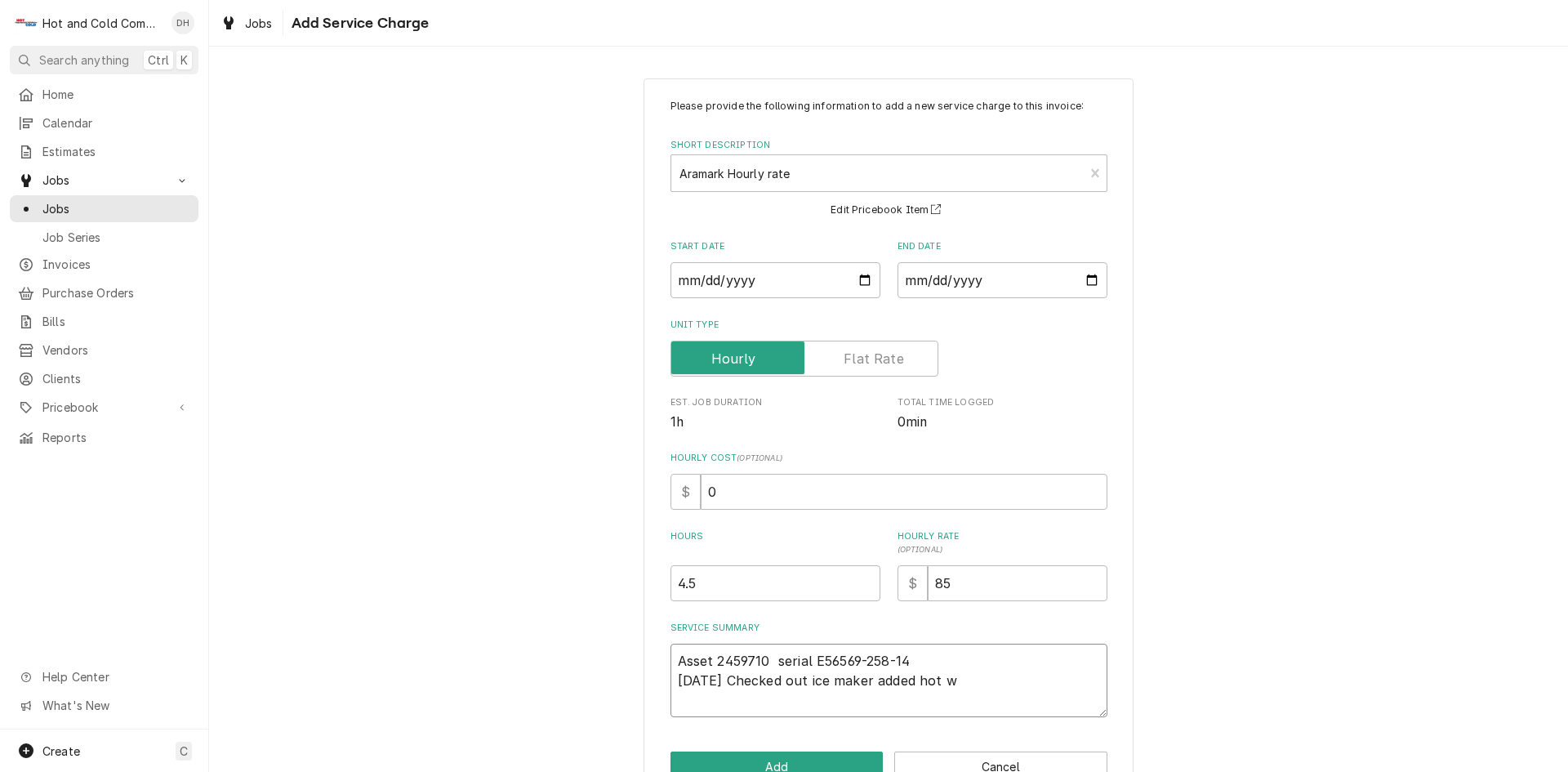
type textarea "x"
type textarea "Asset 2459710 serial E56569-258-14 8/7/25 Checked out ice maker added hot wa"
type textarea "x"
type textarea "Asset 2459710 serial E56569-258-14 8/7/25 Checked out ice maker added hot wat"
type textarea "x"
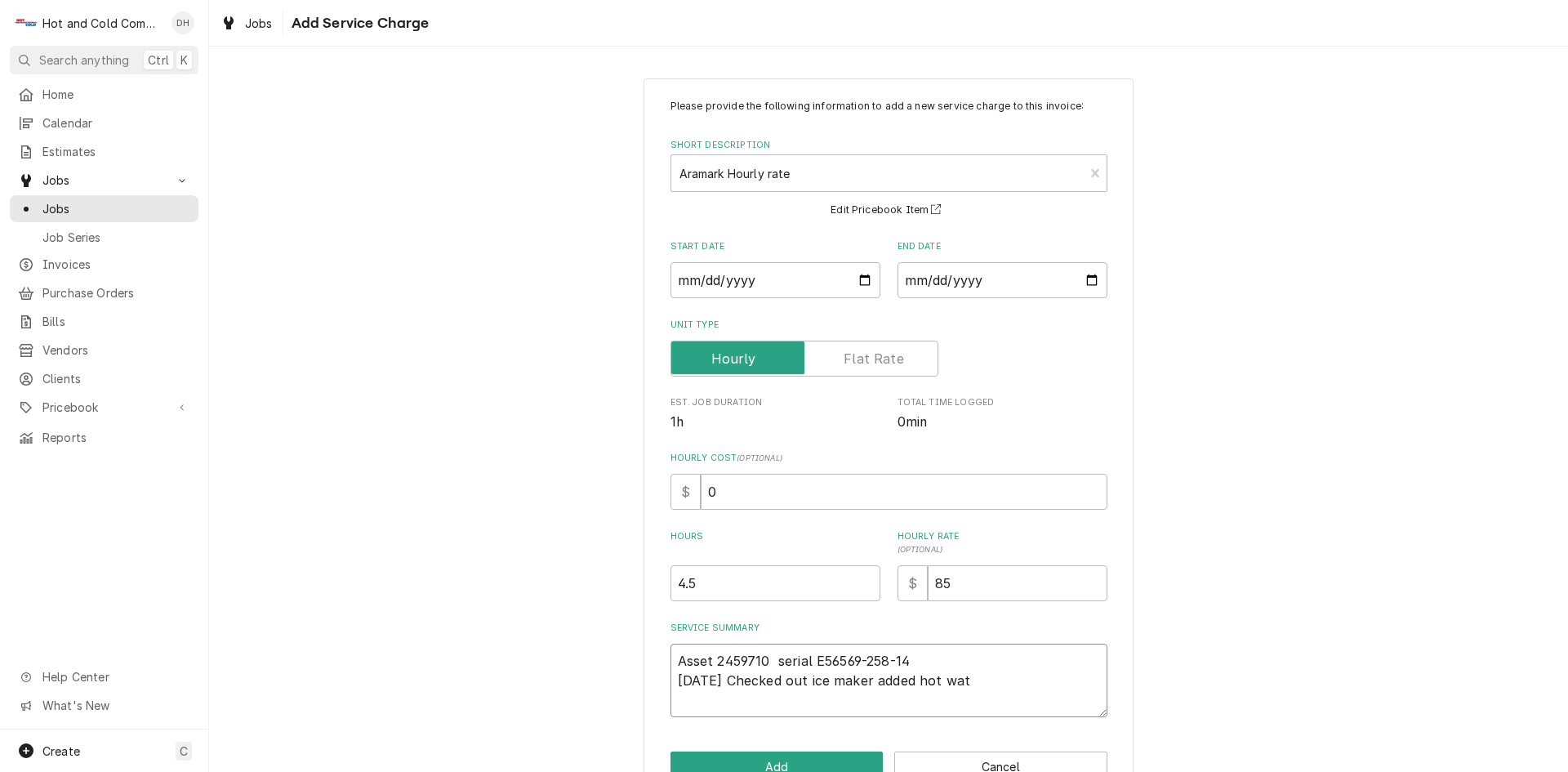
type textarea "Asset 2459710 serial E56569-258-14 8/7/25 Checked out ice maker added hot wate"
type textarea "x"
type textarea "Asset 2459710 serial E56569-258-14 8/7/25 Checked out ice maker added hot water"
type textarea "x"
type textarea "Asset 2459710 serial E56569-258-14 8/7/25 Checked out ice maker added hot water"
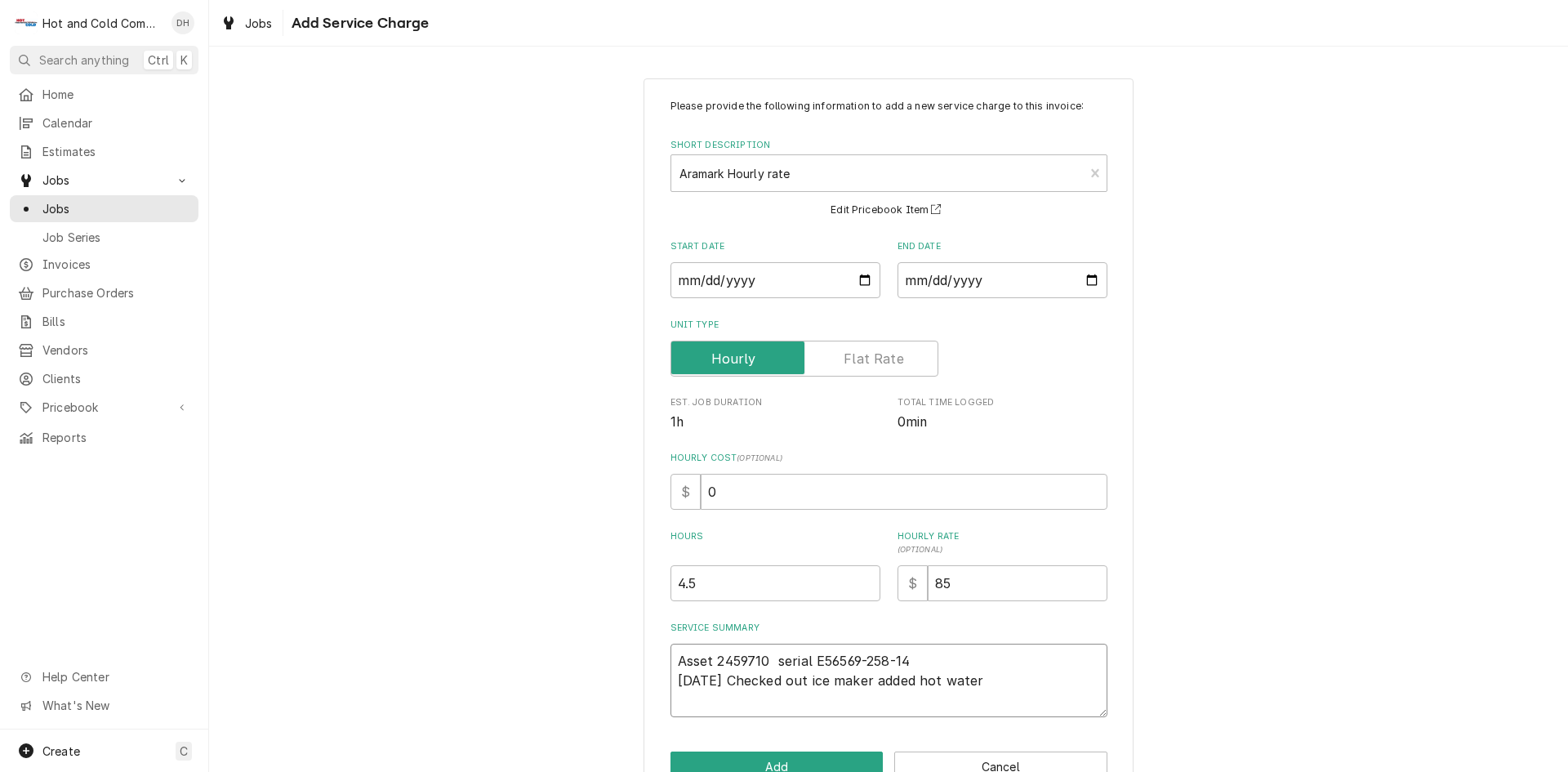
type textarea "x"
type textarea "Asset 2459710 serial E56569-258-14 8/7/25 Checked out ice maker added hot water…"
type textarea "x"
type textarea "Asset 2459710 serial E56569-258-14 8/7/25 Checked out ice maker added hot water…"
type textarea "x"
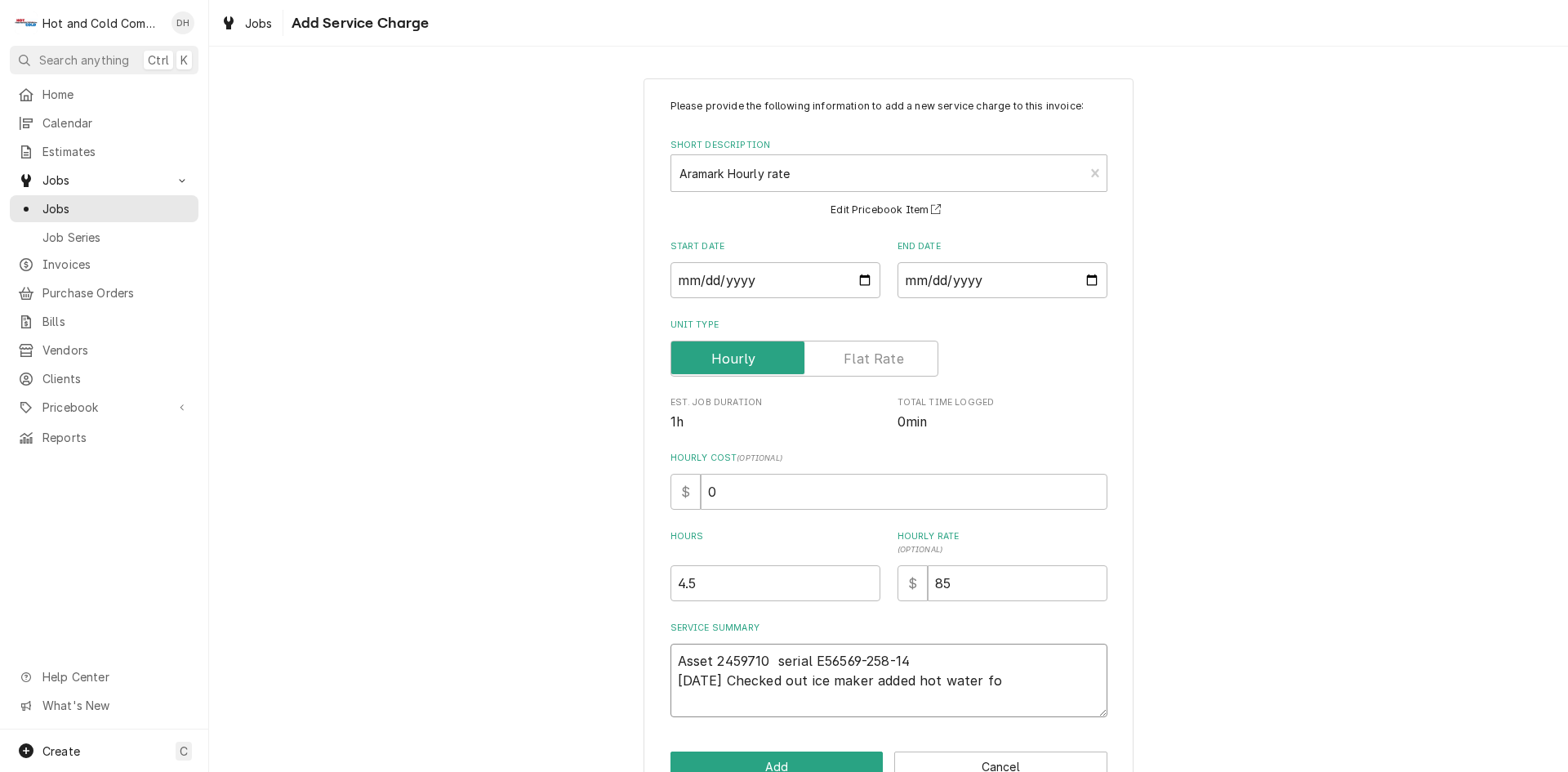
type textarea "Asset 2459710 serial E56569-258-14 8/7/25 Checked out ice maker added hot water…"
type textarea "x"
type textarea "Asset 2459710 serial E56569-258-14 8/7/25 Checked out ice maker added hot water…"
type textarea "x"
type textarea "Asset 2459710 serial E56569-258-14 8/7/25 Checked out ice maker added hot water…"
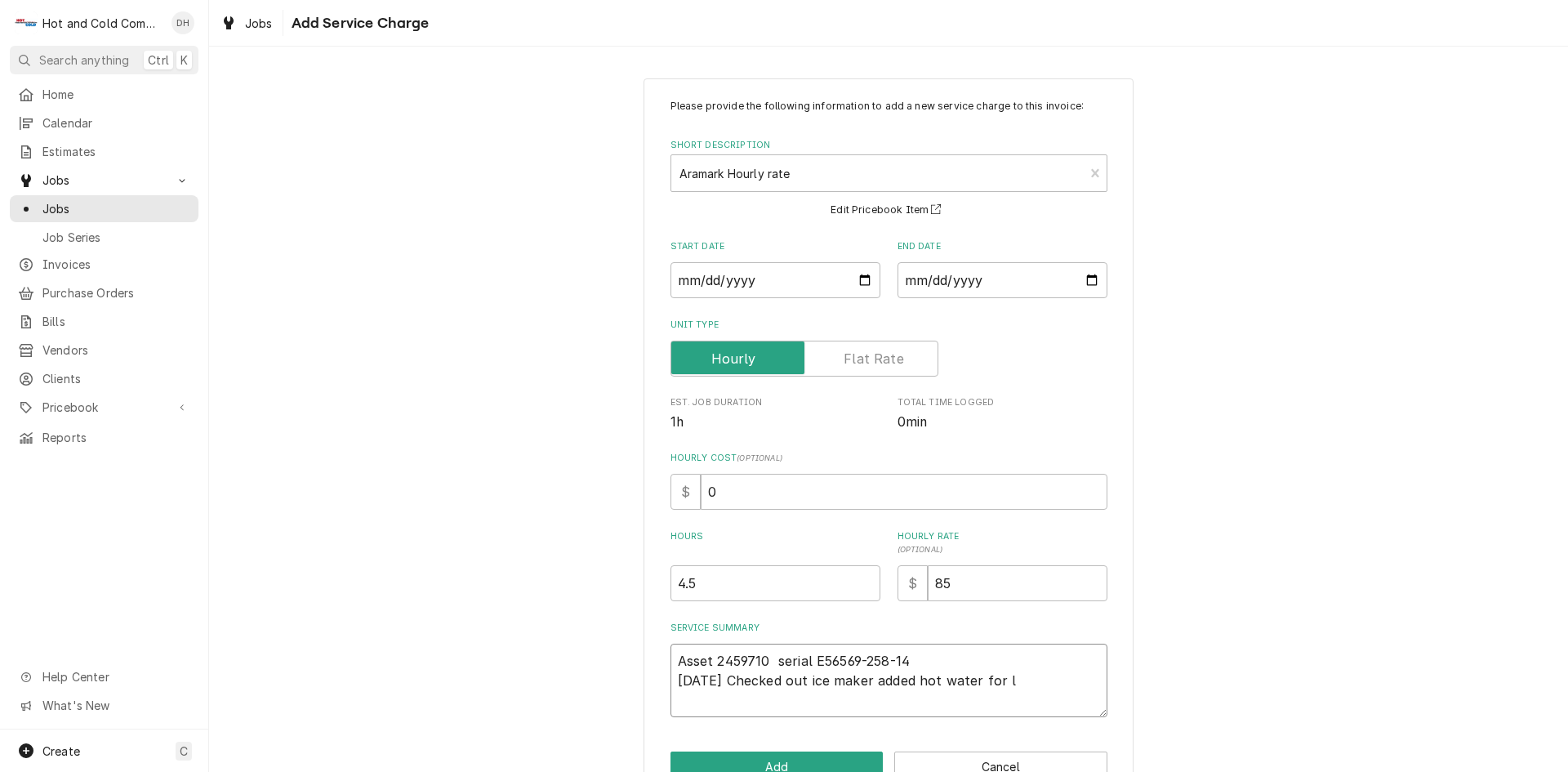
type textarea "x"
type textarea "Asset 2459710 serial E56569-258-14 8/7/25 Checked out ice maker added hot water…"
type textarea "x"
type textarea "Asset 2459710 serial E56569-258-14 8/7/25 Checked out ice maker added hot water…"
type textarea "x"
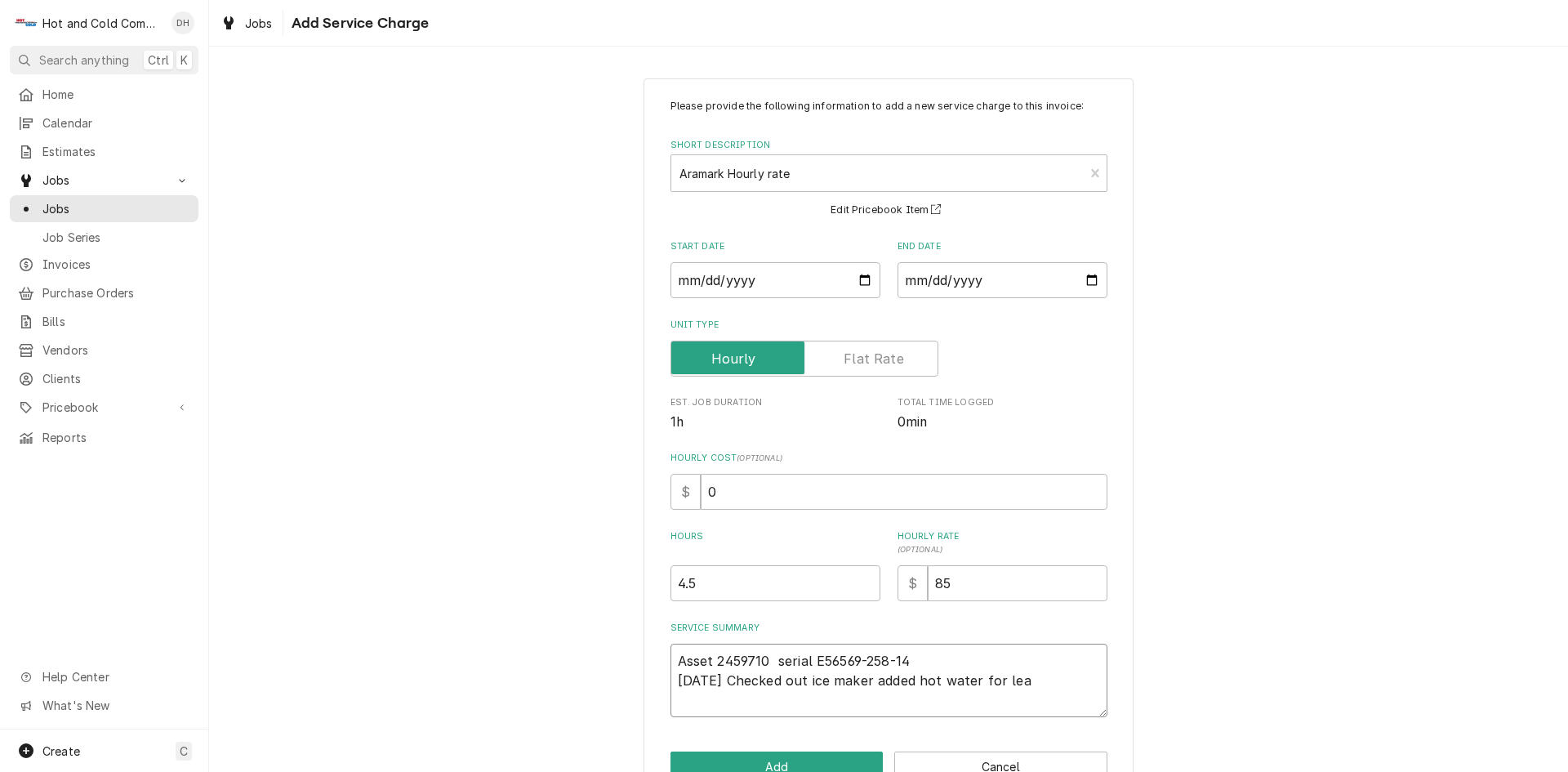
type textarea "Asset 2459710 serial E56569-258-14 8/7/25 Checked out ice maker added hot water…"
type textarea "x"
type textarea "Asset 2459710 serial E56569-258-14 8/7/25 Checked out ice maker added hot water…"
type textarea "x"
type textarea "Asset 2459710 serial E56569-258-14 8/7/25 Checked out ice maker added hot water…"
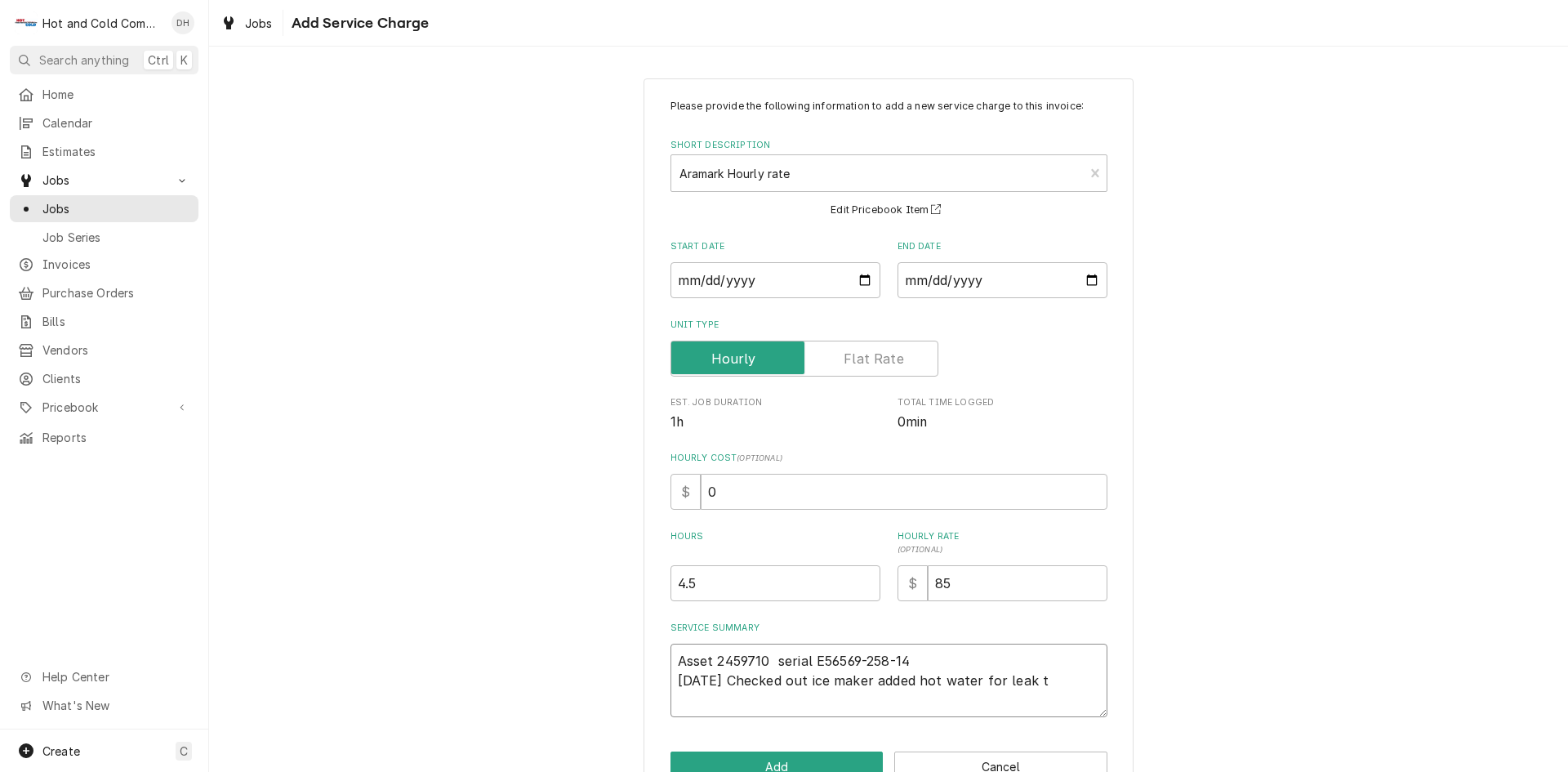
type textarea "x"
type textarea "Asset 2459710 serial E56569-258-14 8/7/25 Checked out ice maker added hot water…"
type textarea "x"
type textarea "Asset 2459710 serial E56569-258-14 8/7/25 Checked out ice maker added hot water…"
type textarea "x"
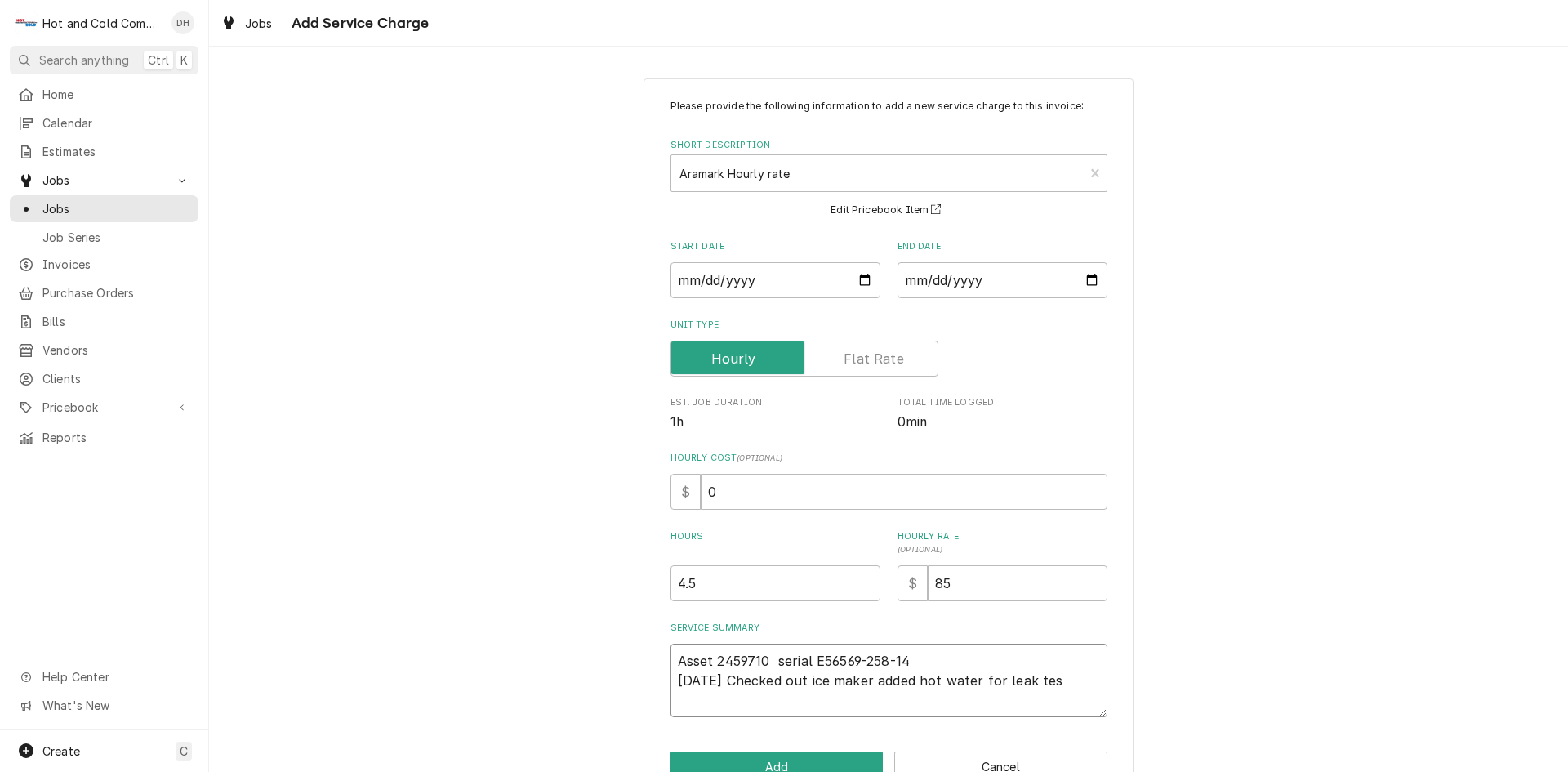
type textarea "Asset 2459710 serial E56569-258-14 8/7/25 Checked out ice maker added hot water…"
type textarea "x"
type textarea "Asset 2459710 serial E56569-258-14 8/7/25 Checked out ice maker added hot water…"
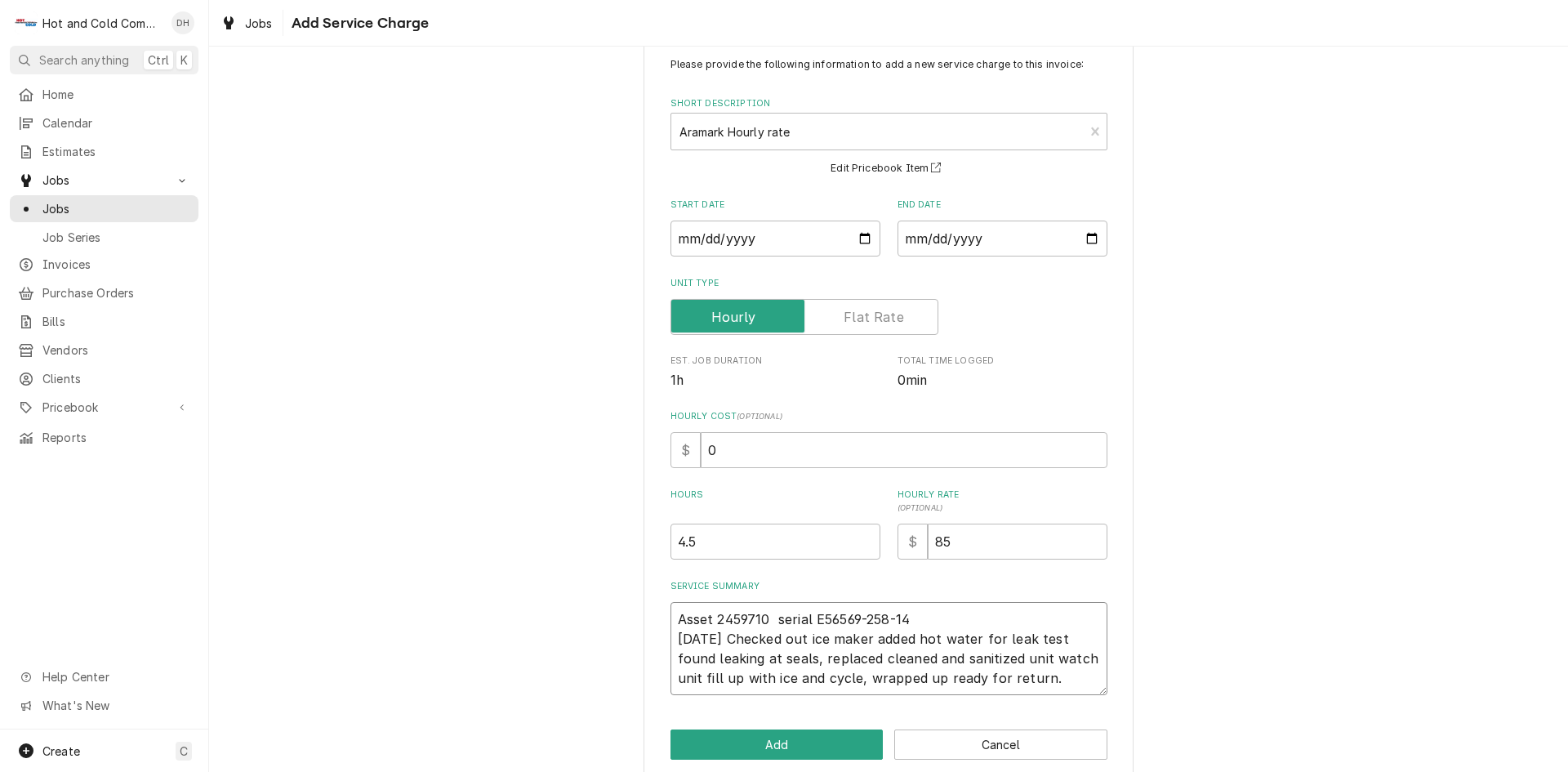
scroll to position [65, 0]
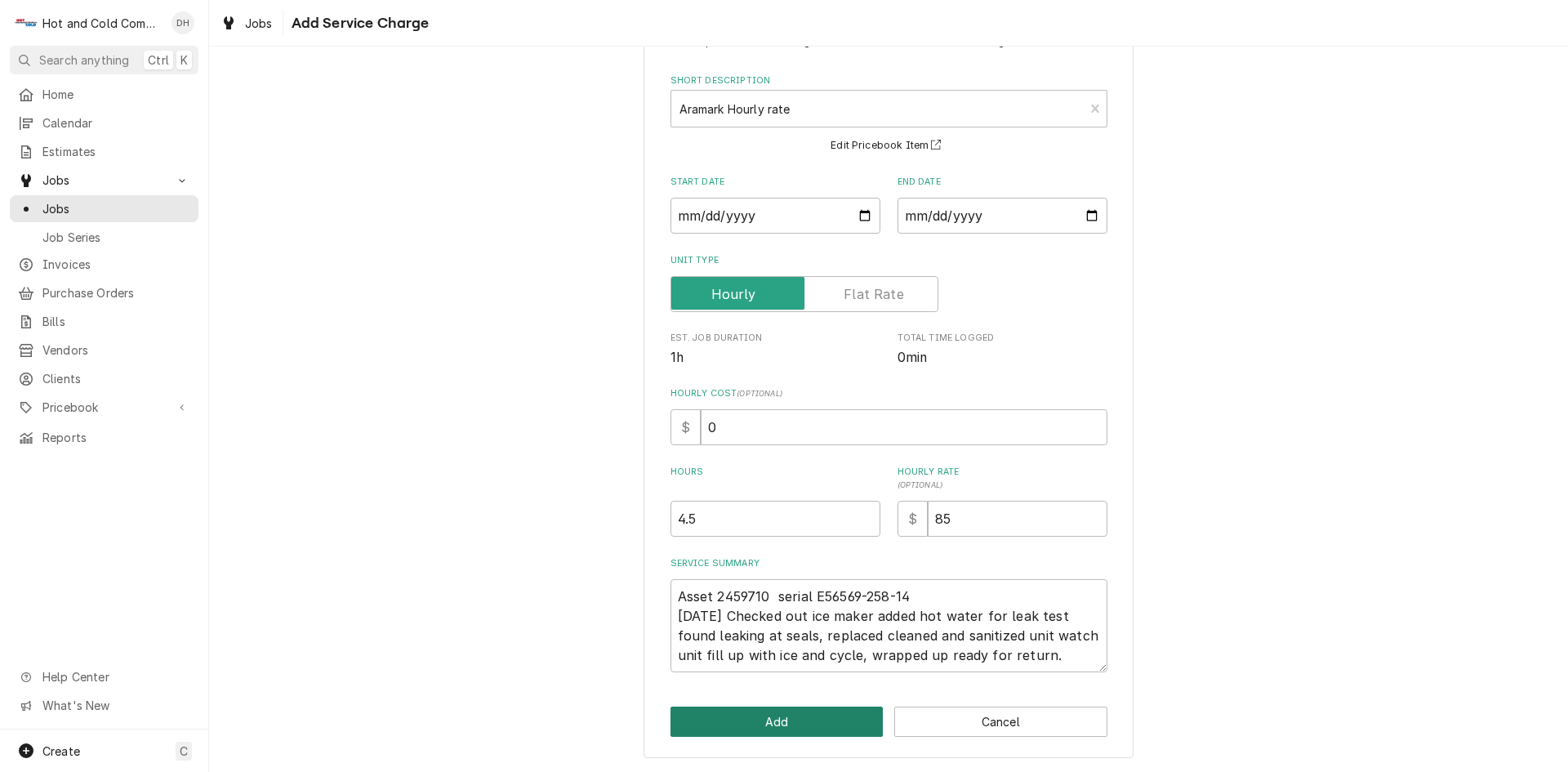
click at [790, 724] on button "Add" at bounding box center [777, 721] width 213 height 30
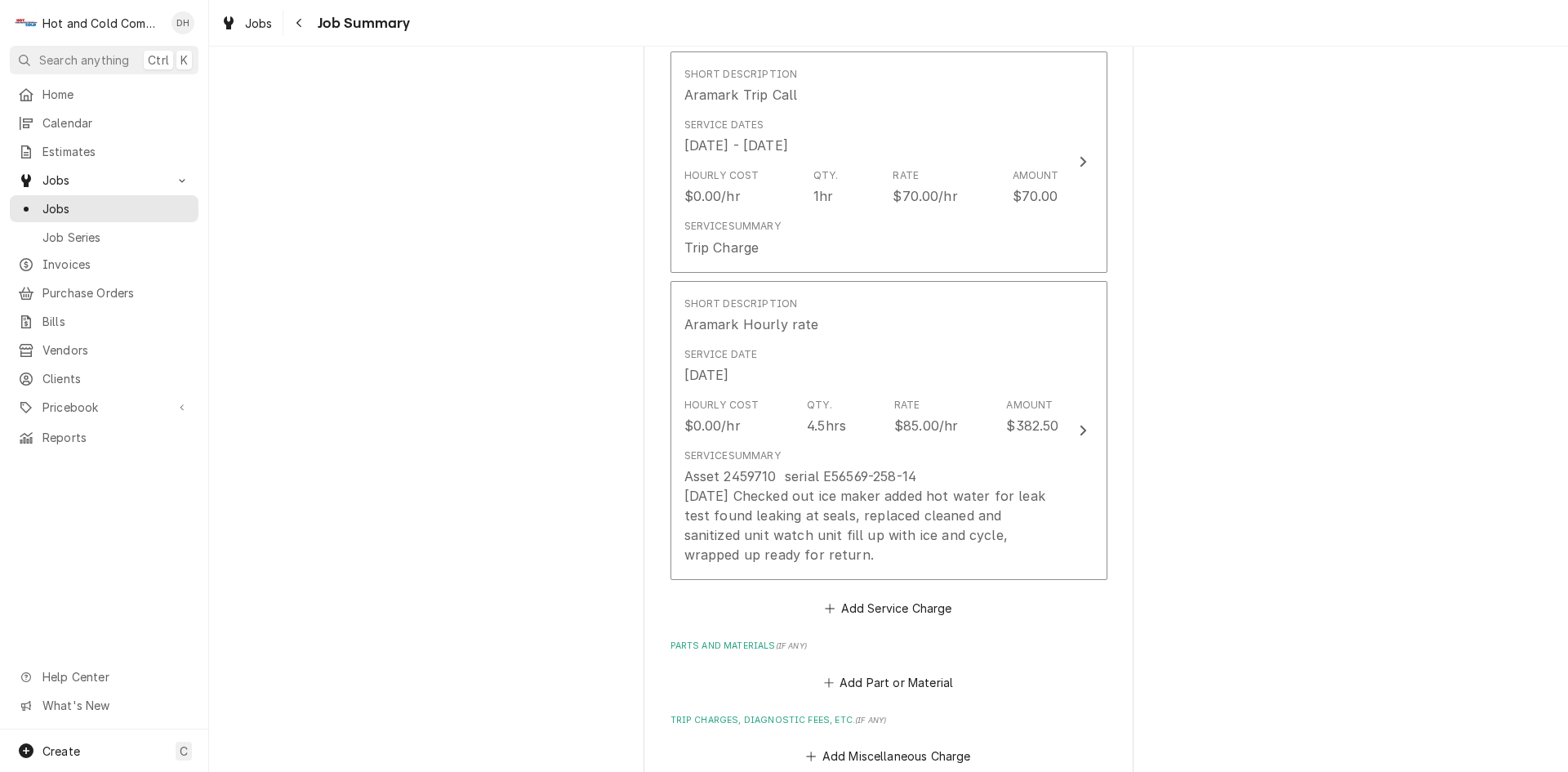
scroll to position [544, 0]
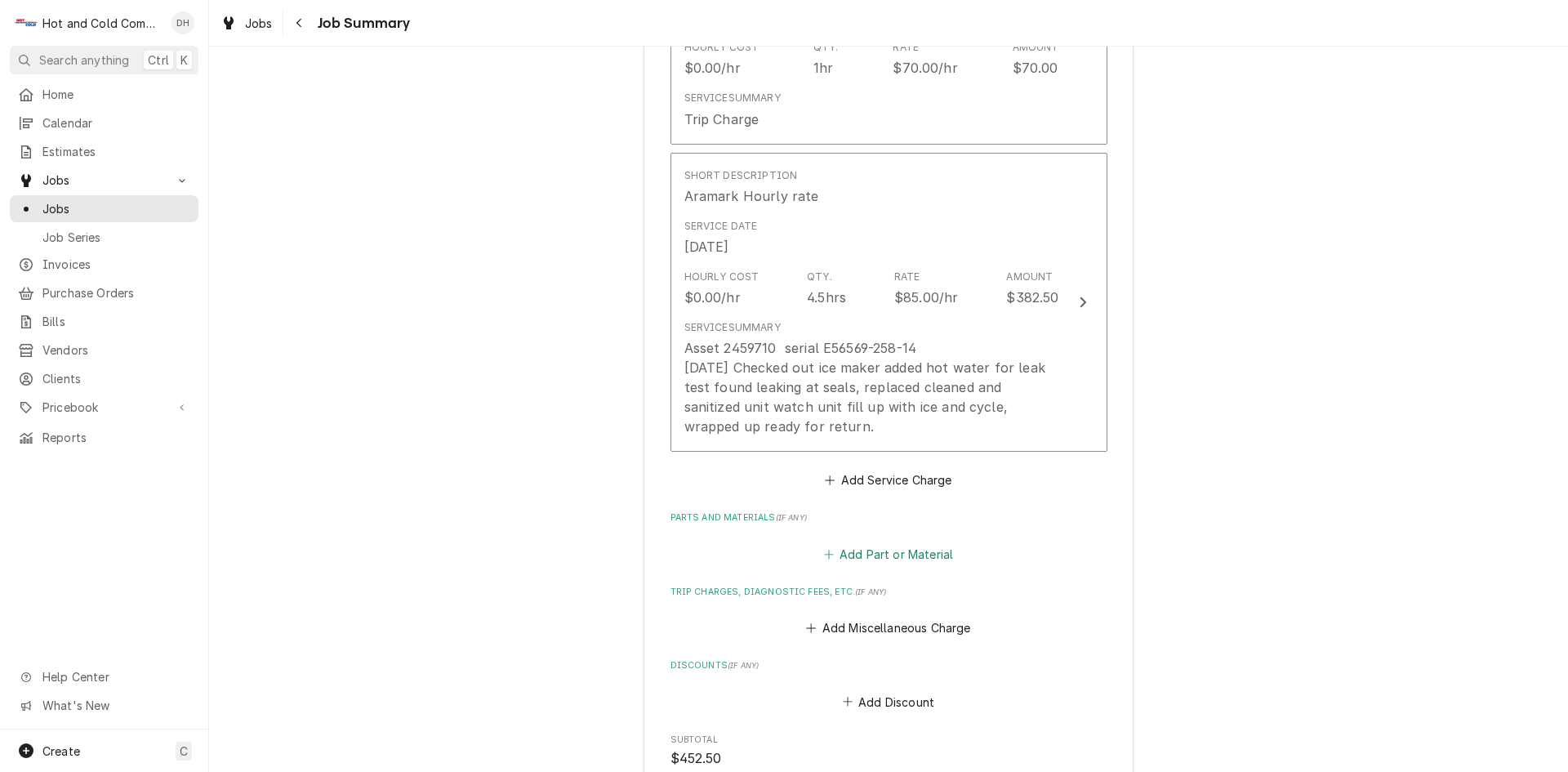
click at [900, 552] on button "Add Part or Material" at bounding box center [887, 553] width 134 height 23
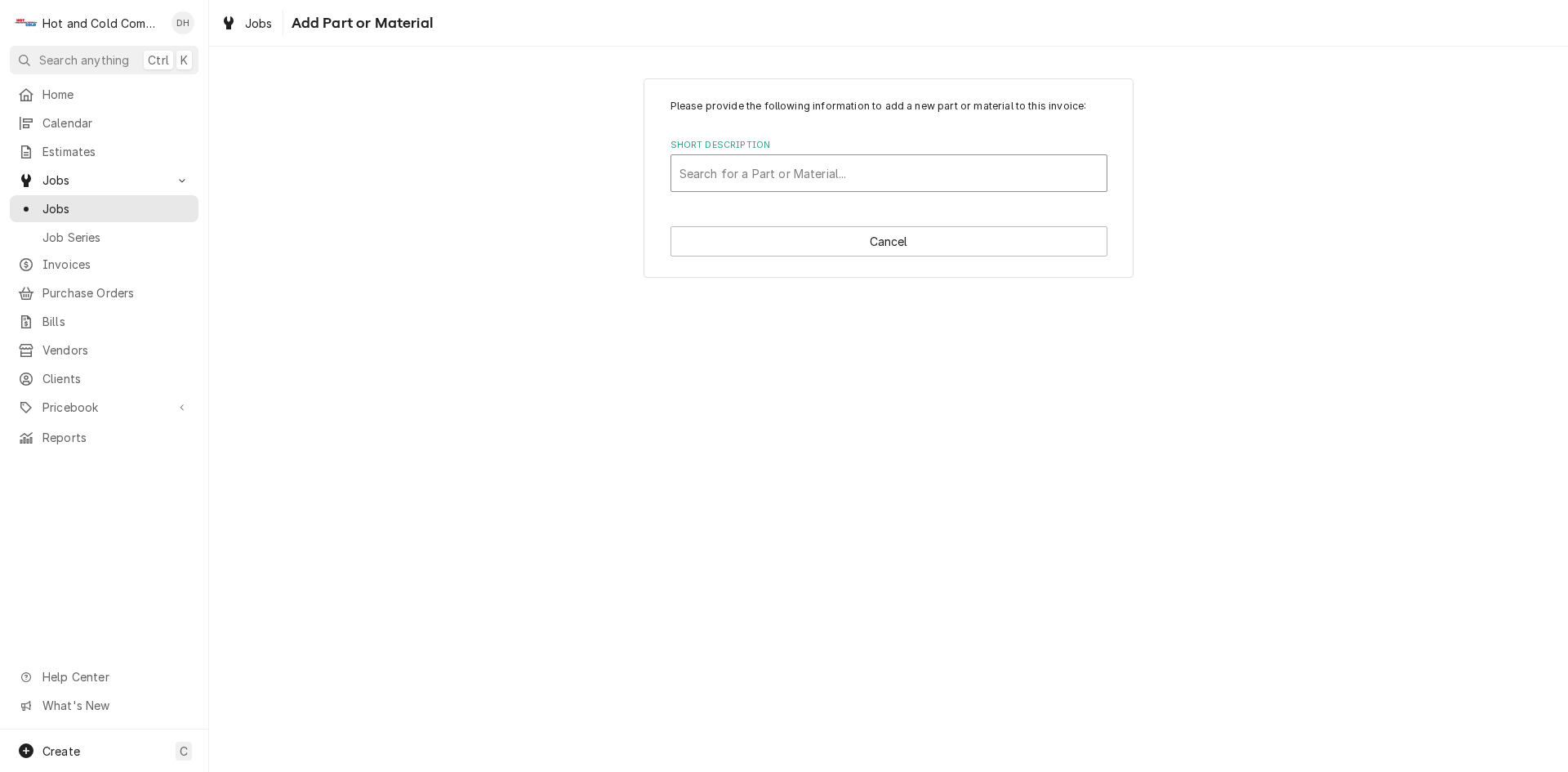
click at [814, 167] on div "Short Description" at bounding box center [888, 174] width 419 height 29
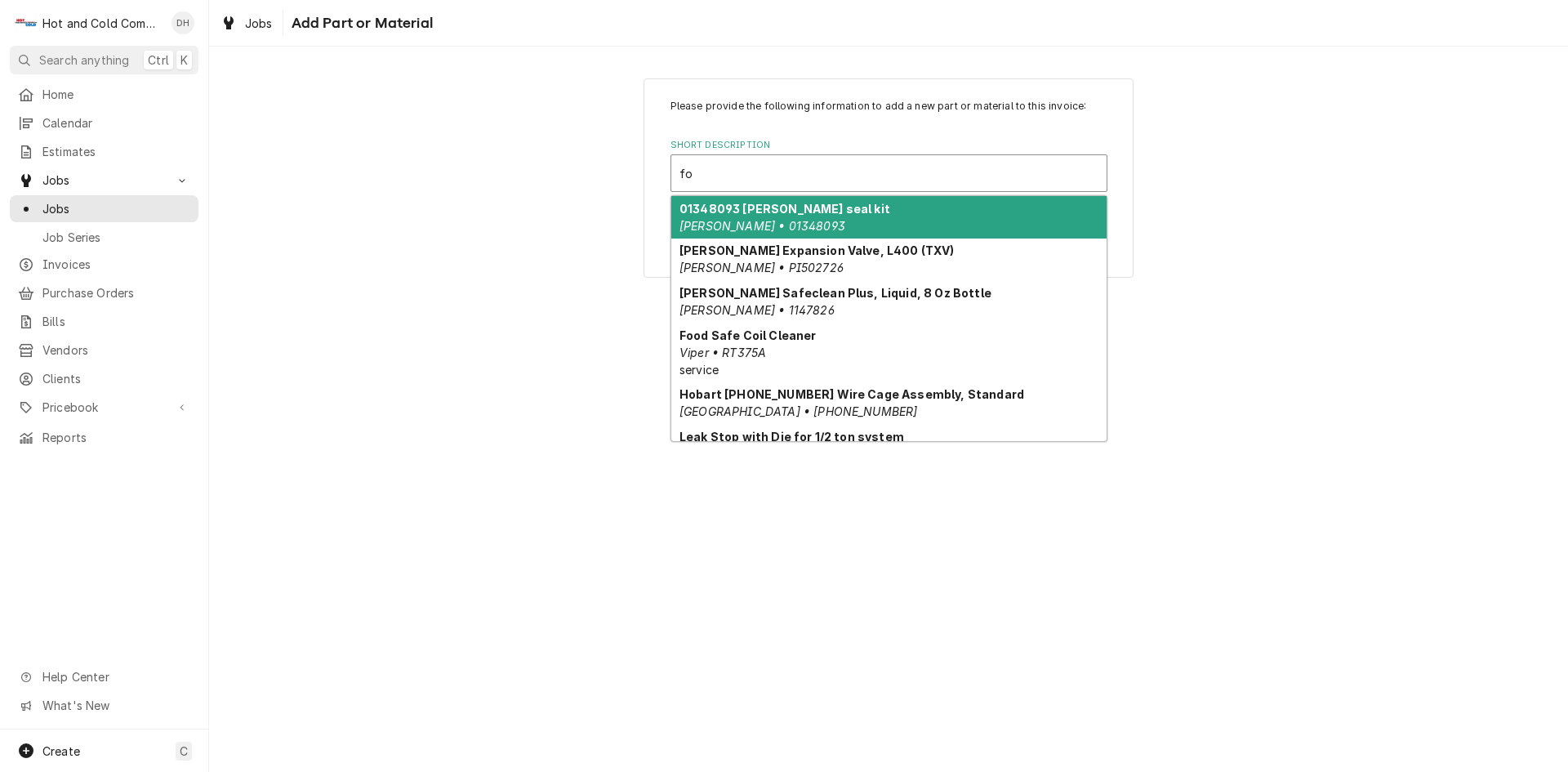
drag, startPoint x: 798, startPoint y: 204, endPoint x: 817, endPoint y: 206, distance: 19.1
click at [798, 204] on strong "01348093 Follett seal kit" at bounding box center [784, 209] width 211 height 14
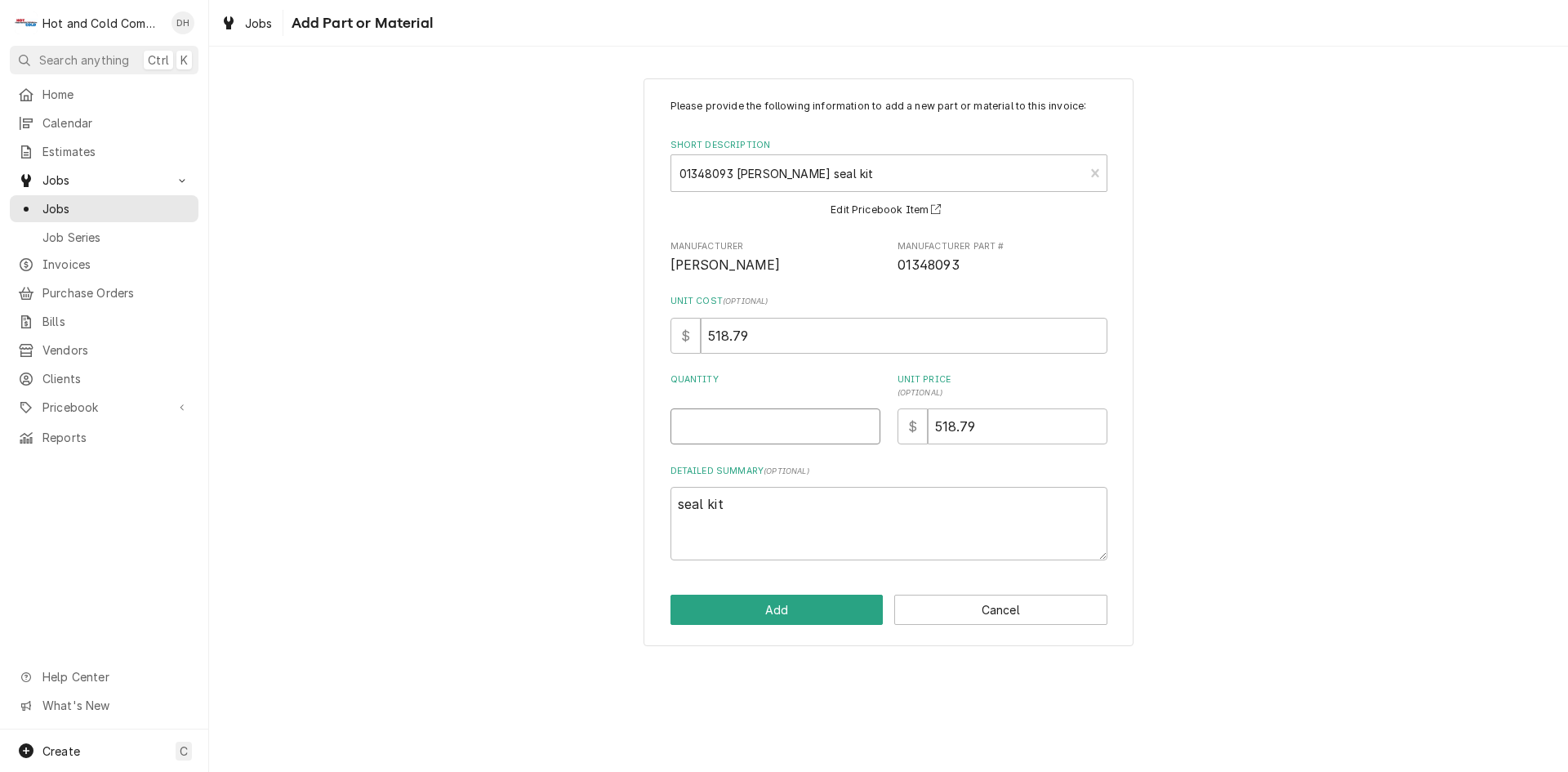
click at [788, 437] on input "Quantity" at bounding box center [776, 426] width 210 height 36
click at [808, 605] on button "Add" at bounding box center [777, 609] width 213 height 30
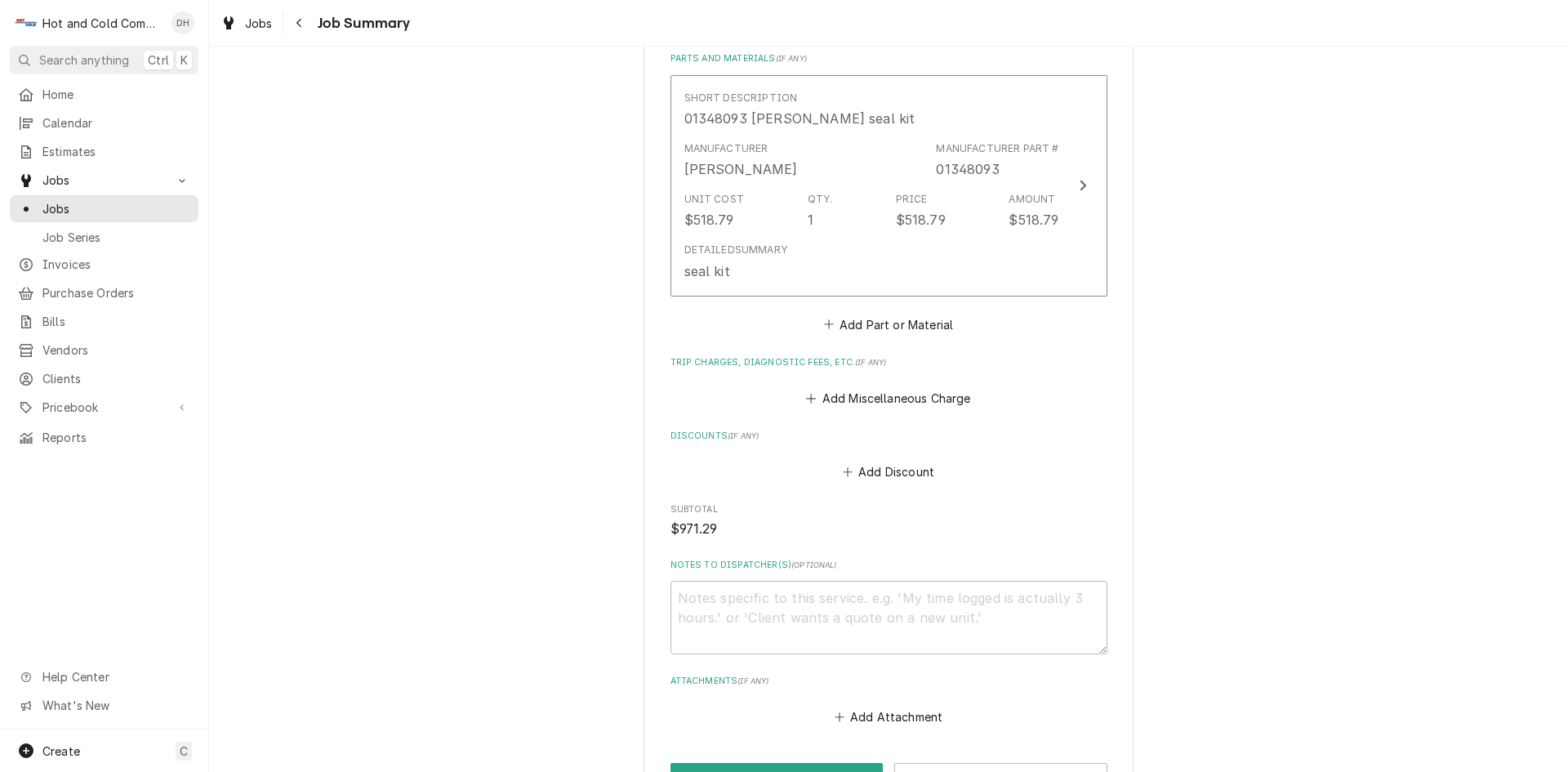
scroll to position [1089, 0]
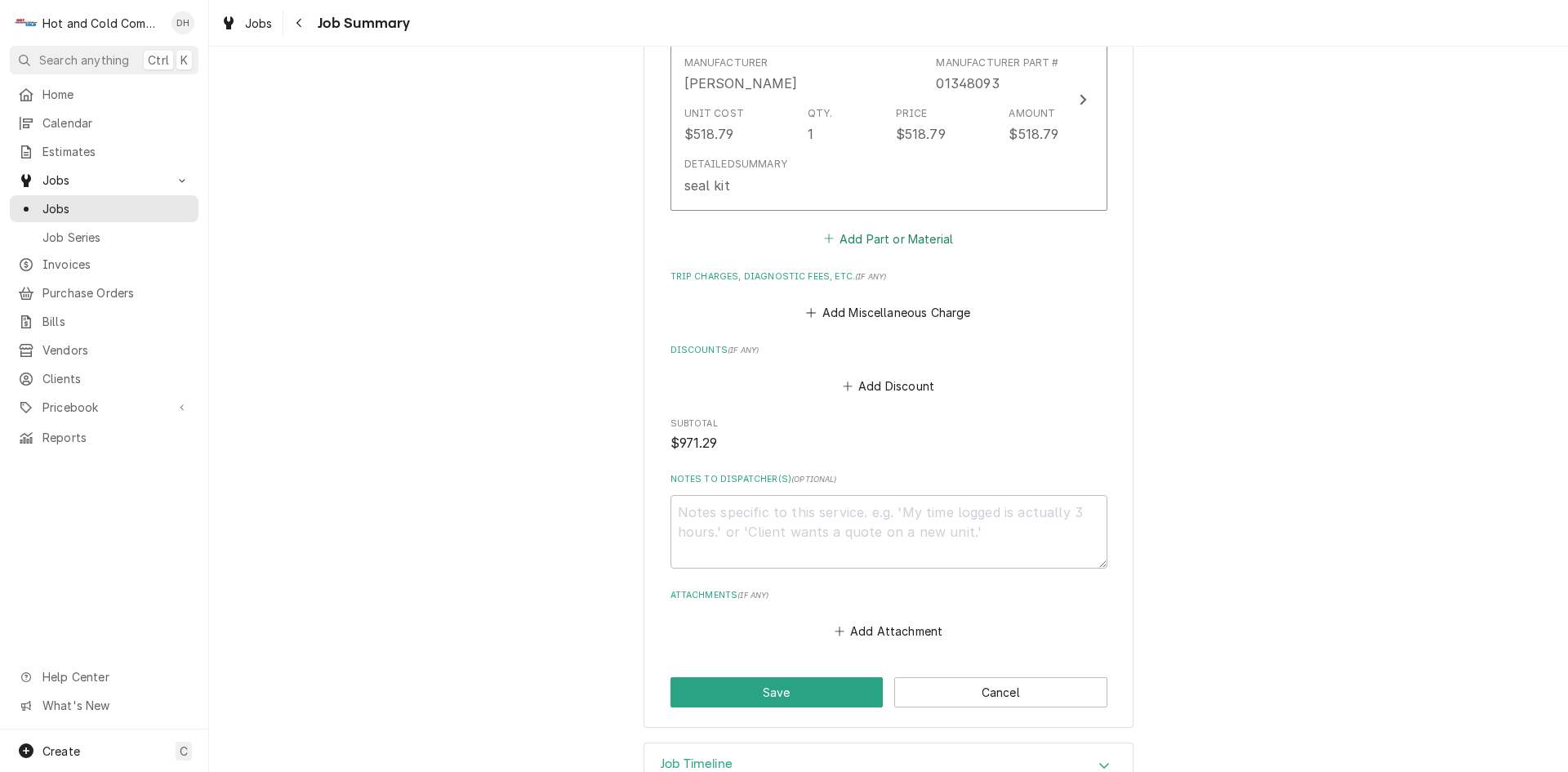
click at [927, 237] on button "Add Part or Material" at bounding box center [887, 238] width 134 height 23
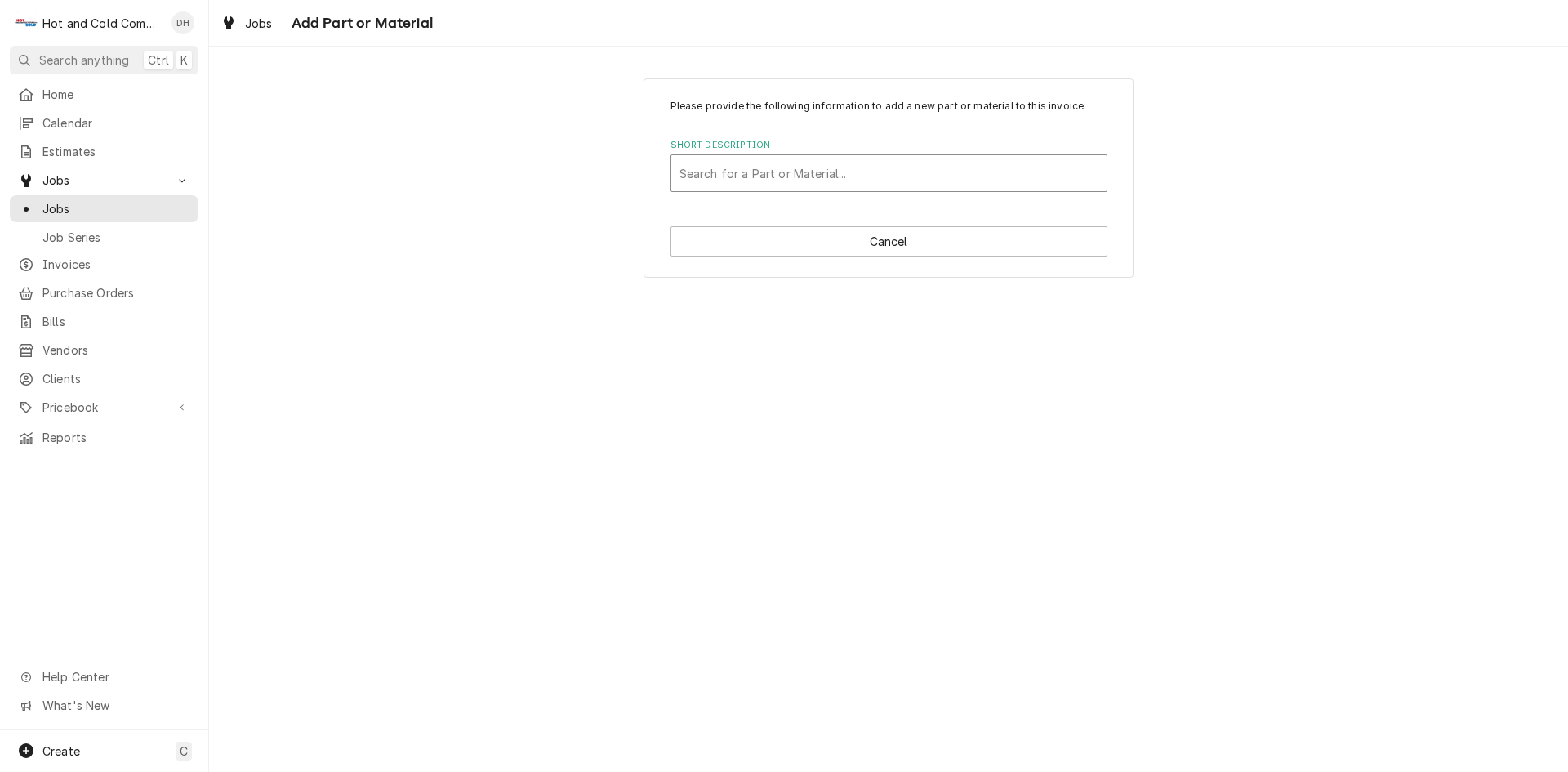
click at [734, 169] on div "Short Description" at bounding box center [888, 174] width 419 height 29
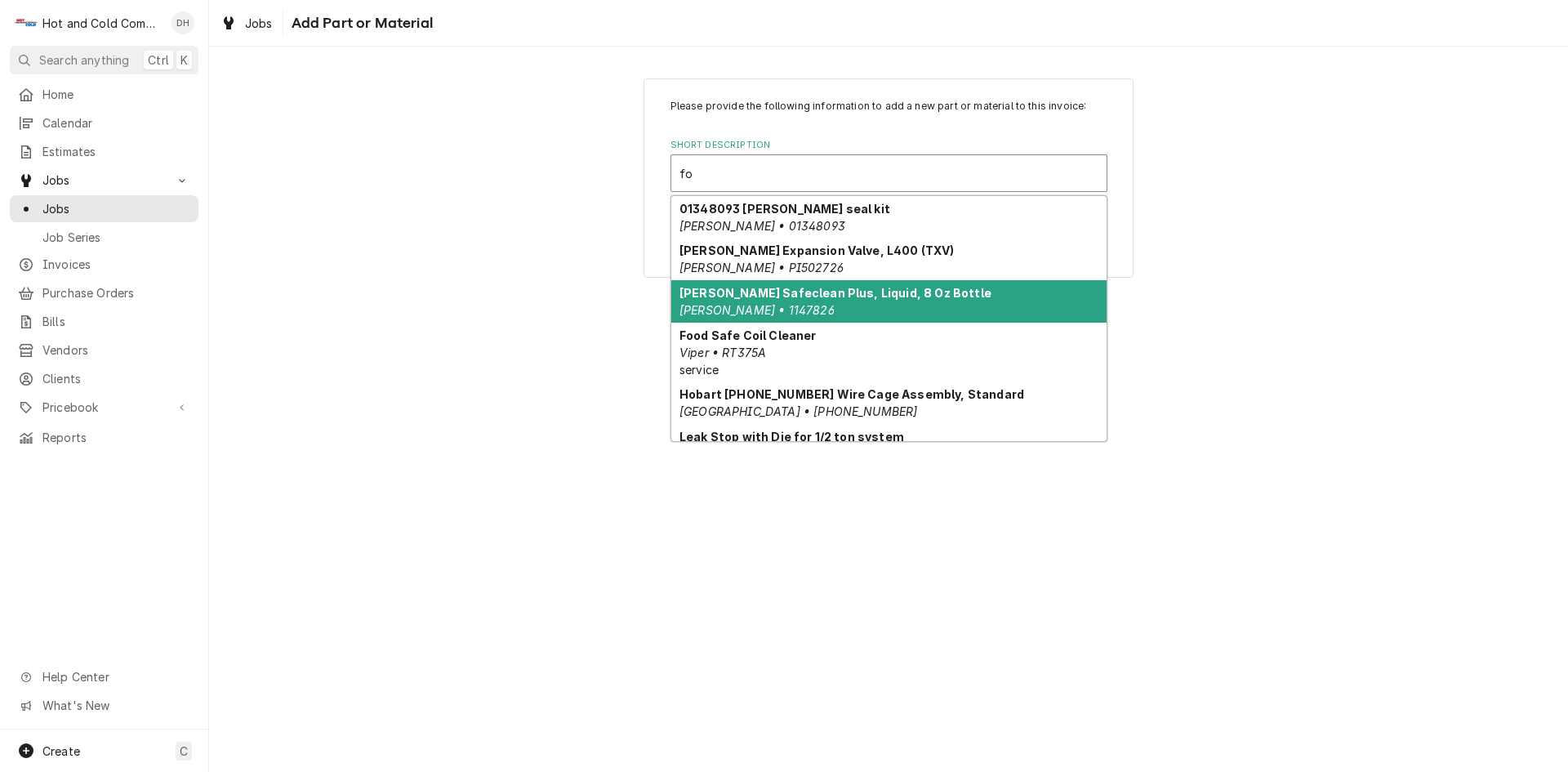
drag, startPoint x: 842, startPoint y: 295, endPoint x: 990, endPoint y: 293, distance: 148.0
click at [847, 295] on strong "Follett Safeclean Plus, Liquid, 8 Oz Bottle" at bounding box center [835, 292] width 312 height 14
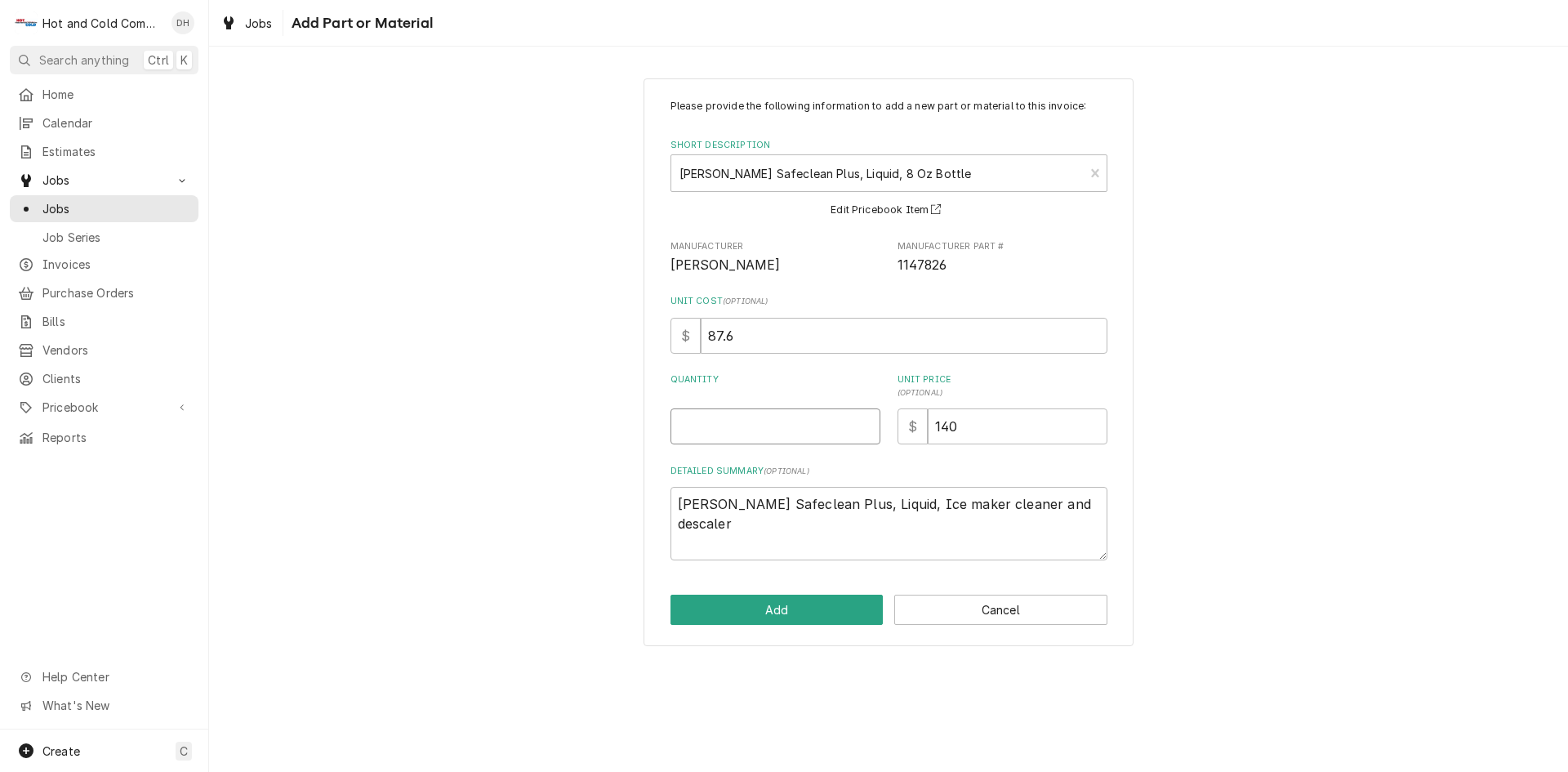
click at [715, 421] on input "Quantity" at bounding box center [776, 426] width 210 height 36
click at [779, 603] on button "Add" at bounding box center [777, 609] width 213 height 30
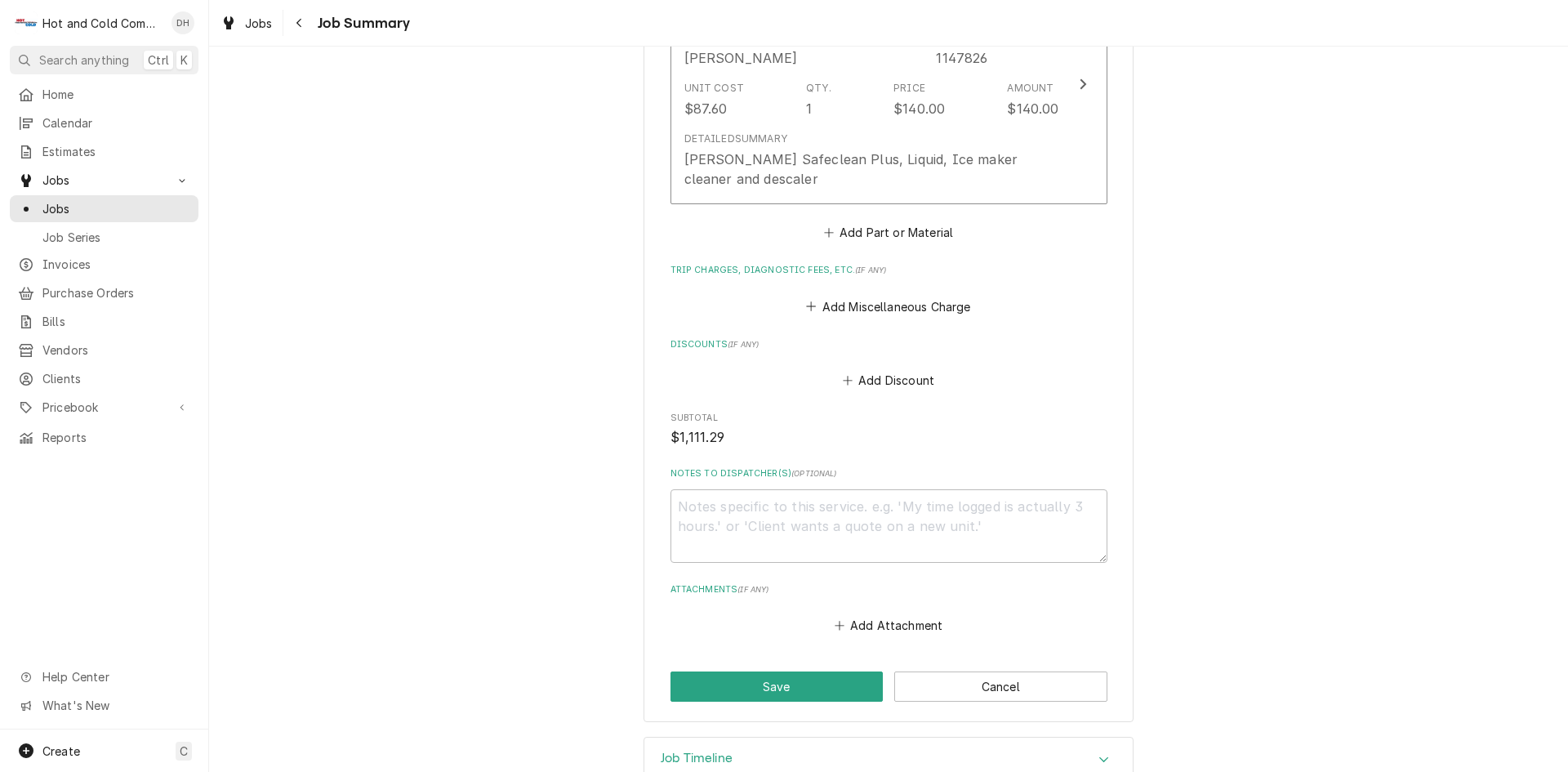
scroll to position [1385, 0]
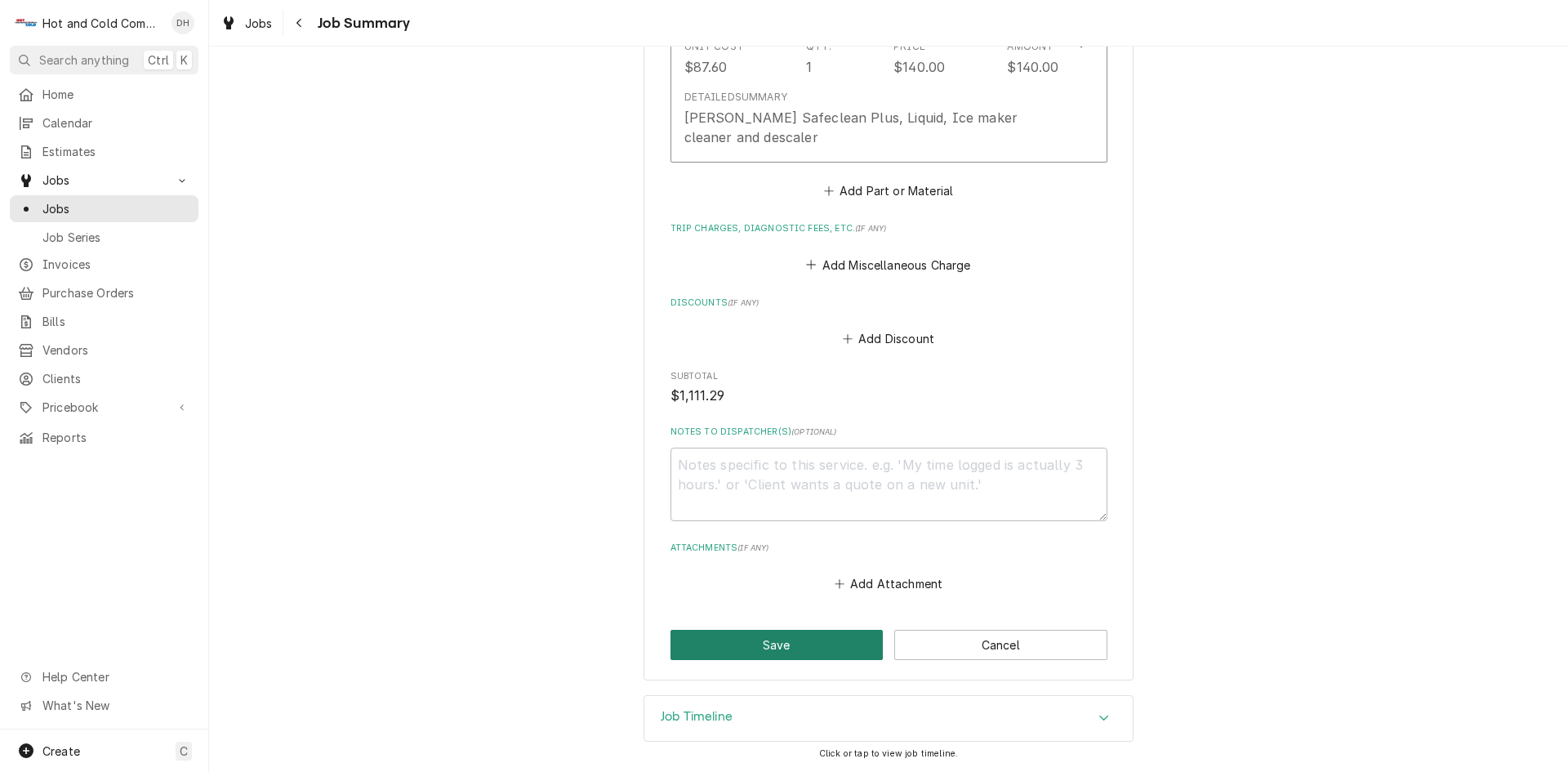
click at [783, 653] on button "Save" at bounding box center [777, 644] width 213 height 30
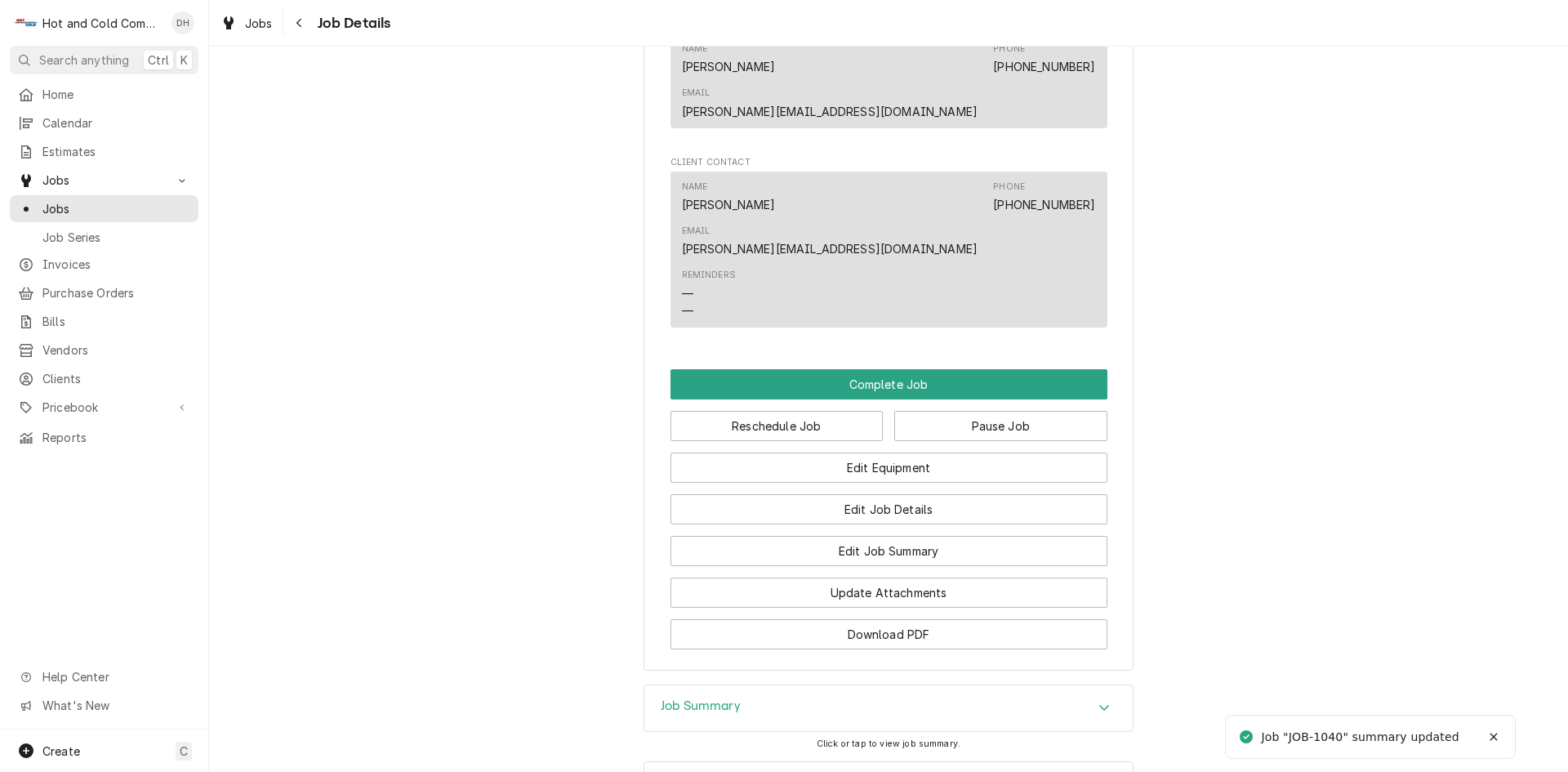
scroll to position [1415, 0]
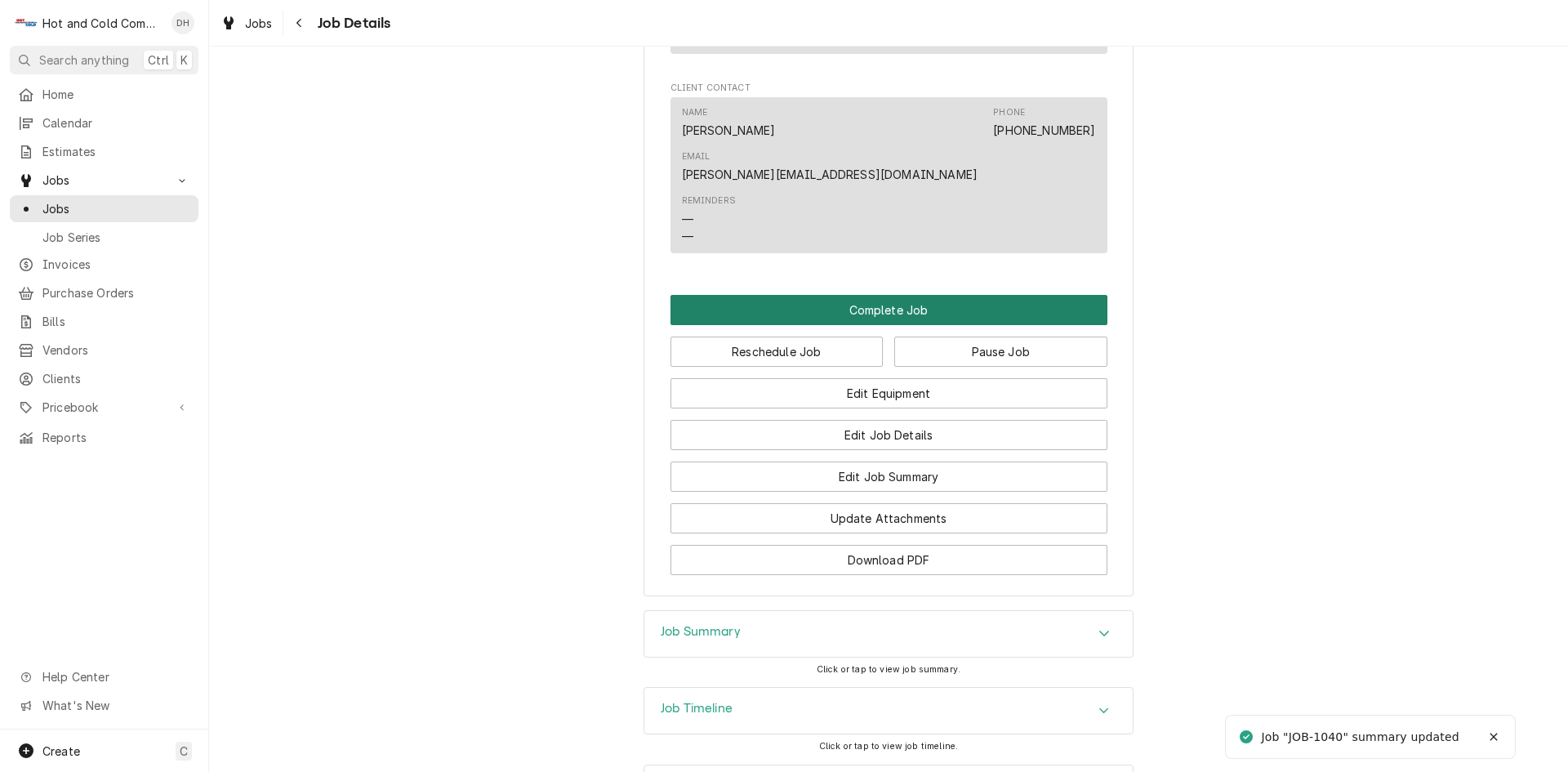
click at [894, 295] on button "Complete Job" at bounding box center [889, 310] width 437 height 30
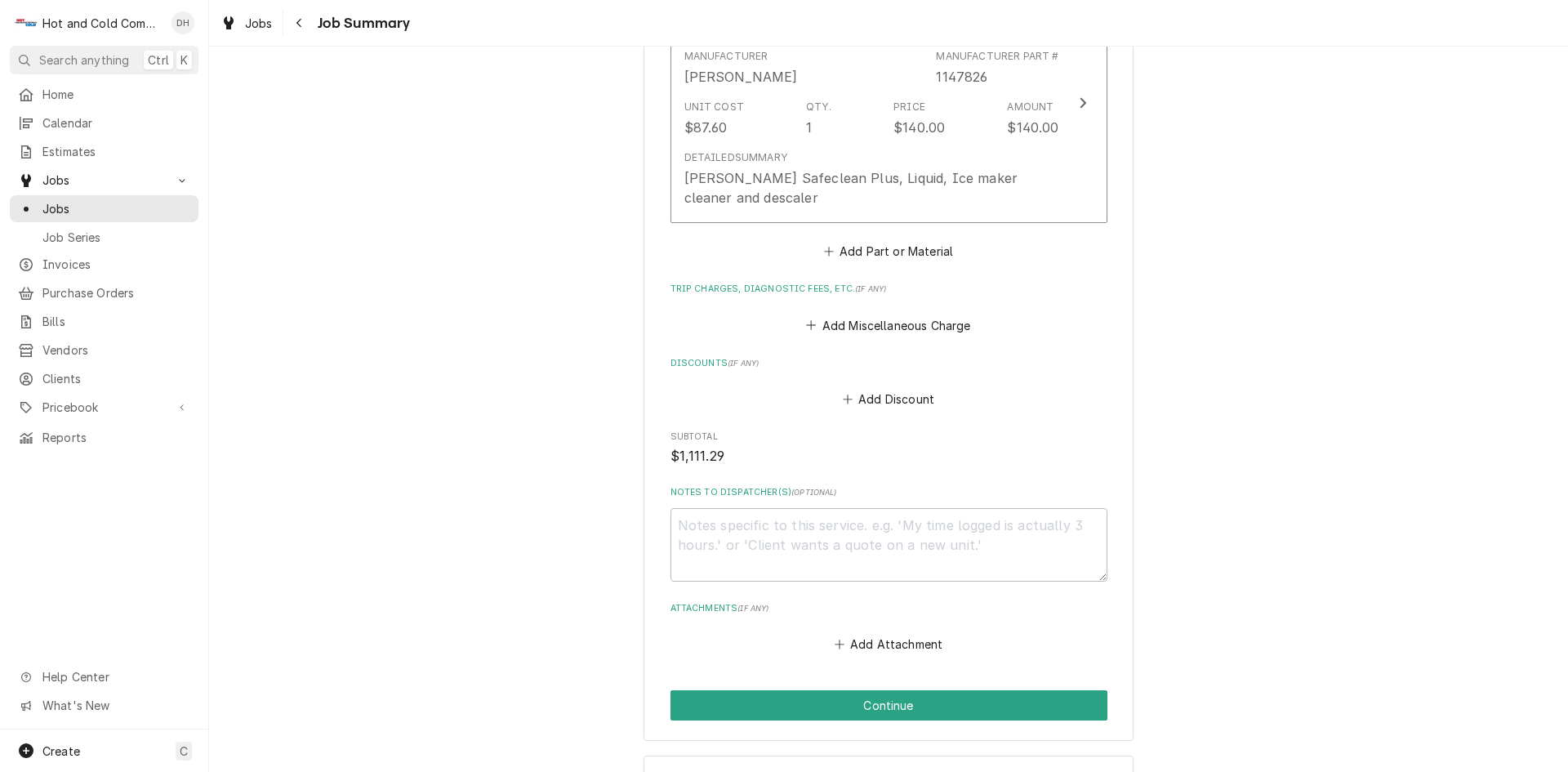
scroll to position [1385, 0]
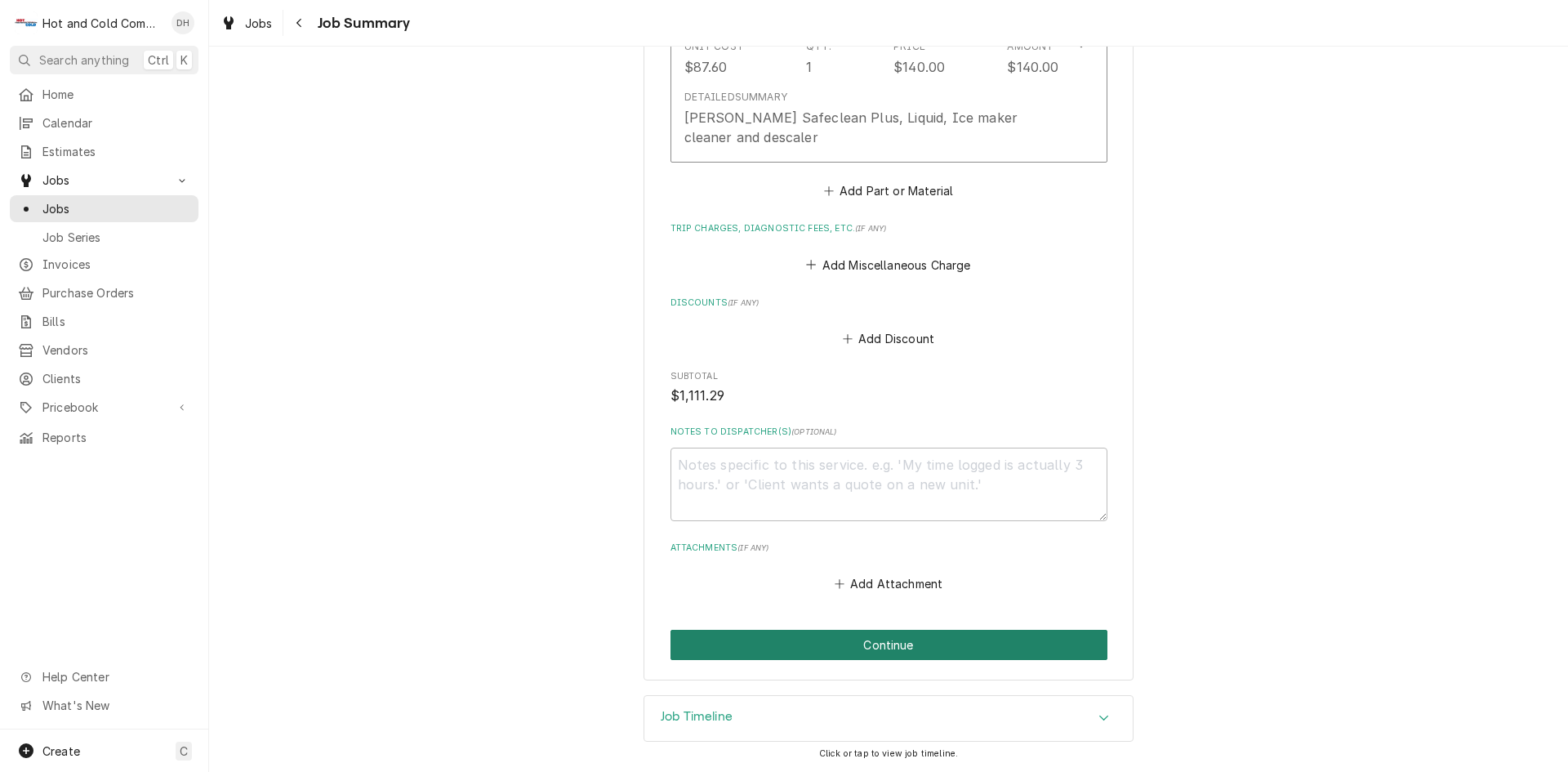
click at [898, 640] on button "Continue" at bounding box center [889, 644] width 437 height 30
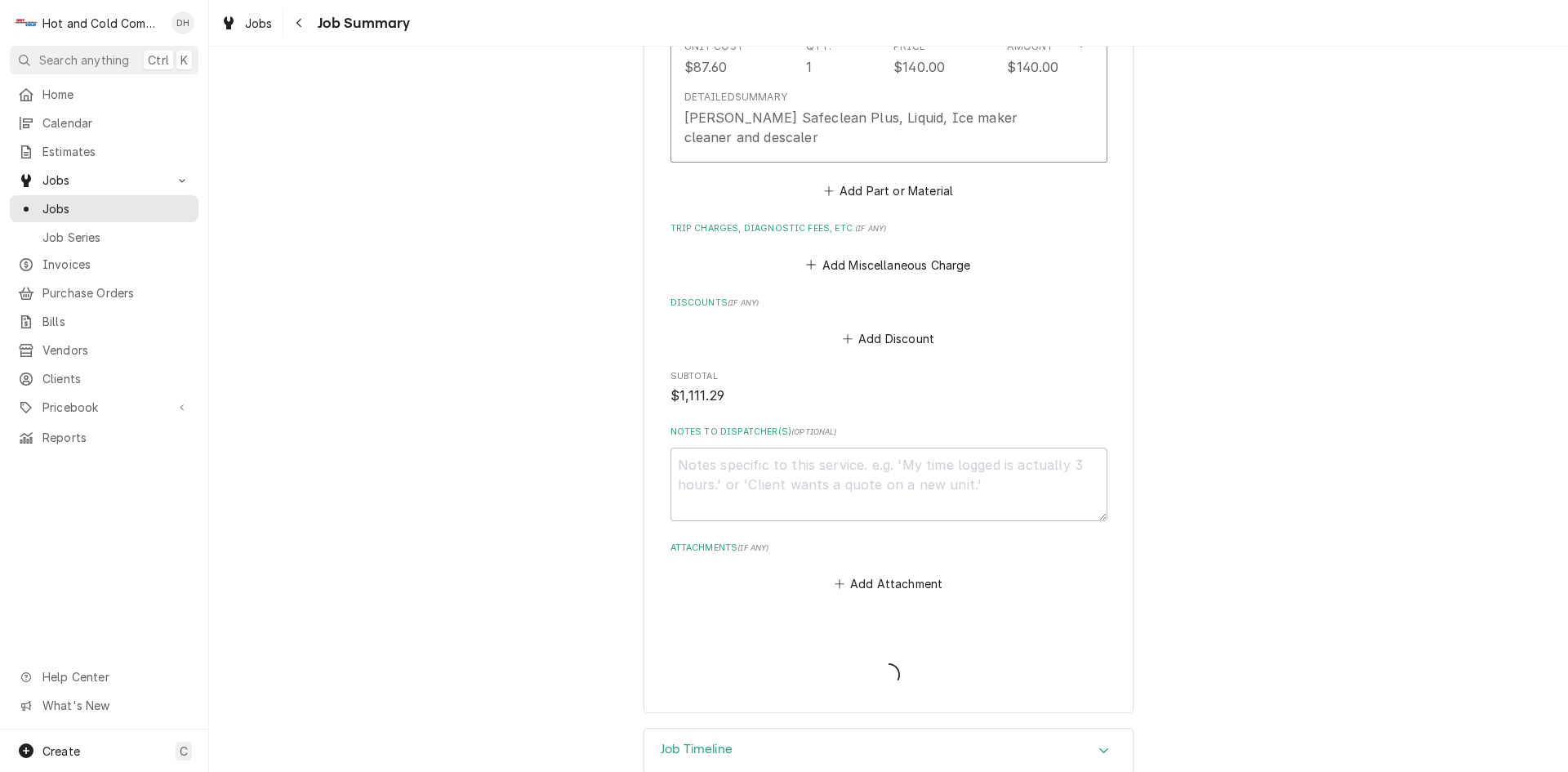
type textarea "x"
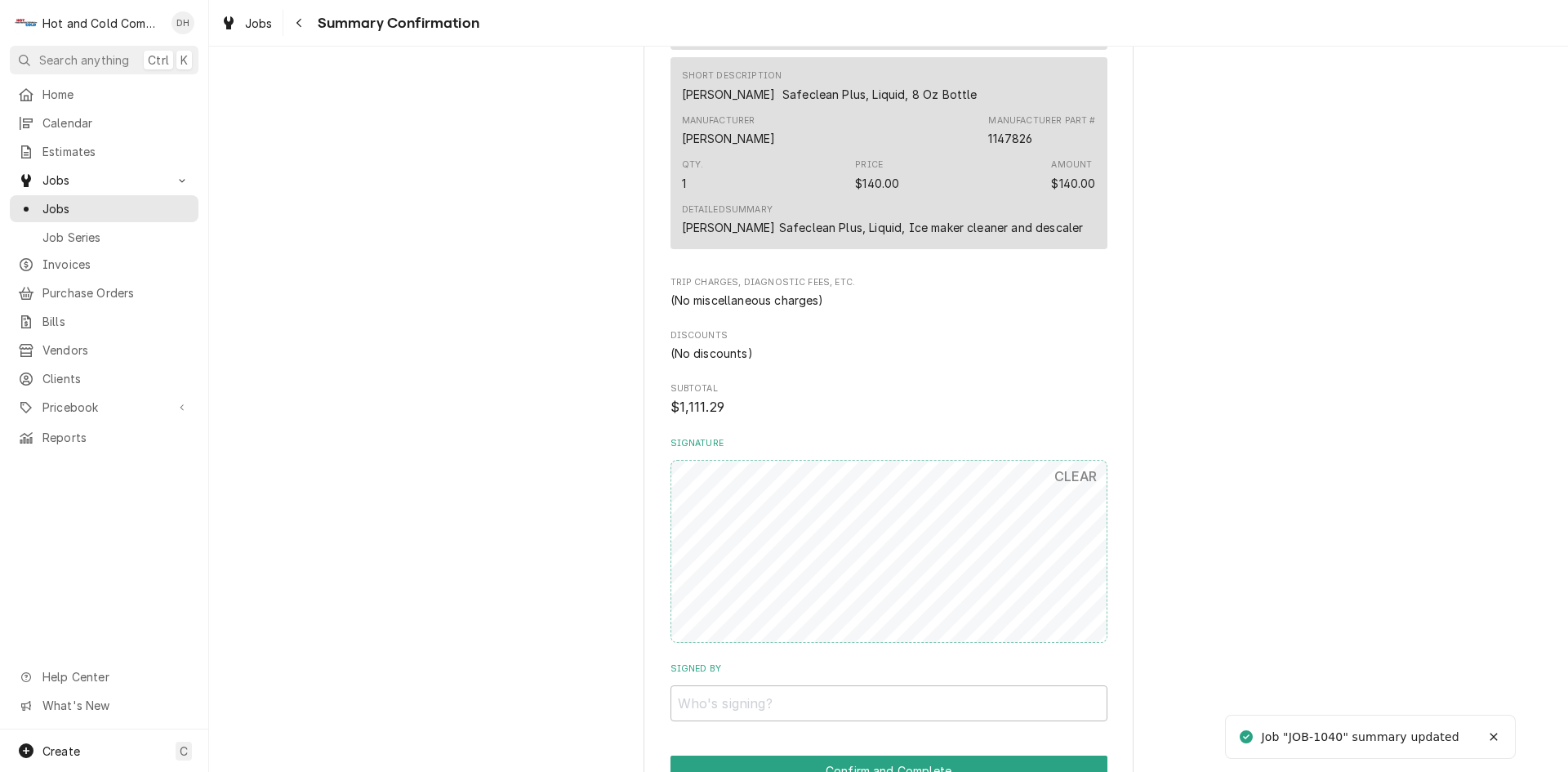
scroll to position [1298, 0]
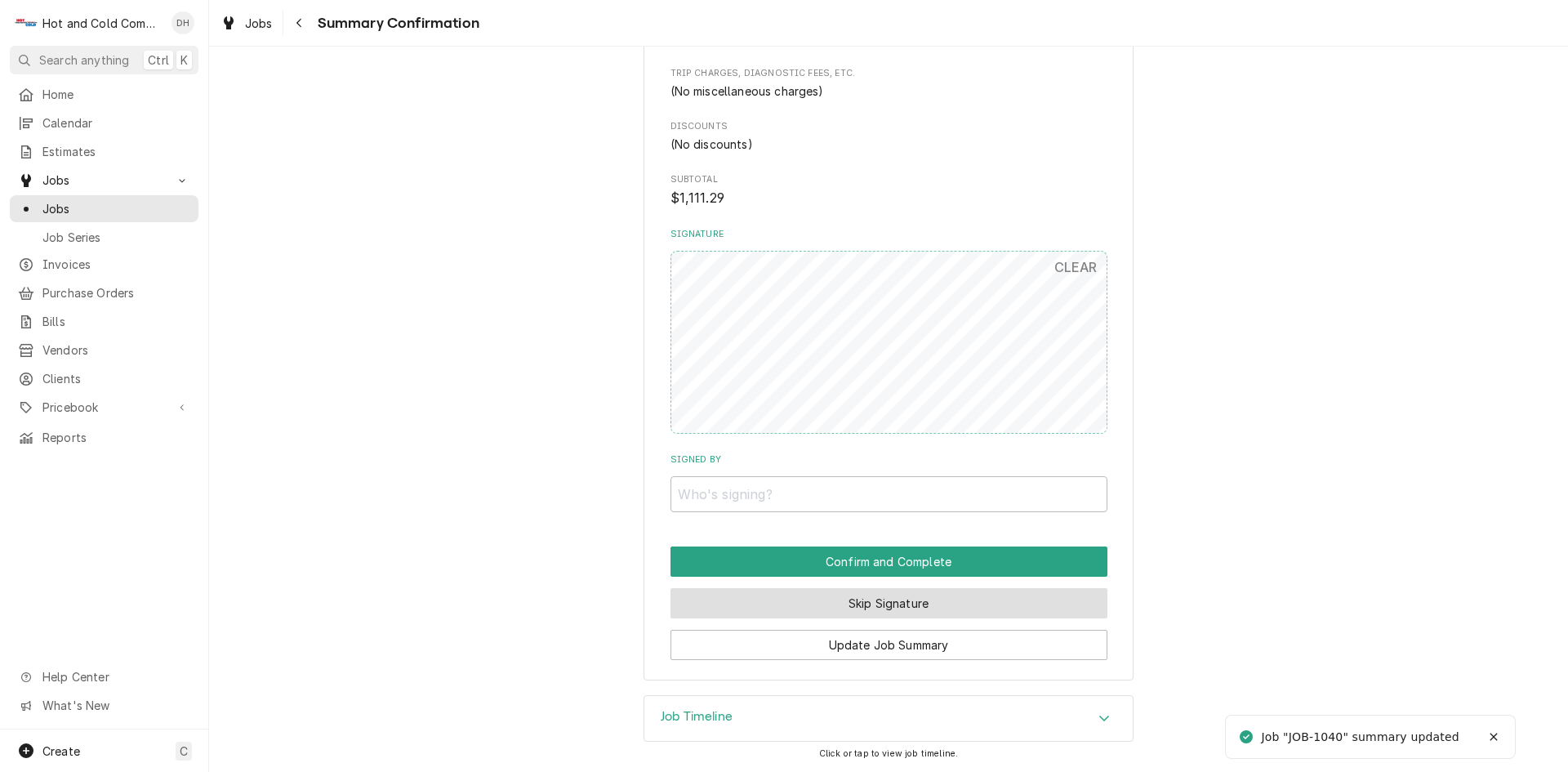
click at [980, 604] on button "Skip Signature" at bounding box center [889, 603] width 437 height 30
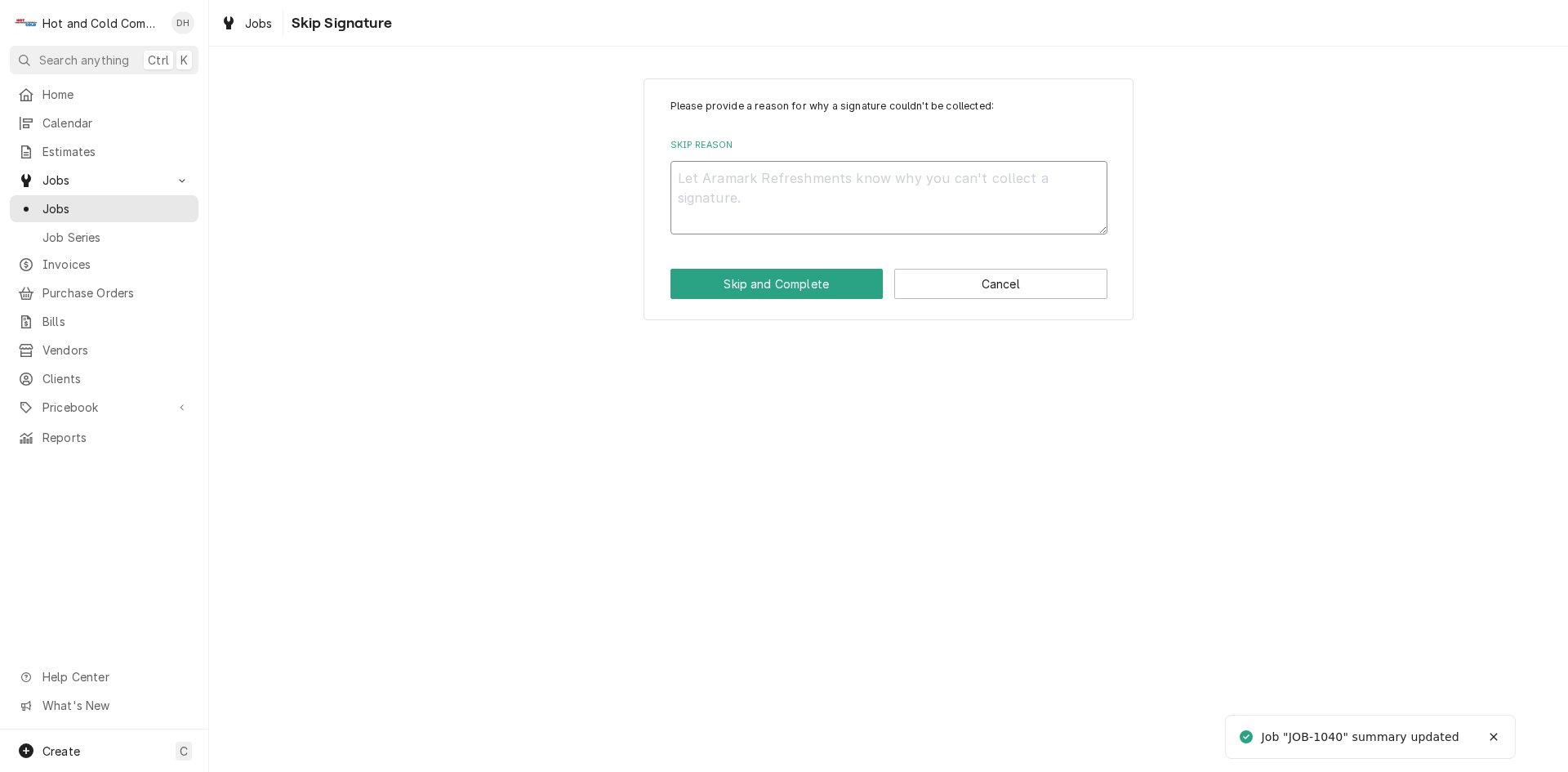
drag, startPoint x: 827, startPoint y: 182, endPoint x: 900, endPoint y: 200, distance: 75.2
click at [830, 183] on textarea "Skip Reason" at bounding box center [889, 197] width 437 height 74
type textarea "x"
type textarea "e"
type textarea "x"
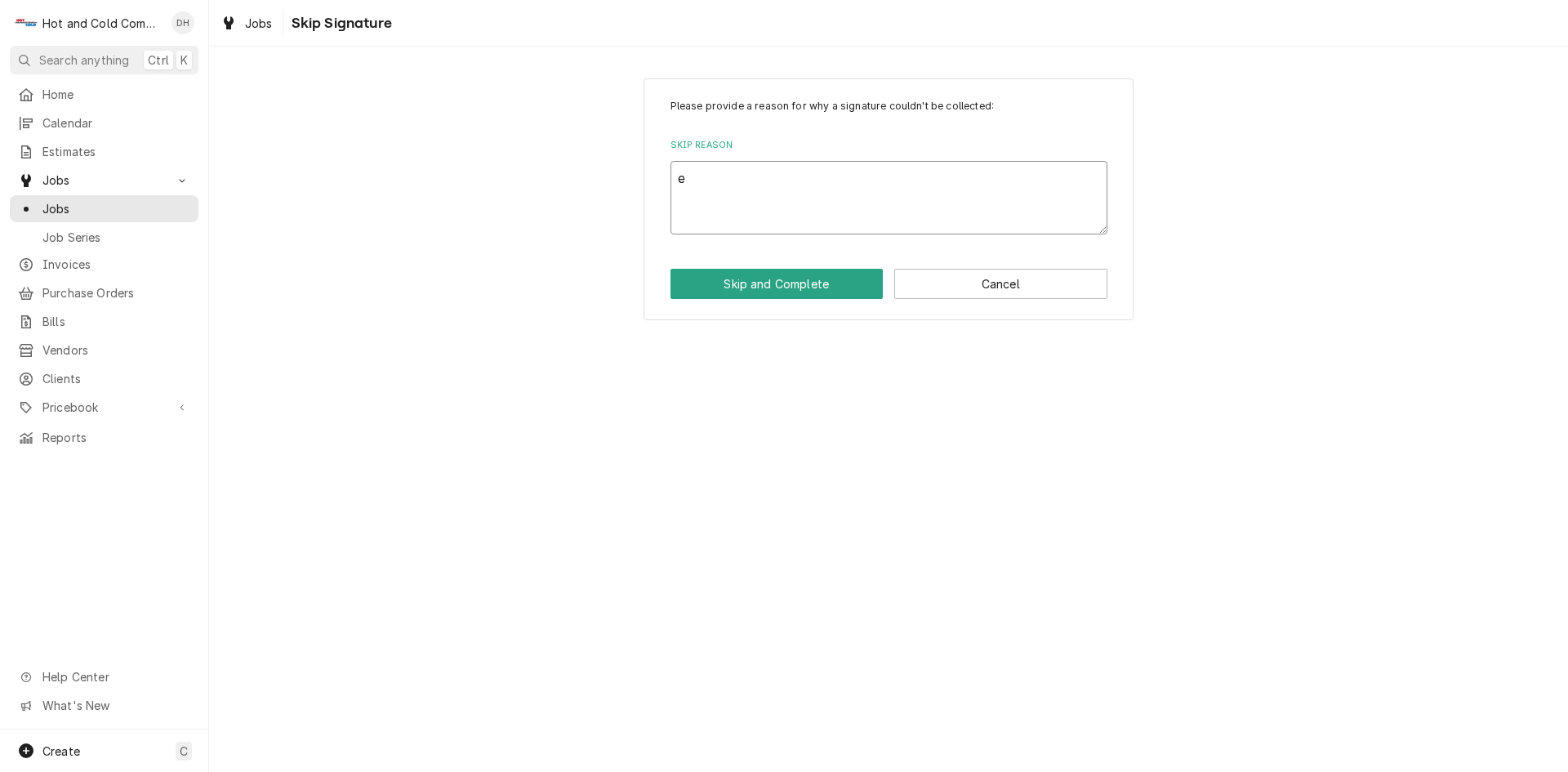
type textarea "em"
type textarea "x"
type textarea "ema"
type textarea "x"
type textarea "emai"
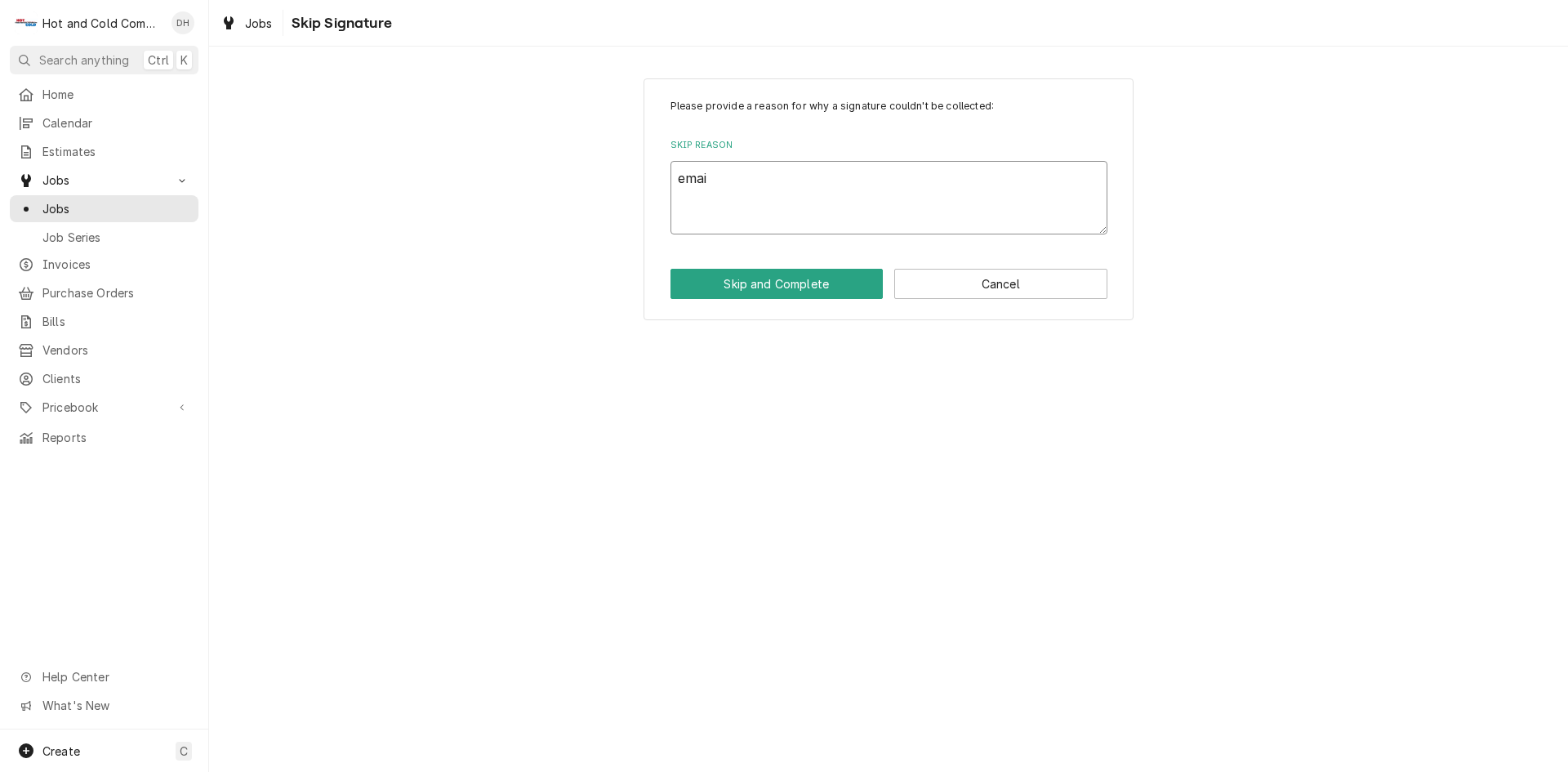
type textarea "x"
type textarea "email"
type textarea "x"
type textarea "emaile"
type textarea "x"
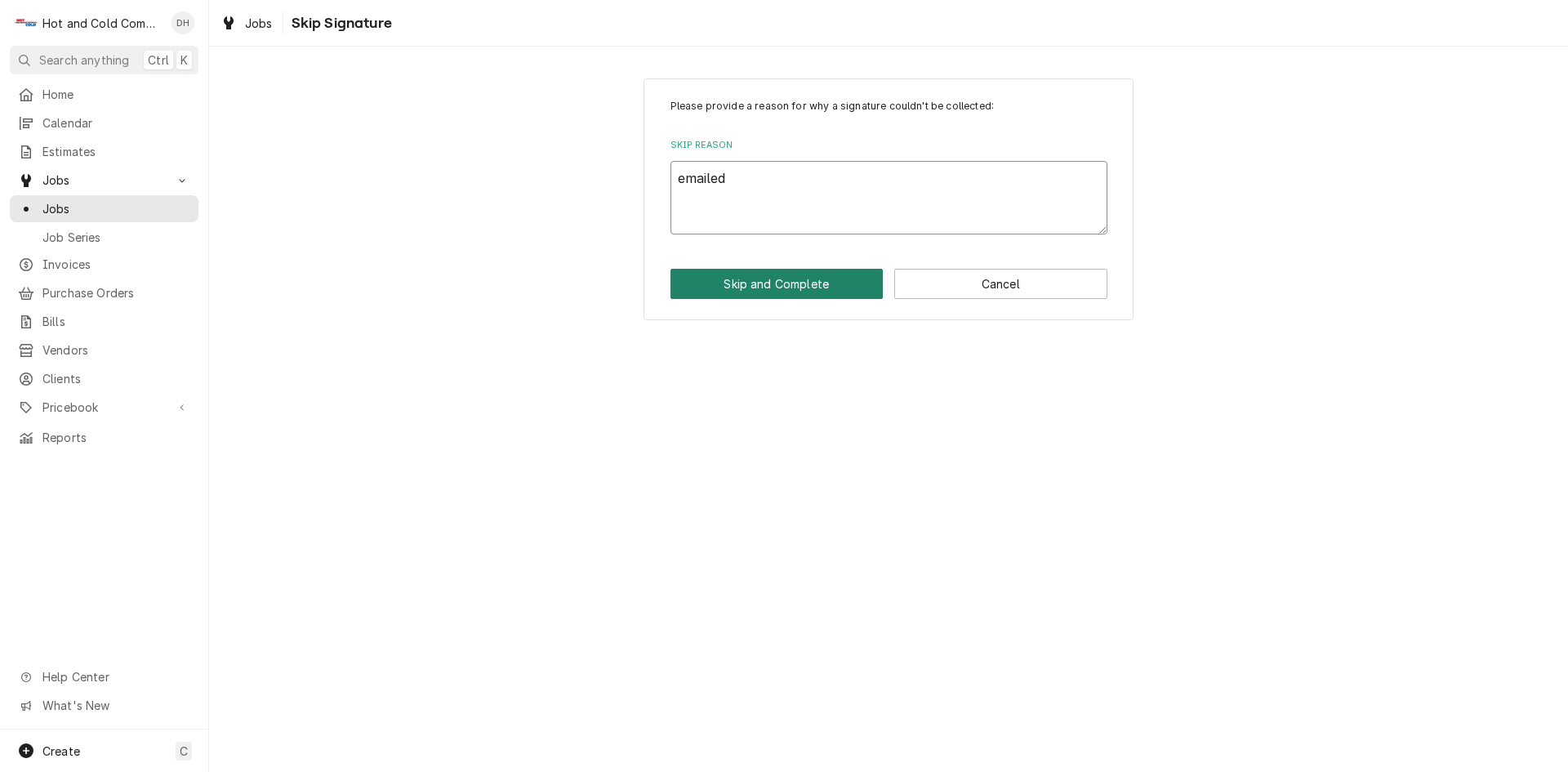
type textarea "emailed"
click at [813, 290] on button "Skip and Complete" at bounding box center [777, 283] width 213 height 30
type textarea "x"
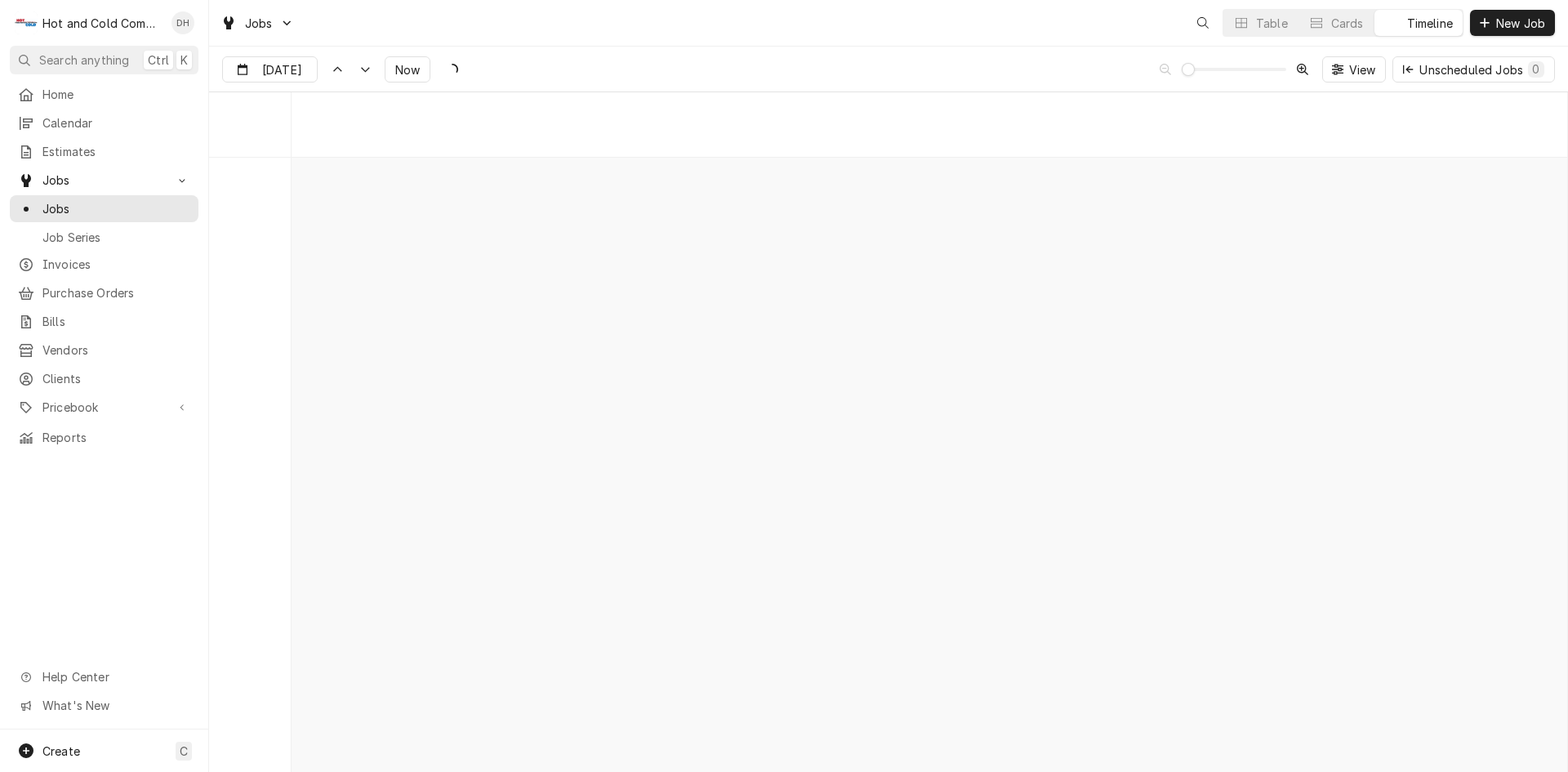
scroll to position [12789, 0]
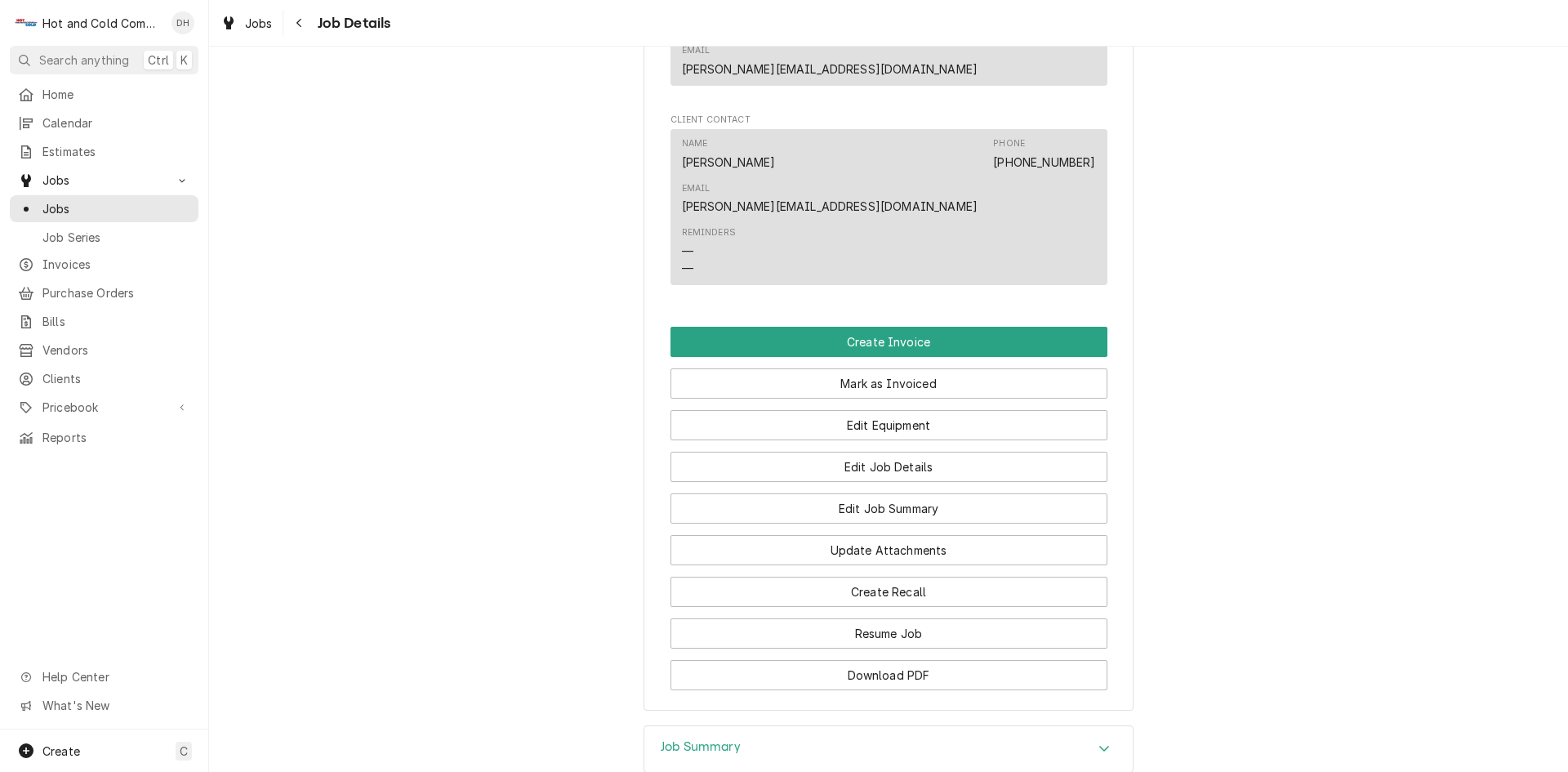
scroll to position [1089, 0]
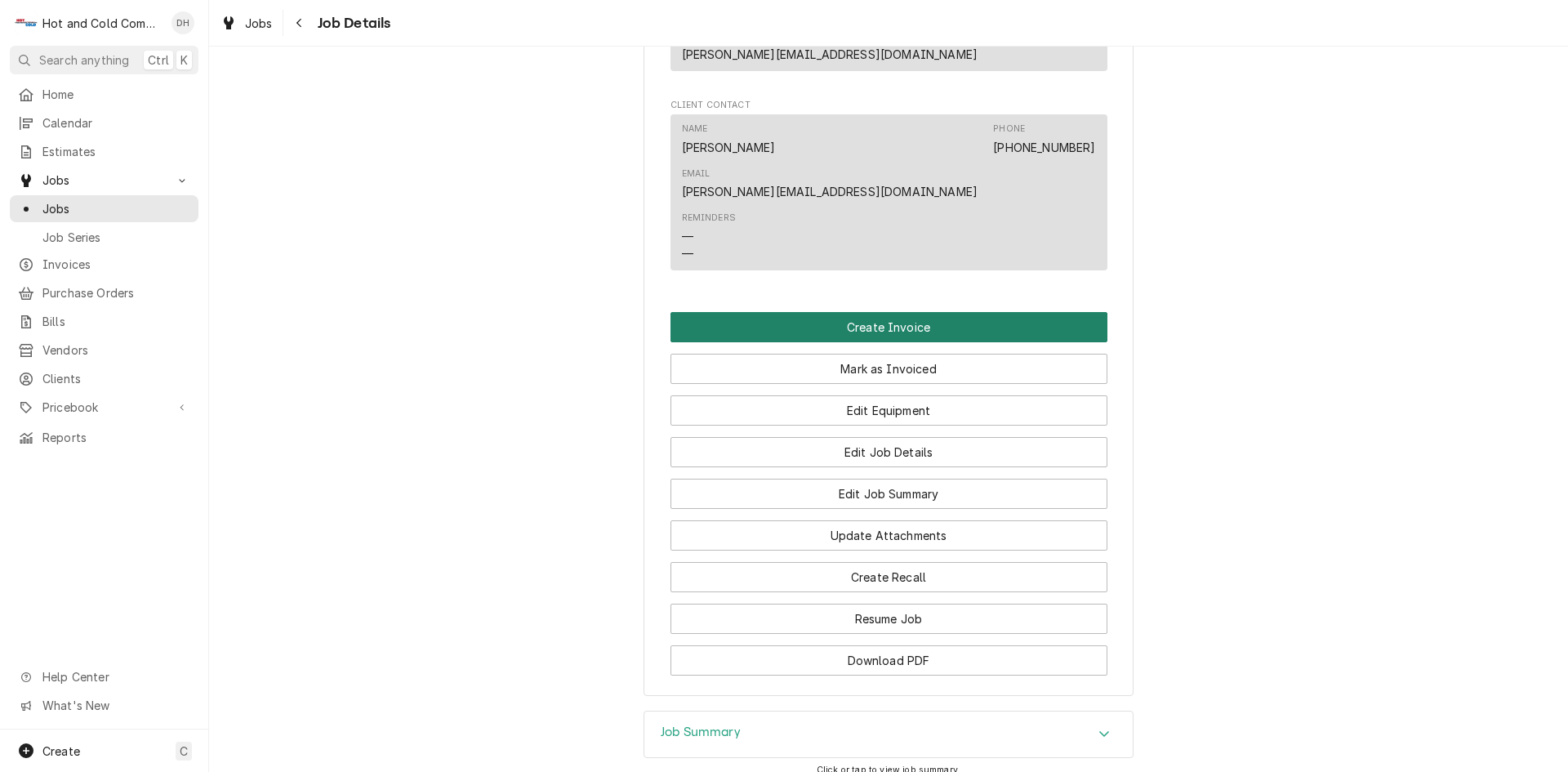
click at [904, 312] on button "Create Invoice" at bounding box center [889, 327] width 437 height 30
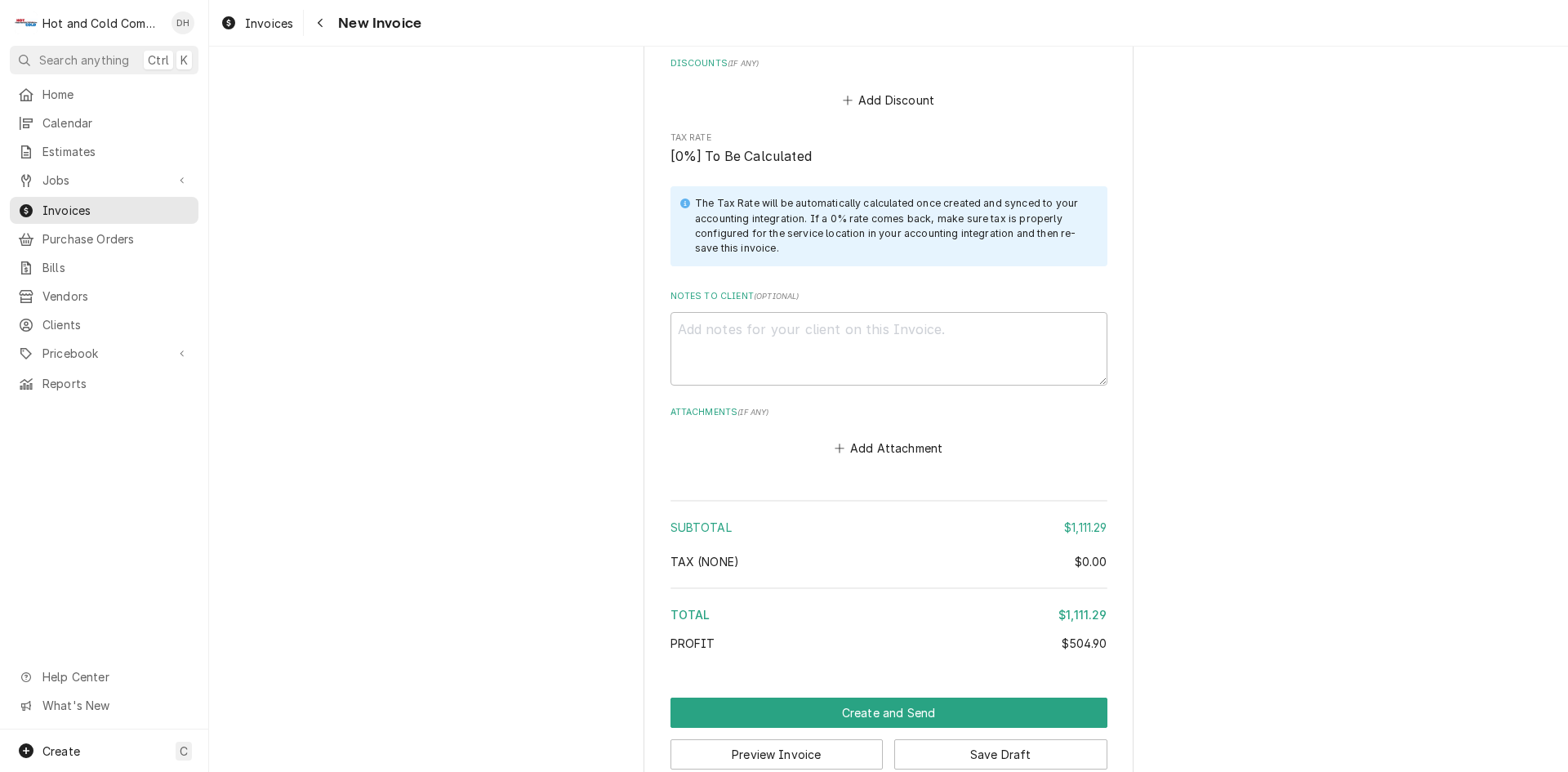
scroll to position [2795, 0]
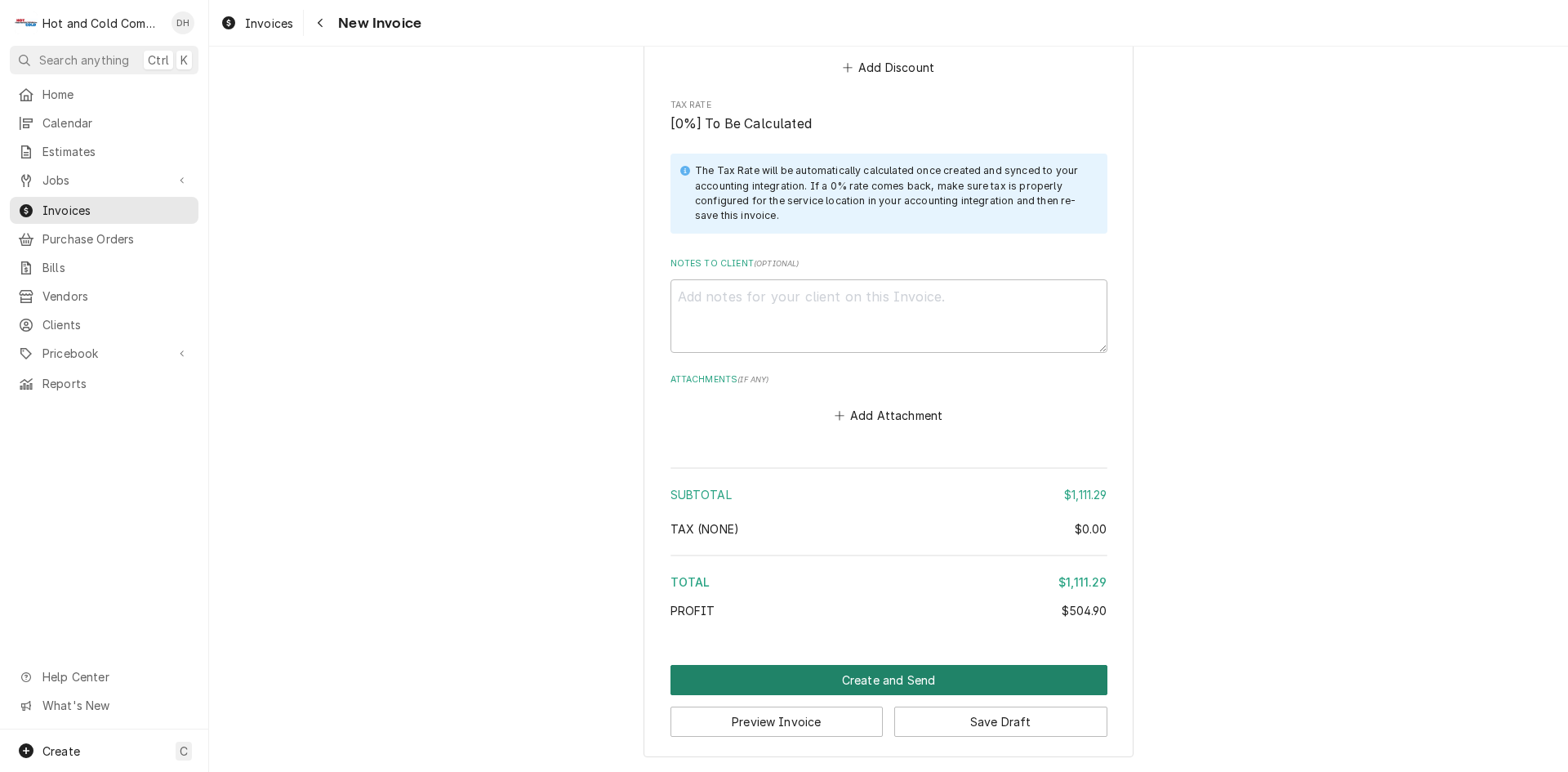
click at [911, 675] on button "Create and Send" at bounding box center [889, 680] width 437 height 30
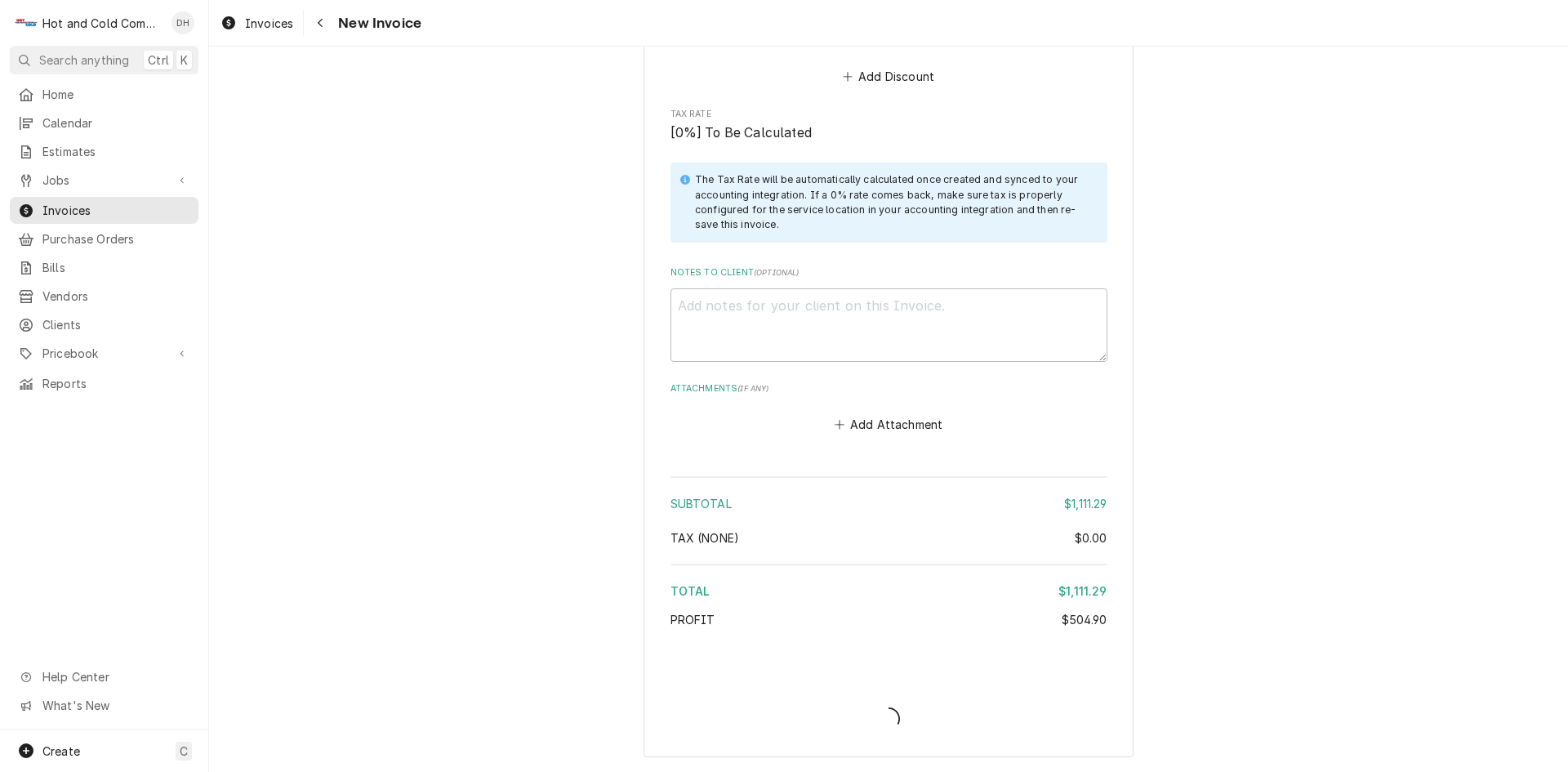
type textarea "x"
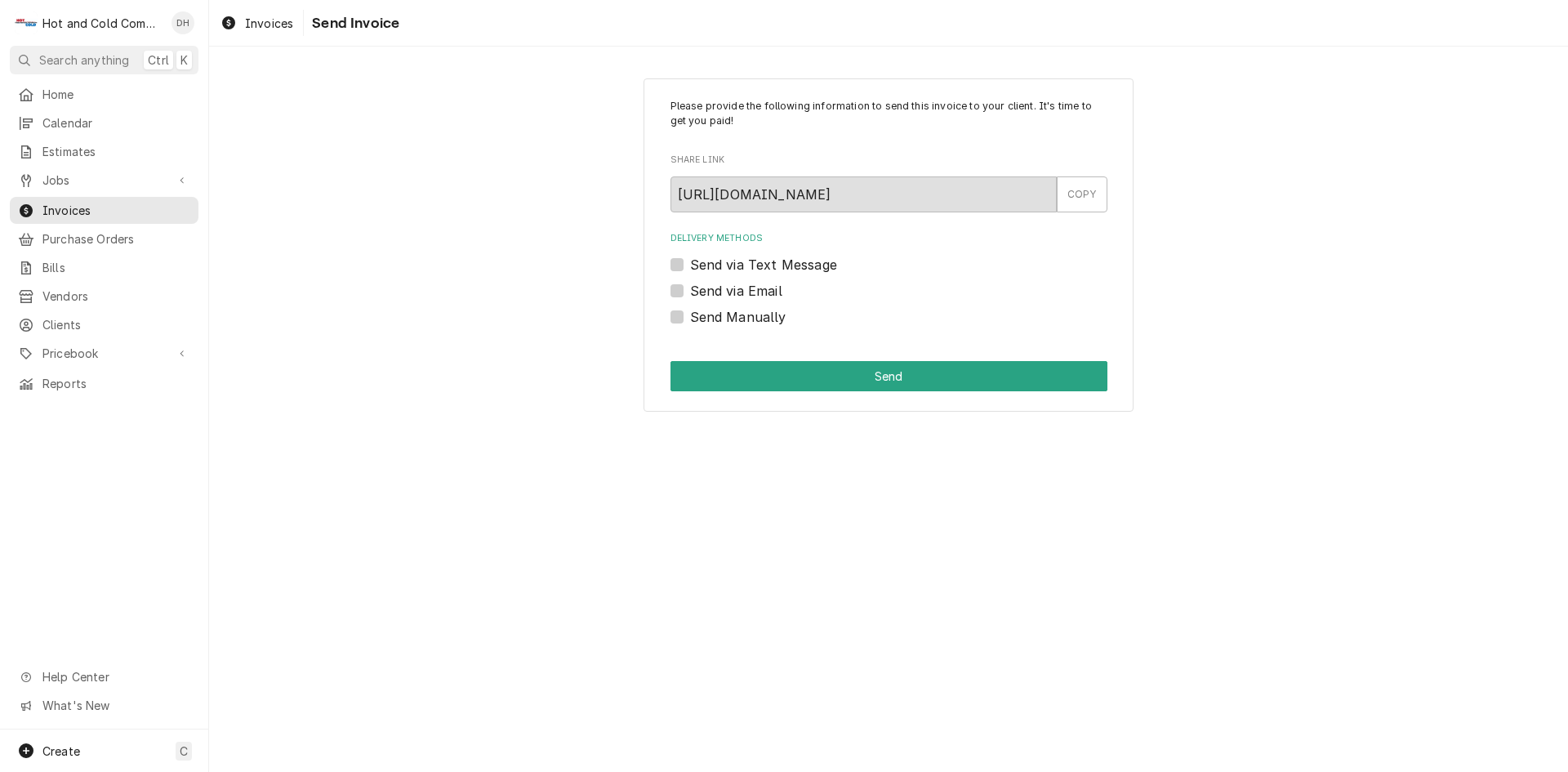
click at [690, 292] on label "Send via Email" at bounding box center [736, 290] width 92 height 20
click at [690, 292] on input "Send via Email" at bounding box center [909, 298] width 437 height 36
checkbox input "true"
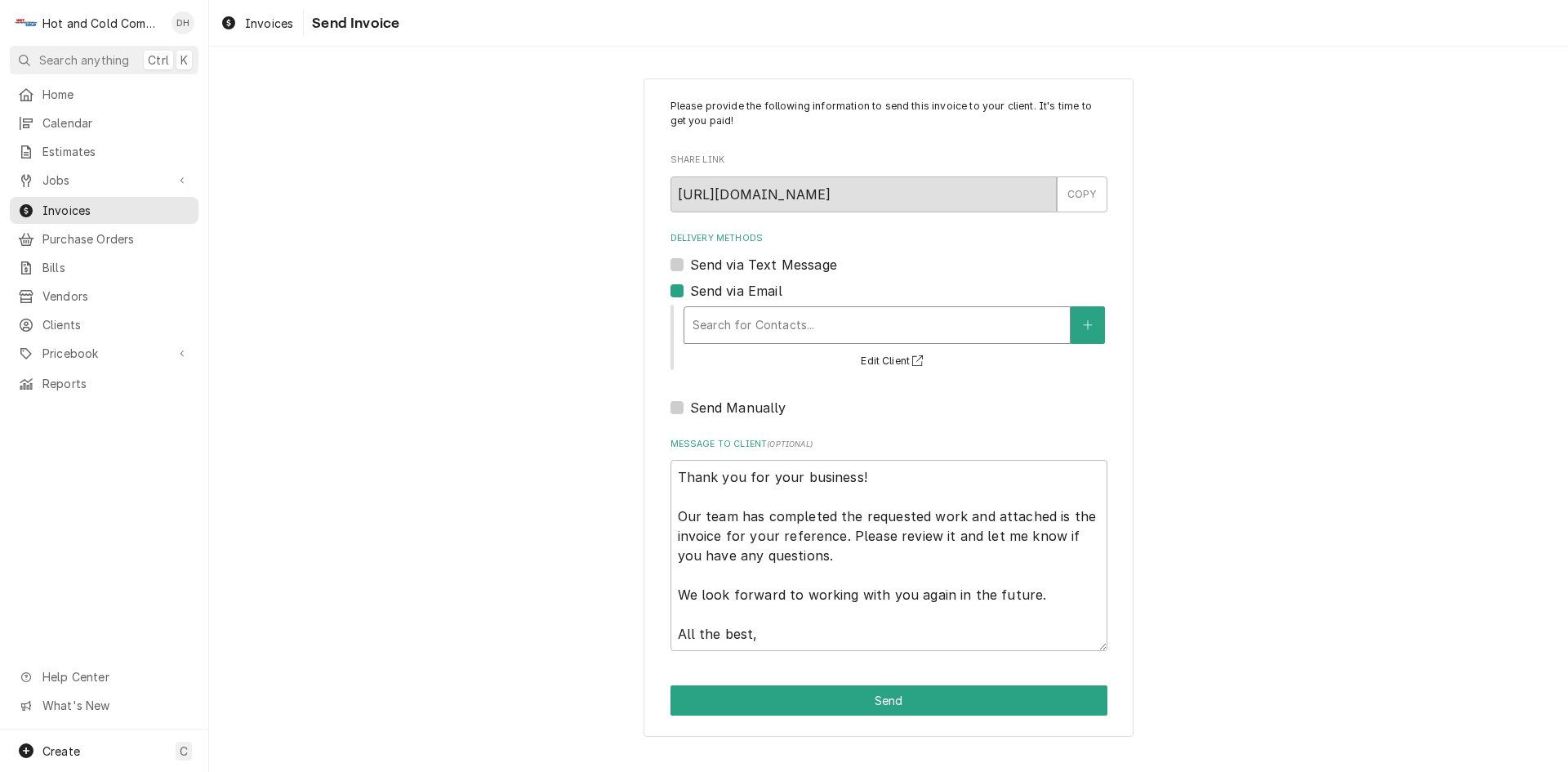
click at [911, 312] on div "Delivery Methods" at bounding box center [877, 325] width 369 height 29
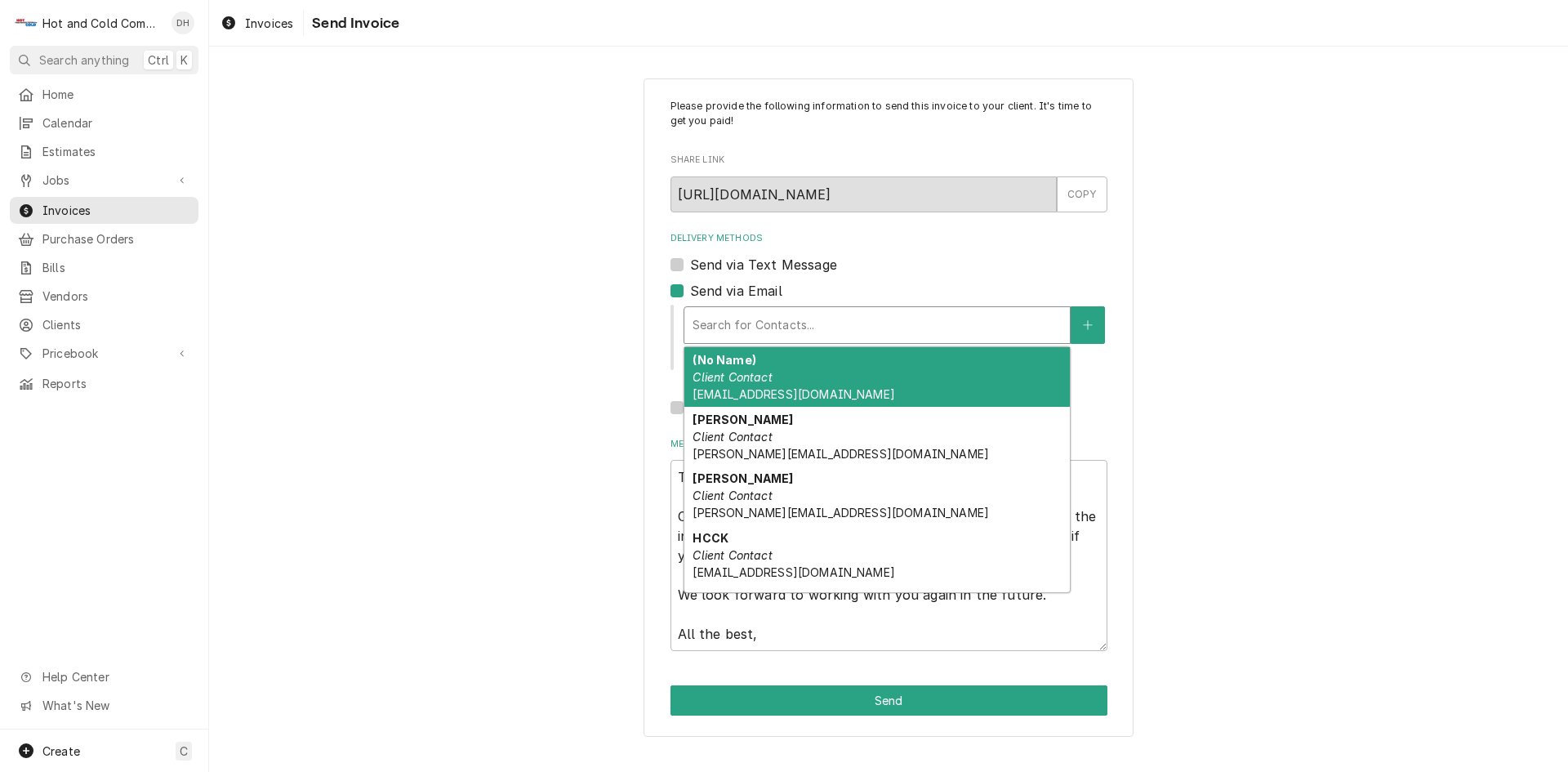
drag, startPoint x: 880, startPoint y: 379, endPoint x: 1455, endPoint y: 418, distance: 576.3
click at [881, 379] on div "(No Name) Client Contact AtlantaCoffee@aramark.com" at bounding box center [877, 377] width 385 height 60
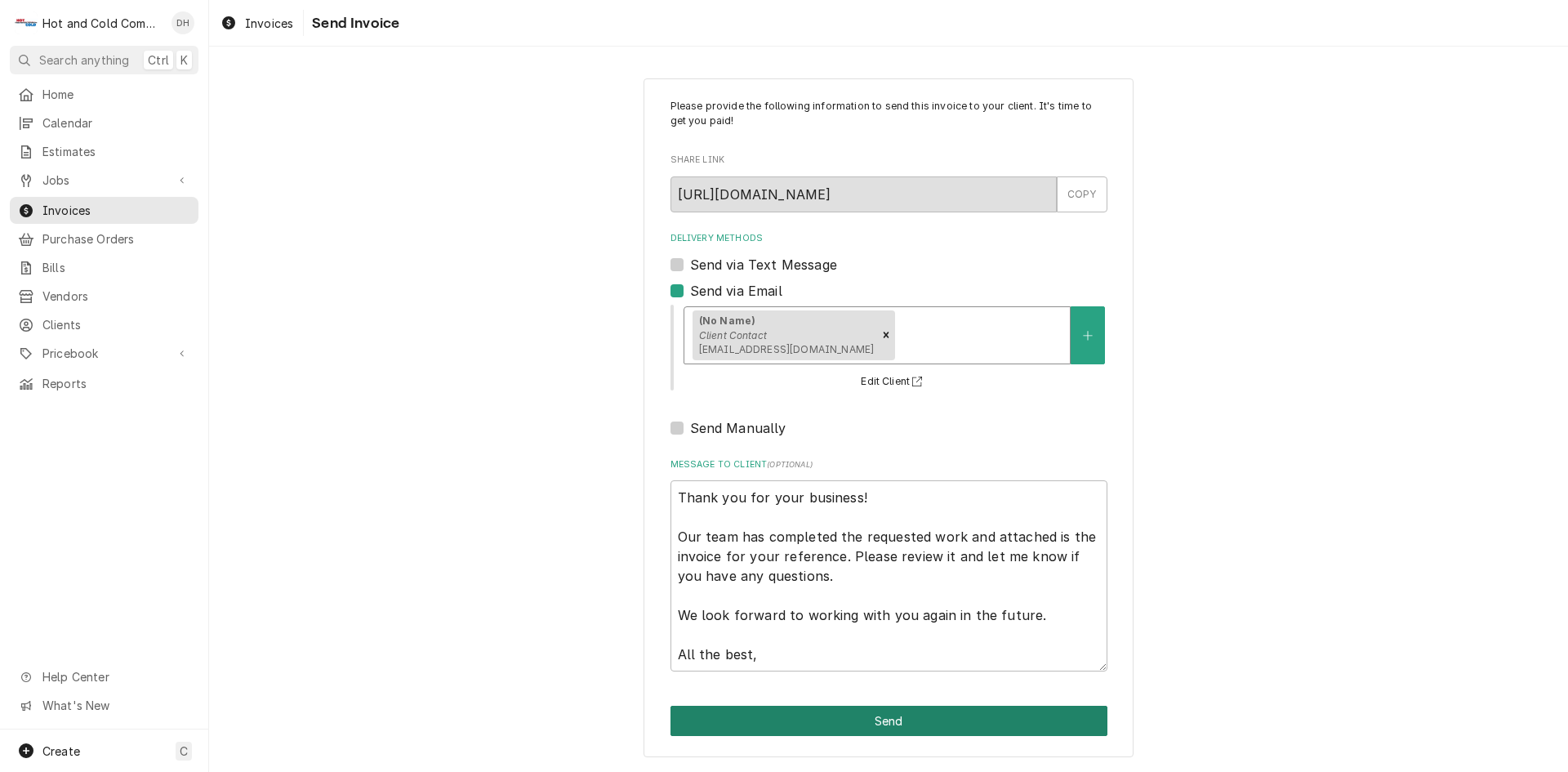
click at [906, 717] on button "Send" at bounding box center [889, 721] width 437 height 30
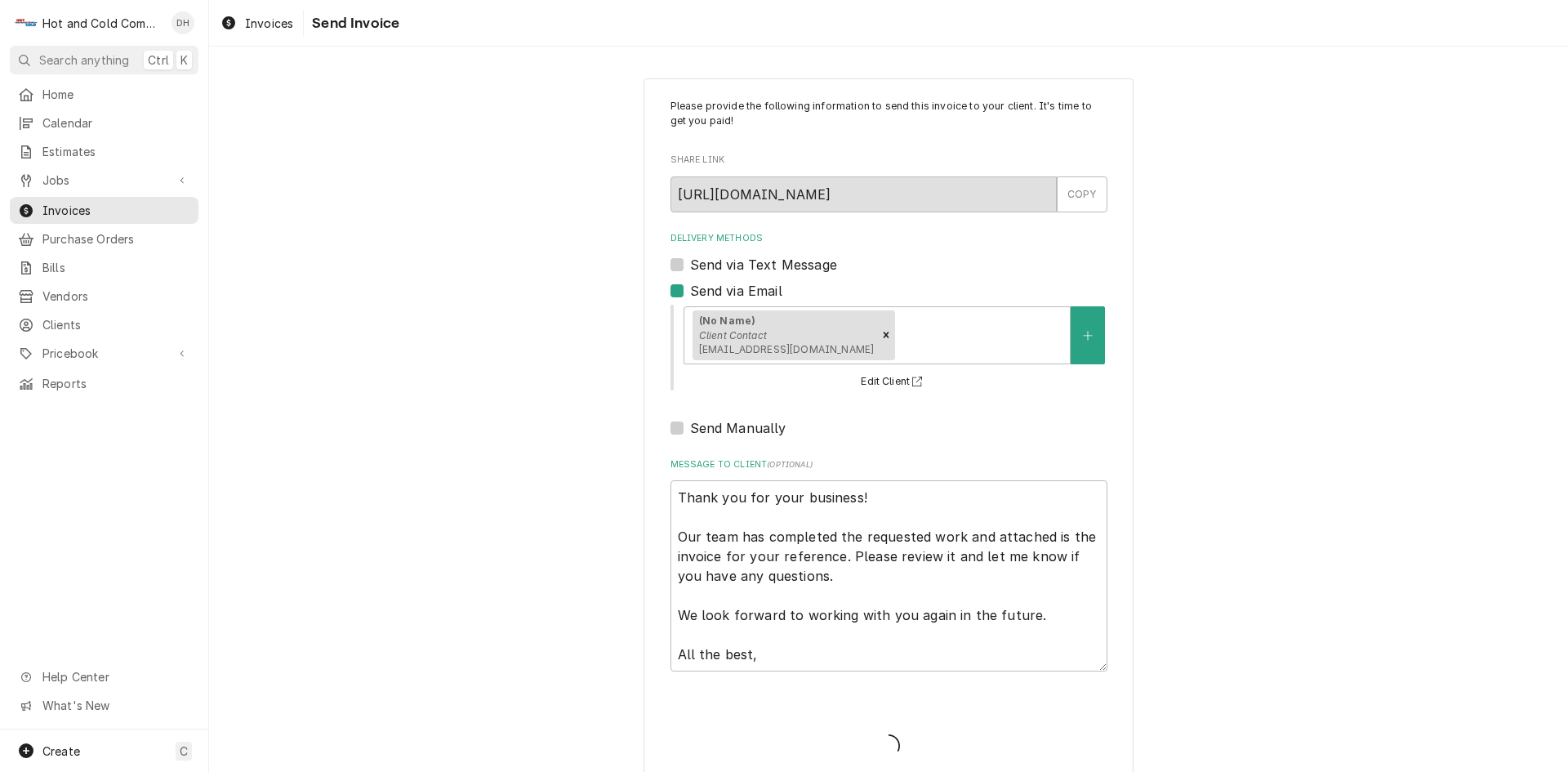
type textarea "x"
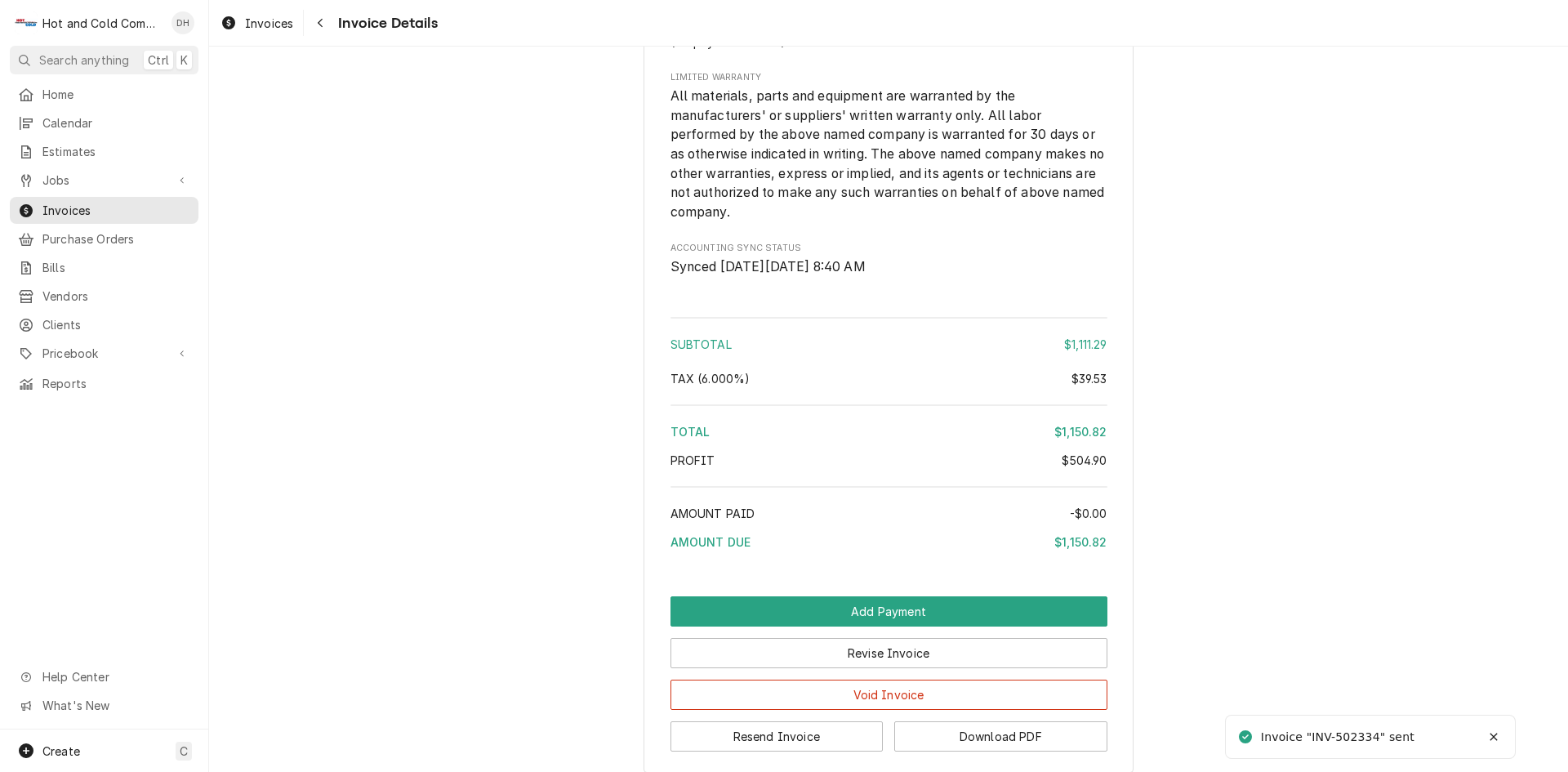
scroll to position [2384, 0]
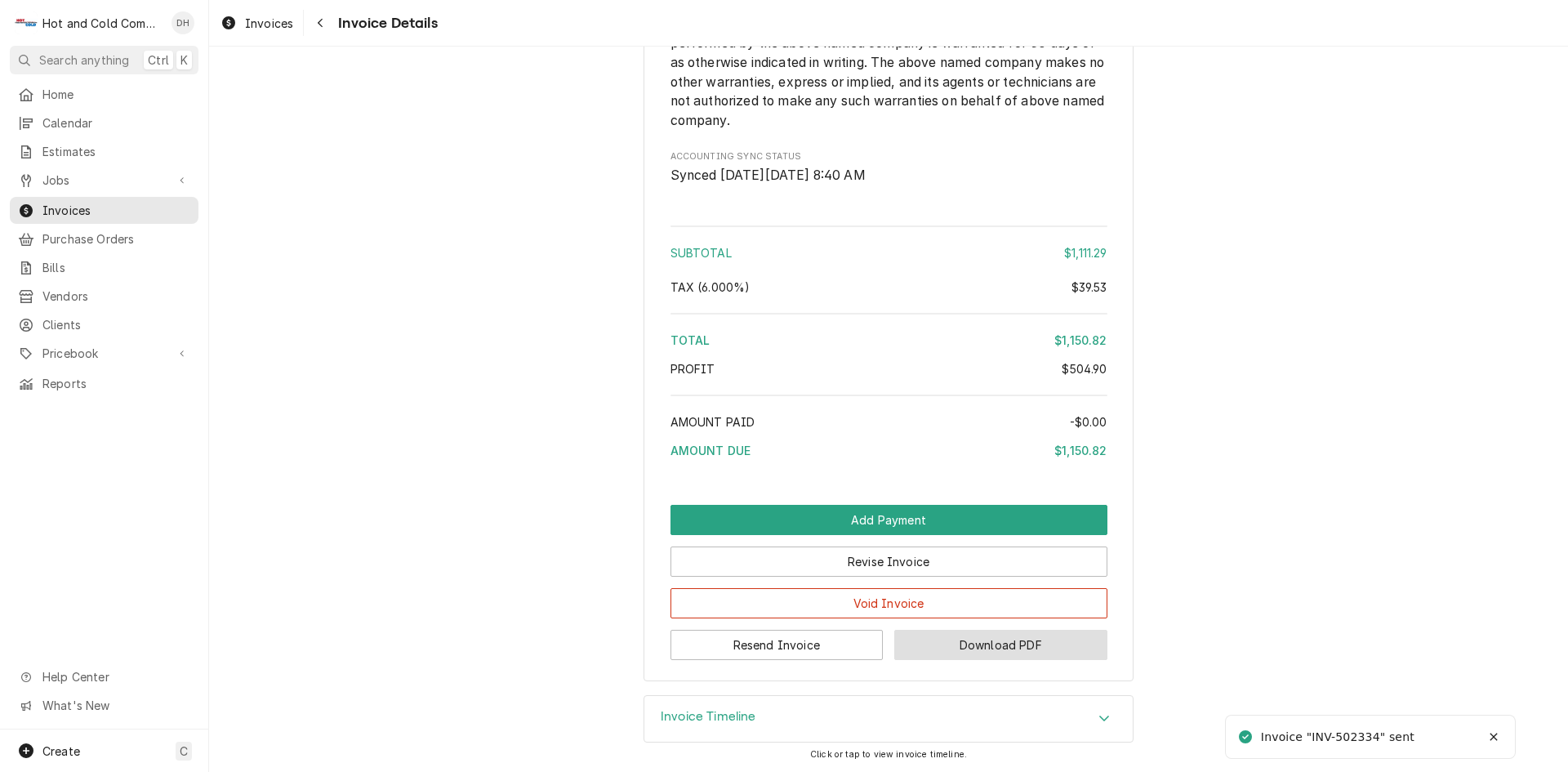
click at [1017, 646] on button "Download PDF" at bounding box center [1000, 644] width 213 height 30
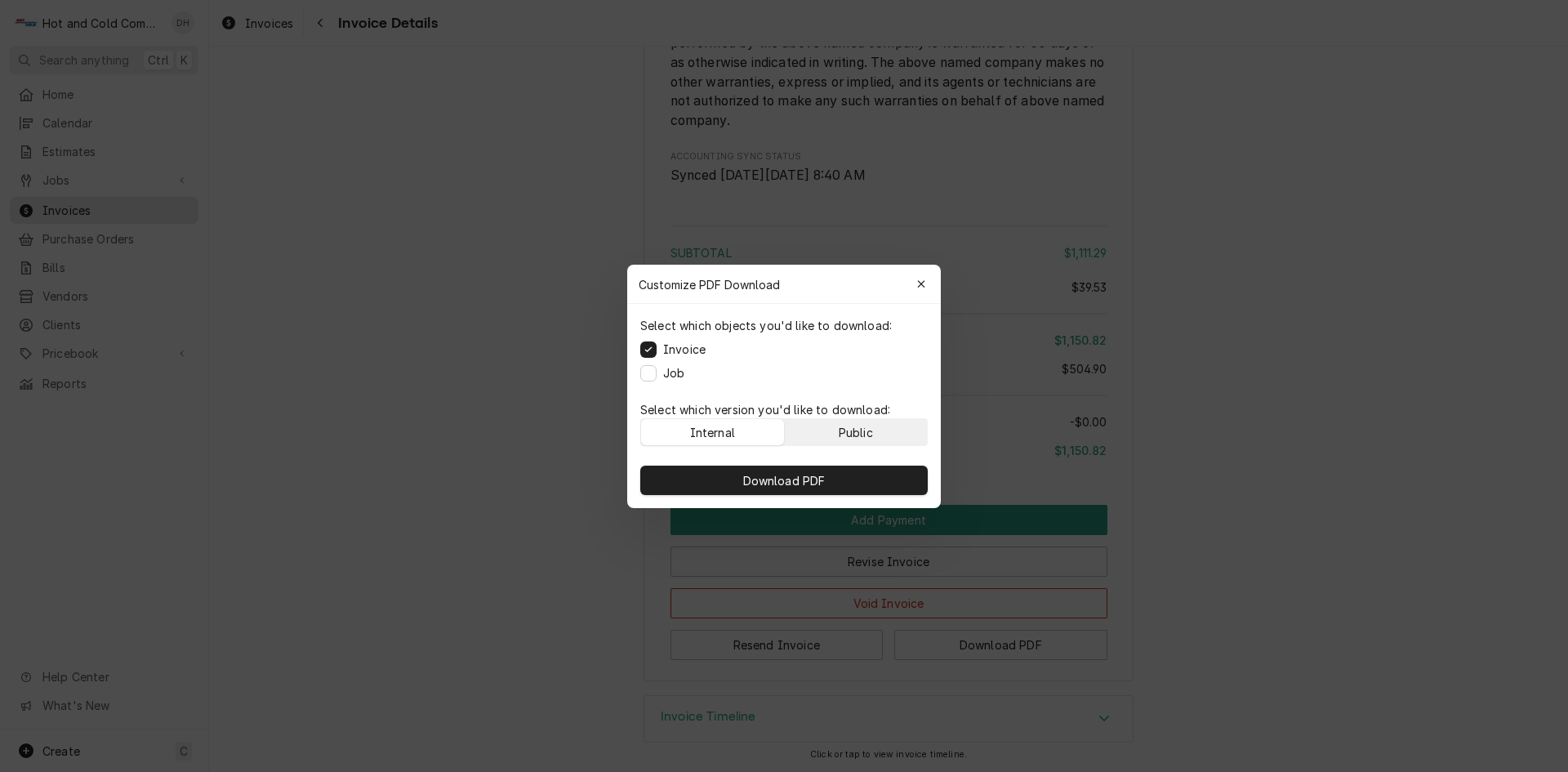
click at [894, 432] on button "Public" at bounding box center [856, 432] width 143 height 26
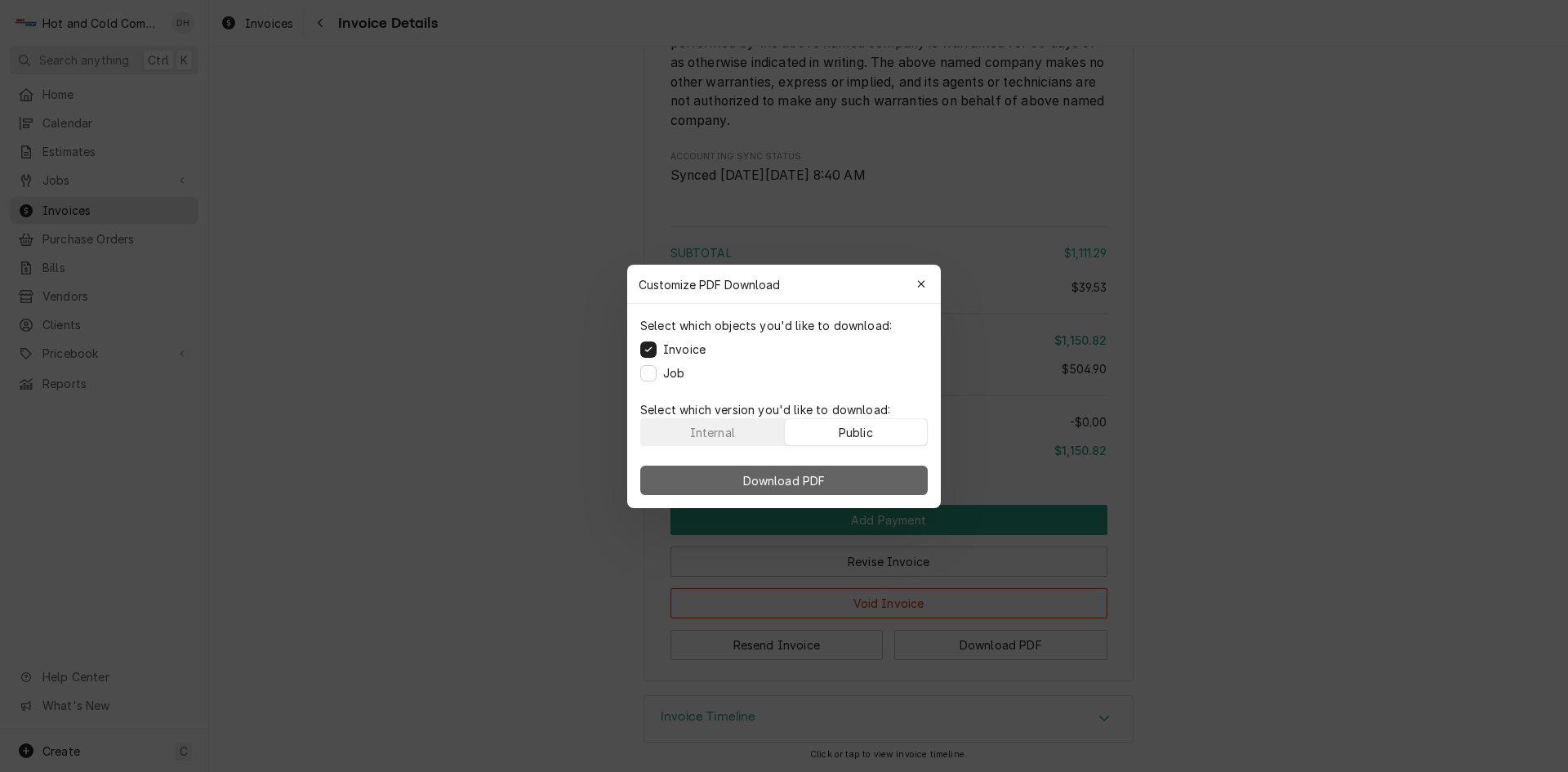
click at [824, 477] on span "Download PDF" at bounding box center [784, 480] width 89 height 17
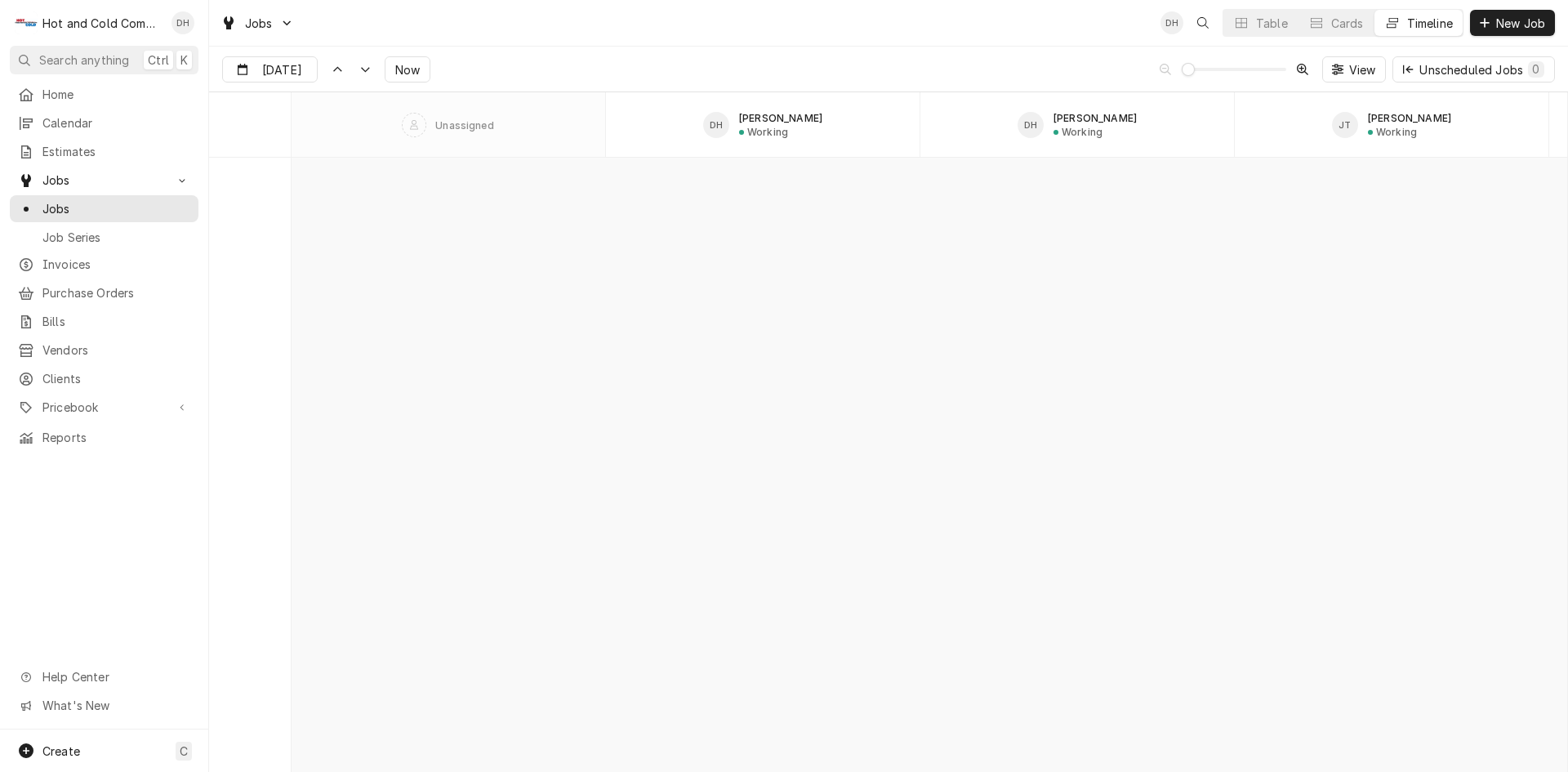
scroll to position [12789, 0]
